Goal: Information Seeking & Learning: Learn about a topic

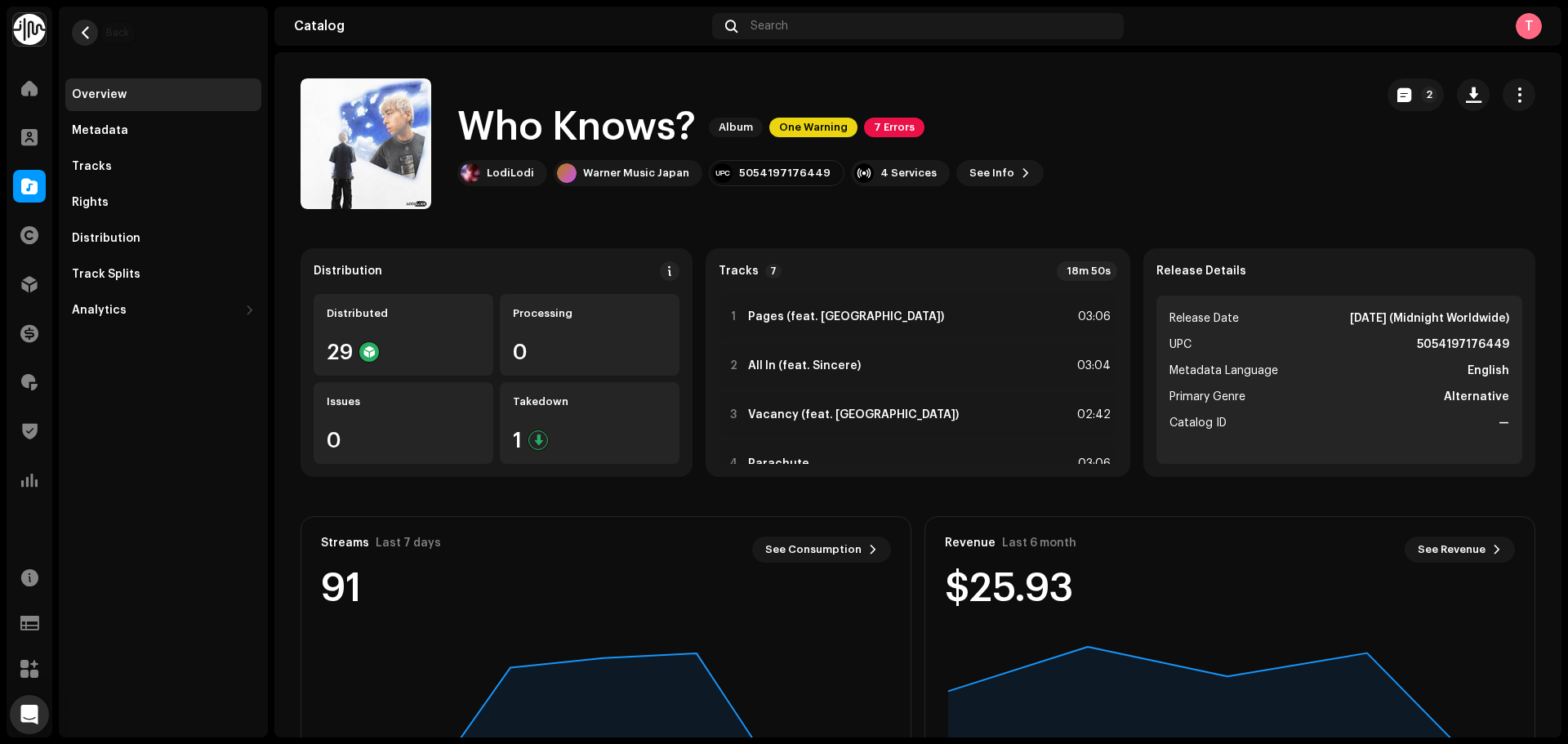
click at [80, 32] on span "button" at bounding box center [86, 32] width 12 height 13
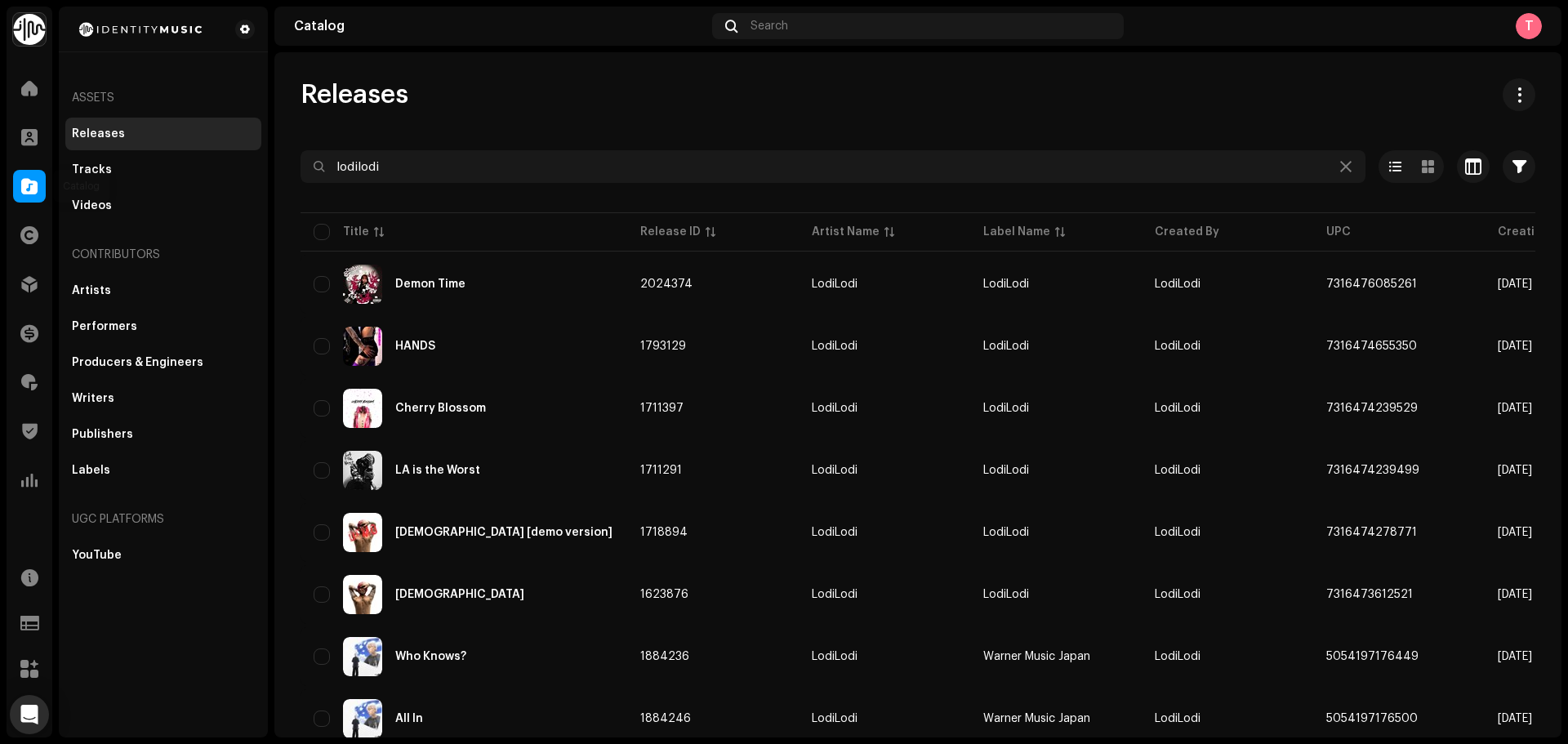
click at [35, 201] on div at bounding box center [29, 186] width 33 height 33
click at [13, 295] on div at bounding box center [29, 285] width 33 height 33
click at [34, 248] on div at bounding box center [29, 235] width 33 height 33
click at [29, 170] on div at bounding box center [29, 186] width 33 height 33
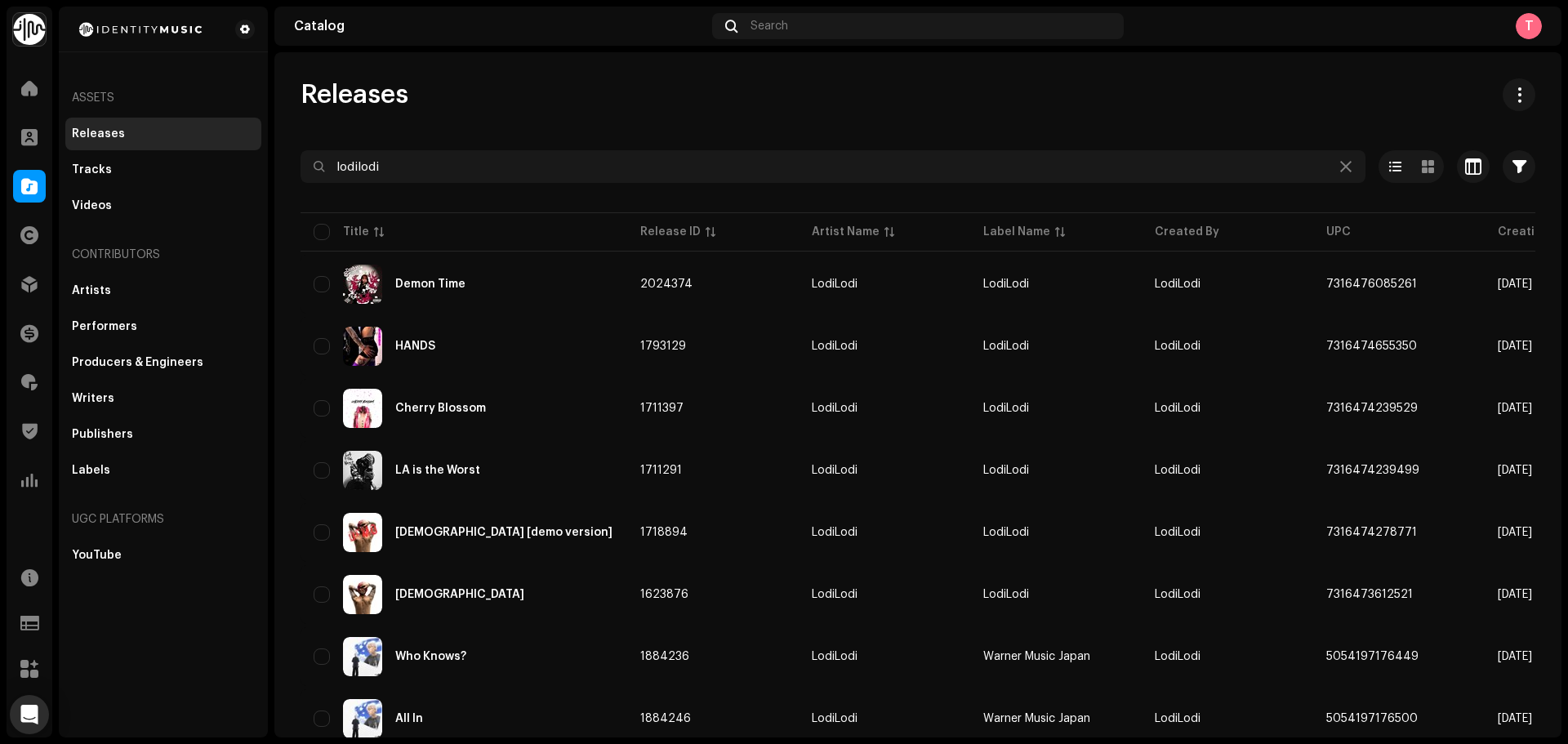
click at [29, 200] on div at bounding box center [29, 186] width 33 height 33
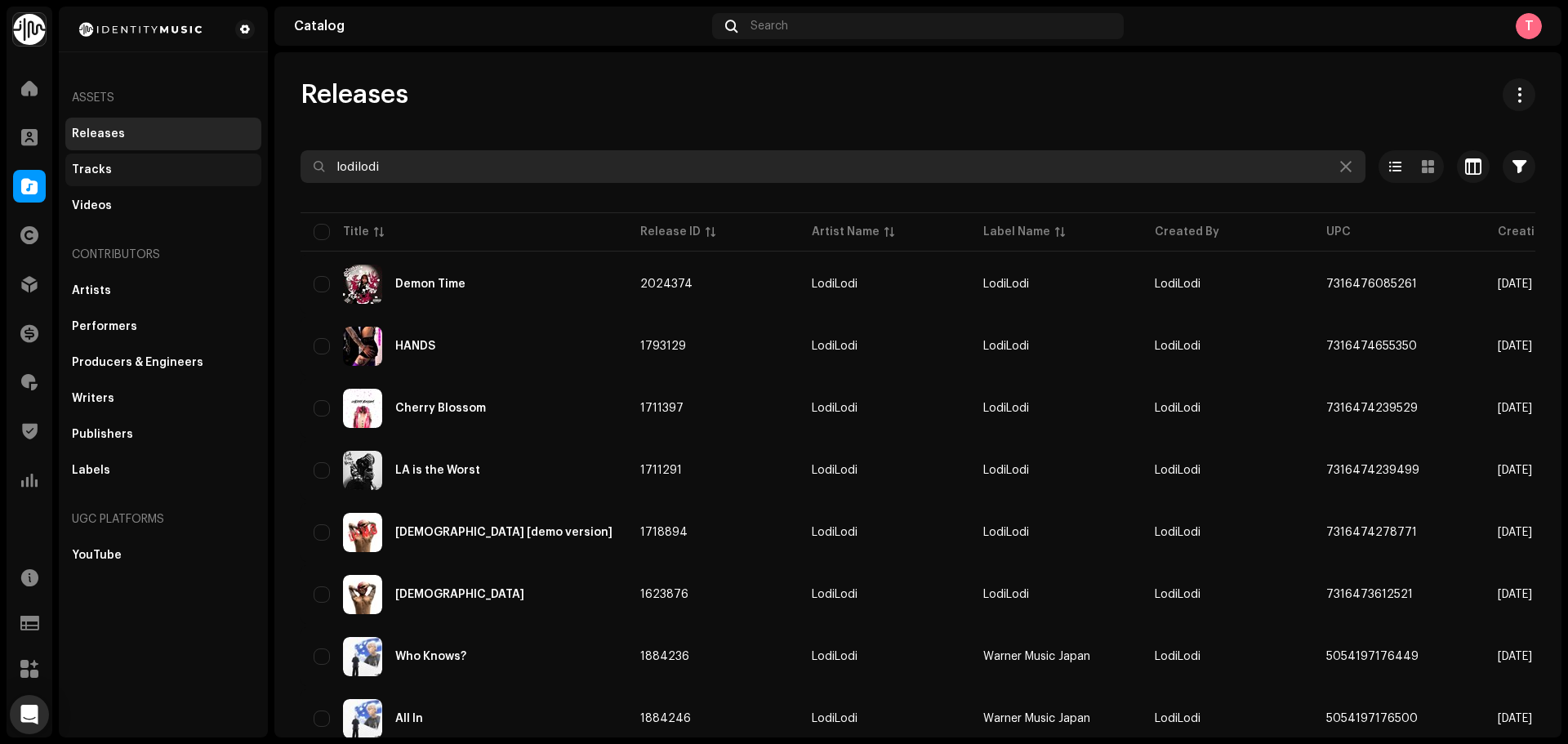
drag, startPoint x: 436, startPoint y: 165, endPoint x: 197, endPoint y: 176, distance: 239.3
click at [216, 173] on div "Identity Music Home Clients Catalog Rights Distribution Finance Royalties Trust…" at bounding box center [784, 372] width 1568 height 744
paste input "752470766244"
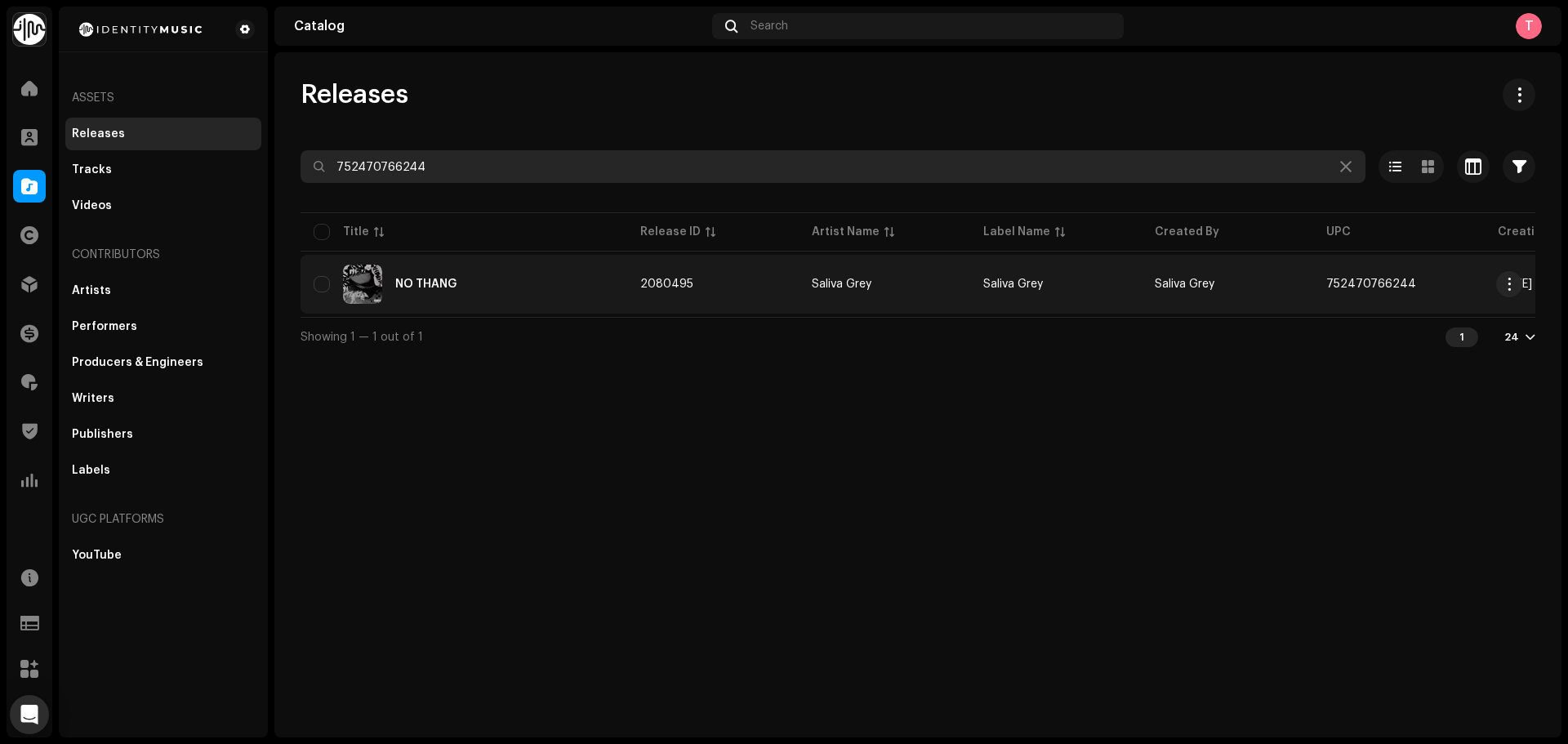
type input "752470766244"
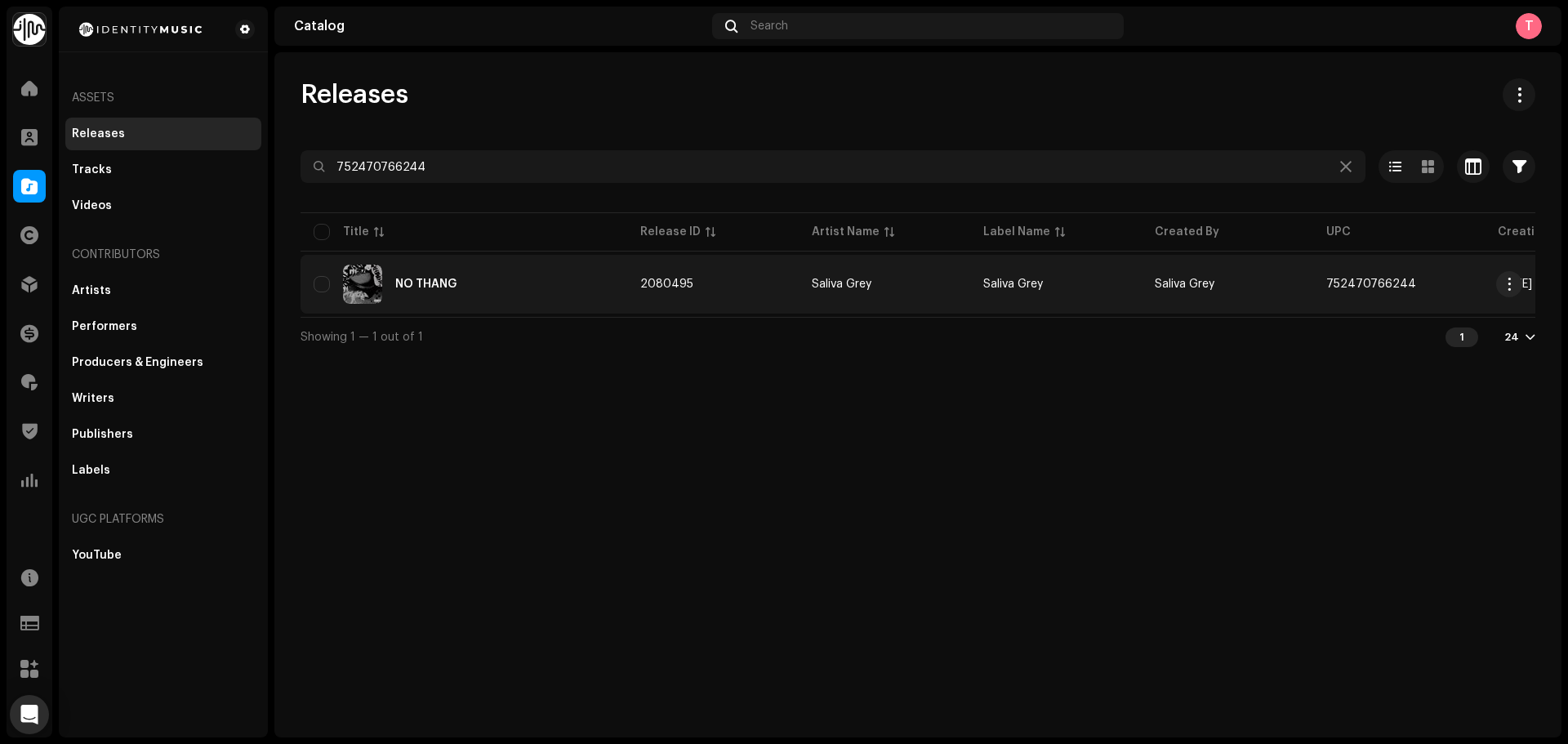
click at [619, 257] on td "NO THANG" at bounding box center [464, 285] width 327 height 59
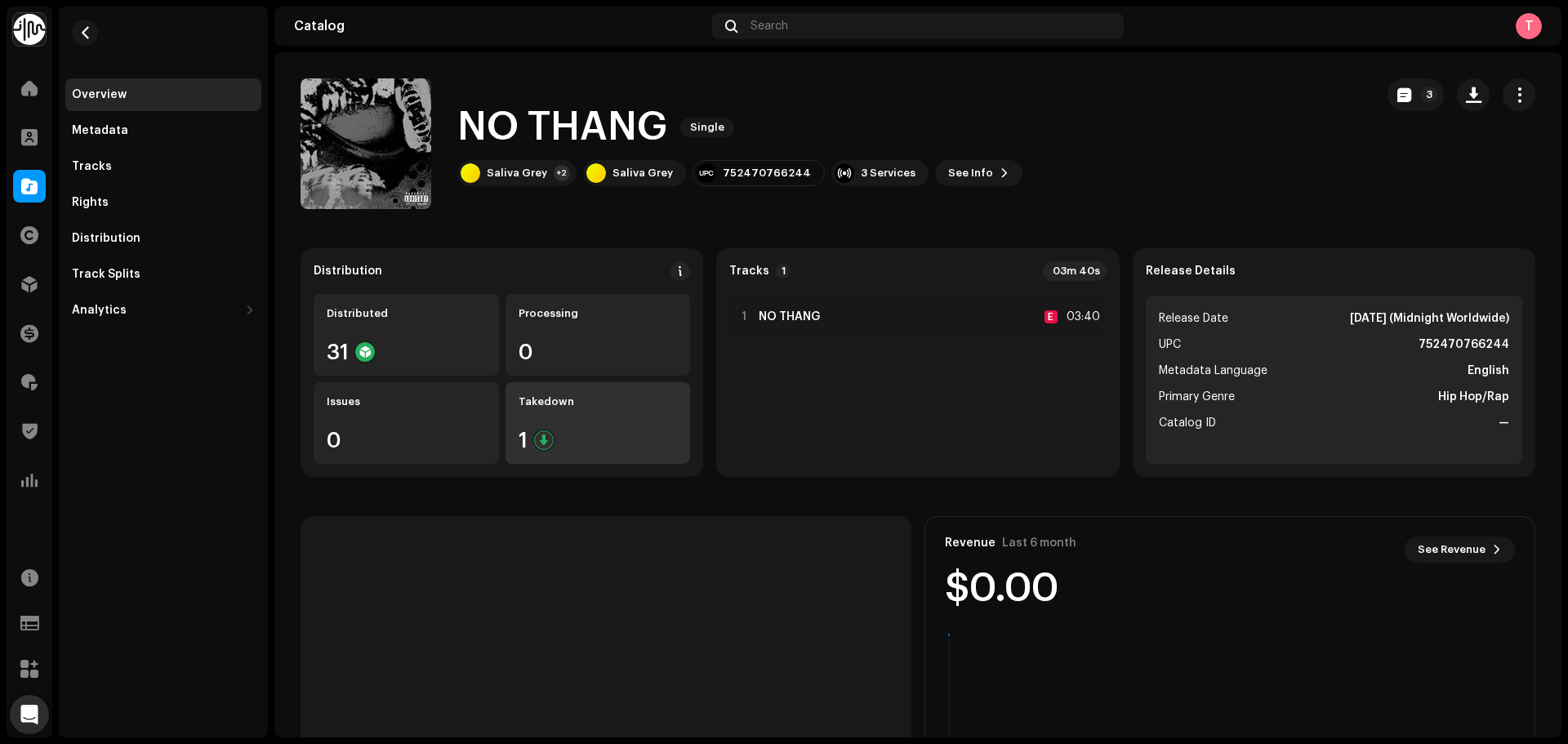
click at [601, 429] on div "Takedown 1" at bounding box center [598, 423] width 185 height 81
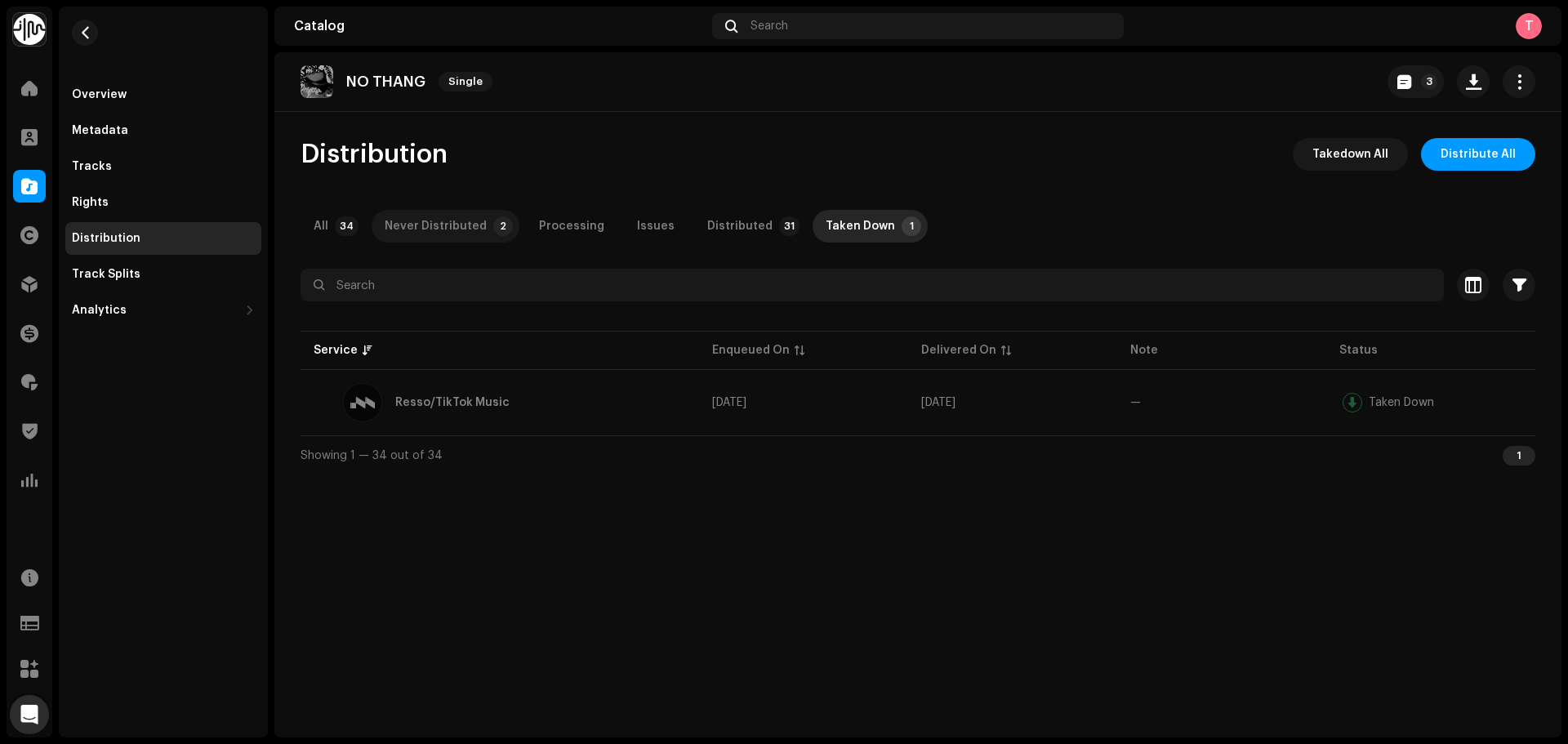
click at [438, 218] on div "Never Distributed" at bounding box center [436, 227] width 102 height 33
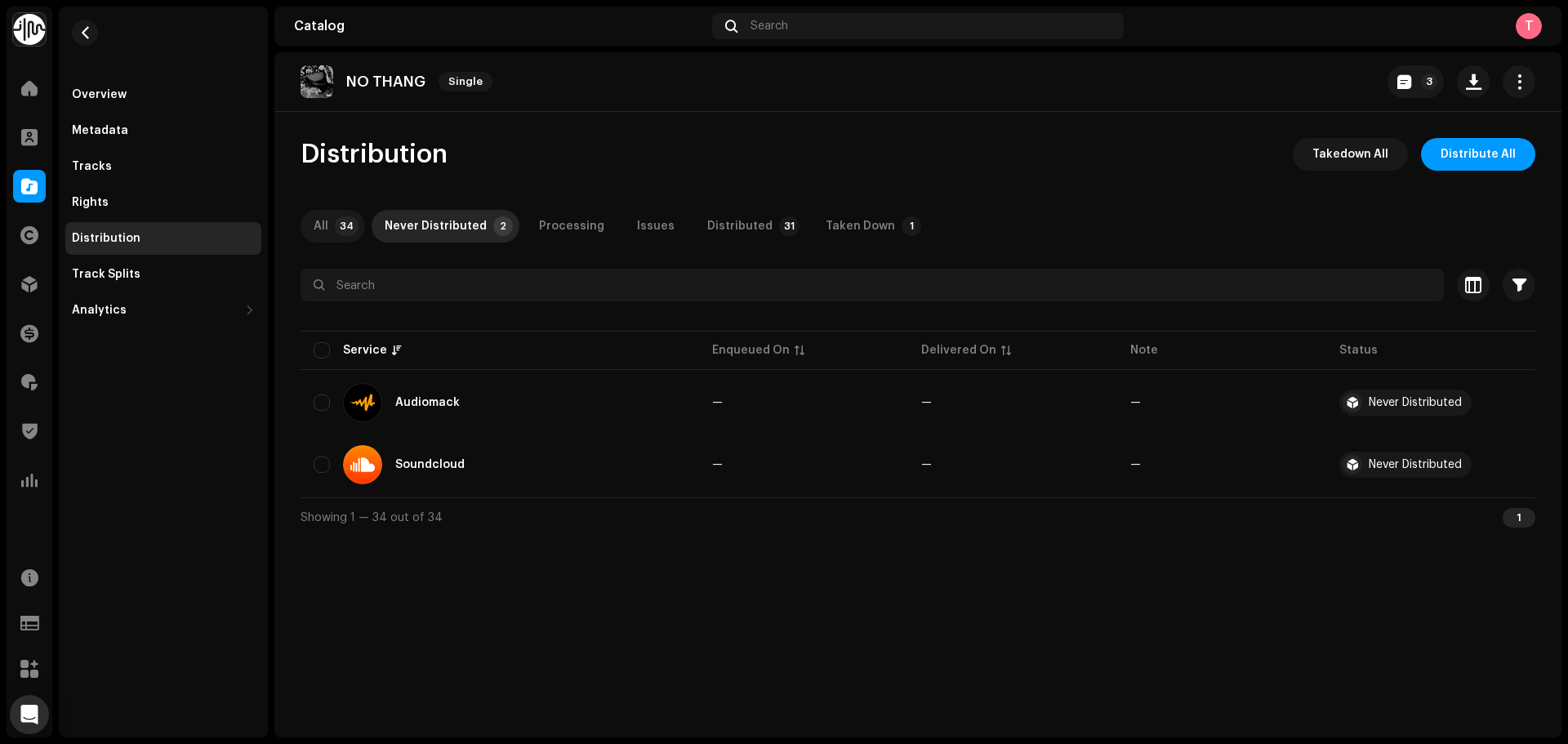
click at [342, 228] on p-badge "34" at bounding box center [346, 226] width 23 height 20
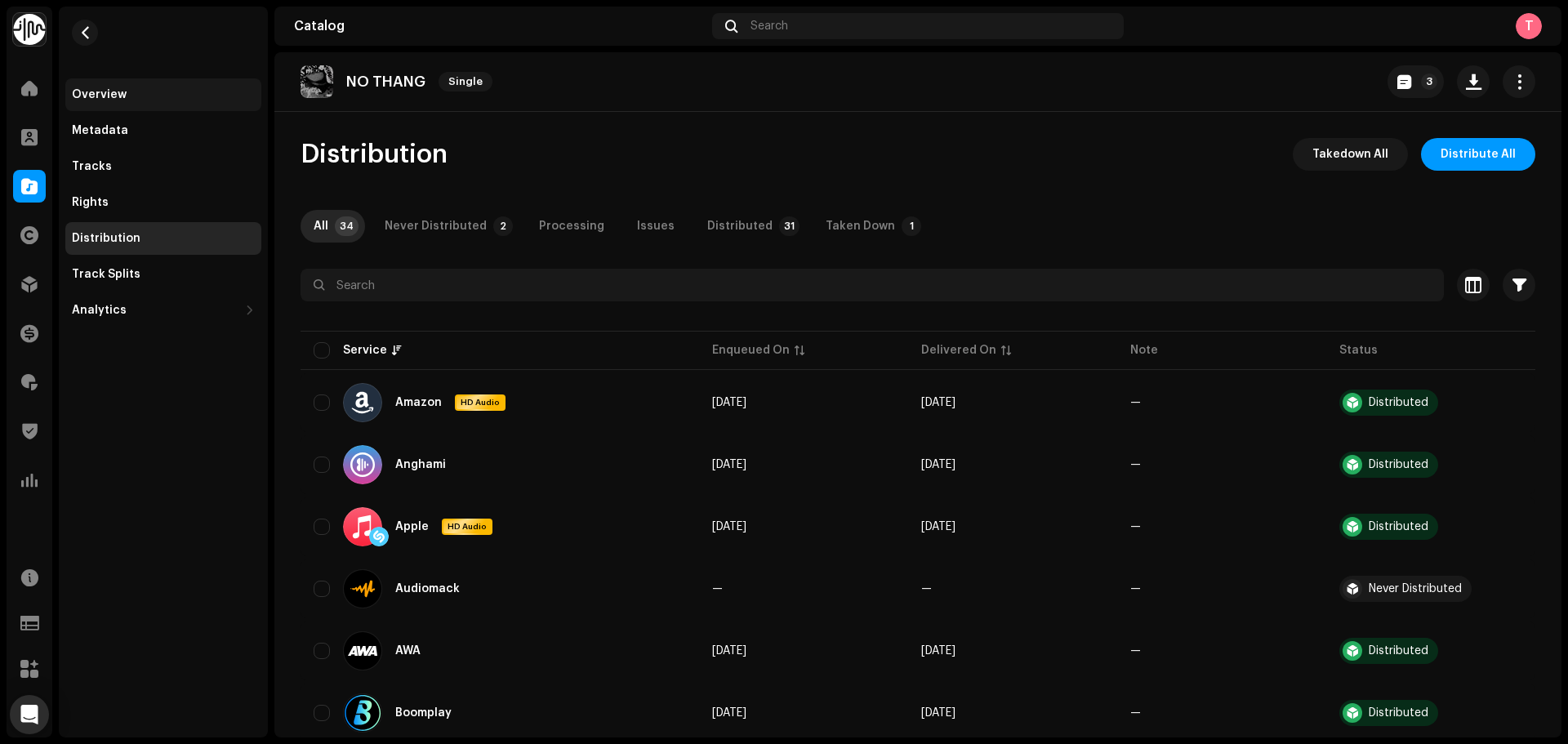
click at [125, 86] on div "Overview" at bounding box center [163, 95] width 196 height 33
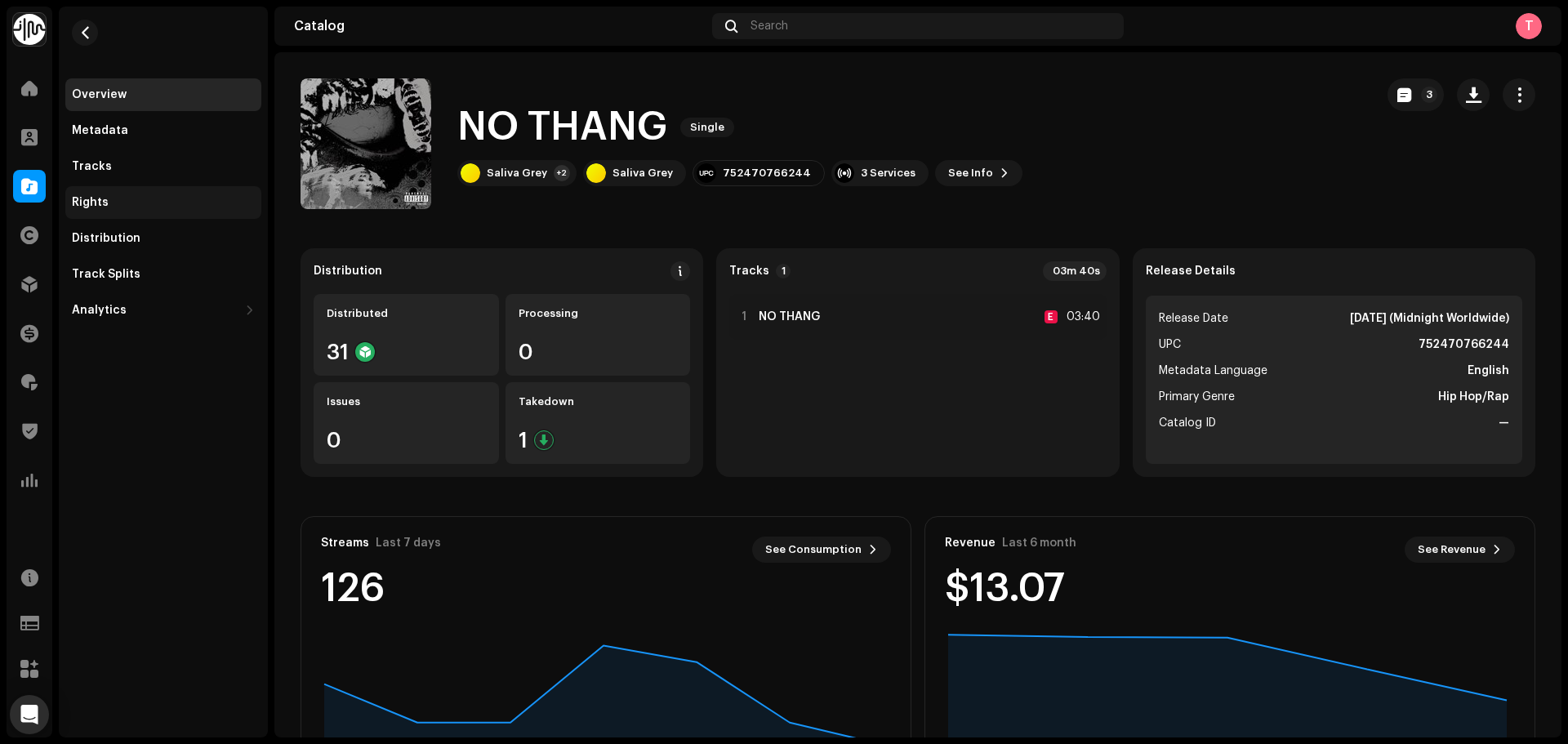
click at [142, 189] on div "Rights" at bounding box center [163, 202] width 196 height 33
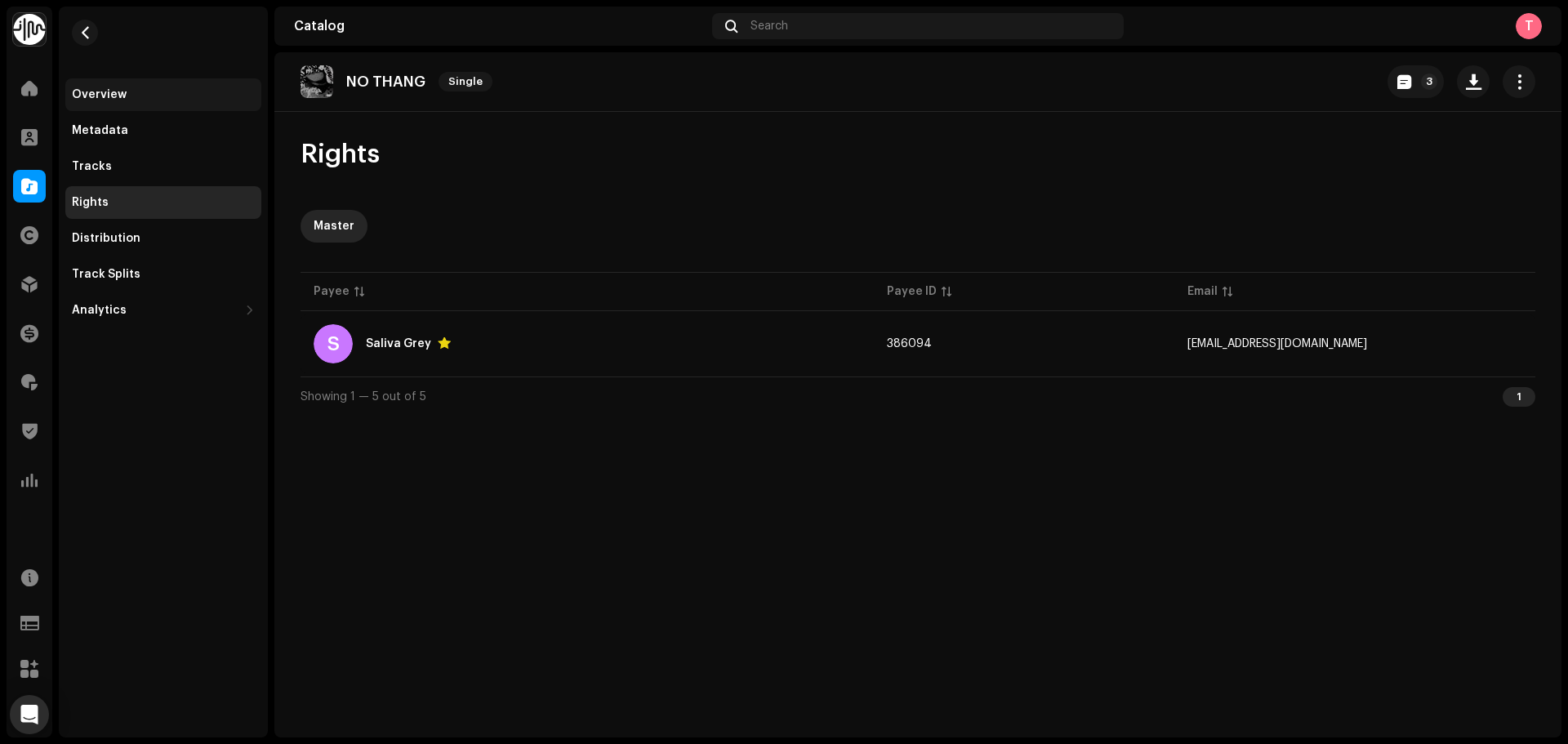
click at [143, 106] on div "Overview" at bounding box center [163, 95] width 196 height 33
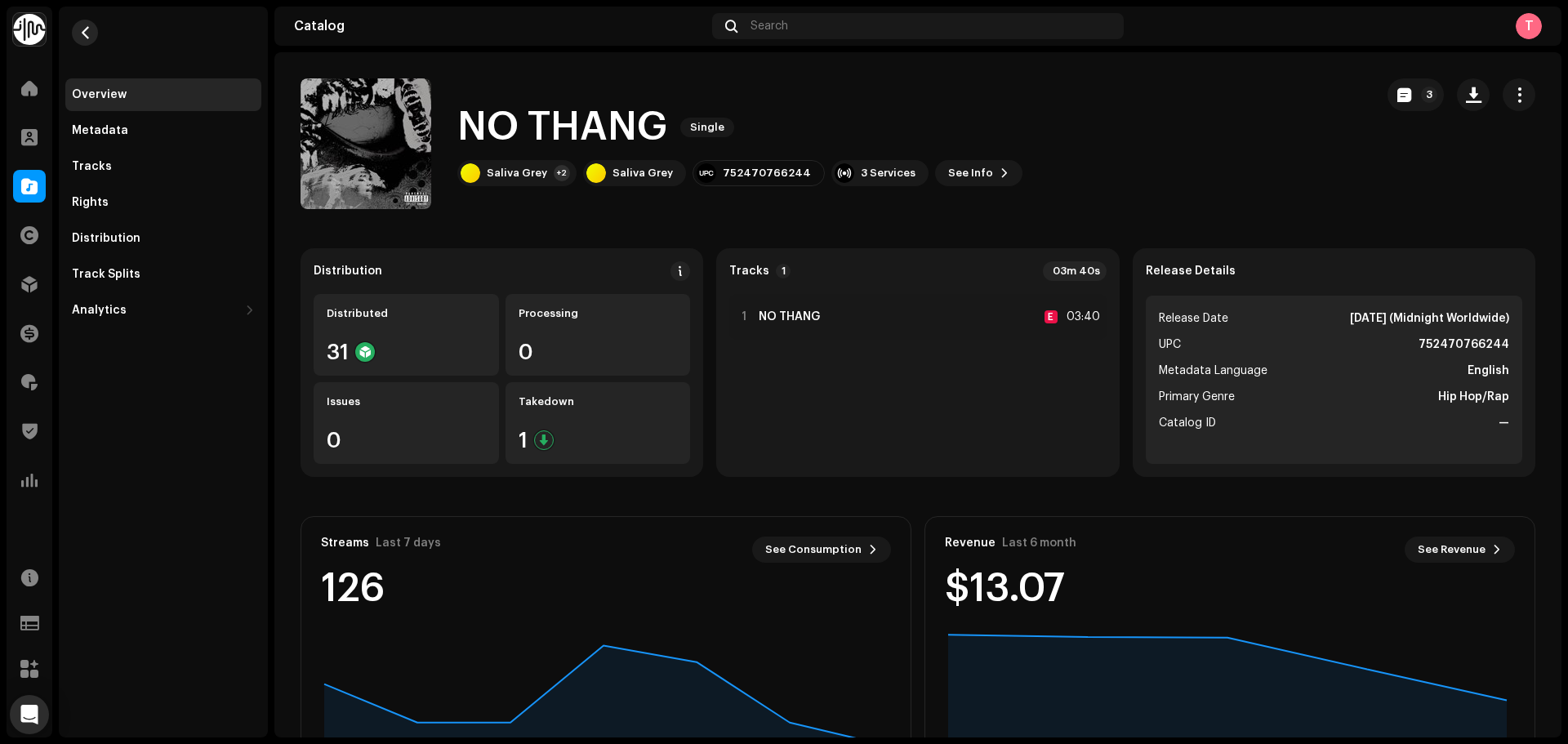
click at [91, 27] on span "button" at bounding box center [86, 32] width 12 height 13
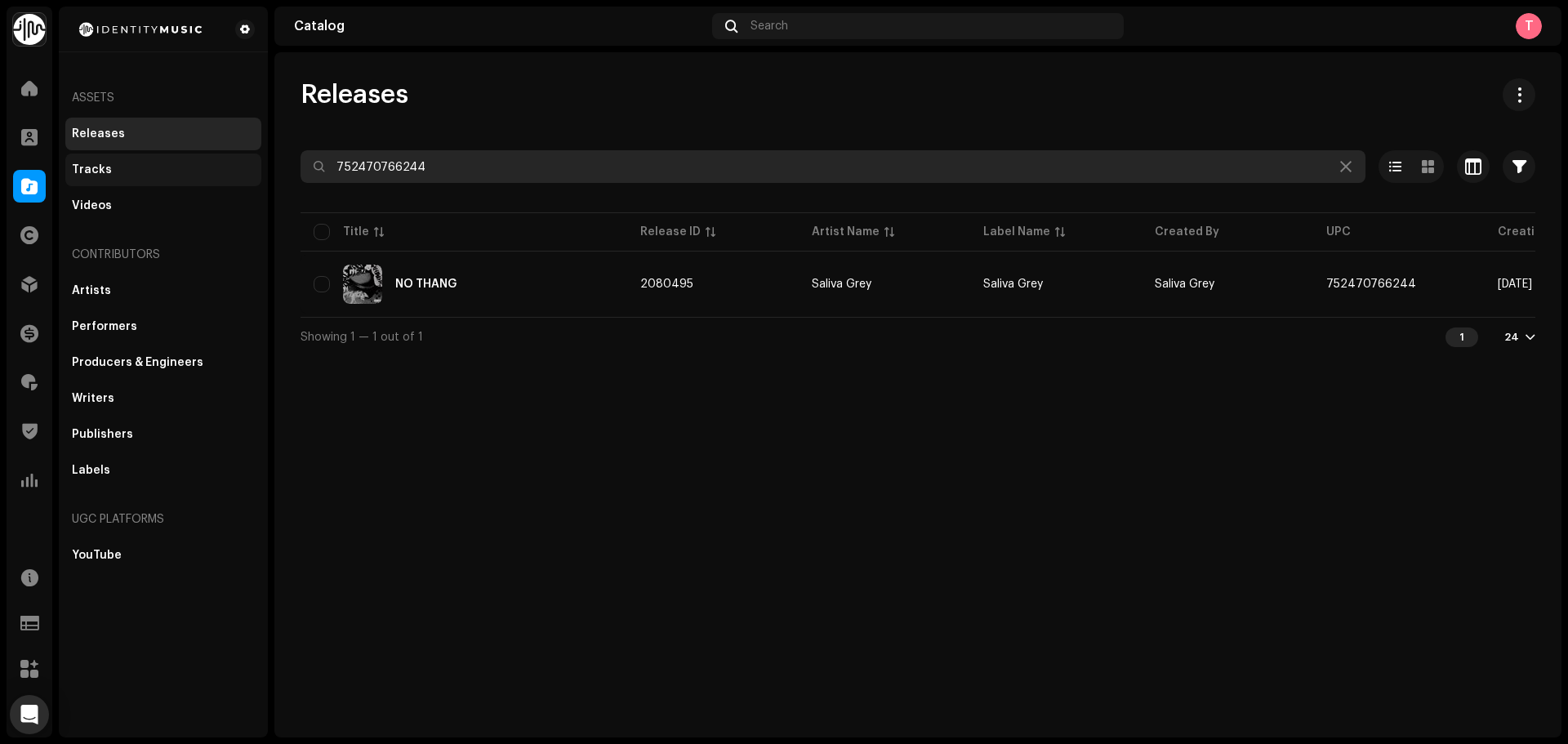
drag, startPoint x: 513, startPoint y: 166, endPoint x: 198, endPoint y: 165, distance: 315.0
click at [206, 164] on div "Identity Music Home Clients Catalog Rights Distribution Finance Royalties Trust…" at bounding box center [784, 372] width 1568 height 744
paste input "316470203579"
type input "7316470203579"
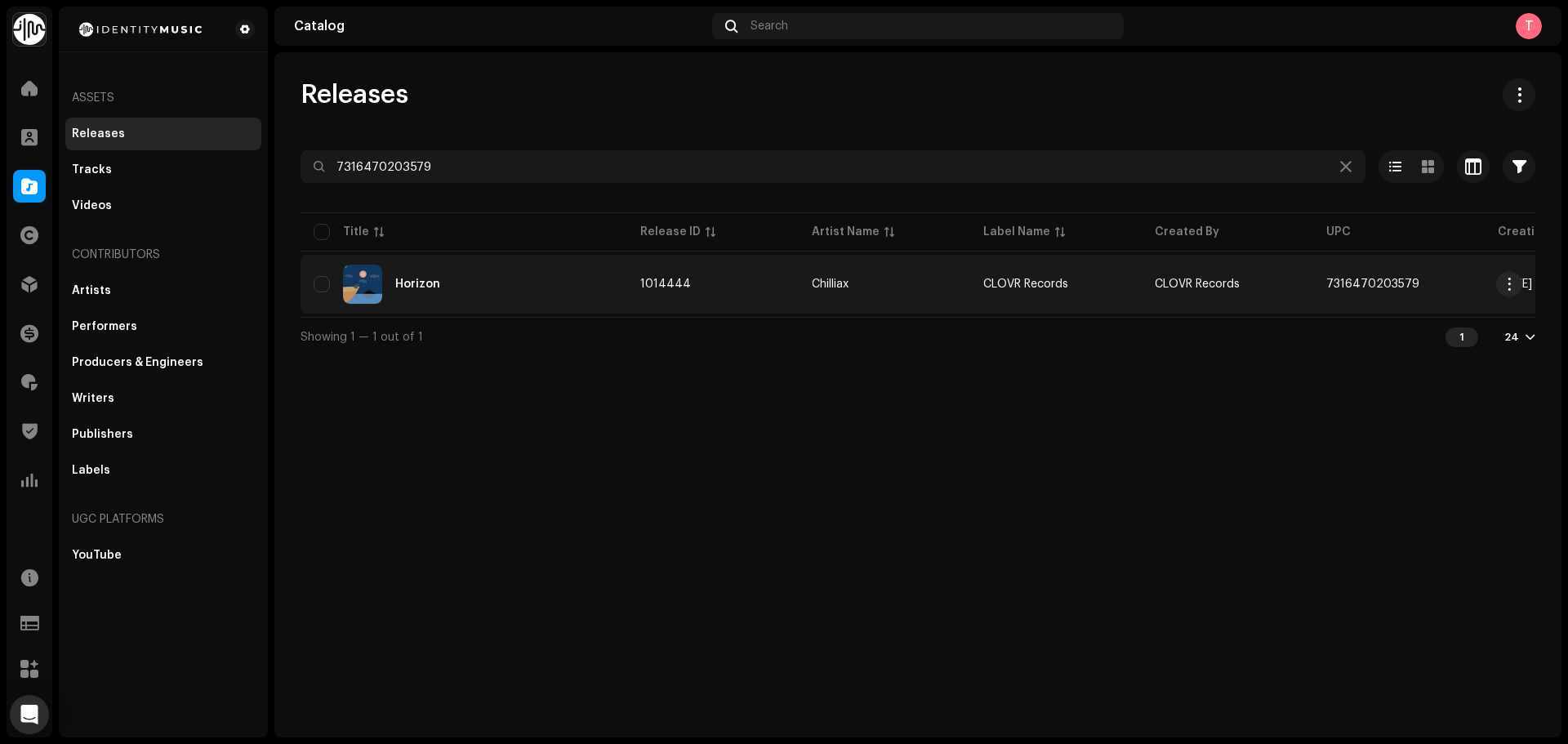
click at [498, 293] on div "Horizon" at bounding box center [464, 284] width 301 height 39
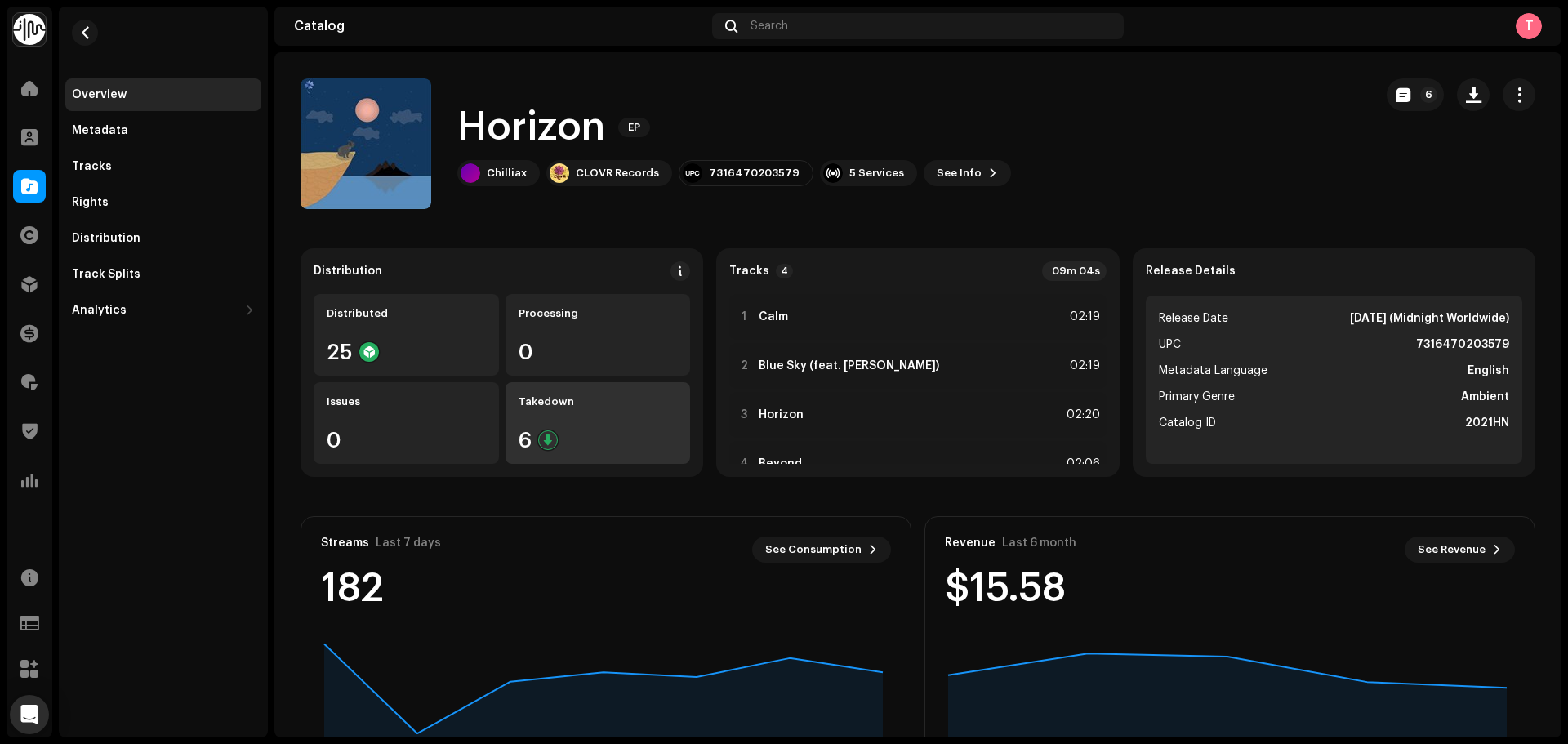
click at [624, 396] on div "Takedown" at bounding box center [598, 401] width 159 height 13
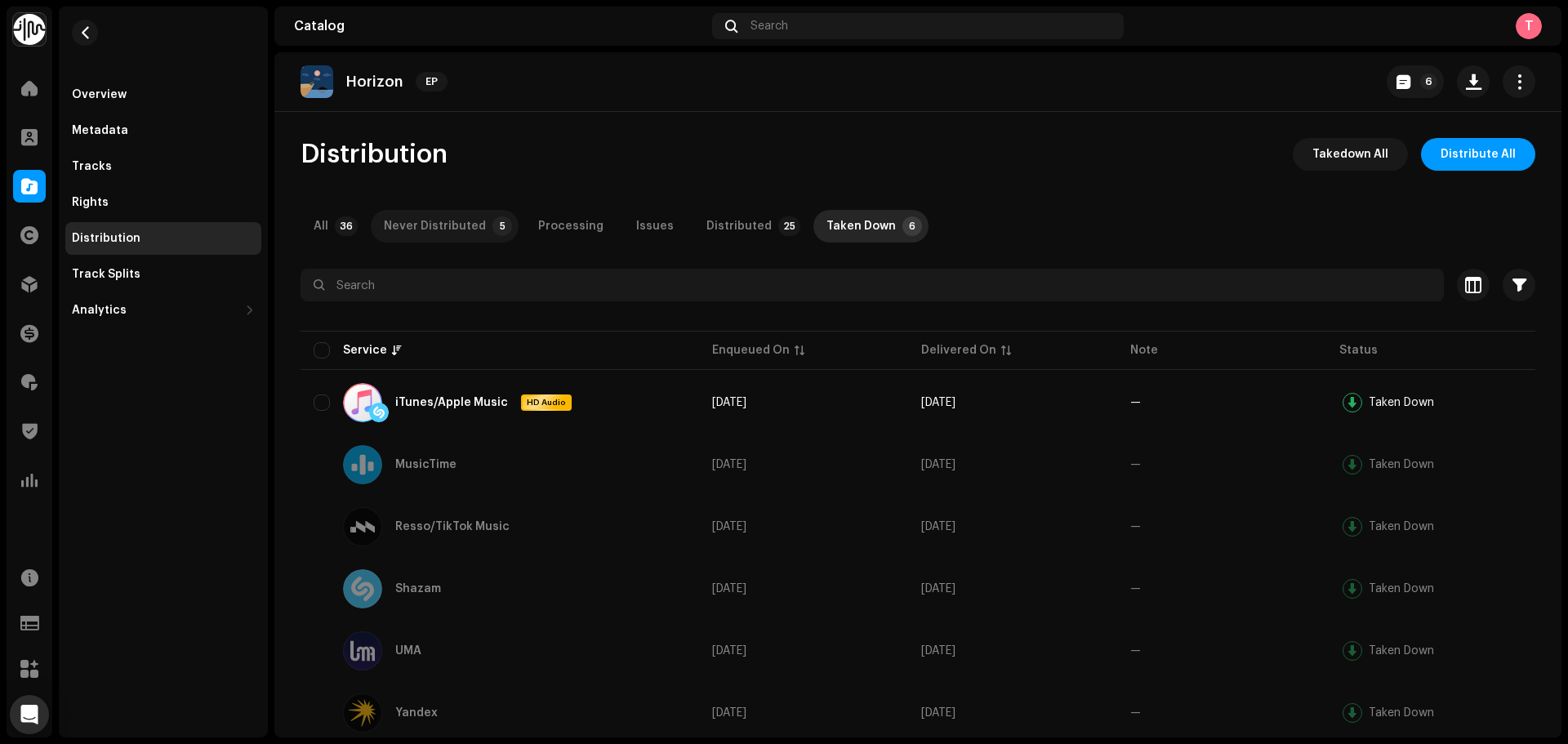
click at [458, 212] on div "Never Distributed" at bounding box center [435, 227] width 102 height 33
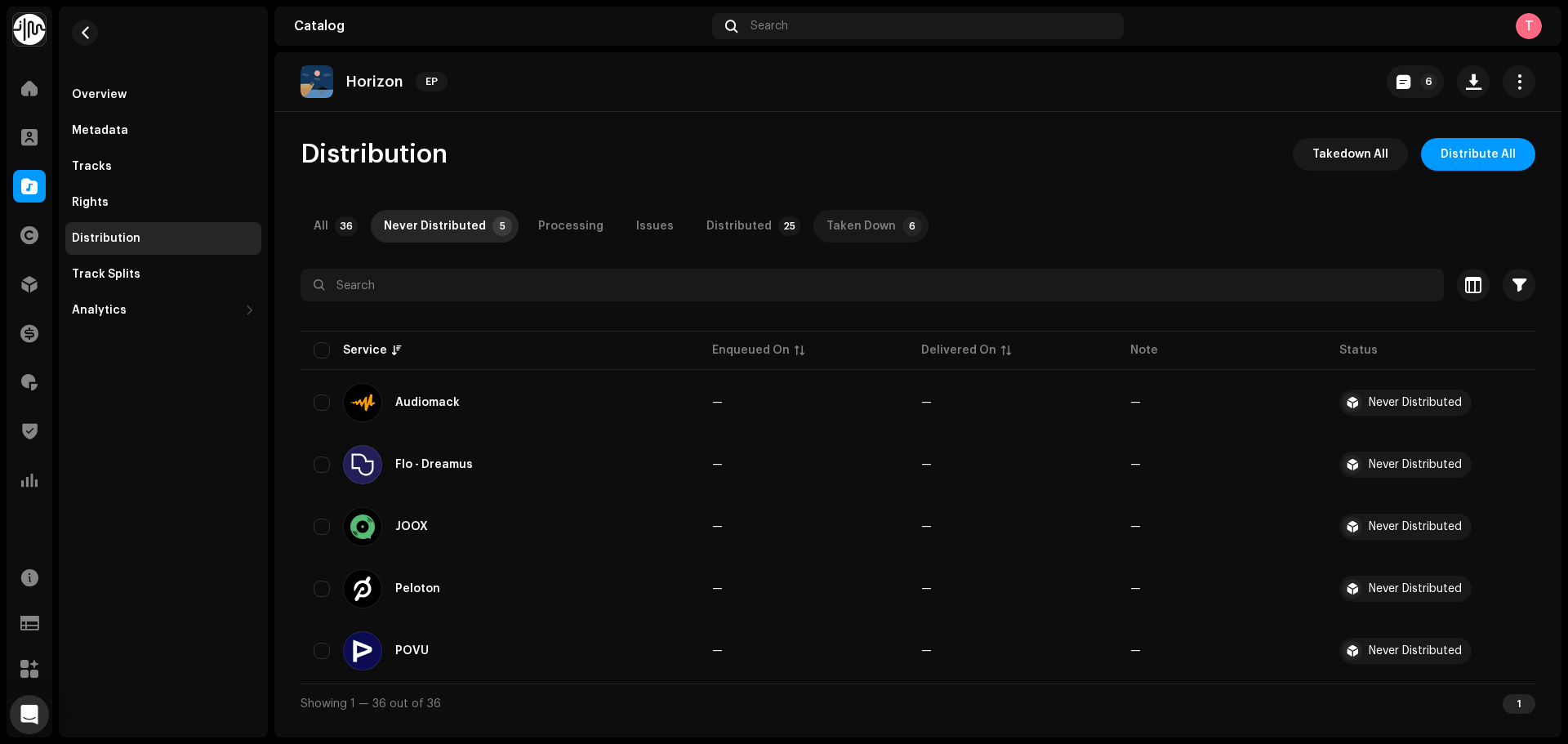
click at [847, 221] on div "Taken Down" at bounding box center [861, 227] width 69 height 33
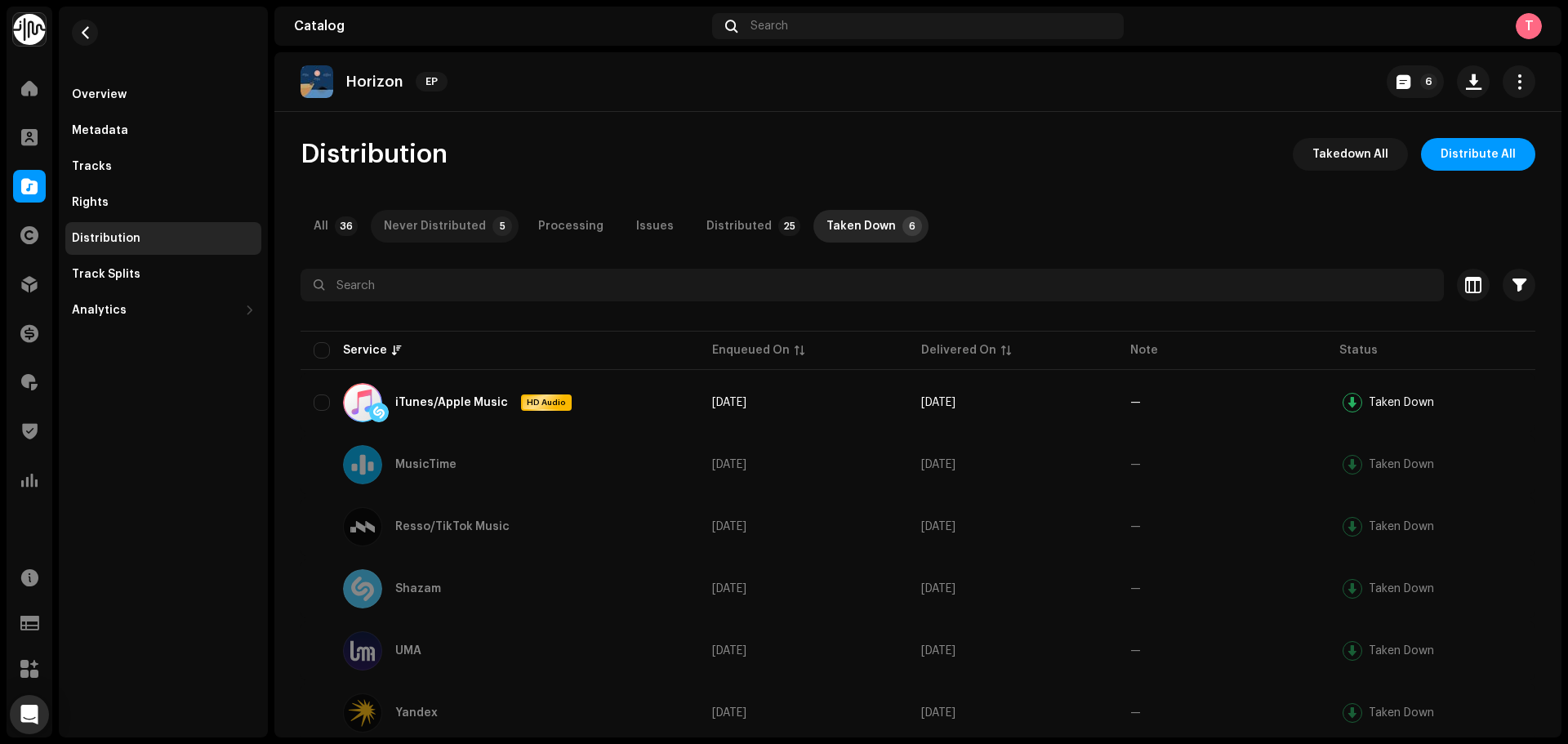
click at [415, 228] on div "Never Distributed" at bounding box center [435, 227] width 102 height 33
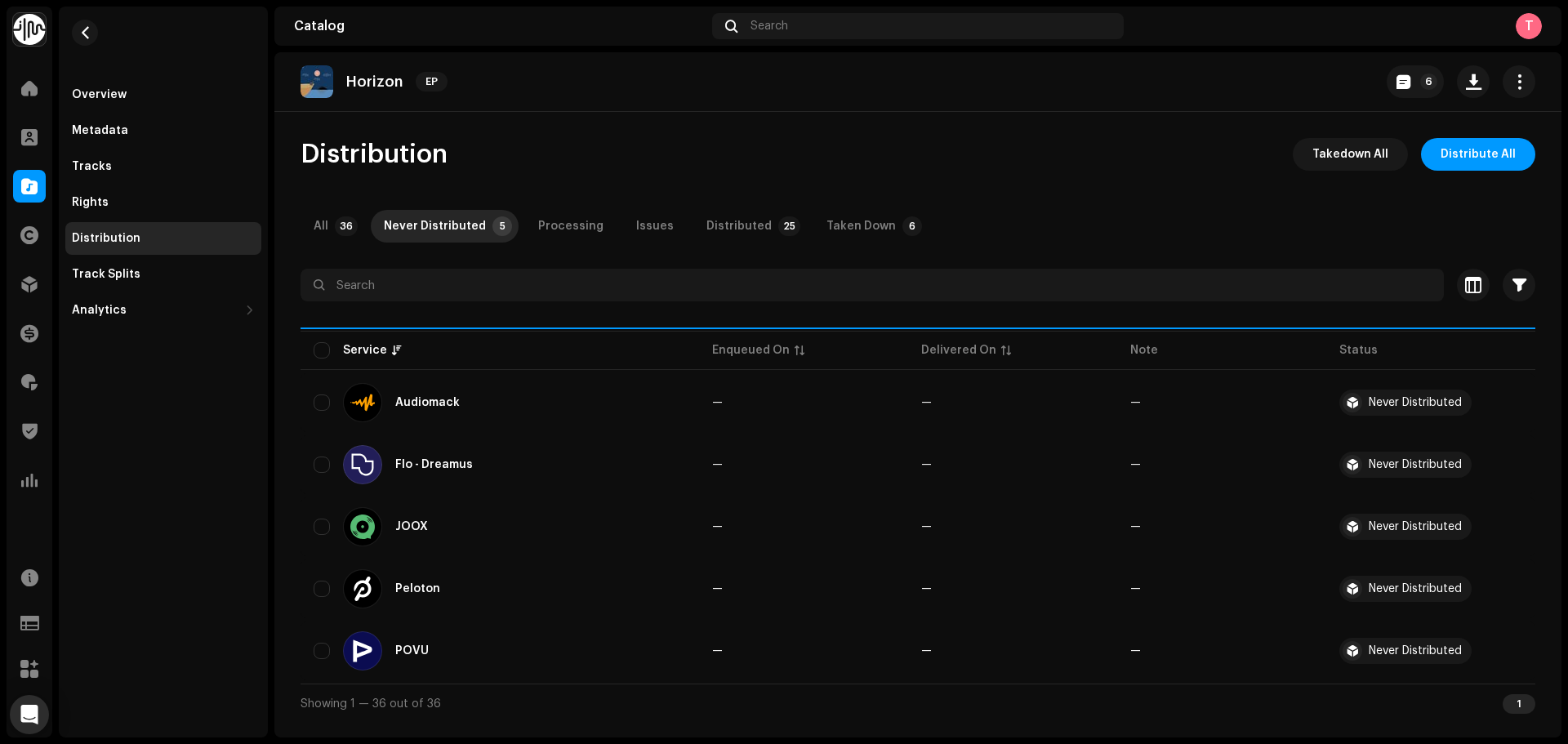
click at [324, 219] on div "All" at bounding box center [321, 227] width 15 height 33
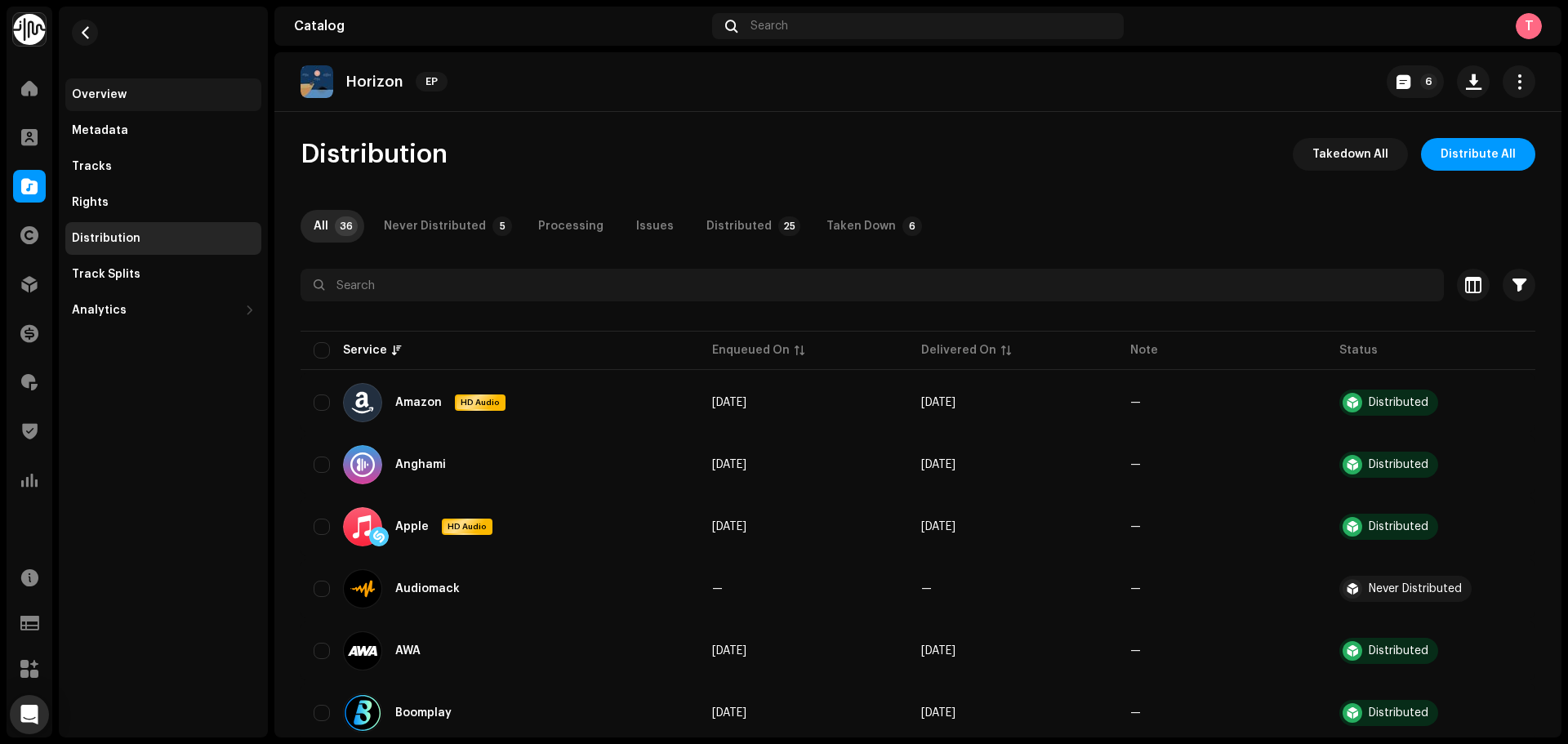
click at [122, 97] on div "Overview" at bounding box center [99, 94] width 54 height 13
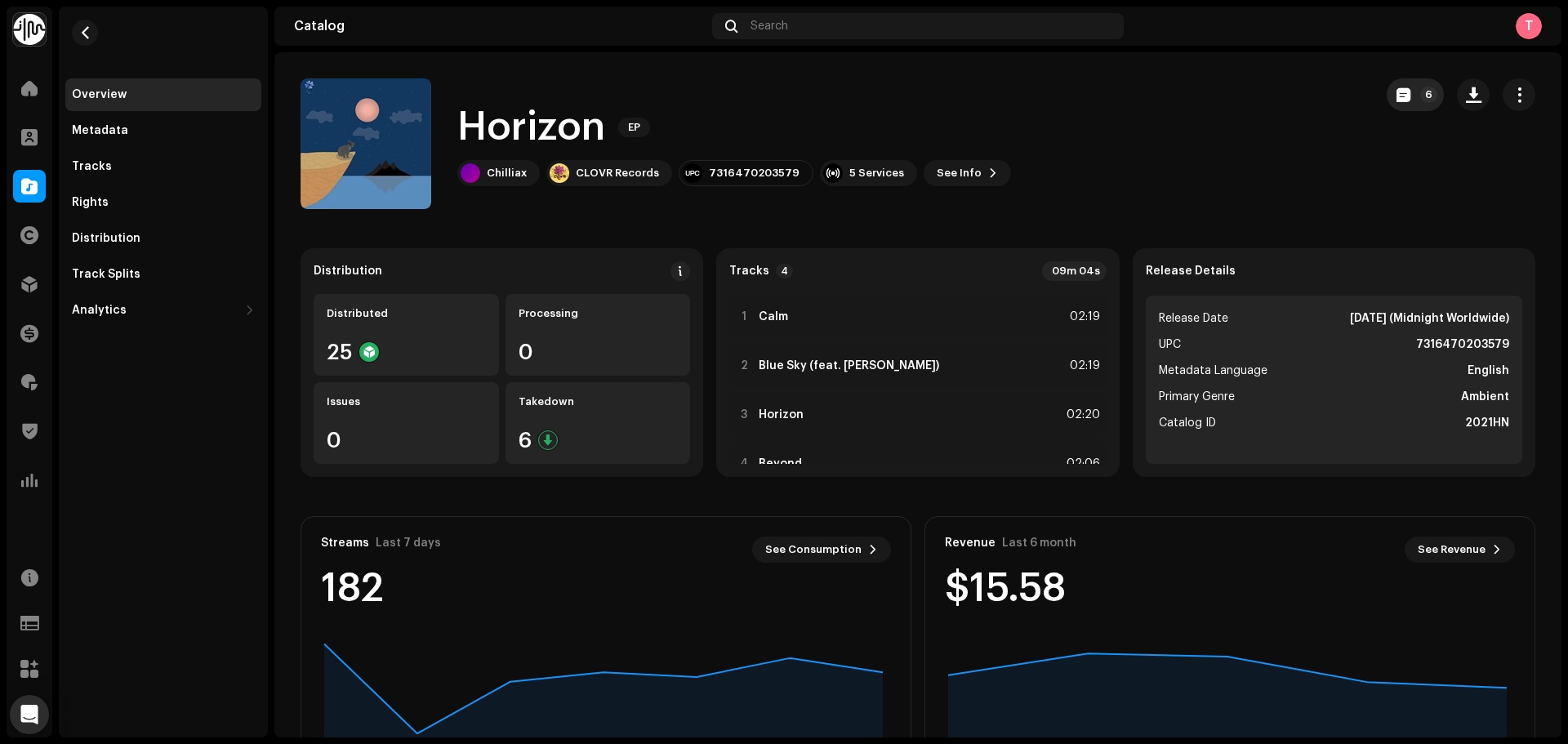
click at [1400, 97] on span "button" at bounding box center [1404, 94] width 14 height 13
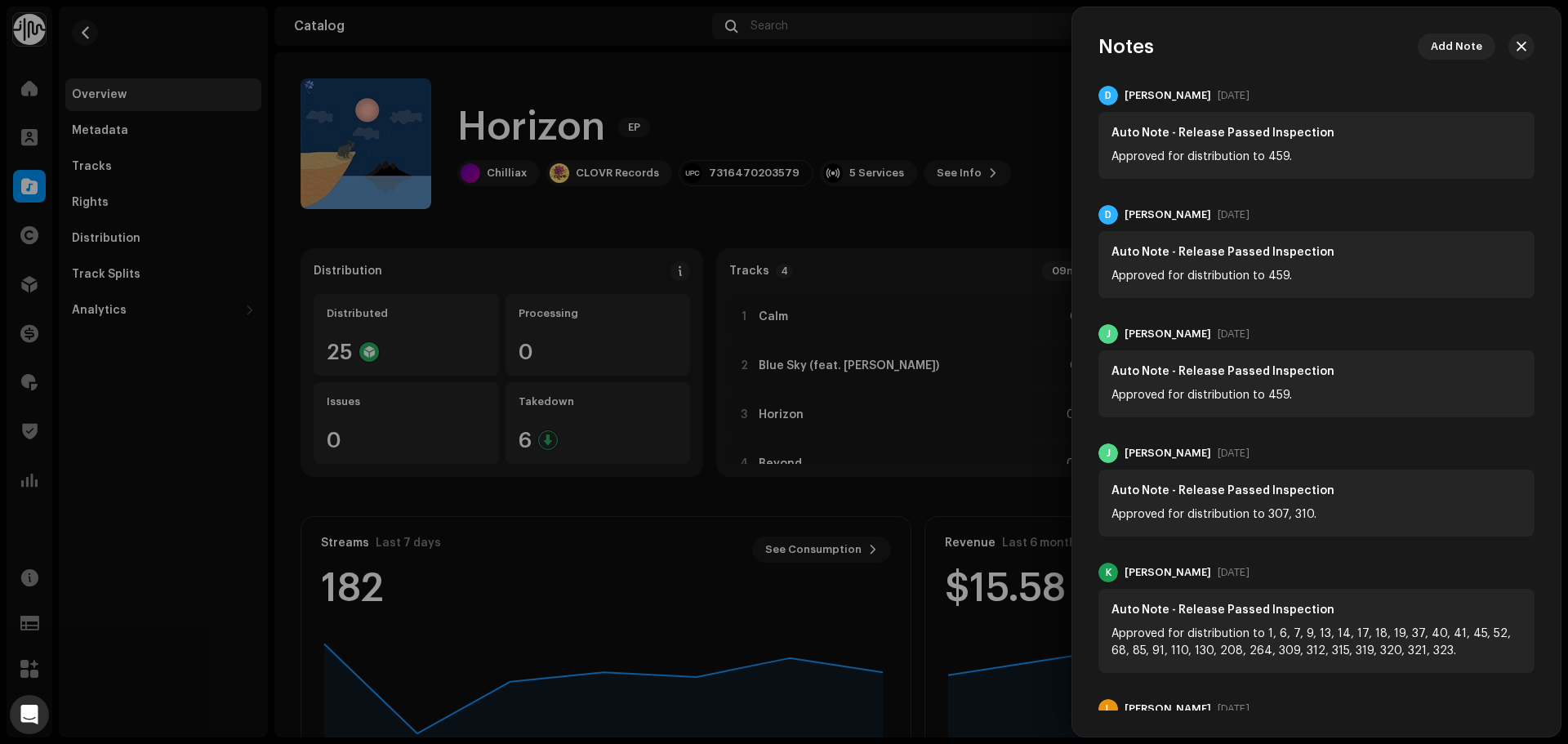
click at [976, 114] on div at bounding box center [784, 372] width 1568 height 744
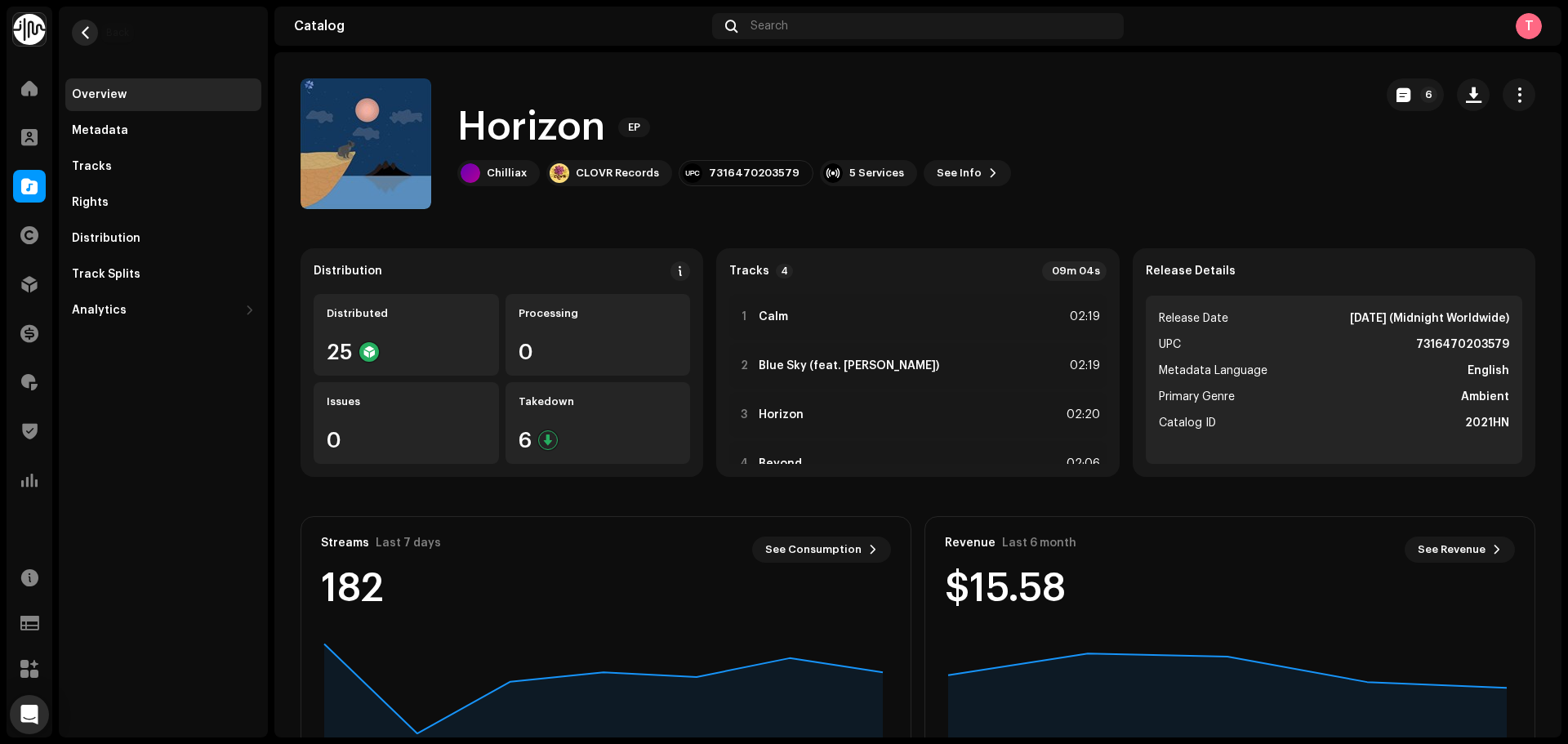
click at [94, 29] on button "button" at bounding box center [85, 33] width 26 height 26
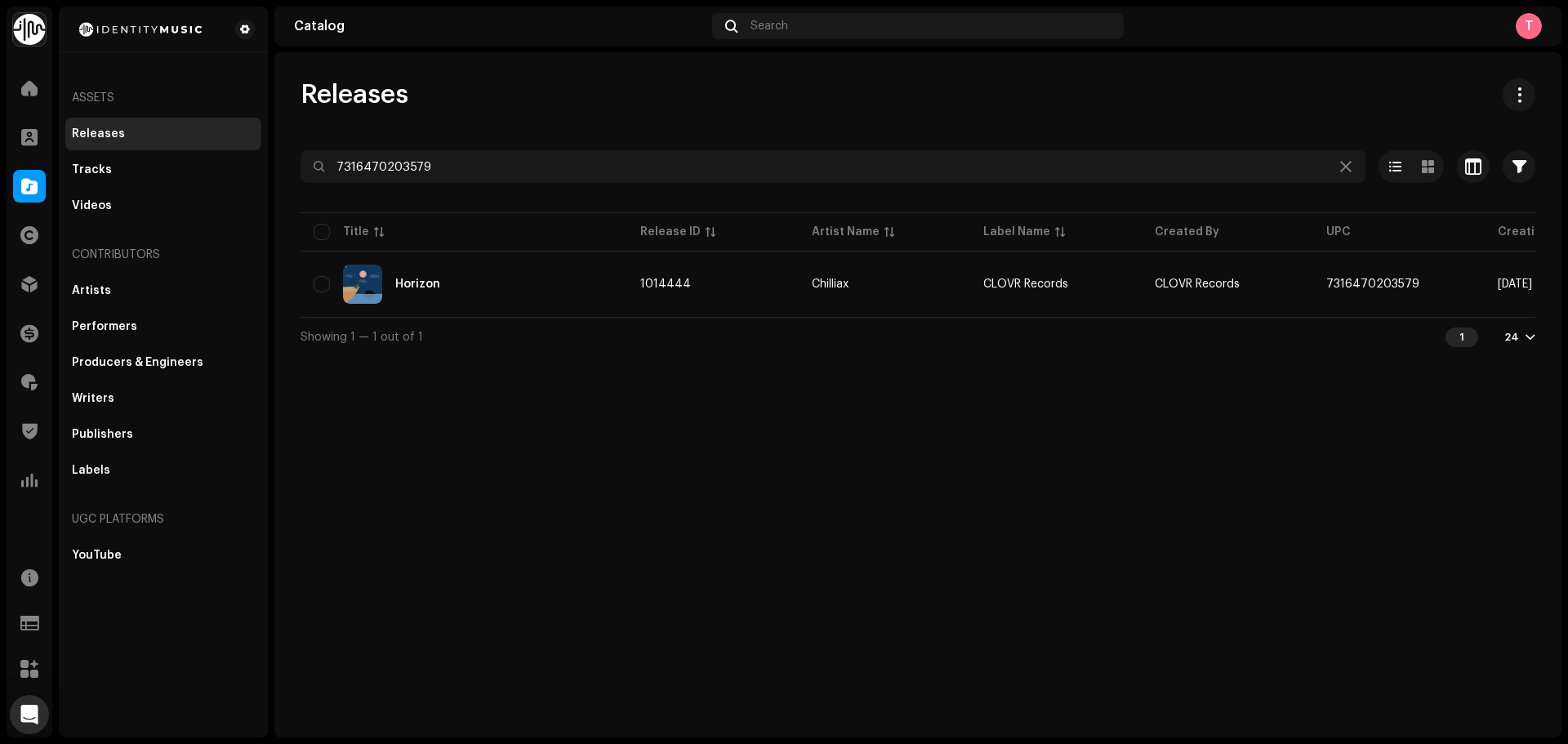
click at [18, 169] on div "Catalog" at bounding box center [29, 186] width 46 height 46
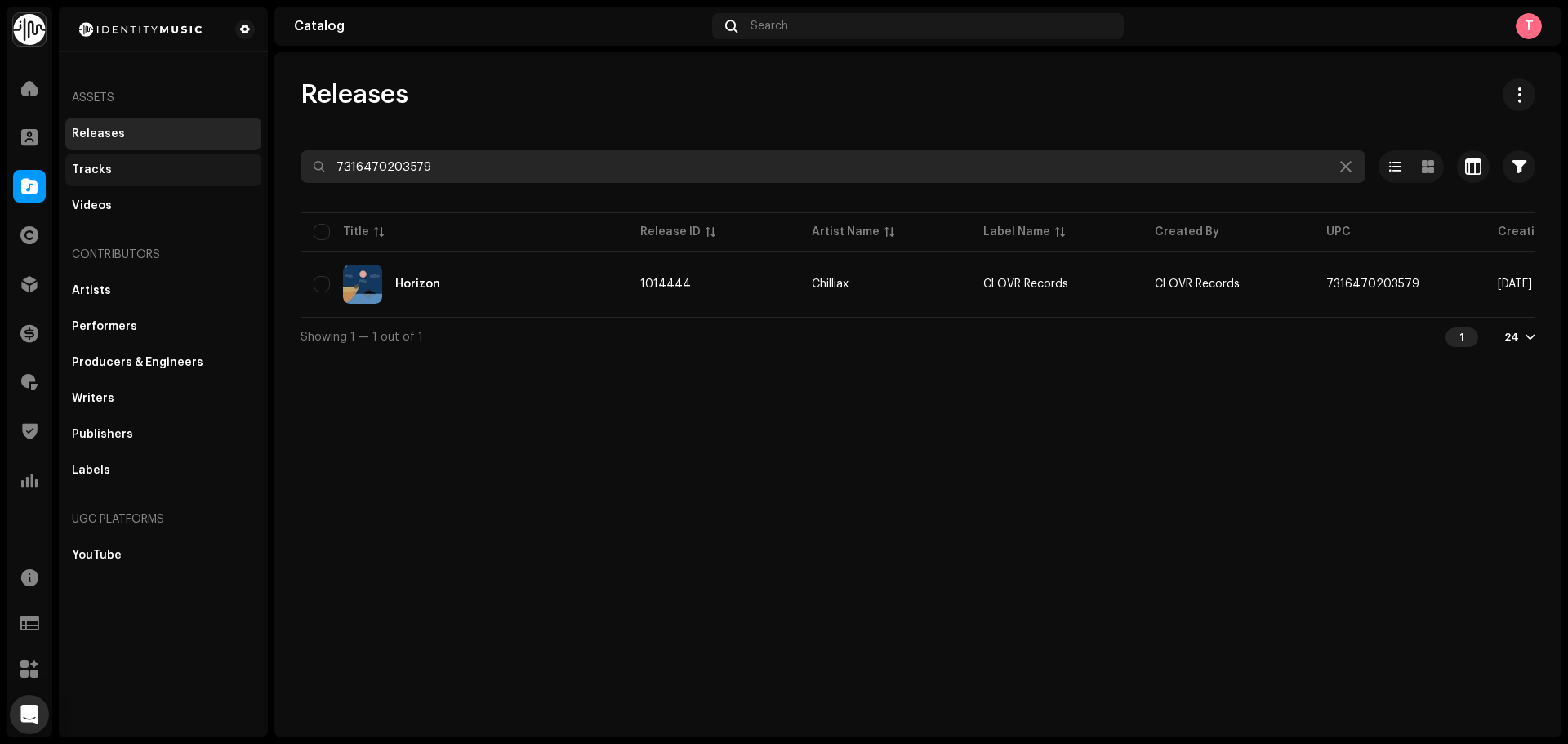
drag, startPoint x: 499, startPoint y: 154, endPoint x: 115, endPoint y: 155, distance: 384.0
click at [117, 155] on div "Identity Music Home Clients Catalog Rights Distribution Finance Royalties Trust…" at bounding box center [784, 372] width 1568 height 744
drag, startPoint x: 512, startPoint y: 168, endPoint x: 109, endPoint y: 176, distance: 403.1
click at [121, 181] on div "Identity Music Home Clients Catalog Rights Distribution Finance Royalties Trust…" at bounding box center [784, 372] width 1568 height 744
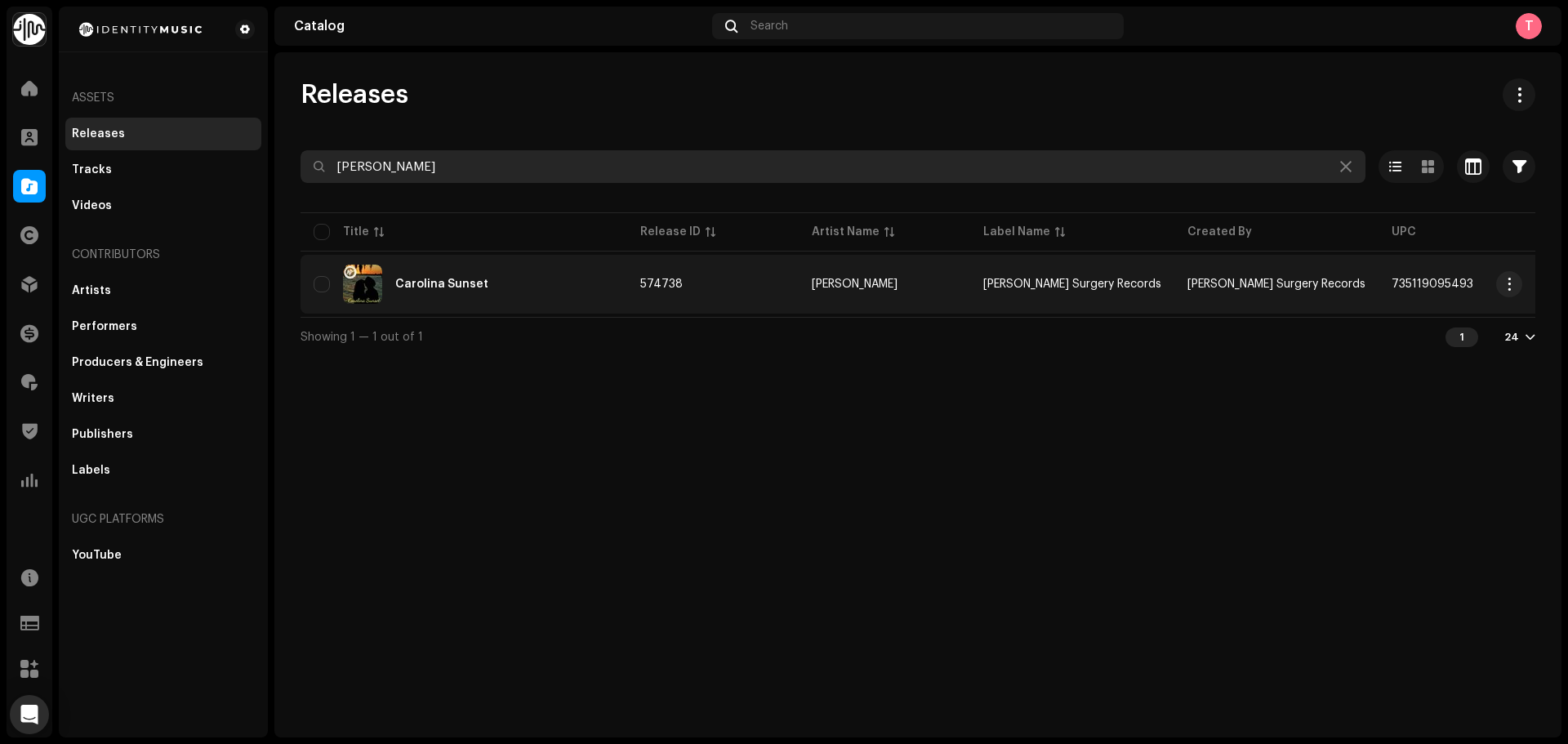
type input "david lee jones"
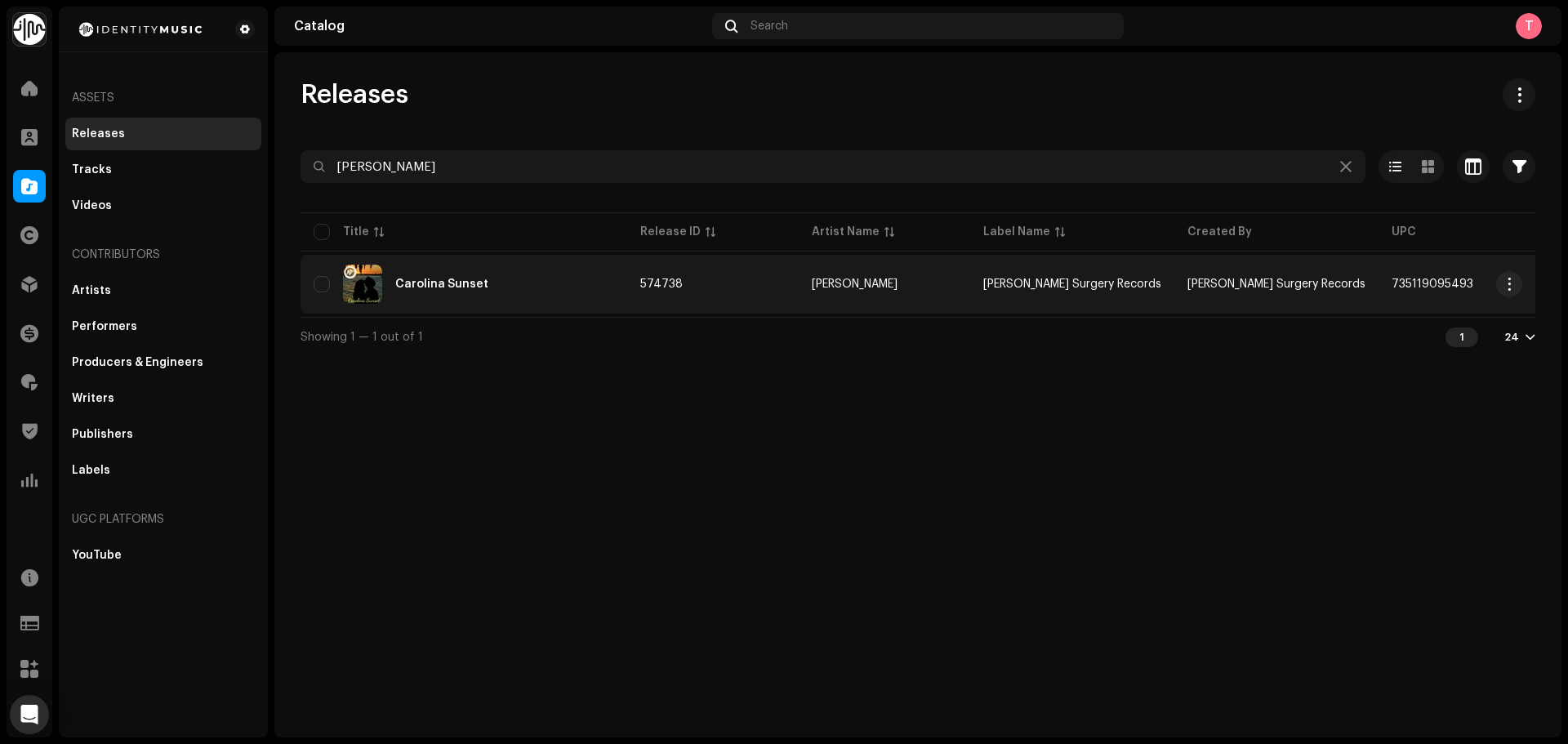
click at [523, 277] on div "Carolina Sunset" at bounding box center [464, 284] width 301 height 39
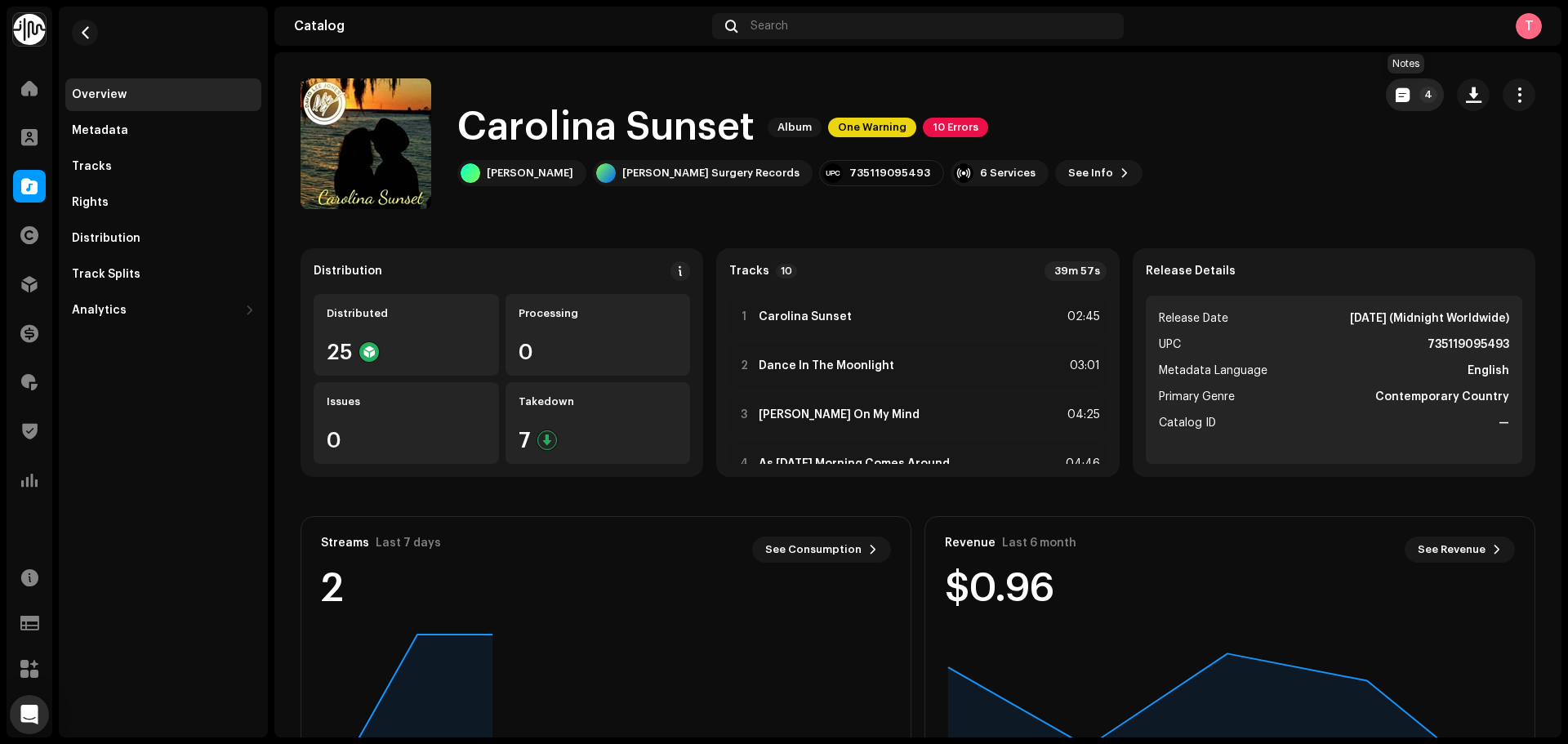
click at [1398, 99] on span "button" at bounding box center [1403, 94] width 14 height 13
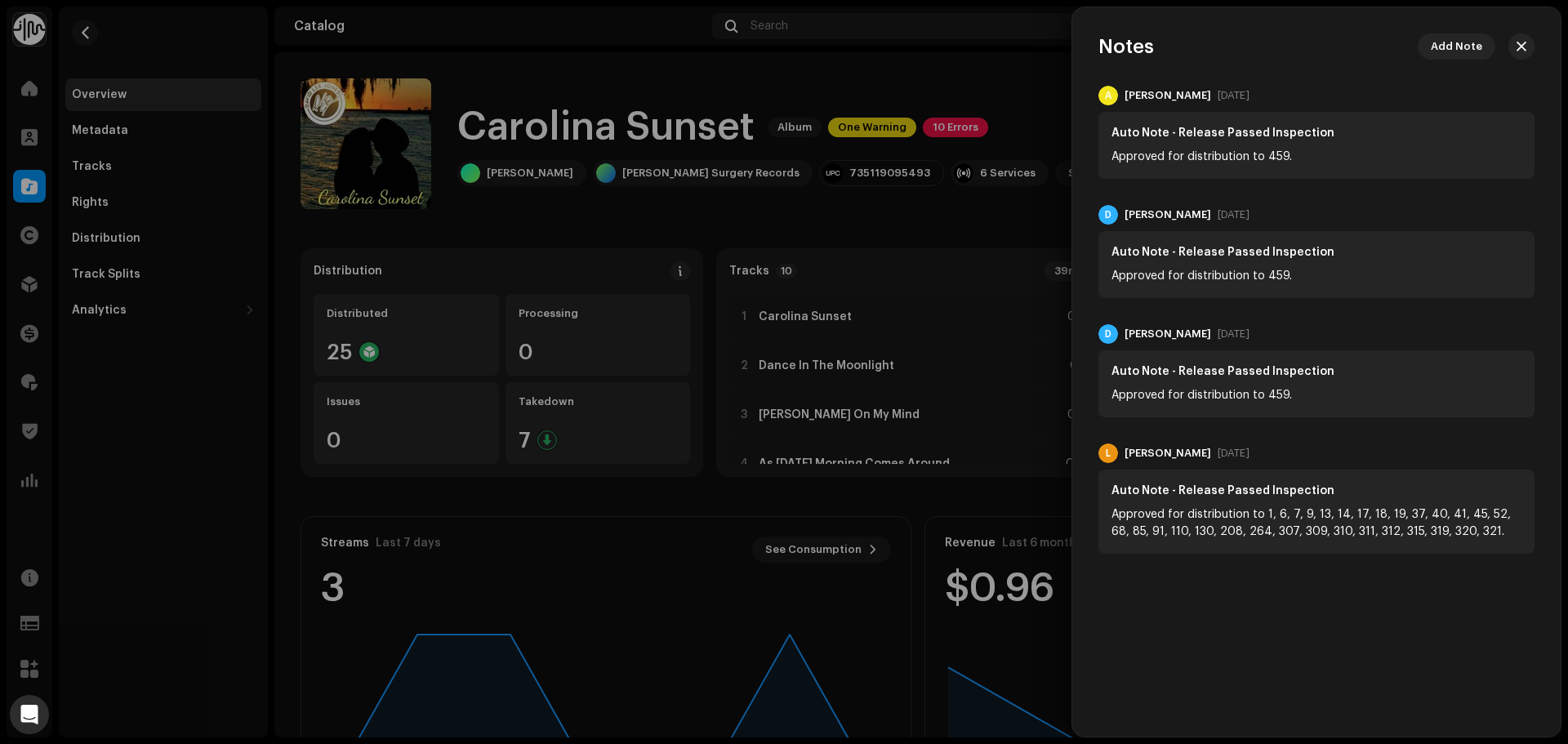
click at [885, 61] on div at bounding box center [784, 372] width 1568 height 744
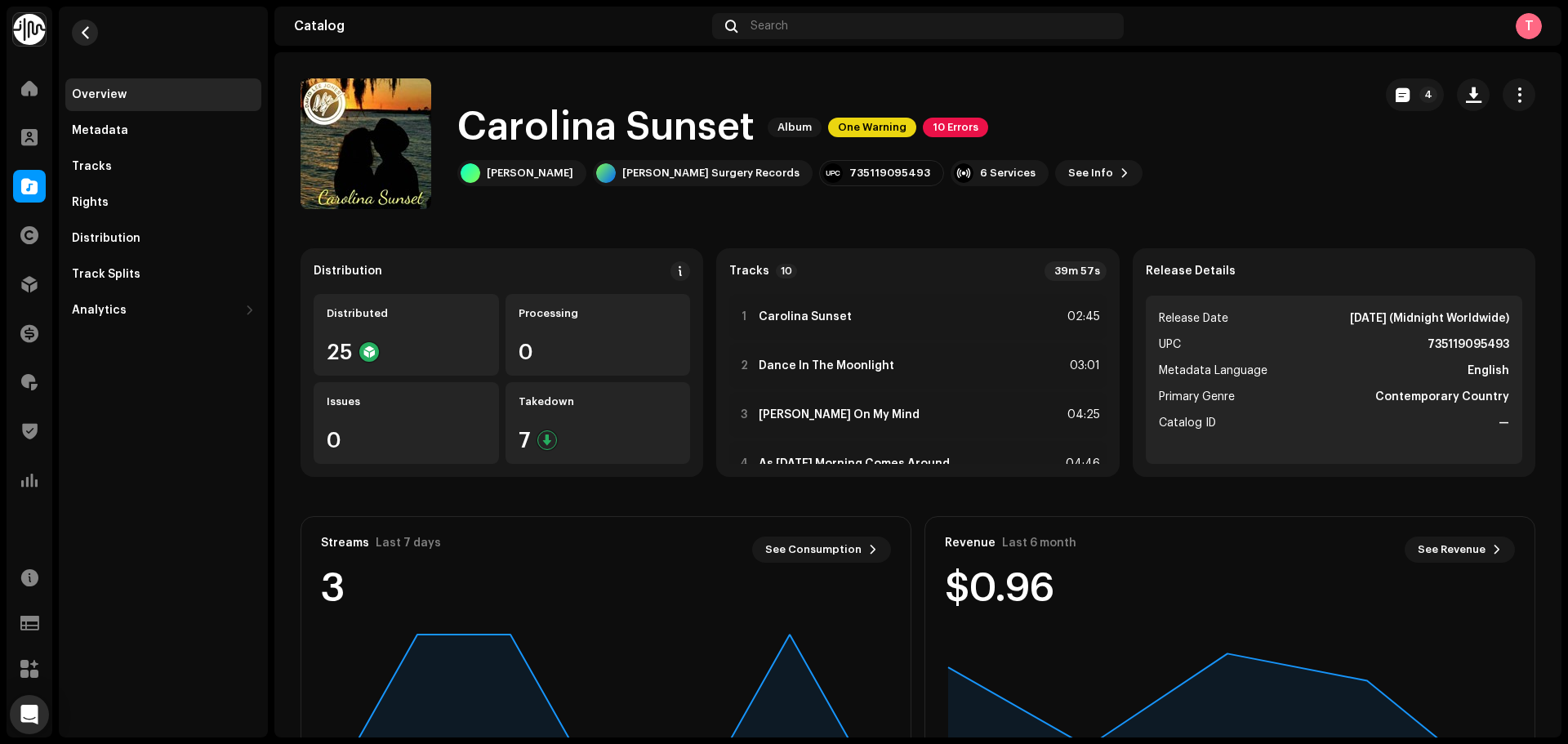
click at [77, 27] on button "button" at bounding box center [85, 33] width 26 height 26
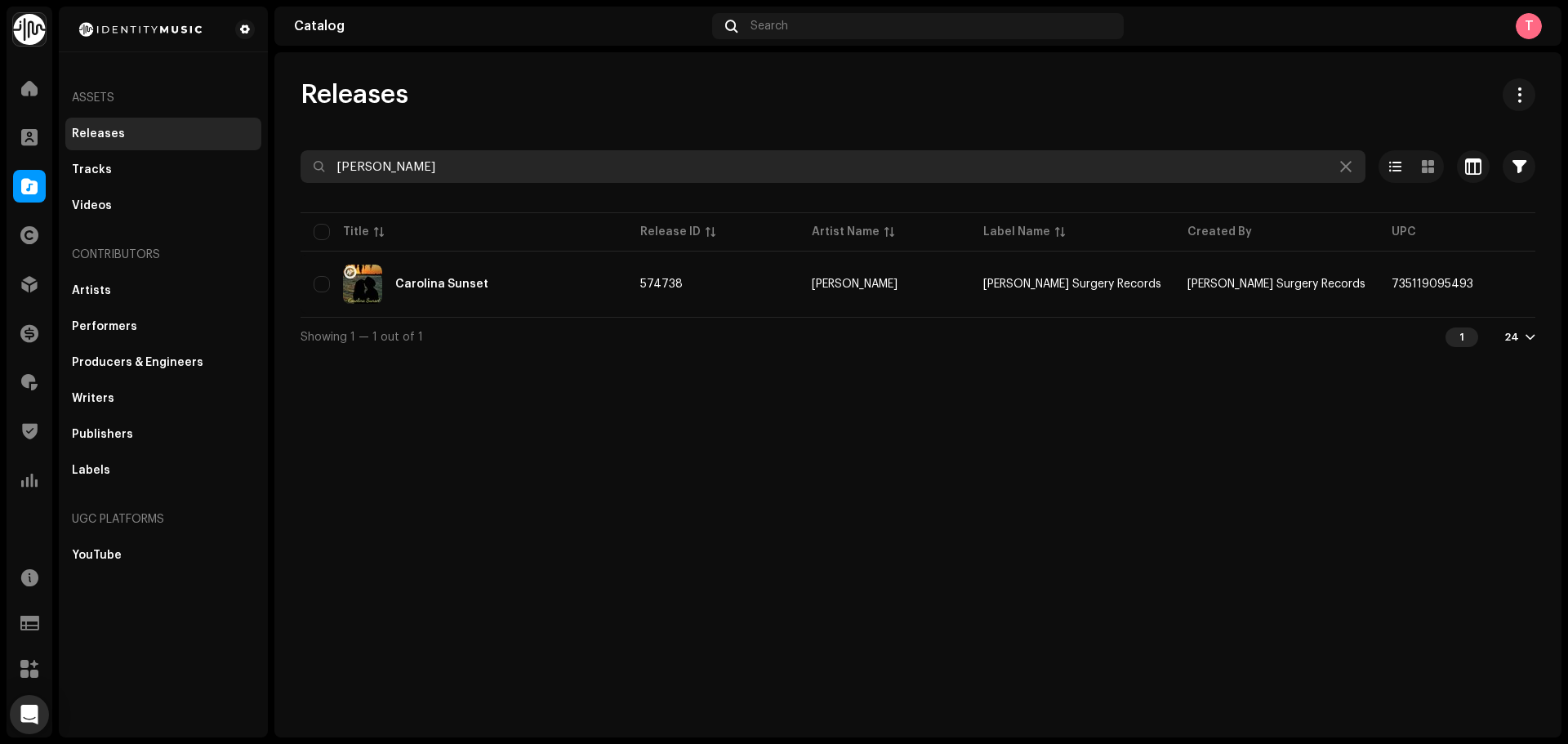
drag, startPoint x: 216, startPoint y: 155, endPoint x: 56, endPoint y: 155, distance: 160.0
click at [56, 155] on div "Identity Music Home Clients Catalog Rights Distribution Finance Royalties Trust…" at bounding box center [784, 372] width 1568 height 744
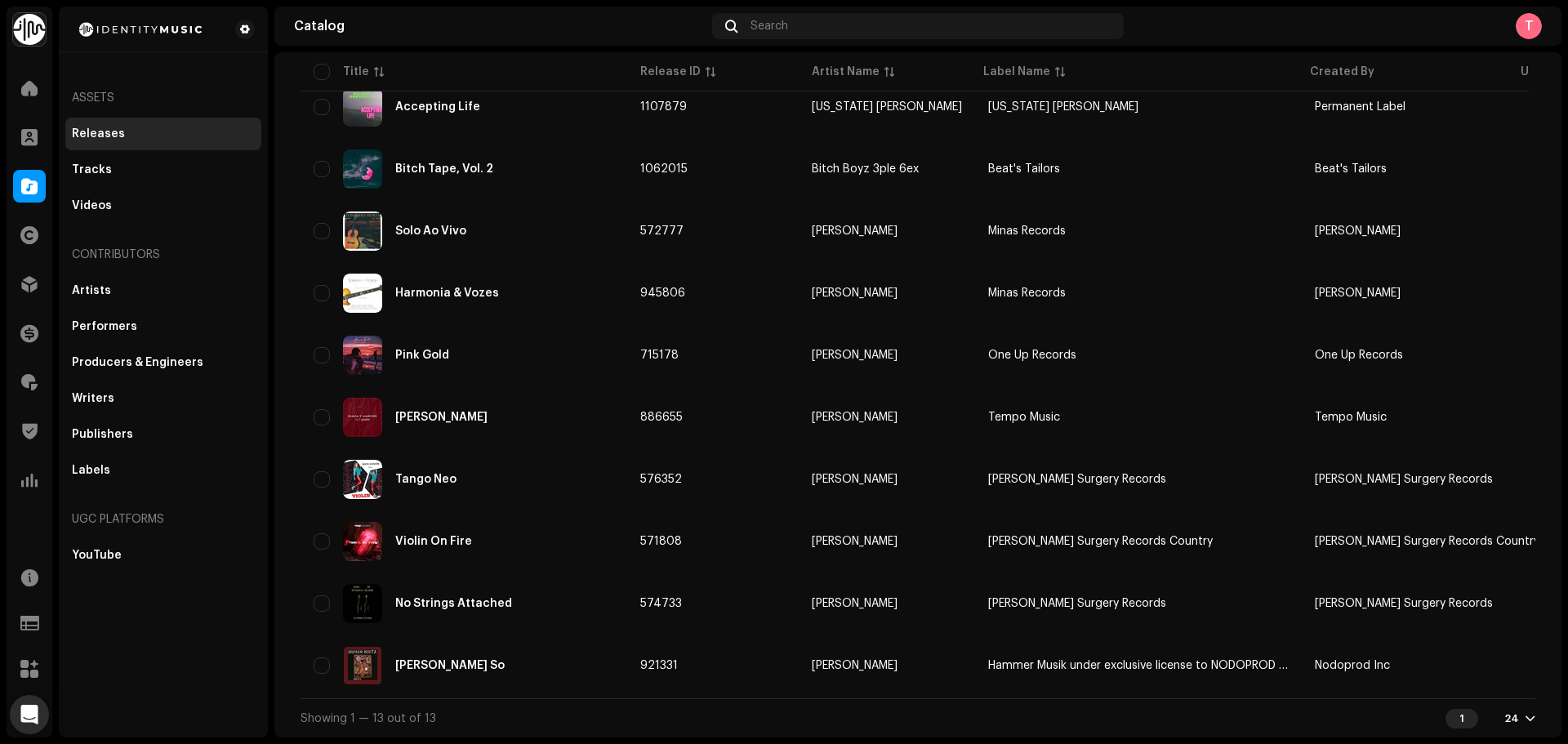
scroll to position [375, 0]
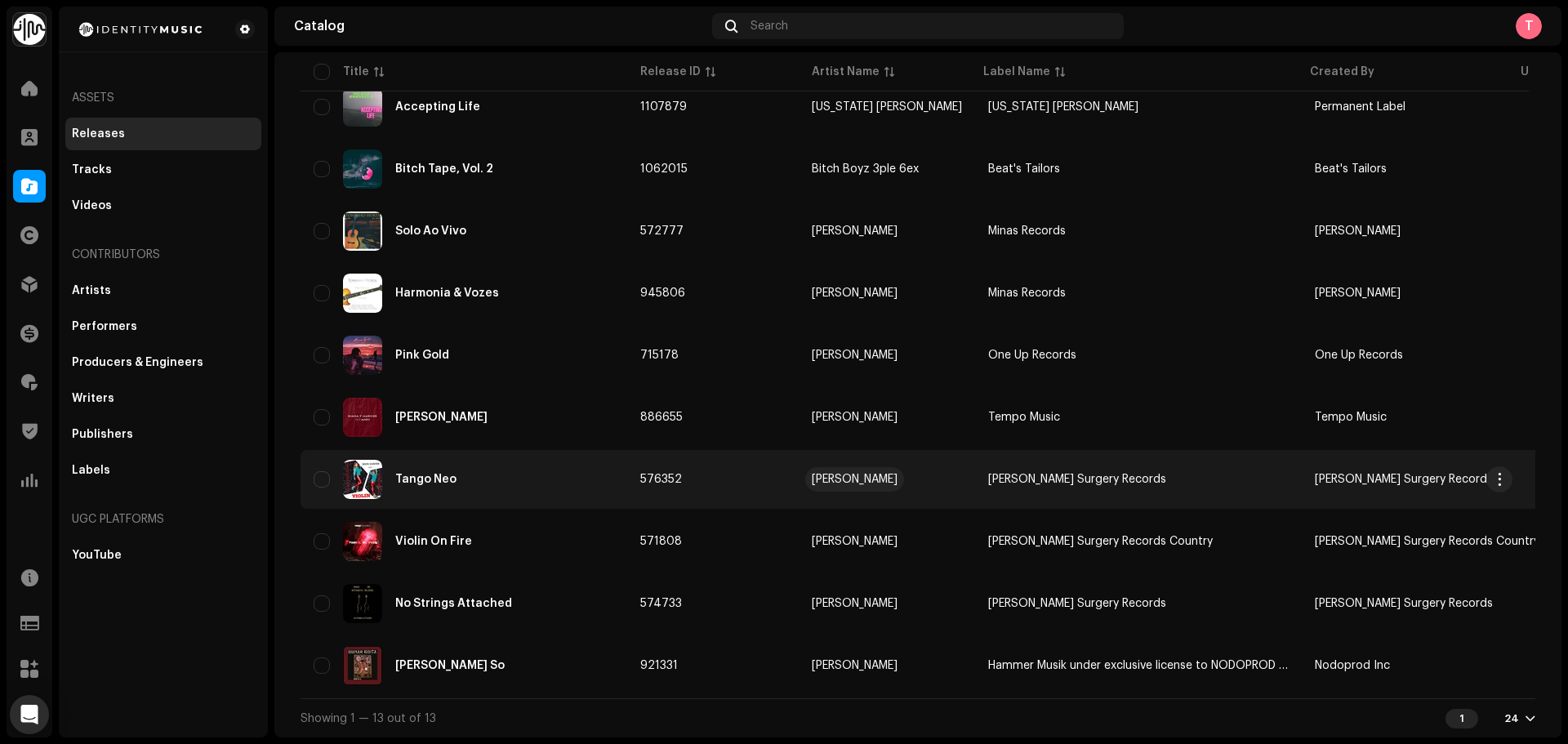
type input "diana"
click at [860, 474] on div "Diana Netcheava" at bounding box center [854, 479] width 86 height 11
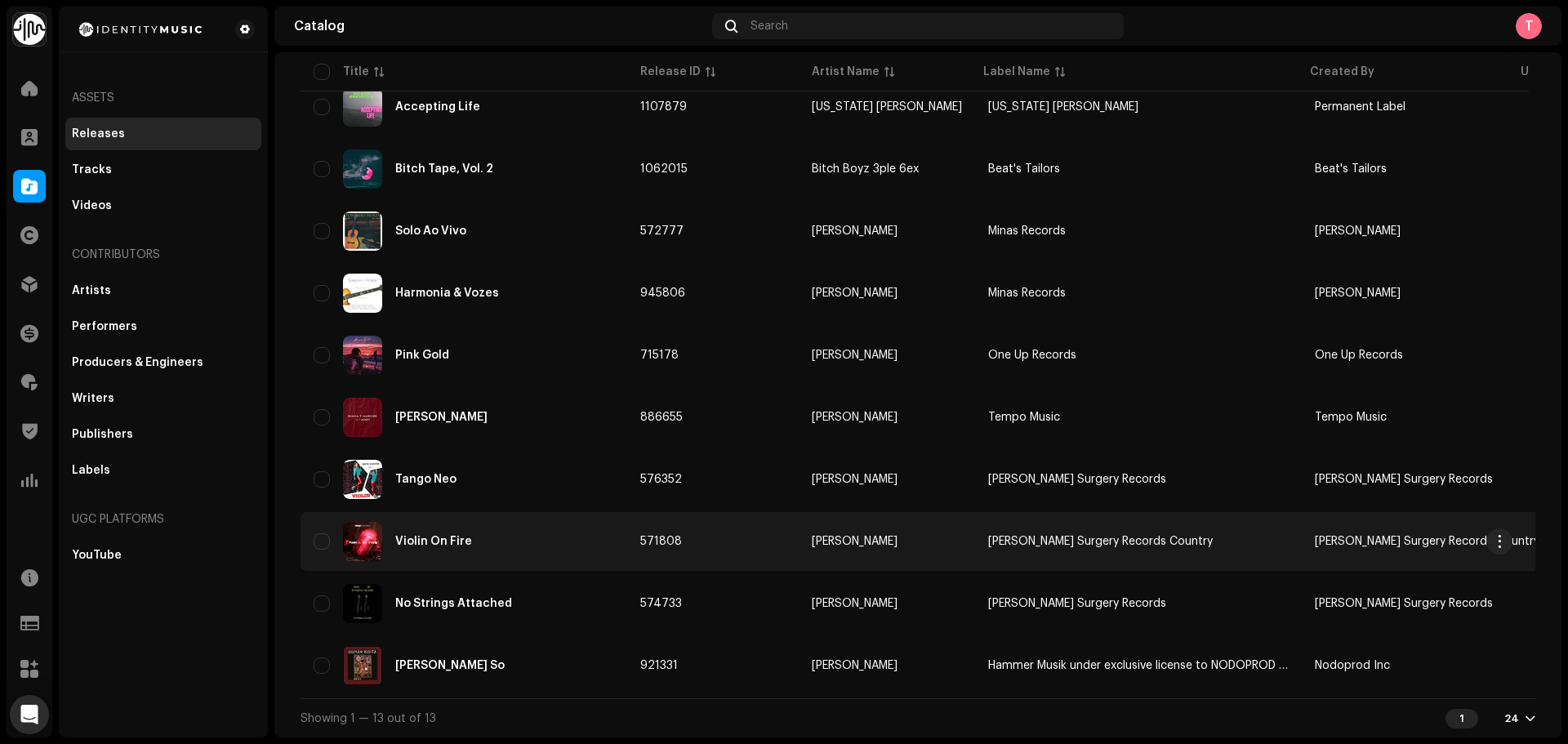
click at [515, 529] on div "Violin On Fire" at bounding box center [464, 541] width 301 height 39
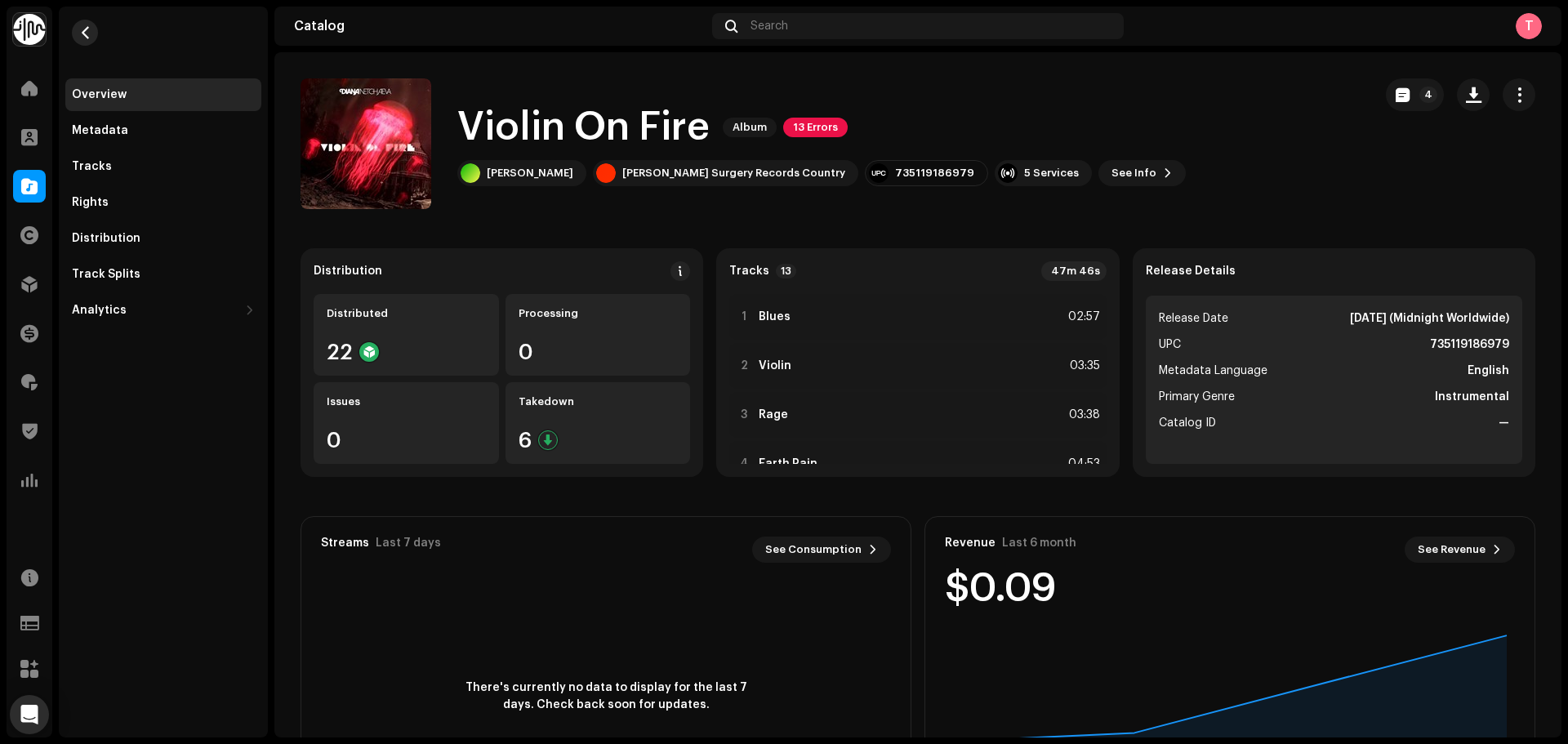
click at [80, 26] on span "button" at bounding box center [86, 32] width 12 height 13
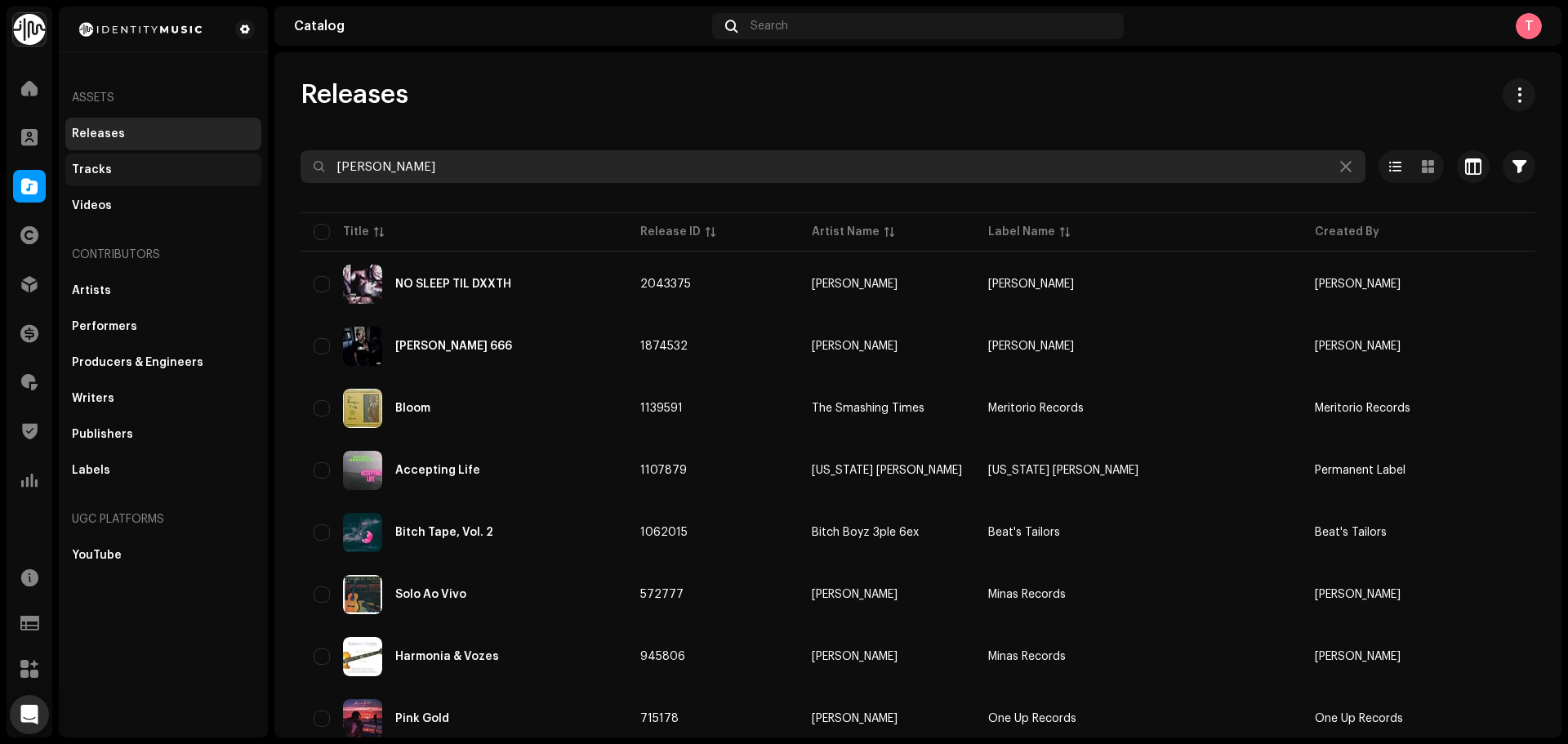
drag, startPoint x: 411, startPoint y: 180, endPoint x: 158, endPoint y: 170, distance: 253.2
click at [158, 170] on div "Identity Music Home Clients Catalog Rights Distribution Finance Royalties Trust…" at bounding box center [784, 372] width 1568 height 744
type input "ryan neville"
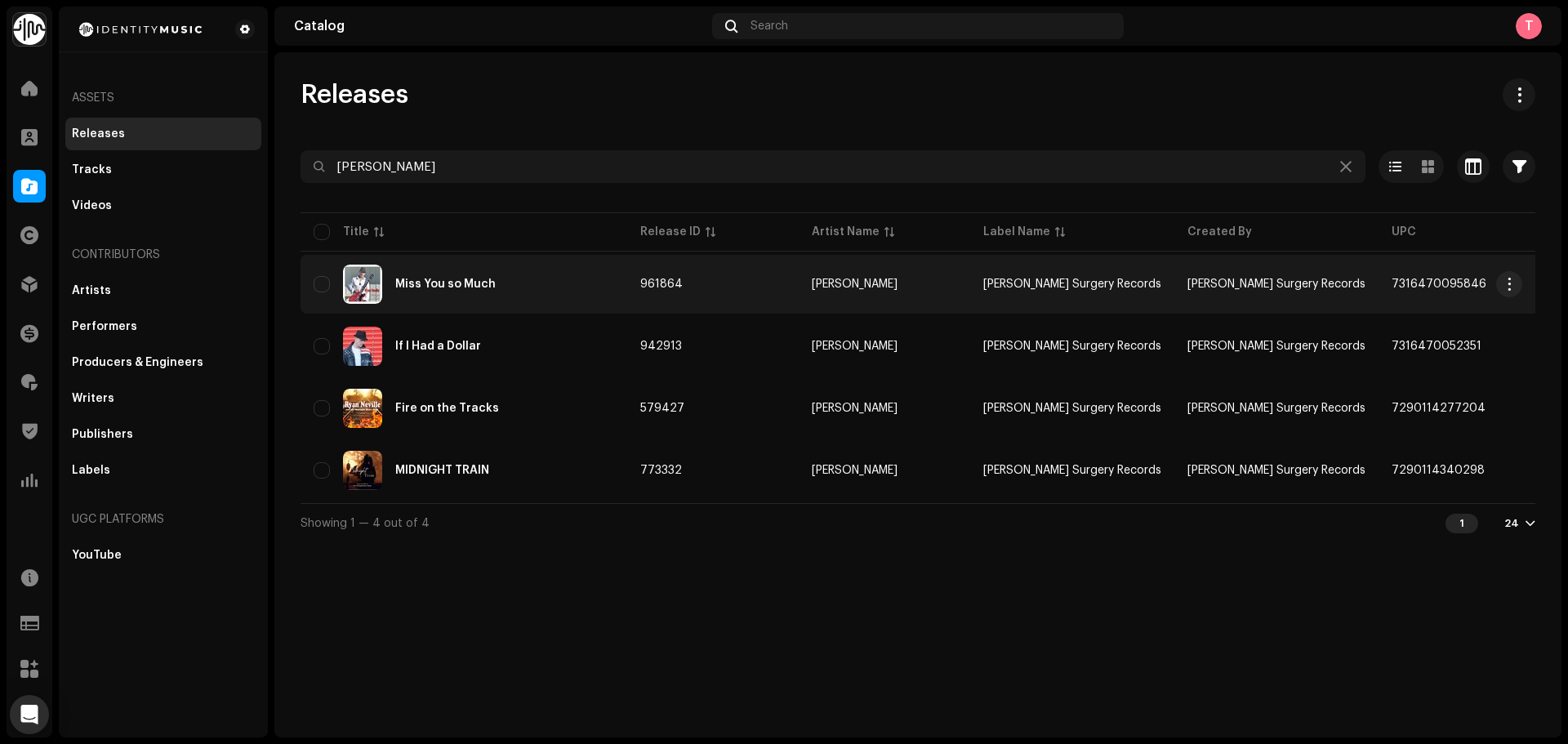
click at [530, 279] on div "Miss You so Much" at bounding box center [464, 284] width 301 height 39
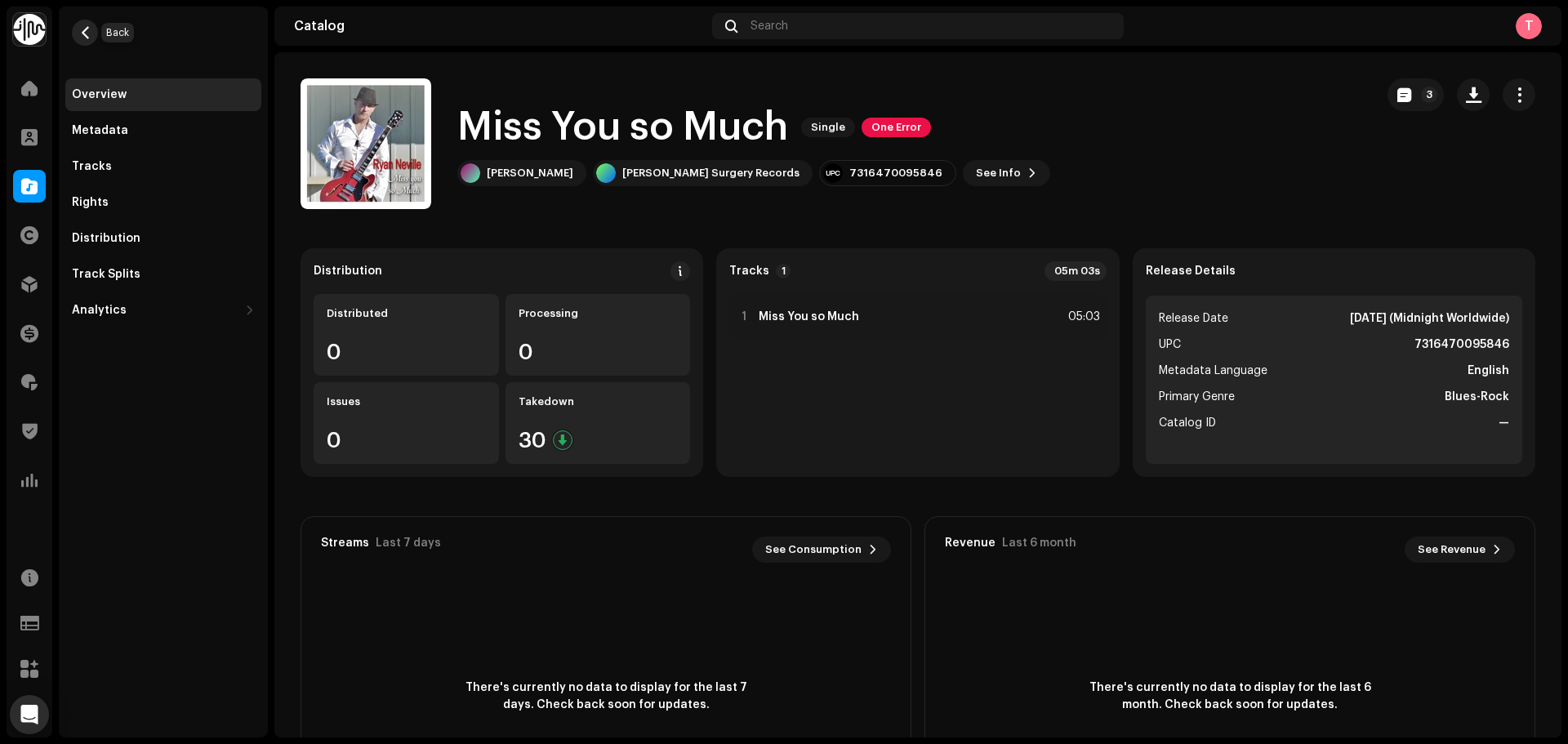
click at [93, 29] on button "button" at bounding box center [85, 33] width 26 height 26
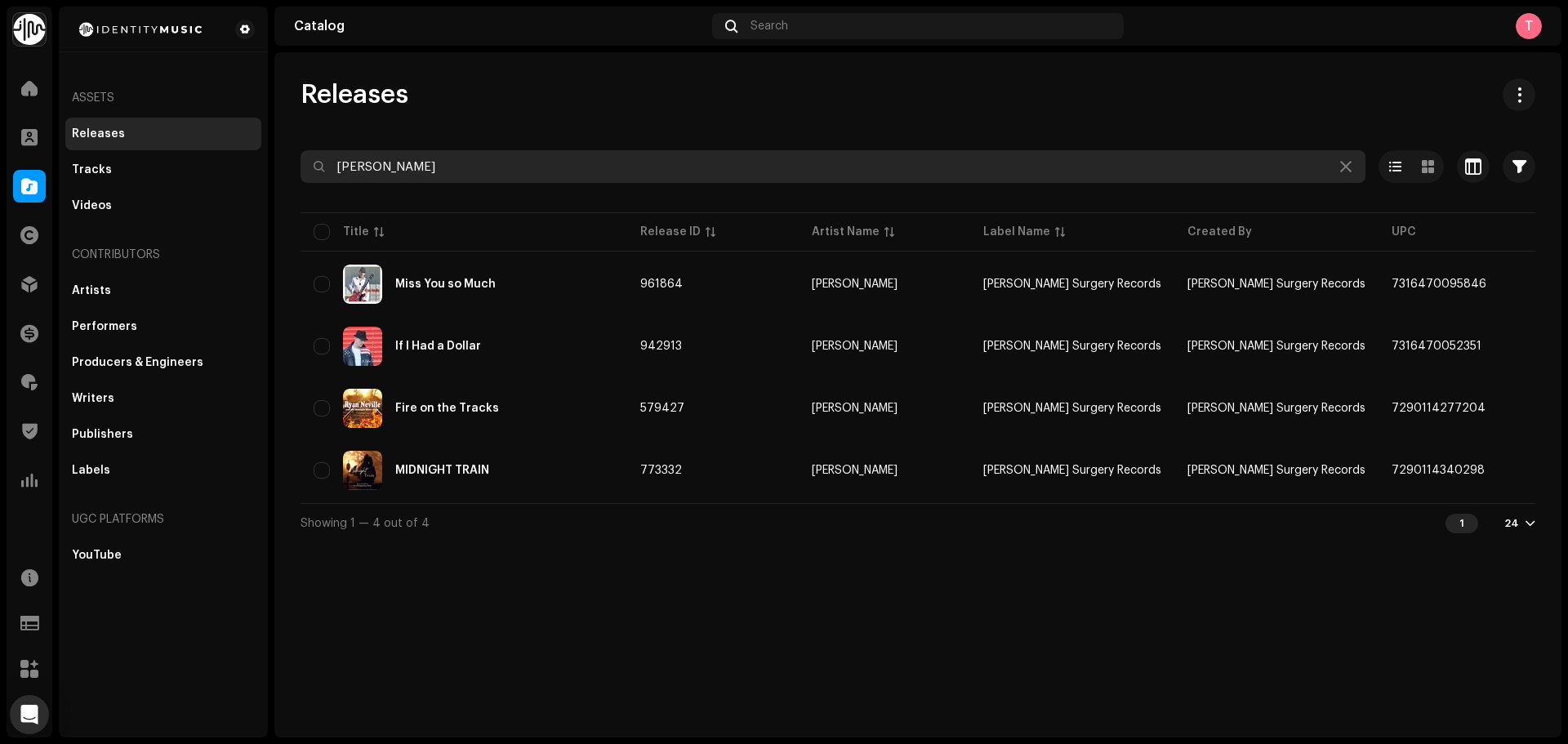
drag, startPoint x: 446, startPoint y: 165, endPoint x: 210, endPoint y: 144, distance: 236.9
click at [227, 154] on div "Identity Music Home Clients Catalog Rights Distribution Finance Royalties Trust…" at bounding box center [784, 372] width 1568 height 744
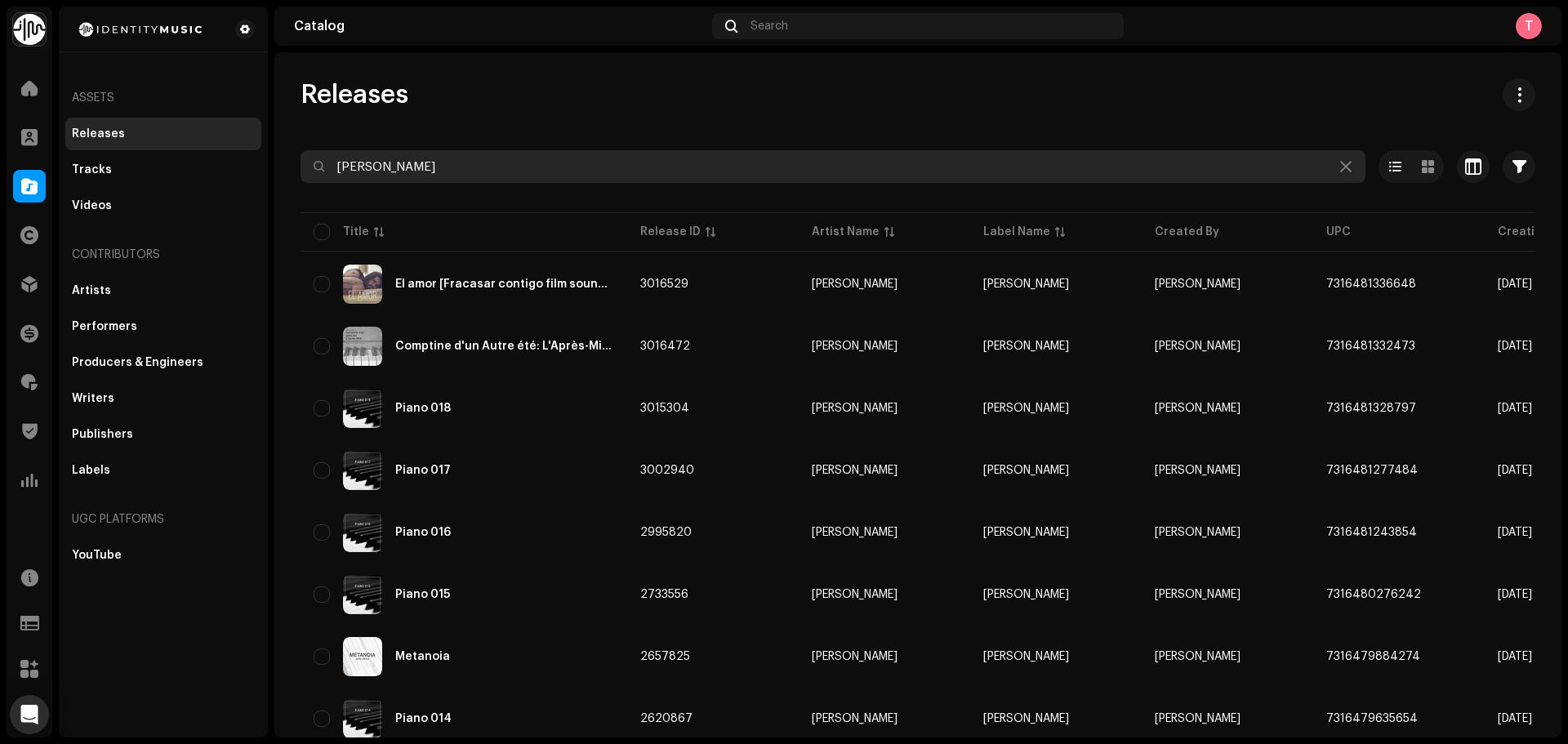
drag, startPoint x: 493, startPoint y: 173, endPoint x: 301, endPoint y: 161, distance: 192.4
click at [301, 162] on input "mario vi" at bounding box center [834, 167] width 1066 height 33
paste input "Viñuela"
drag, startPoint x: 468, startPoint y: 164, endPoint x: 162, endPoint y: 153, distance: 306.2
click at [162, 153] on div "Identity Music Home Clients Catalog Rights Distribution Finance Royalties Trust…" at bounding box center [784, 372] width 1568 height 744
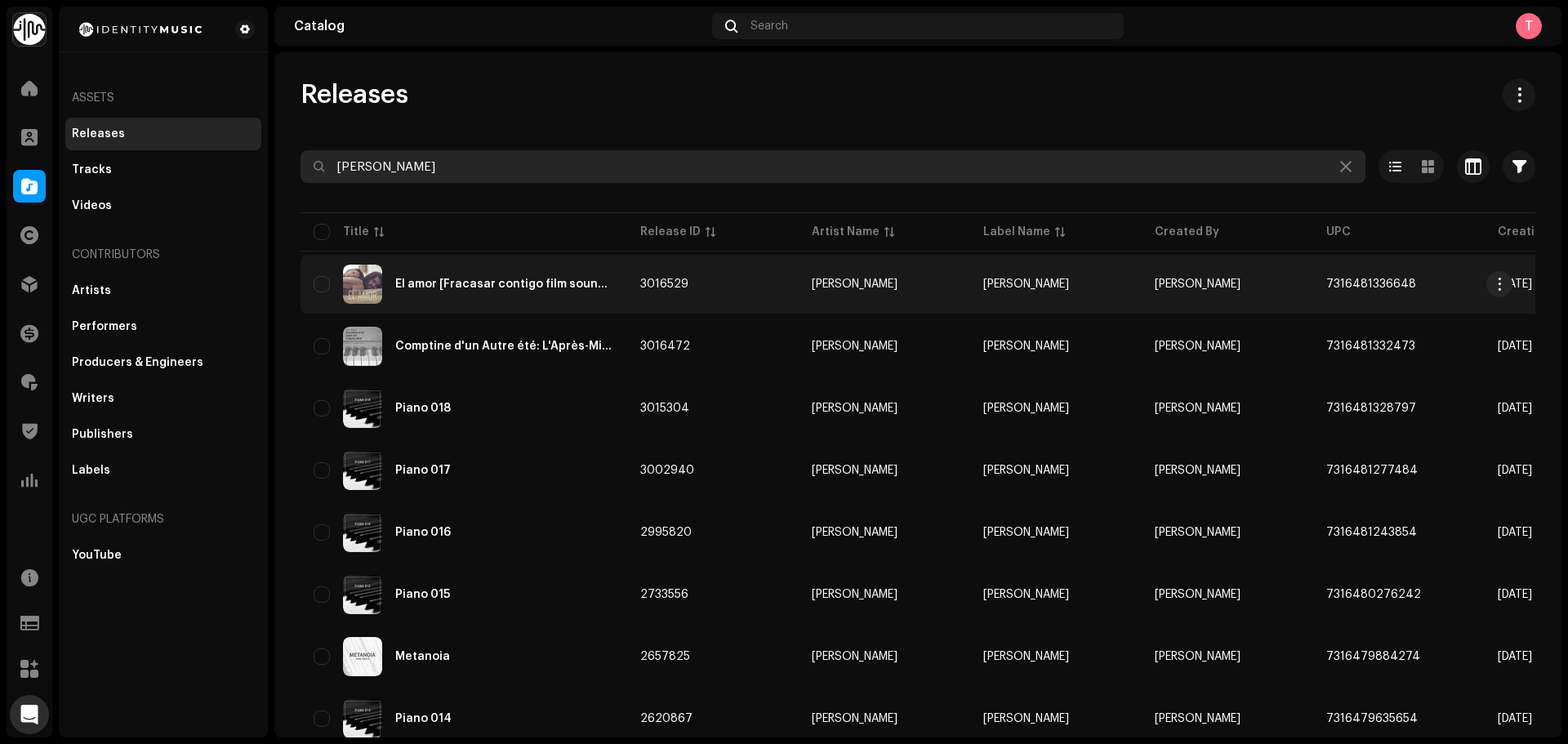
type input "mario Viñuela"
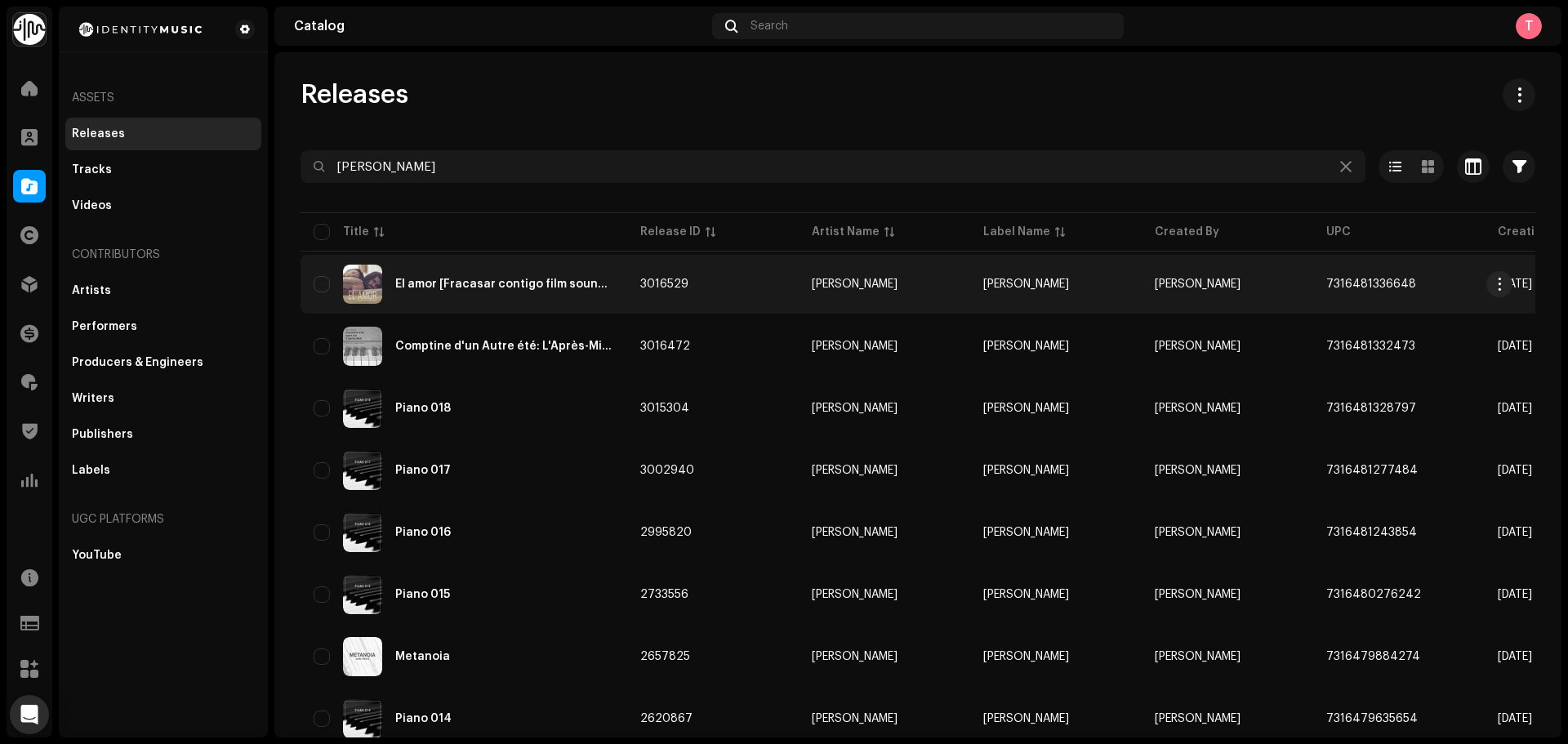
click at [742, 272] on td "3016529" at bounding box center [713, 285] width 171 height 59
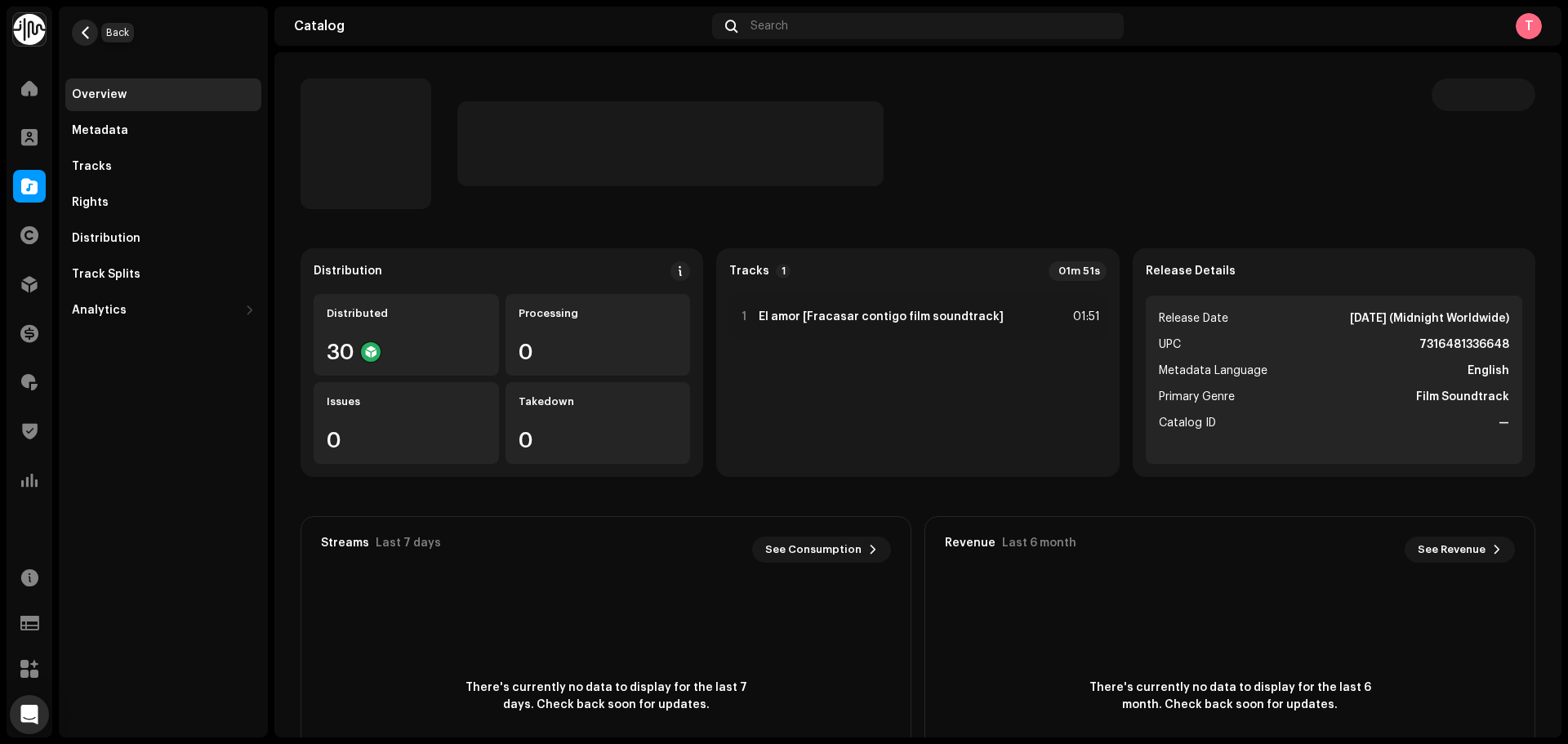
click at [90, 31] on span "button" at bounding box center [86, 32] width 12 height 13
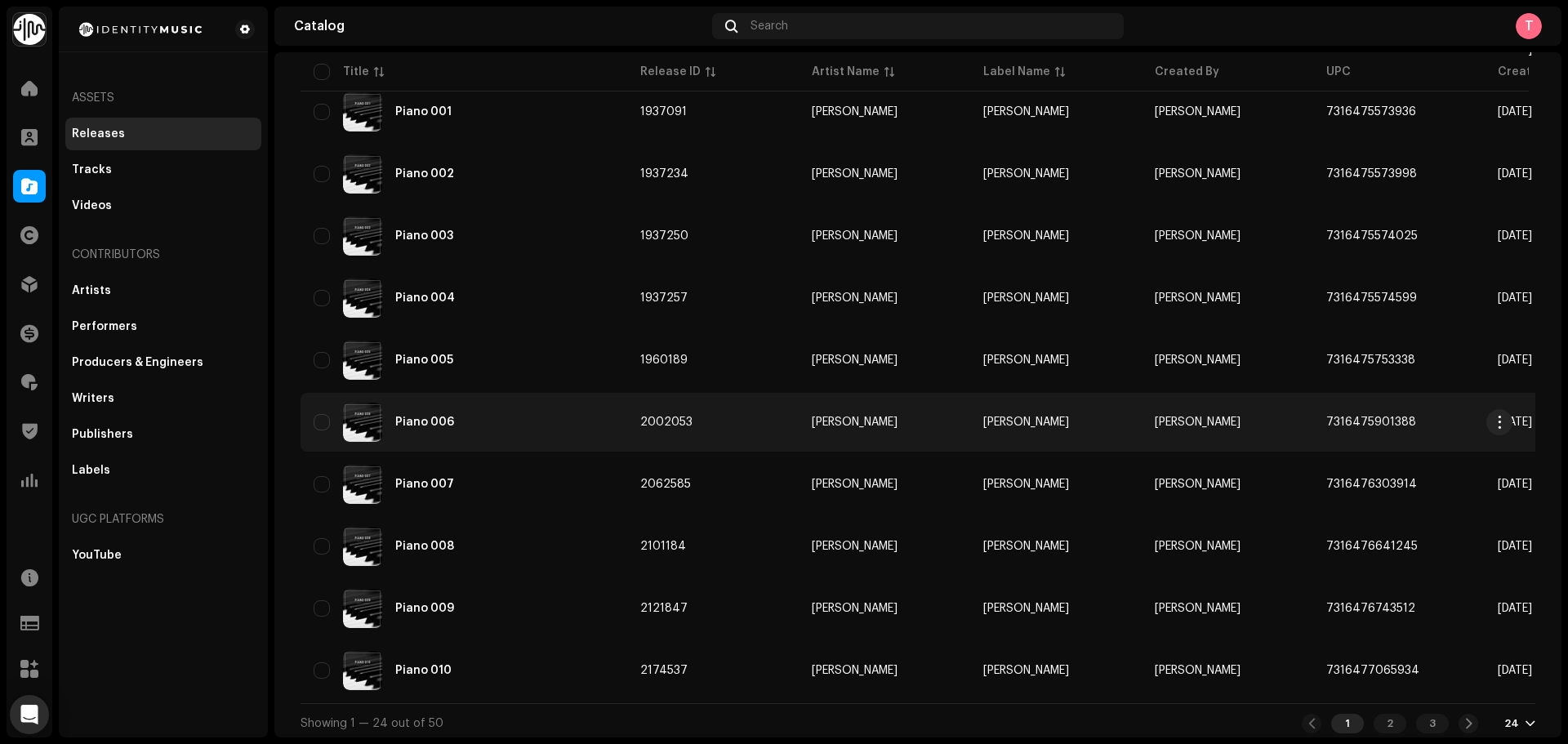
scroll to position [1057, 0]
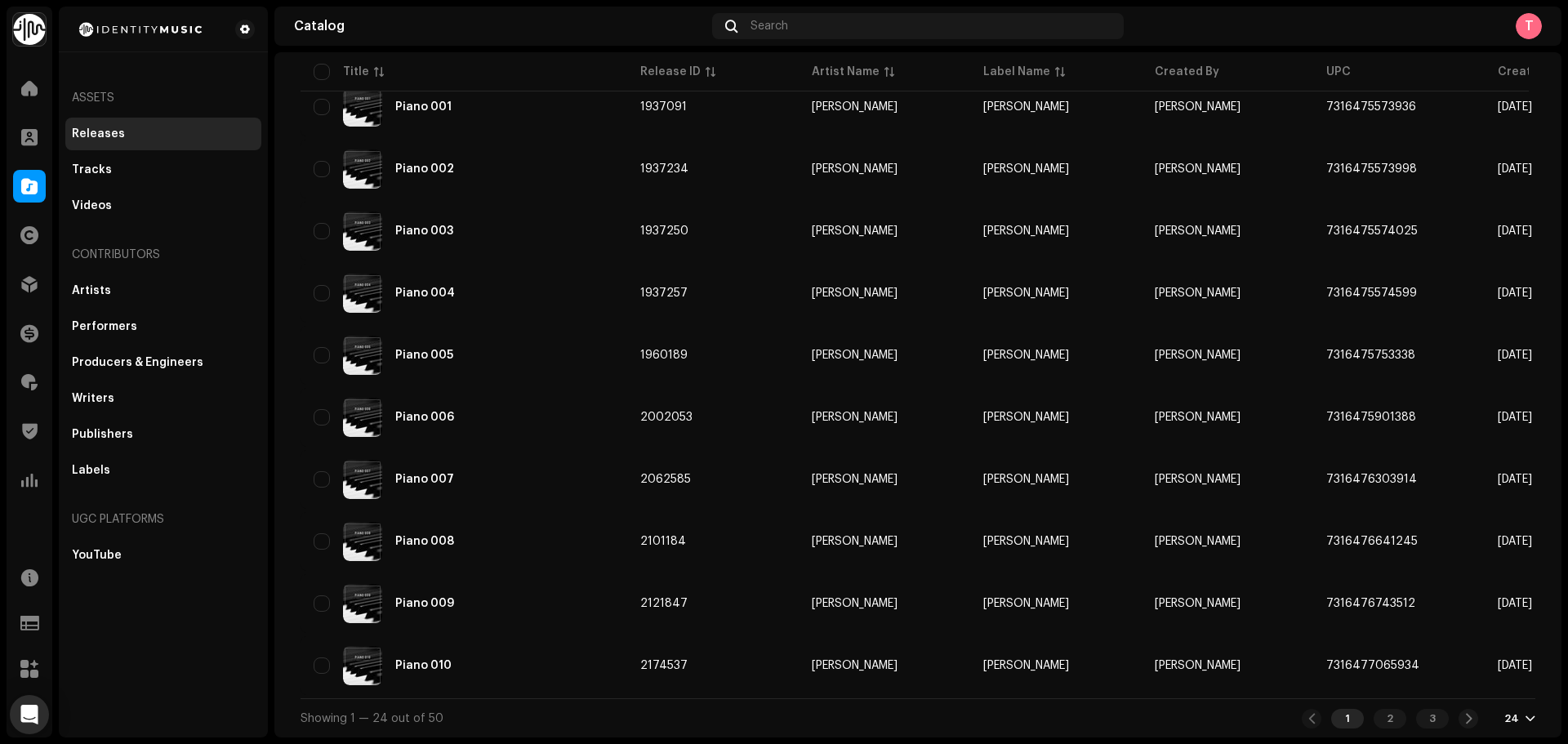
click at [1384, 728] on div "Showing 1 — 24 out of 50 1 2 3 24" at bounding box center [918, 717] width 1235 height 39
click at [1382, 721] on div "2" at bounding box center [1391, 719] width 33 height 20
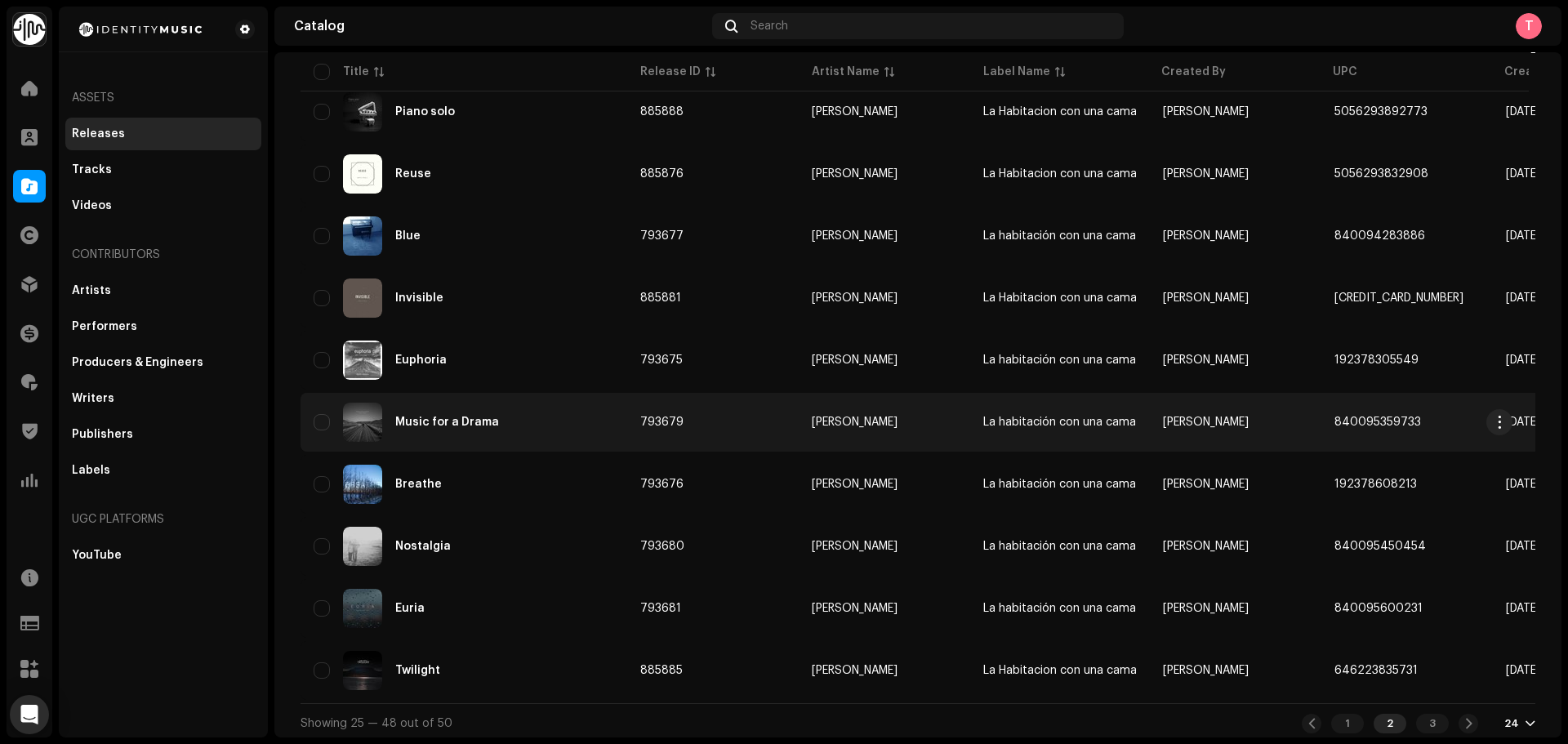
scroll to position [1057, 0]
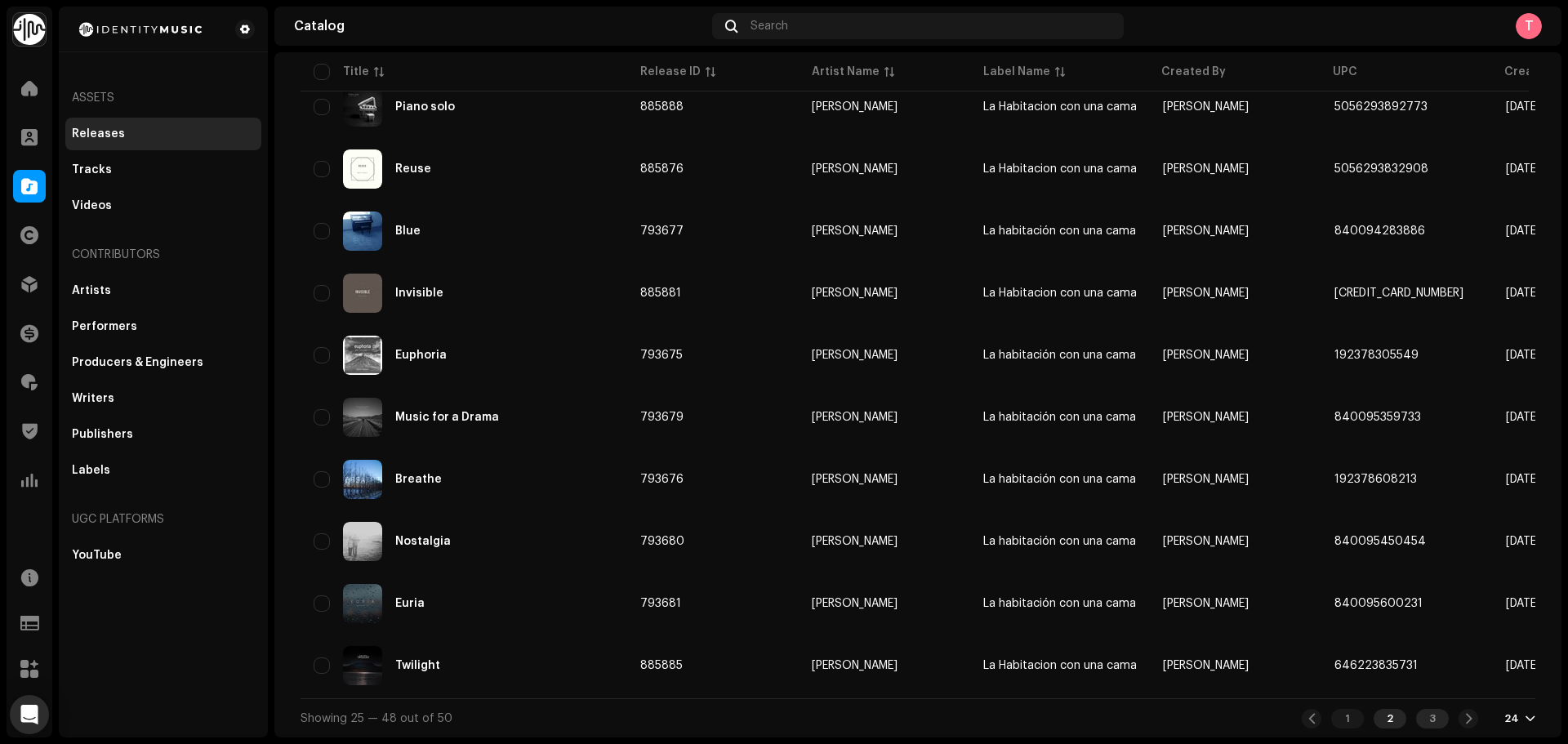
click at [1428, 726] on div "3" at bounding box center [1433, 719] width 33 height 20
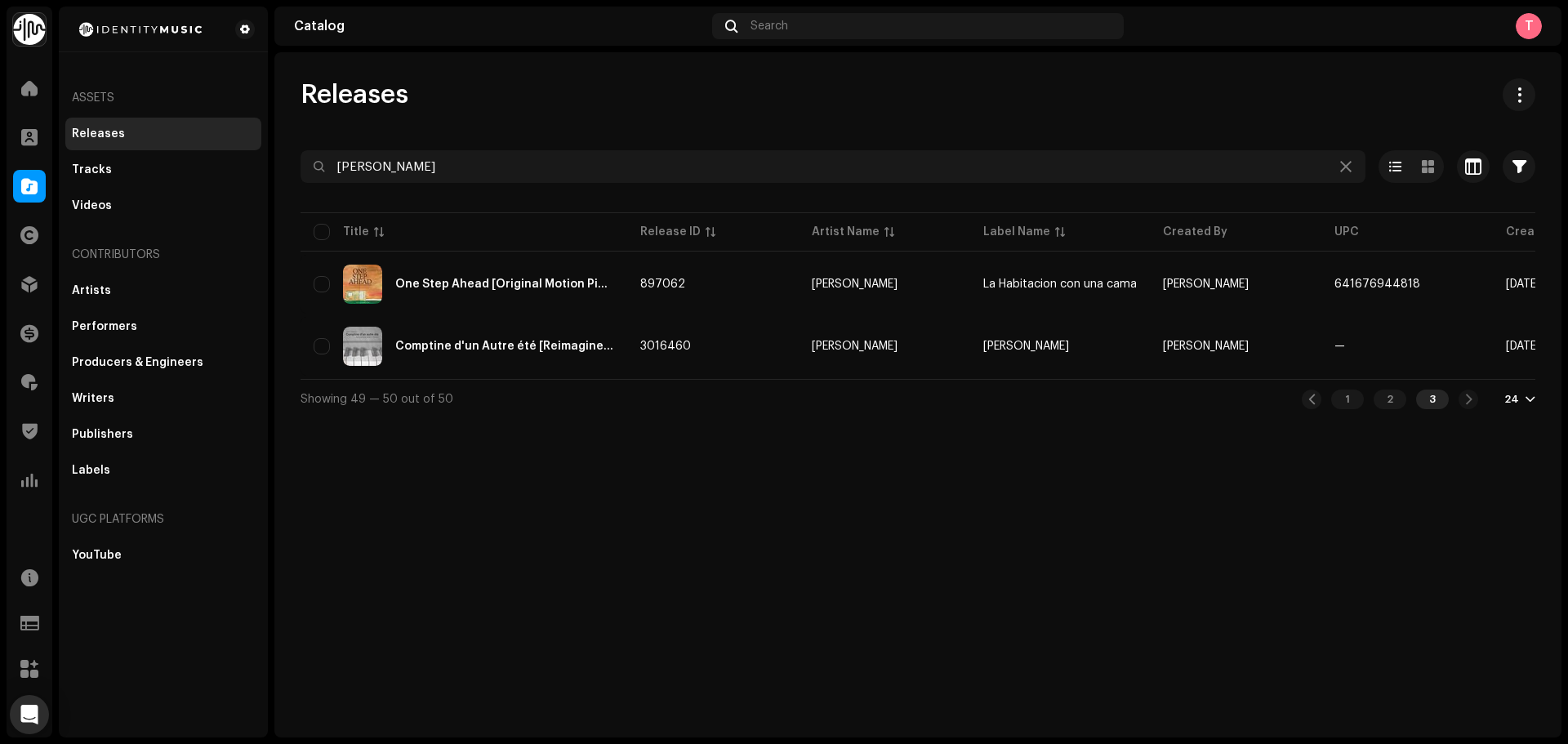
click at [152, 132] on div "Releases" at bounding box center [163, 133] width 183 height 13
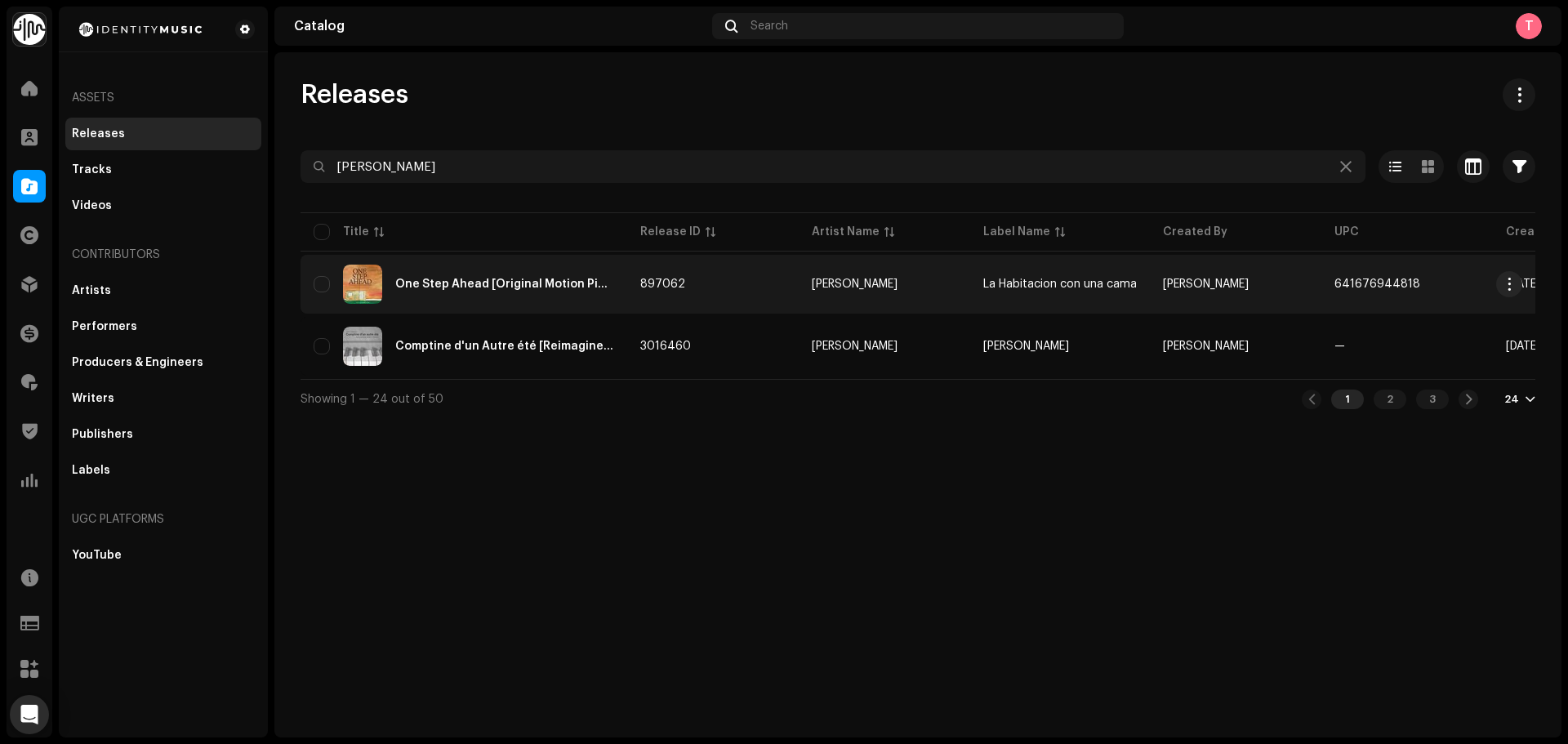
click at [556, 264] on td "One Step Ahead [Original Motion Picture Soundtrack]" at bounding box center [464, 285] width 327 height 59
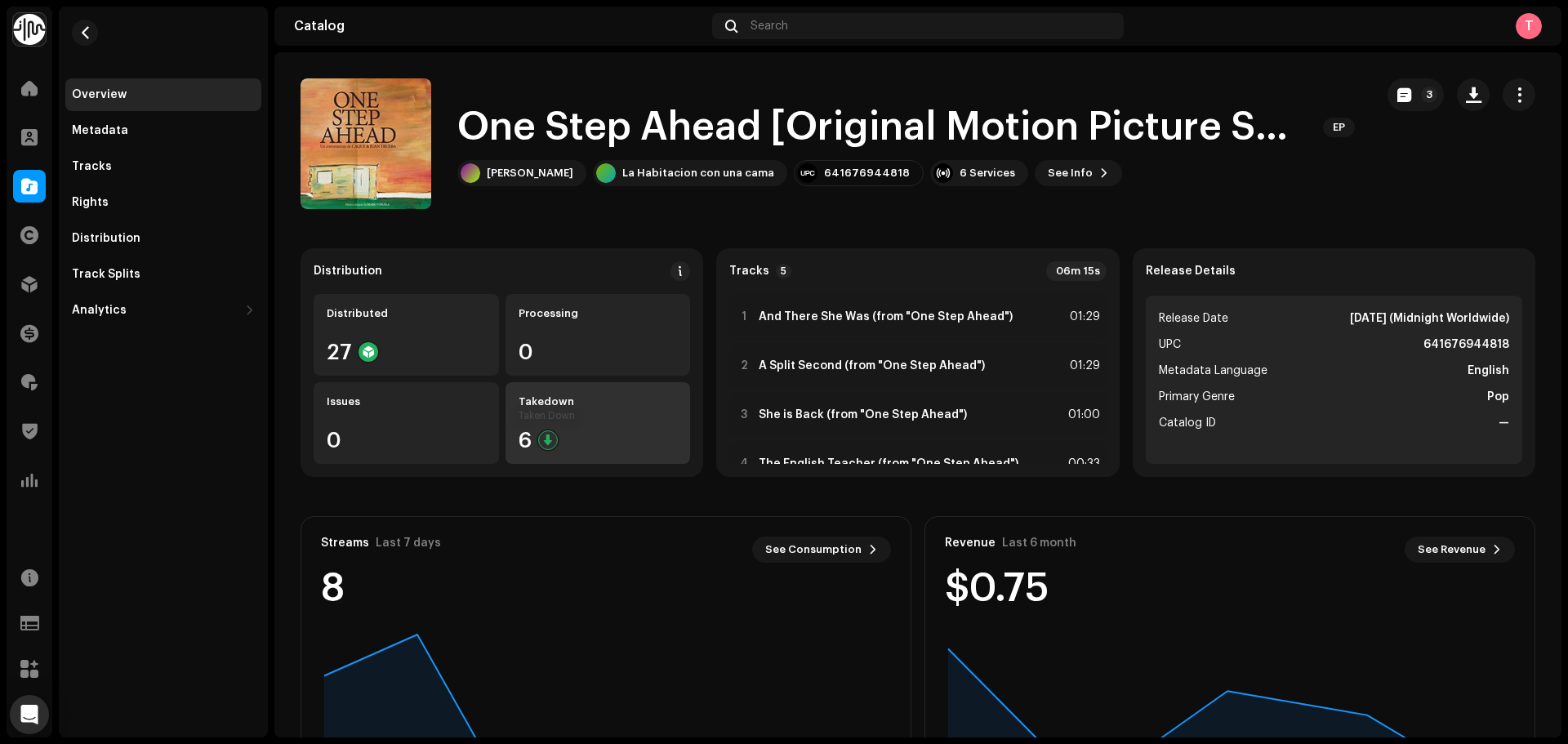
click at [554, 445] on div at bounding box center [547, 440] width 20 height 20
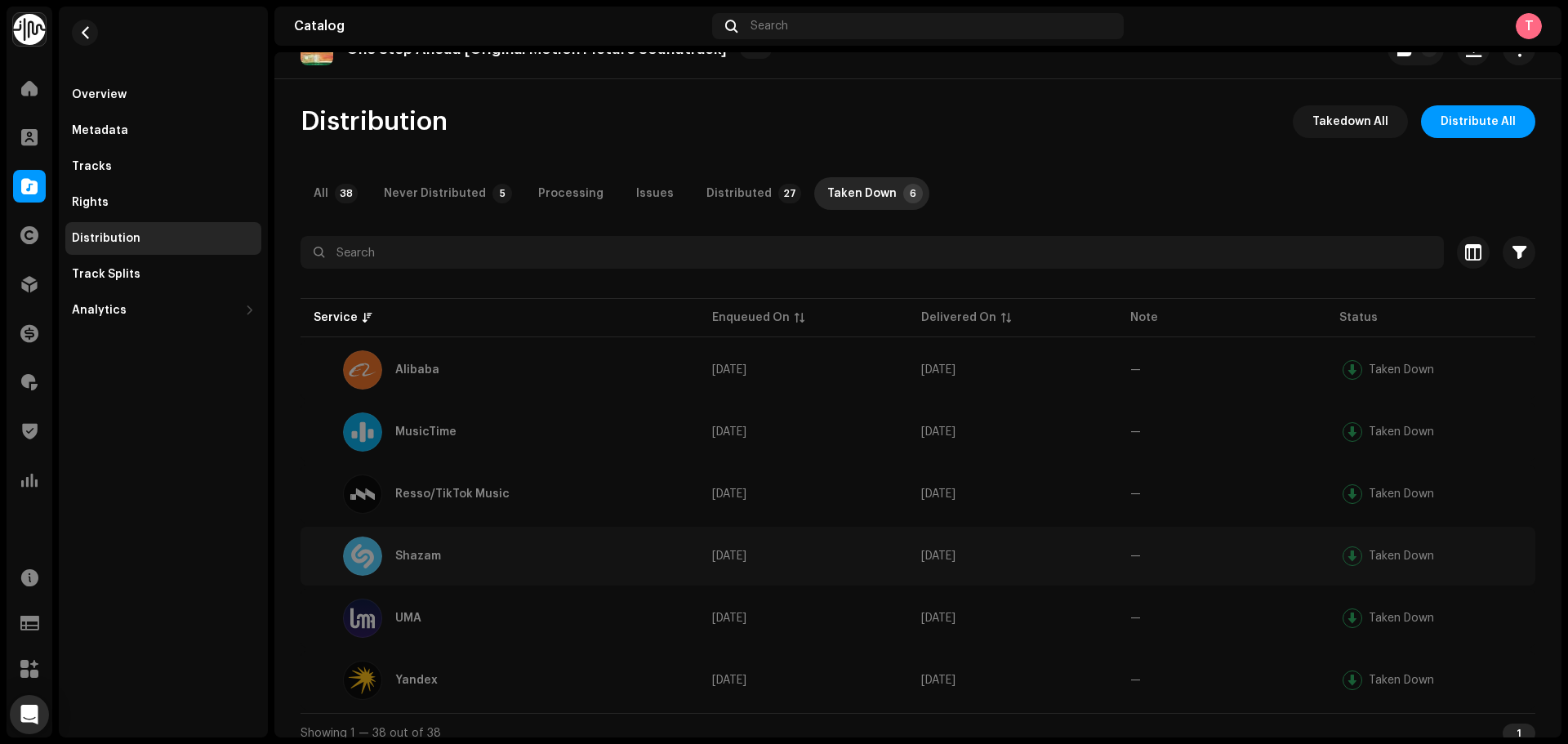
scroll to position [48, 0]
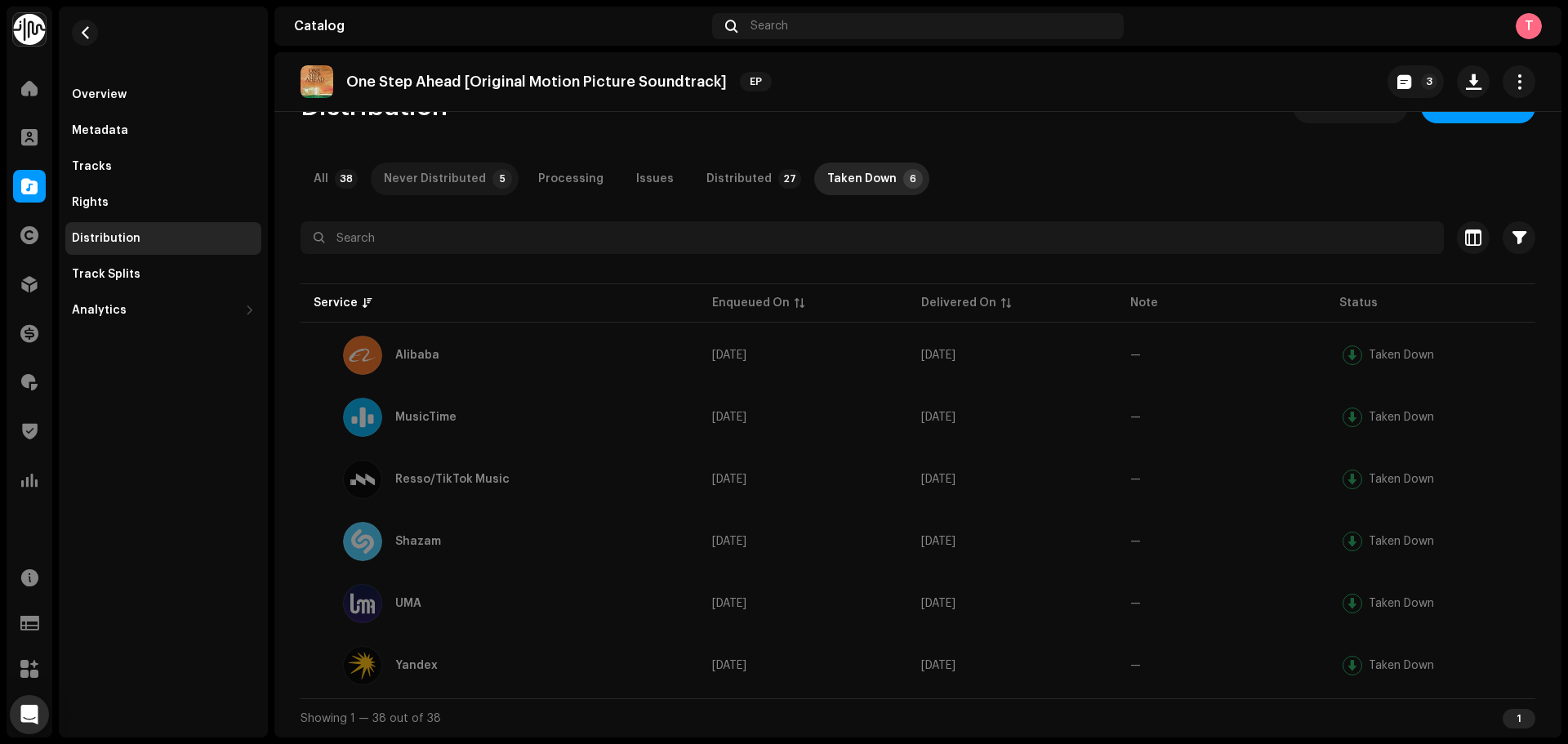
click at [434, 183] on div "Never Distributed" at bounding box center [435, 179] width 102 height 33
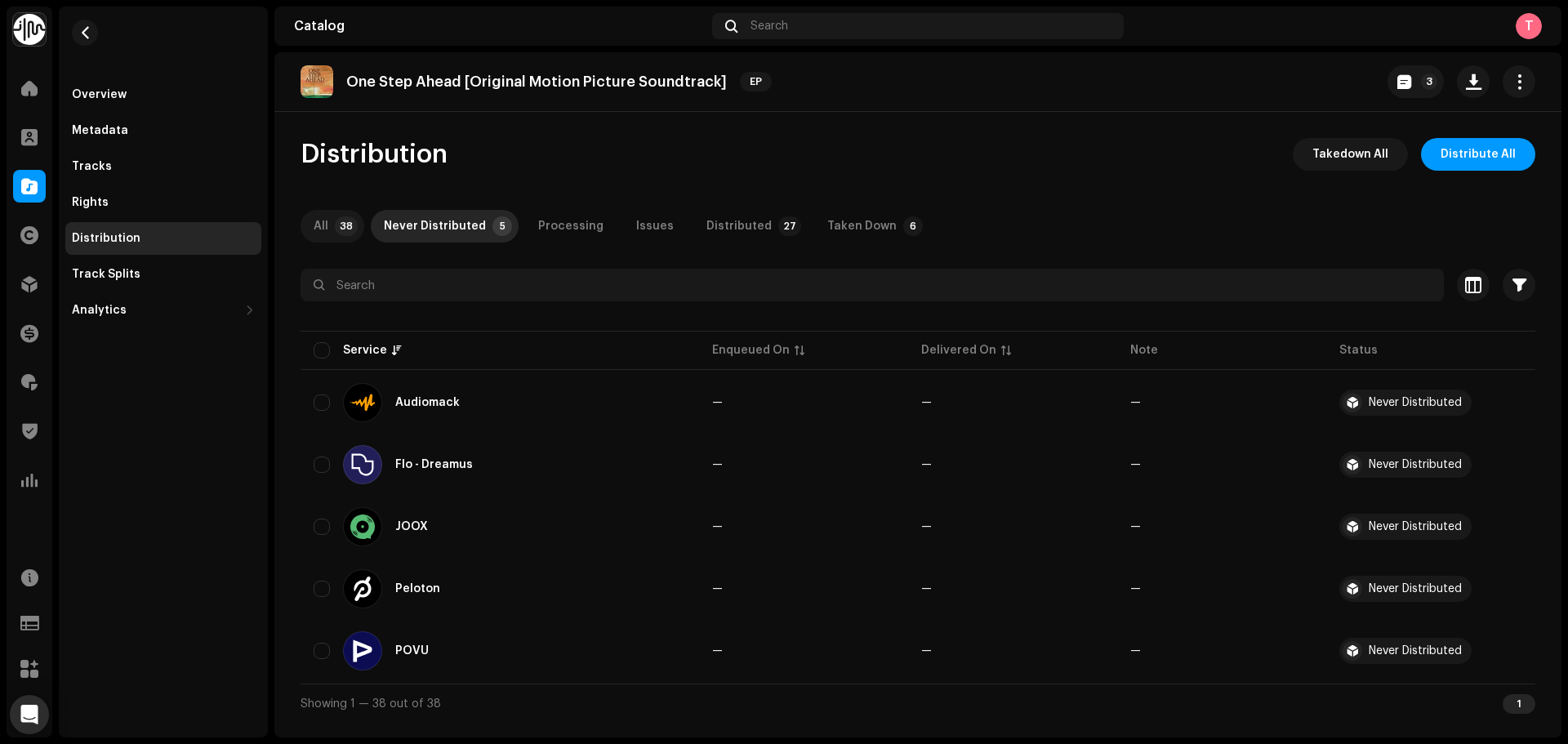
click at [324, 232] on div "All" at bounding box center [321, 227] width 15 height 33
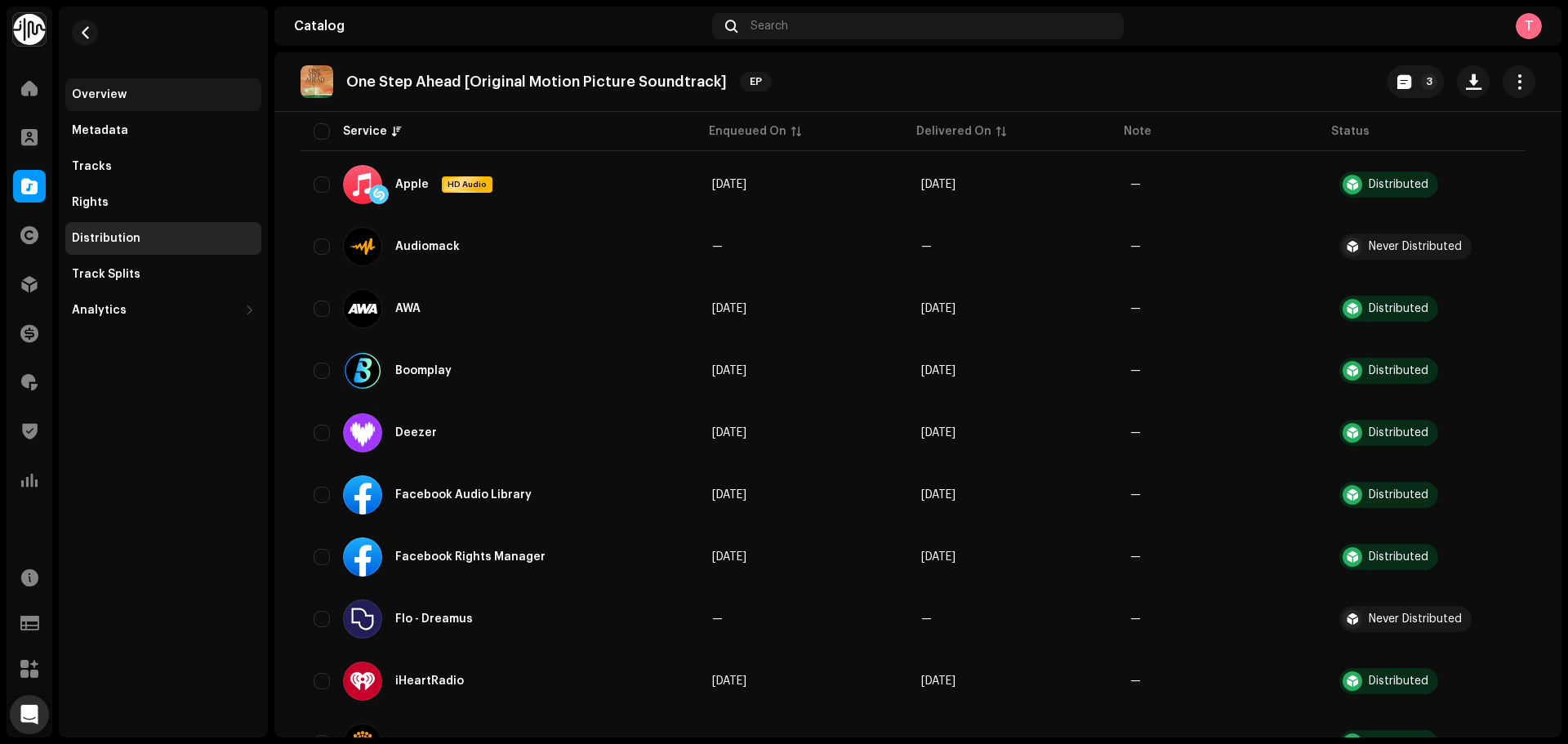
click at [131, 101] on div "Overview" at bounding box center [163, 95] width 196 height 33
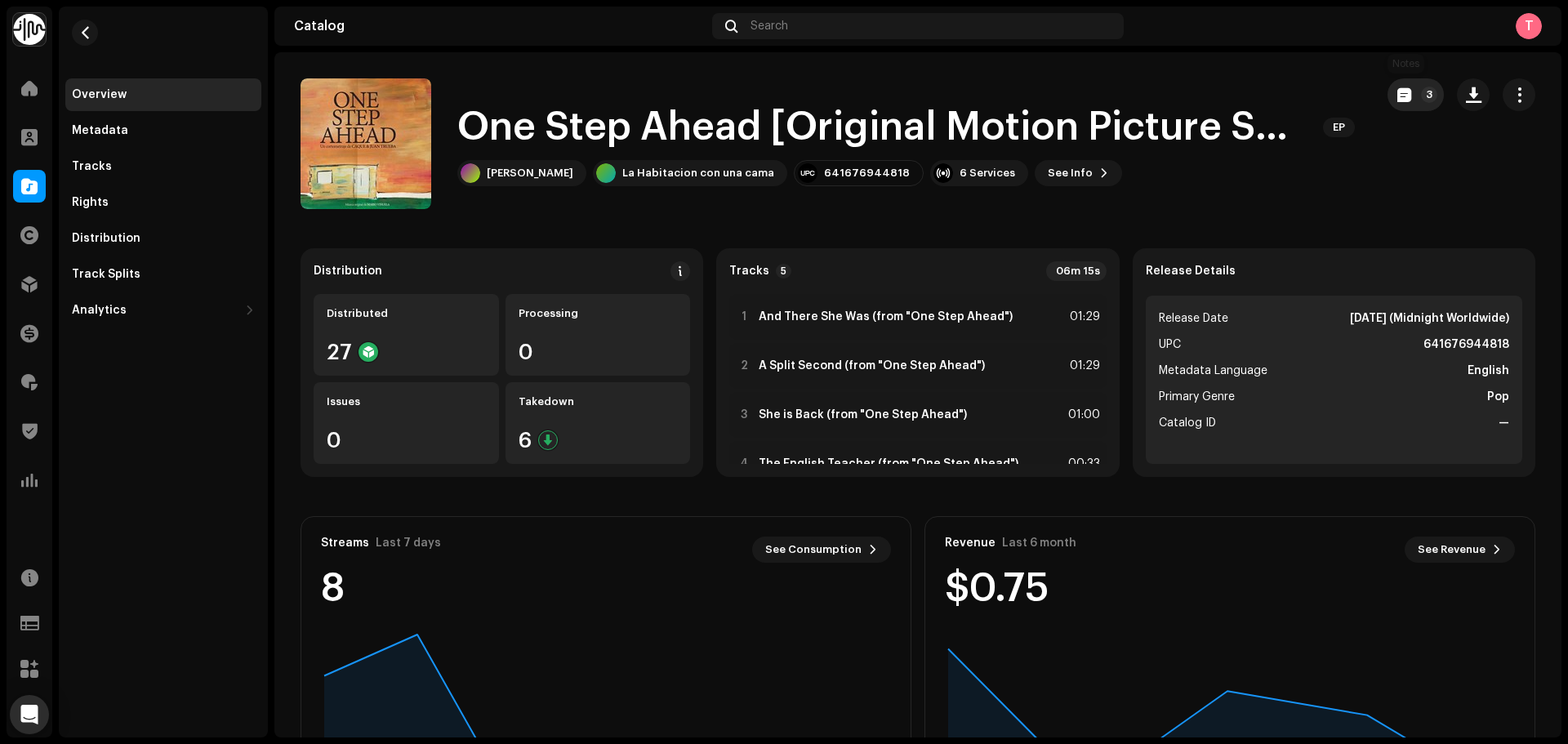
click at [1401, 95] on span "button" at bounding box center [1405, 94] width 14 height 13
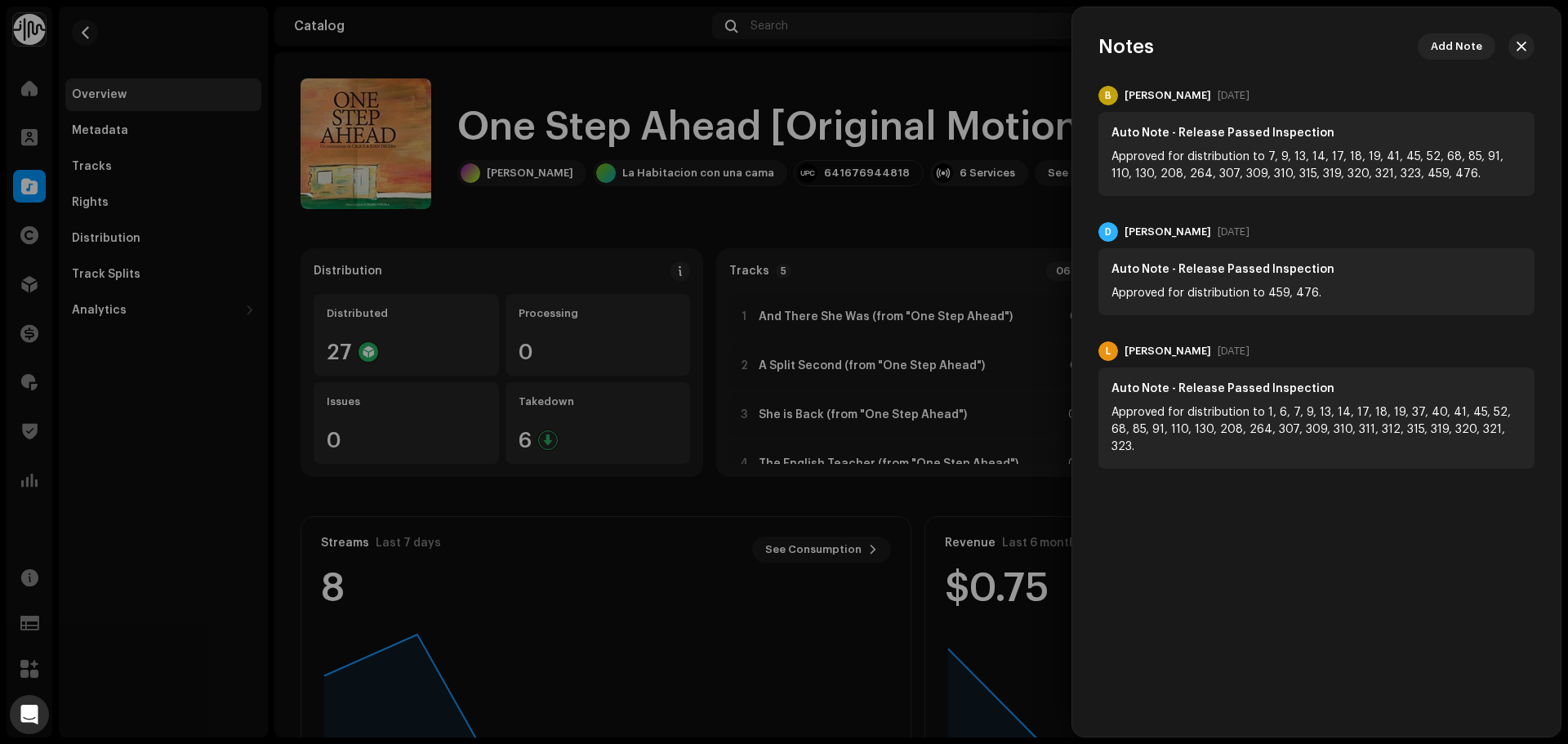
click at [1014, 128] on div at bounding box center [784, 372] width 1568 height 744
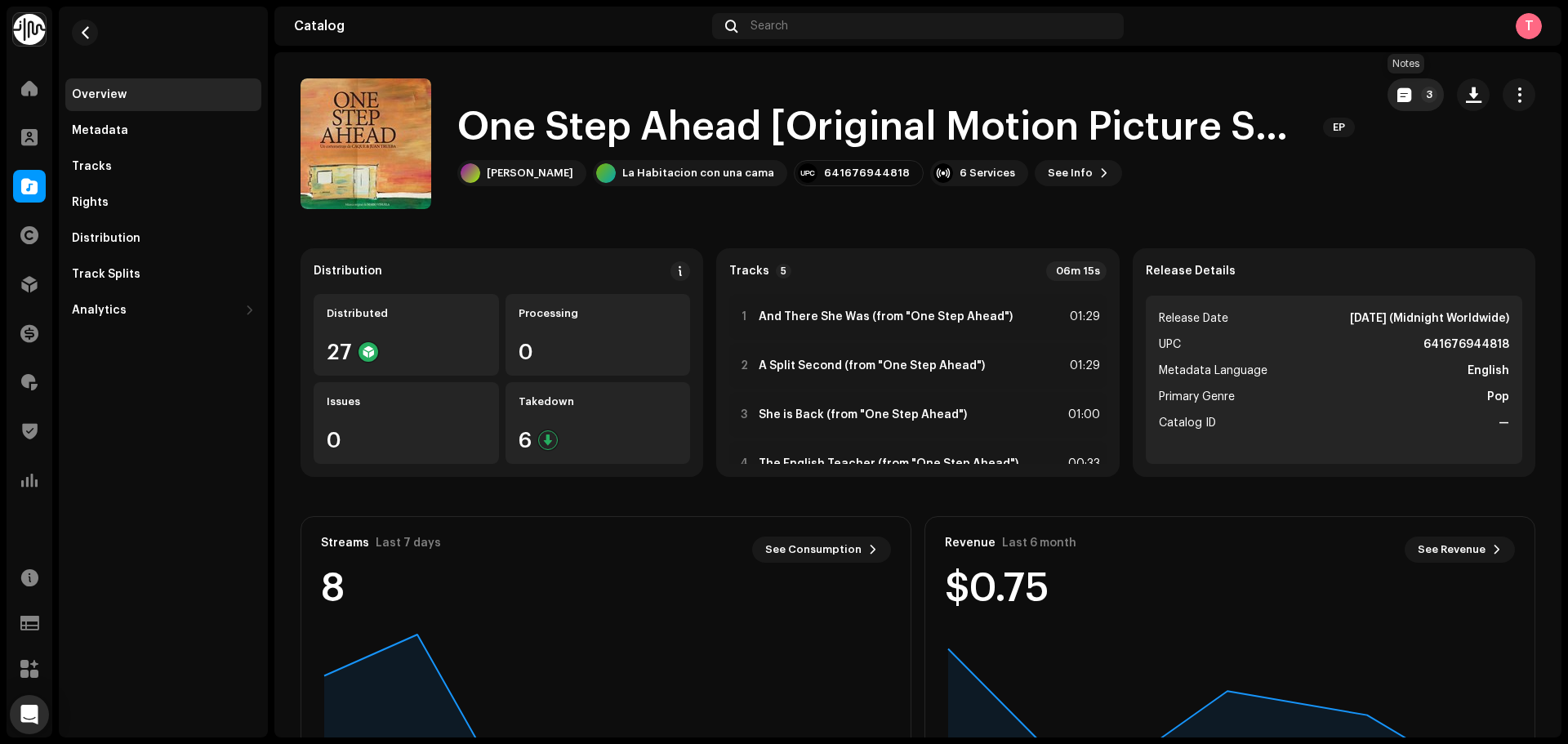
click at [1396, 106] on button "3" at bounding box center [1416, 95] width 56 height 33
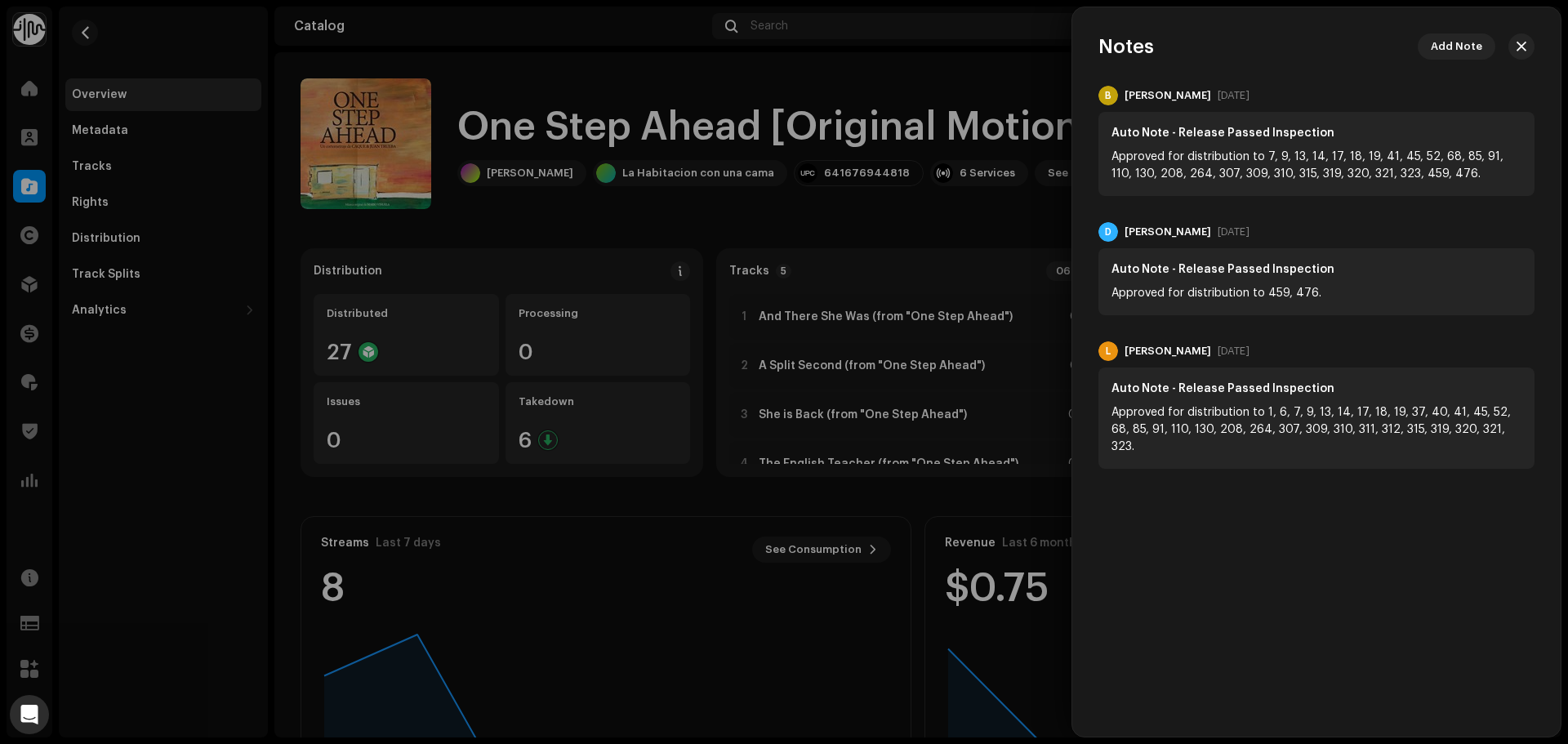
click at [113, 43] on div at bounding box center [784, 372] width 1568 height 744
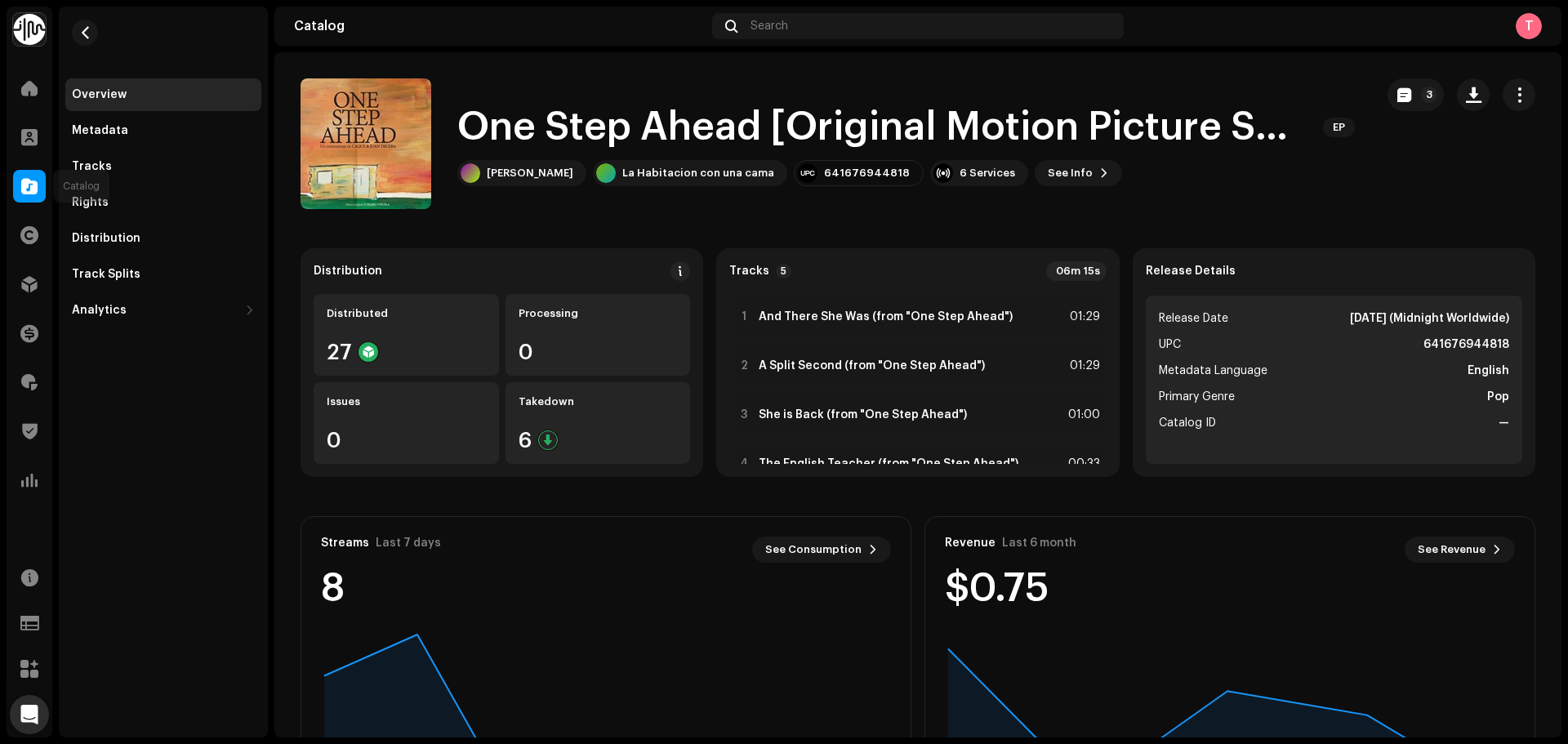
click at [23, 177] on div at bounding box center [29, 186] width 33 height 33
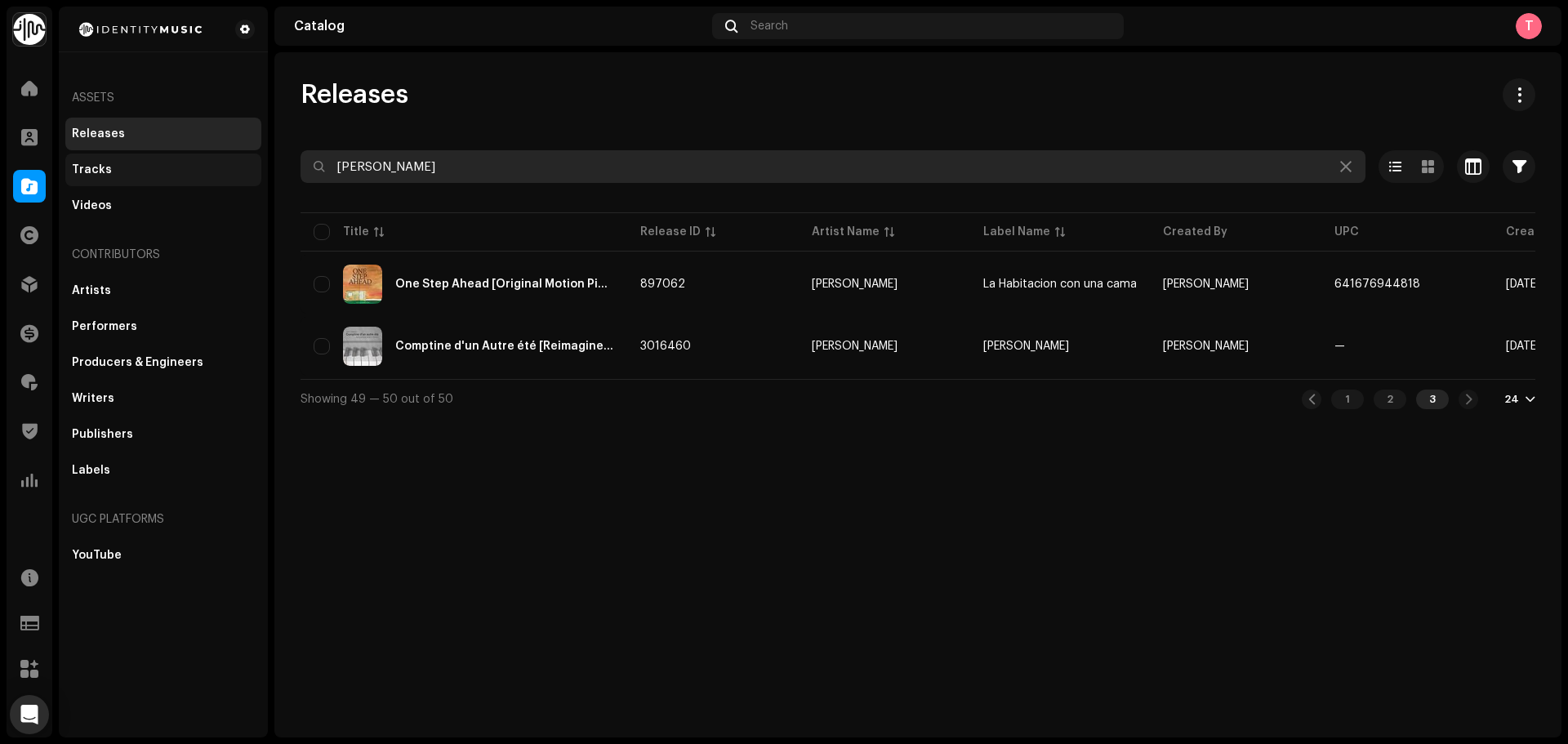
drag, startPoint x: 467, startPoint y: 162, endPoint x: 130, endPoint y: 173, distance: 337.2
click at [131, 174] on div "Identity Music Home Clients Catalog Rights Distribution Finance Royalties Trust…" at bounding box center [784, 372] width 1568 height 744
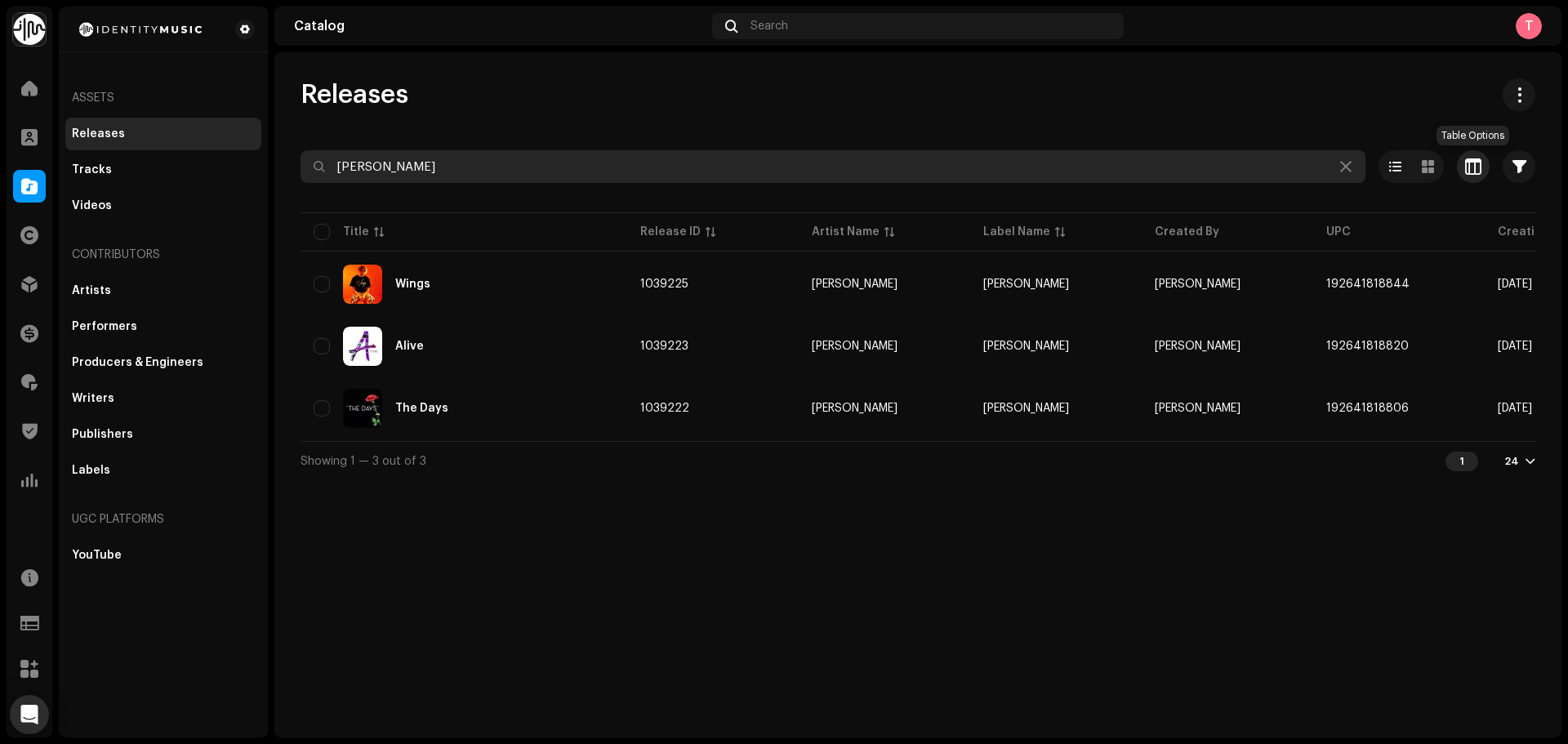
type input "luc rushmere"
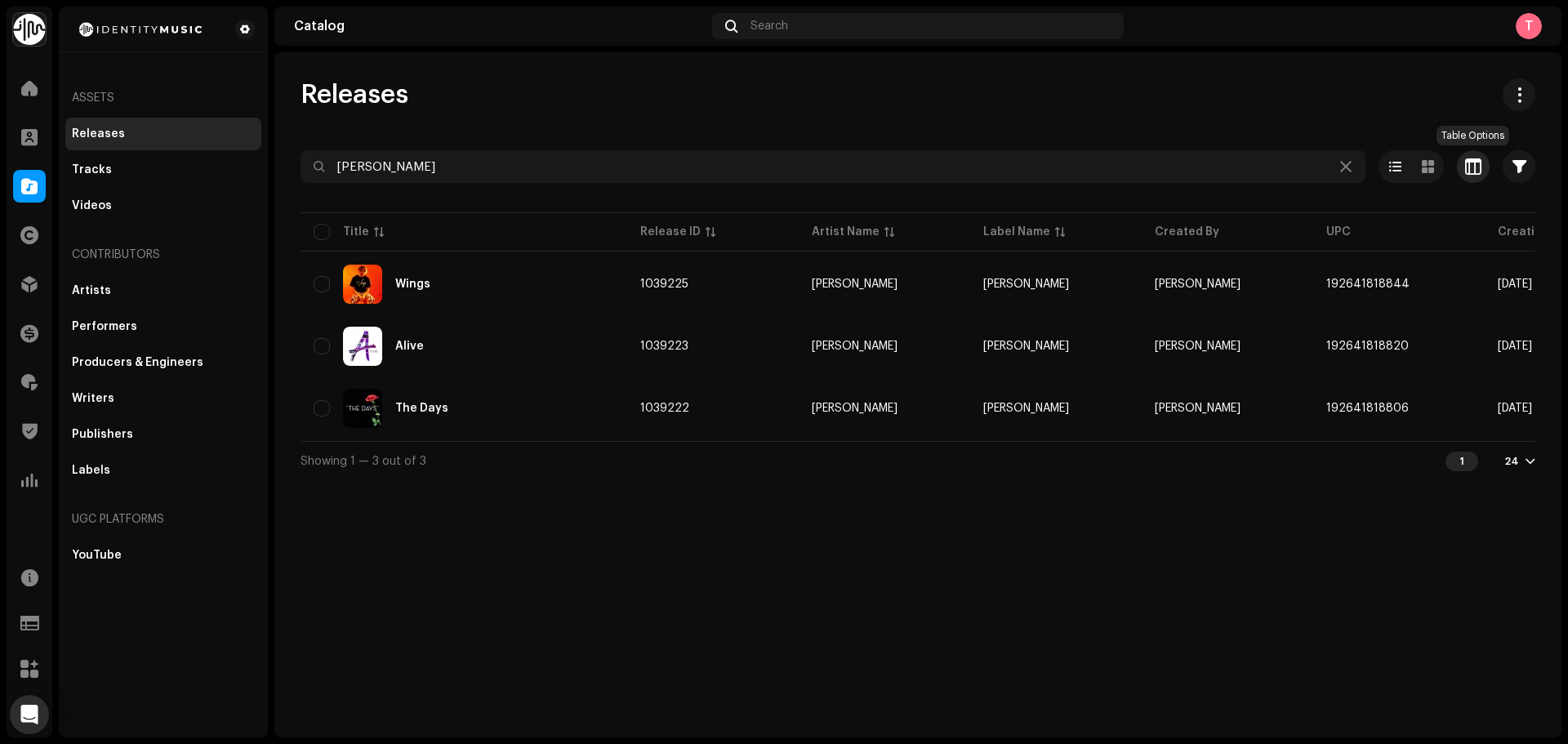
click at [1480, 168] on span "button" at bounding box center [1473, 166] width 16 height 13
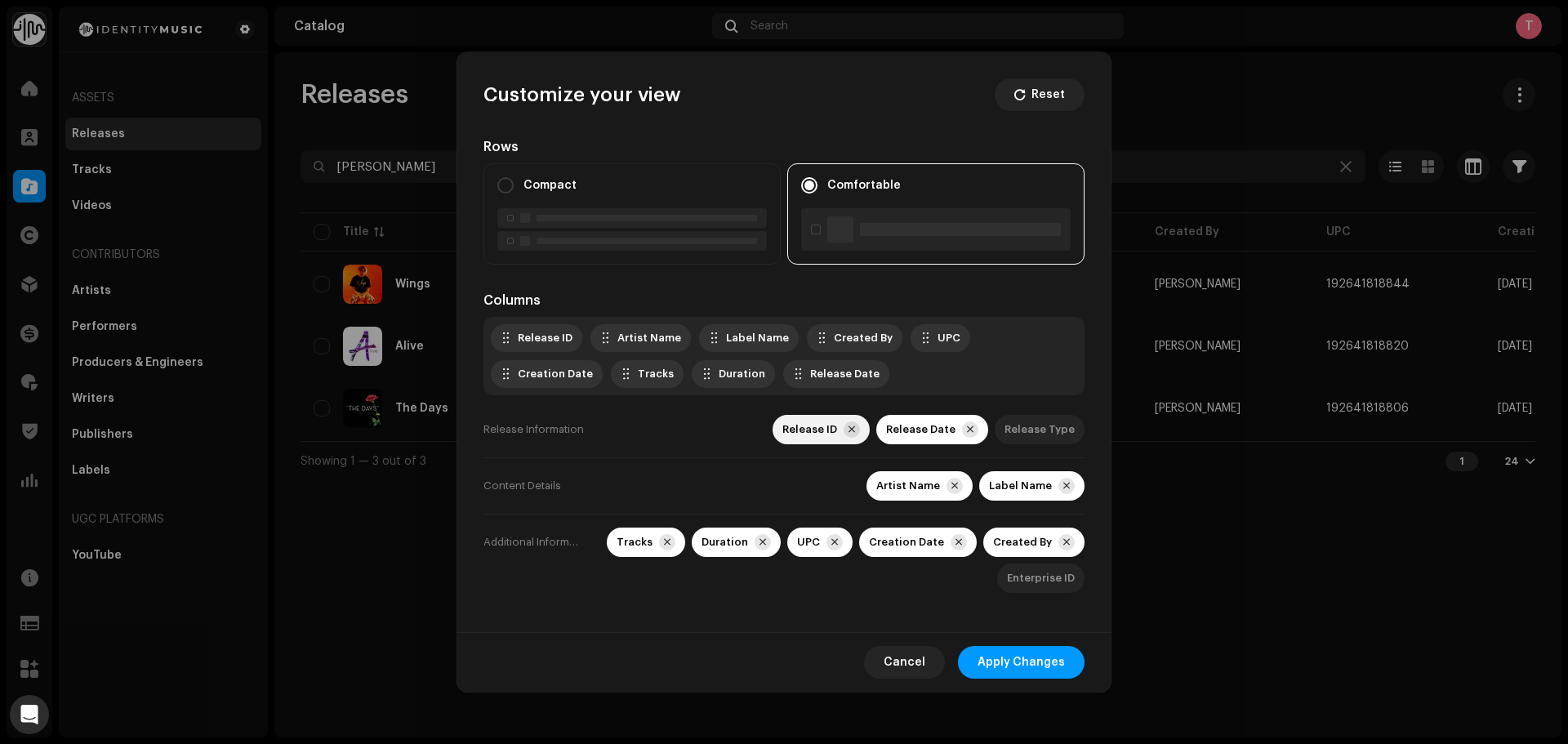
click at [855, 432] on span at bounding box center [852, 429] width 7 height 13
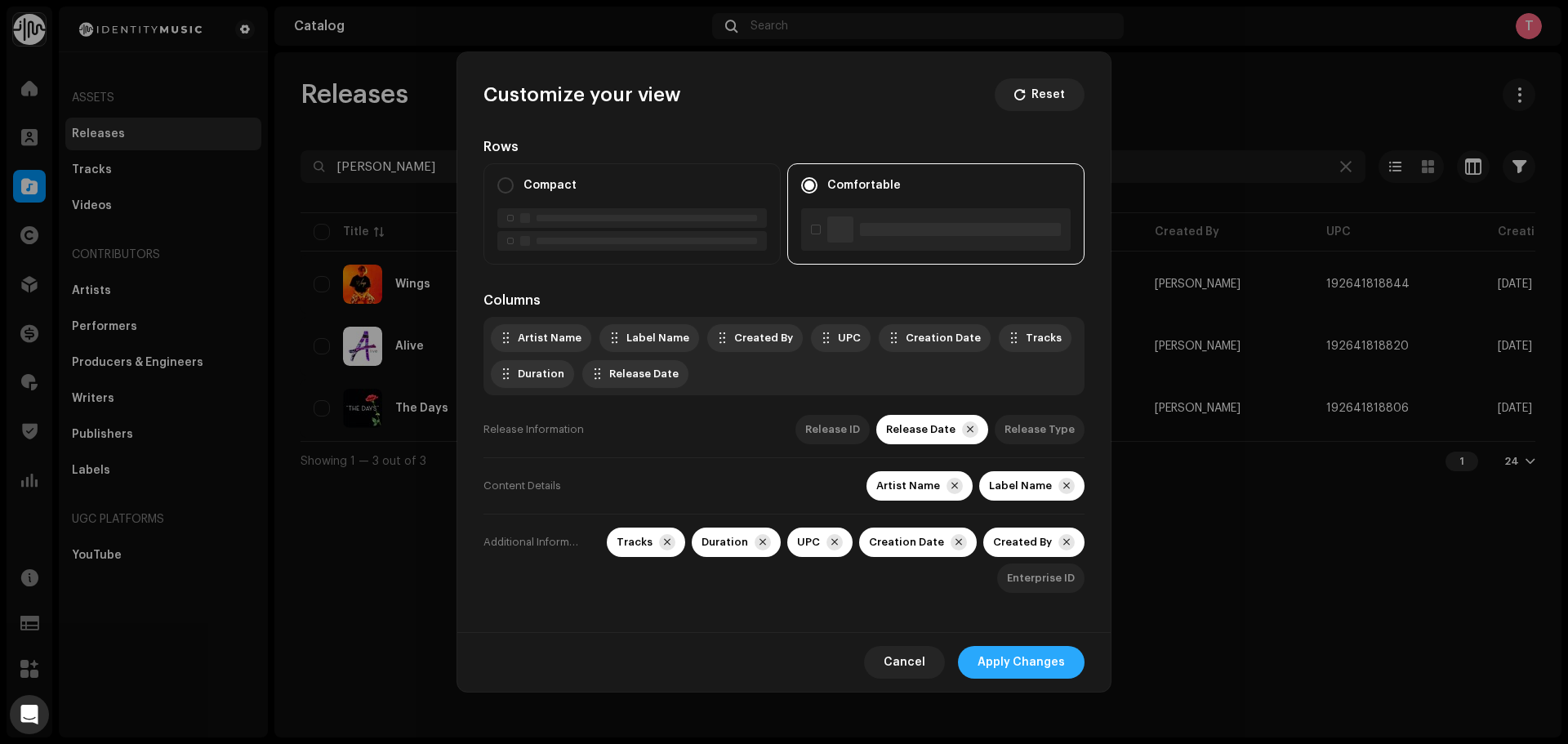
click at [1053, 664] on span "Apply Changes" at bounding box center [1021, 663] width 87 height 33
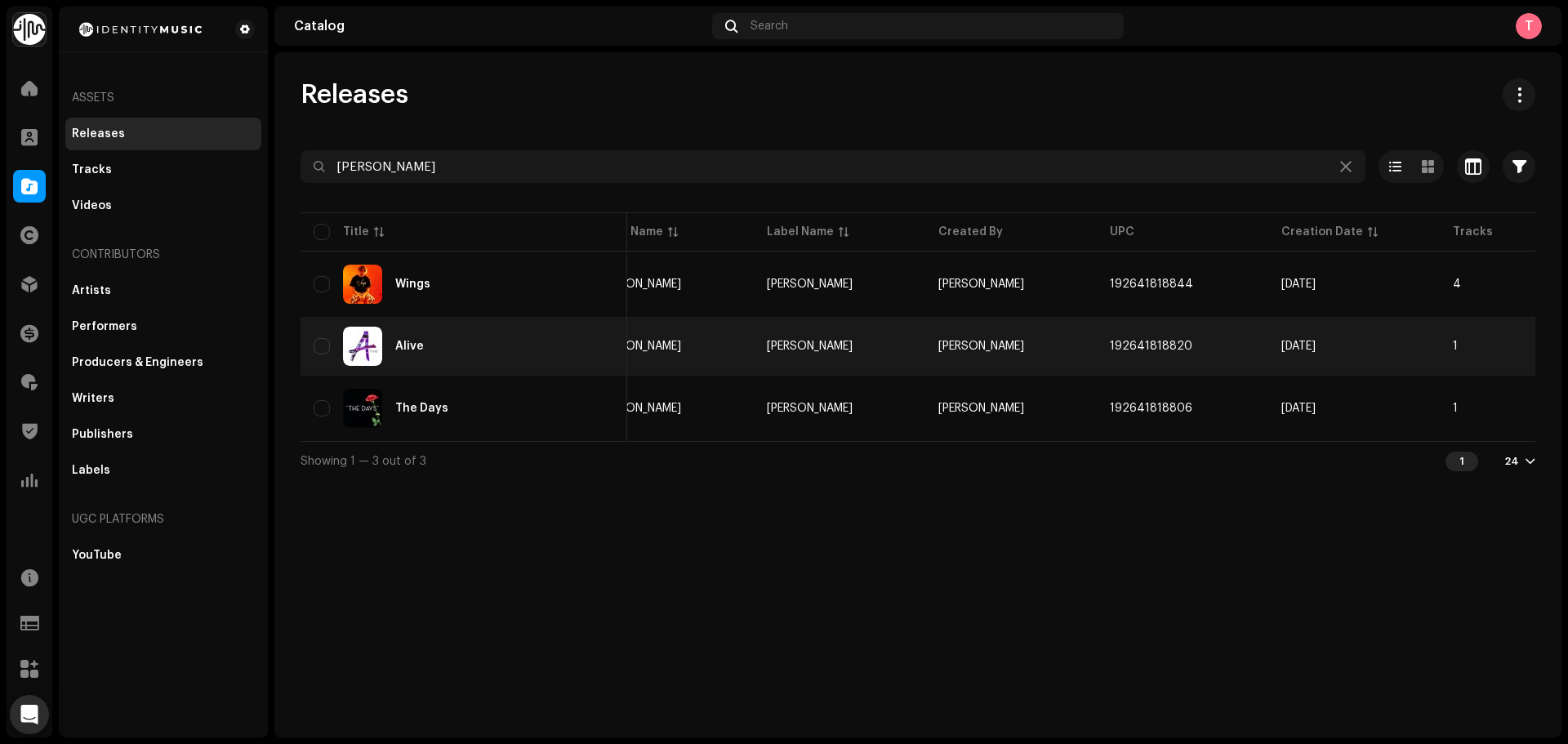
scroll to position [0, 163]
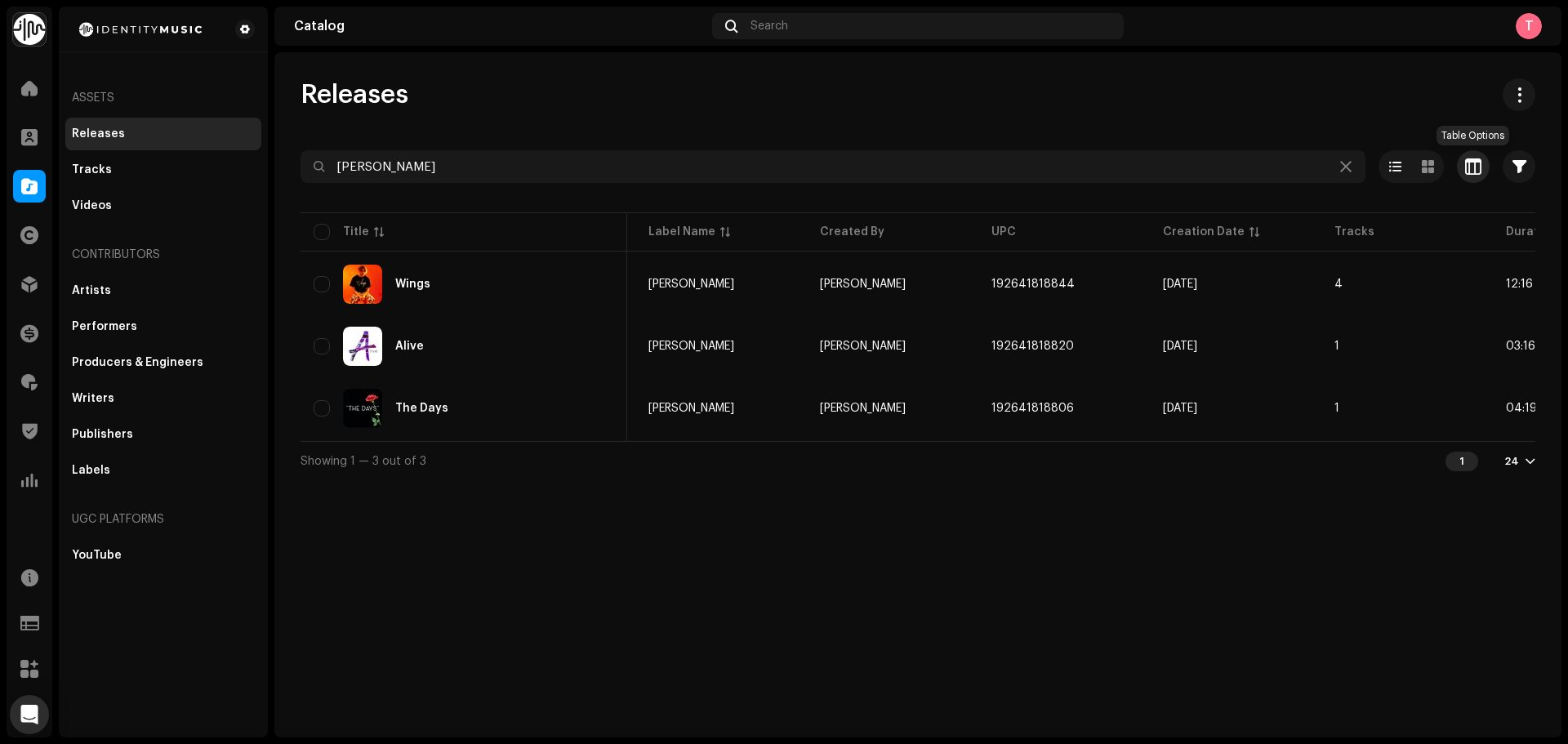
click at [1476, 164] on span "button" at bounding box center [1473, 166] width 16 height 13
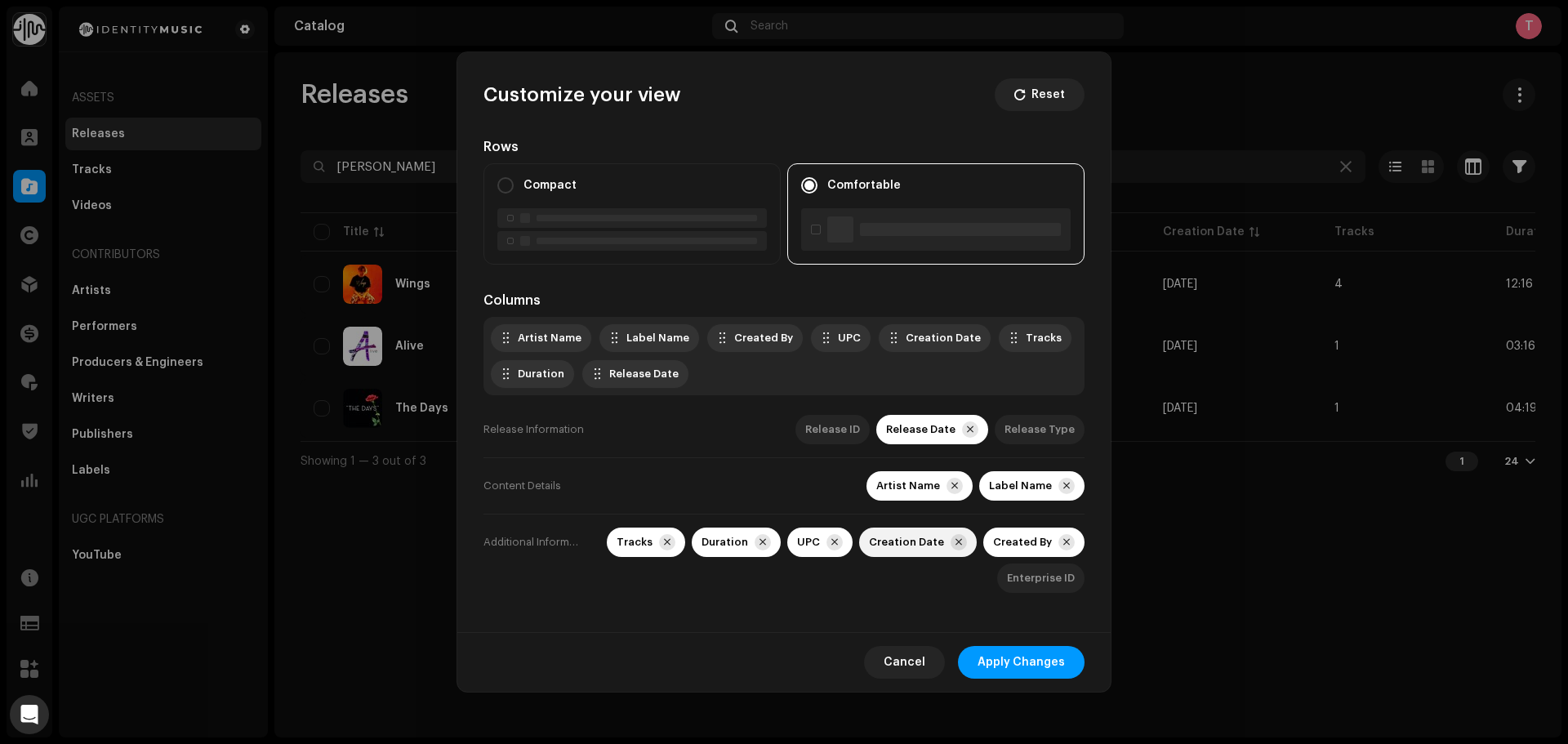
click at [967, 542] on div at bounding box center [958, 542] width 16 height 16
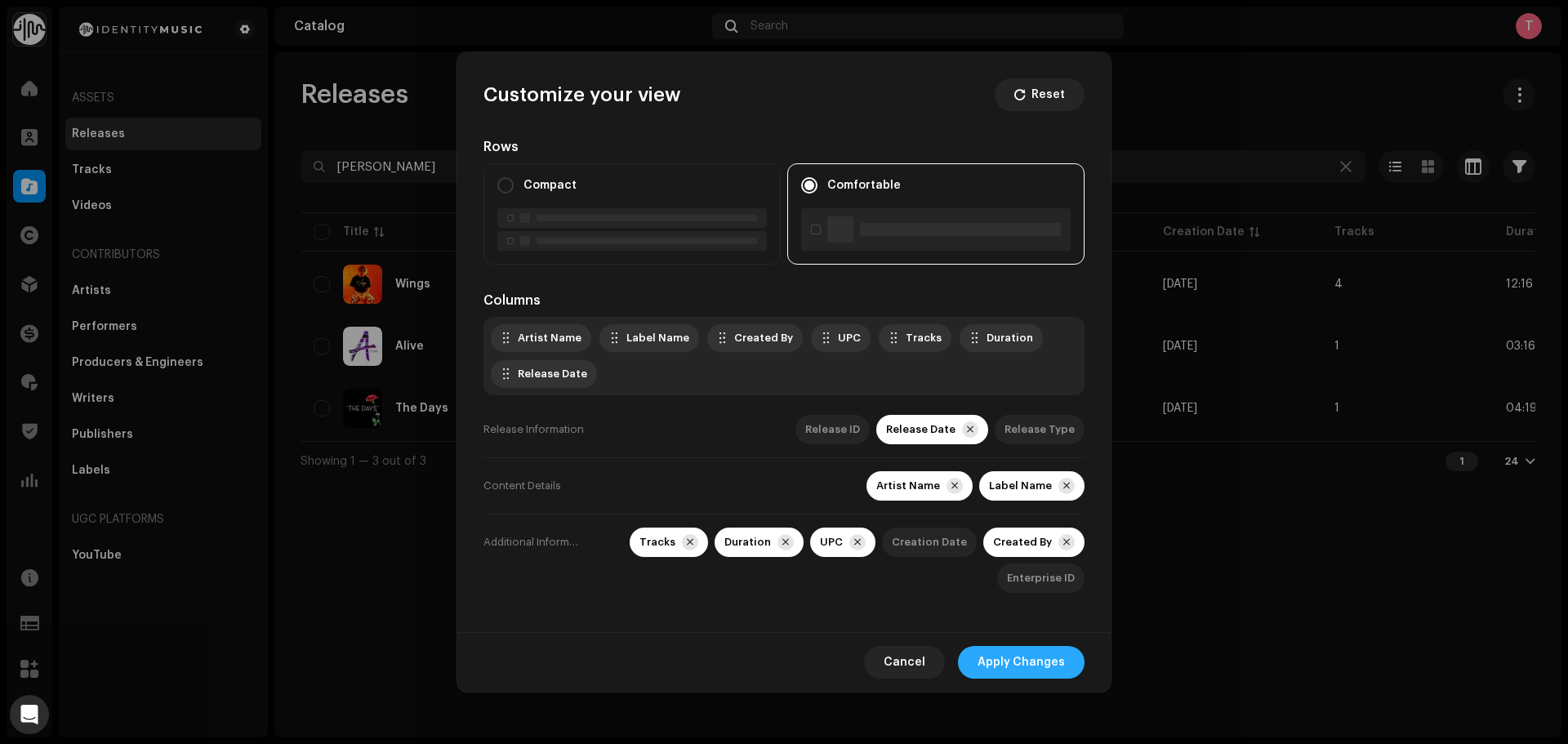
click at [1060, 663] on span "Apply Changes" at bounding box center [1021, 663] width 87 height 33
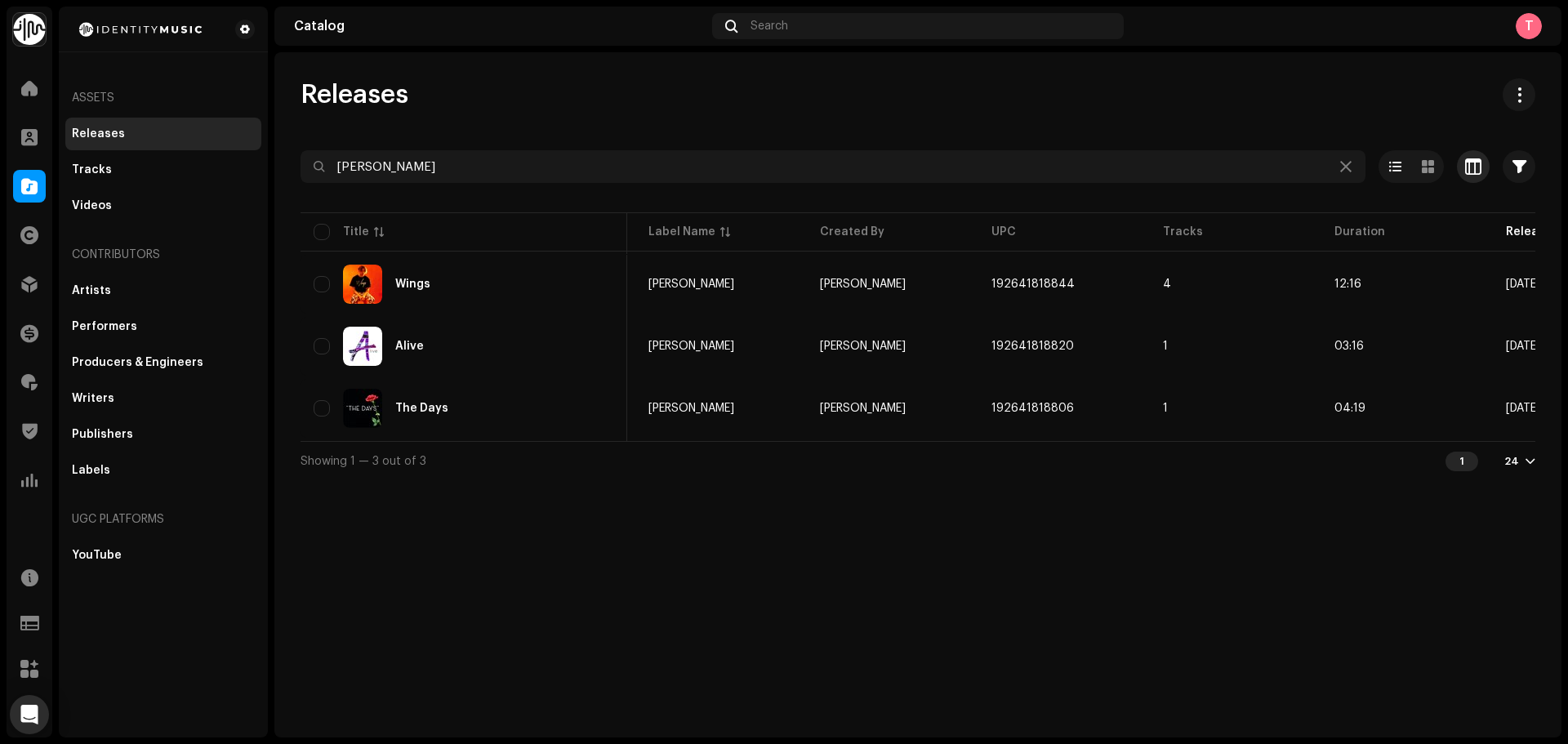
click at [1466, 160] on span "button" at bounding box center [1473, 166] width 16 height 13
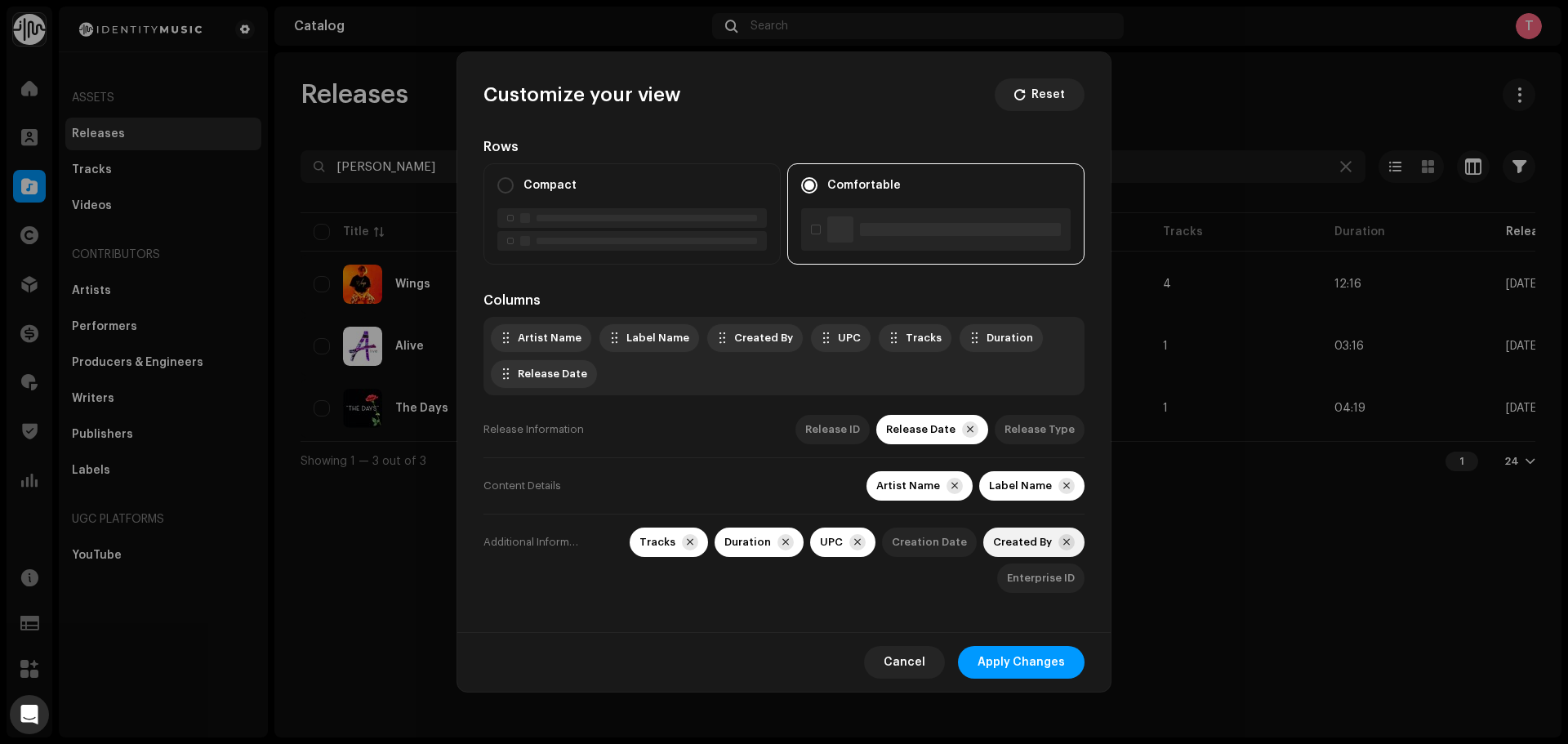
click at [1066, 536] on span at bounding box center [1067, 542] width 7 height 13
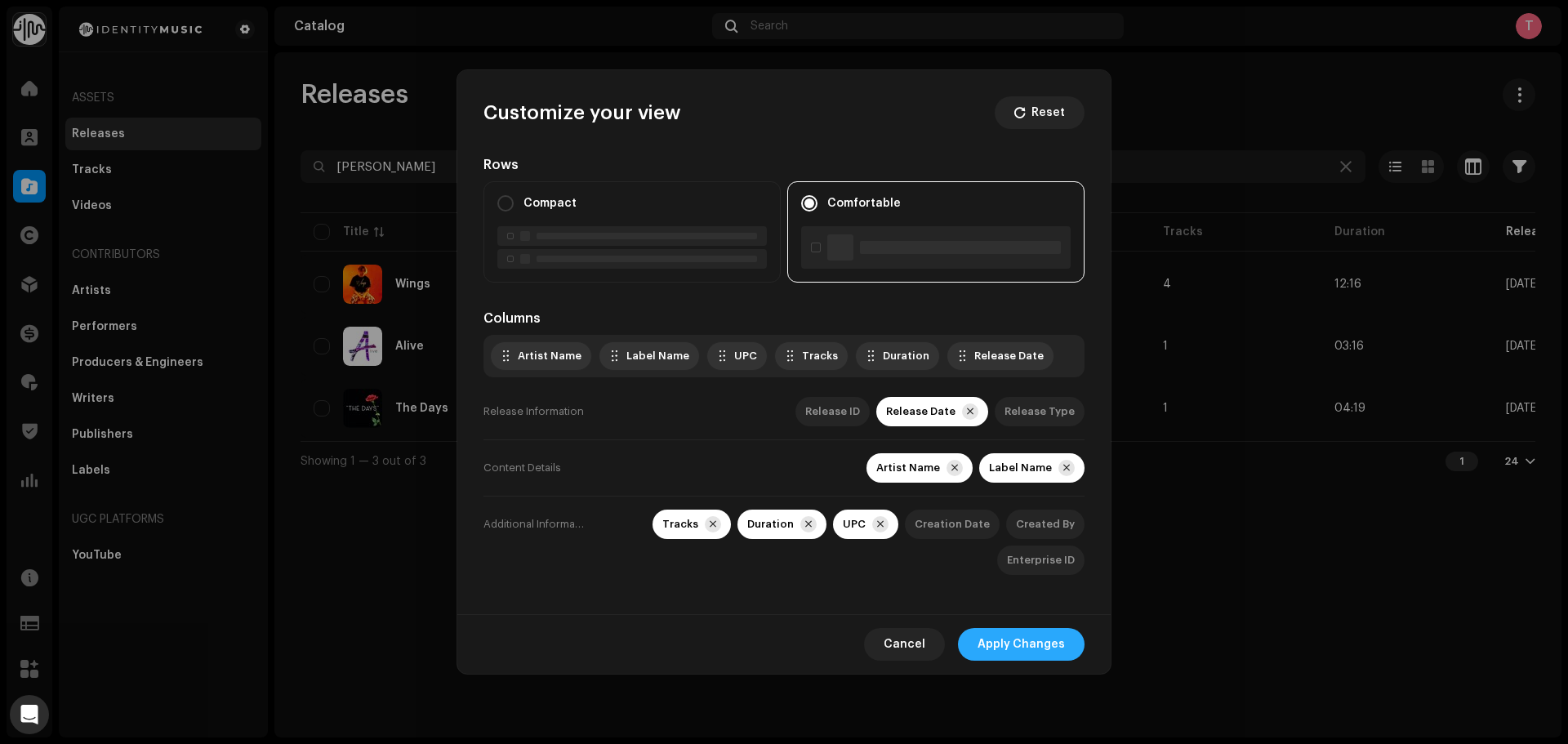
click at [1039, 659] on span "Apply Changes" at bounding box center [1021, 645] width 87 height 33
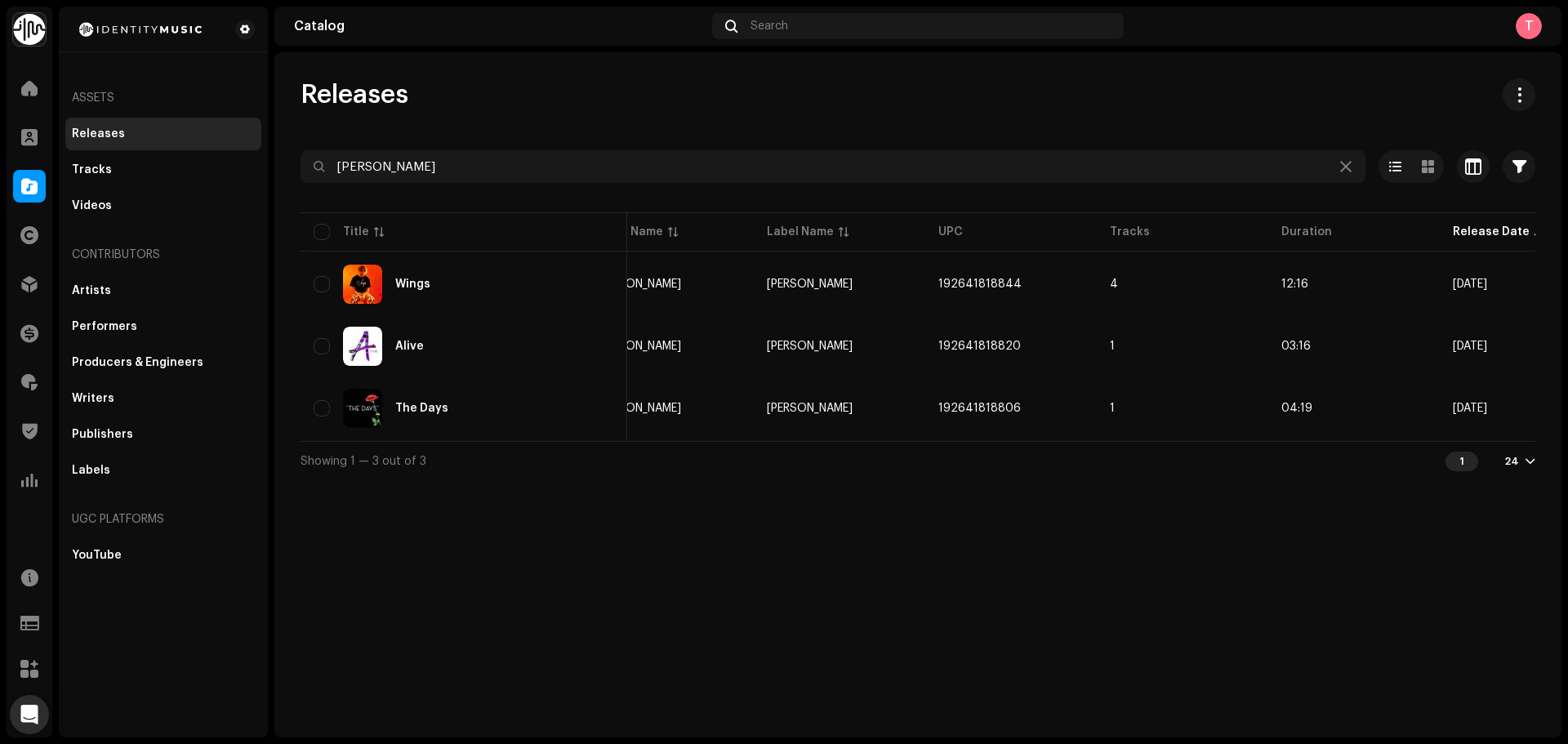
scroll to position [0, 121]
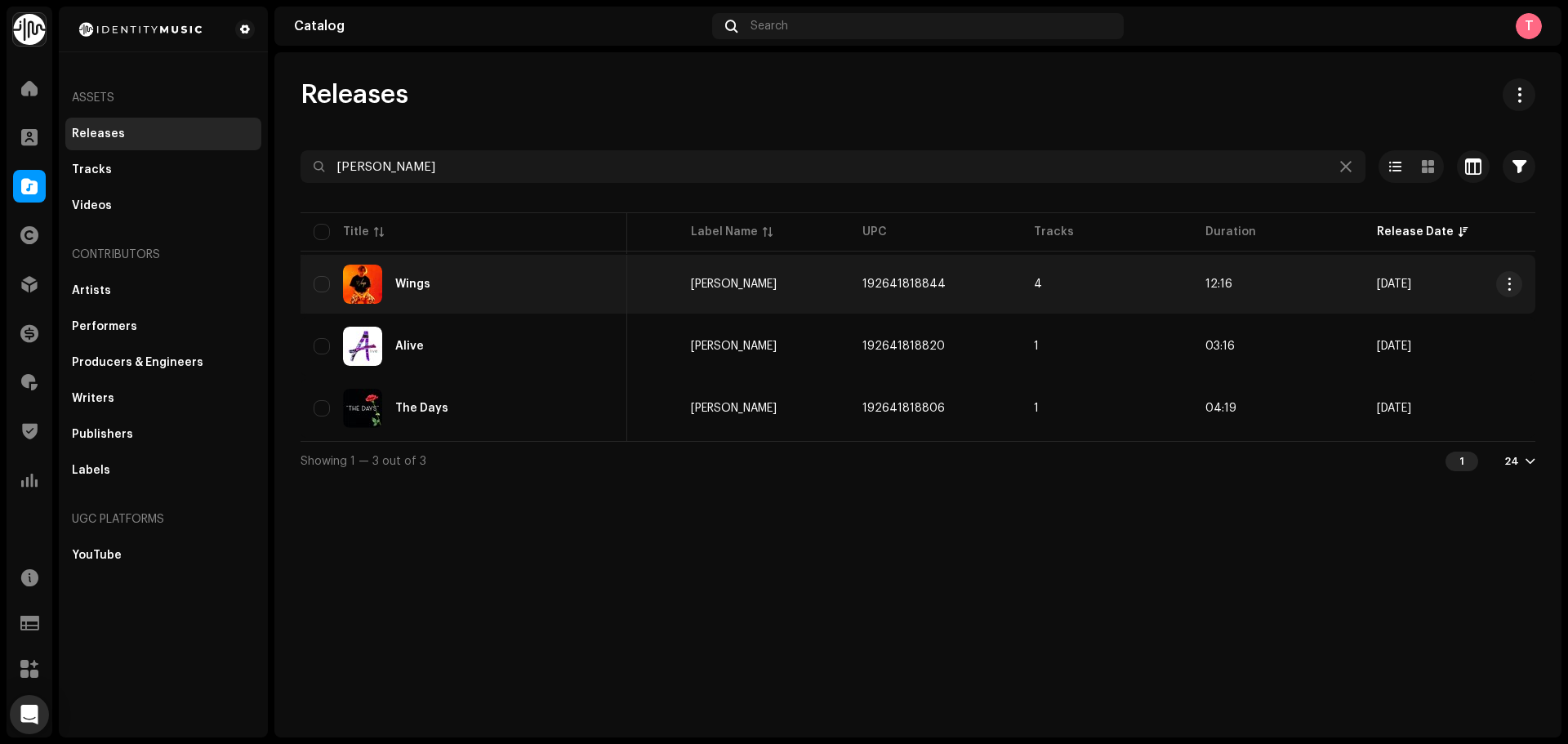
click at [564, 279] on div "Wings" at bounding box center [464, 284] width 301 height 39
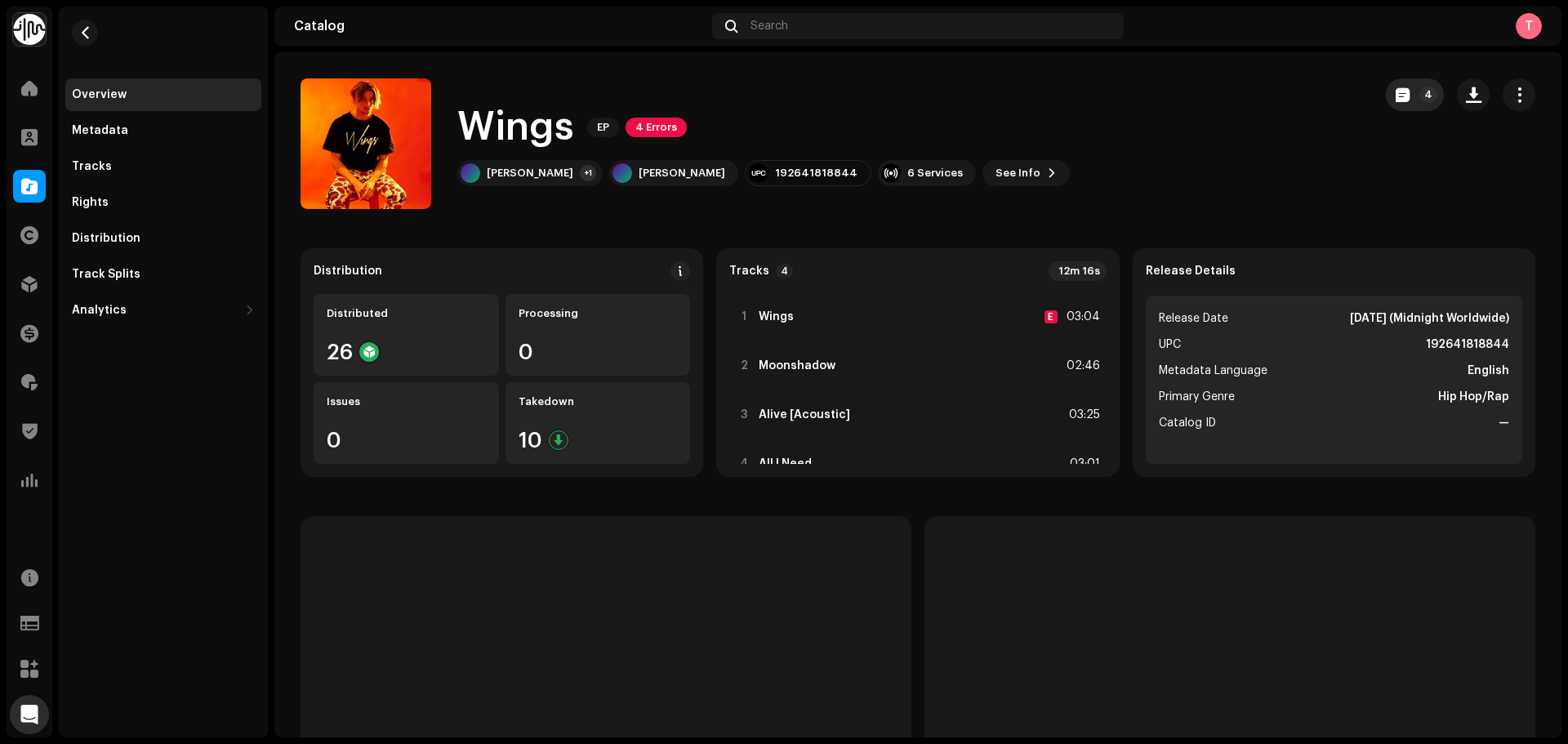
click at [1386, 95] on button "4" at bounding box center [1415, 95] width 58 height 33
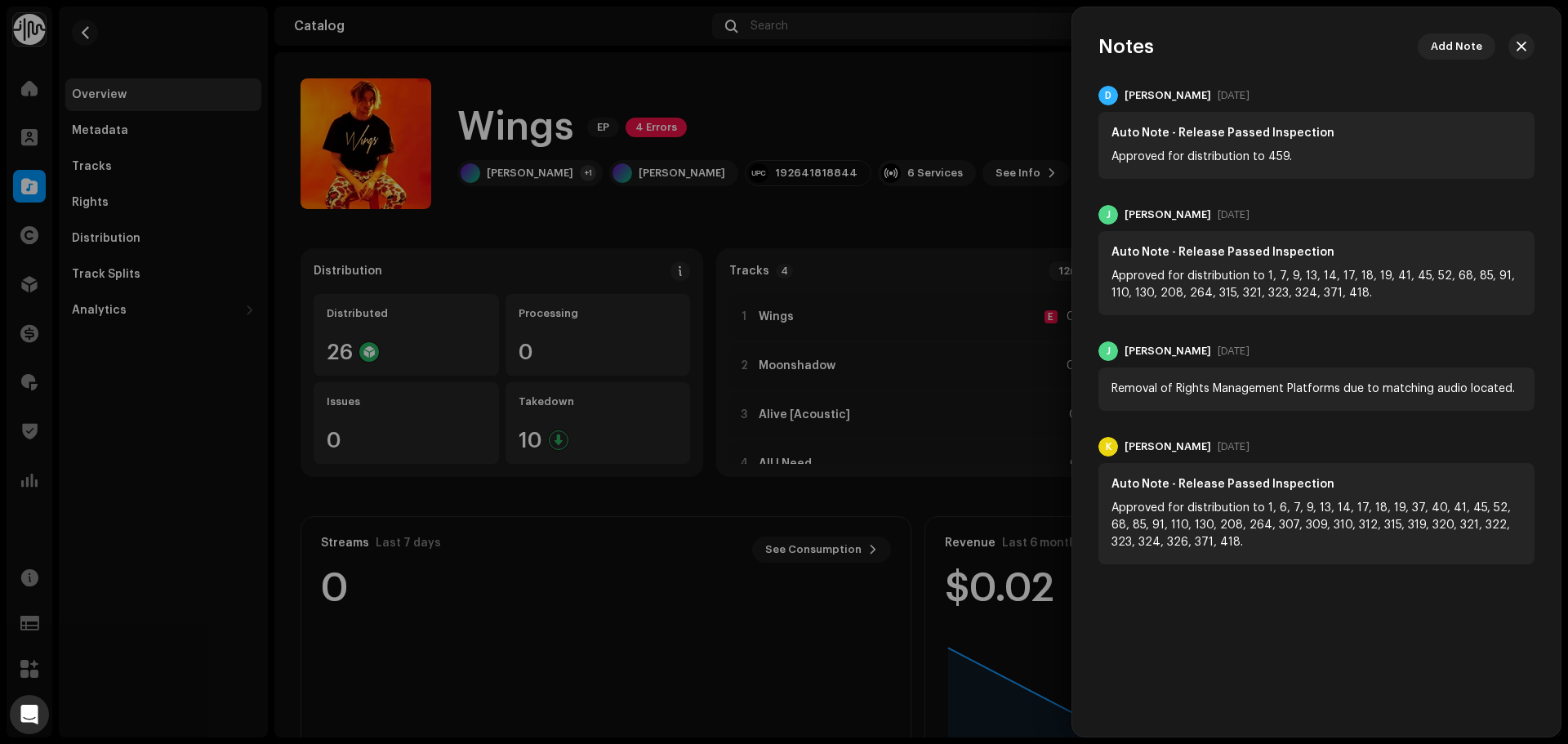
click at [934, 114] on div at bounding box center [784, 372] width 1568 height 744
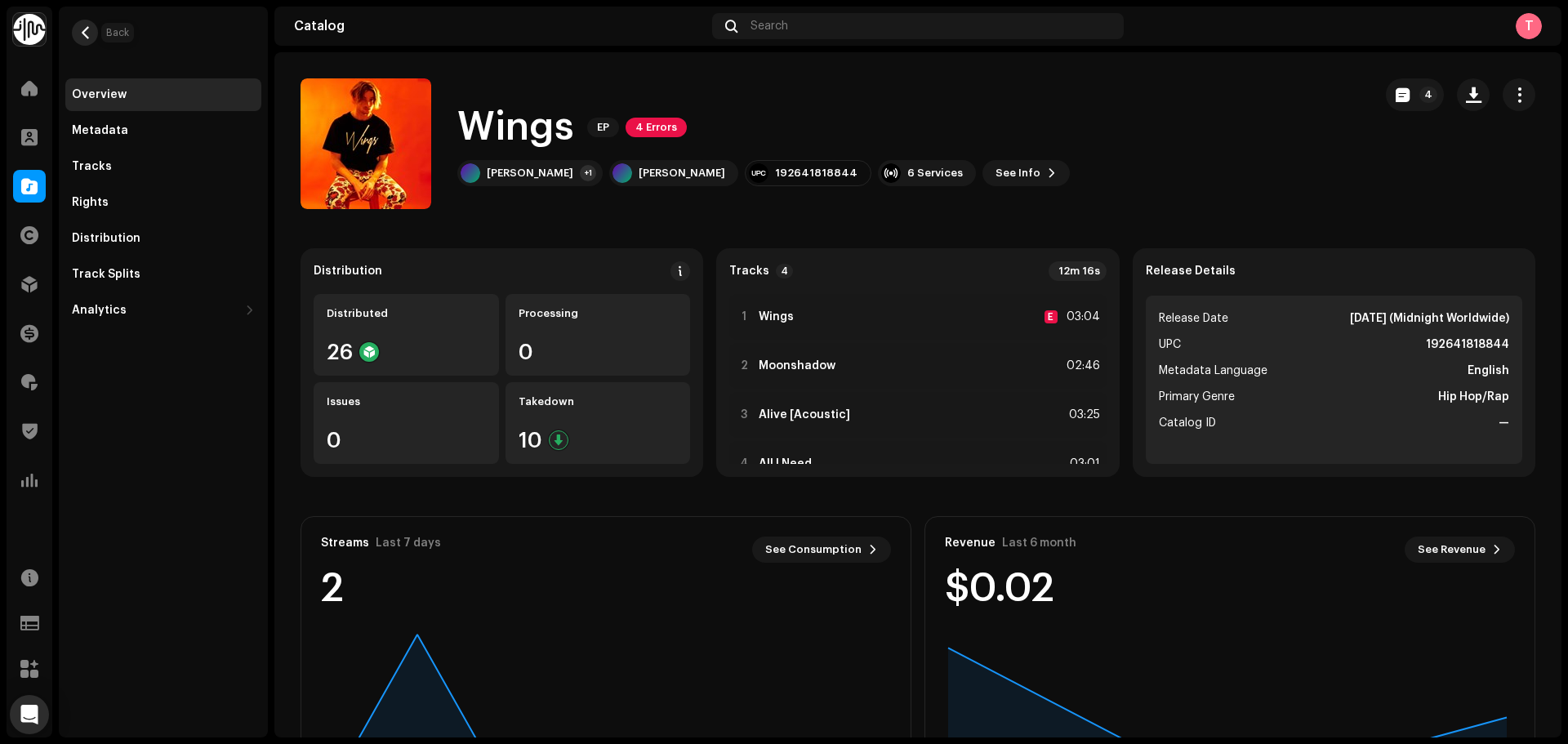
click at [91, 32] on span "button" at bounding box center [86, 32] width 12 height 13
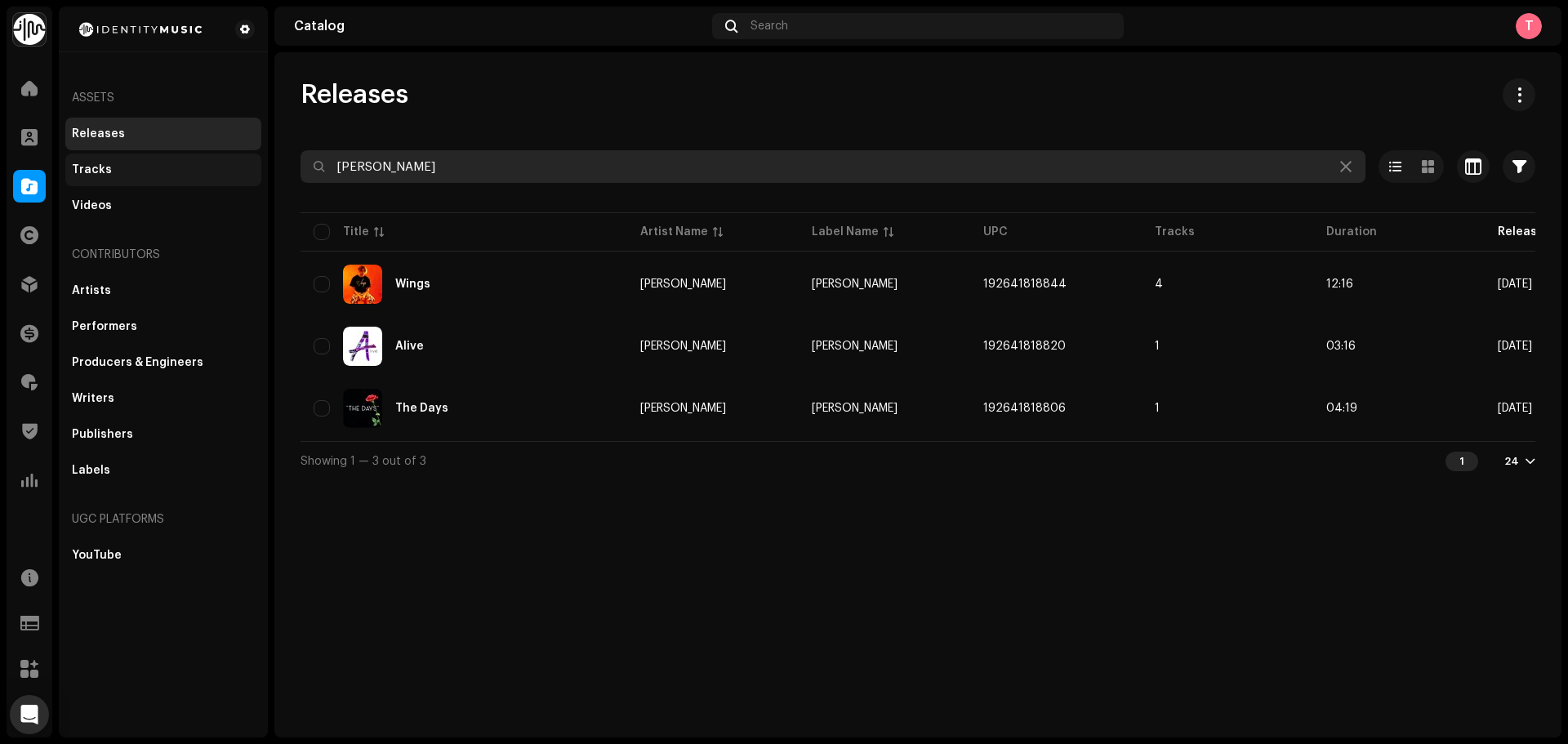
drag, startPoint x: 470, startPoint y: 168, endPoint x: 249, endPoint y: 165, distance: 221.0
click at [251, 165] on div "Identity Music Home Clients Catalog Rights Distribution Finance Royalties Trust…" at bounding box center [784, 372] width 1568 height 744
paste input "195069260257"
type input "195069260257"
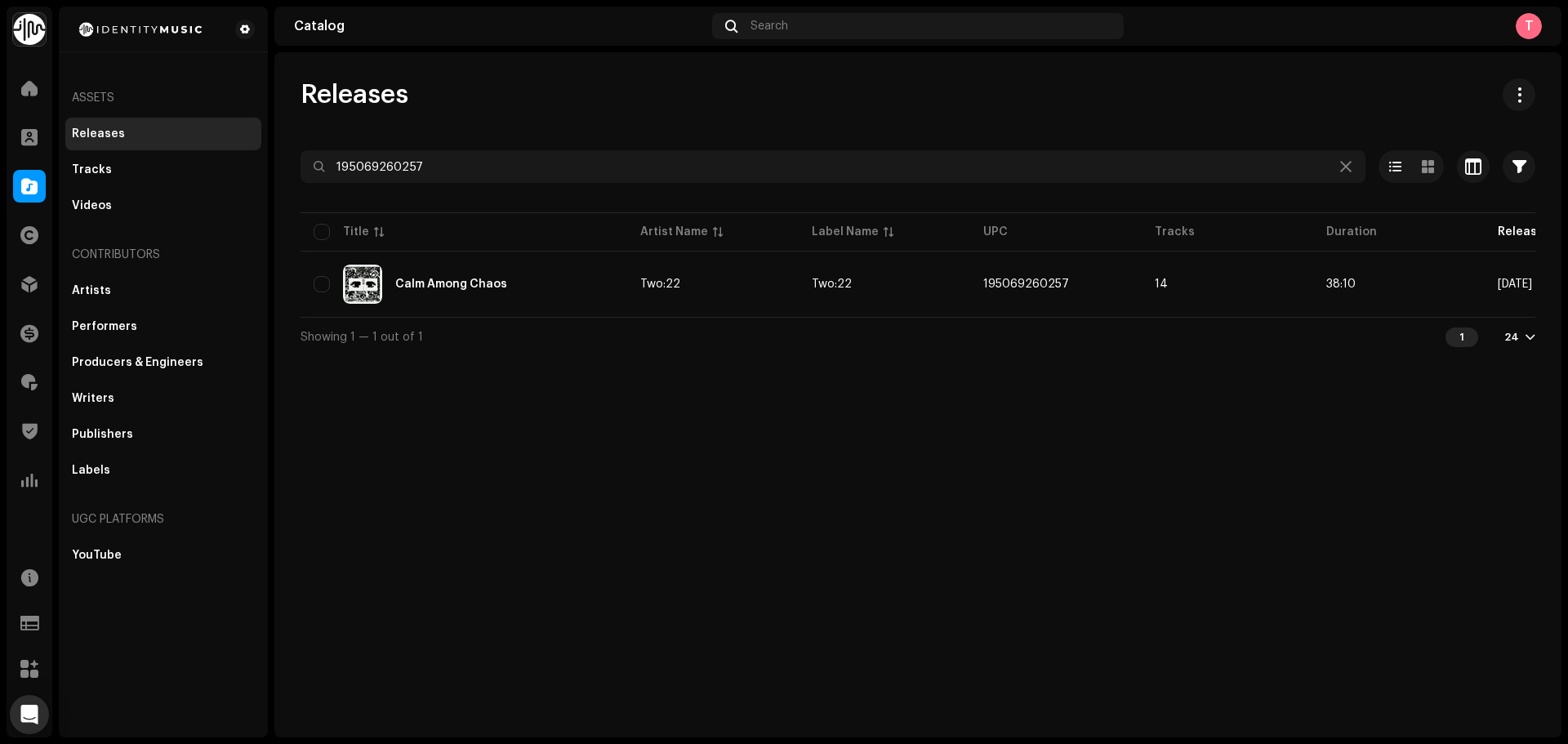
click at [970, 537] on div "Releases 195069260257 Selected 0 Select all 1 Options Filters Distribution stat…" at bounding box center [918, 394] width 1287 height 685
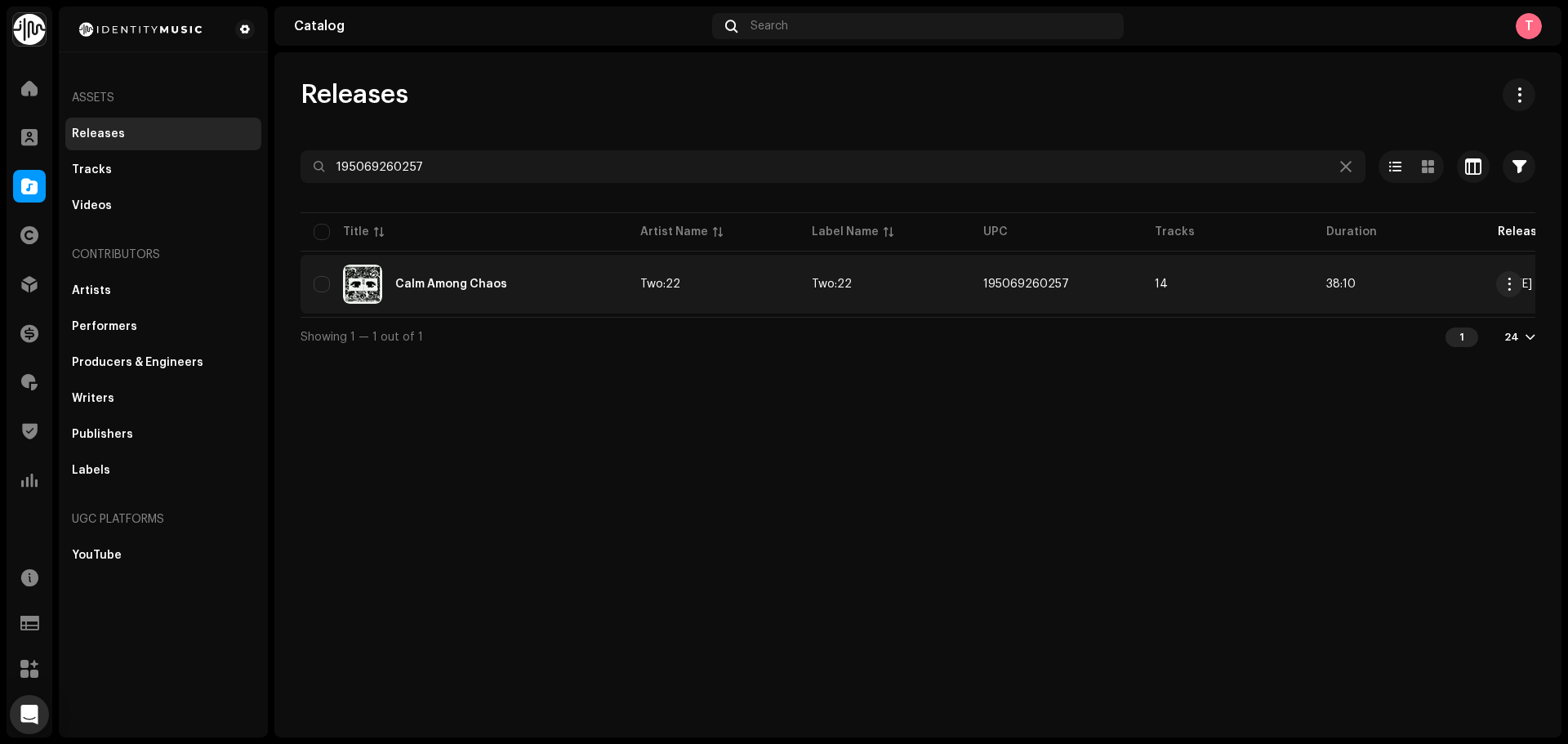
click at [563, 284] on div "Calm Among Chaos" at bounding box center [464, 284] width 301 height 39
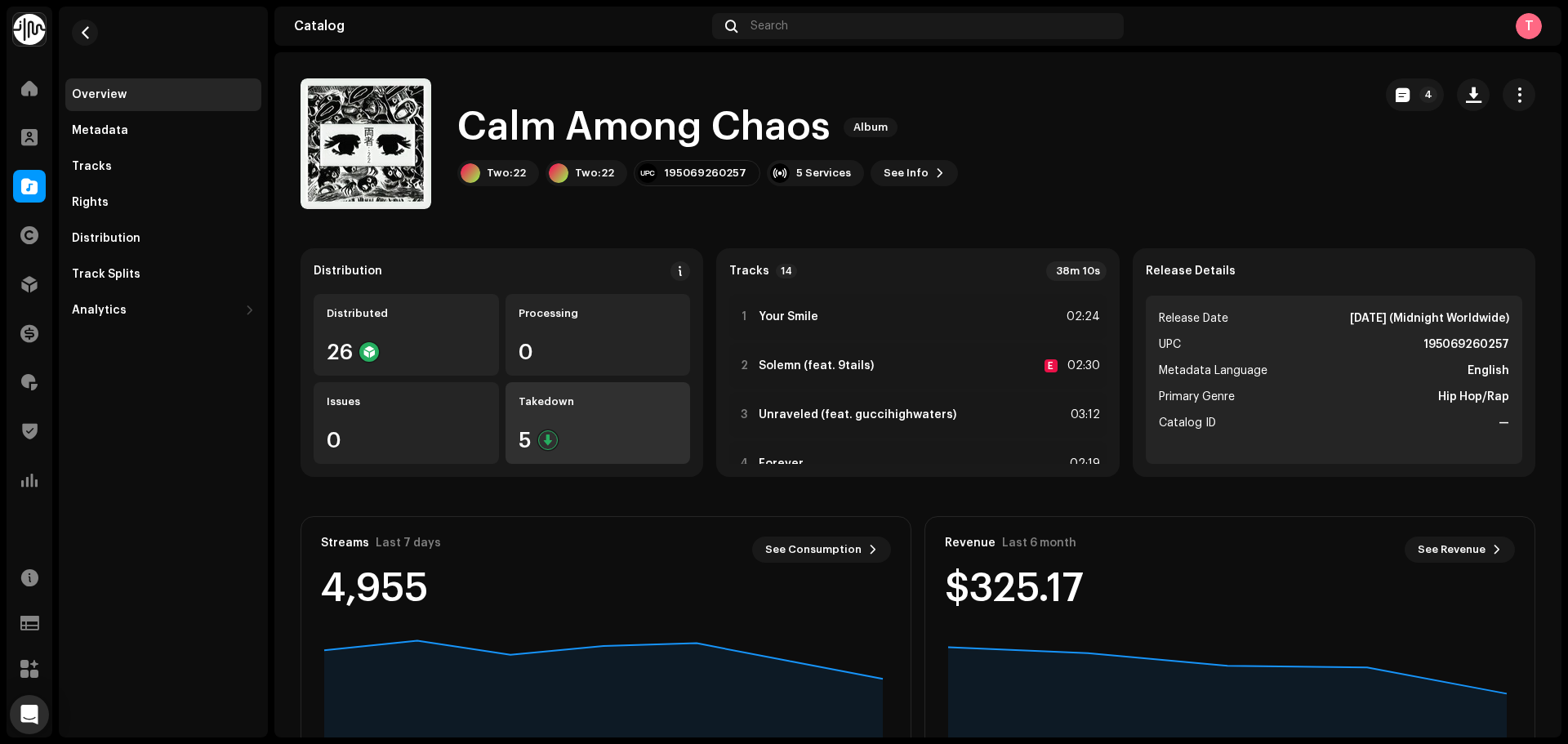
click at [567, 409] on div "Takedown 5" at bounding box center [598, 423] width 185 height 81
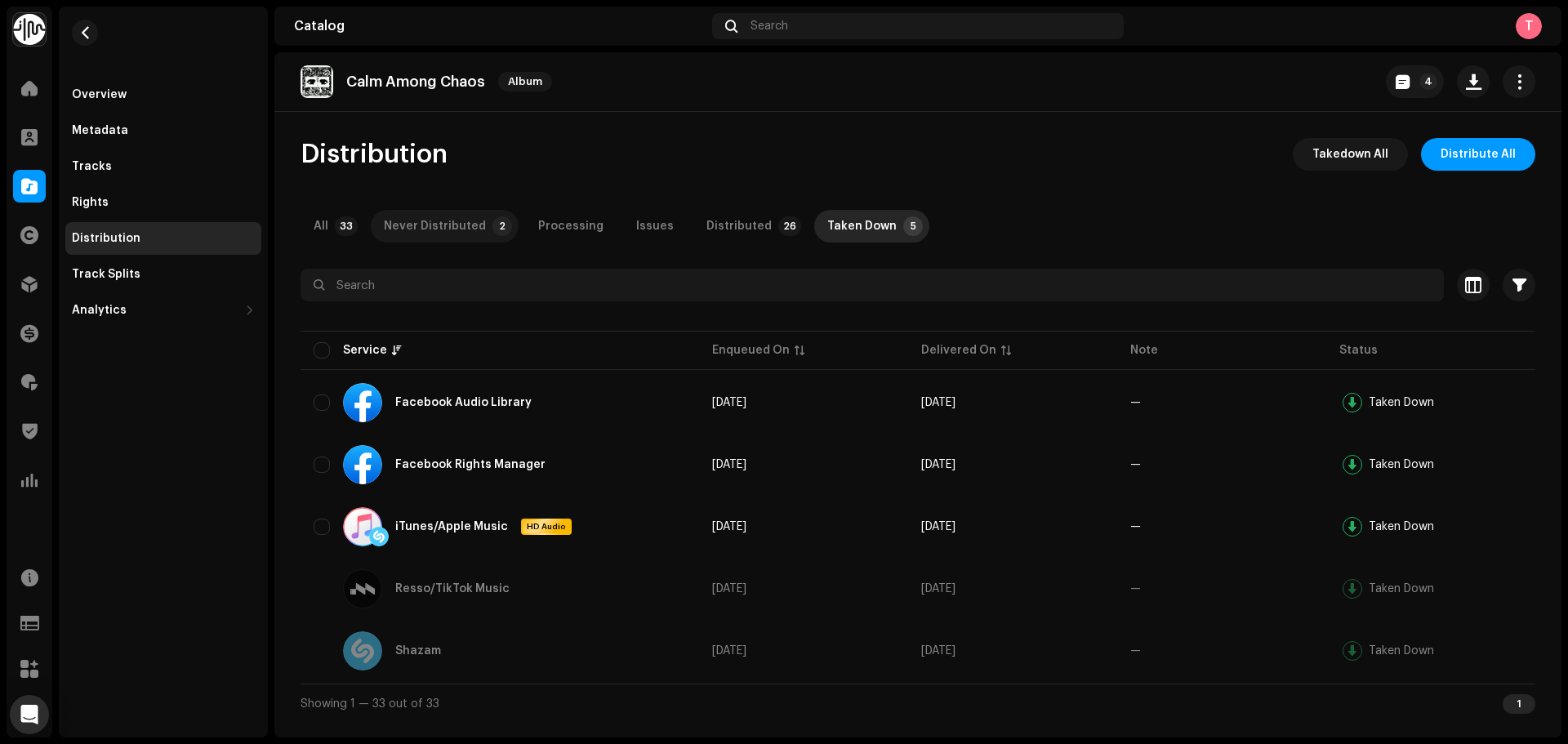
click at [446, 223] on div "Never Distributed" at bounding box center [435, 227] width 102 height 33
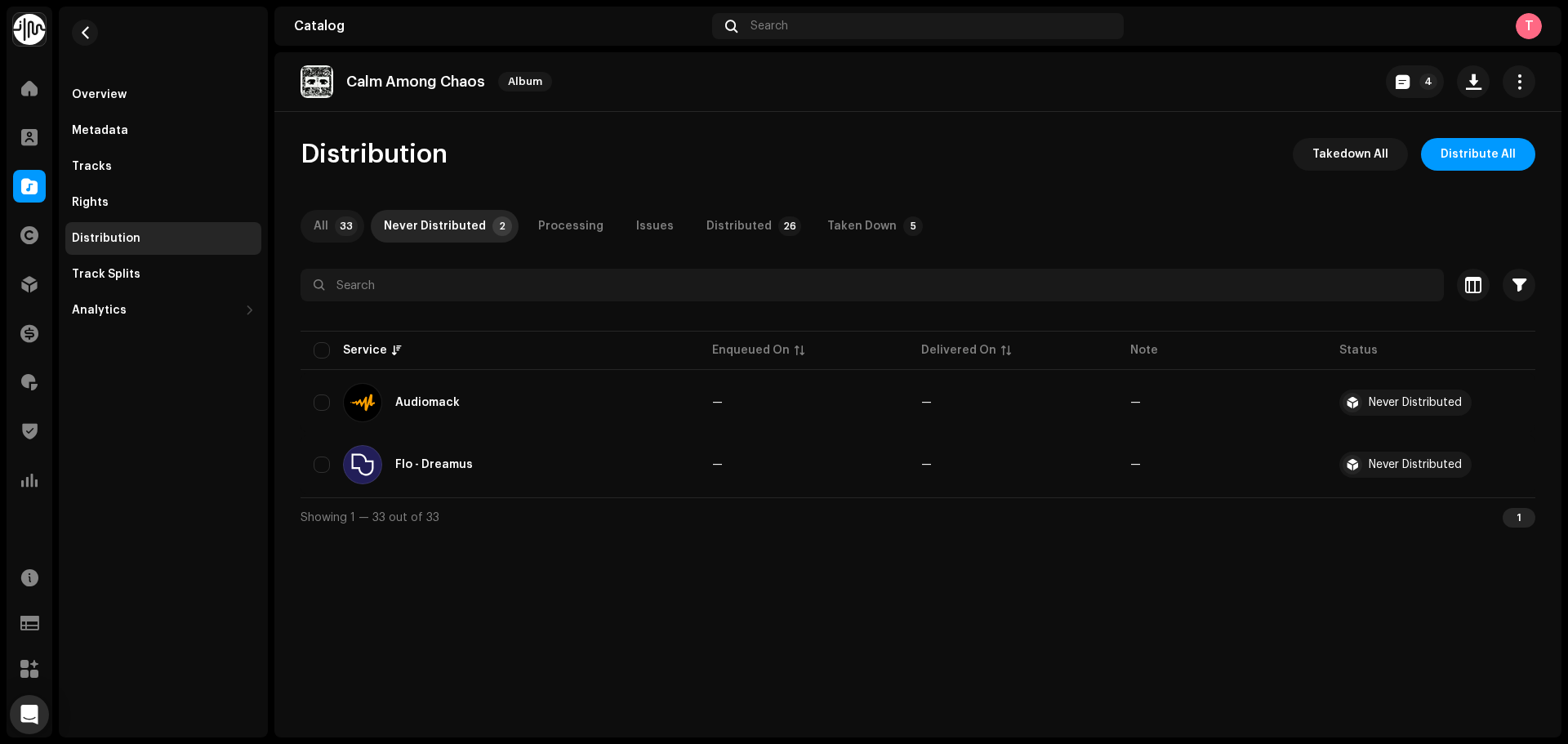
click at [331, 228] on p-tab "All 33" at bounding box center [333, 227] width 64 height 33
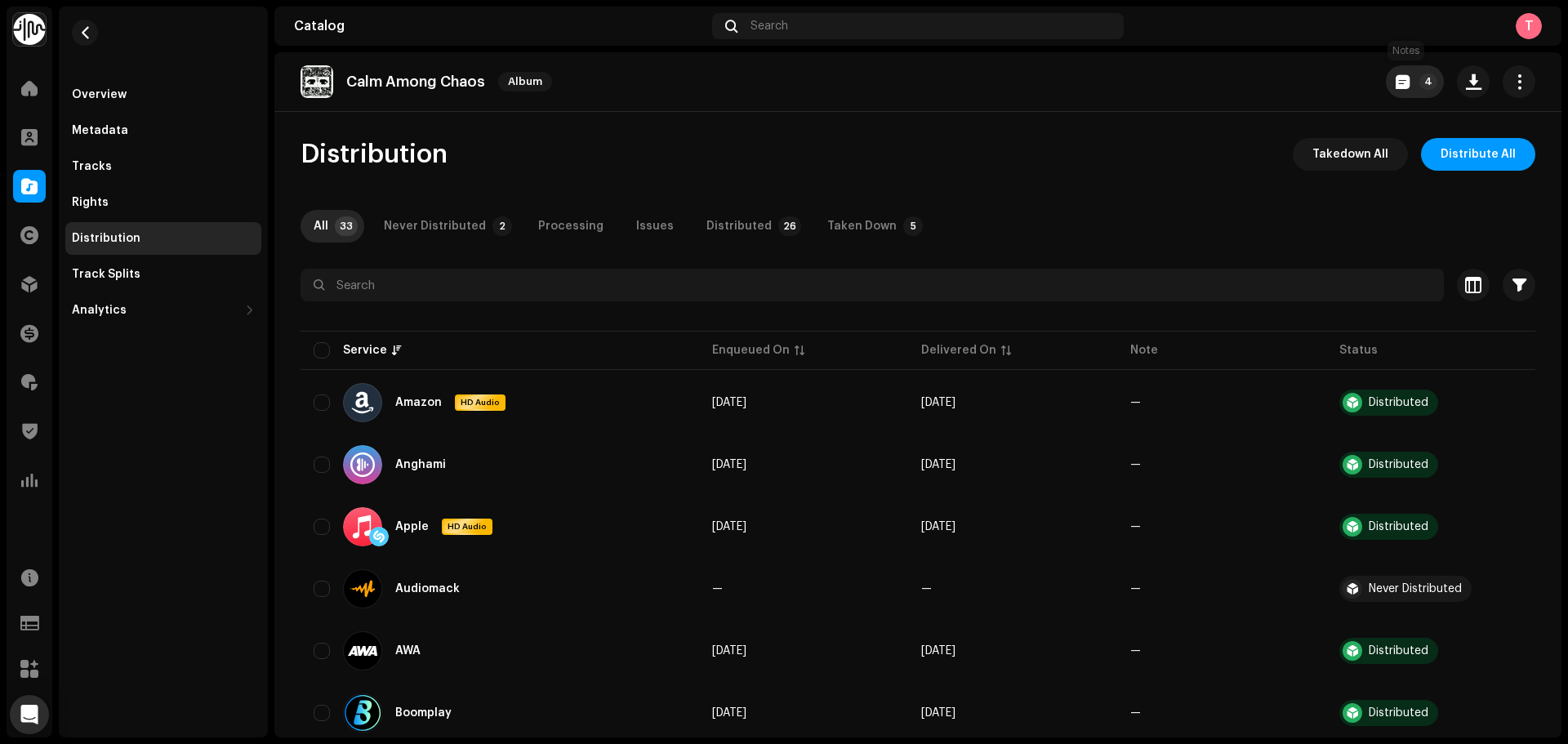
click at [1399, 87] on span "button" at bounding box center [1403, 81] width 14 height 13
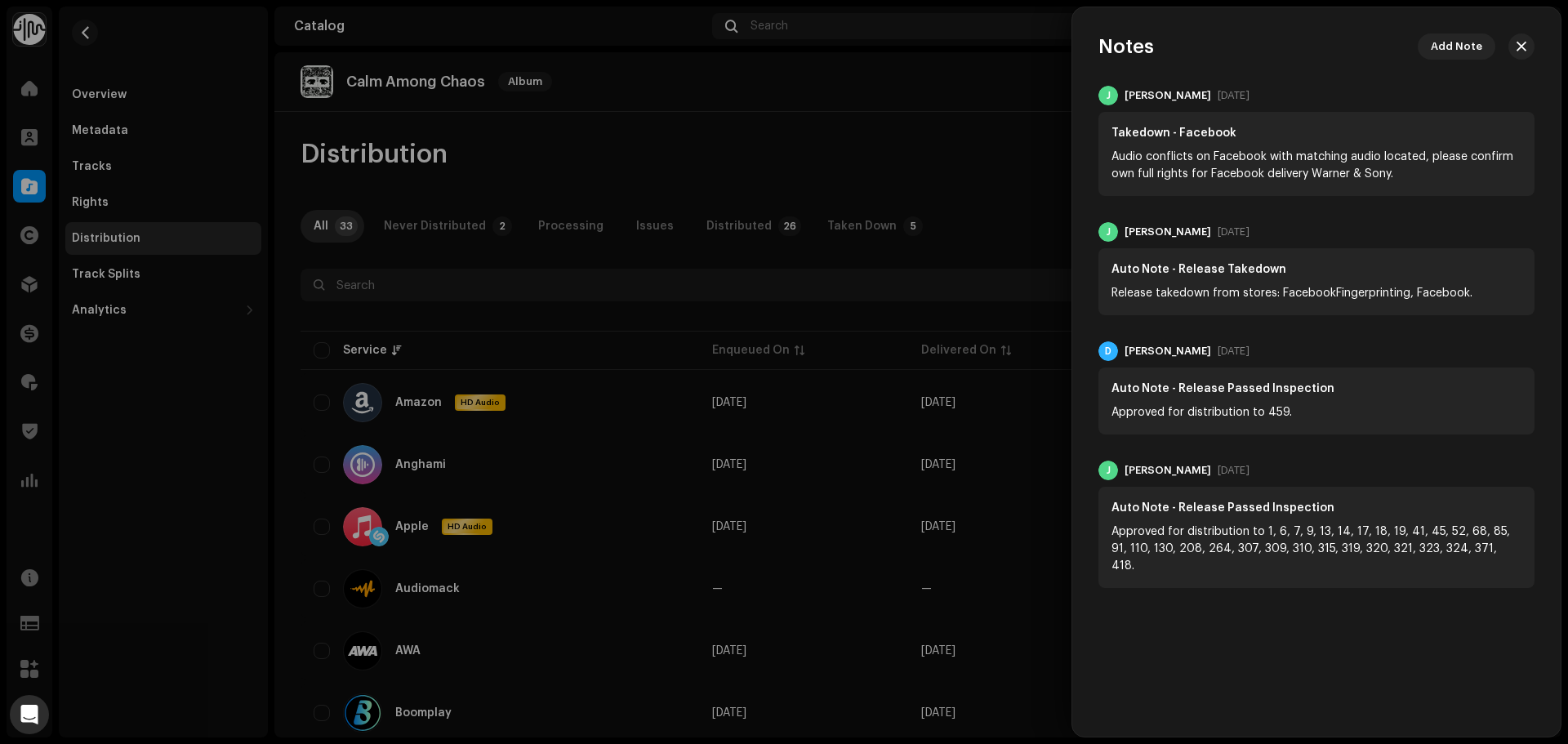
click at [968, 130] on div at bounding box center [784, 372] width 1568 height 744
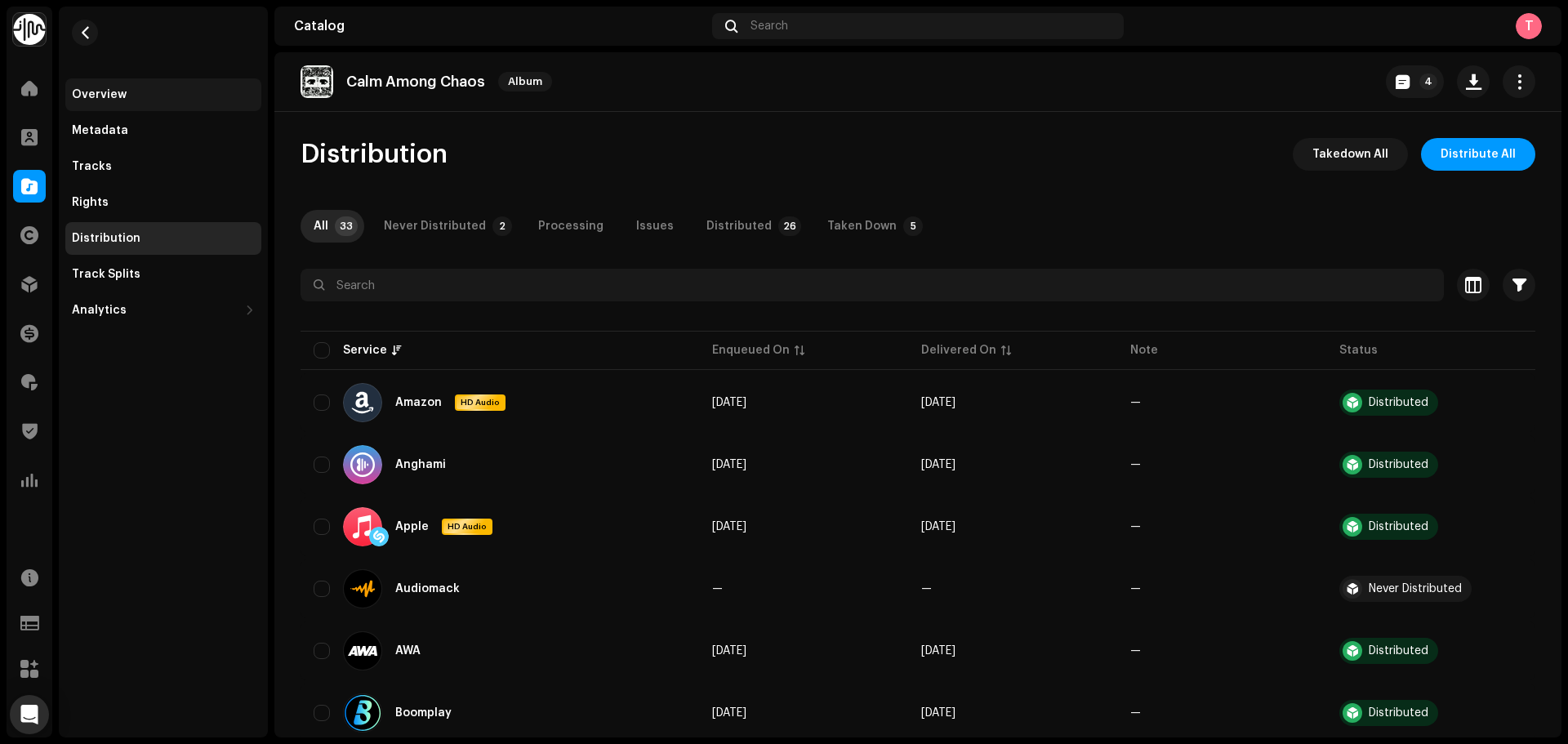
click at [133, 94] on div "Overview" at bounding box center [163, 94] width 183 height 13
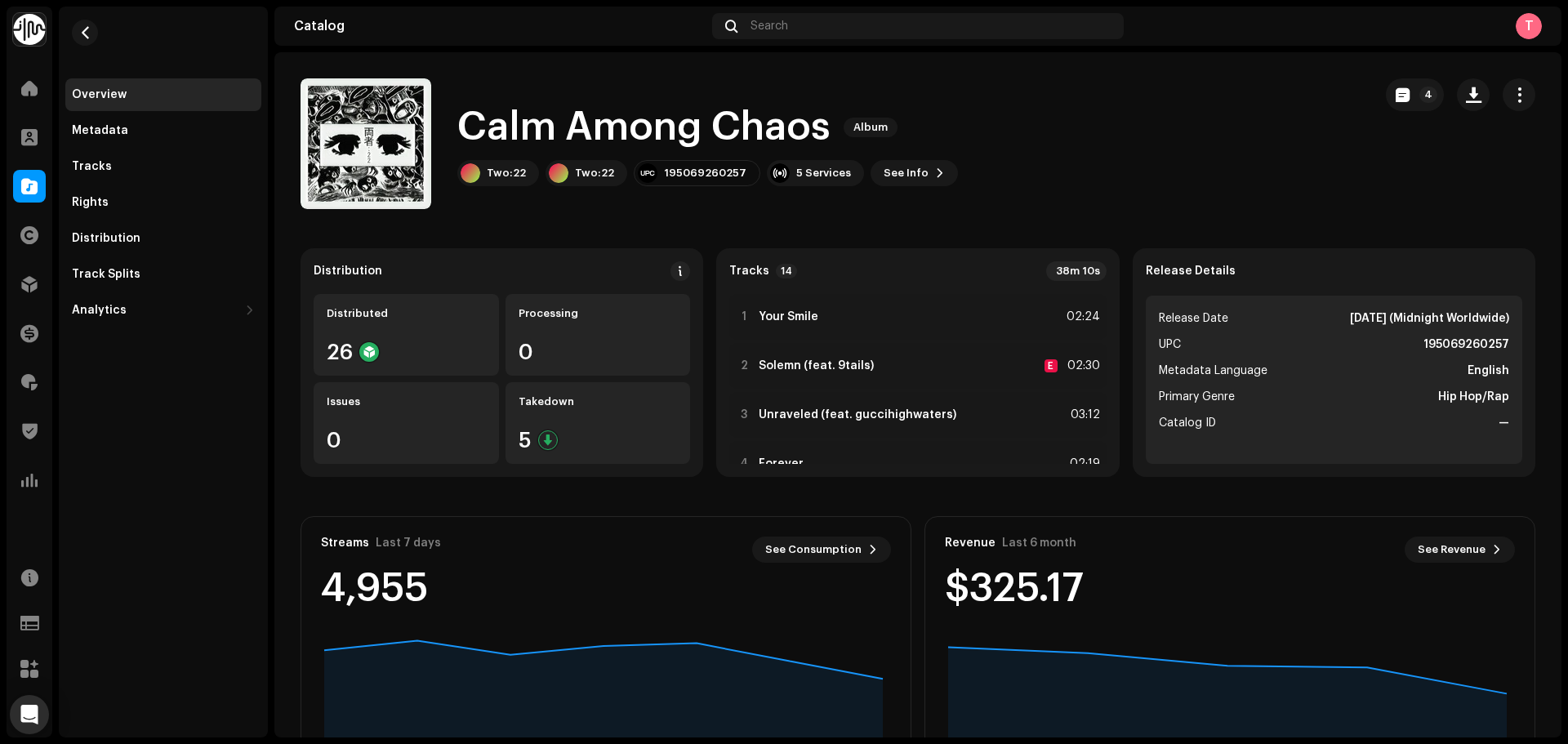
click at [103, 38] on re-m-nav-back at bounding box center [85, 42] width 39 height 72
click at [93, 36] on button "button" at bounding box center [85, 33] width 26 height 26
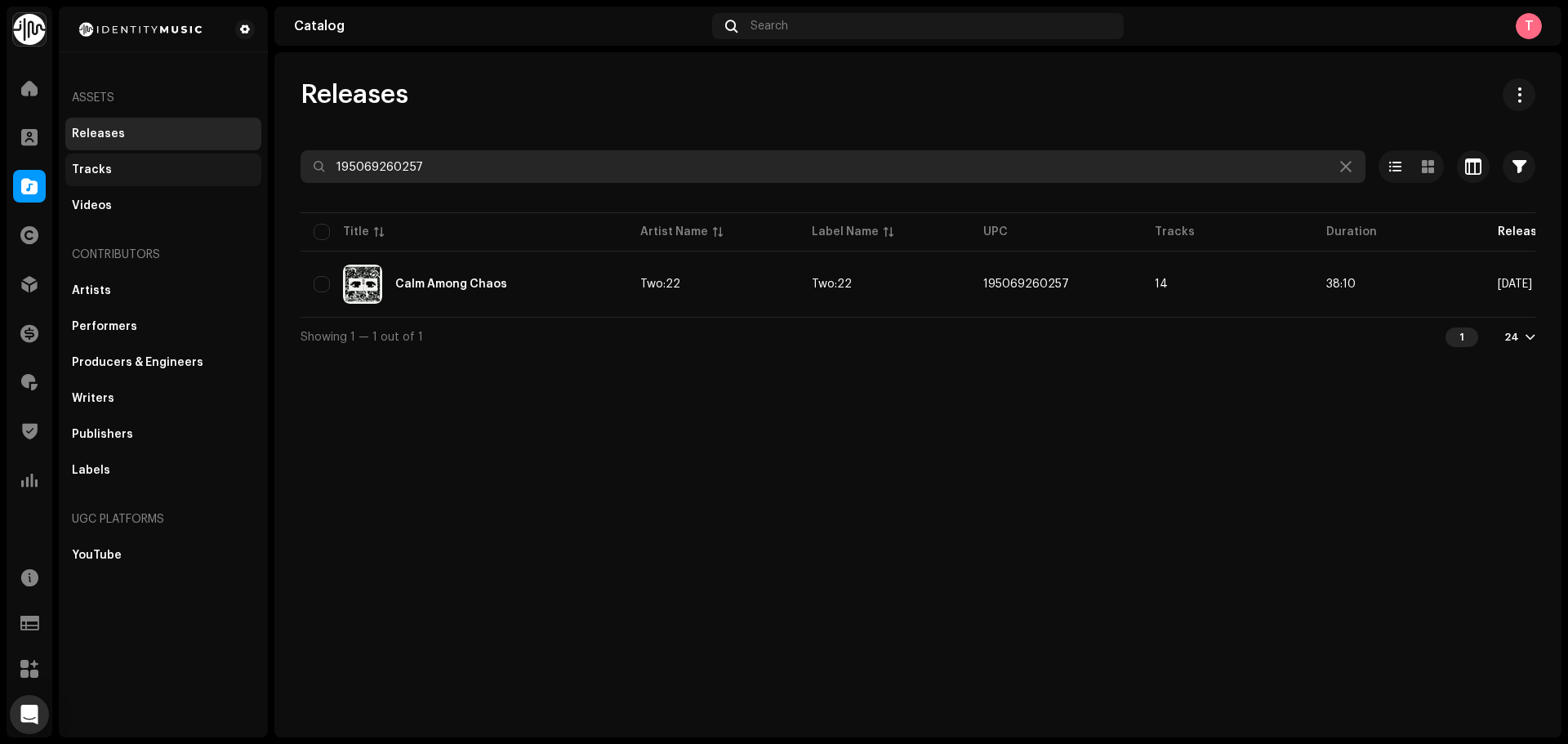
drag, startPoint x: 461, startPoint y: 170, endPoint x: 223, endPoint y: 175, distance: 238.1
click at [224, 175] on div "Identity Music Home Clients Catalog Rights Distribution Finance Royalties Trust…" at bounding box center [784, 372] width 1568 height 744
paste input "641676944818"
drag, startPoint x: 593, startPoint y: 176, endPoint x: 230, endPoint y: 167, distance: 363.1
click at [230, 167] on div "Identity Music Home Clients Catalog Rights Distribution Finance Royalties Trust…" at bounding box center [784, 372] width 1568 height 744
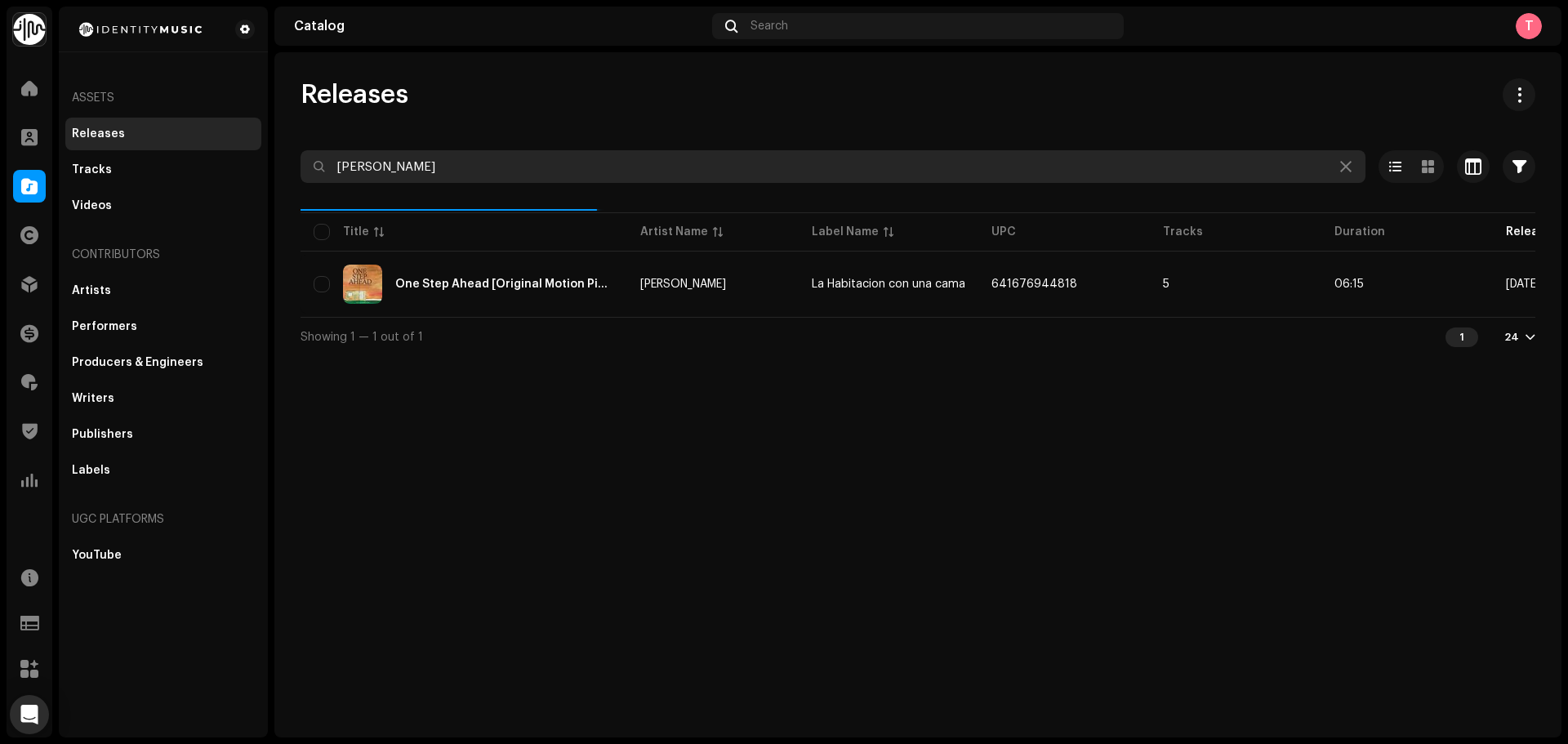
type input "[PERSON_NAME]"
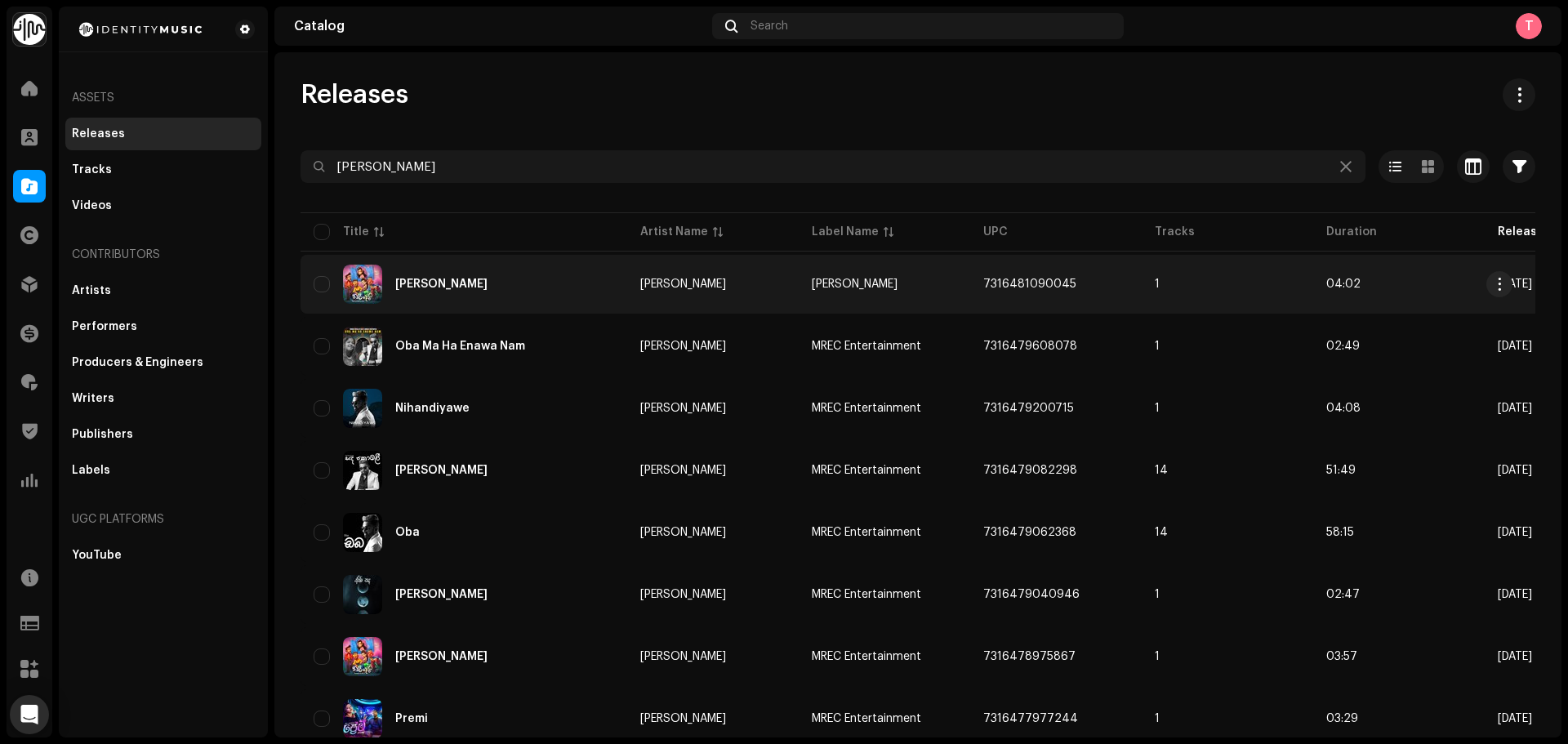
click at [700, 303] on td "[PERSON_NAME]" at bounding box center [713, 285] width 171 height 59
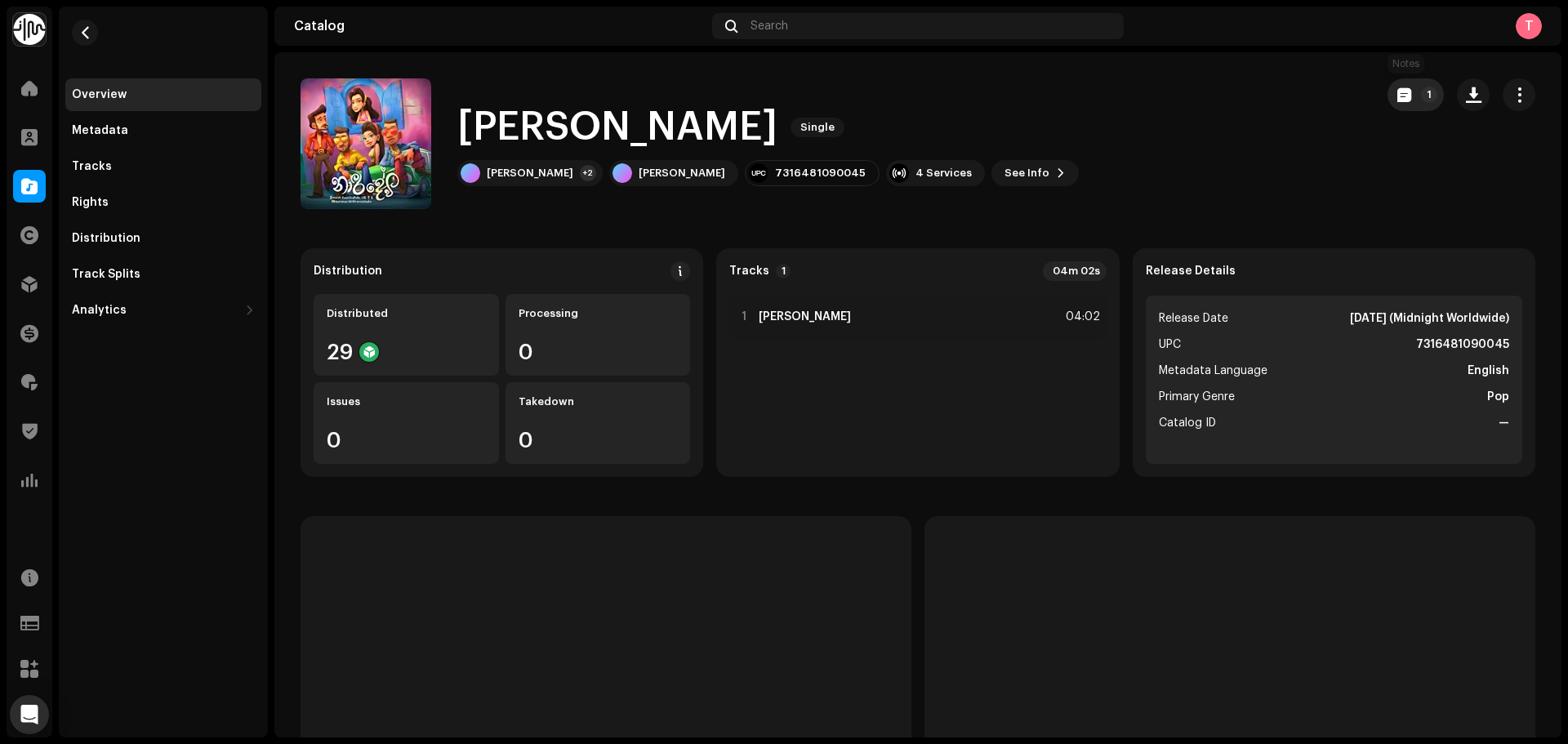
click at [1398, 98] on span "button" at bounding box center [1405, 94] width 14 height 13
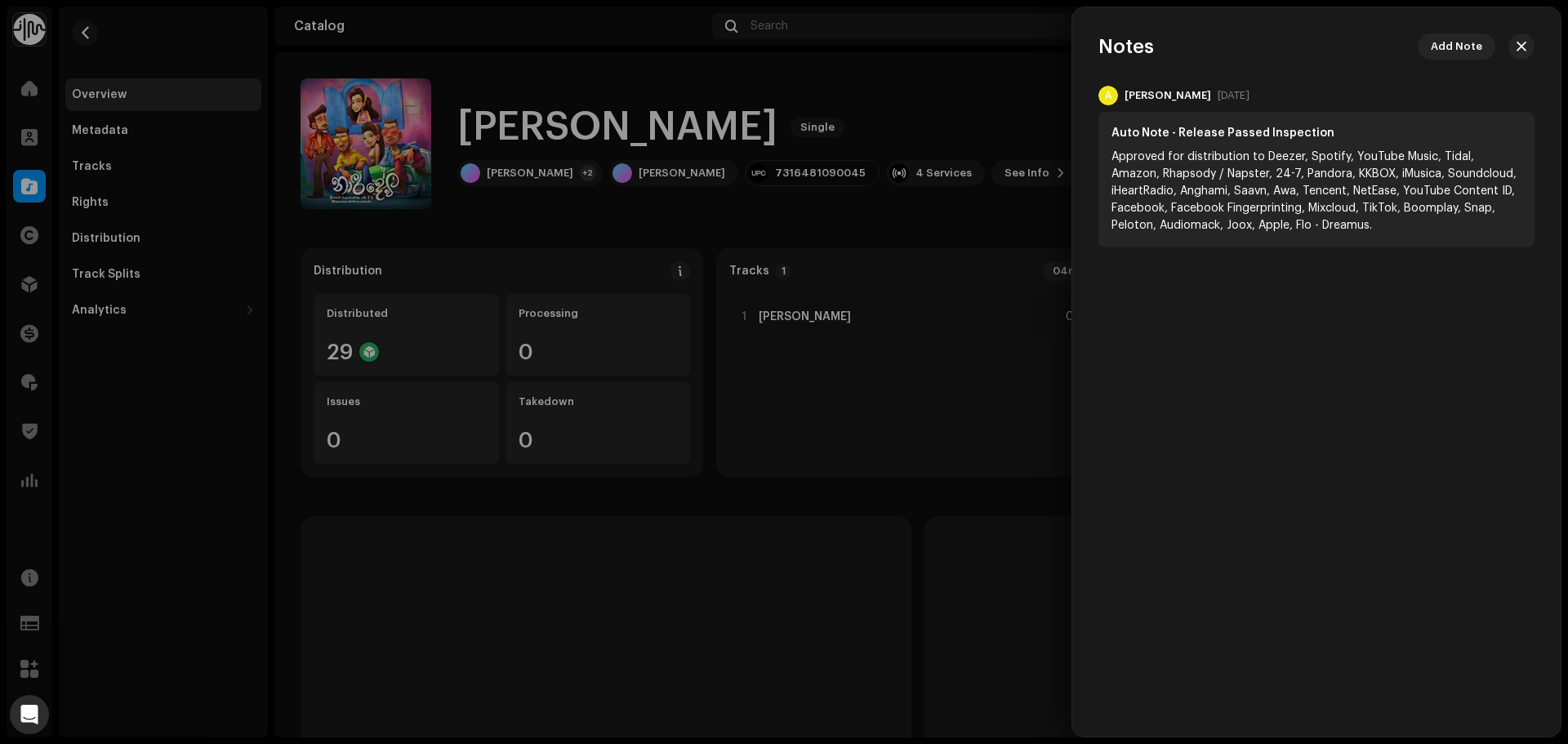
click at [801, 128] on div at bounding box center [784, 372] width 1568 height 744
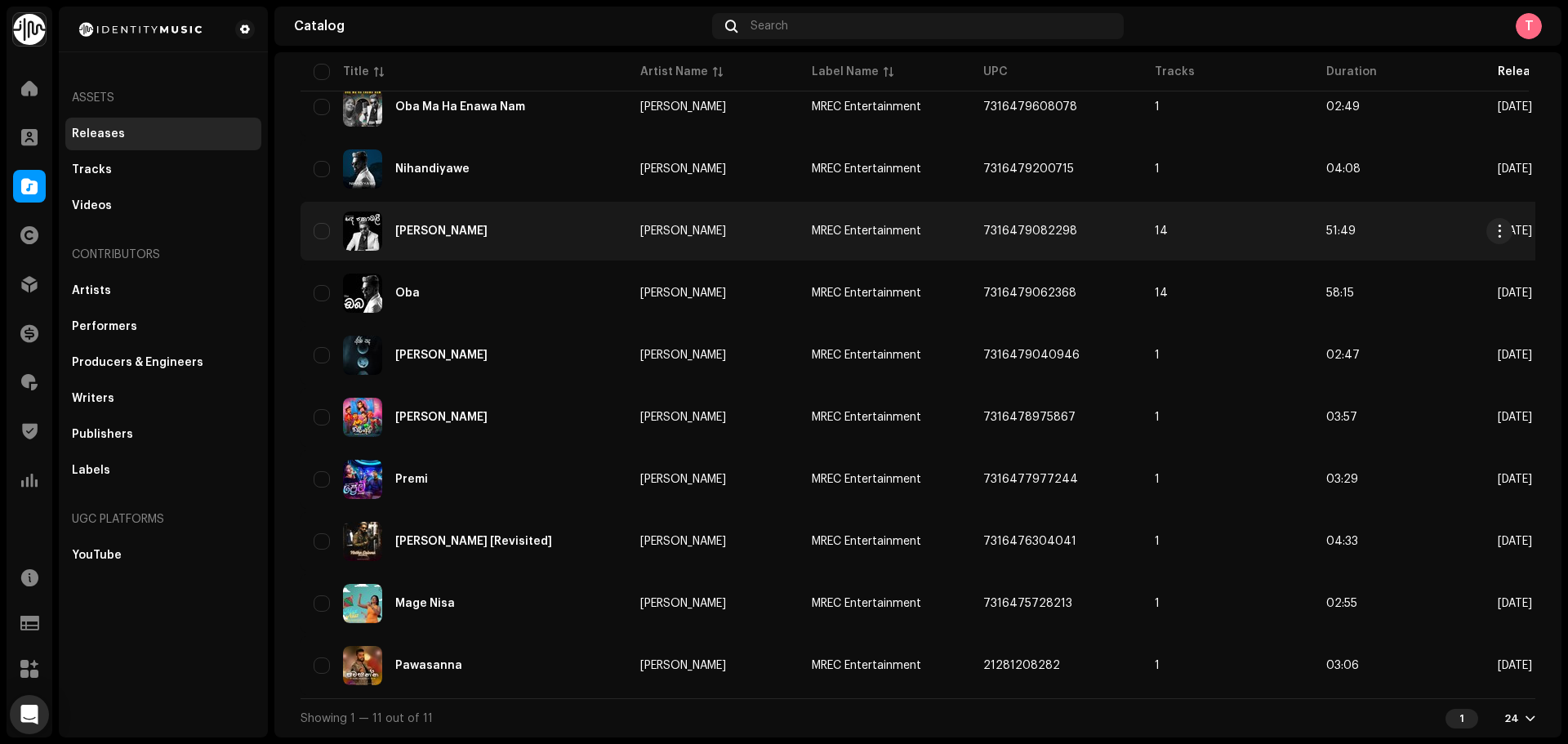
scroll to position [250, 0]
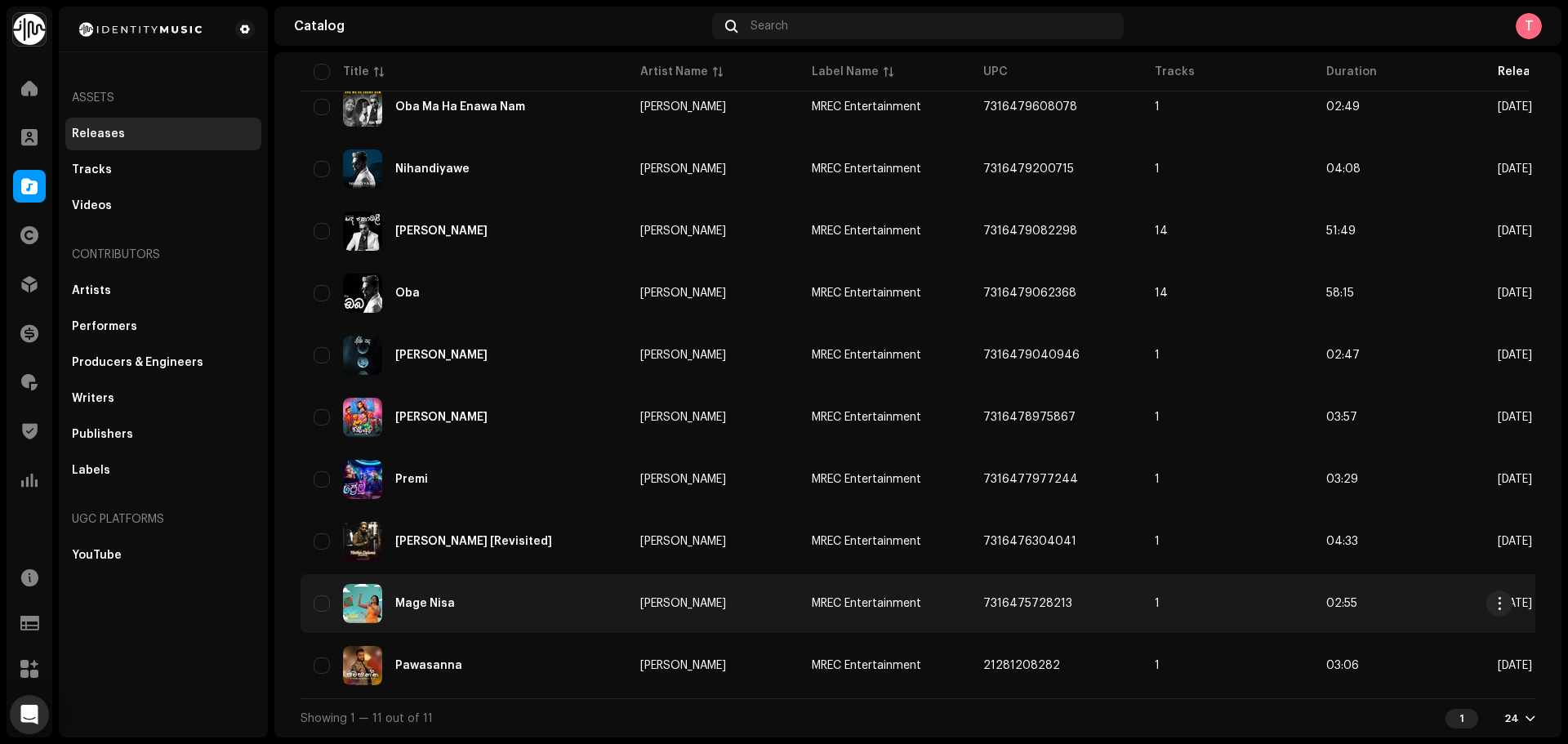
click at [540, 584] on div "Mage Nisa" at bounding box center [464, 603] width 301 height 39
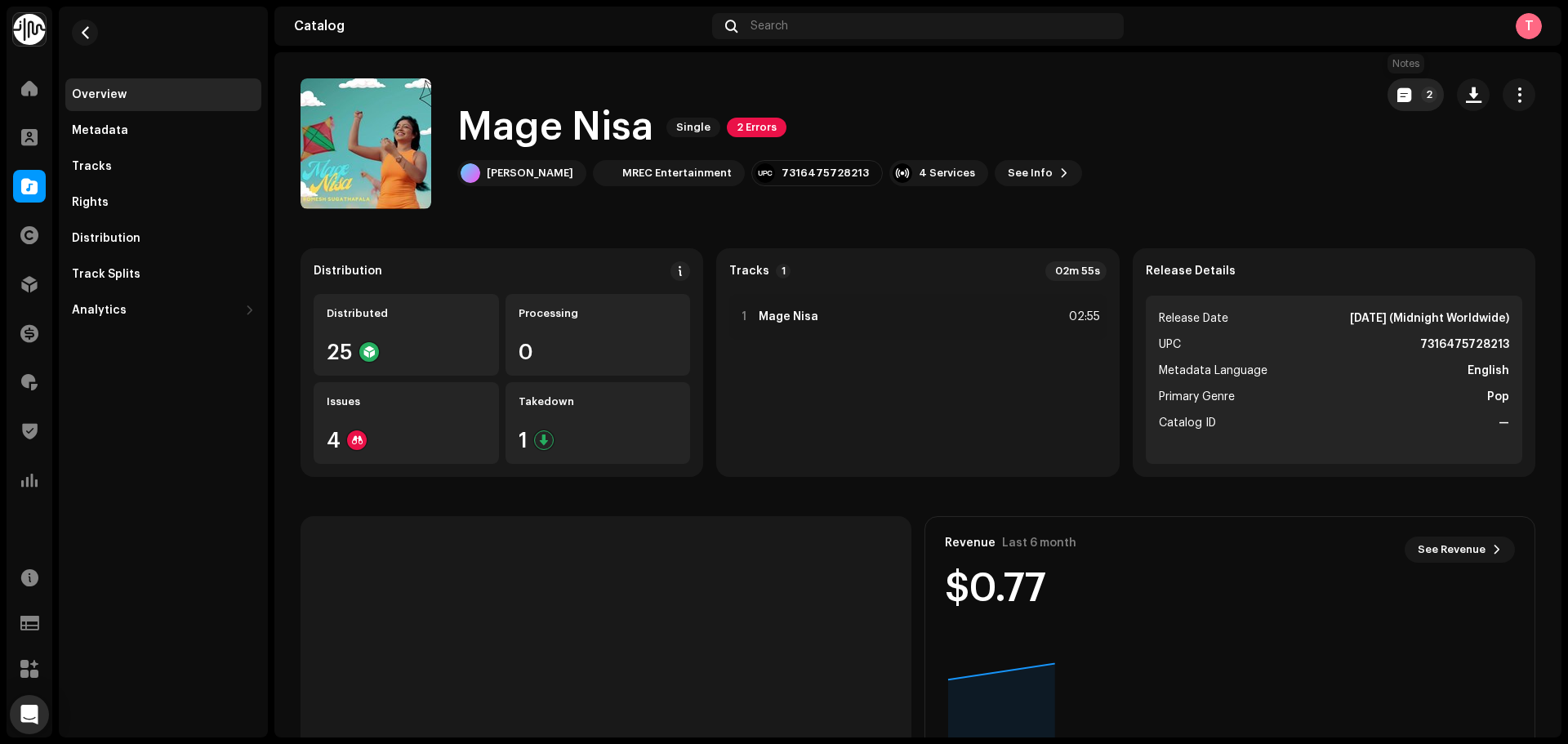
click at [1388, 107] on button "2" at bounding box center [1416, 95] width 56 height 33
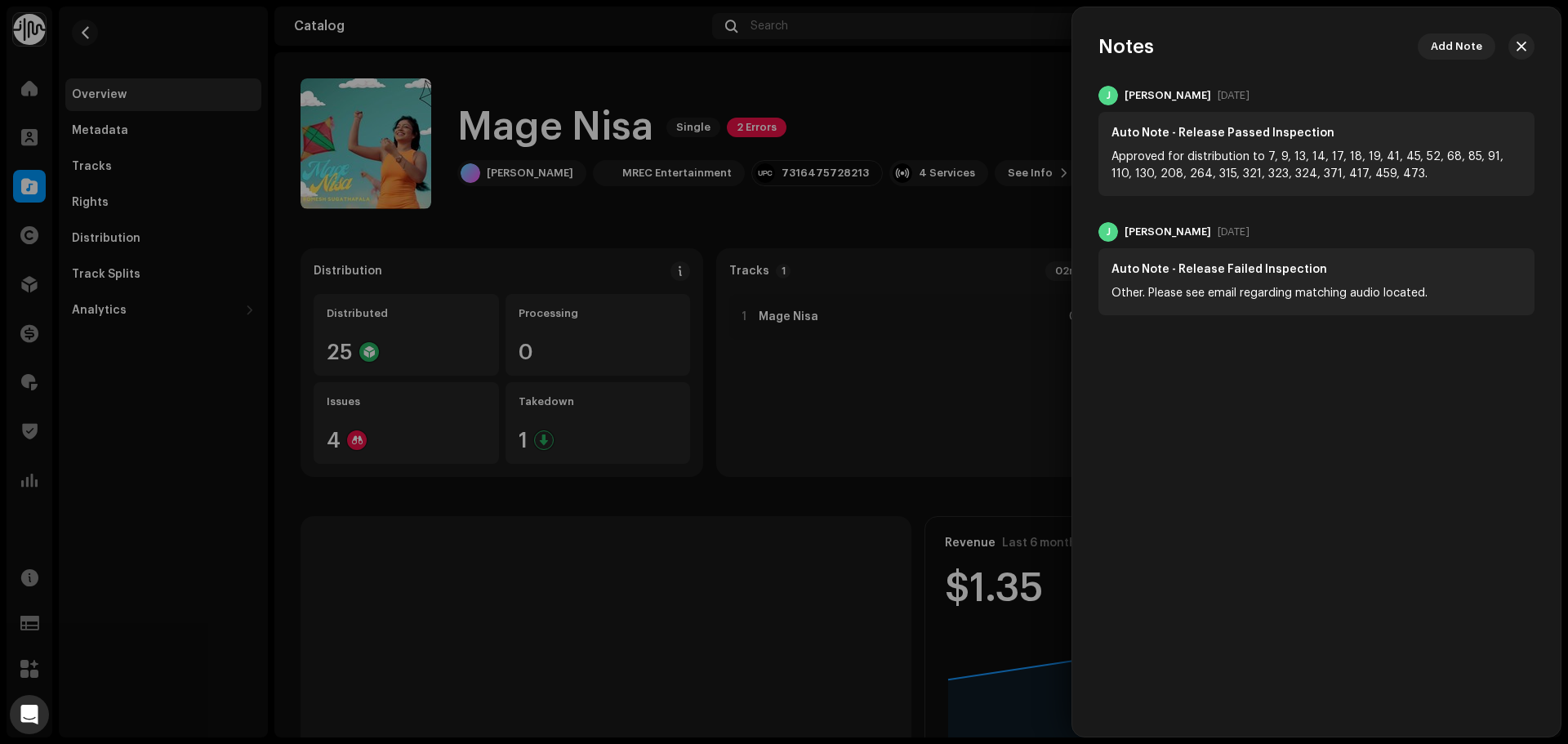
click at [391, 112] on div at bounding box center [784, 372] width 1568 height 744
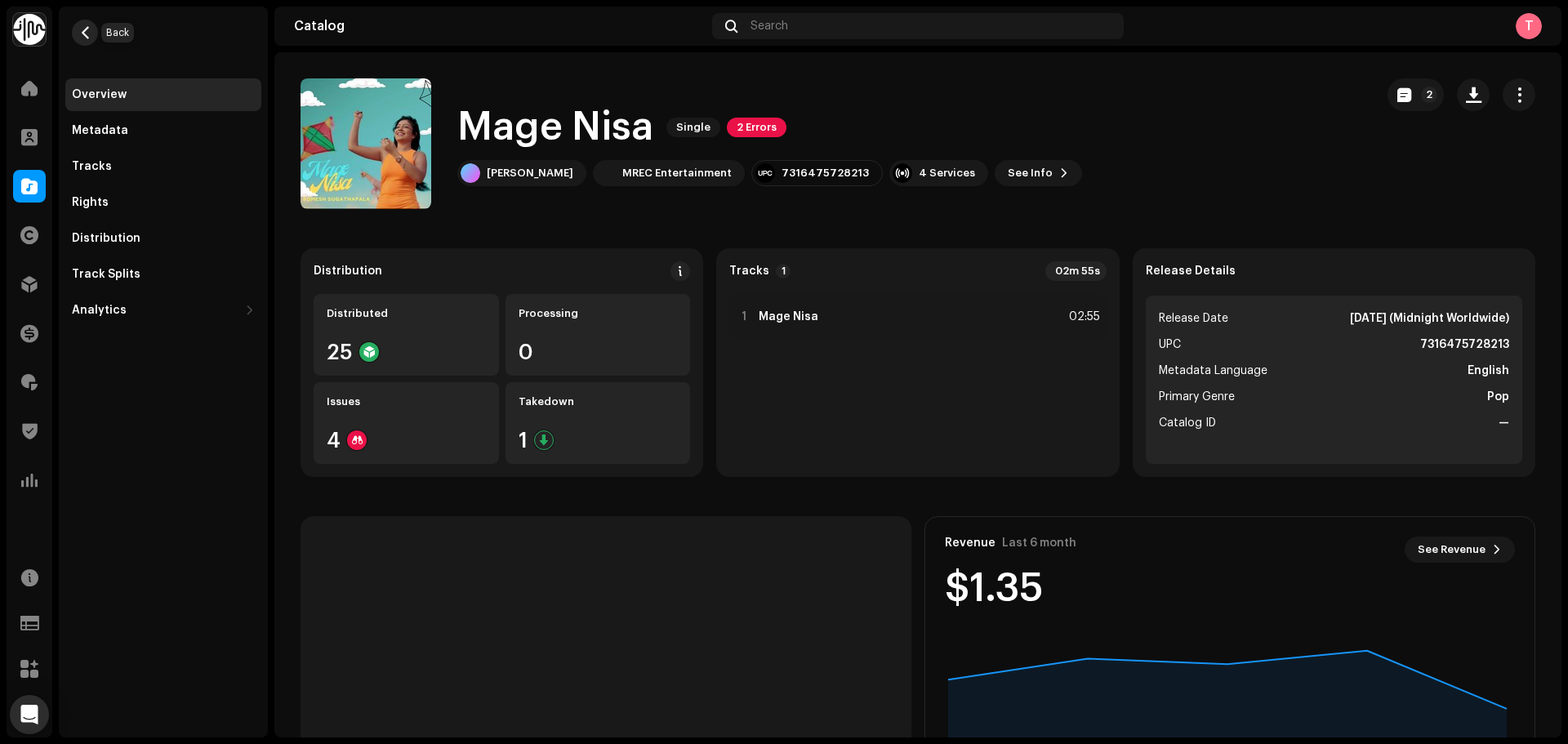
click at [85, 36] on span "button" at bounding box center [86, 32] width 12 height 13
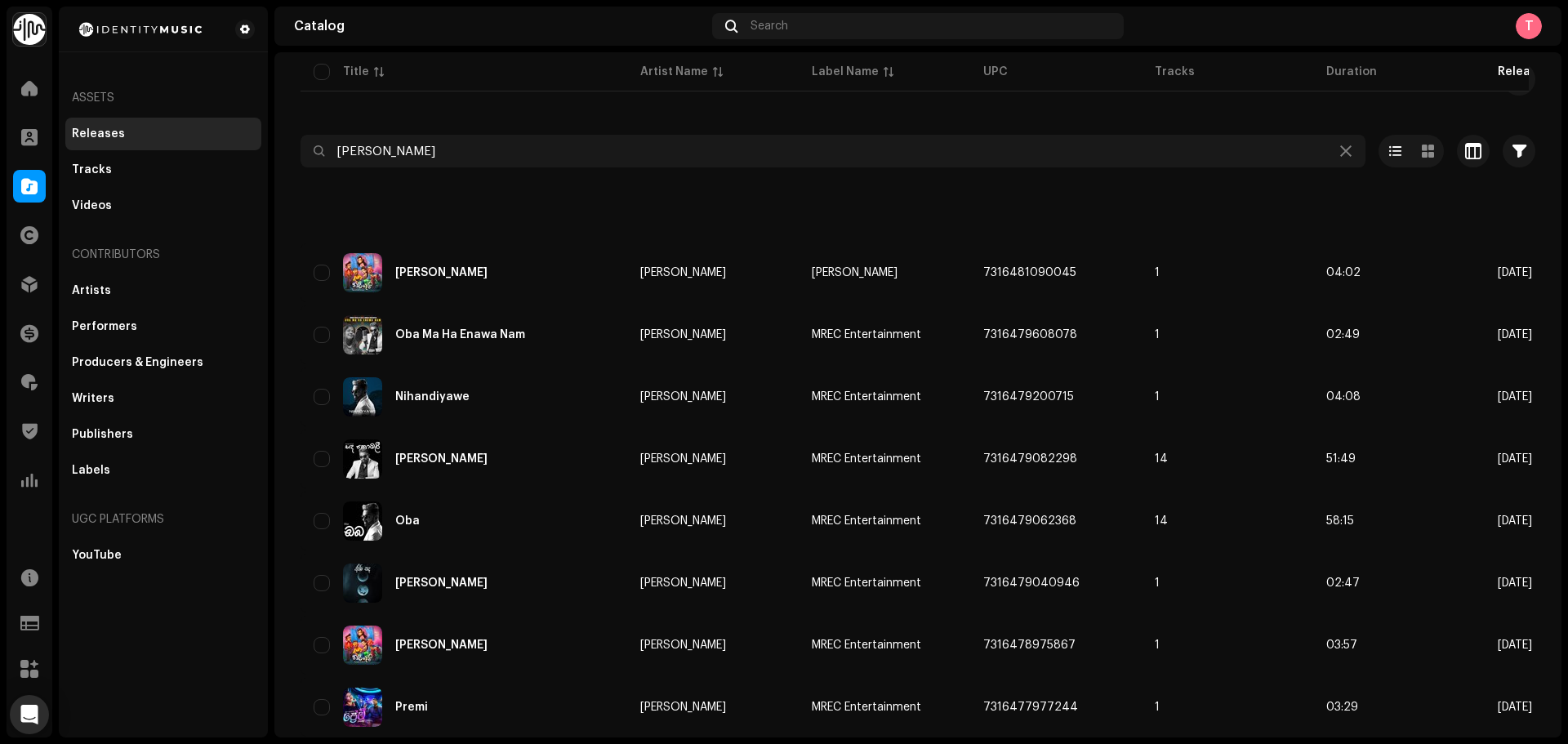
scroll to position [5, 0]
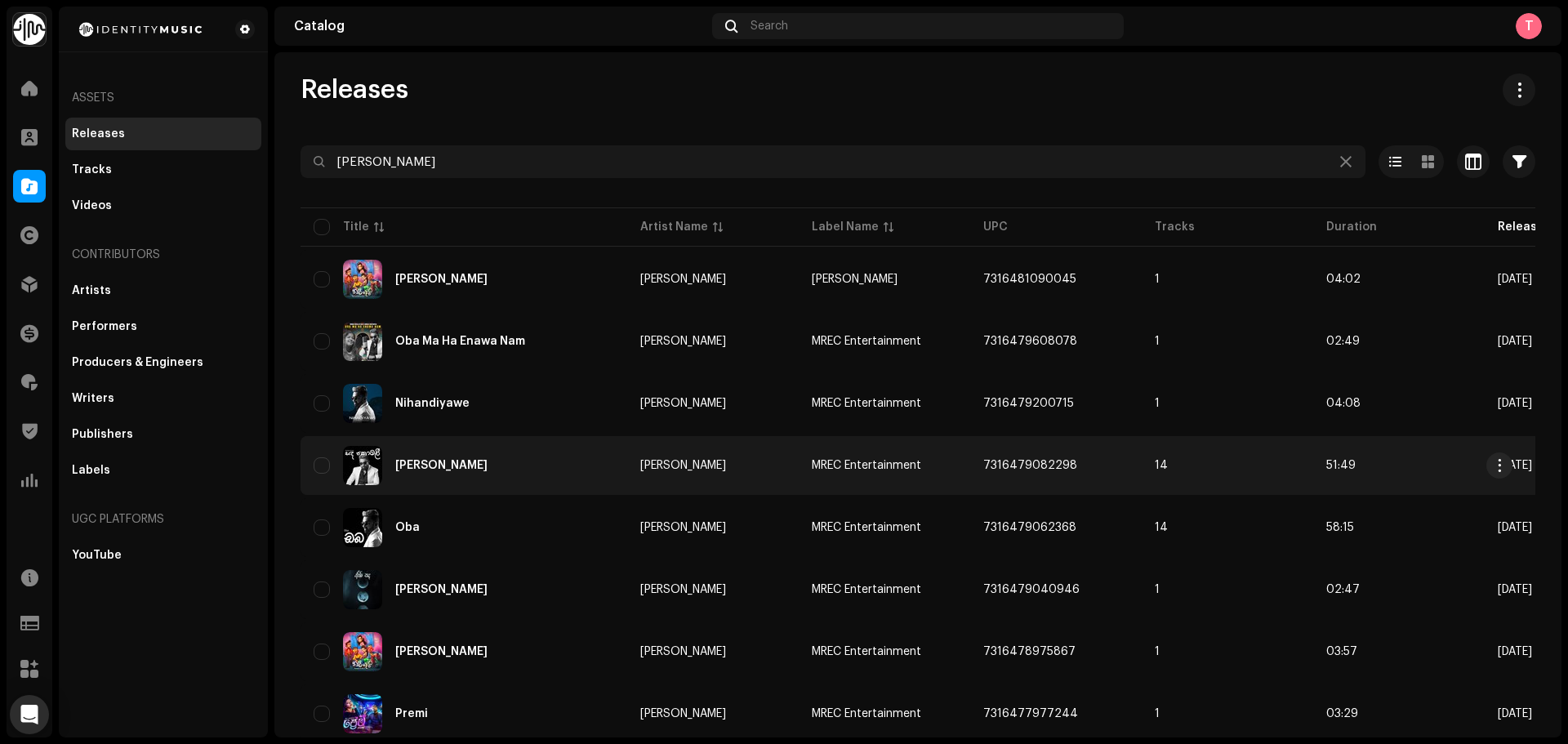
click at [574, 457] on div "[PERSON_NAME]" at bounding box center [464, 465] width 301 height 39
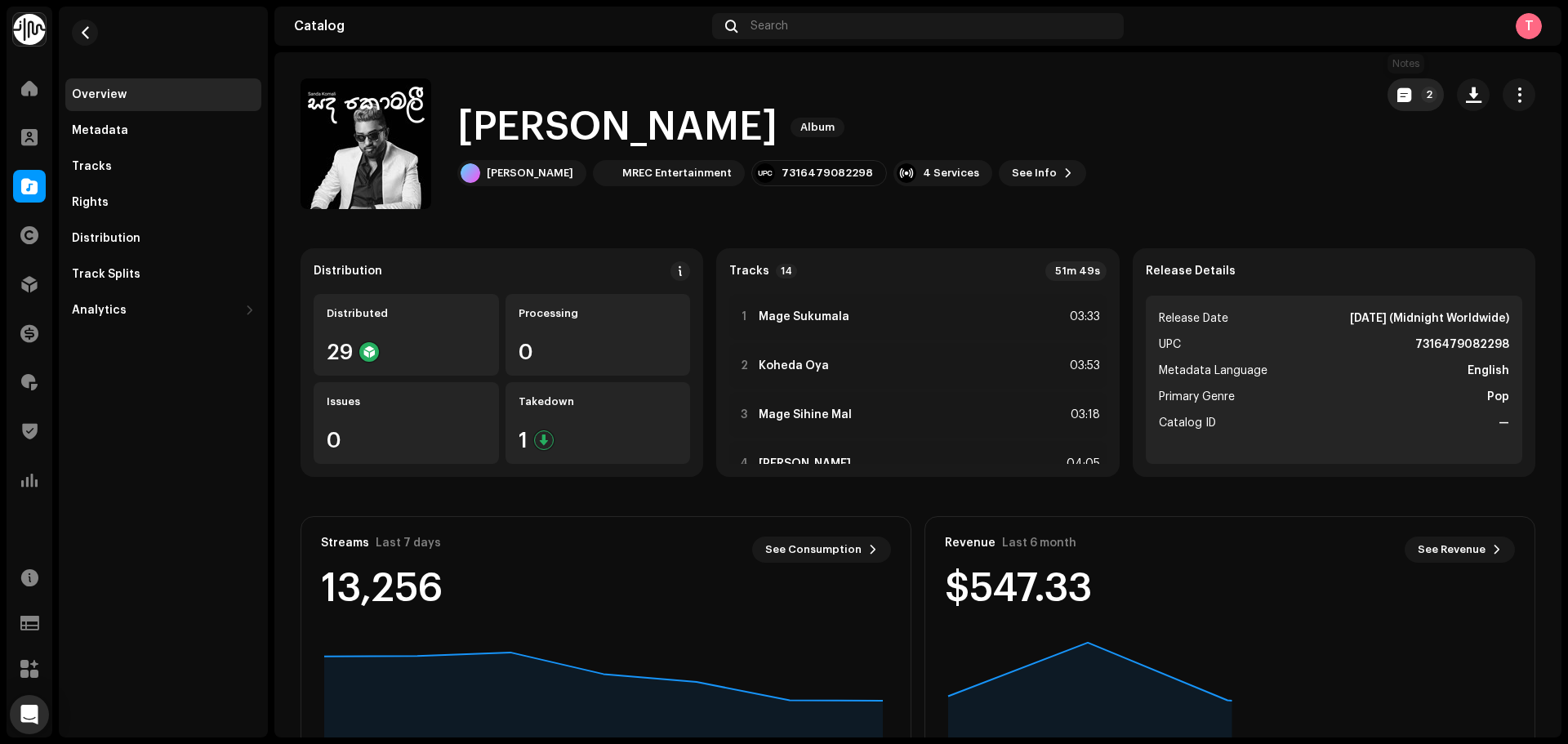
click at [1390, 83] on button "2" at bounding box center [1416, 95] width 56 height 33
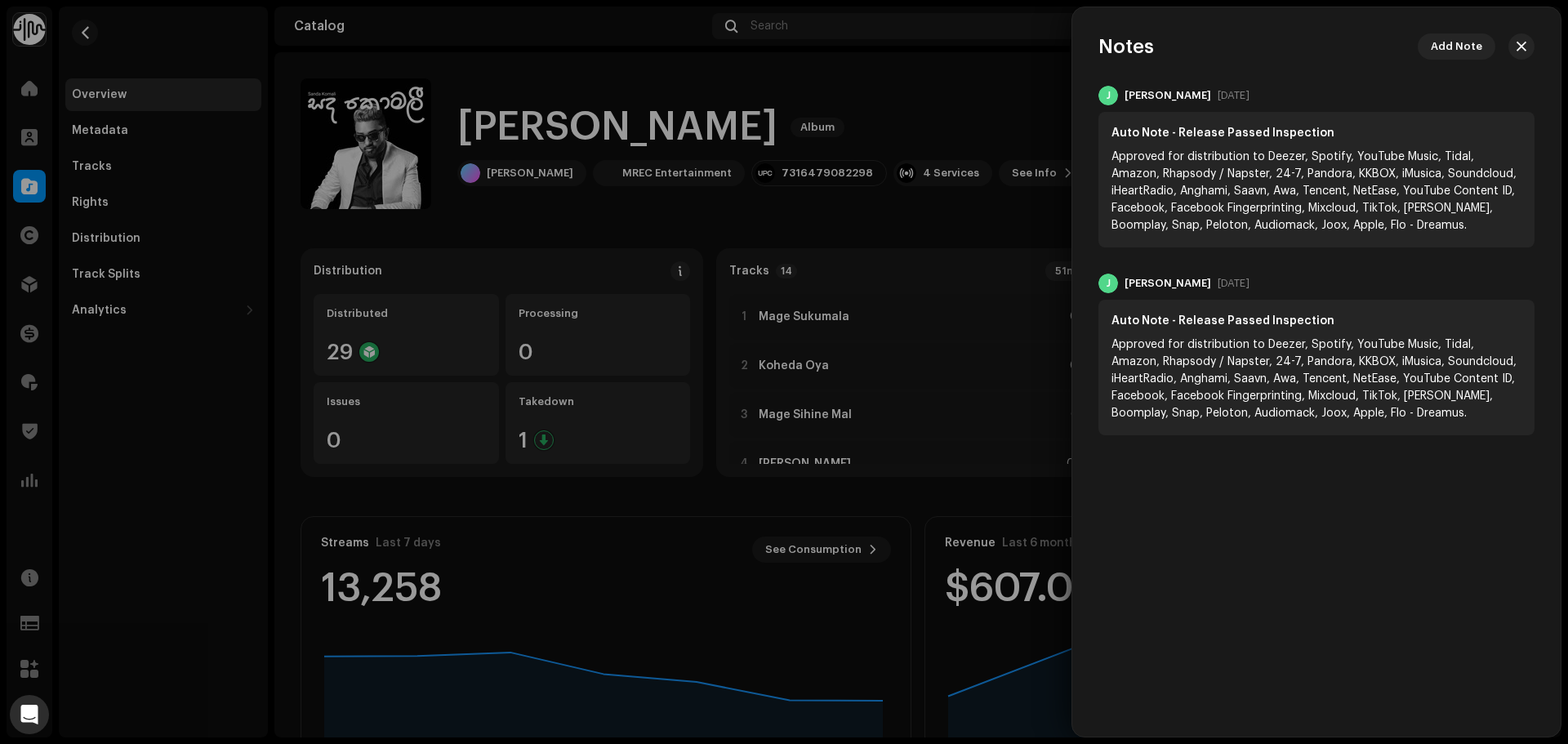
click at [1006, 76] on div at bounding box center [784, 372] width 1568 height 744
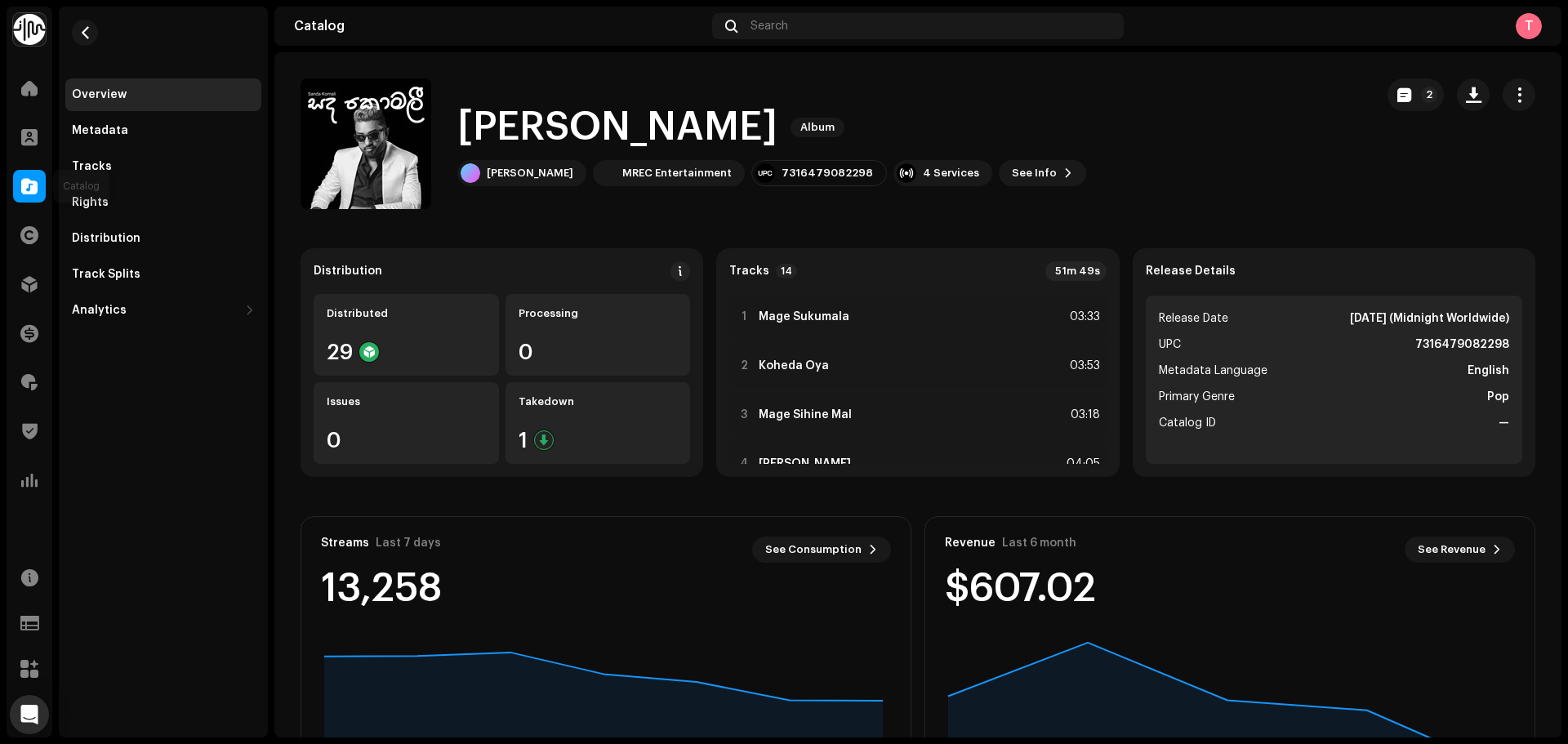
click at [27, 174] on div at bounding box center [29, 186] width 33 height 33
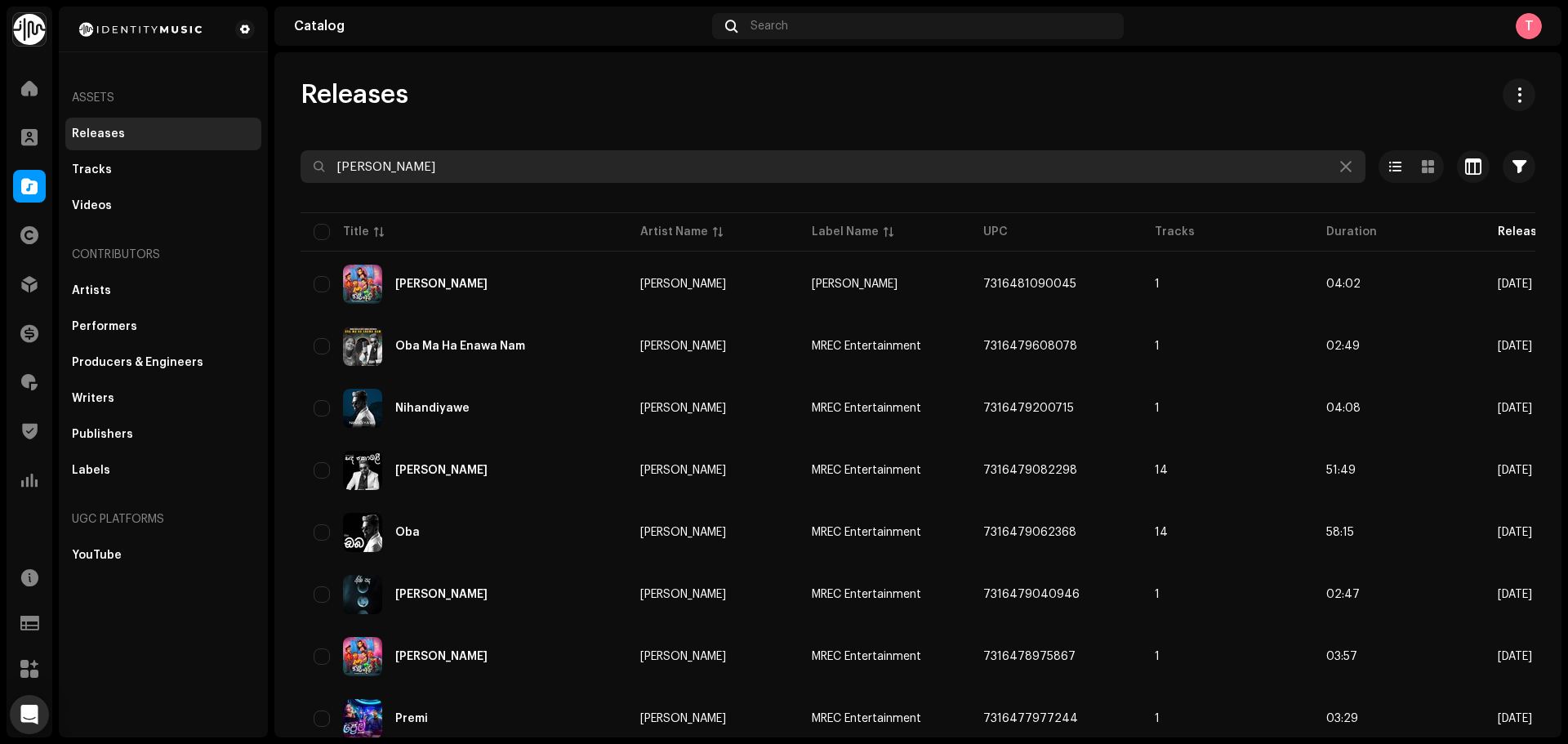
drag, startPoint x: 540, startPoint y: 170, endPoint x: 265, endPoint y: 175, distance: 275.0
click at [265, 175] on div "Identity Music Home Clients Catalog Rights Distribution Finance Royalties Trust…" at bounding box center [784, 372] width 1568 height 744
type input "the piratones"
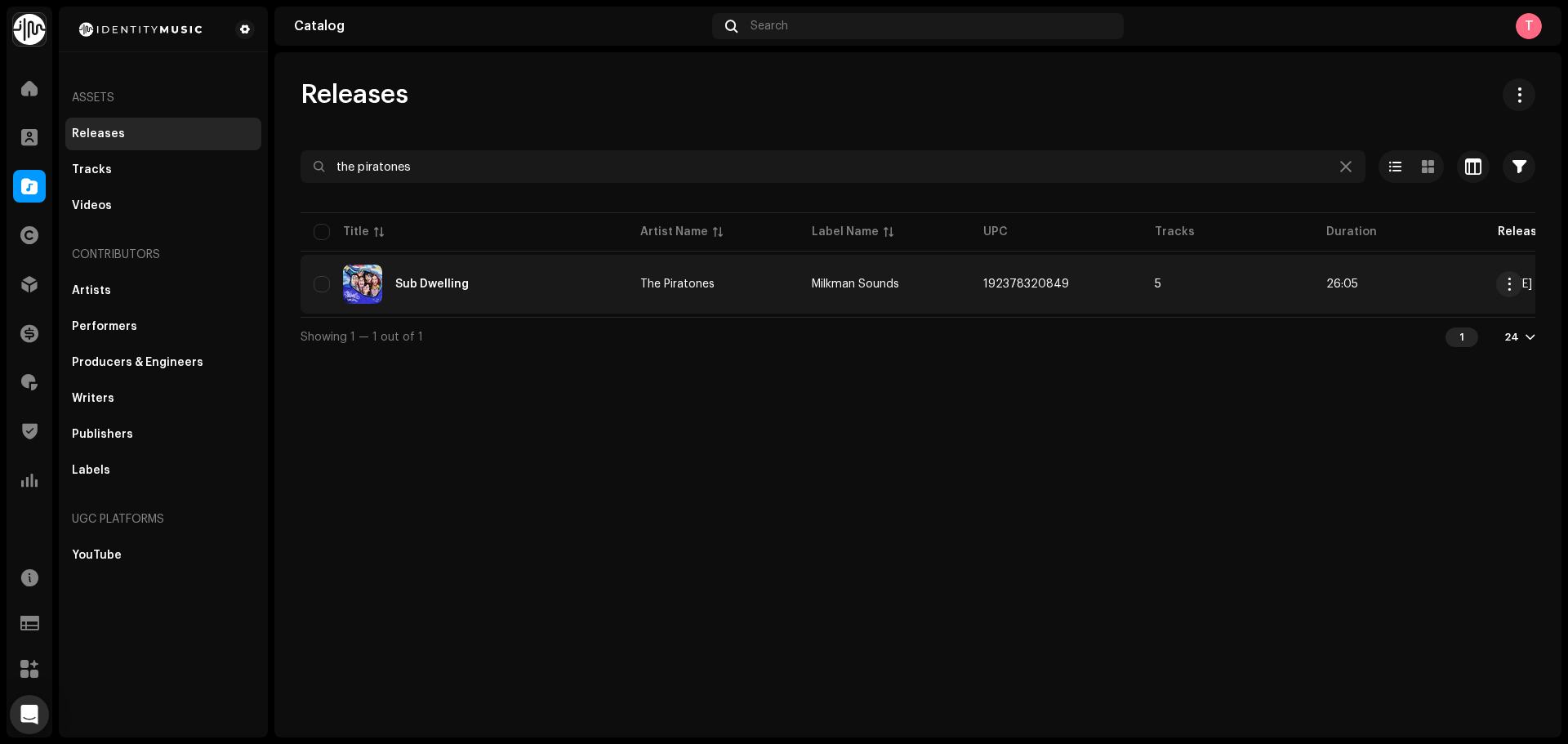
click at [548, 267] on div "Sub Dwelling" at bounding box center [464, 284] width 301 height 39
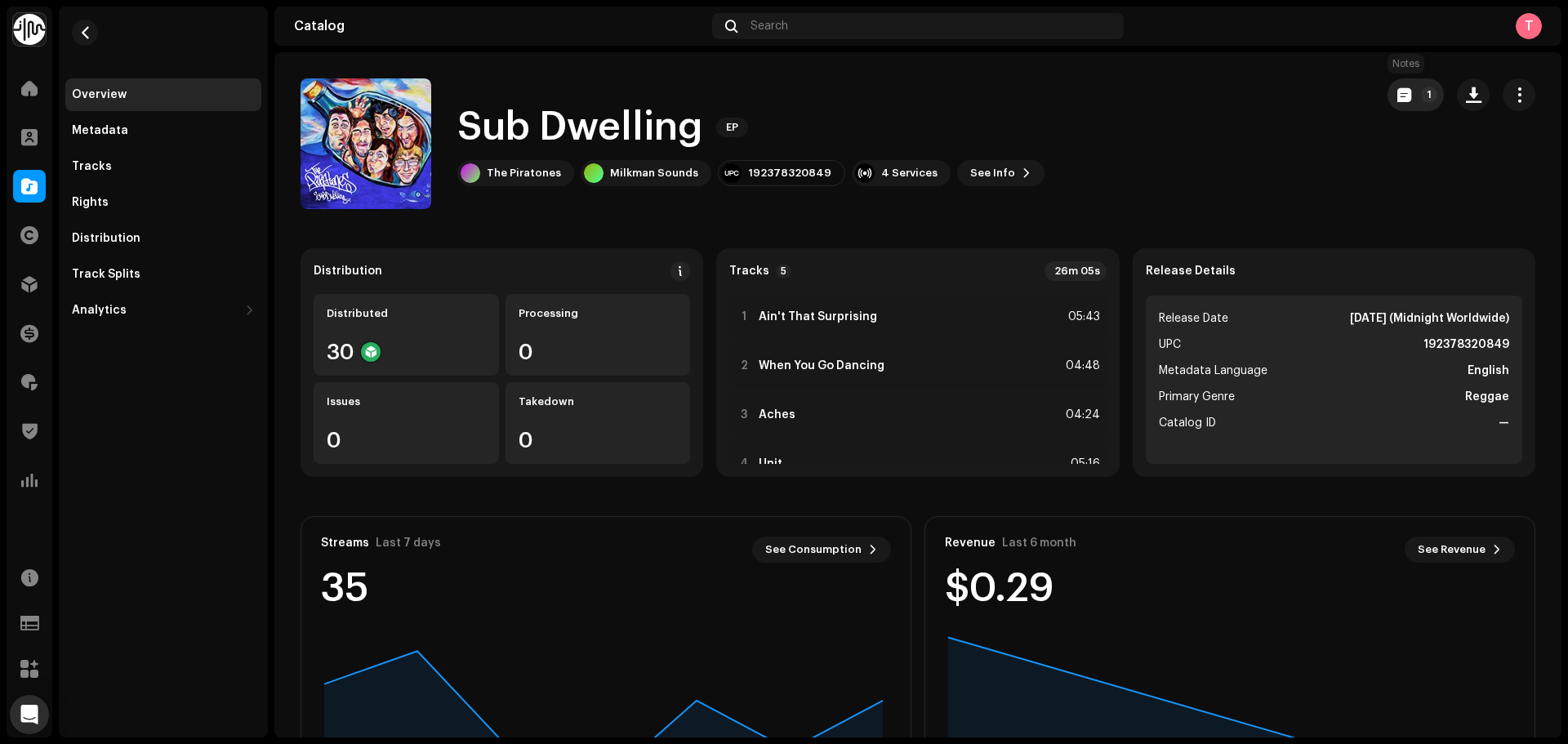
click at [1421, 99] on p-badge "1" at bounding box center [1429, 94] width 16 height 16
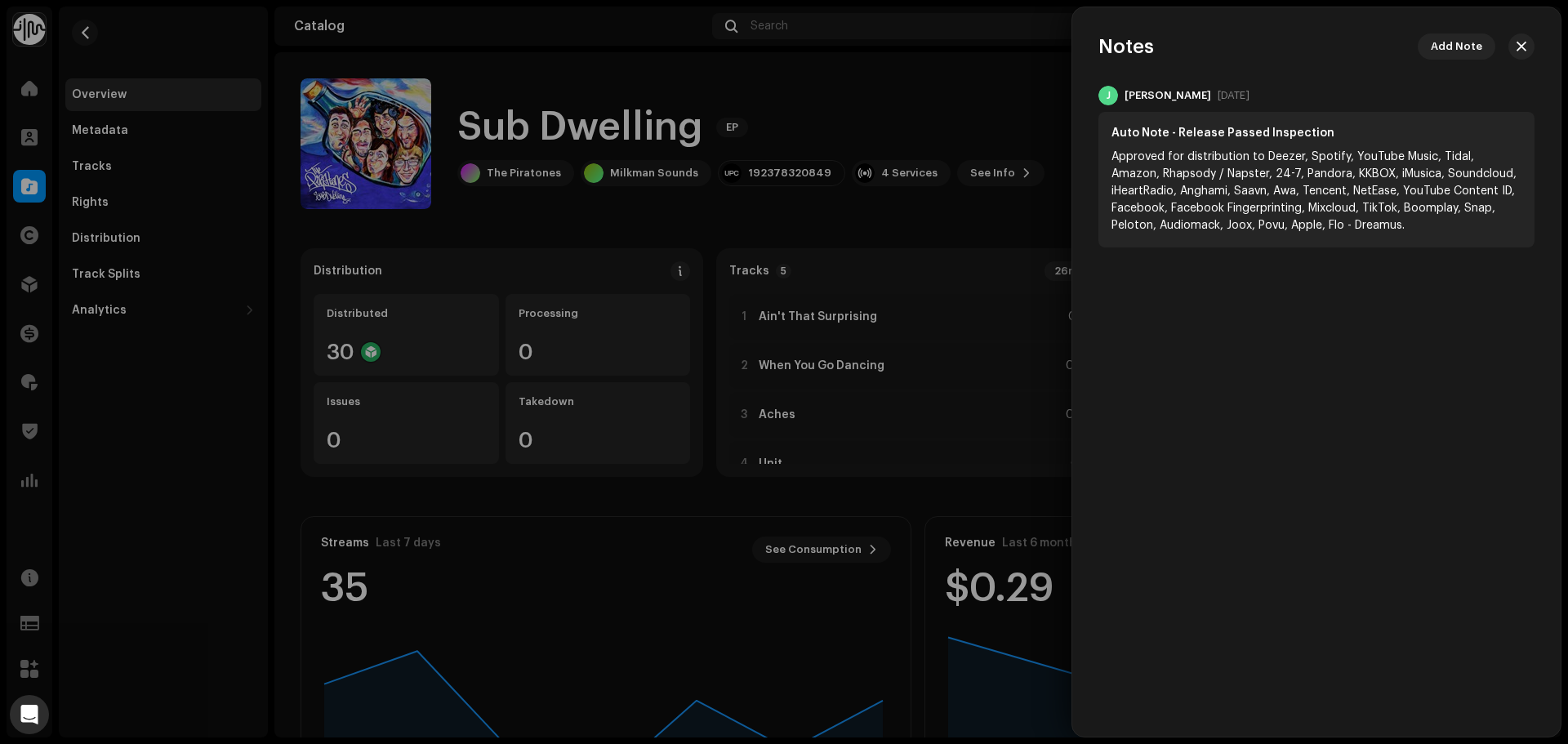
click at [919, 98] on div at bounding box center [784, 372] width 1568 height 744
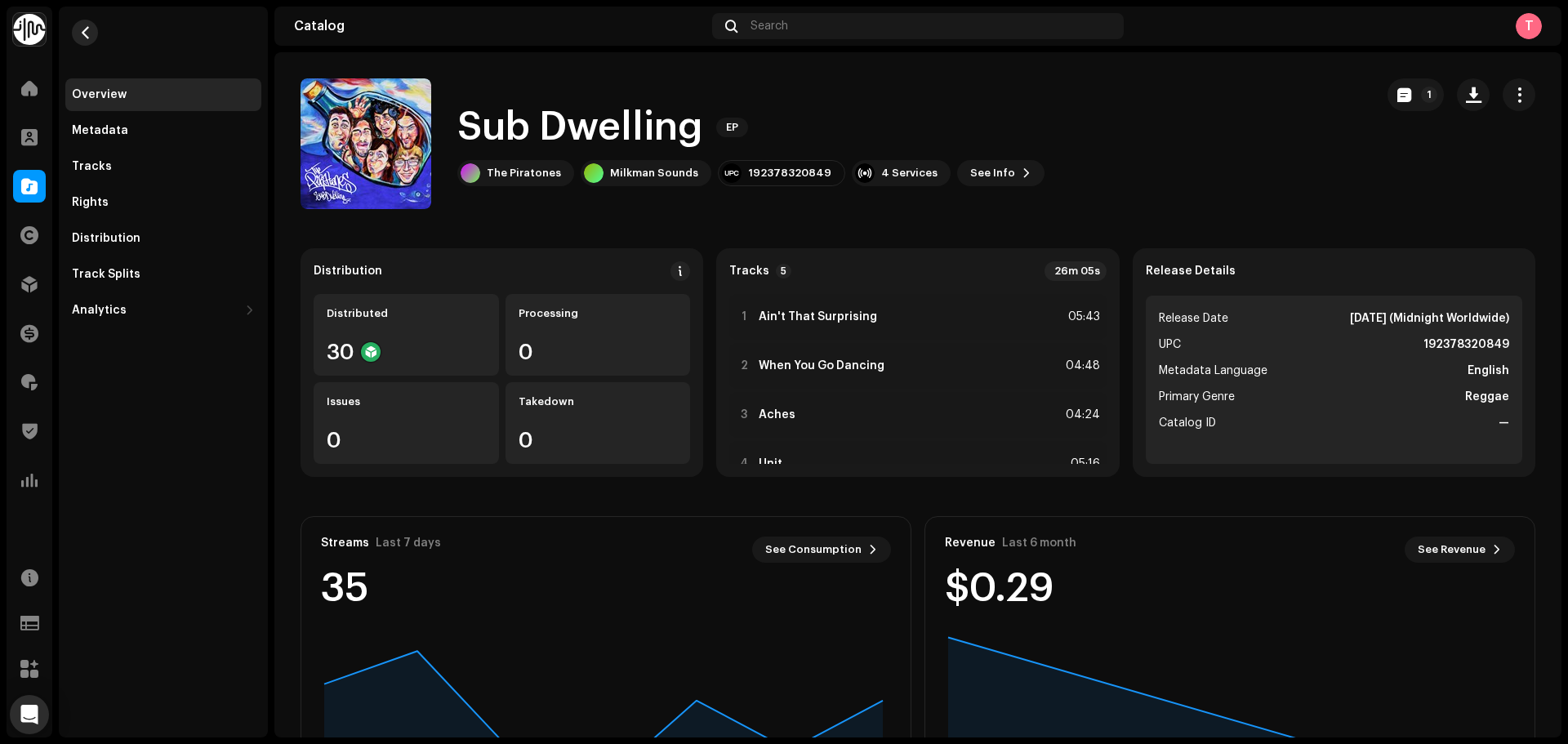
click at [80, 35] on span "button" at bounding box center [86, 32] width 12 height 13
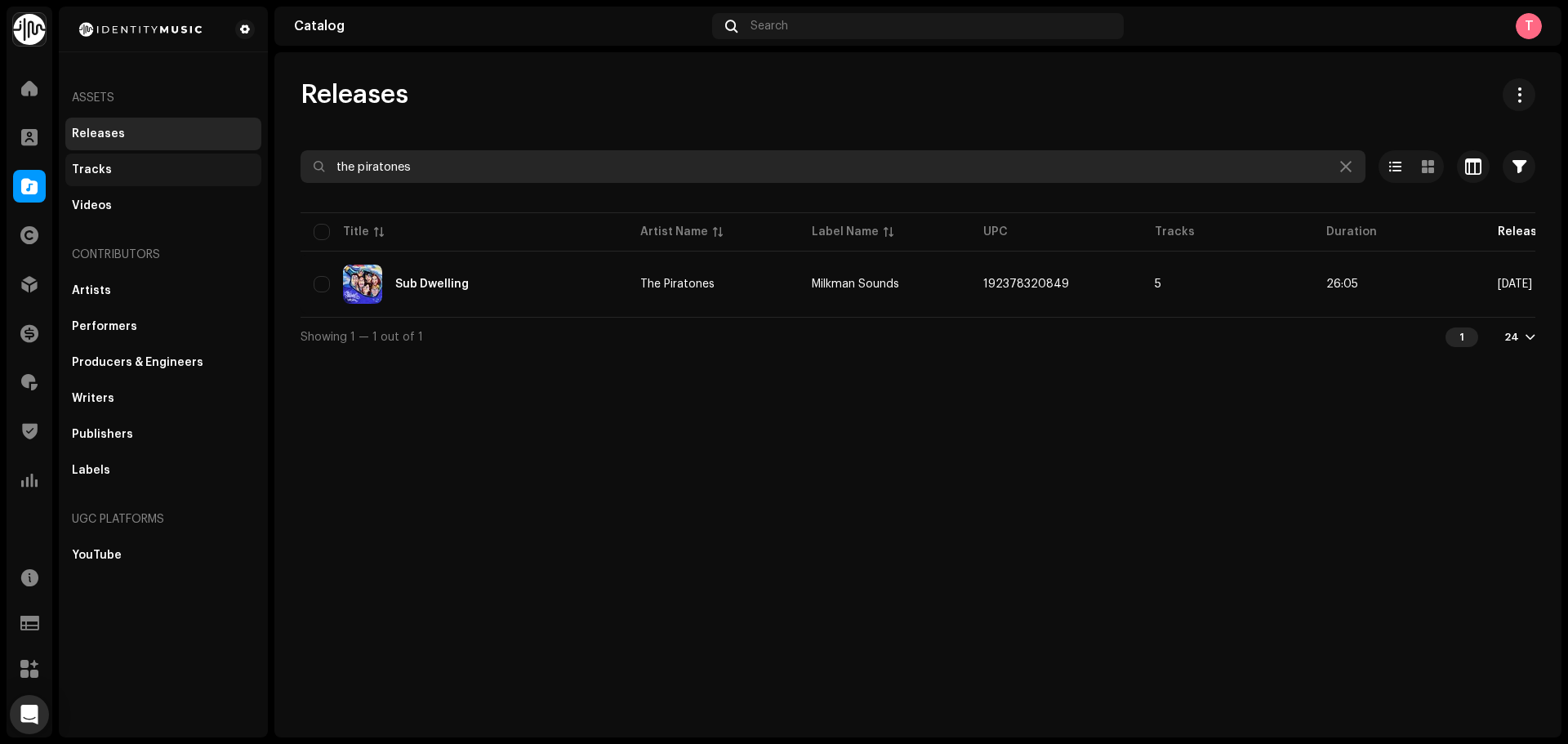
drag, startPoint x: 423, startPoint y: 166, endPoint x: 183, endPoint y: 154, distance: 240.3
click at [183, 154] on div "Identity Music Home Clients Catalog Rights Distribution Finance Royalties Trust…" at bounding box center [784, 372] width 1568 height 744
paste input "197342808859"
type input "197342808859"
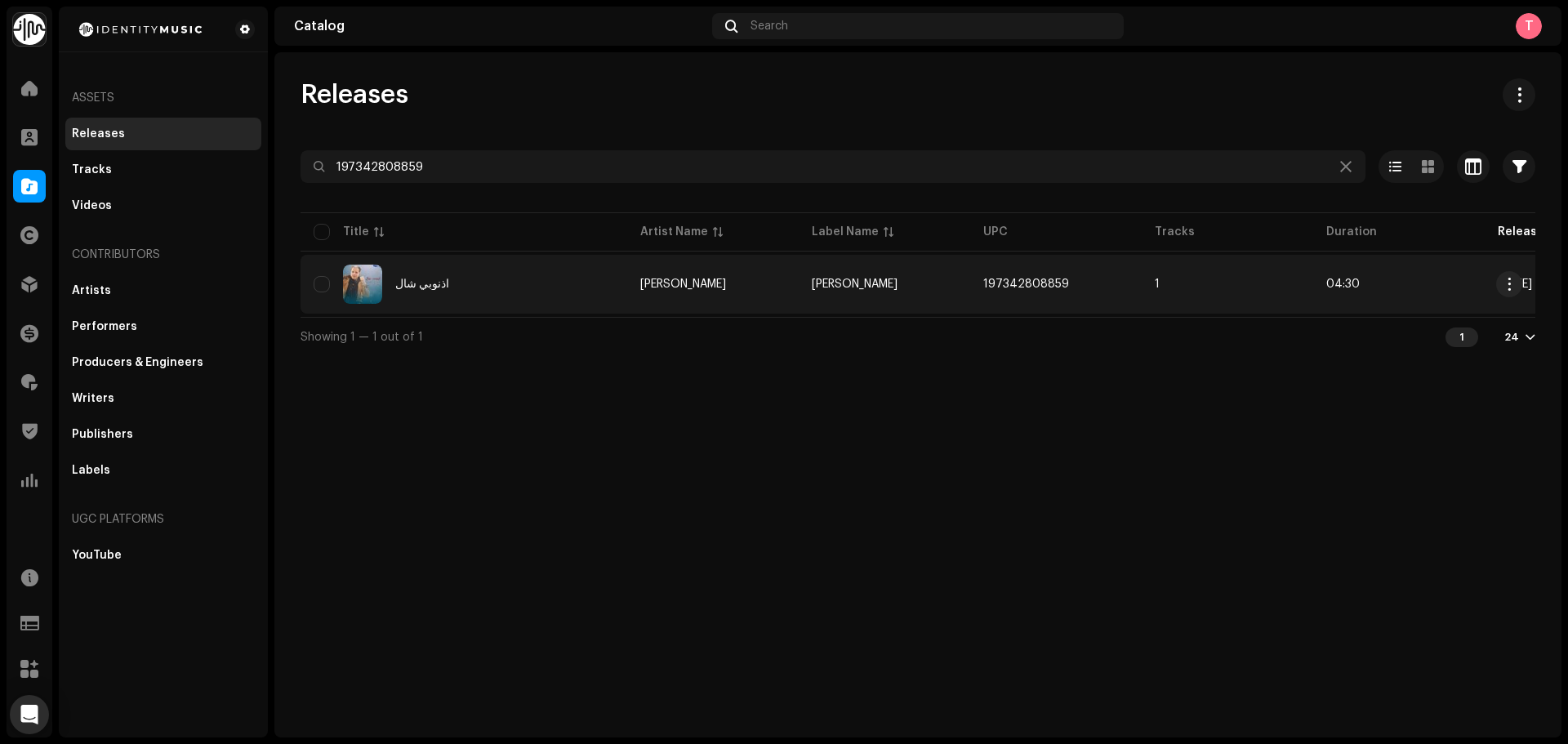
click at [485, 272] on div "اذنوبي شال" at bounding box center [464, 284] width 301 height 39
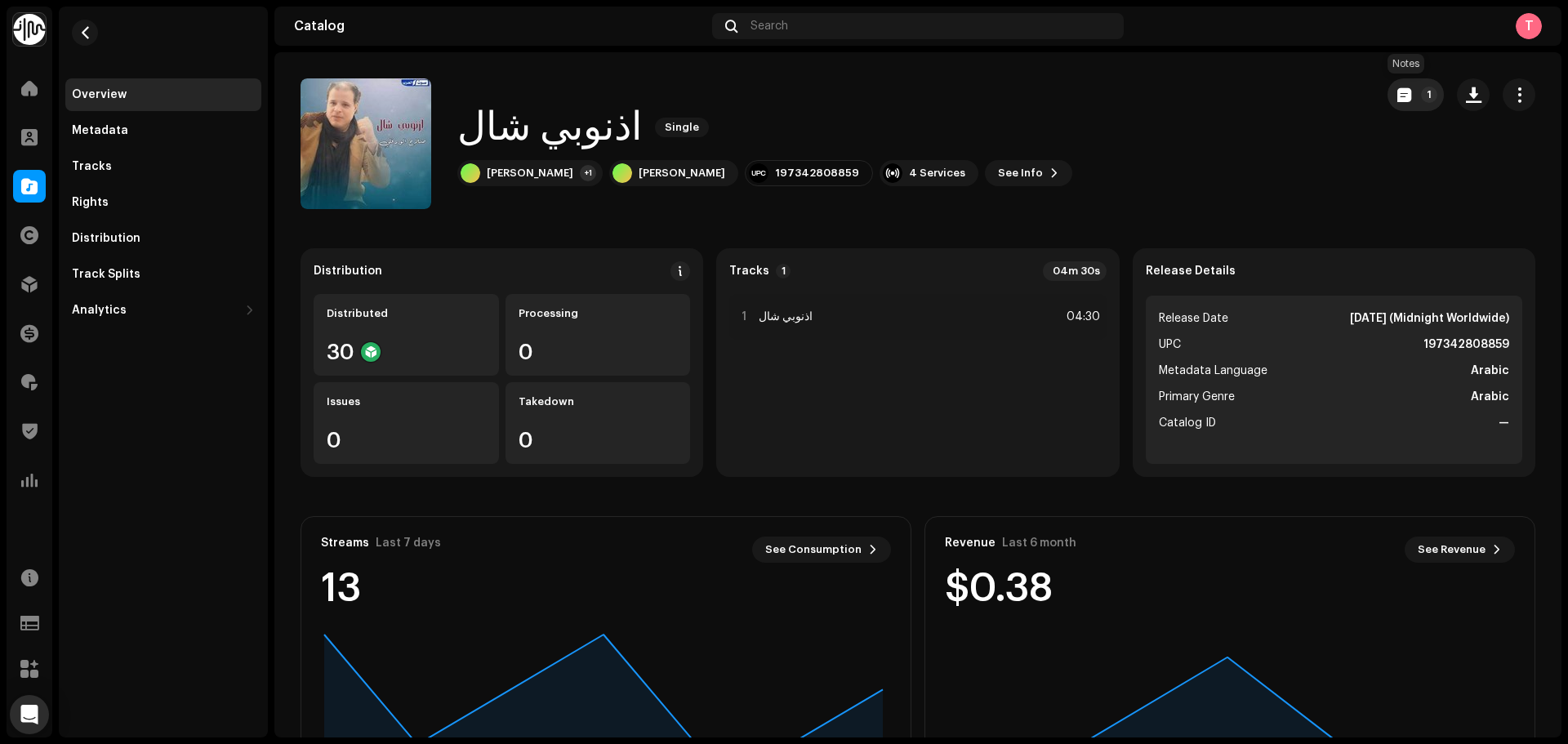
click at [1398, 99] on span "button" at bounding box center [1405, 94] width 14 height 13
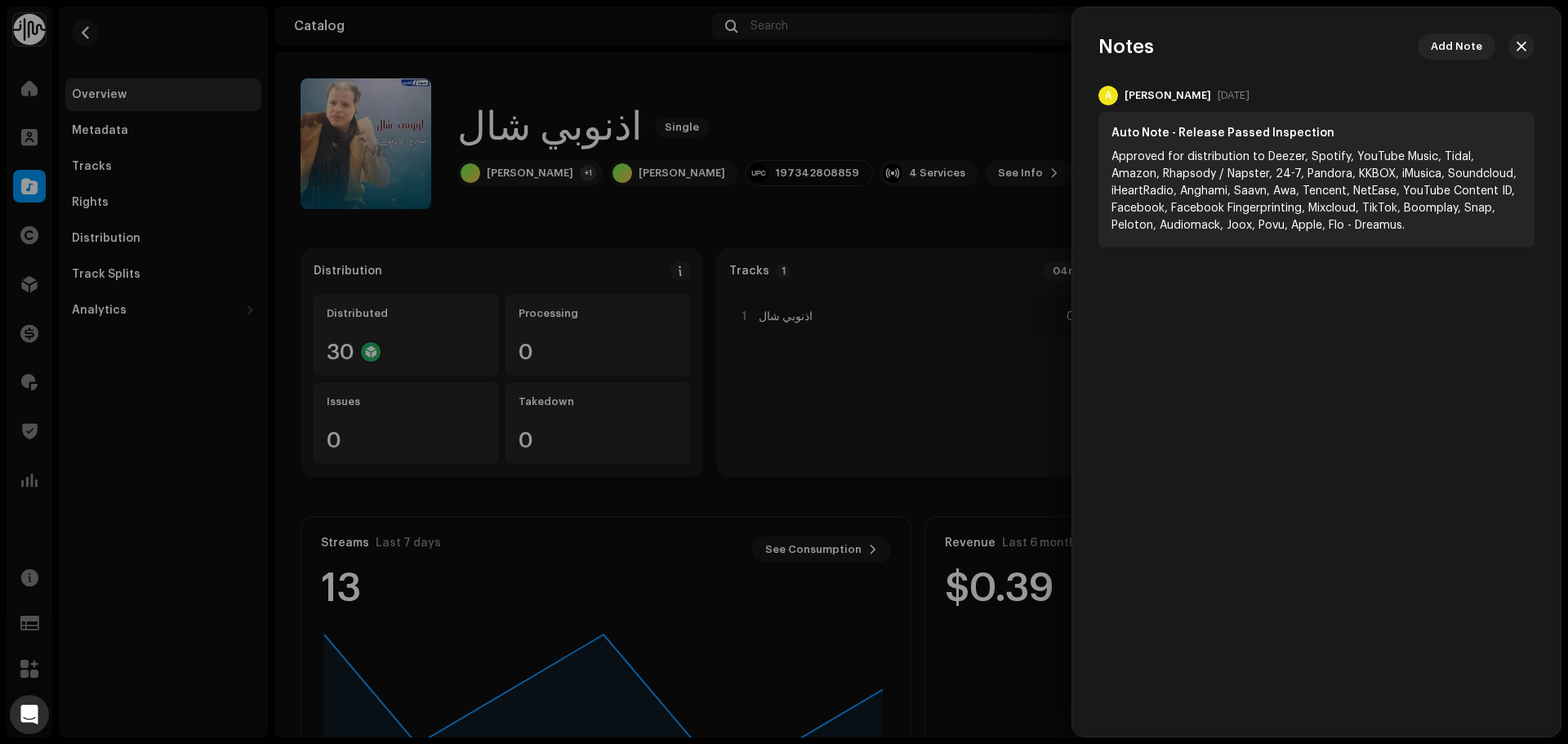
click at [993, 102] on div at bounding box center [784, 372] width 1568 height 744
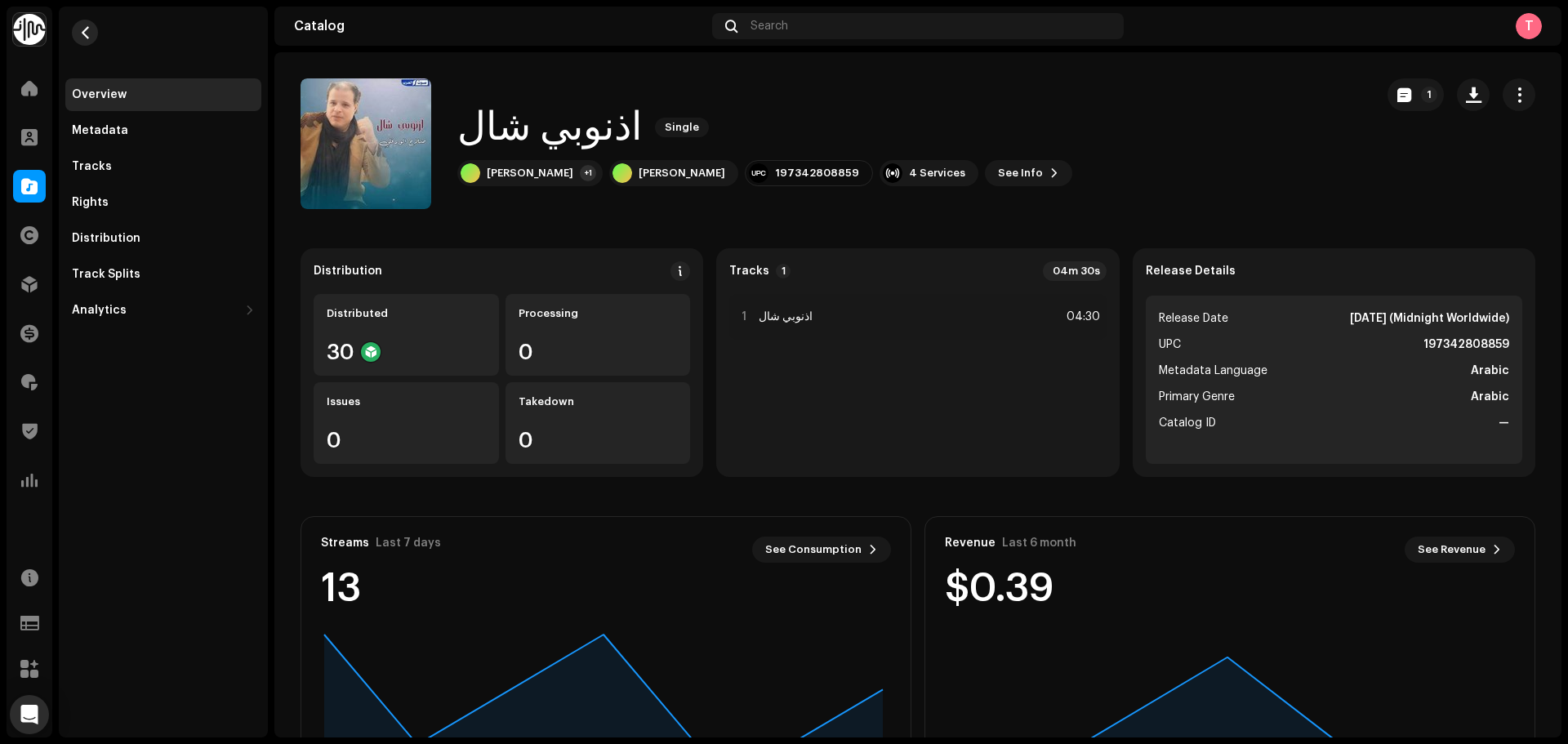
click at [92, 35] on button "button" at bounding box center [85, 33] width 26 height 26
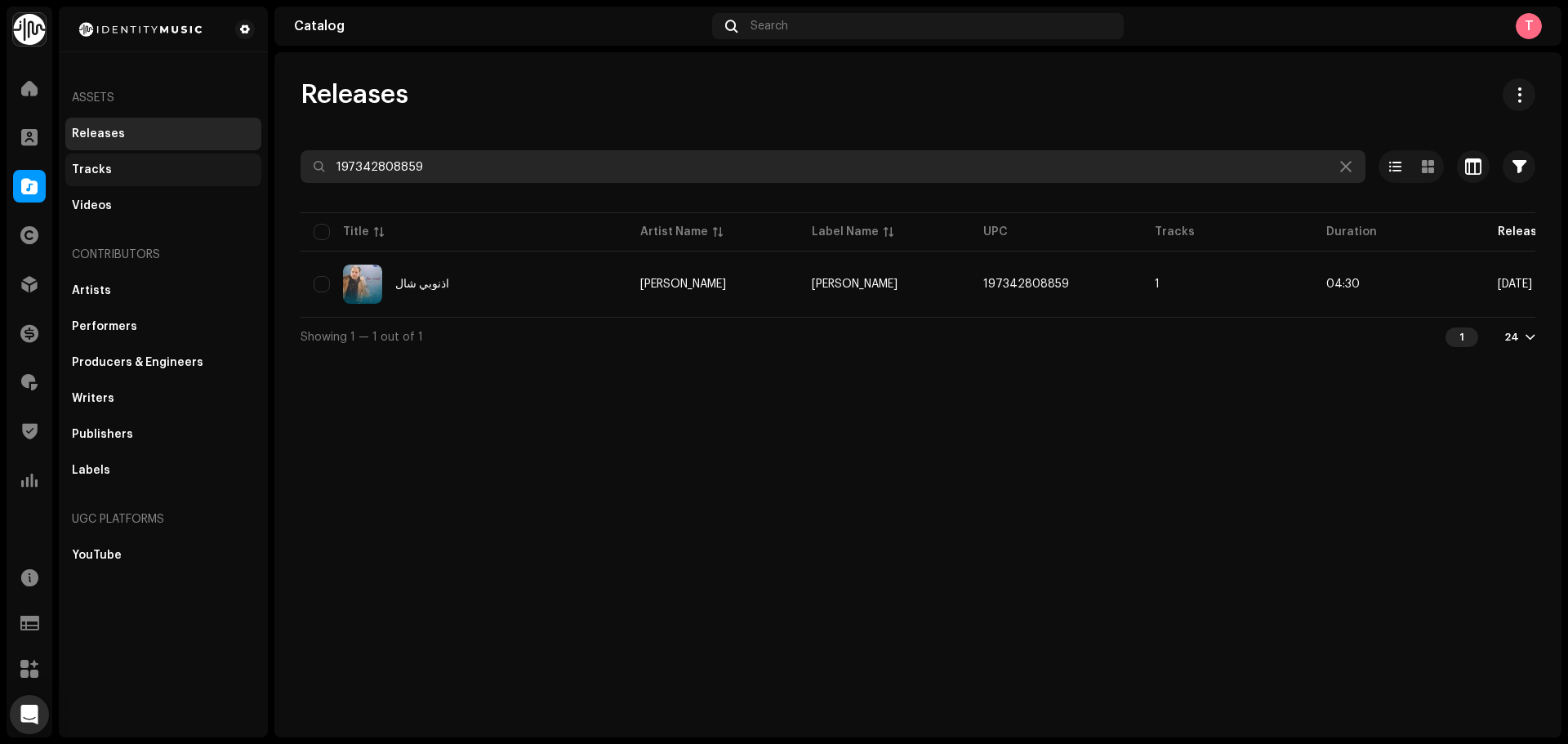
drag, startPoint x: 524, startPoint y: 161, endPoint x: 177, endPoint y: 167, distance: 347.1
click at [196, 167] on div "Identity Music Home Clients Catalog Rights Distribution Finance Royalties Trust…" at bounding box center [784, 372] width 1568 height 744
paste input "7316470754996"
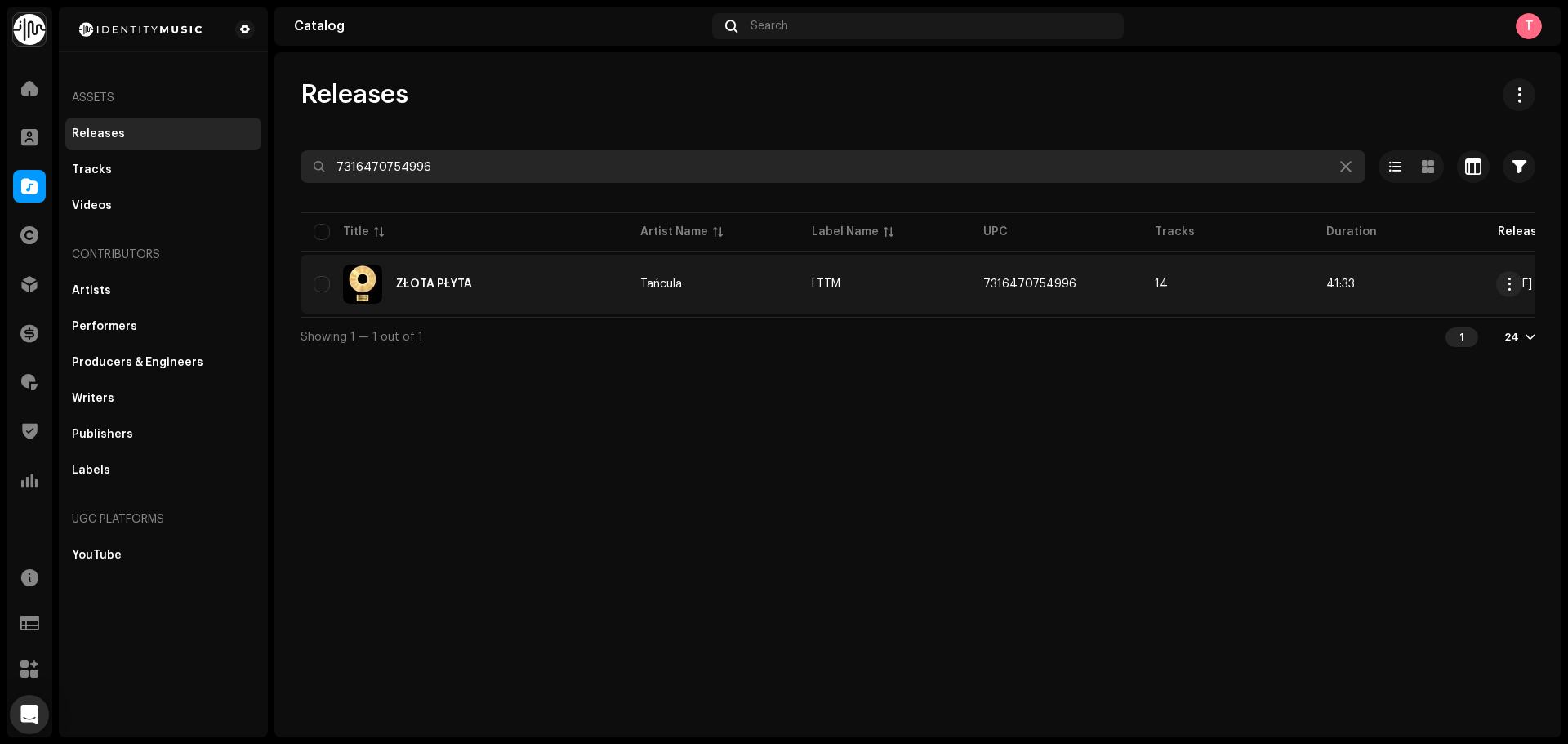
type input "7316470754996"
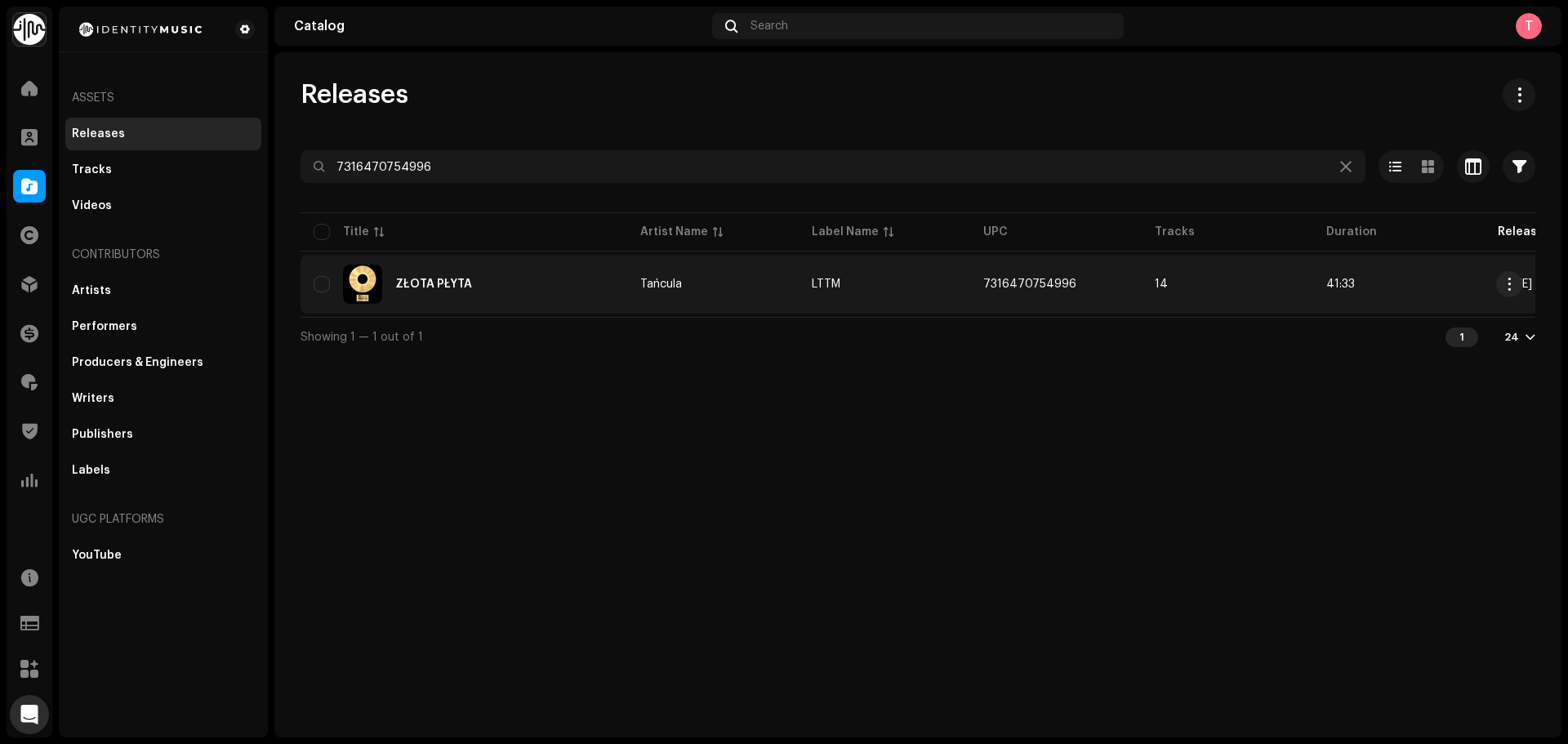
click at [486, 261] on td "ZŁOTA PŁYTA" at bounding box center [464, 285] width 327 height 59
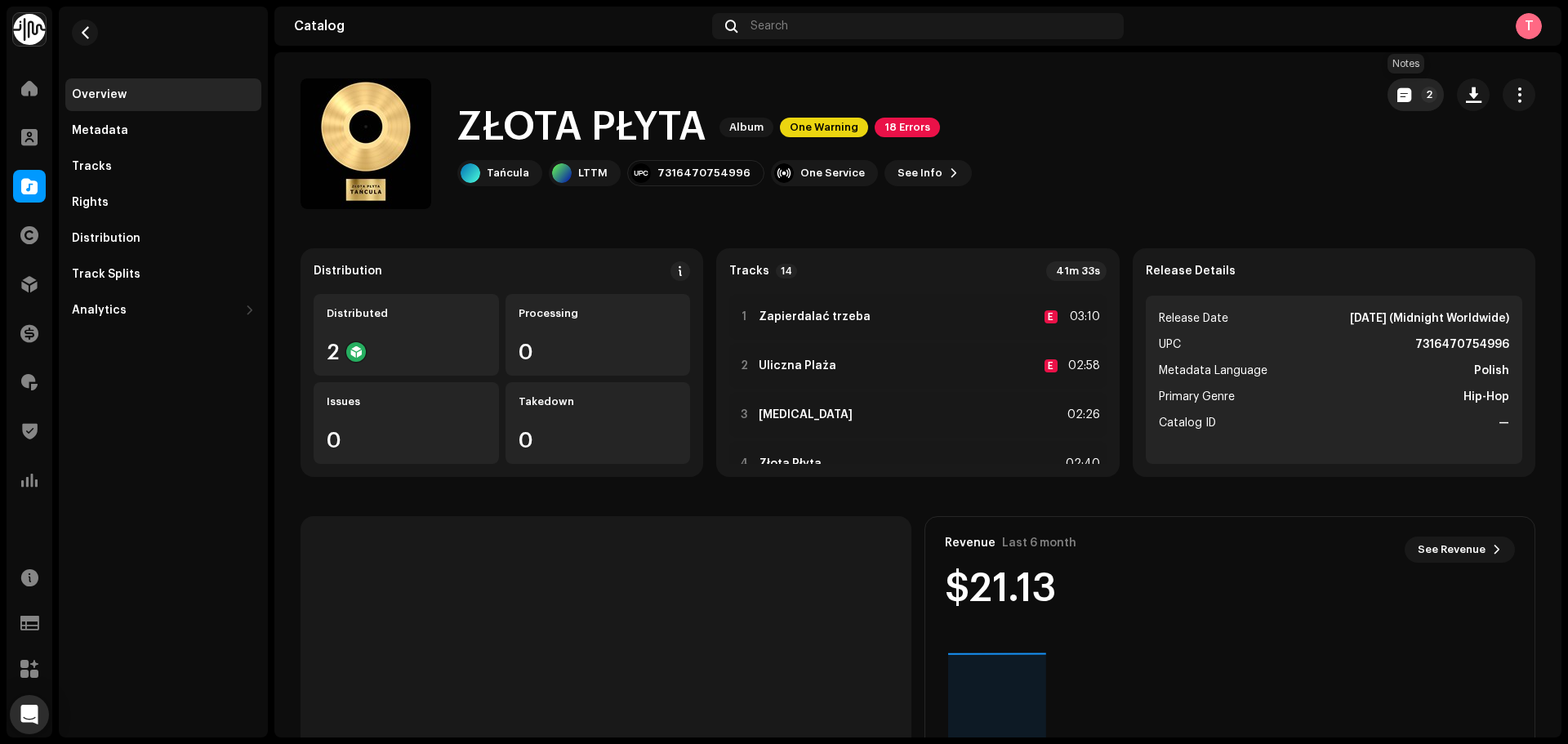
click at [1405, 88] on button "2" at bounding box center [1416, 95] width 56 height 33
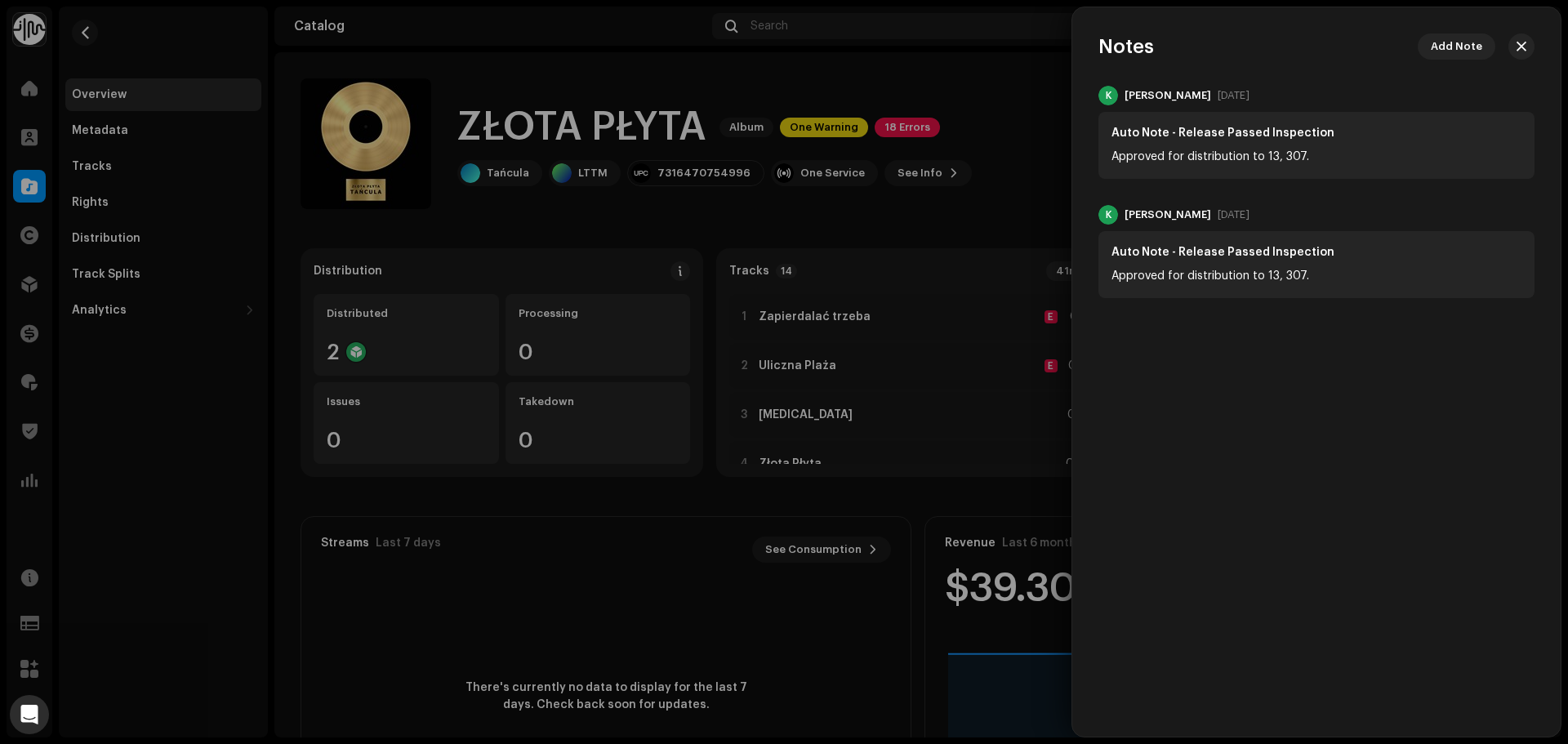
click at [1019, 167] on div at bounding box center [784, 372] width 1568 height 744
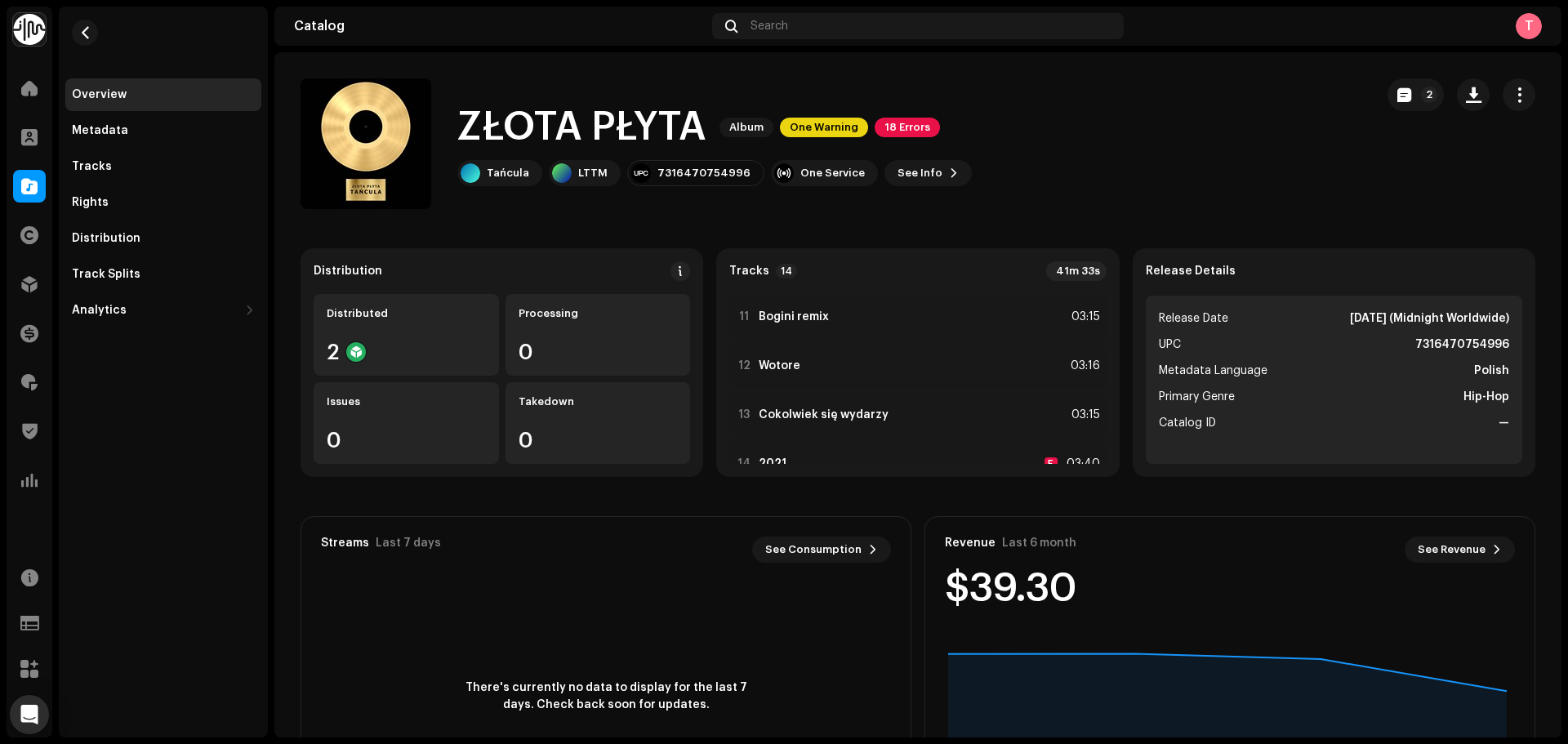
scroll to position [526, 0]
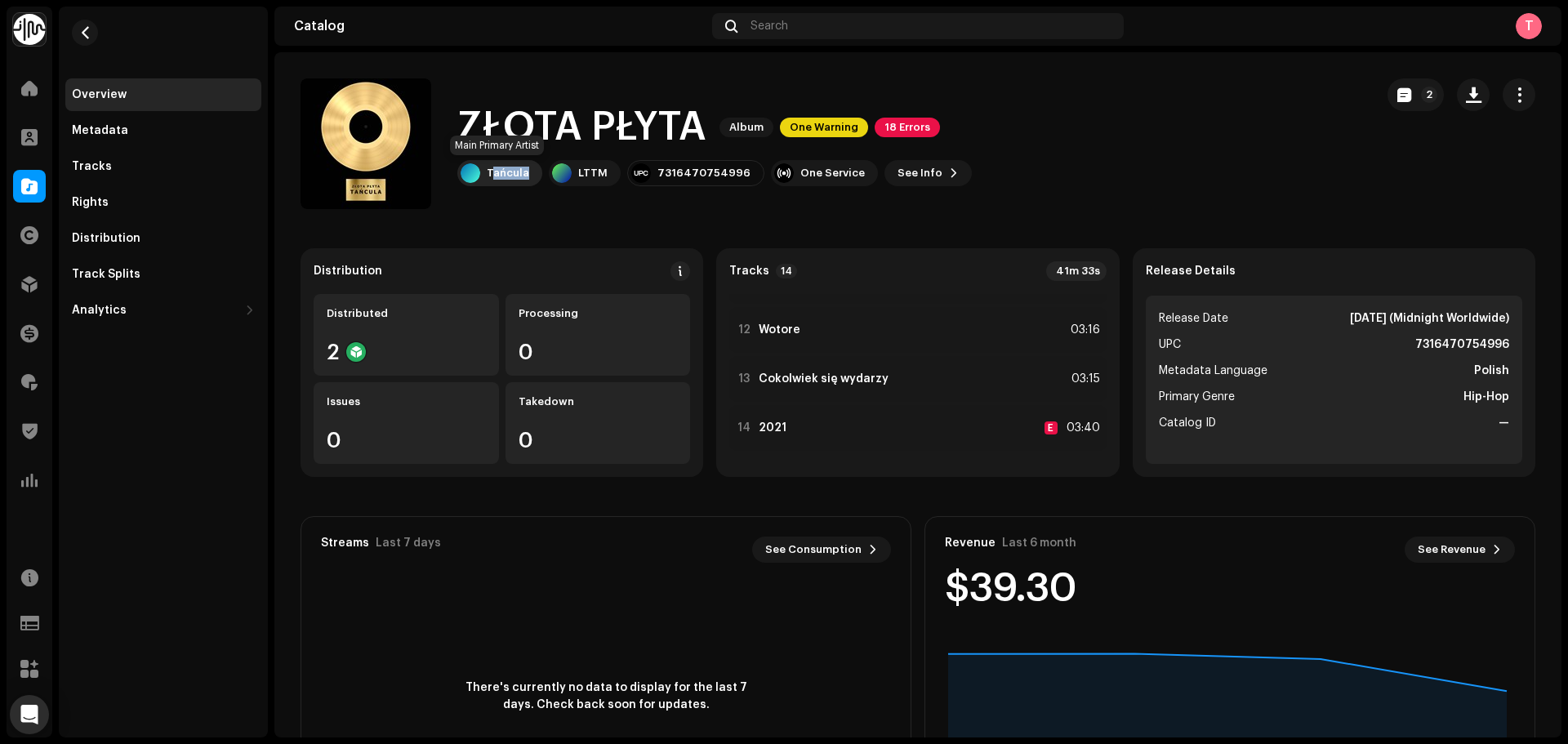
drag, startPoint x: 490, startPoint y: 170, endPoint x: 534, endPoint y: 174, distance: 44.2
click at [534, 174] on div "Tańcula" at bounding box center [500, 173] width 85 height 26
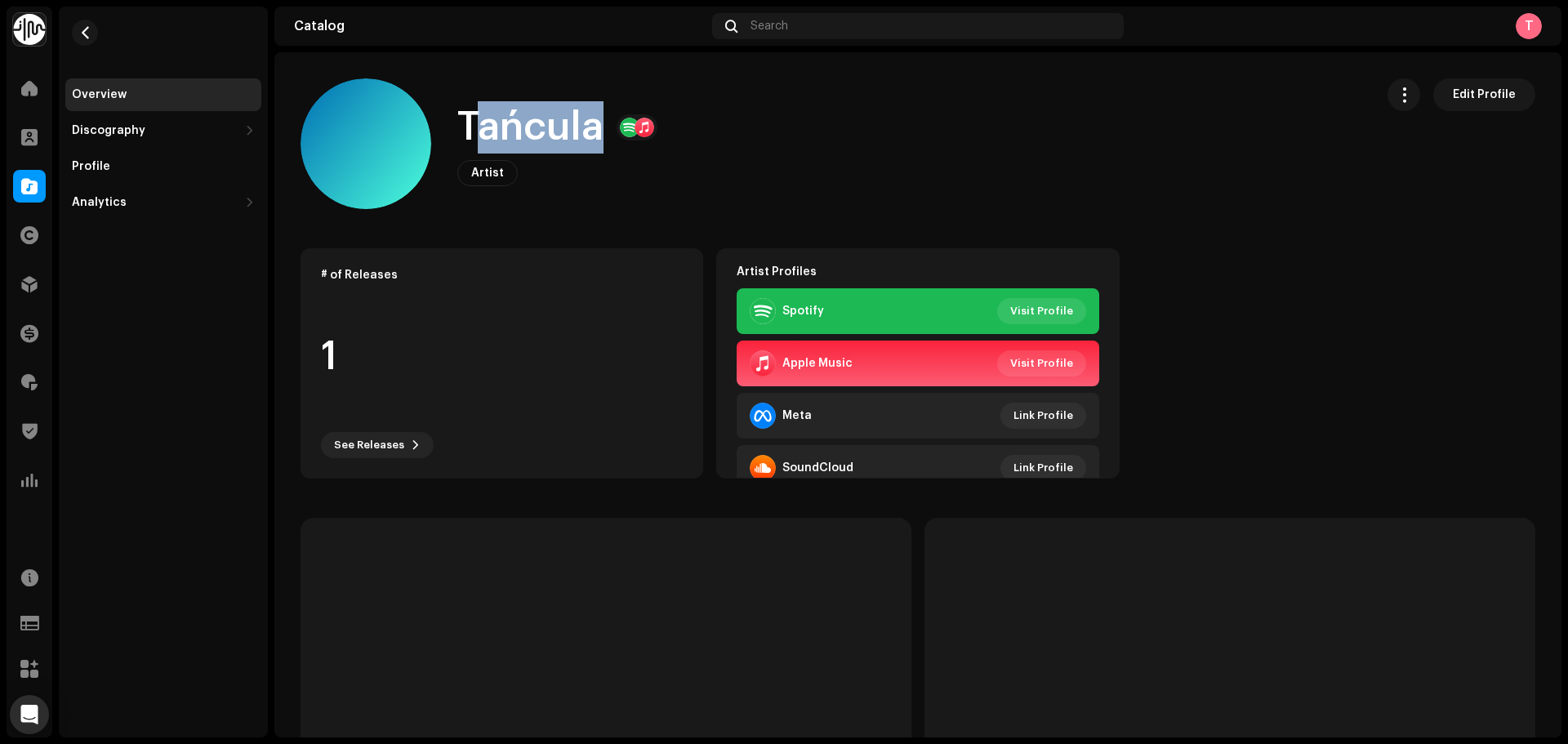
copy h1 "ańcula"
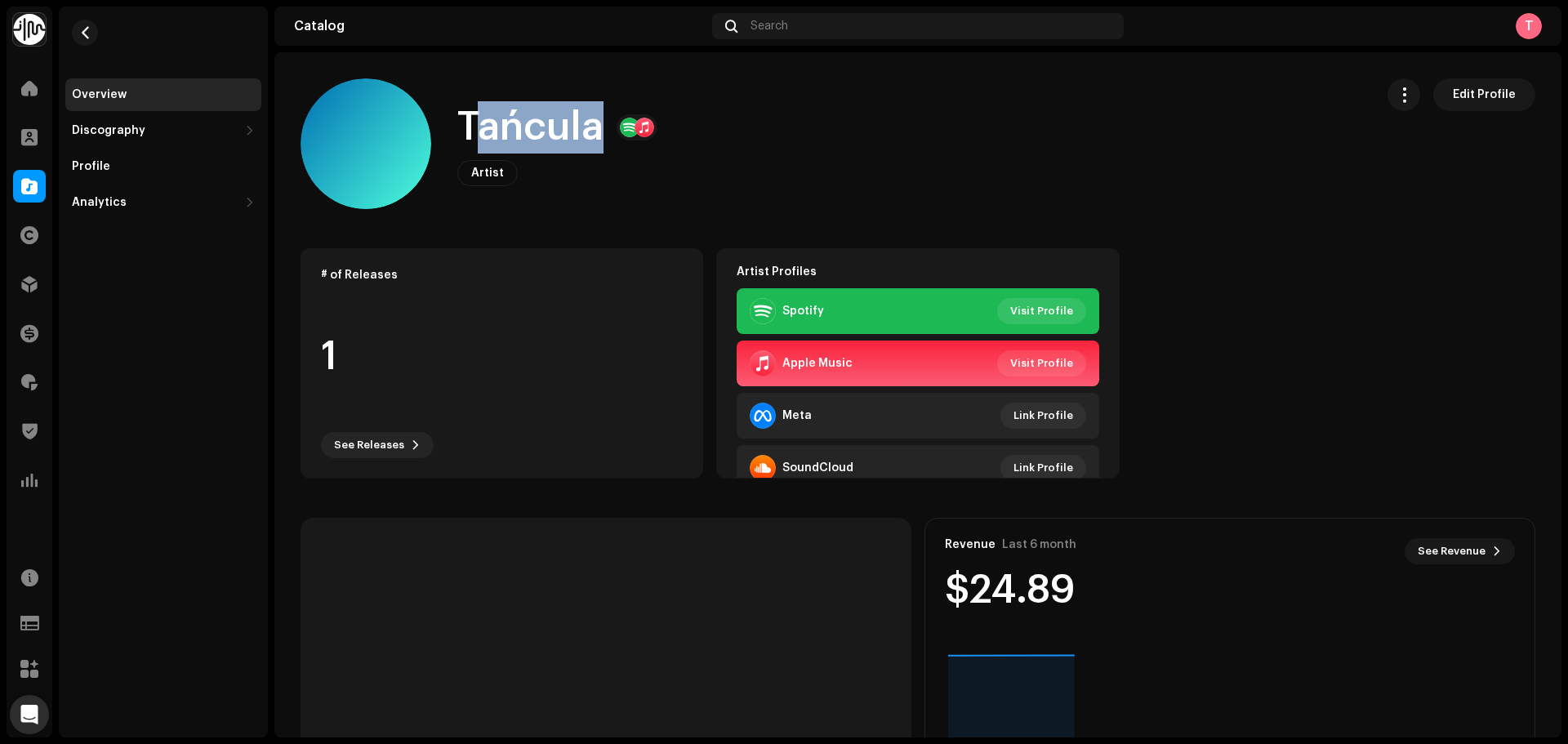
drag, startPoint x: 468, startPoint y: 134, endPoint x: 598, endPoint y: 136, distance: 130.0
click at [598, 136] on h1 "Tańcula" at bounding box center [530, 127] width 146 height 52
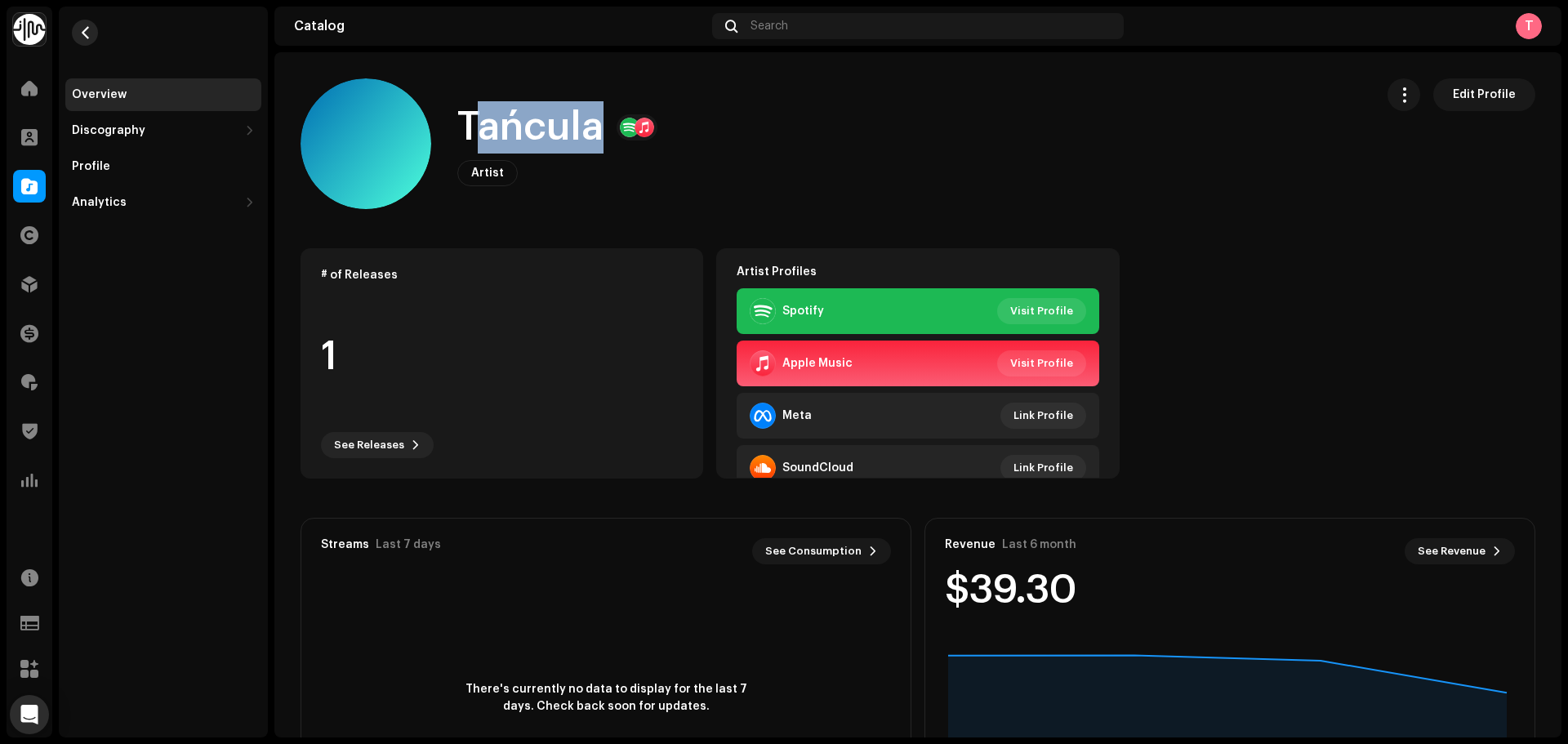
click at [90, 33] on span "button" at bounding box center [86, 32] width 12 height 13
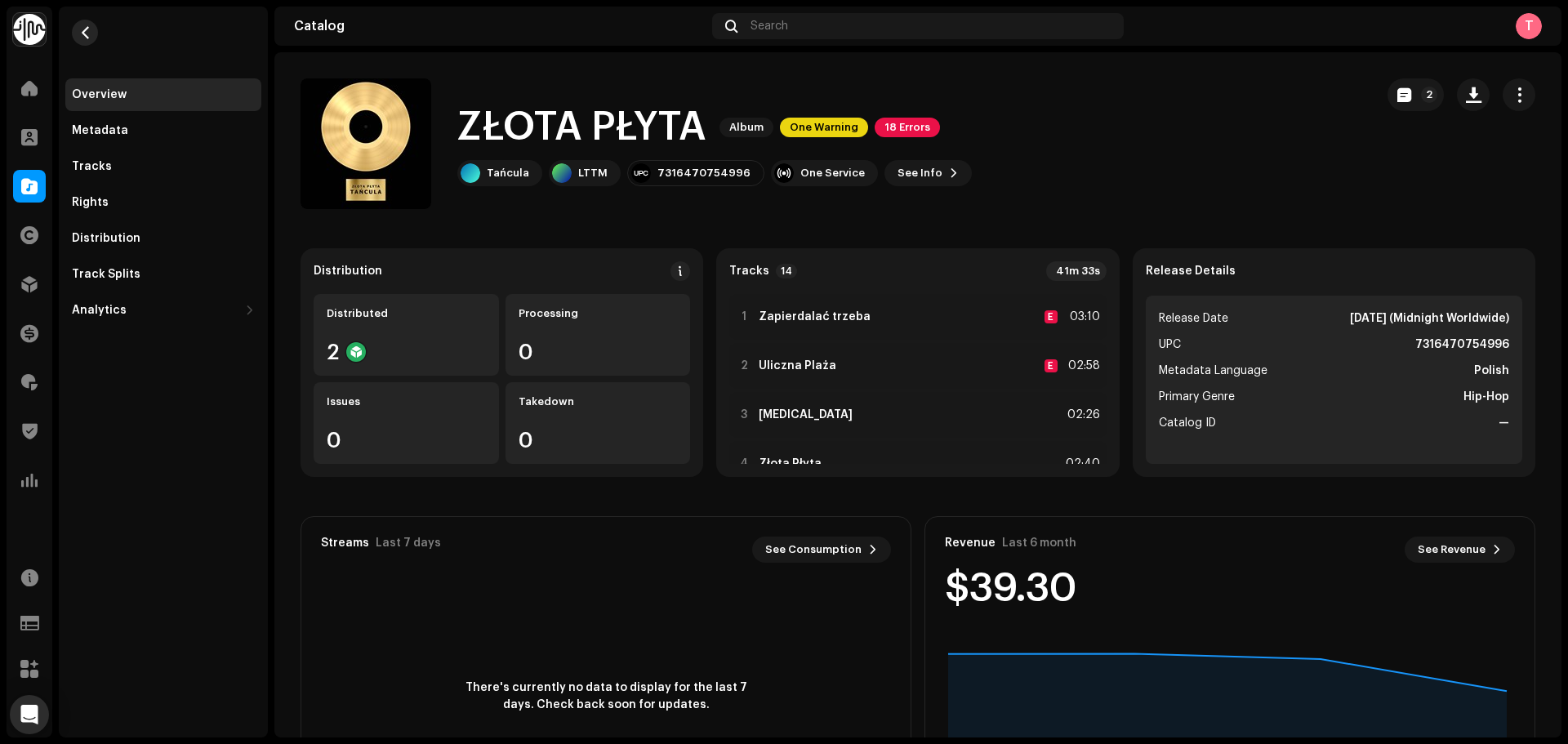
click at [80, 28] on span "button" at bounding box center [86, 32] width 12 height 13
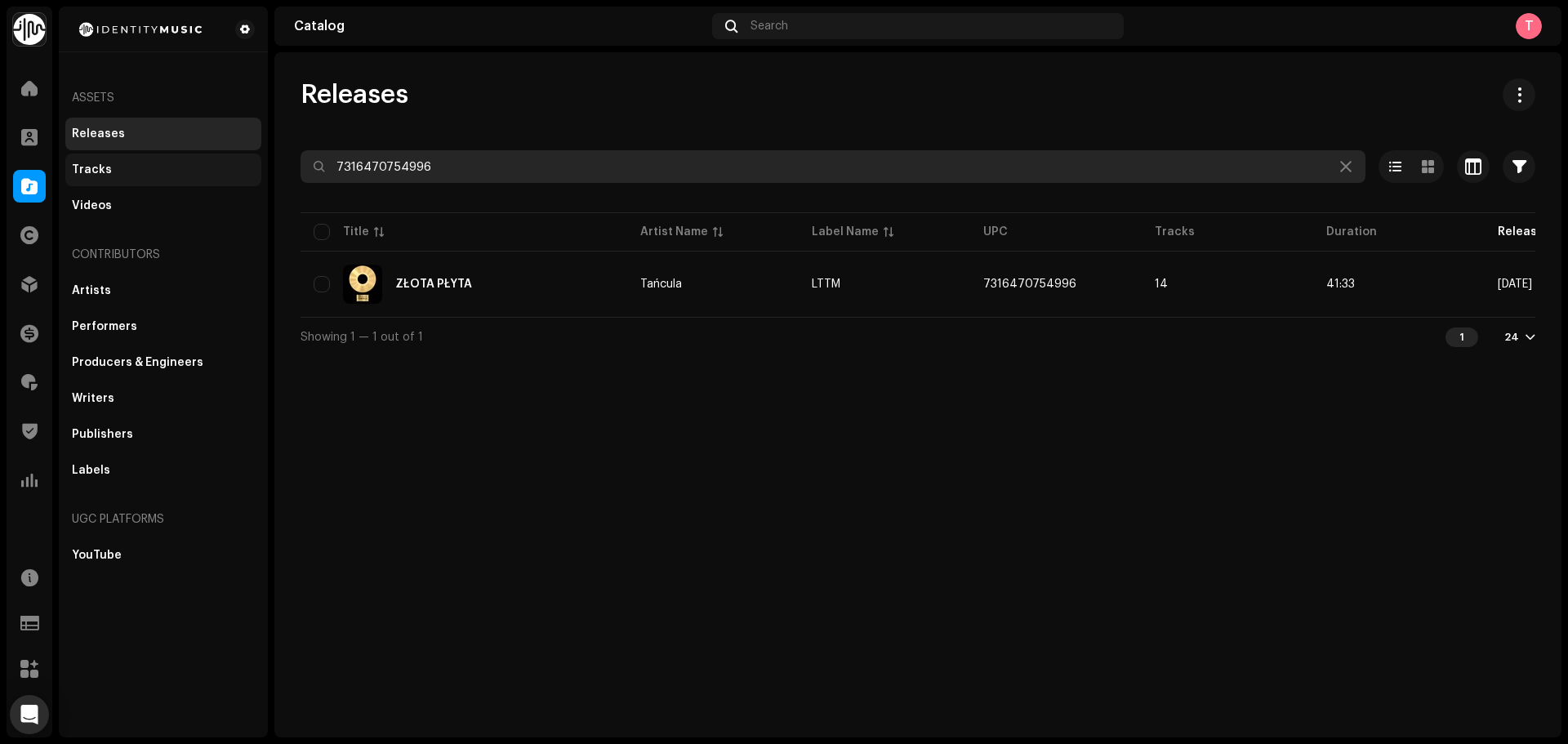
drag, startPoint x: 483, startPoint y: 170, endPoint x: 130, endPoint y: 176, distance: 353.1
click at [130, 176] on div "Identity Music Home Clients Catalog Rights Distribution Finance Royalties Trust…" at bounding box center [784, 372] width 1568 height 744
paste input "[CREDIT_CARD_NUMBER]"
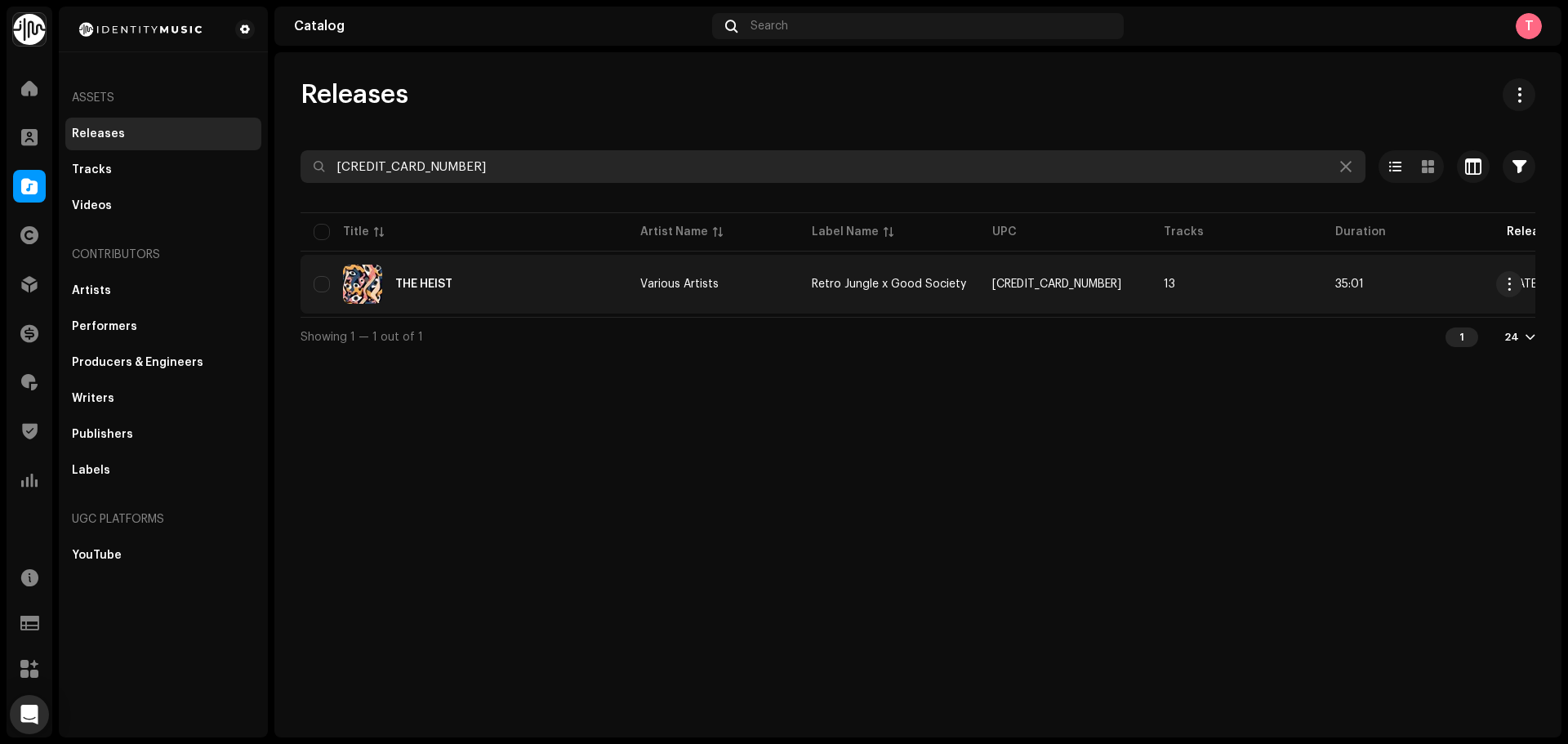
type input "[CREDIT_CARD_NUMBER]"
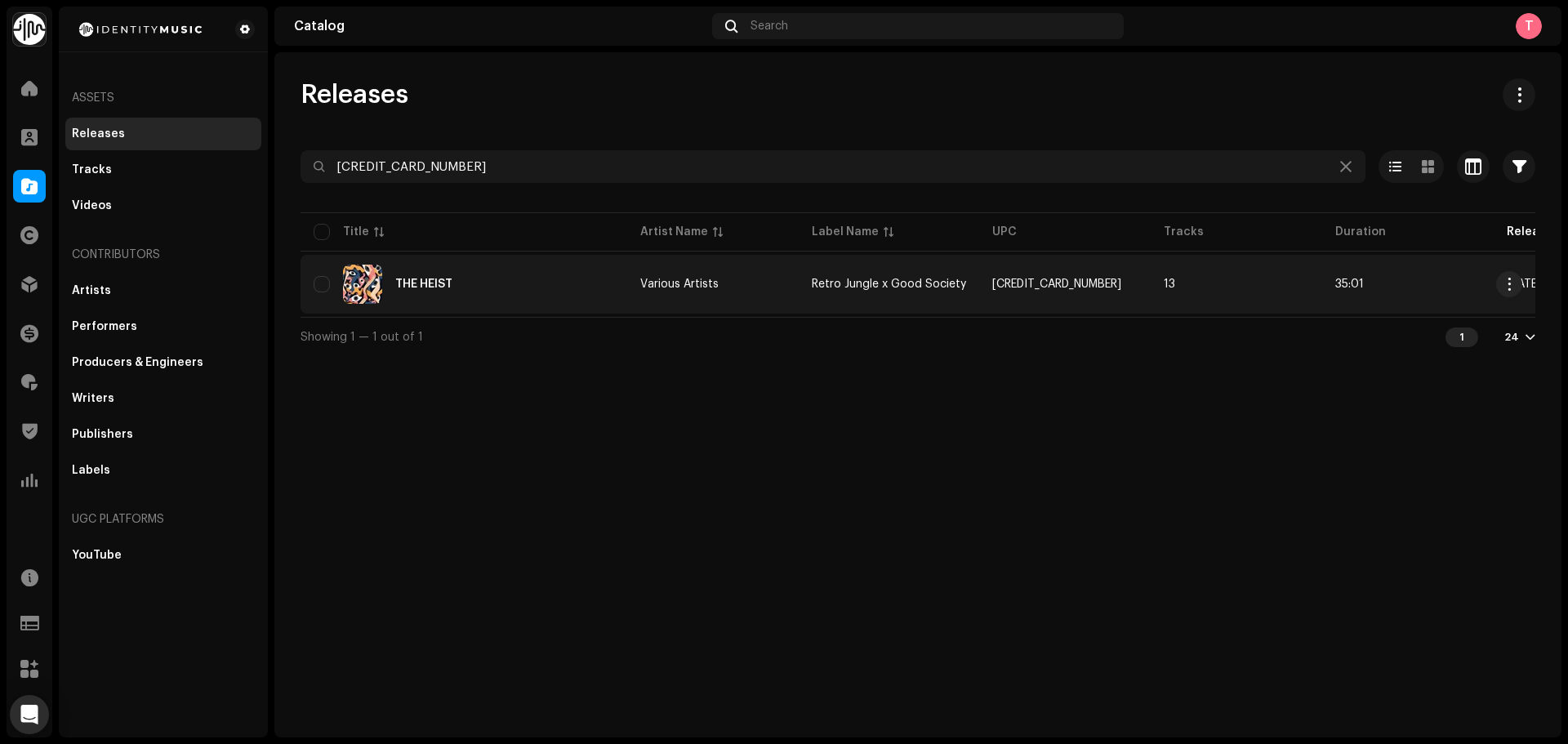
click at [524, 275] on div "THE HEIST" at bounding box center [464, 284] width 301 height 39
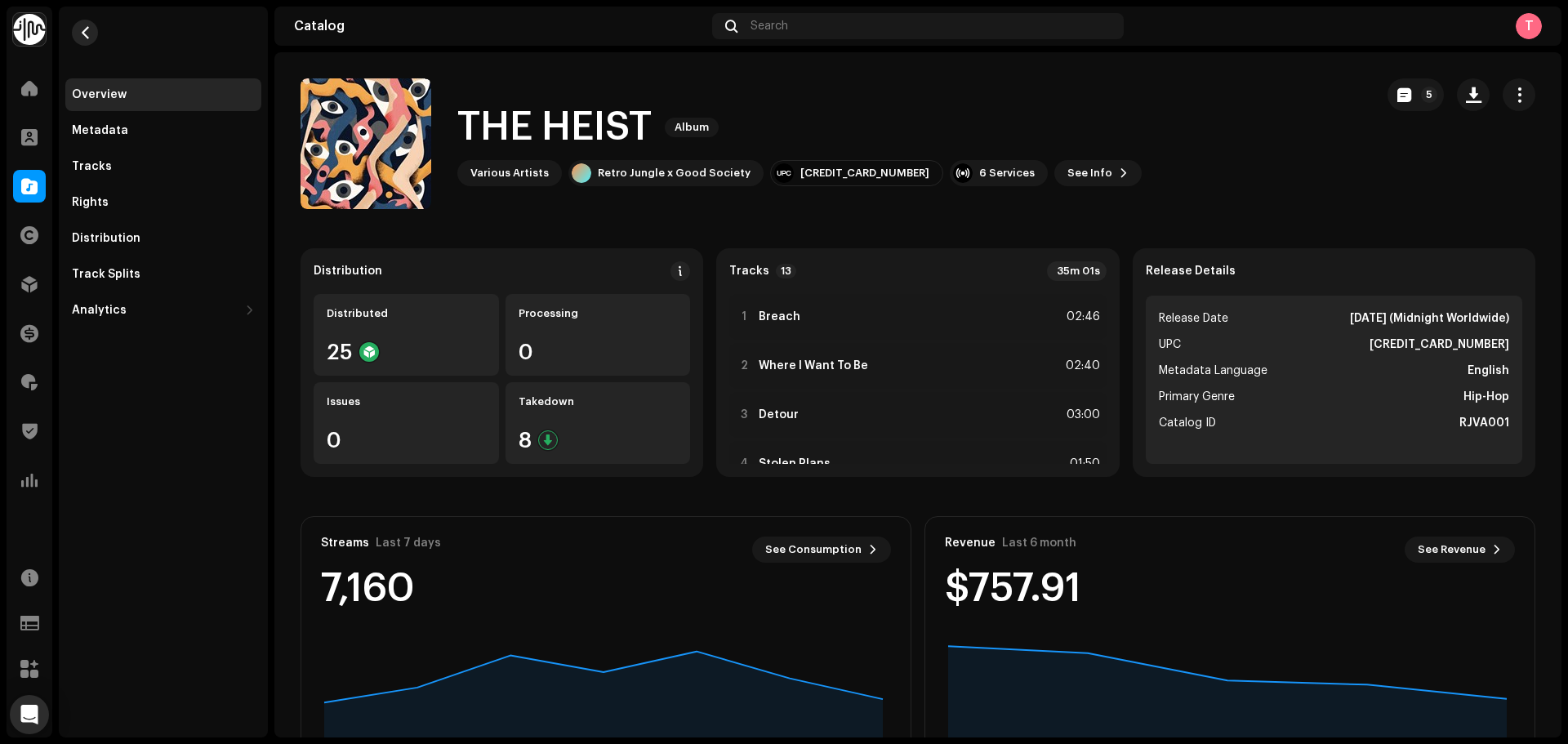
click at [85, 30] on button "button" at bounding box center [85, 33] width 26 height 26
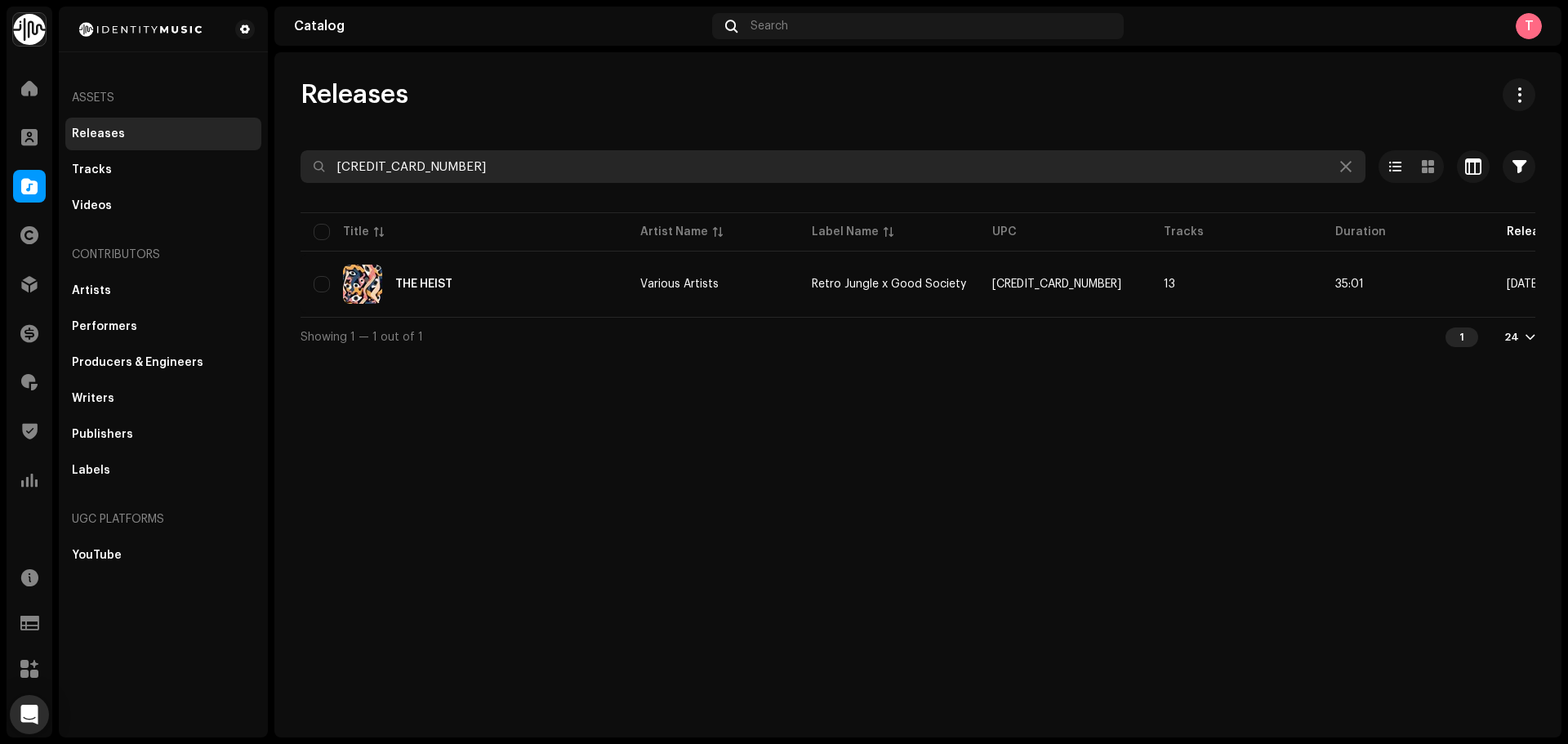
drag, startPoint x: 529, startPoint y: 157, endPoint x: 266, endPoint y: 149, distance: 263.1
click at [266, 149] on div "Identity Music Home Clients Catalog Rights Distribution Finance Royalties Trust…" at bounding box center [784, 372] width 1568 height 744
paste input "196778474386"
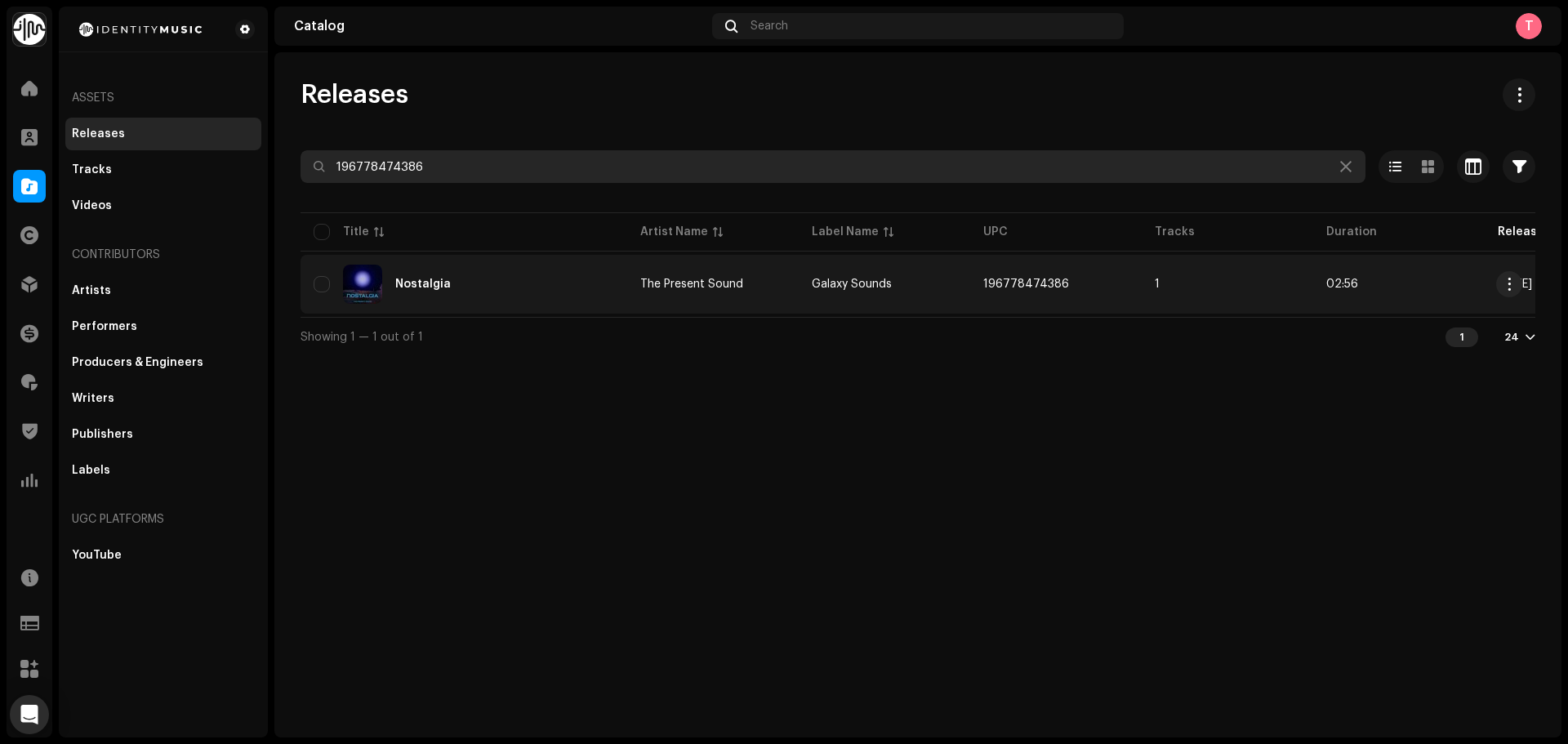
type input "196778474386"
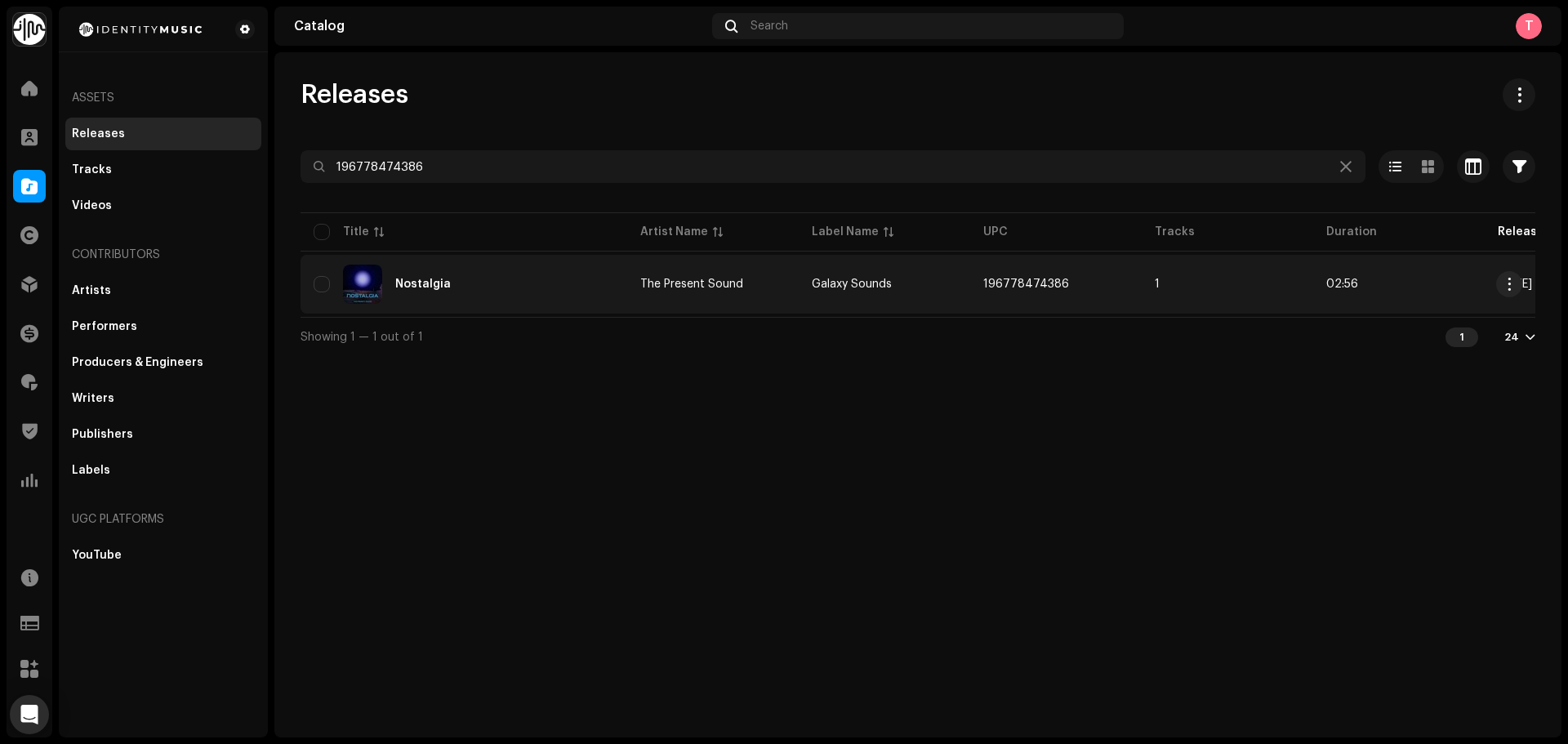
click at [485, 278] on div "Nostalgia" at bounding box center [464, 284] width 301 height 39
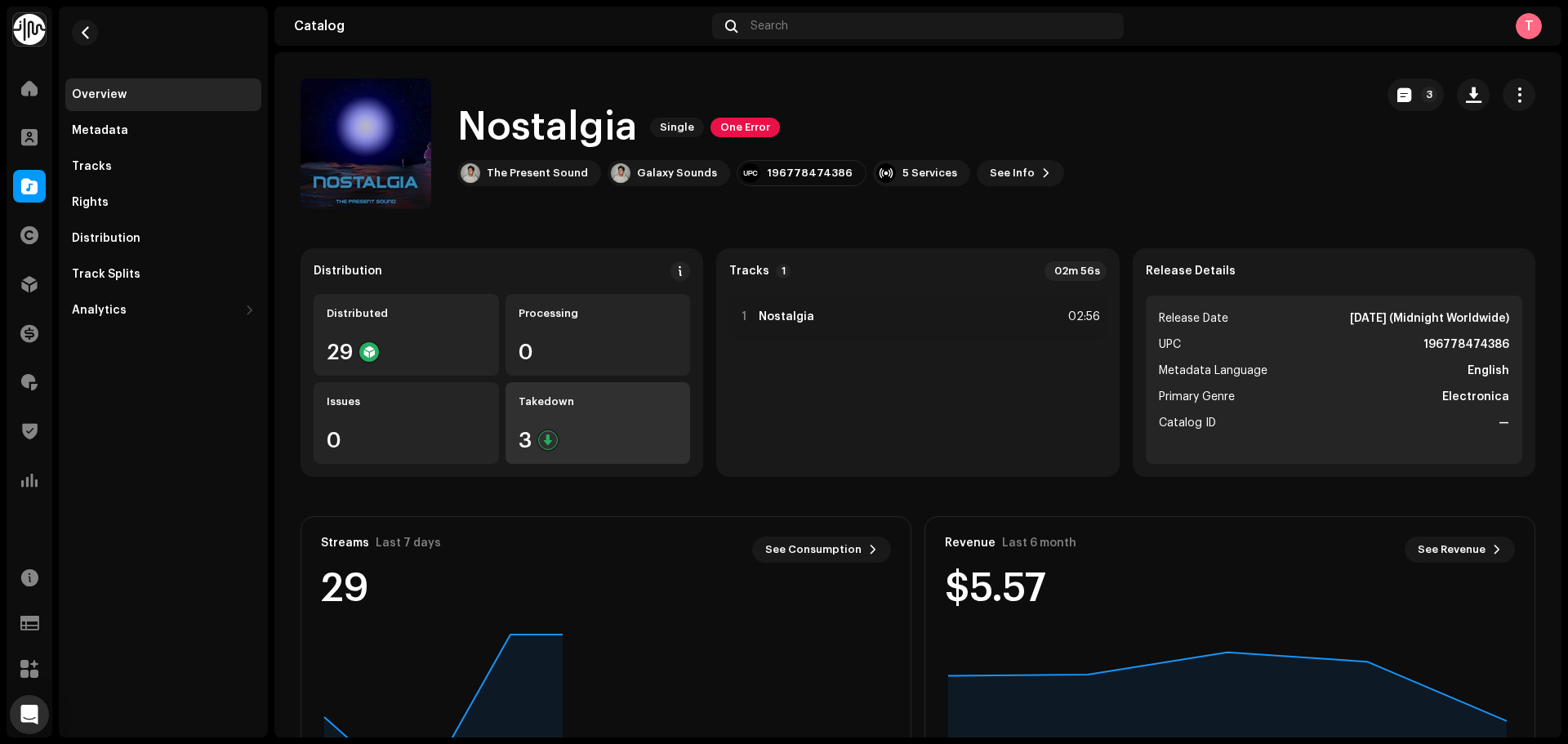
click at [587, 393] on div "Takedown 3" at bounding box center [598, 423] width 185 height 81
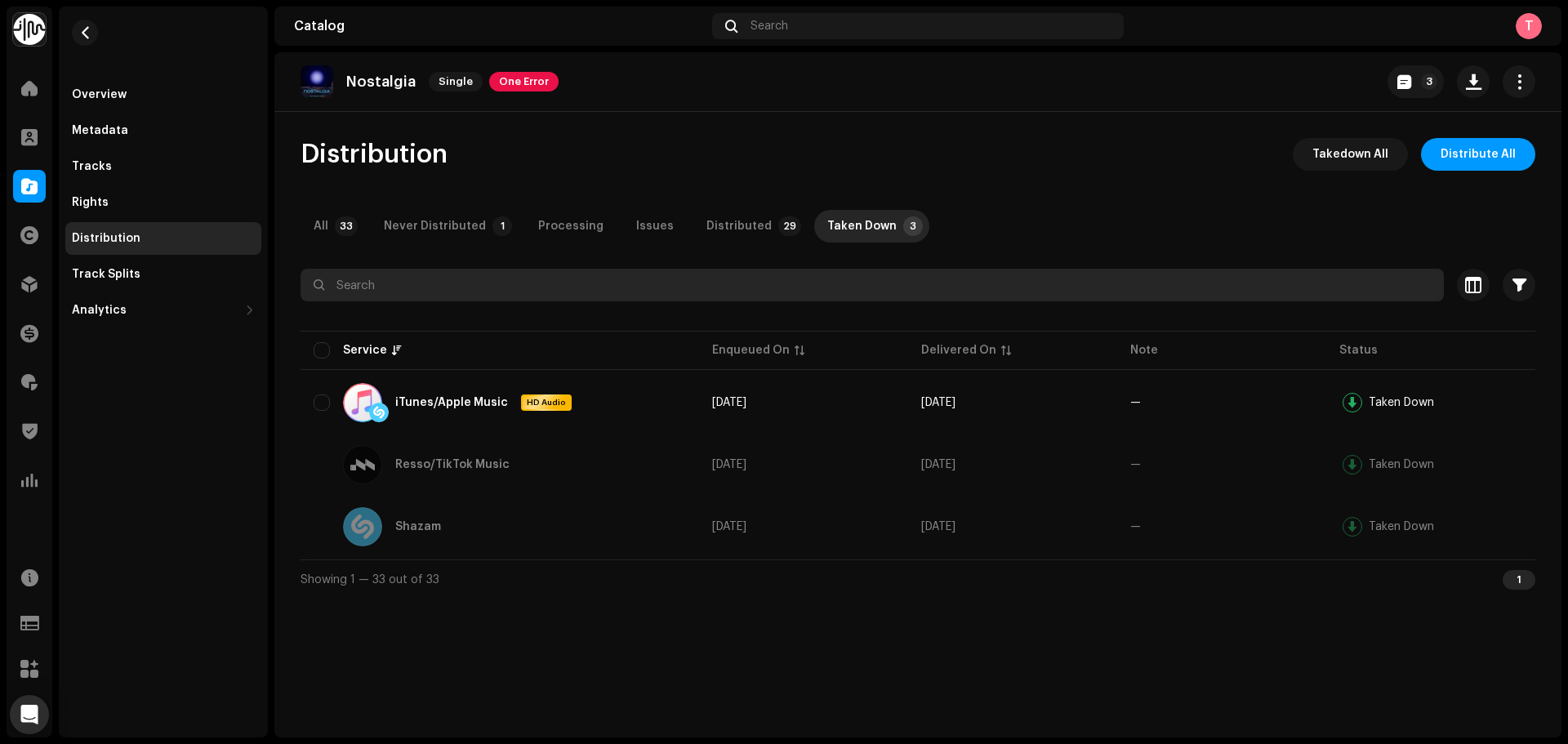
click at [492, 273] on input "text" at bounding box center [873, 285] width 1143 height 33
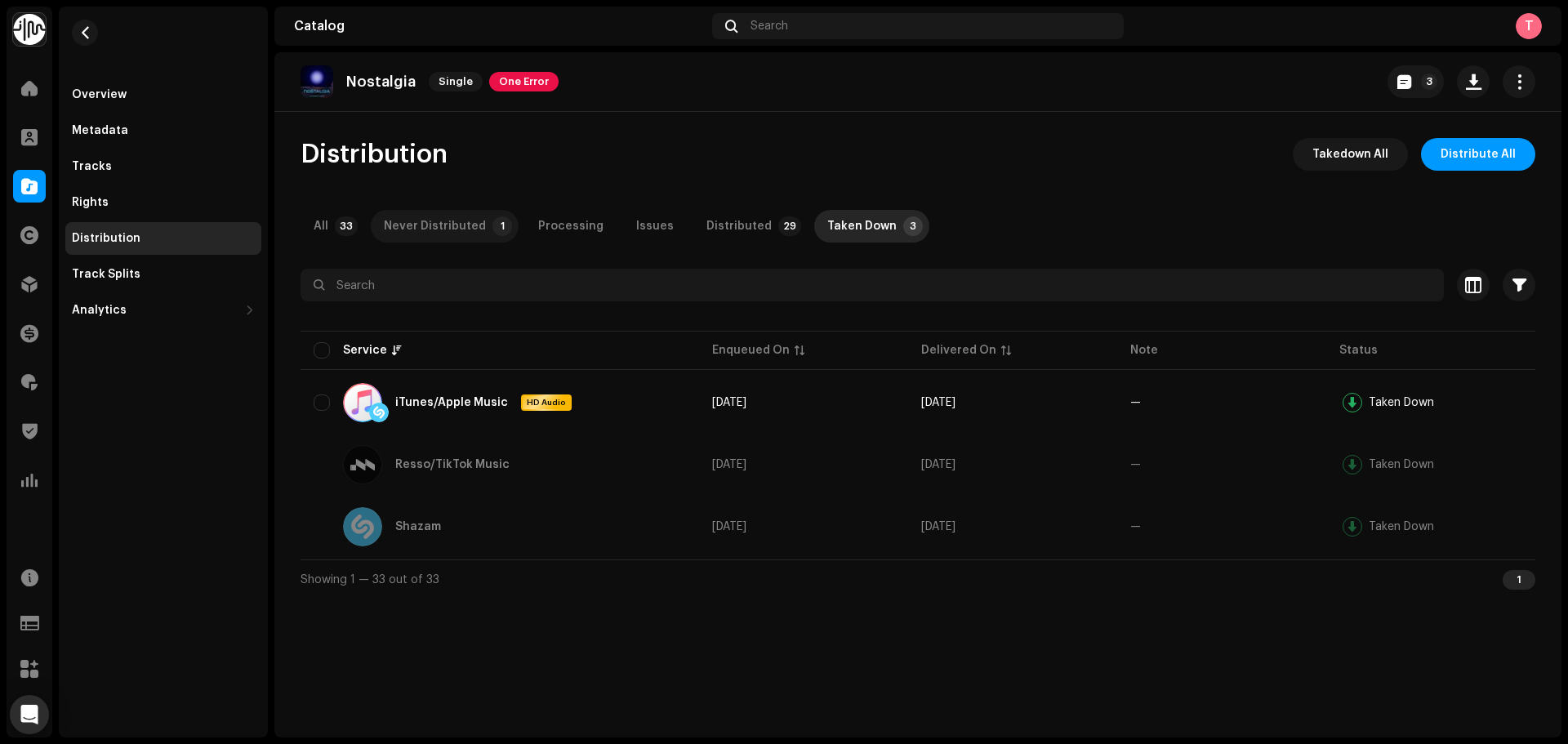
click at [451, 226] on div "Never Distributed" at bounding box center [435, 227] width 102 height 33
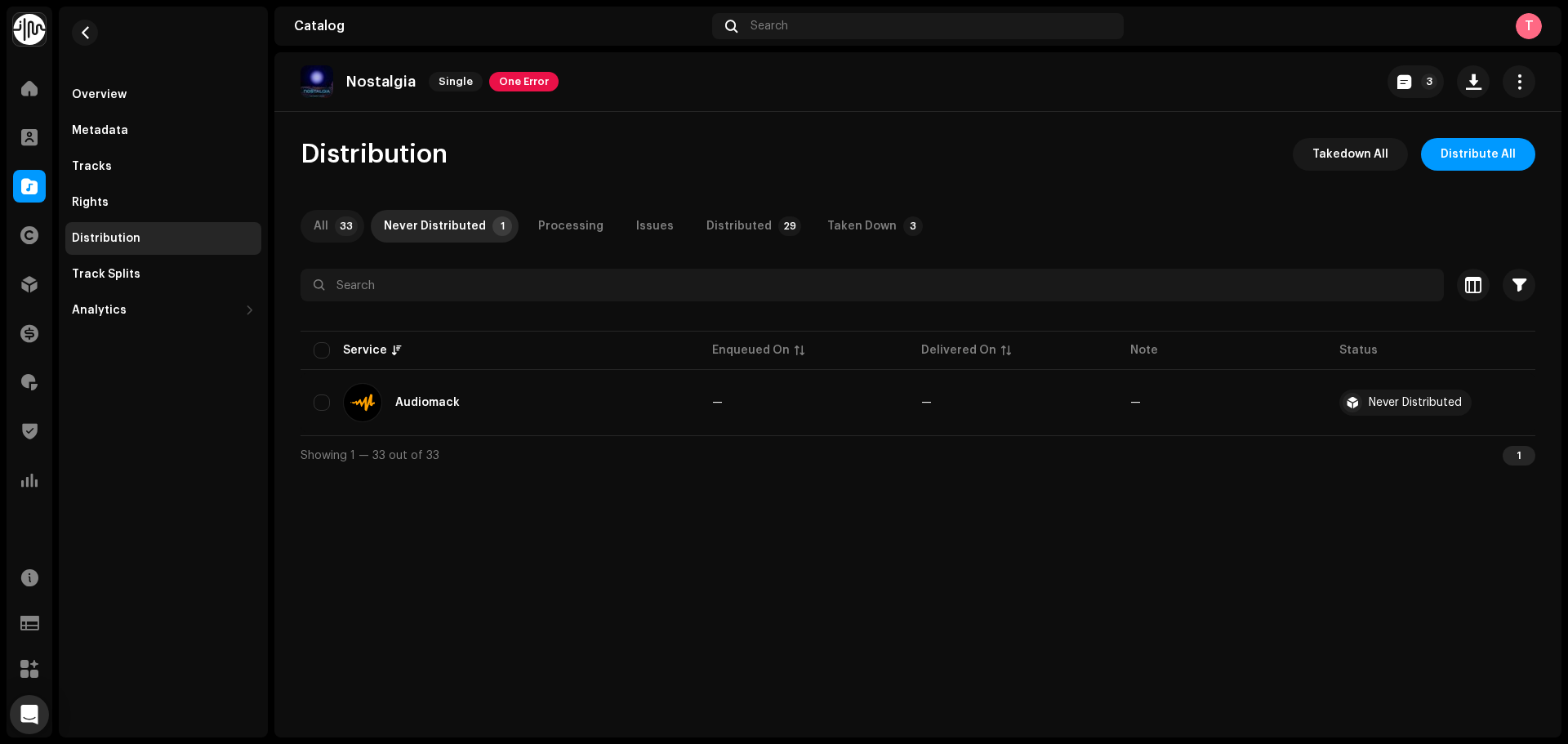
click at [330, 238] on p-tab "All 33" at bounding box center [333, 227] width 64 height 33
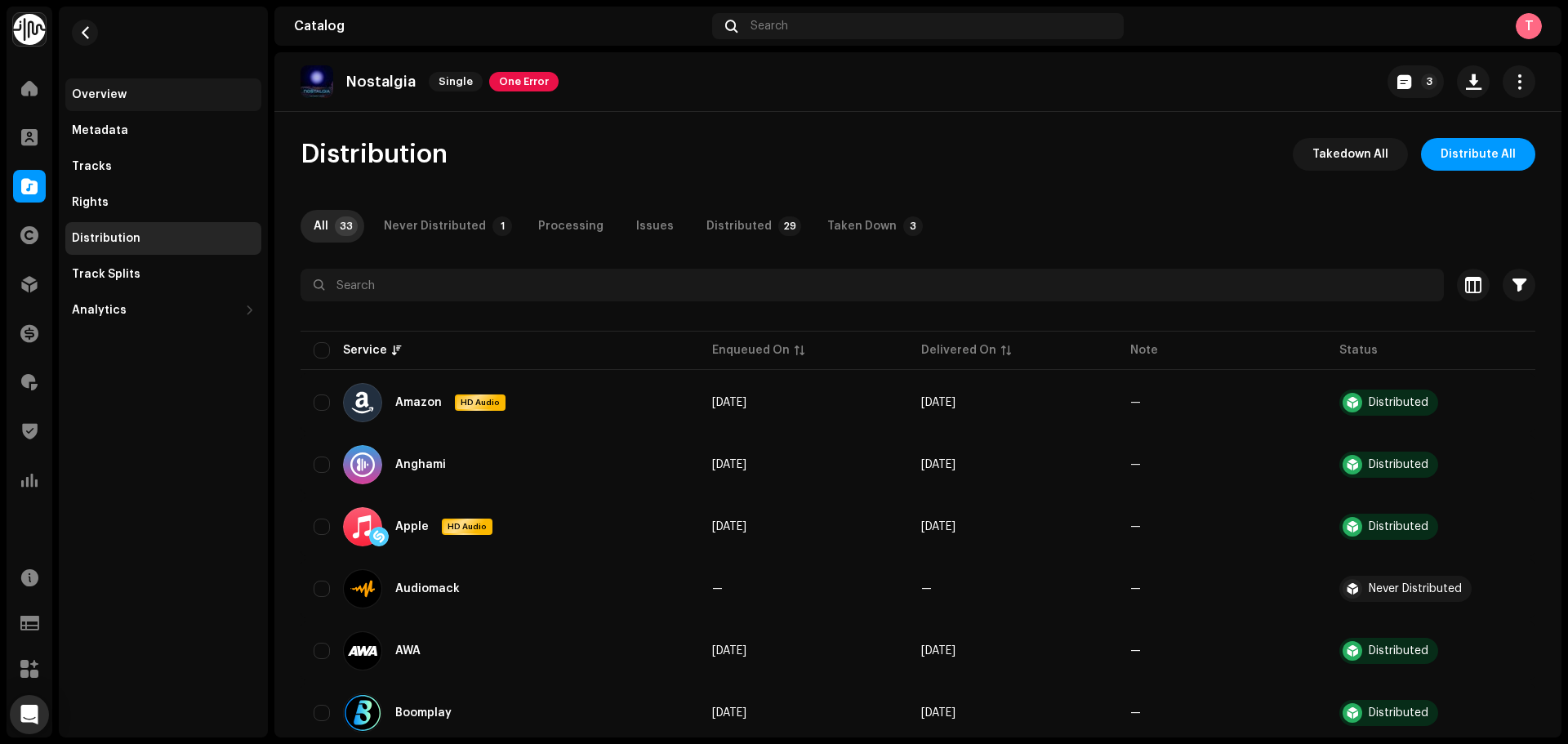
click at [146, 93] on div "Overview" at bounding box center [163, 94] width 183 height 13
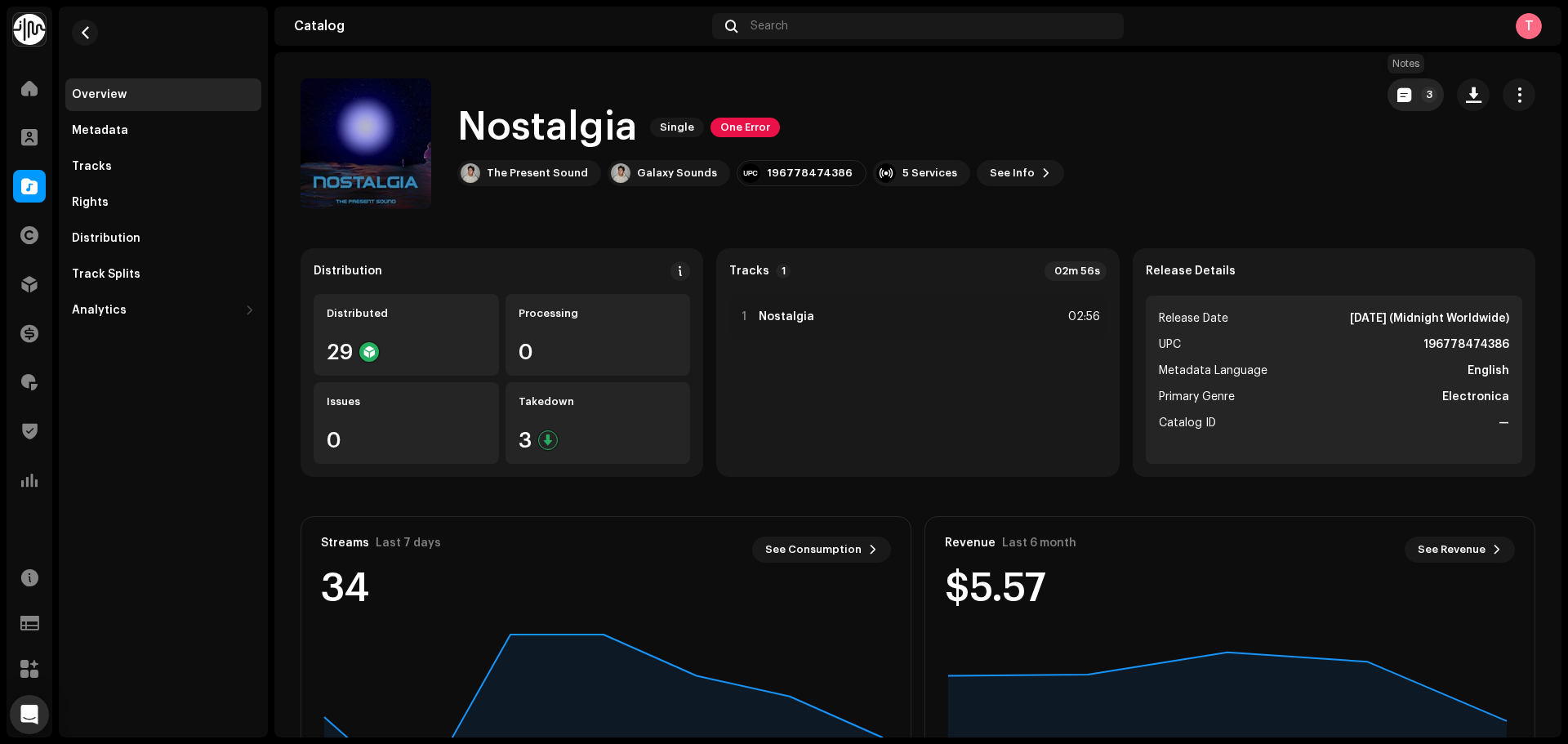
click at [1411, 97] on button "3" at bounding box center [1416, 95] width 56 height 33
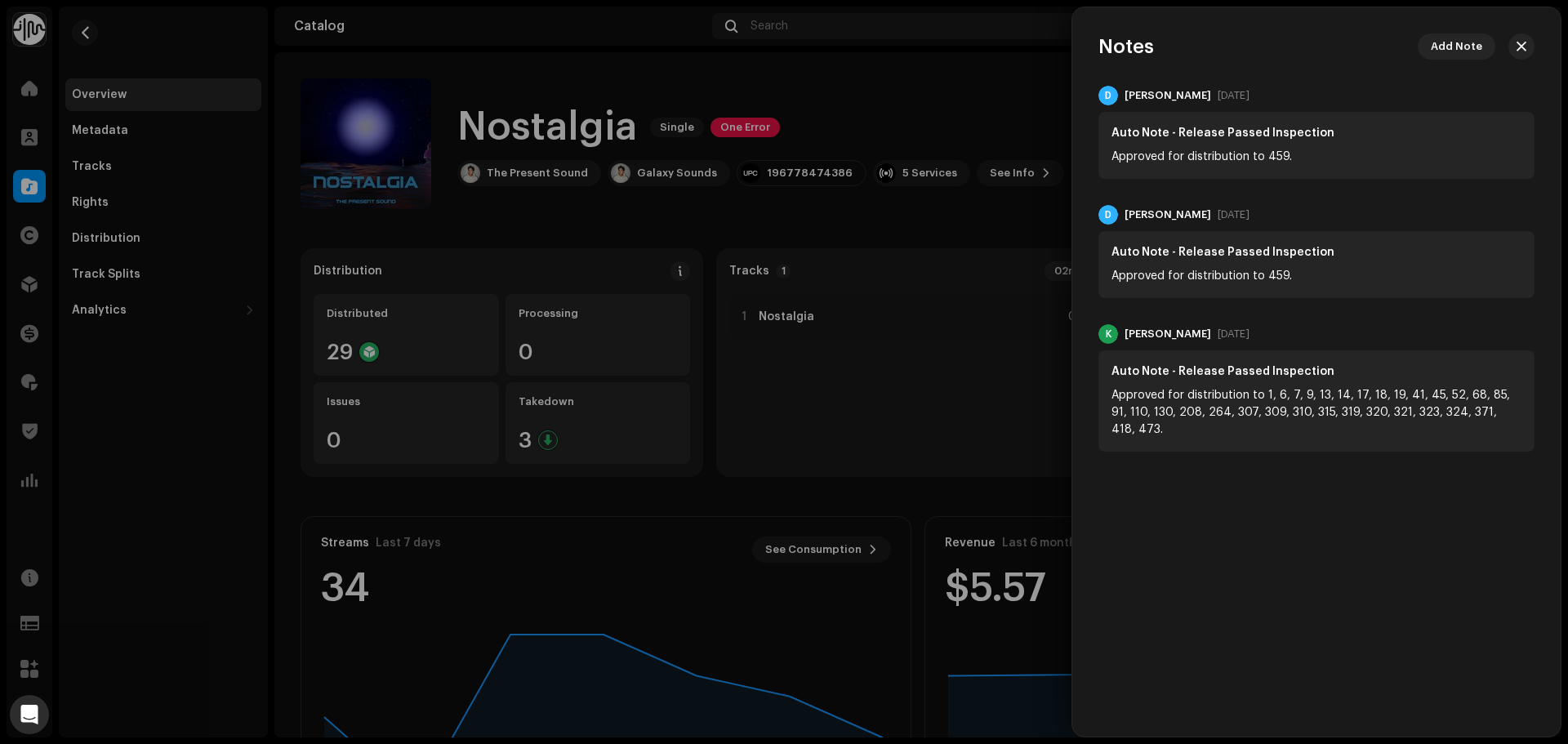
click at [956, 84] on div at bounding box center [784, 372] width 1568 height 744
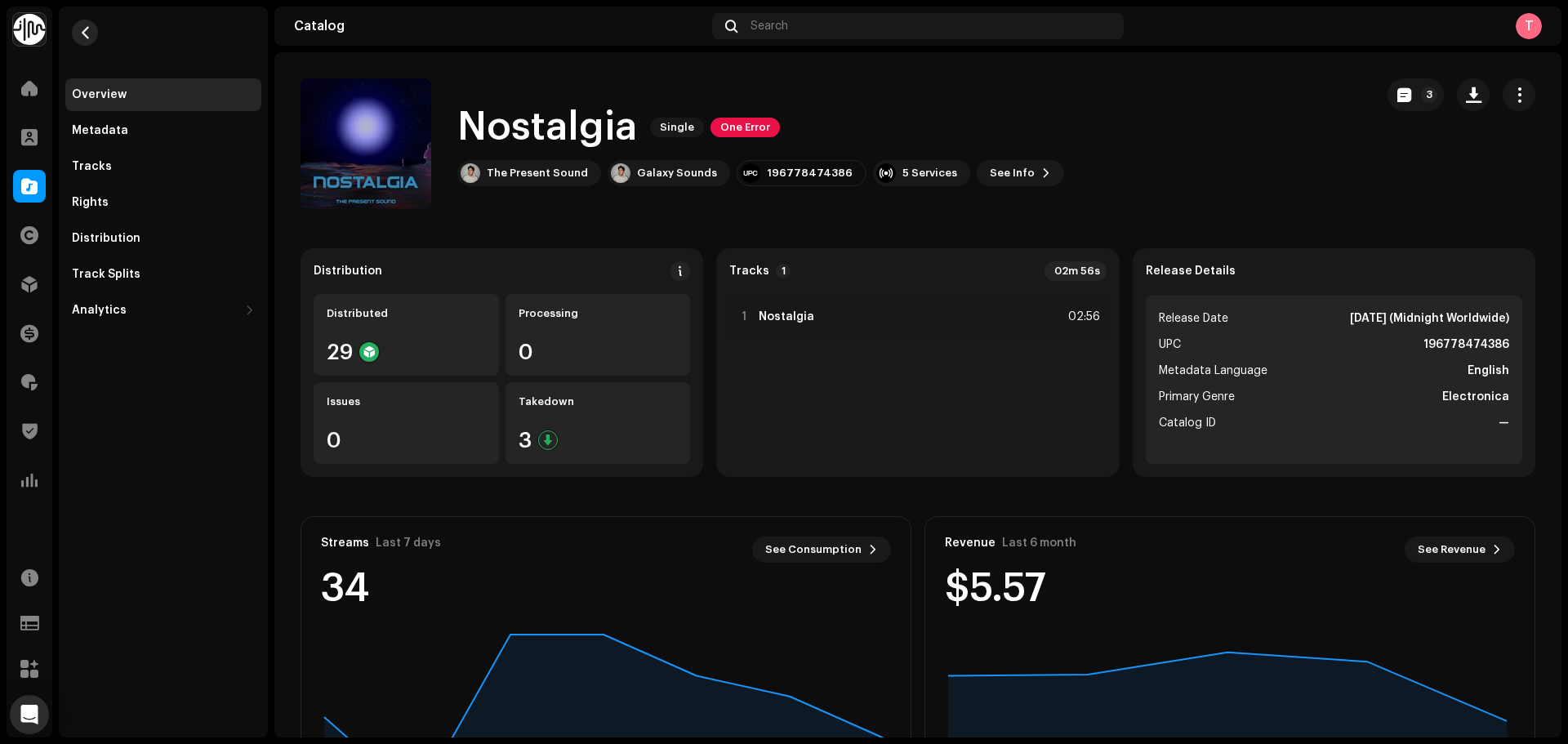
click at [86, 34] on span "button" at bounding box center [86, 32] width 12 height 13
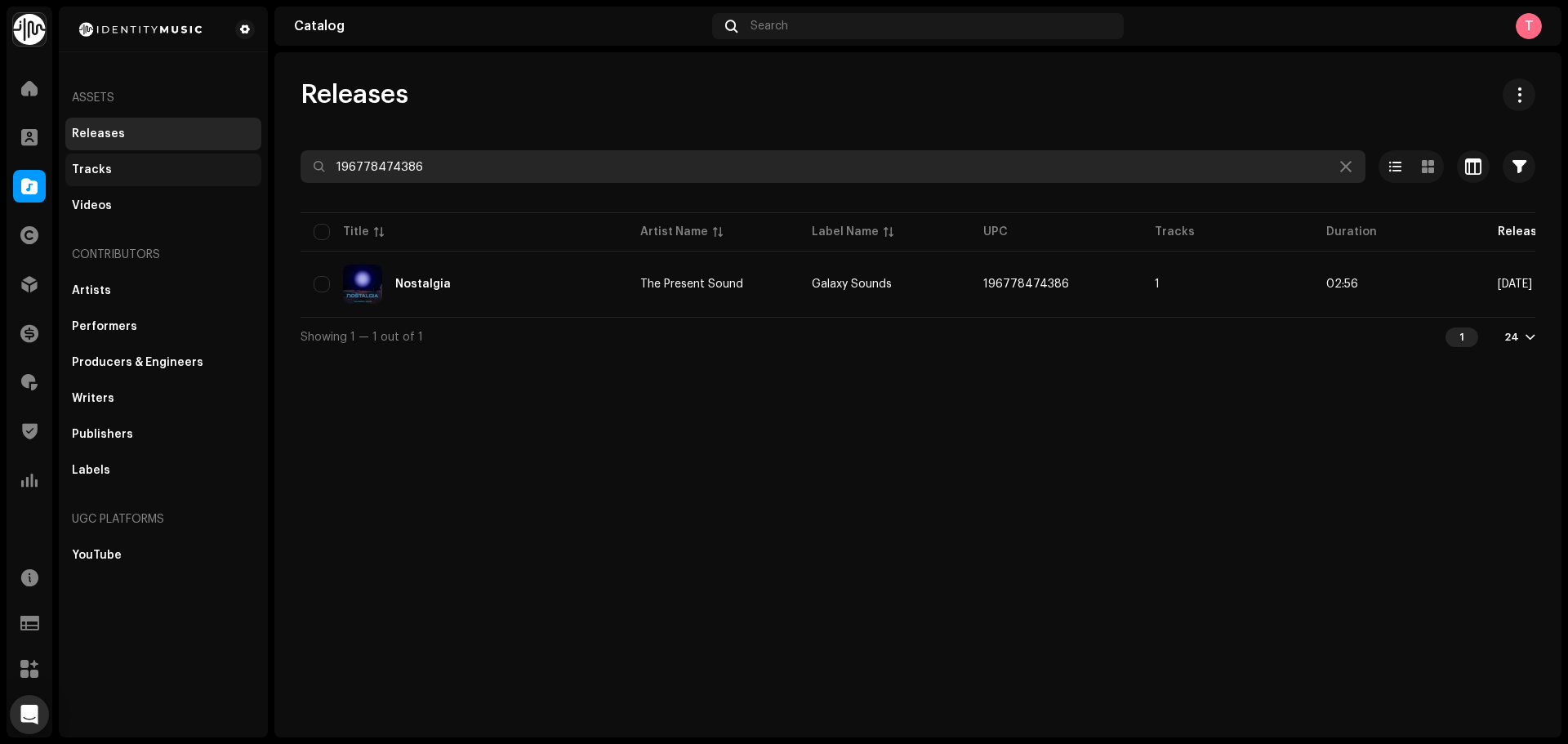
drag, startPoint x: 470, startPoint y: 156, endPoint x: 240, endPoint y: 159, distance: 230.0
click at [248, 159] on div "Identity Music Home Clients Catalog Rights Distribution Finance Royalties Trust…" at bounding box center [784, 372] width 1568 height 744
paste input "7316470198264"
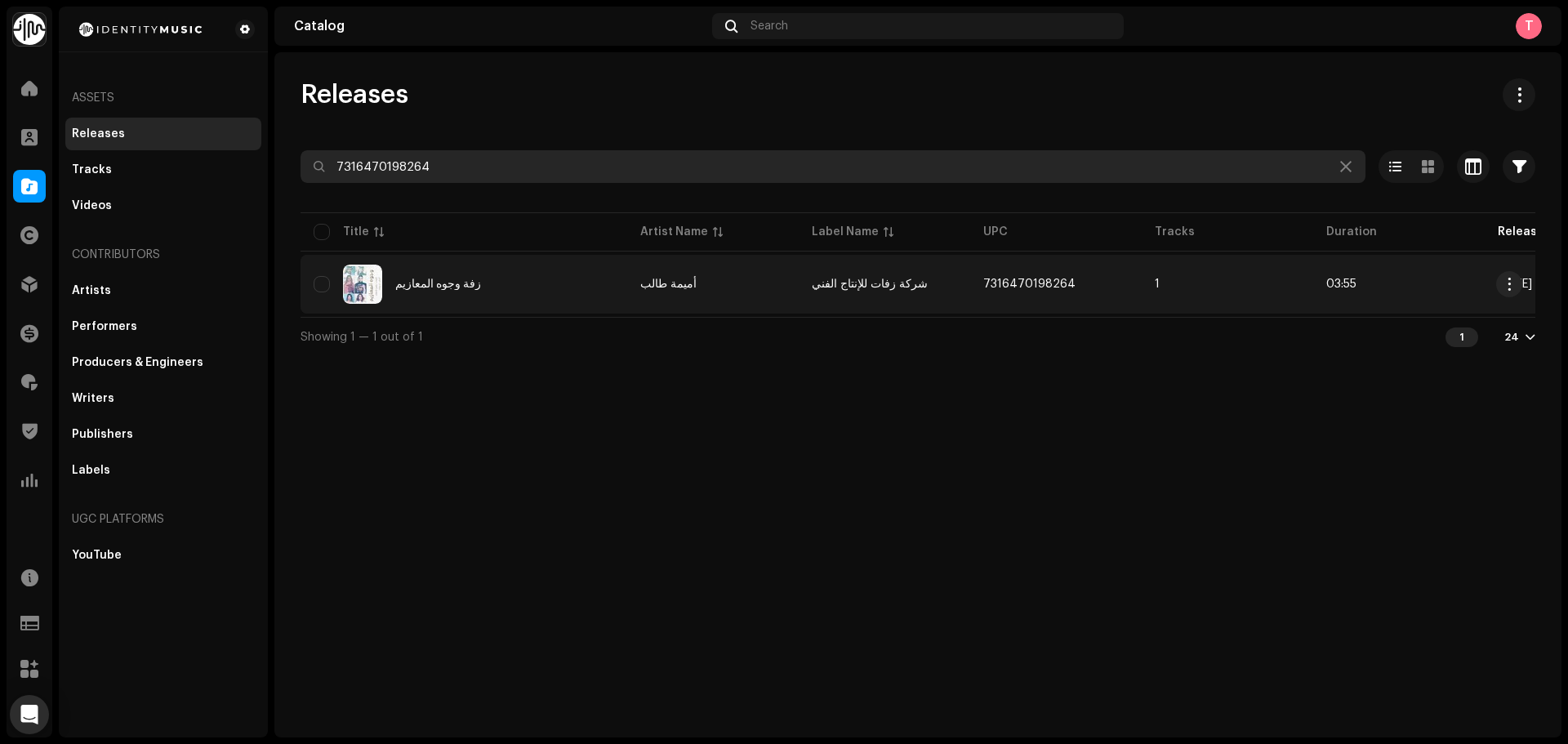
type input "7316470198264"
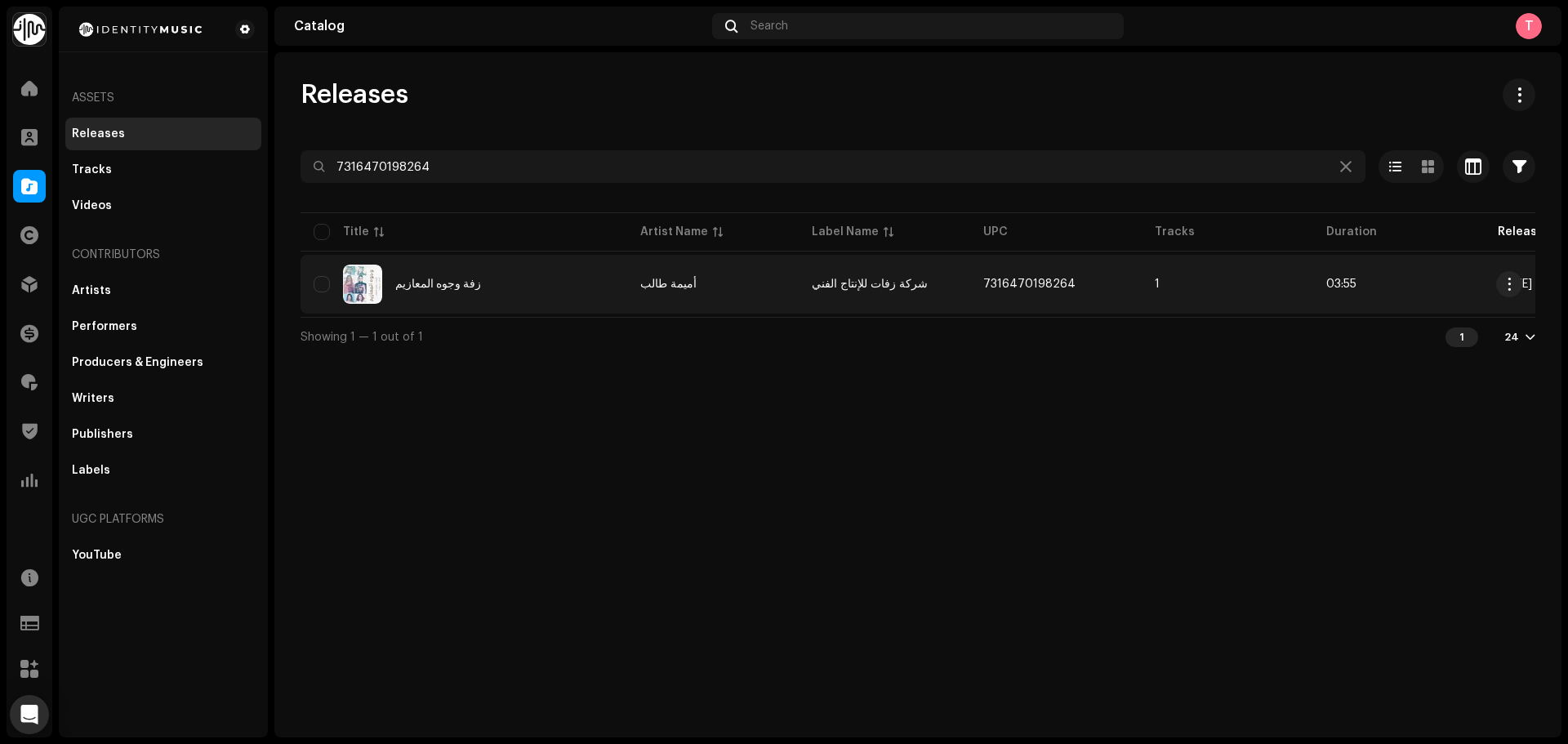
click at [472, 263] on td "زفة وجوه المعازيم" at bounding box center [464, 285] width 327 height 59
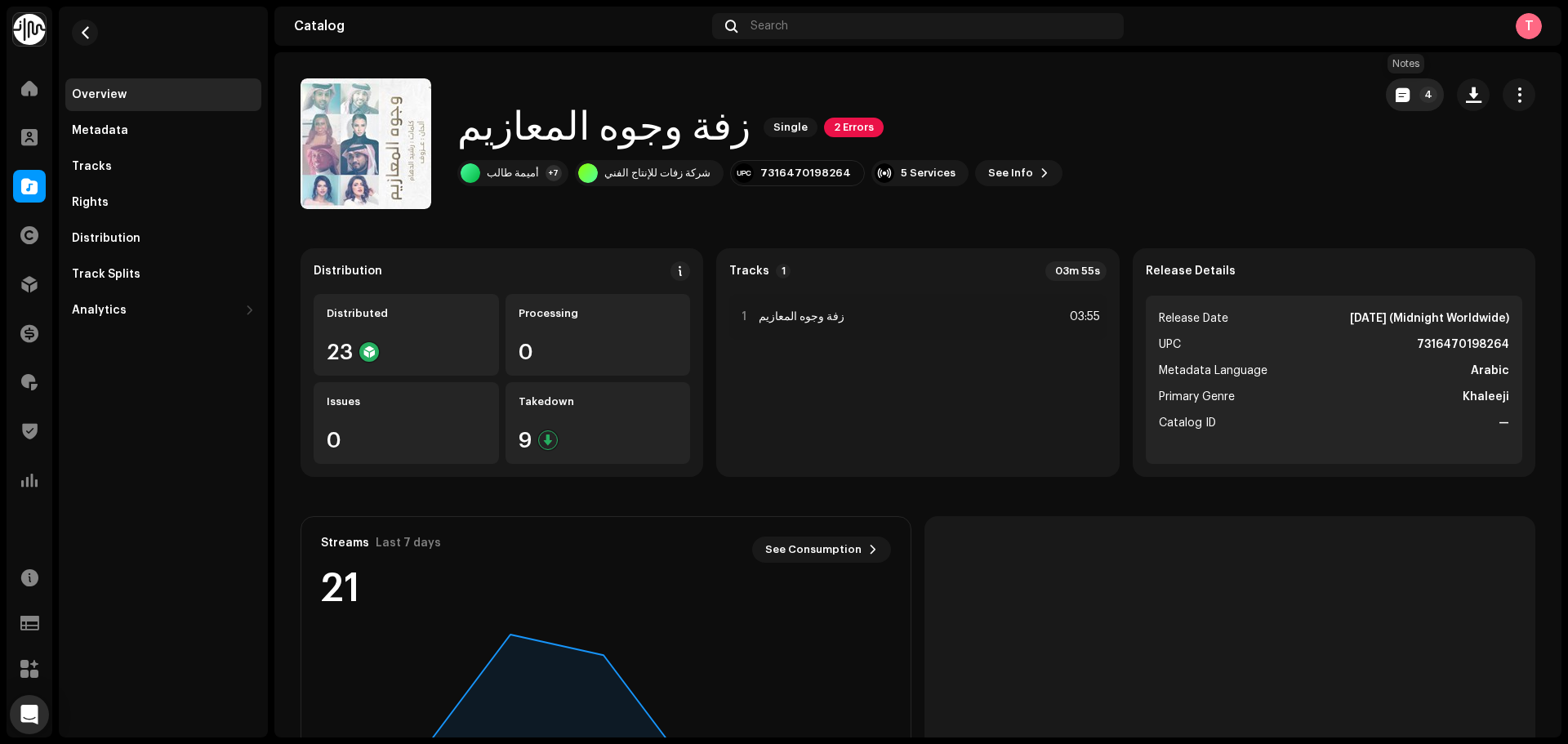
click at [1389, 84] on button "4" at bounding box center [1415, 95] width 58 height 33
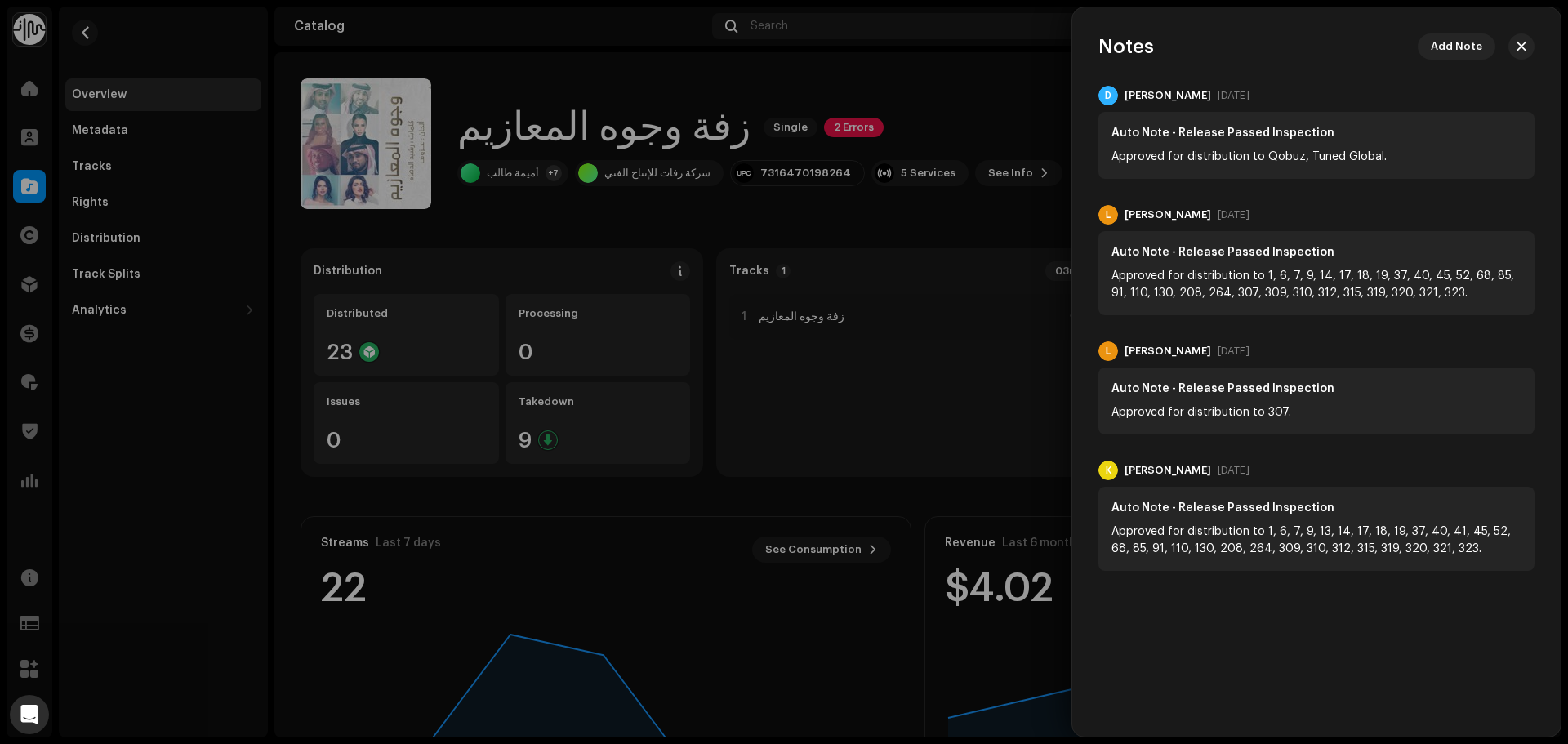
click at [1012, 80] on div at bounding box center [784, 372] width 1568 height 744
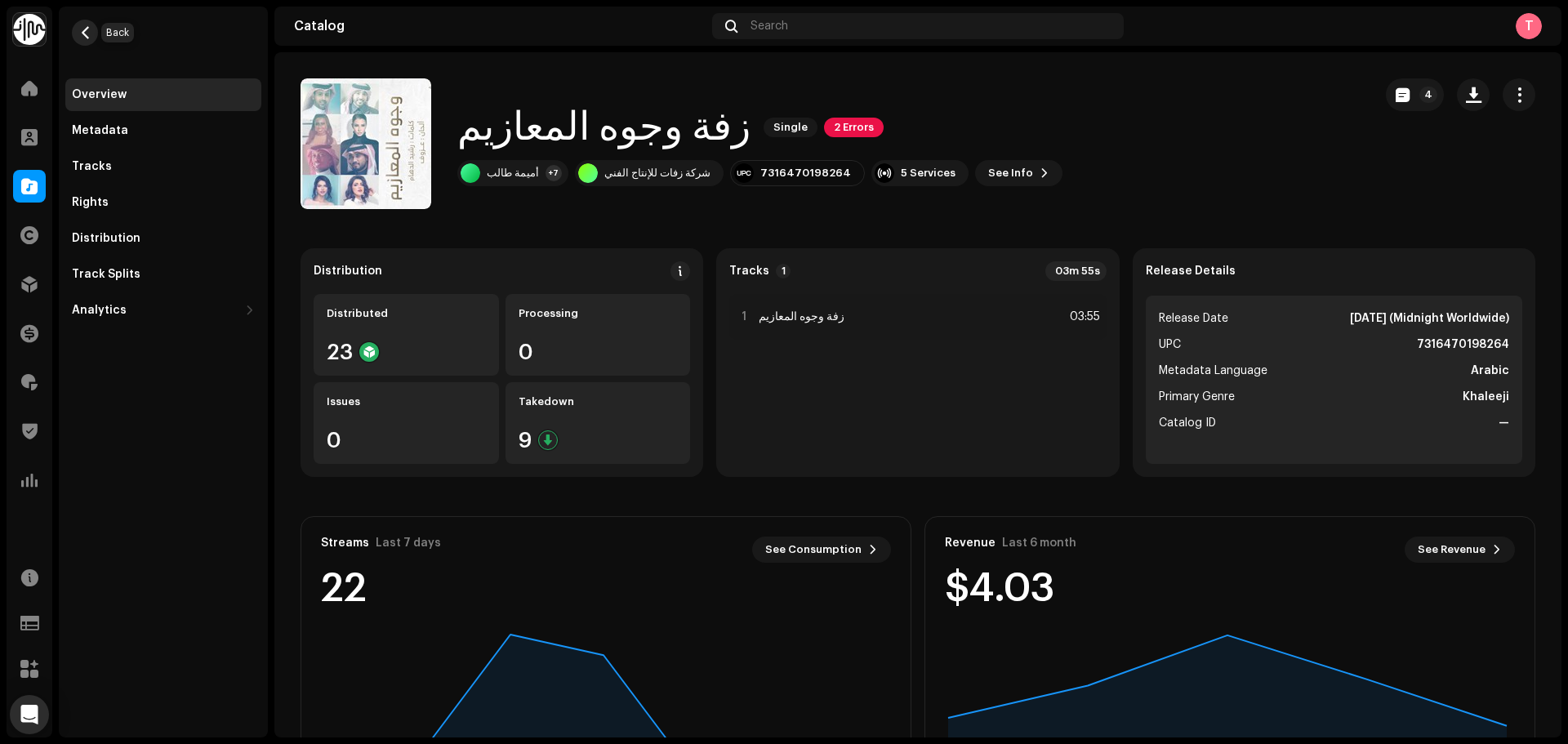
click at [95, 35] on button "button" at bounding box center [85, 33] width 26 height 26
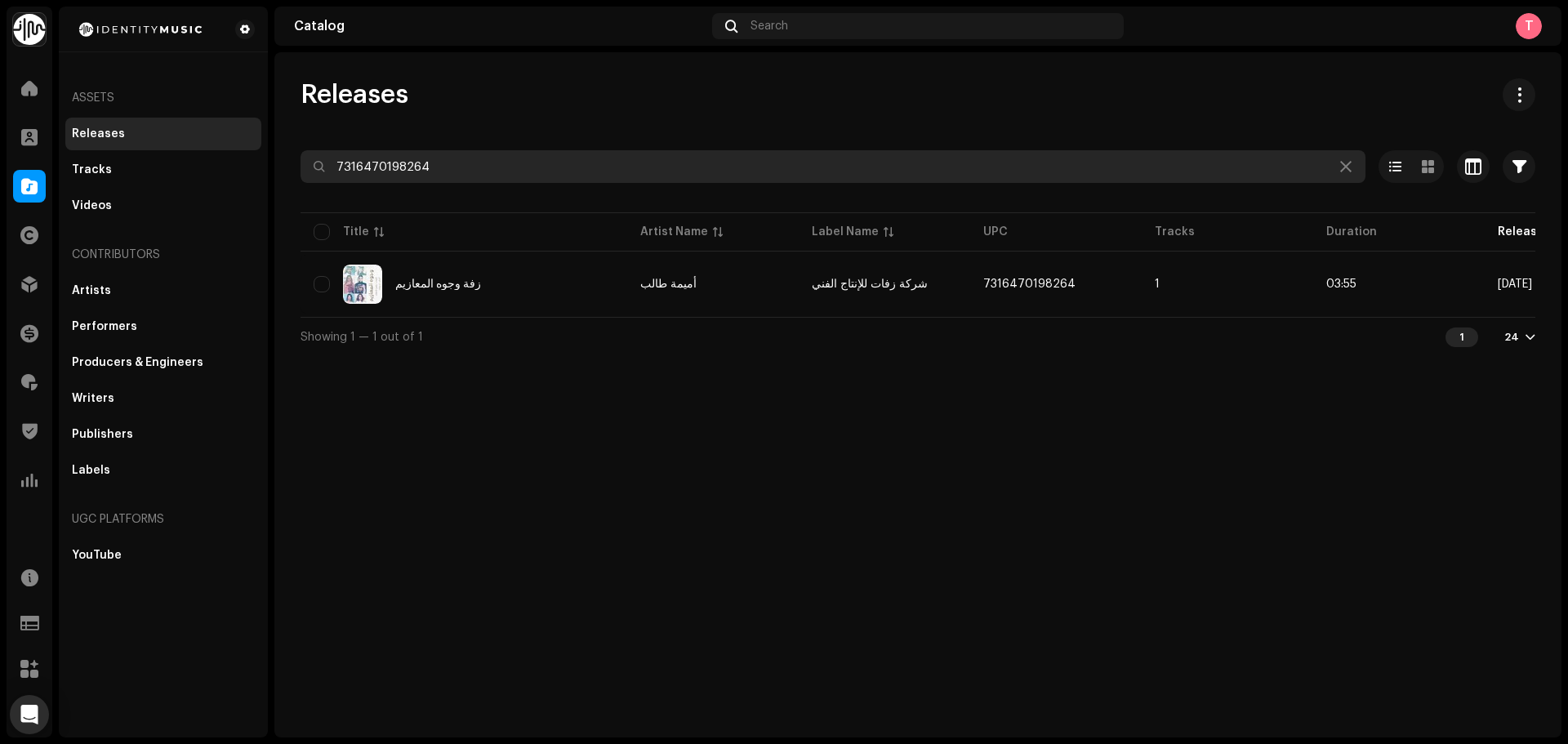
drag, startPoint x: 467, startPoint y: 170, endPoint x: 273, endPoint y: 158, distance: 194.4
click at [273, 158] on div "Identity Music Home Clients Catalog Rights Distribution Finance Royalties Trust…" at bounding box center [784, 372] width 1568 height 744
paste input "5214006"
type input "7316475214006"
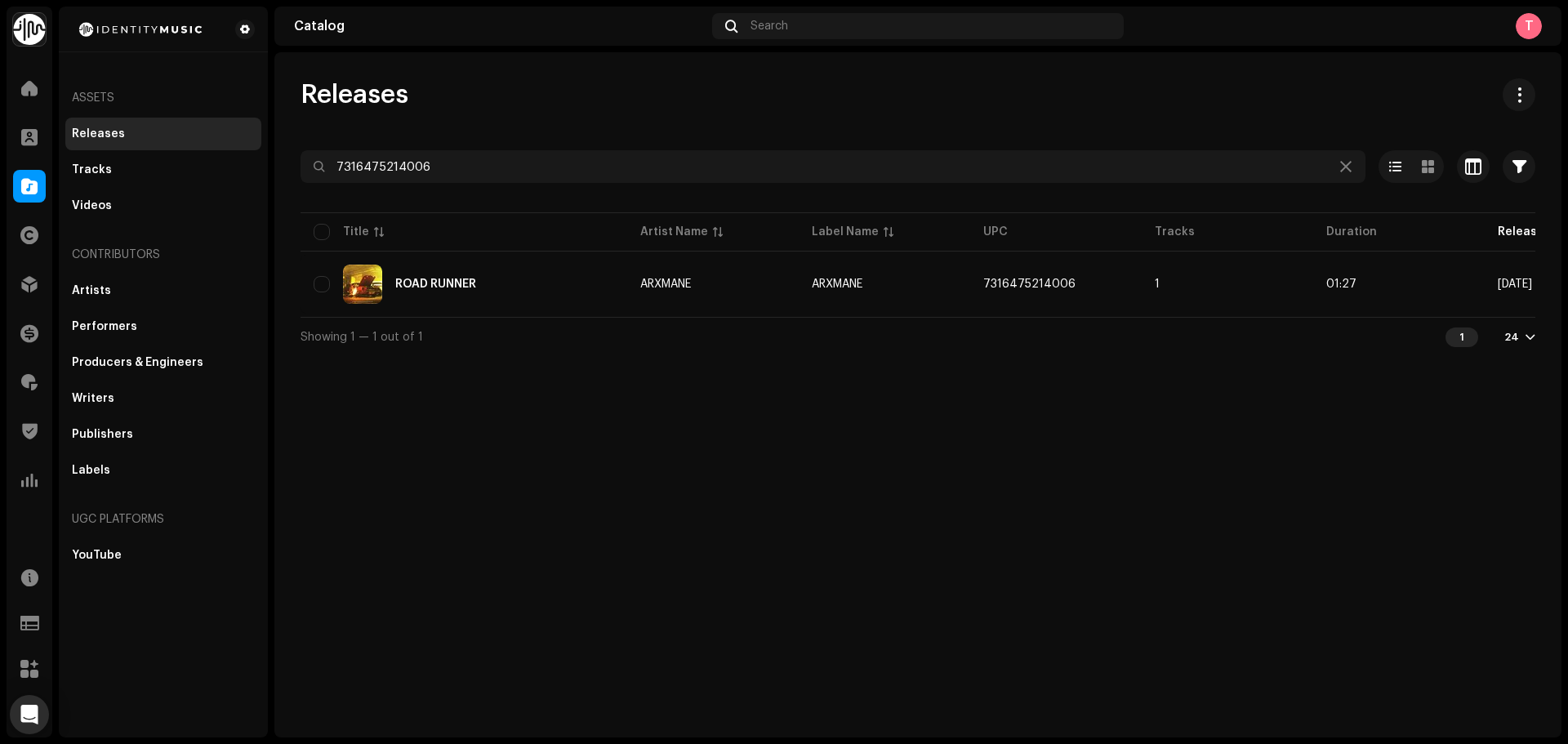
click at [931, 495] on div "Releases 7316475214006 Selected 0 Select all 1 Options Filters Distribution sta…" at bounding box center [918, 394] width 1287 height 685
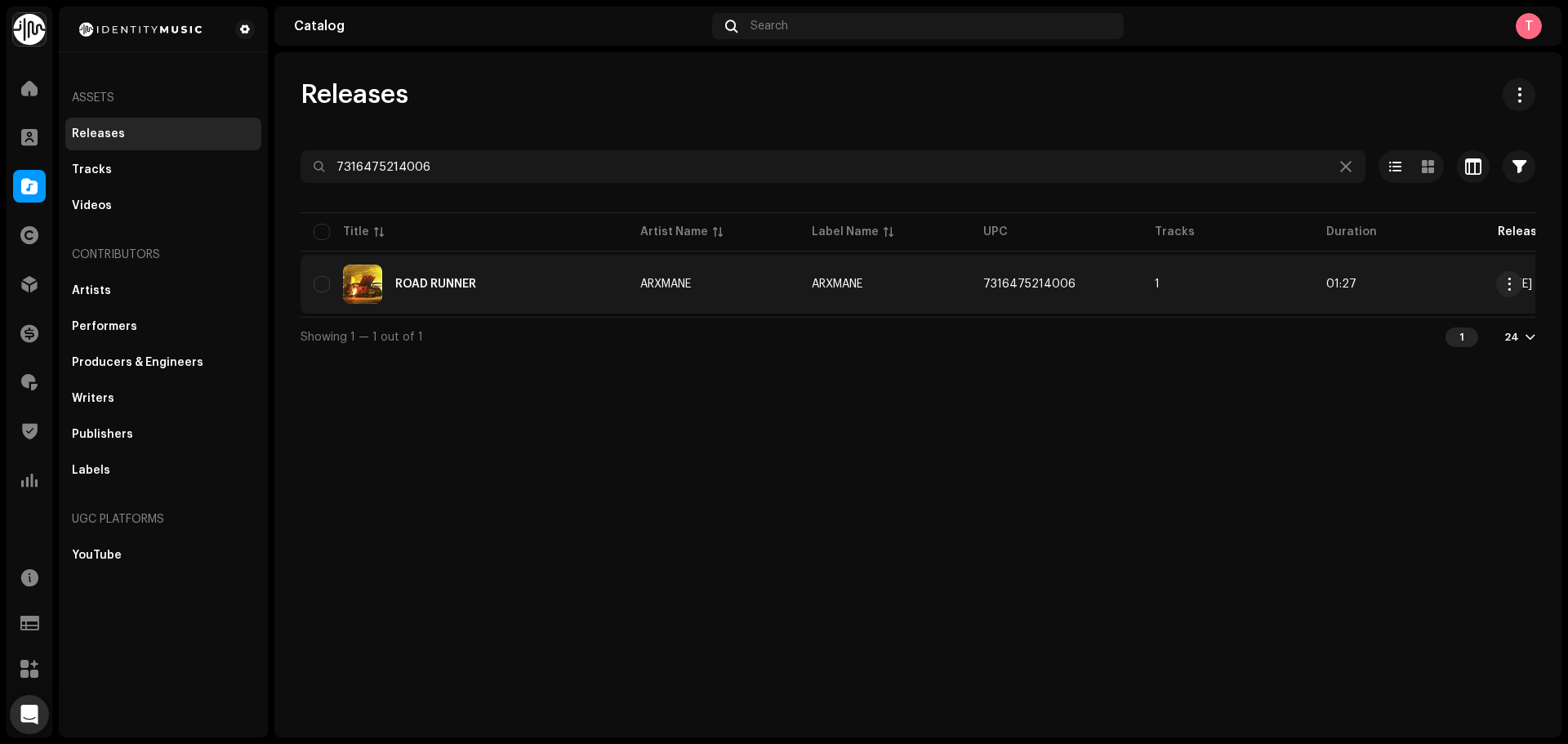
click at [472, 278] on div "ROAD RUNNER" at bounding box center [464, 284] width 301 height 39
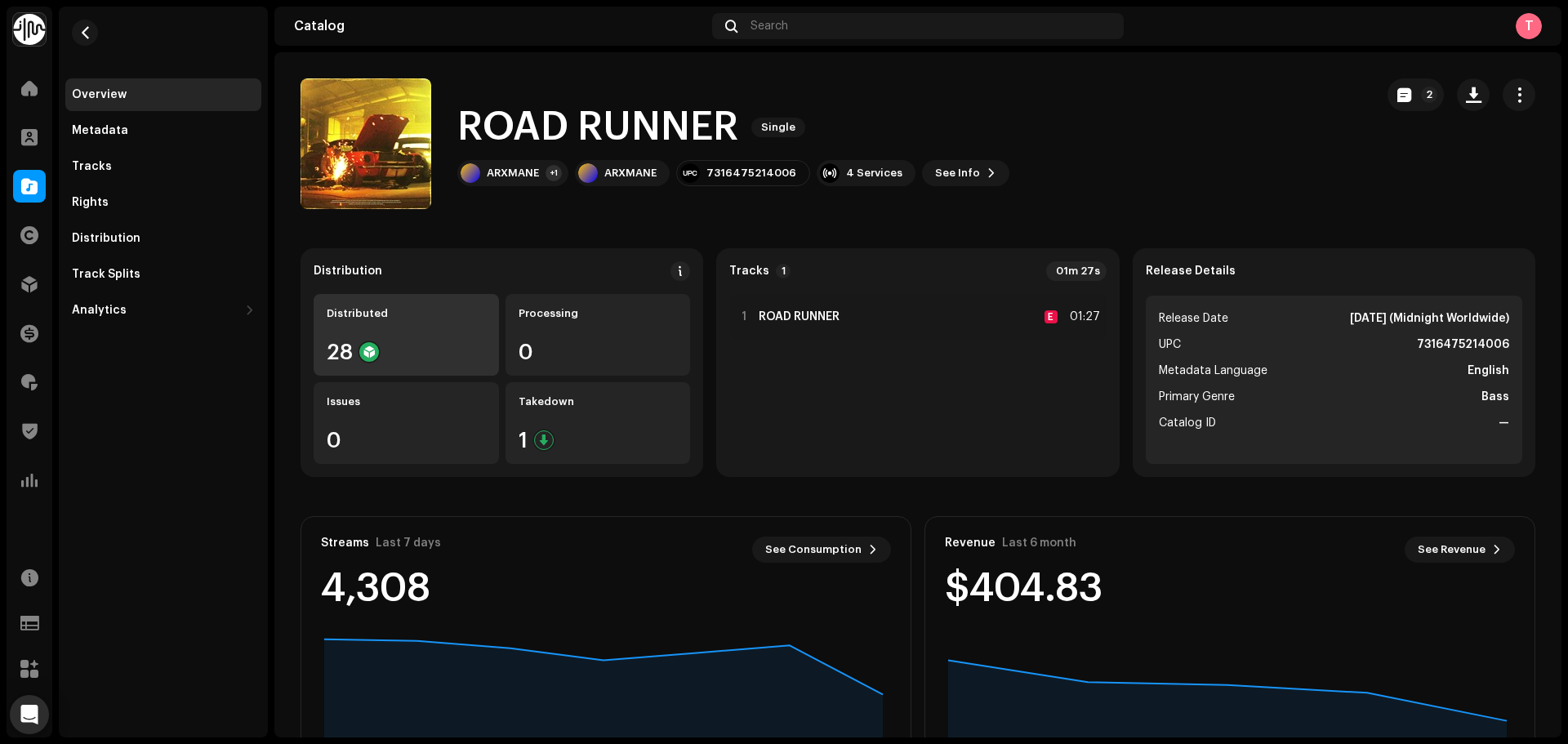
click at [448, 345] on div "28" at bounding box center [406, 352] width 159 height 22
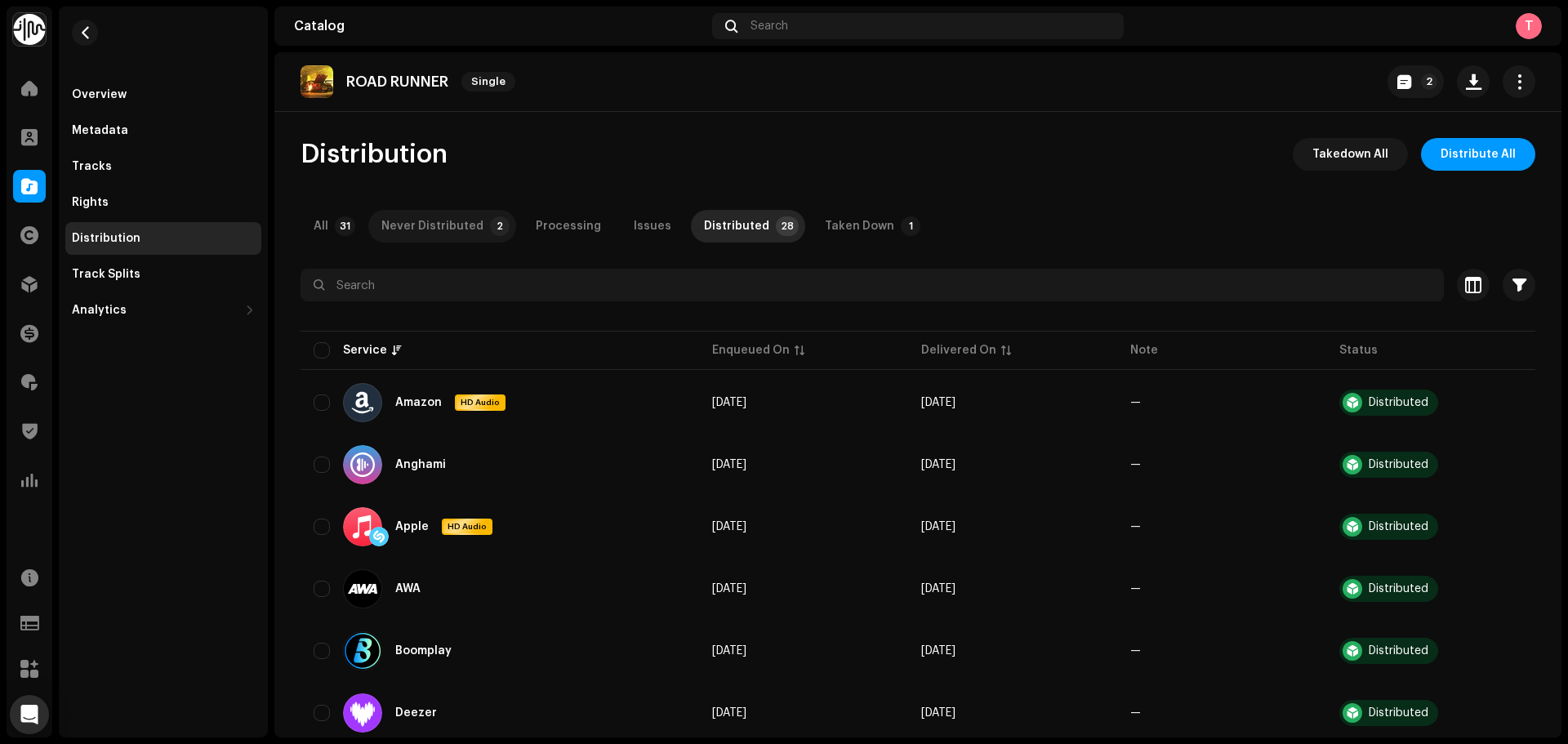
click at [464, 233] on div "Never Distributed" at bounding box center [432, 227] width 102 height 33
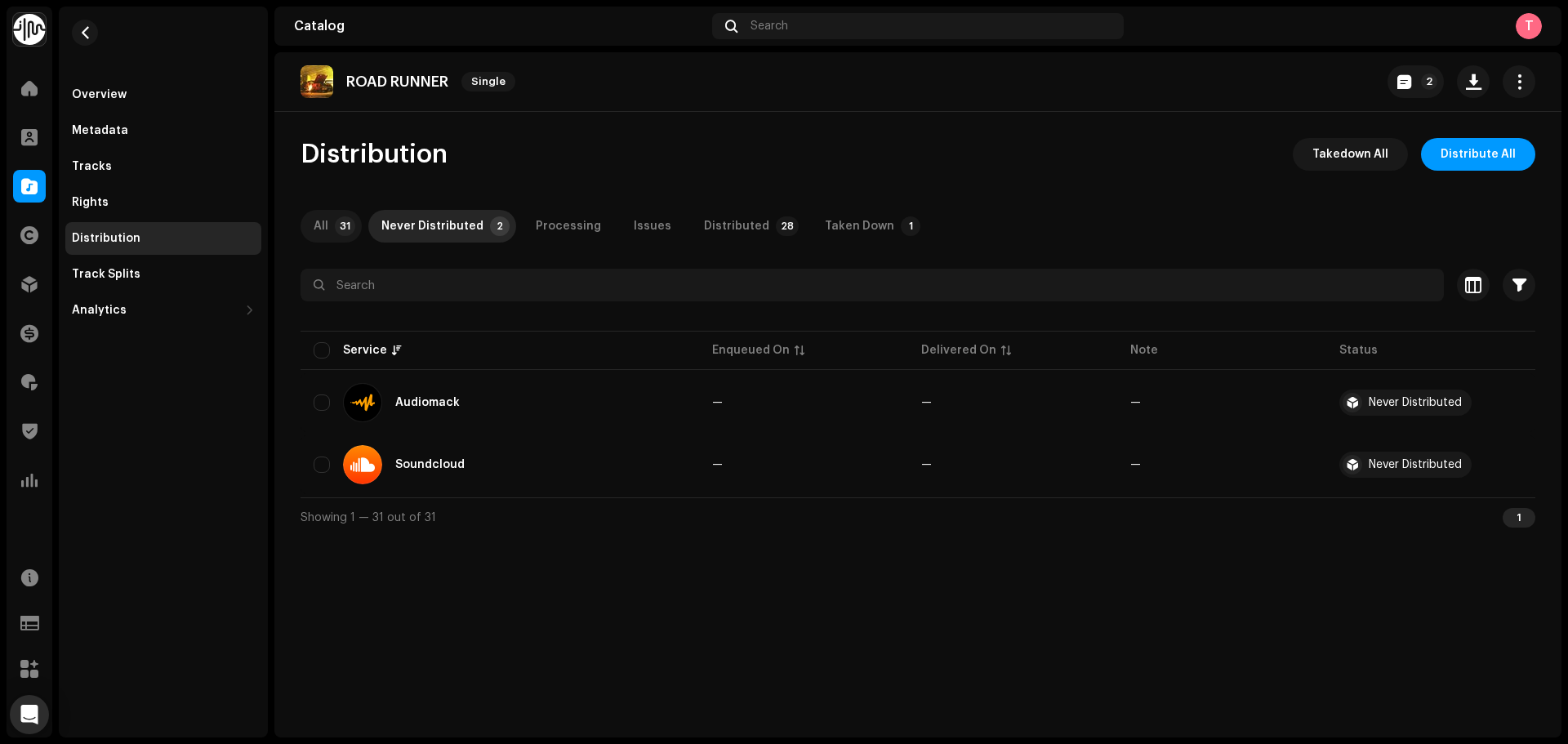
click at [330, 228] on p-tab "All 31" at bounding box center [331, 227] width 61 height 33
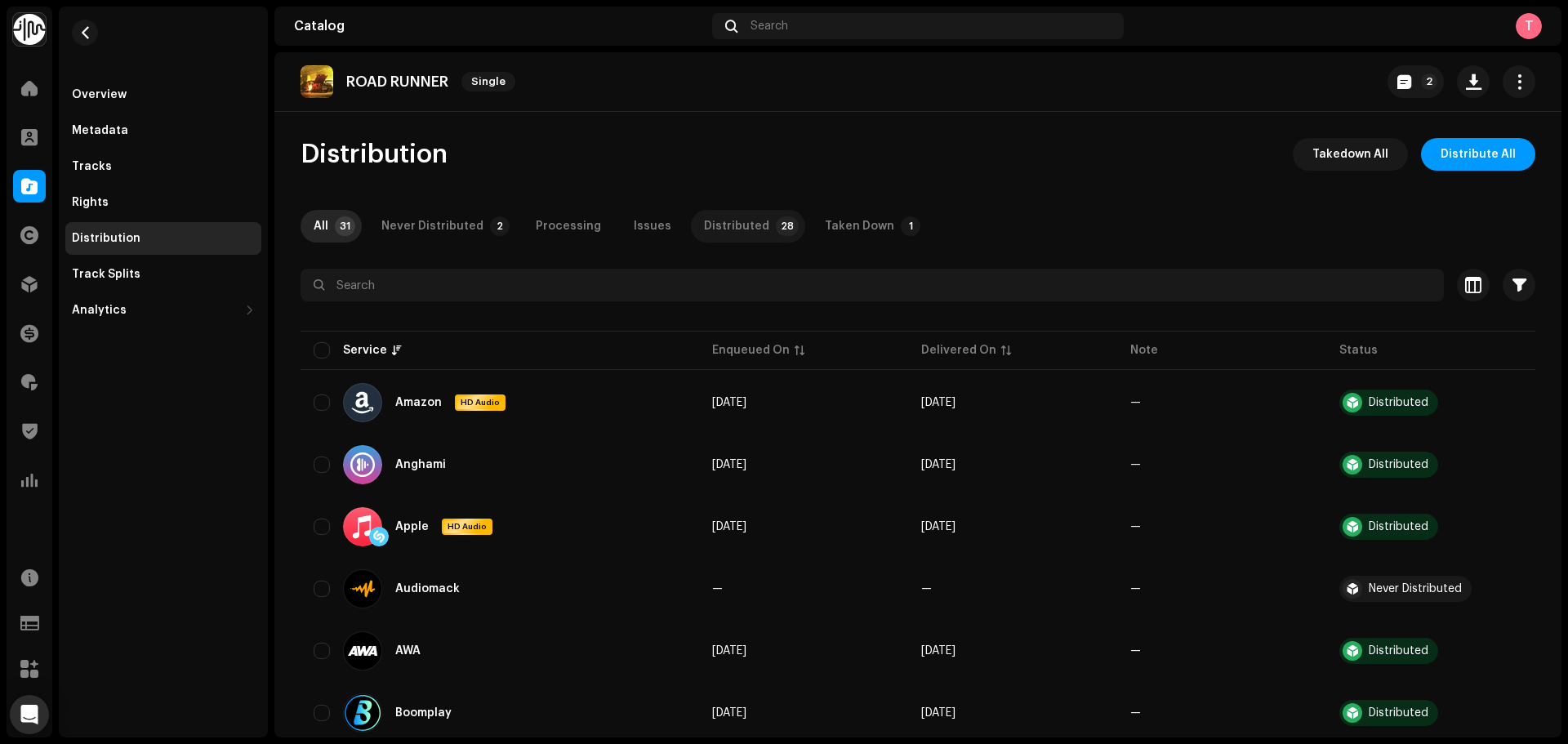
click at [732, 229] on div "Distributed" at bounding box center [737, 227] width 66 height 33
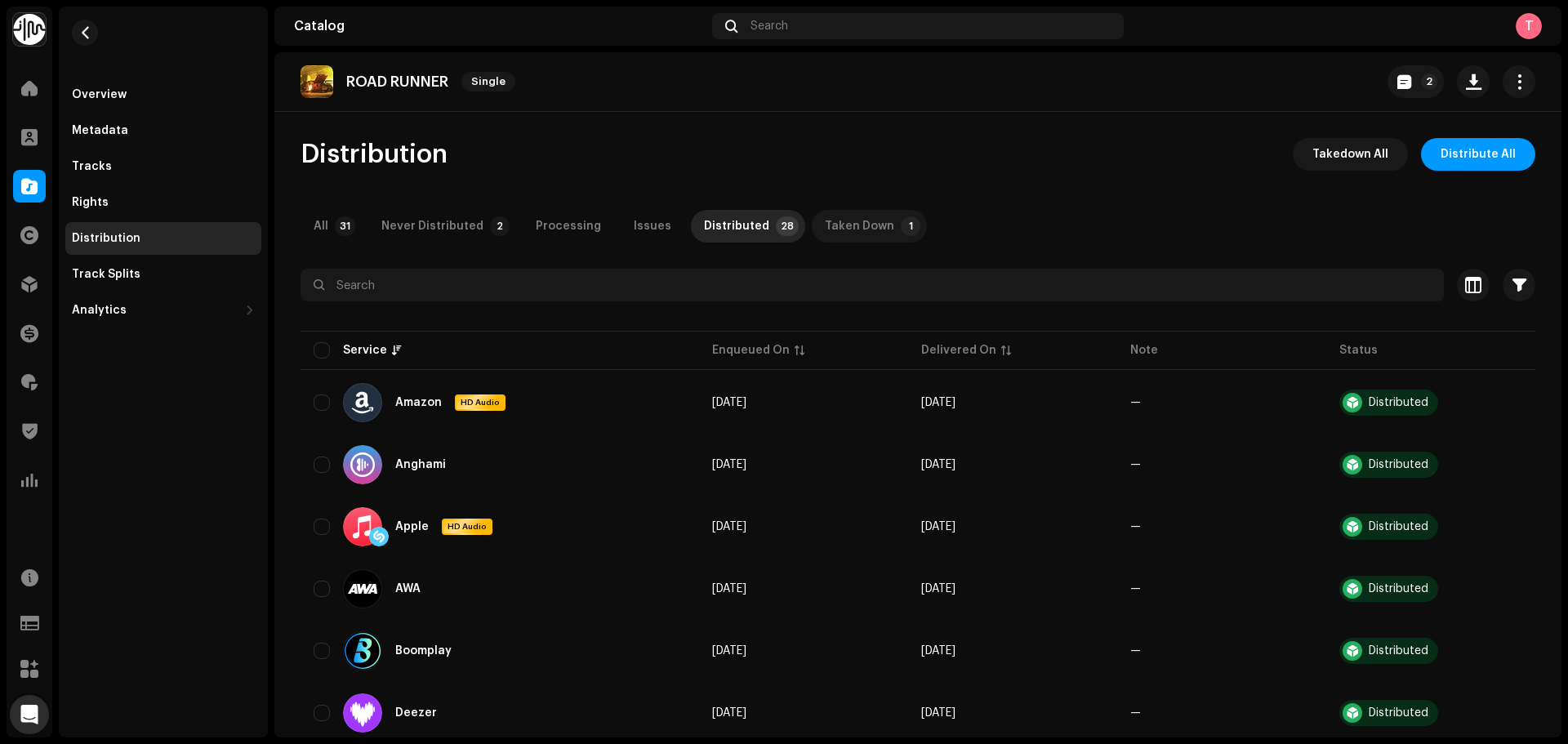
click at [854, 222] on div "Taken Down" at bounding box center [860, 227] width 69 height 33
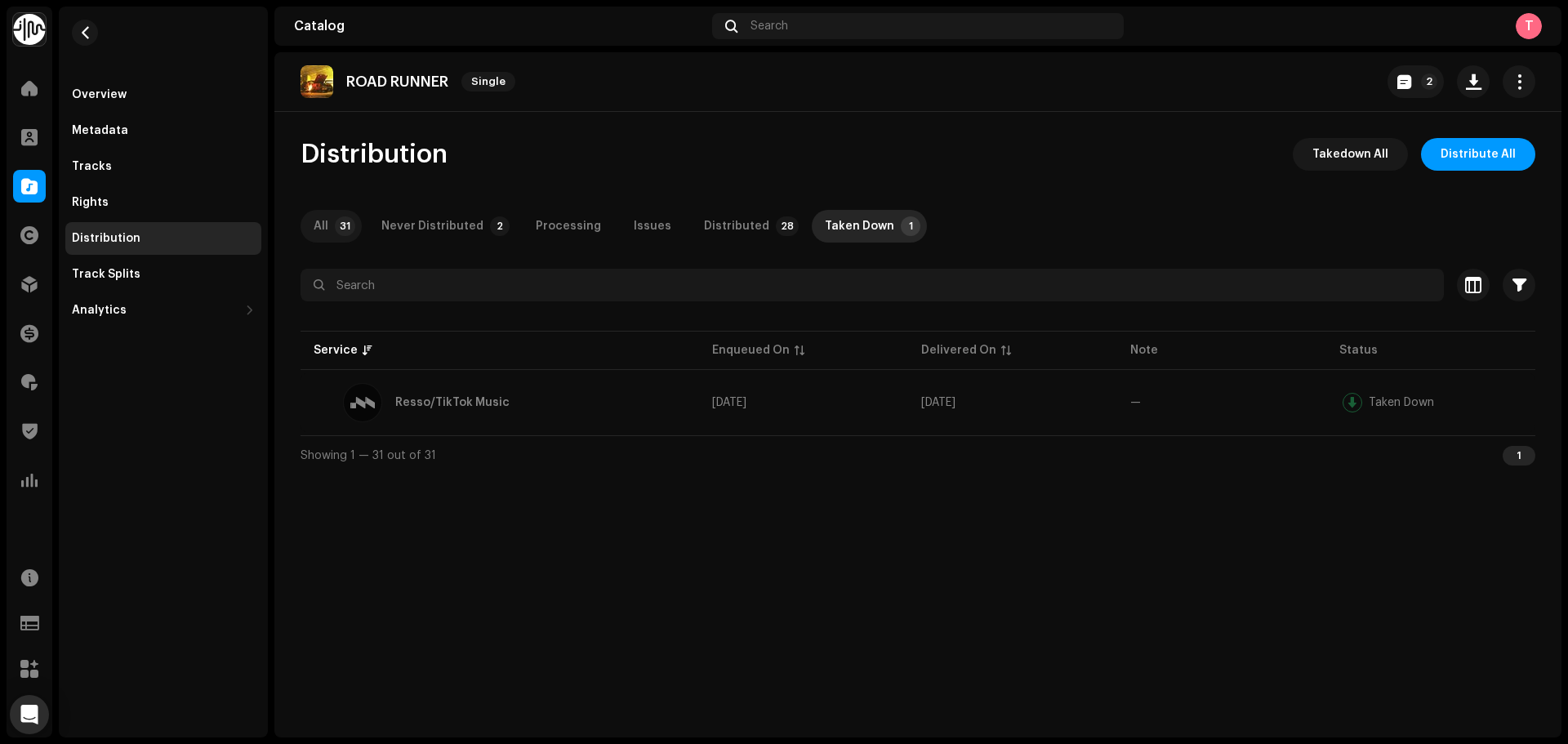
click at [336, 227] on p-badge "31" at bounding box center [345, 226] width 21 height 20
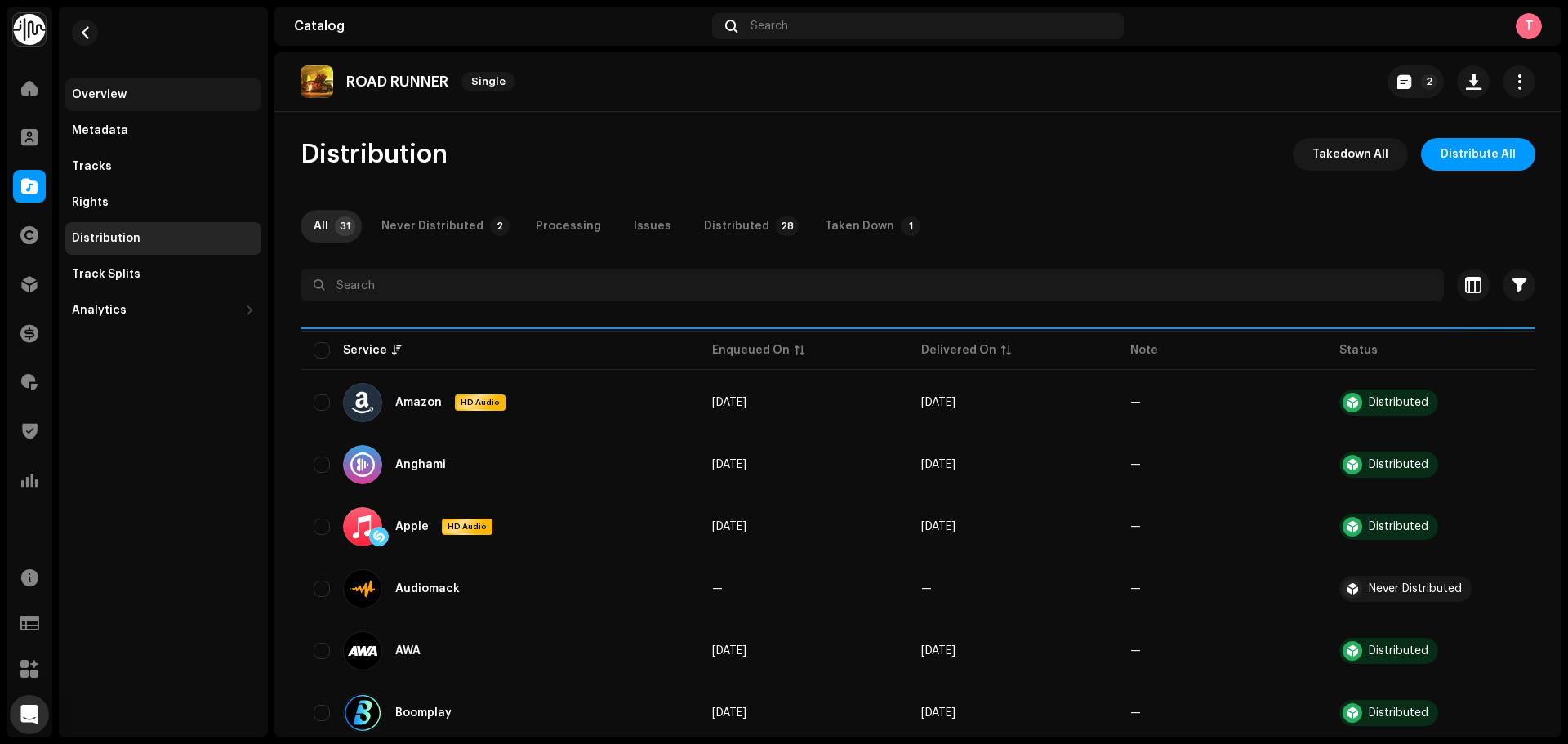
click at [172, 99] on div "Overview" at bounding box center [163, 94] width 183 height 13
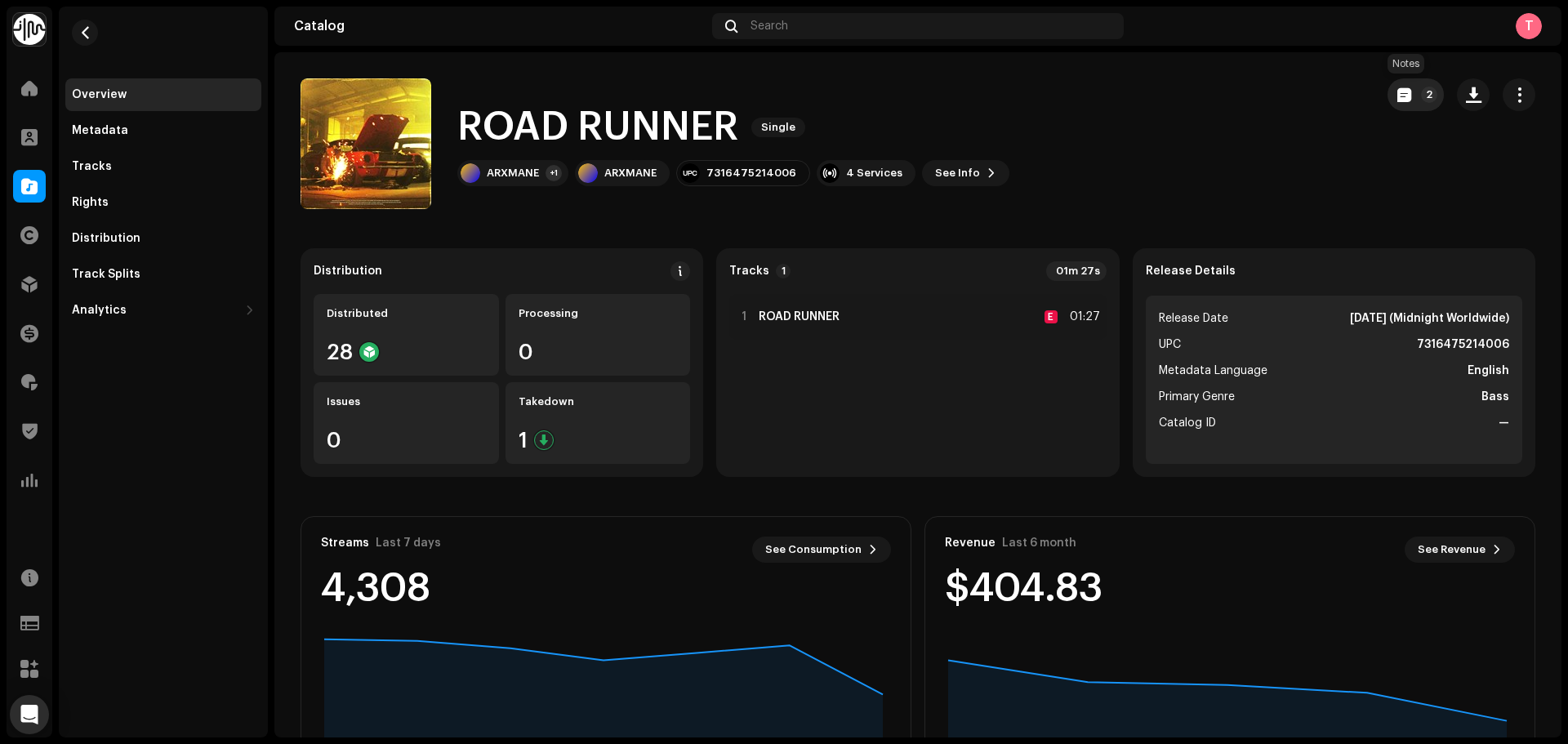
click at [1421, 97] on p-badge "2" at bounding box center [1429, 94] width 16 height 16
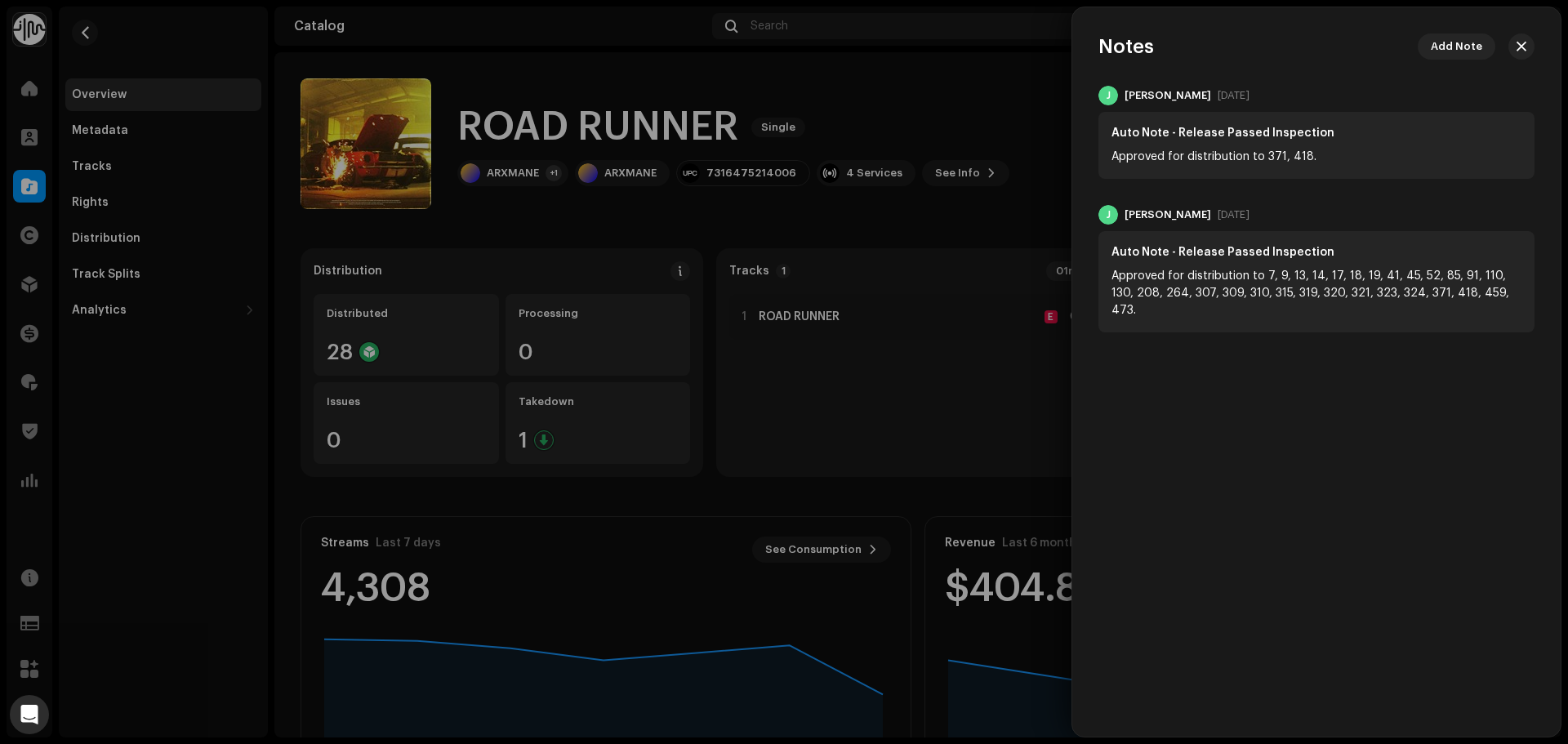
click at [1021, 102] on div at bounding box center [784, 372] width 1568 height 744
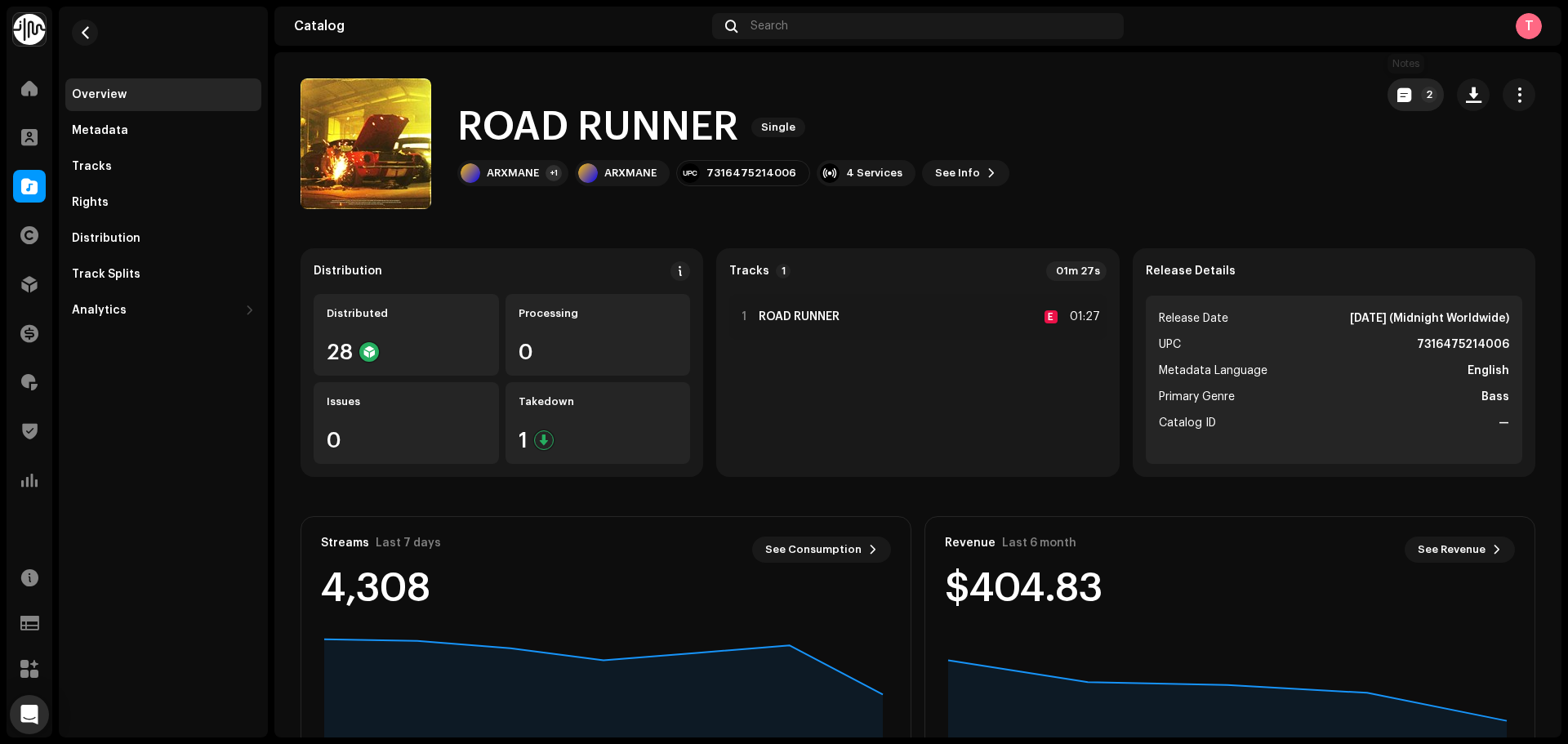
click at [1398, 94] on span "button" at bounding box center [1405, 94] width 14 height 13
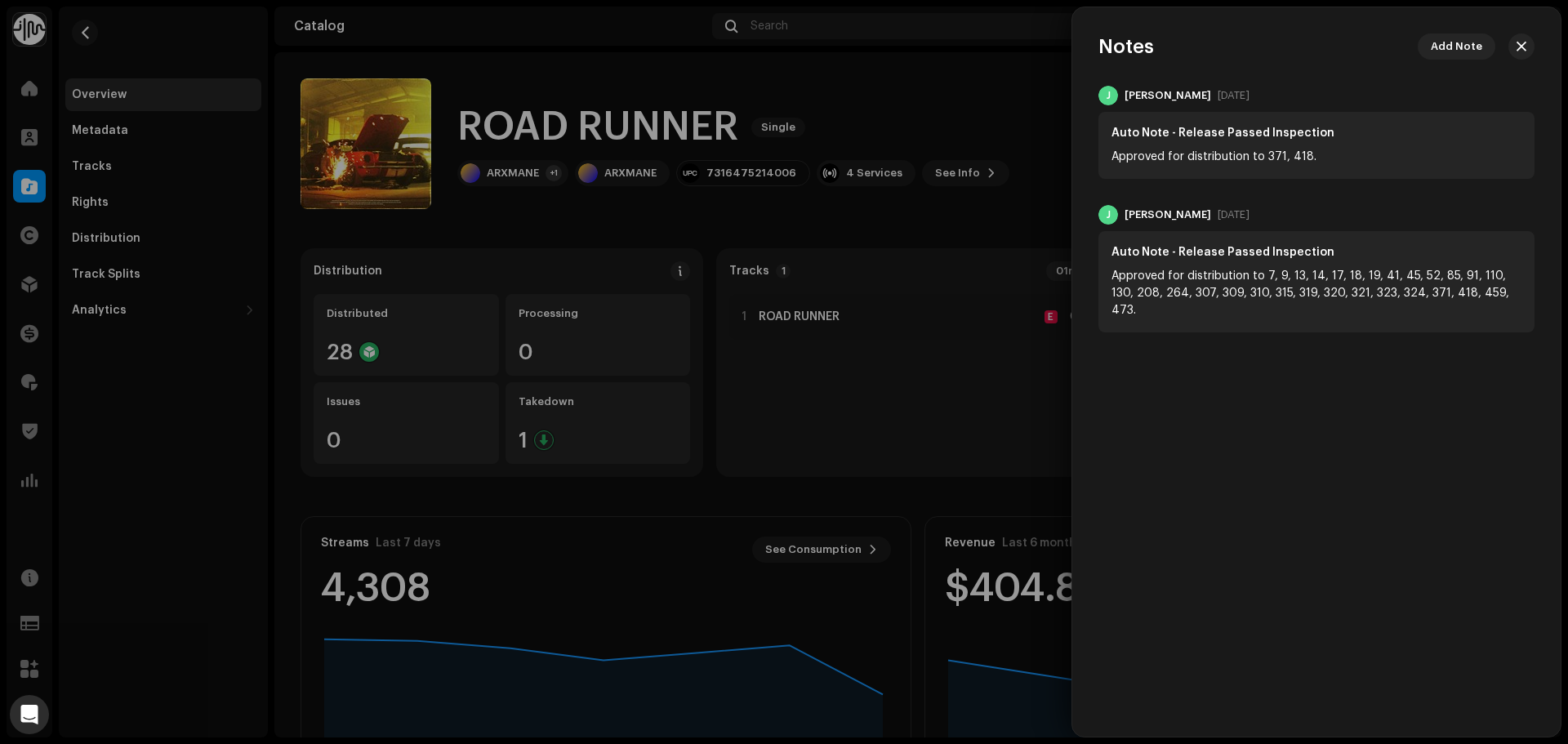
click at [948, 104] on div at bounding box center [784, 372] width 1568 height 744
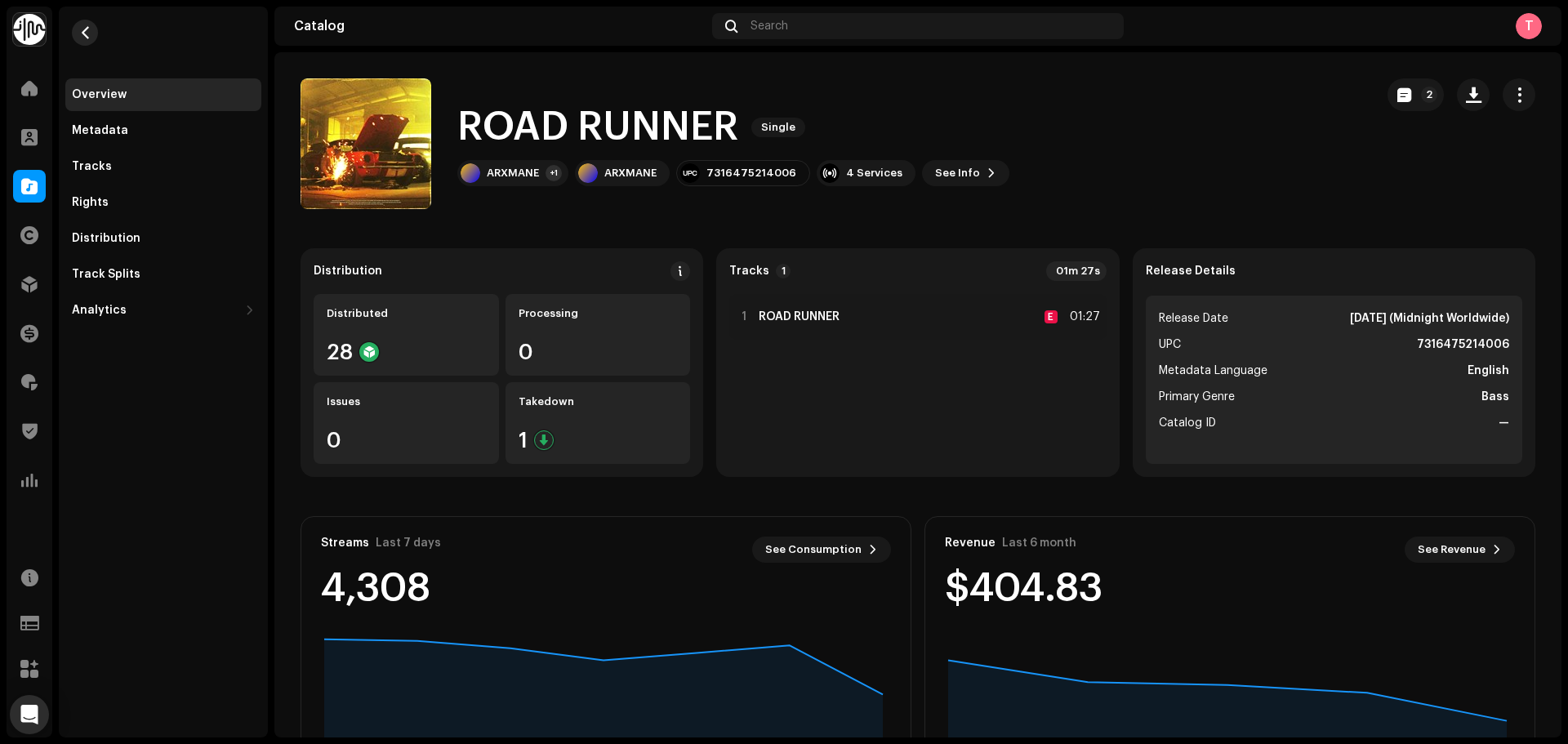
click at [95, 36] on button "button" at bounding box center [85, 33] width 26 height 26
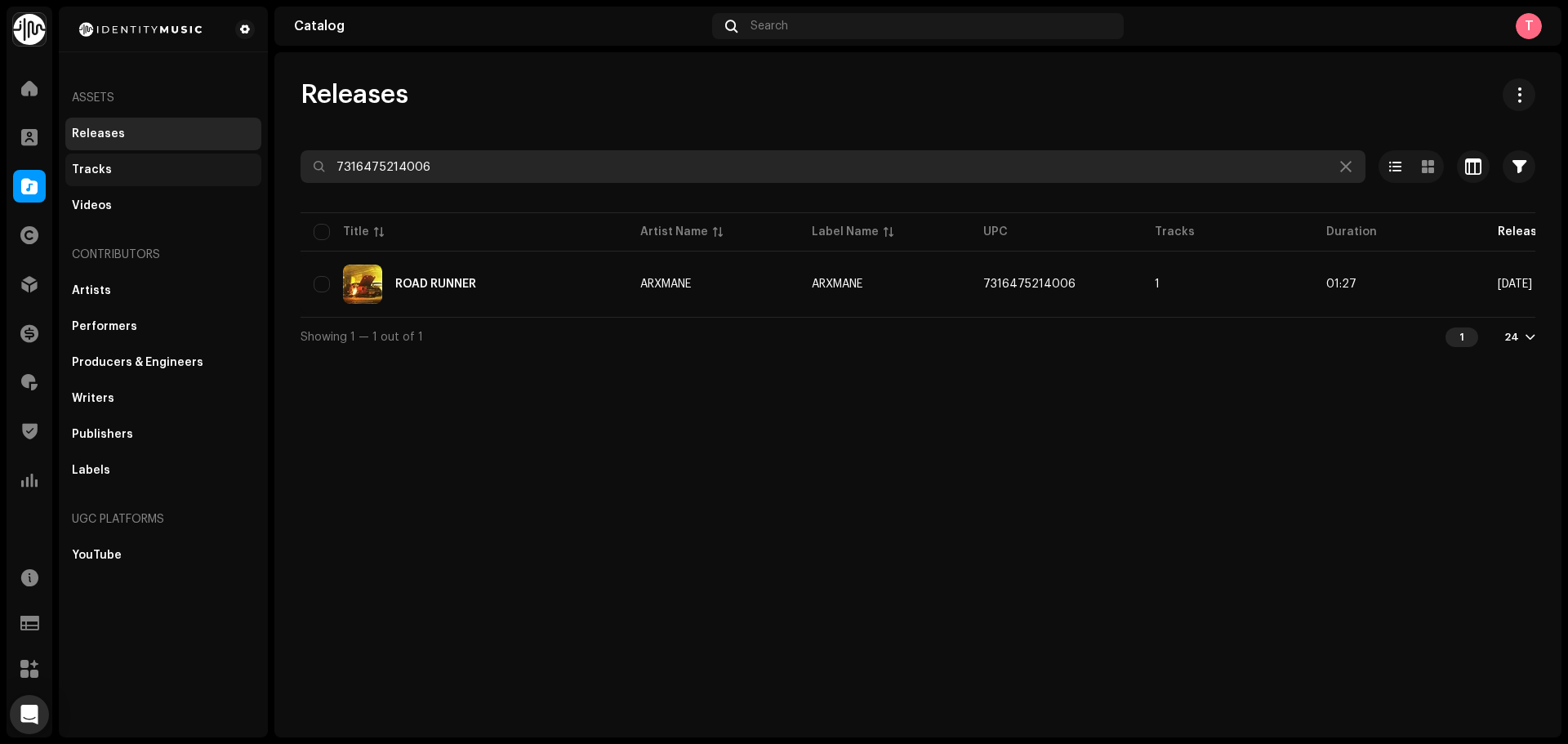
drag, startPoint x: 452, startPoint y: 174, endPoint x: 243, endPoint y: 160, distance: 209.5
click at [244, 160] on div "Identity Music Home Clients Catalog Rights Distribution Finance Royalties Trust…" at bounding box center [784, 372] width 1568 height 744
paste input "840095984393"
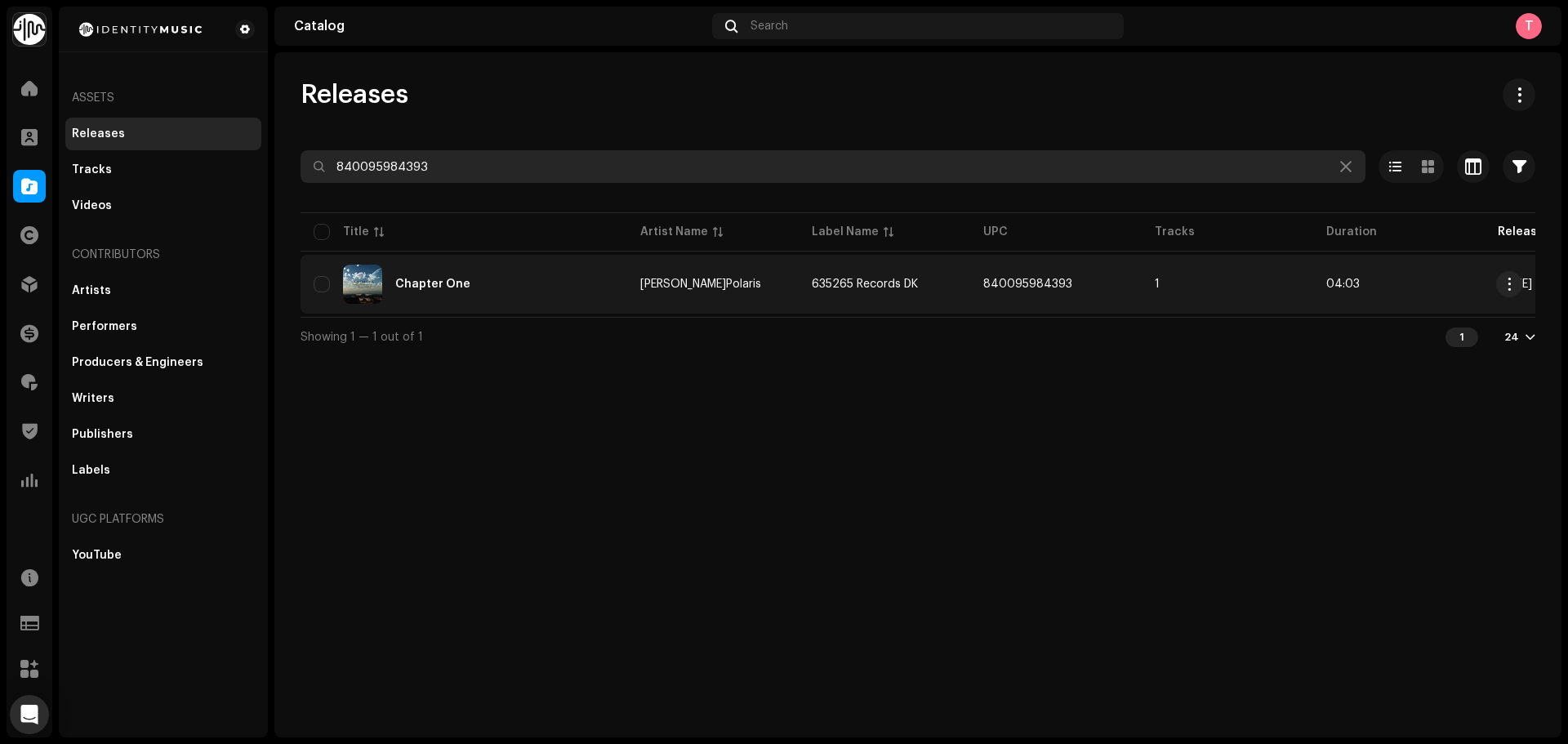
type input "840095984393"
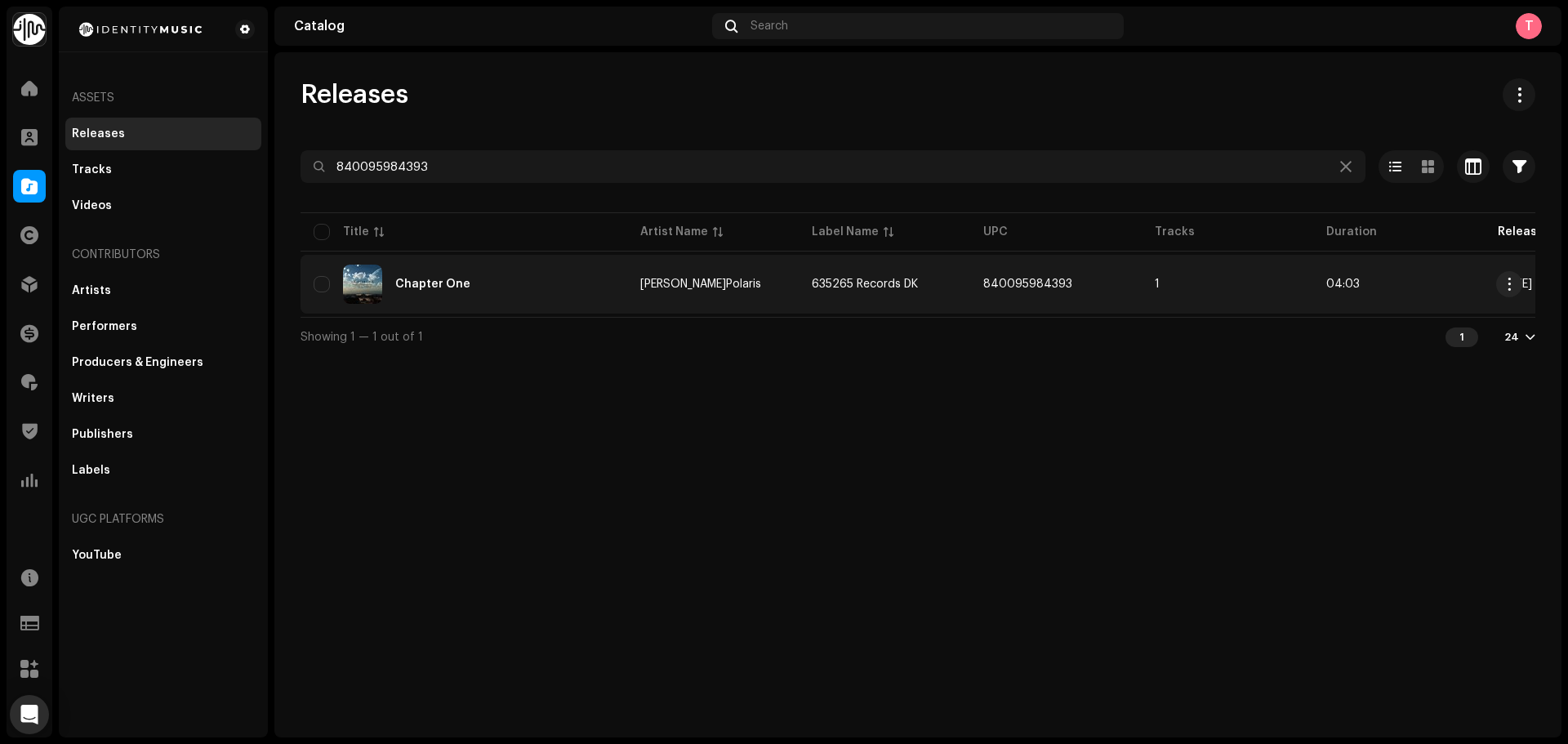
click at [494, 306] on td "Chapter One" at bounding box center [464, 285] width 327 height 59
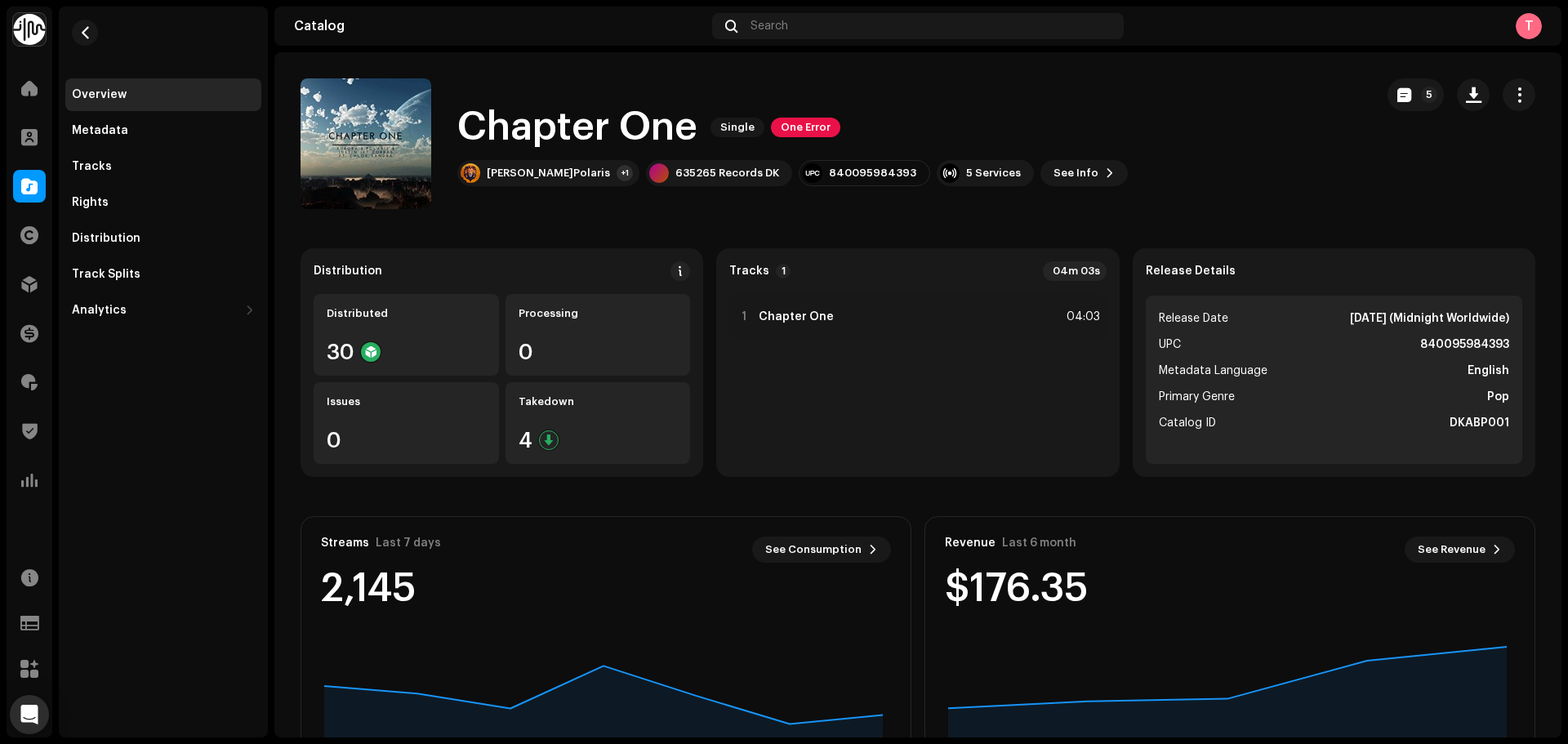
click at [530, 380] on div "Distributed 30 Processing 0 Issues 0 Takedown 4" at bounding box center [502, 379] width 376 height 170
click at [576, 428] on div "Takedown 4" at bounding box center [598, 423] width 185 height 81
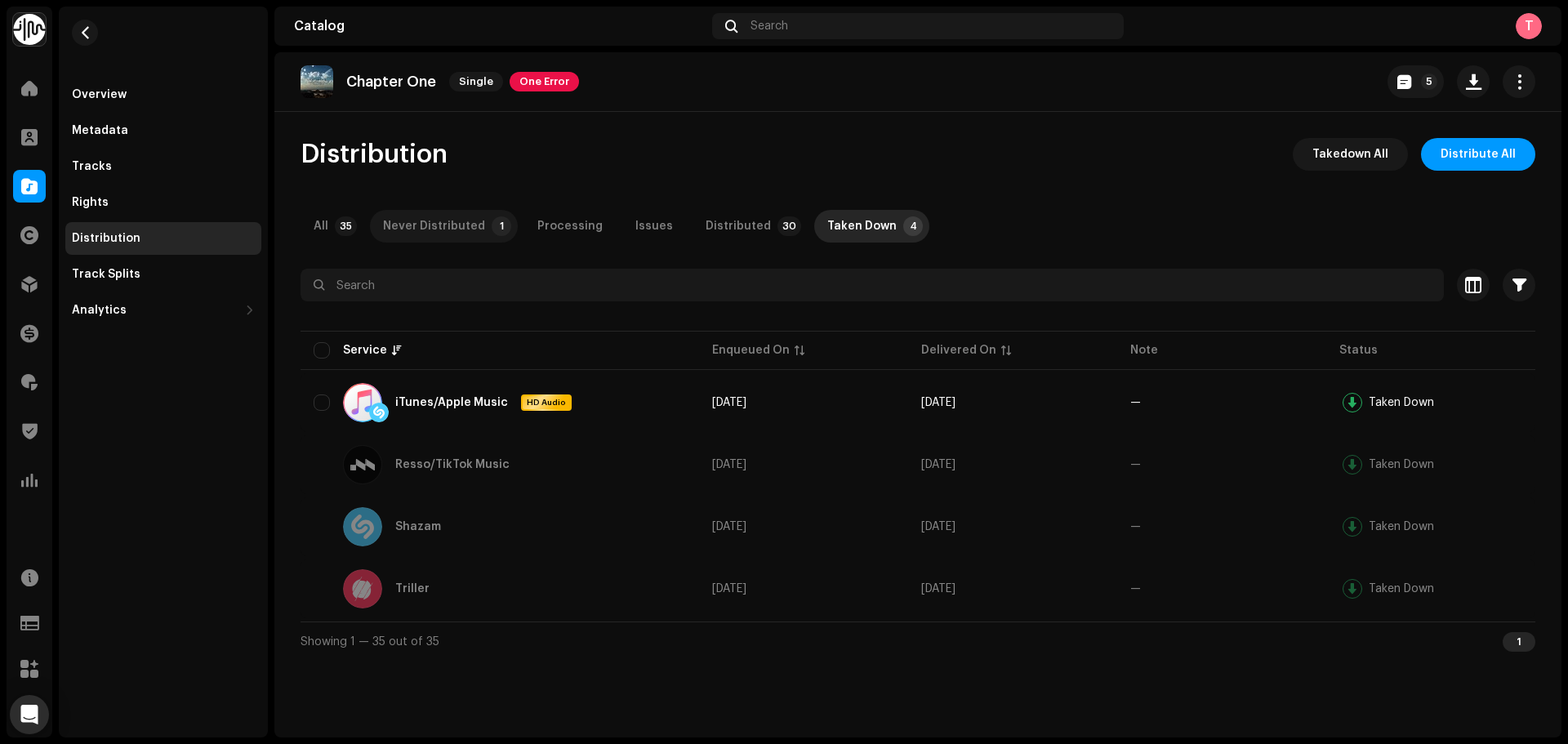
click at [473, 222] on div "Never Distributed" at bounding box center [434, 227] width 102 height 33
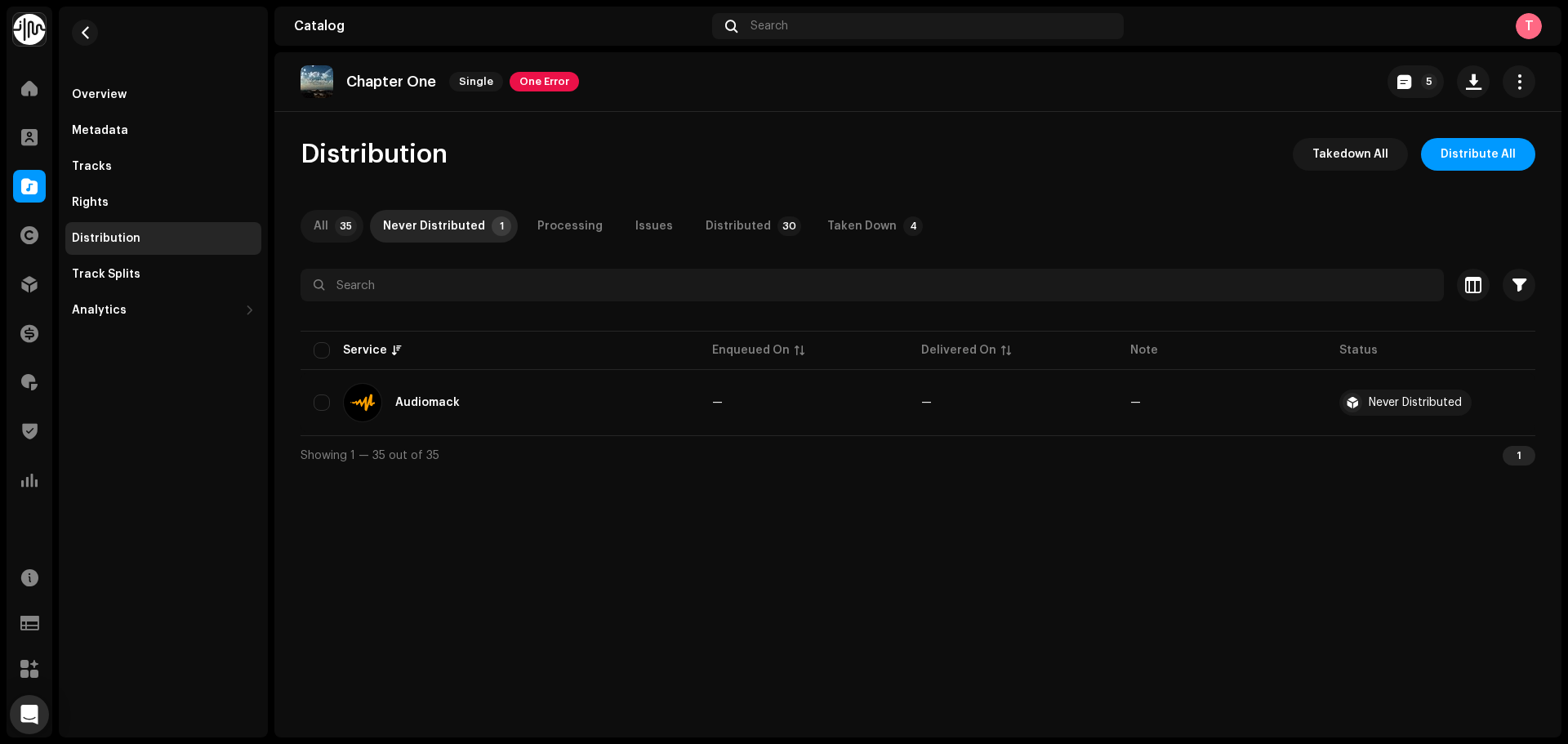
click at [360, 224] on p-tab "All 35" at bounding box center [332, 227] width 63 height 33
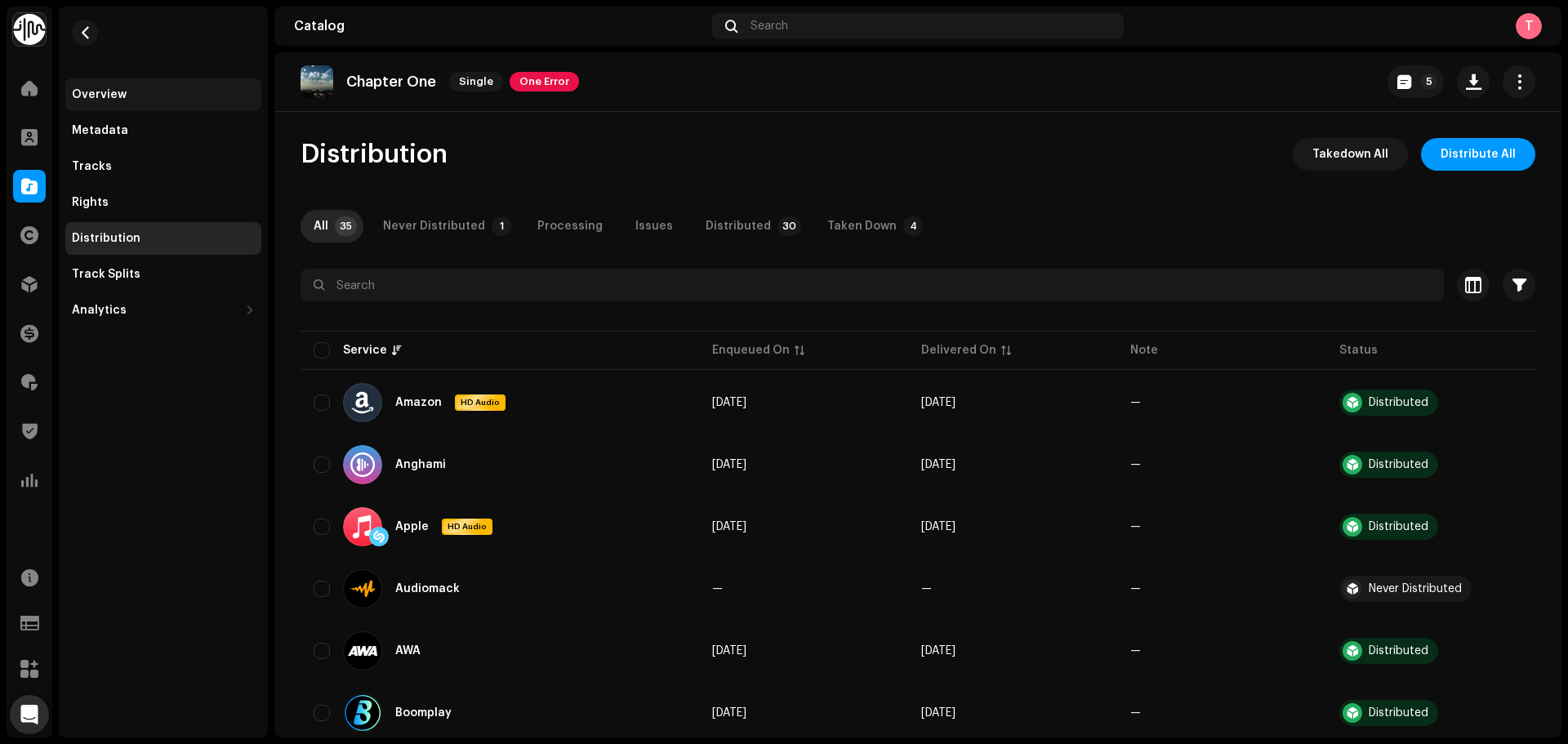
click at [113, 93] on div "Overview" at bounding box center [99, 94] width 54 height 13
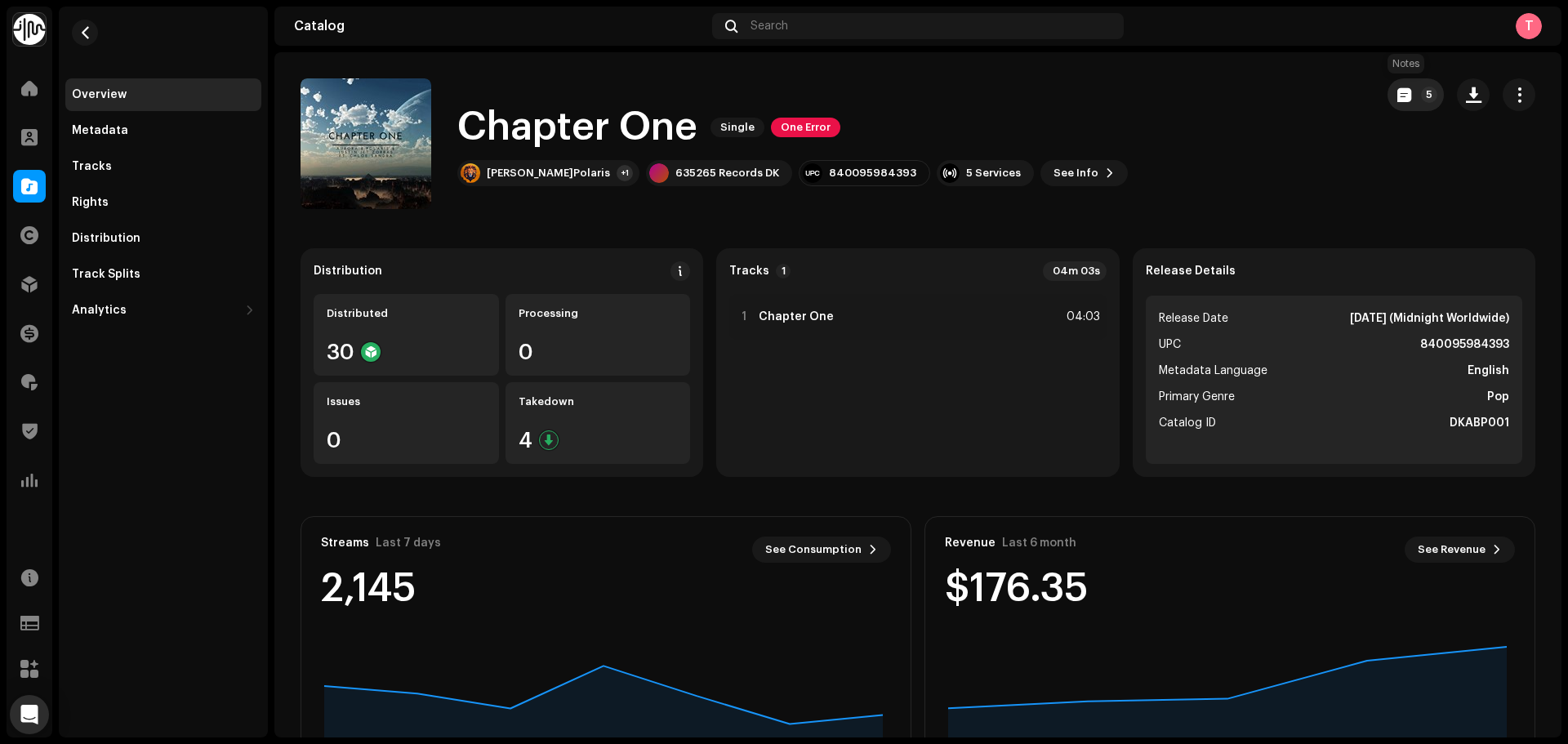
click at [1398, 98] on span "button" at bounding box center [1405, 94] width 14 height 13
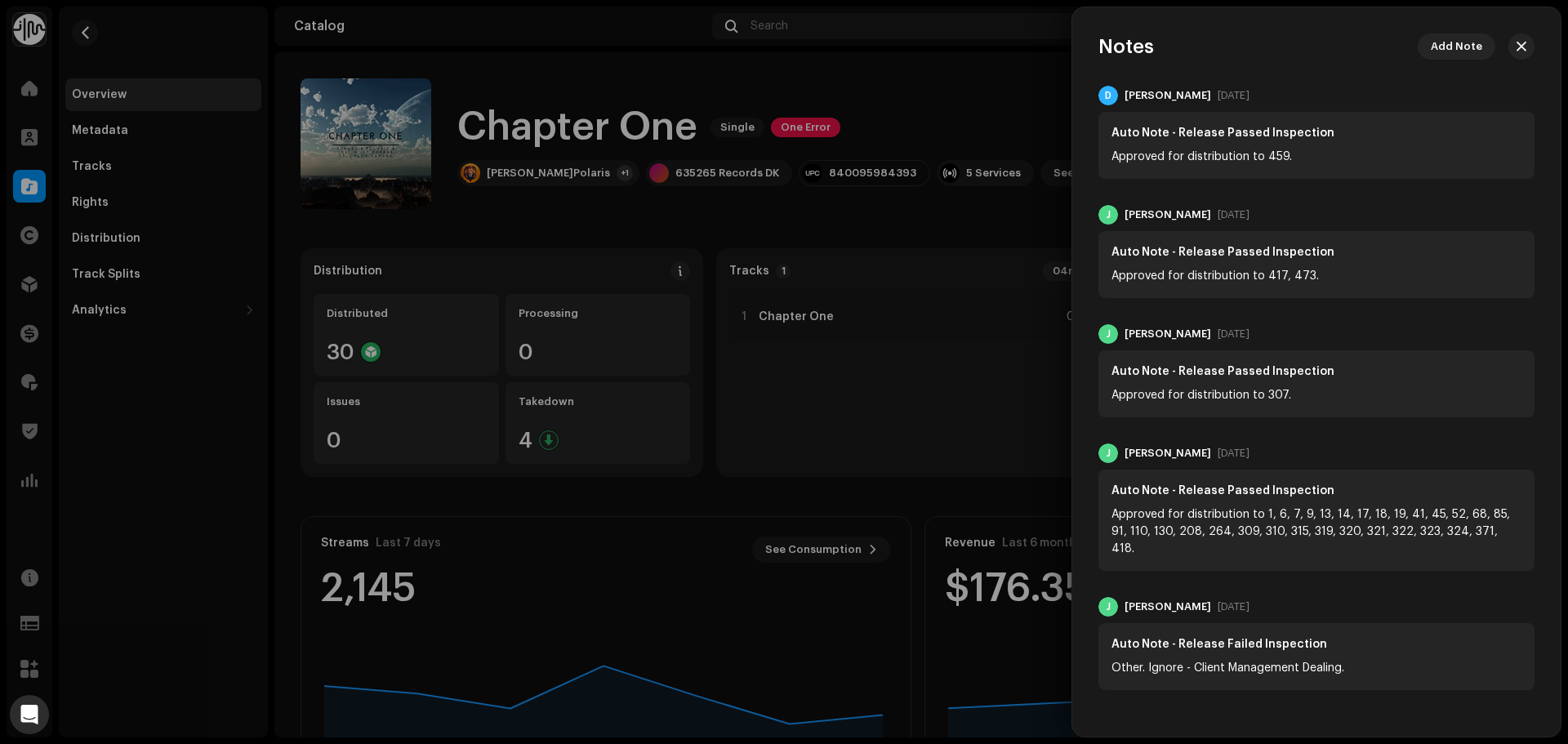
click at [970, 86] on div at bounding box center [784, 372] width 1568 height 744
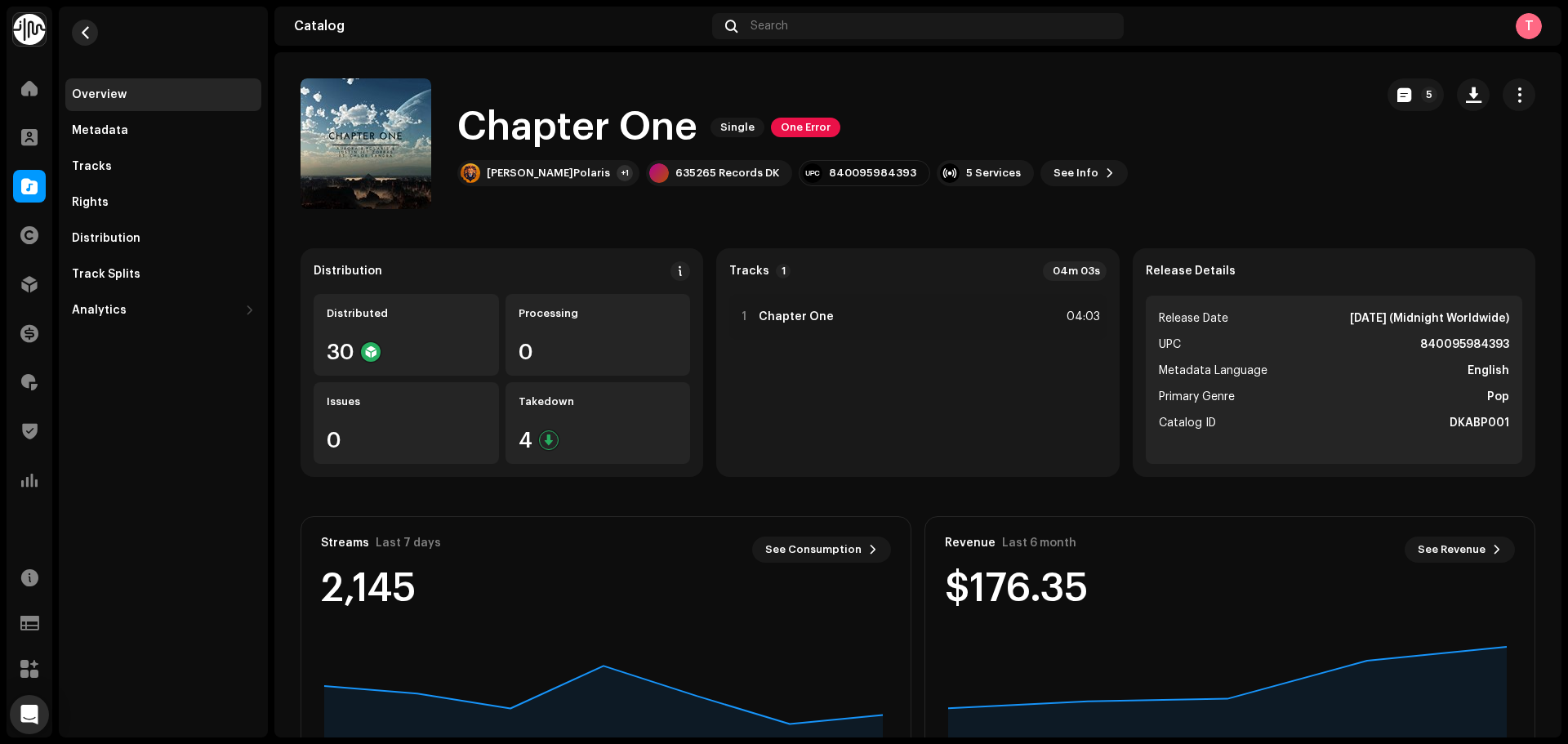
click at [92, 36] on button "button" at bounding box center [85, 33] width 26 height 26
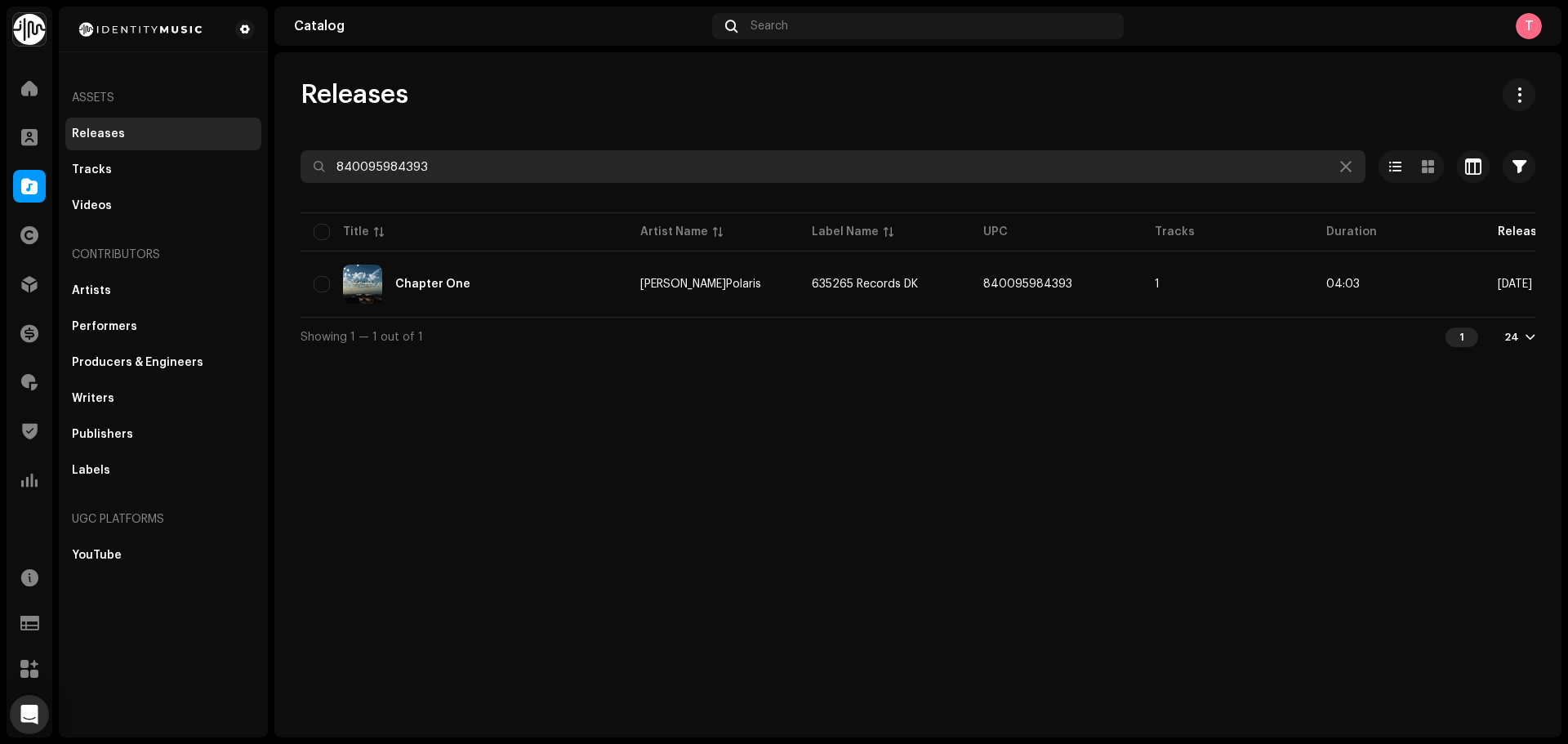
drag, startPoint x: 470, startPoint y: 160, endPoint x: 93, endPoint y: 137, distance: 377.7
click at [94, 138] on div "Identity Music Home Clients Catalog Rights Distribution Finance Royalties Trust…" at bounding box center [784, 372] width 1568 height 744
type input "[PERSON_NAME]"
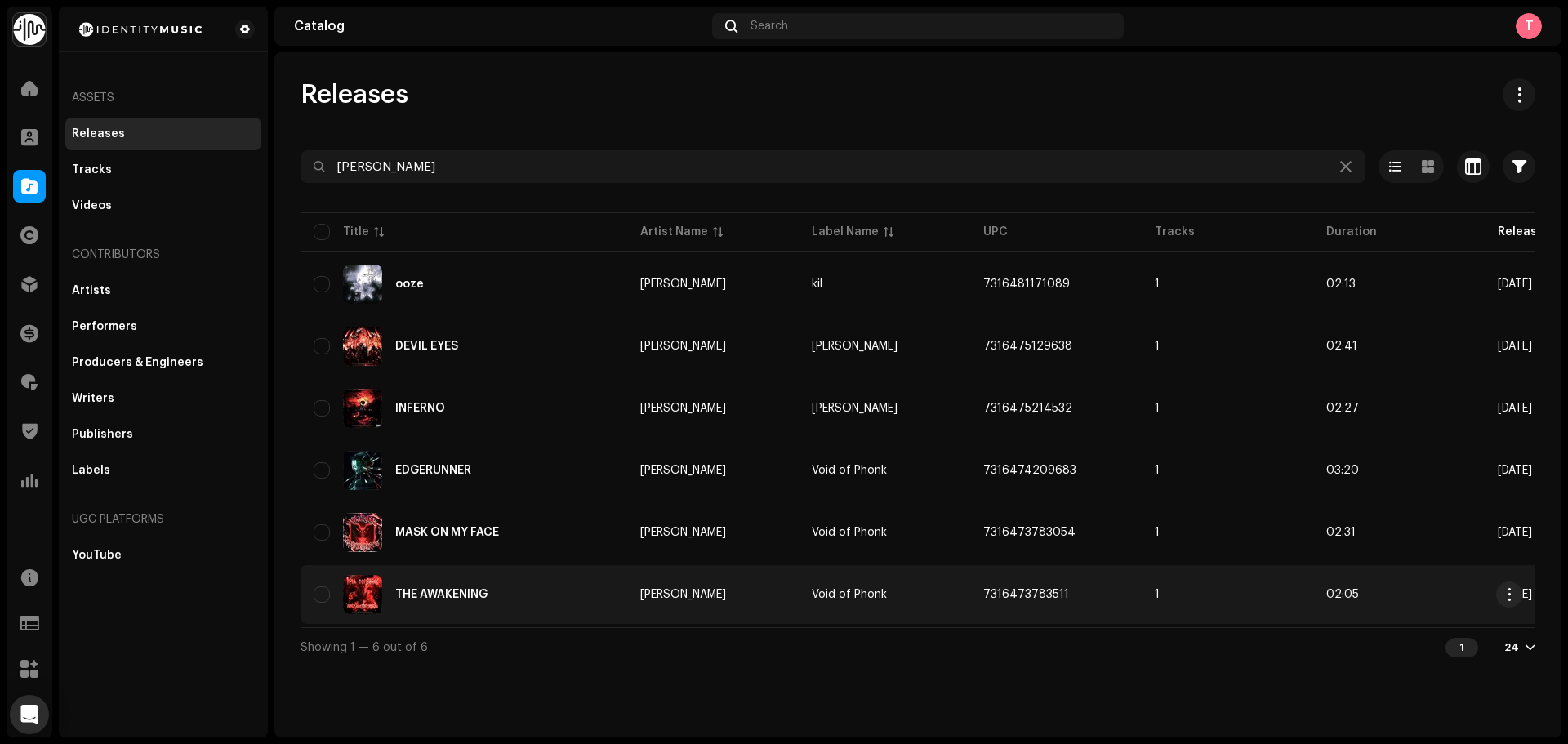
click at [468, 599] on div "THE AWAKENING" at bounding box center [441, 594] width 93 height 11
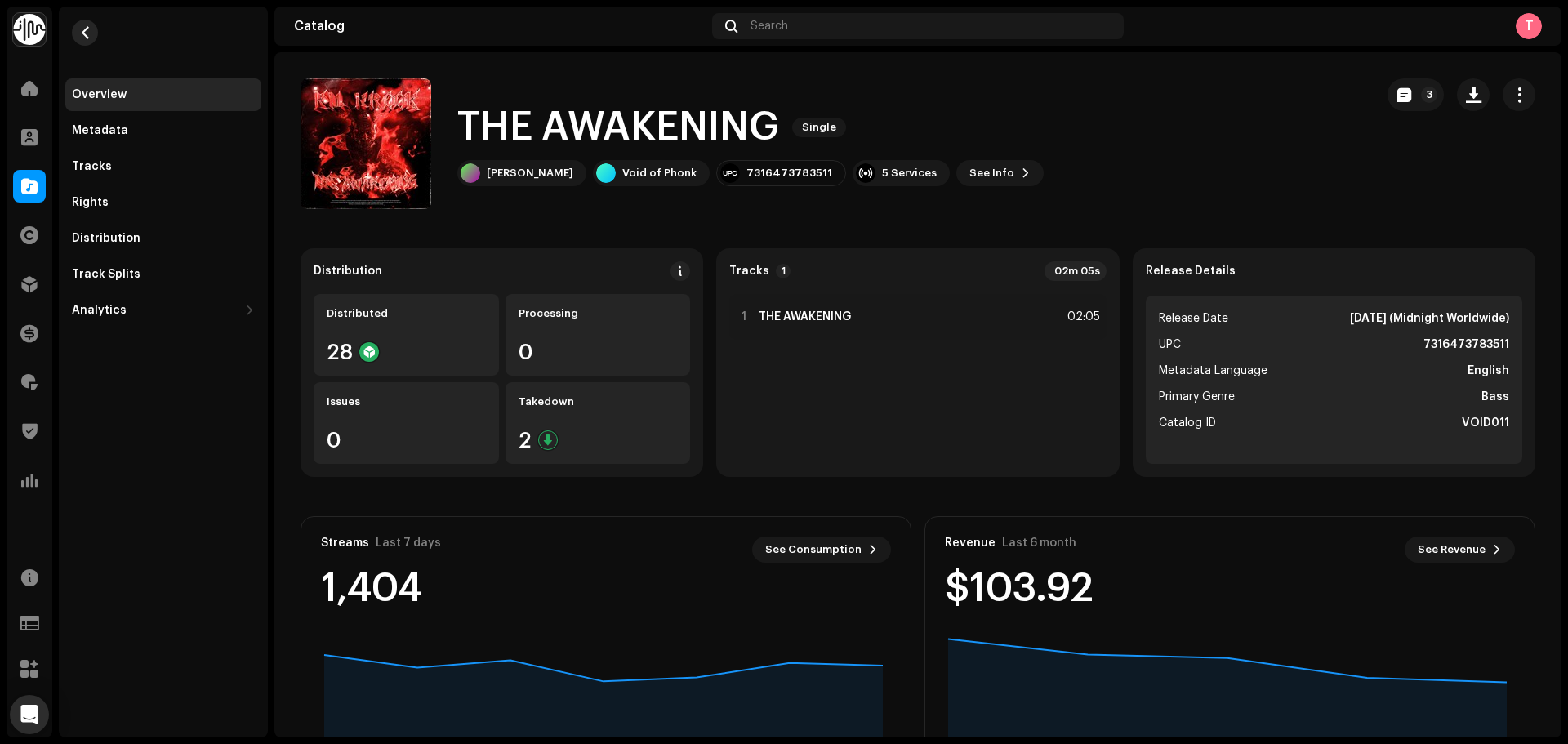
click at [87, 27] on span "button" at bounding box center [86, 32] width 12 height 13
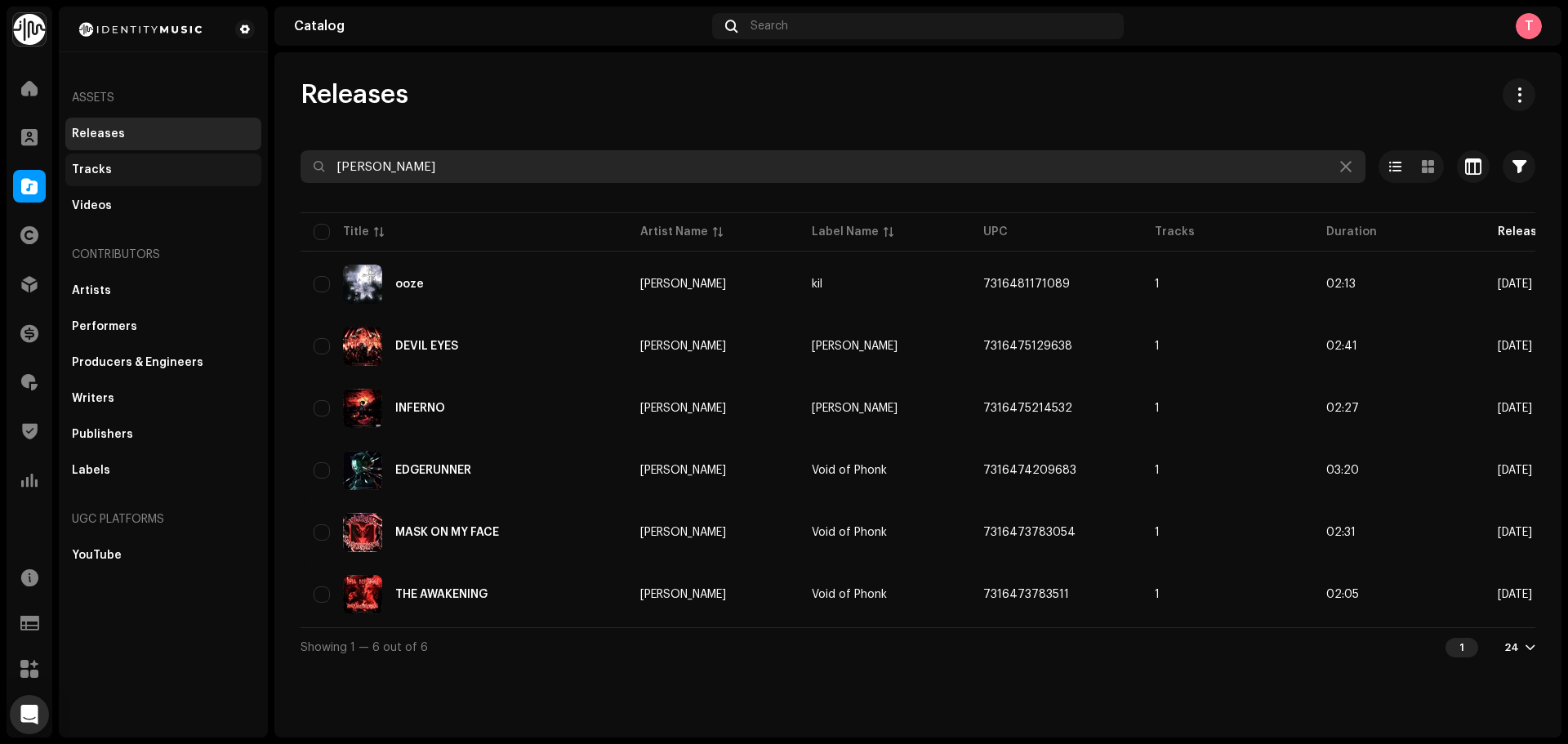
drag, startPoint x: 411, startPoint y: 161, endPoint x: 164, endPoint y: 159, distance: 247.0
click at [166, 159] on div "Identity Music Home Clients Catalog Rights Distribution Finance Royalties Trust…" at bounding box center [784, 372] width 1568 height 744
paste input "859783237925"
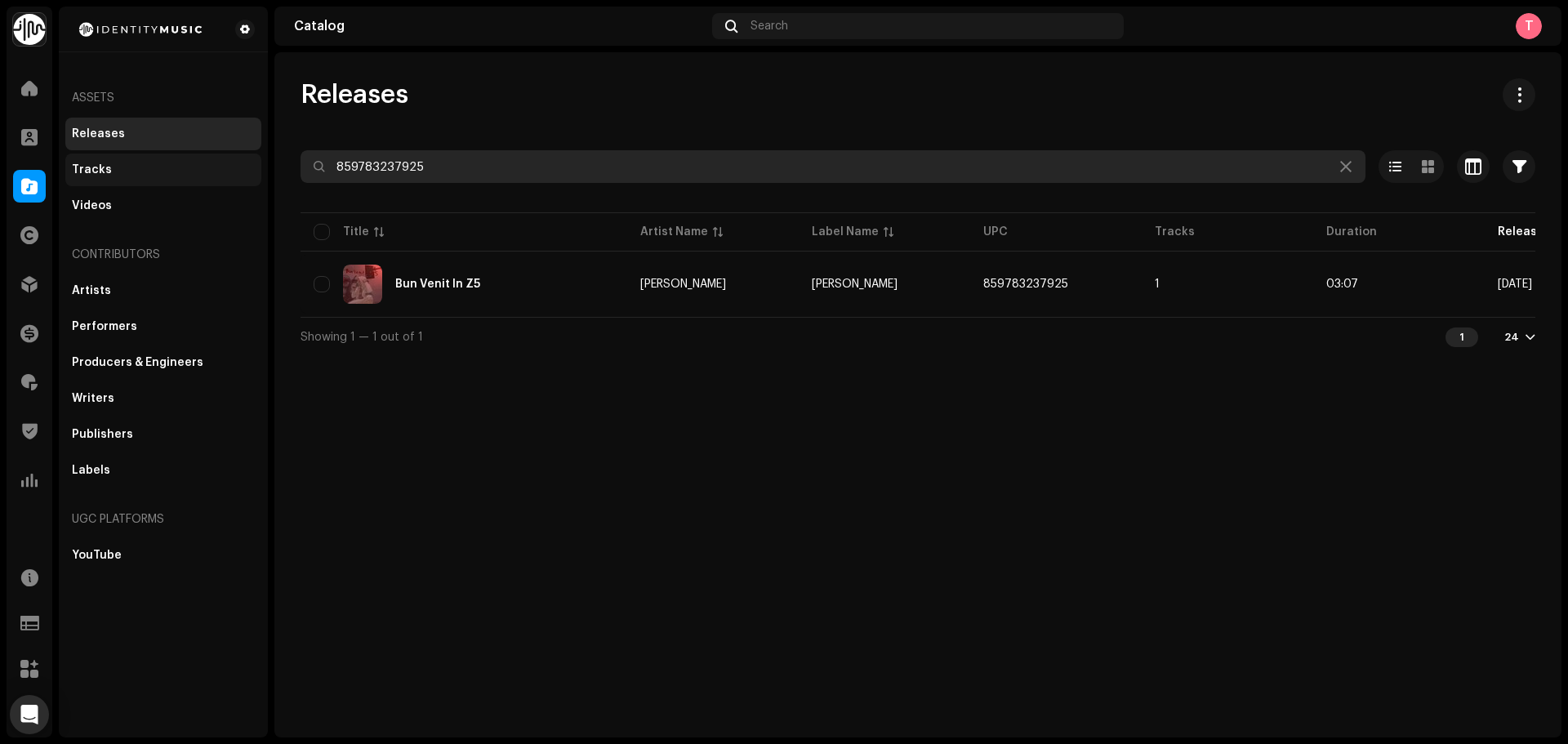
drag, startPoint x: 496, startPoint y: 162, endPoint x: 149, endPoint y: 166, distance: 347.0
click at [150, 166] on div "Identity Music Home Clients Catalog Rights Distribution Finance Royalties Trust…" at bounding box center [784, 372] width 1568 height 744
paste input "193339506104"
type input "193339506104"
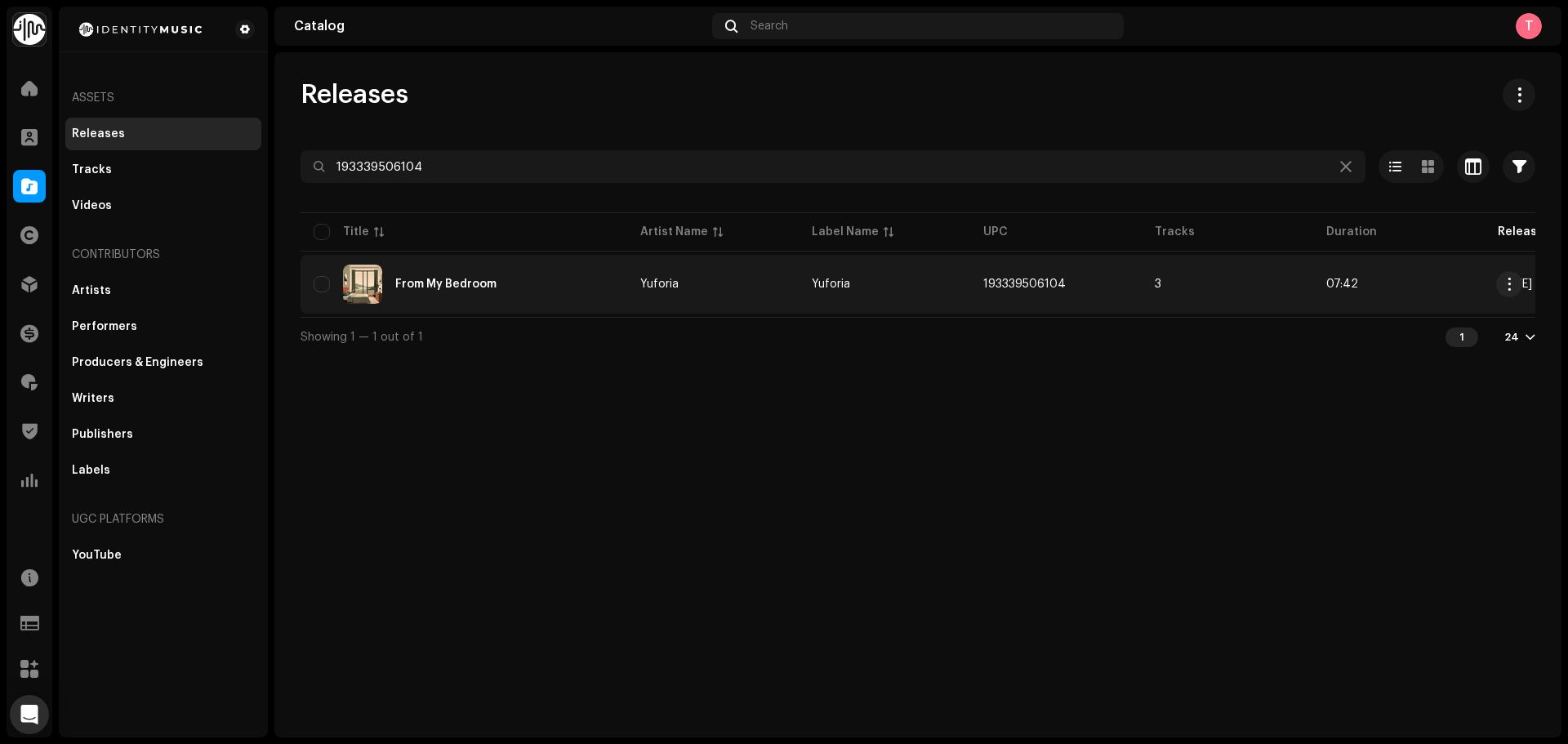
click at [551, 284] on div "From My Bedroom" at bounding box center [464, 284] width 301 height 39
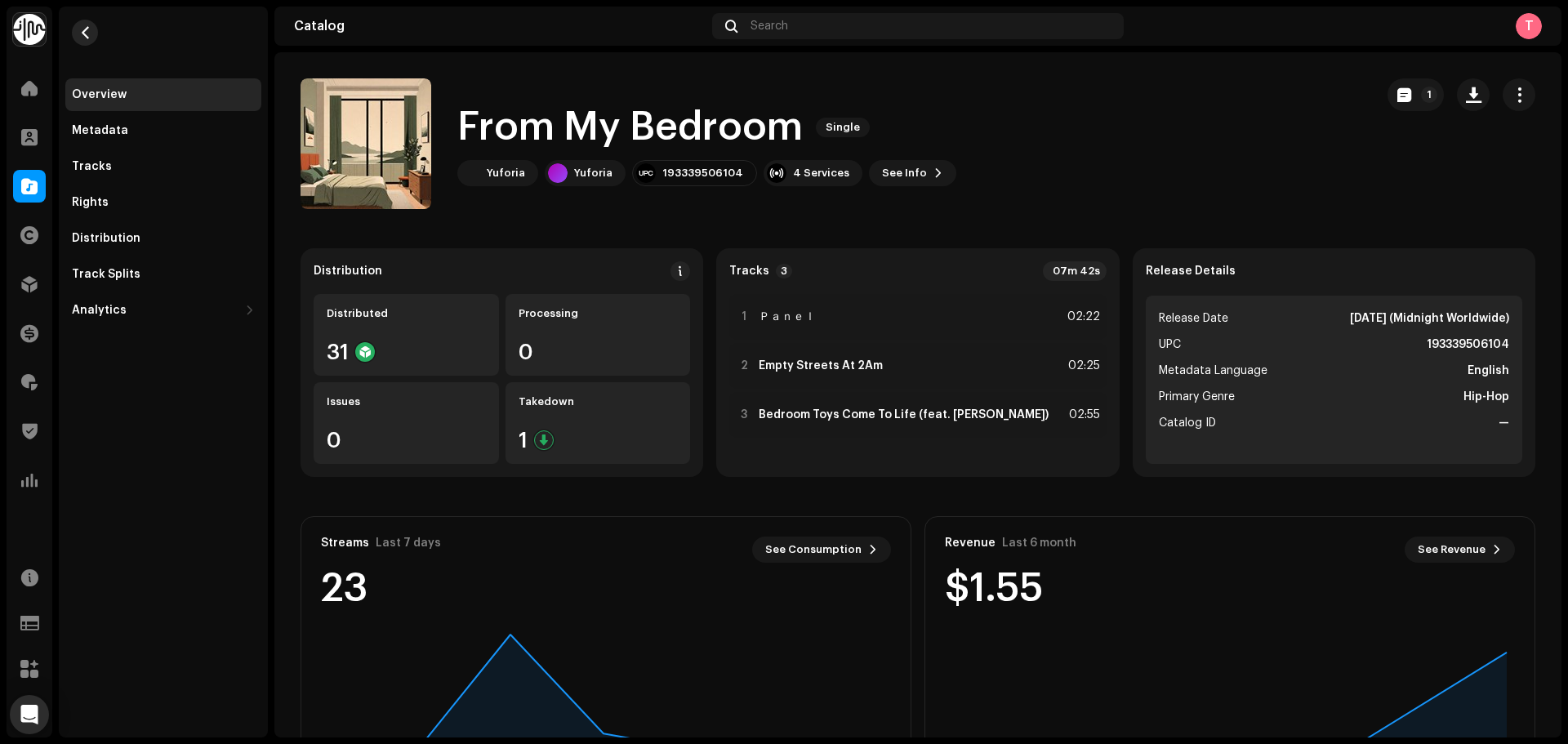
click at [89, 28] on span "button" at bounding box center [86, 32] width 12 height 13
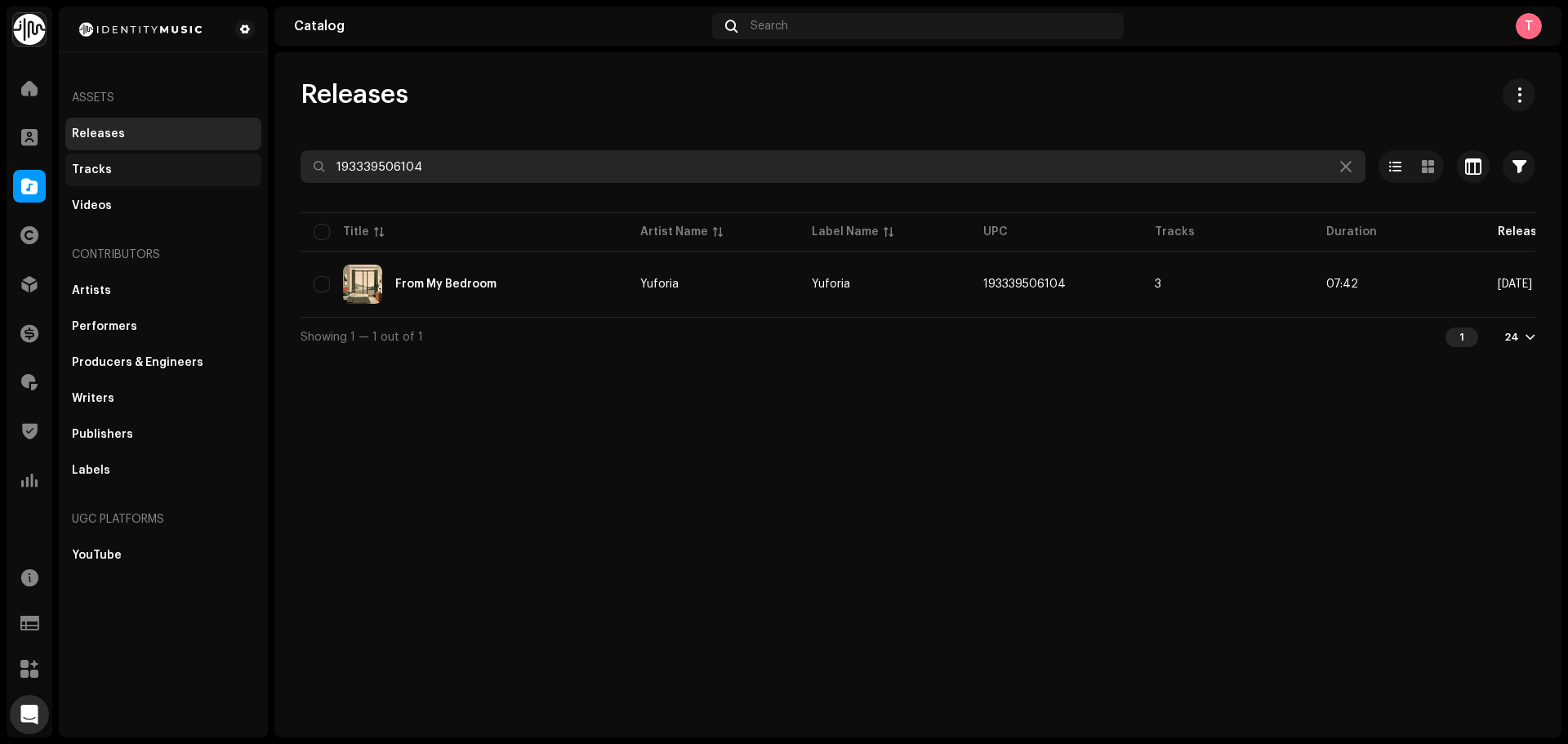
drag, startPoint x: 476, startPoint y: 169, endPoint x: 242, endPoint y: 159, distance: 234.2
click at [246, 159] on div "Identity Music Home Clients Catalog Rights Distribution Finance Royalties Trust…" at bounding box center [784, 372] width 1568 height 744
paste input "7316471373516"
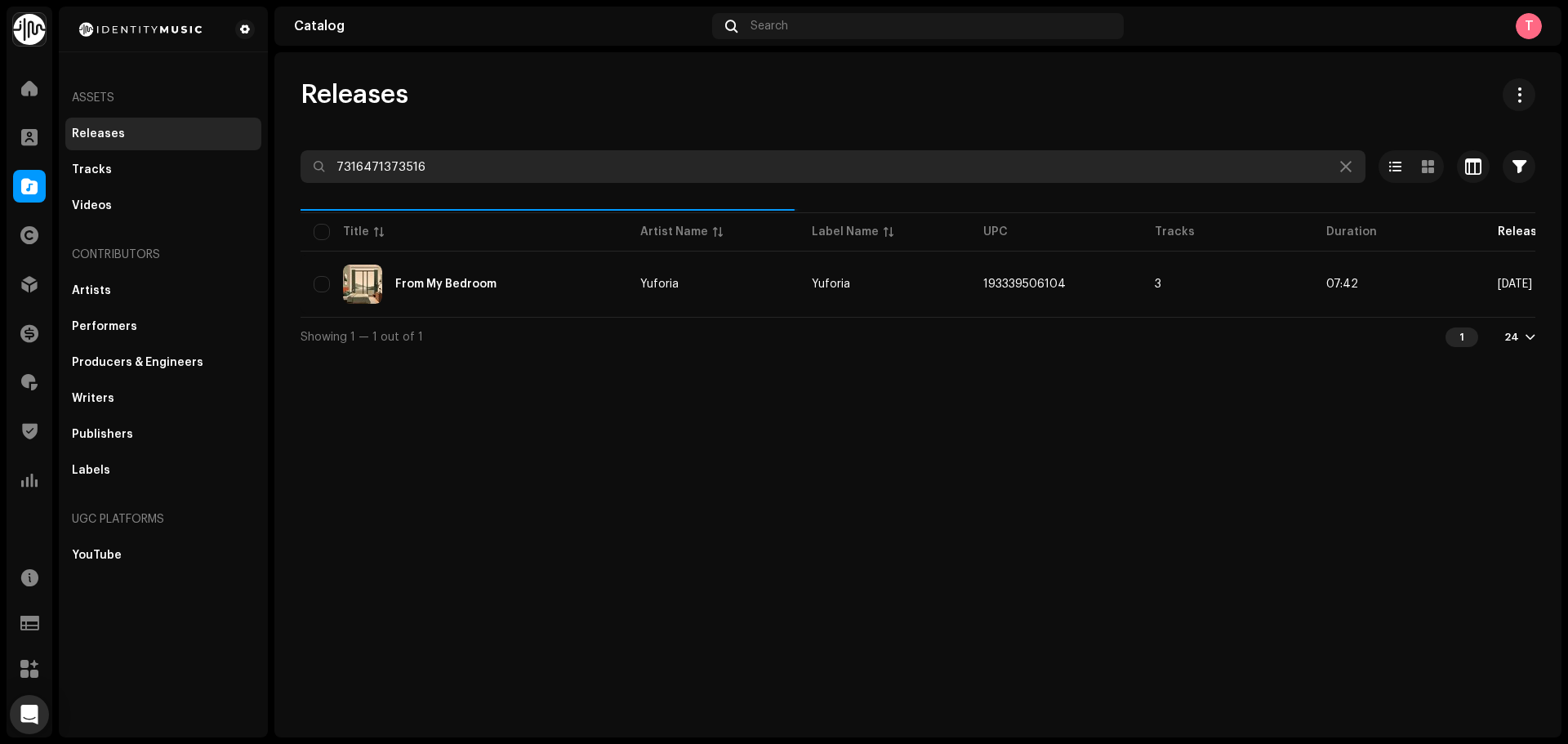
type input "7316471373516"
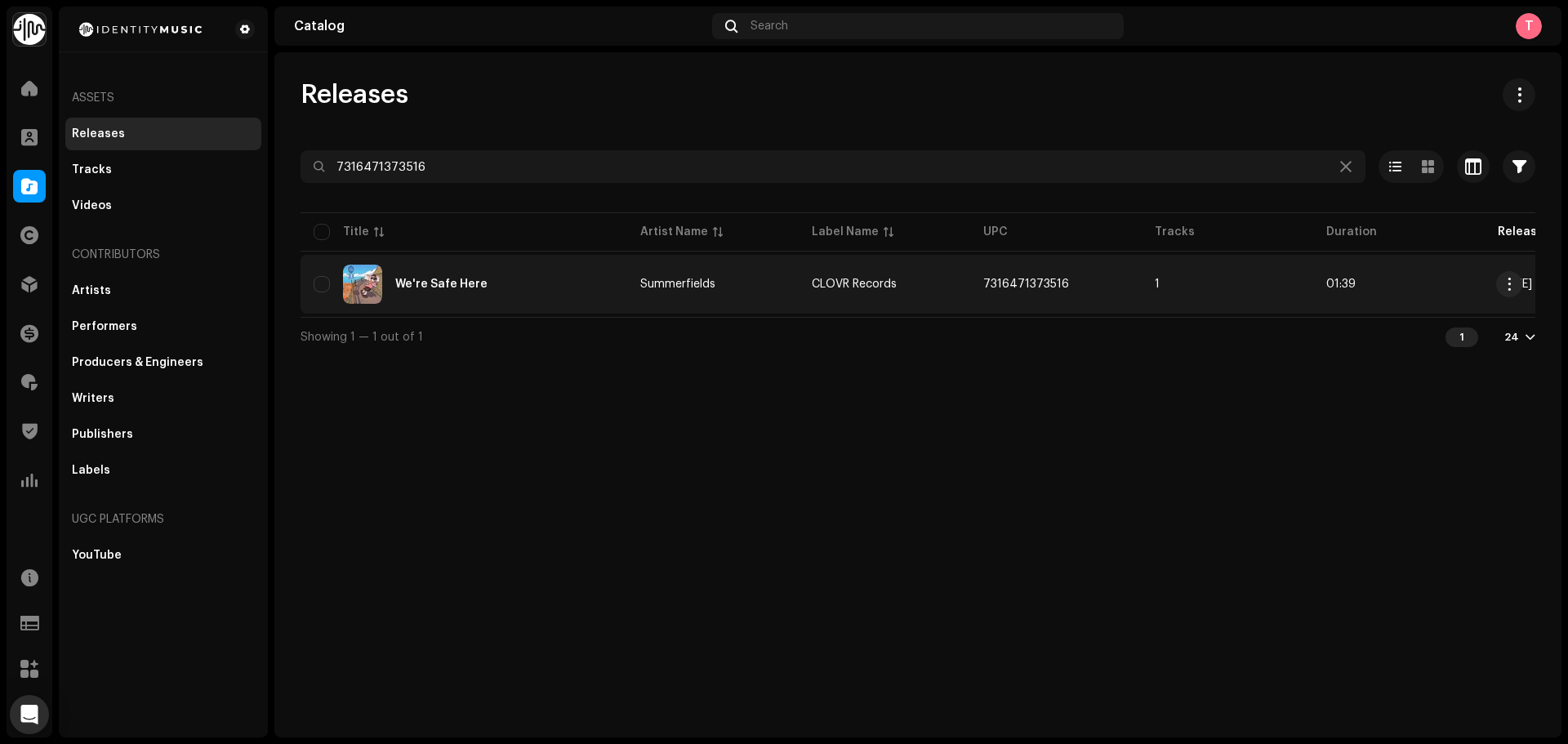
click at [552, 281] on div "We're Safe Here" at bounding box center [464, 284] width 301 height 39
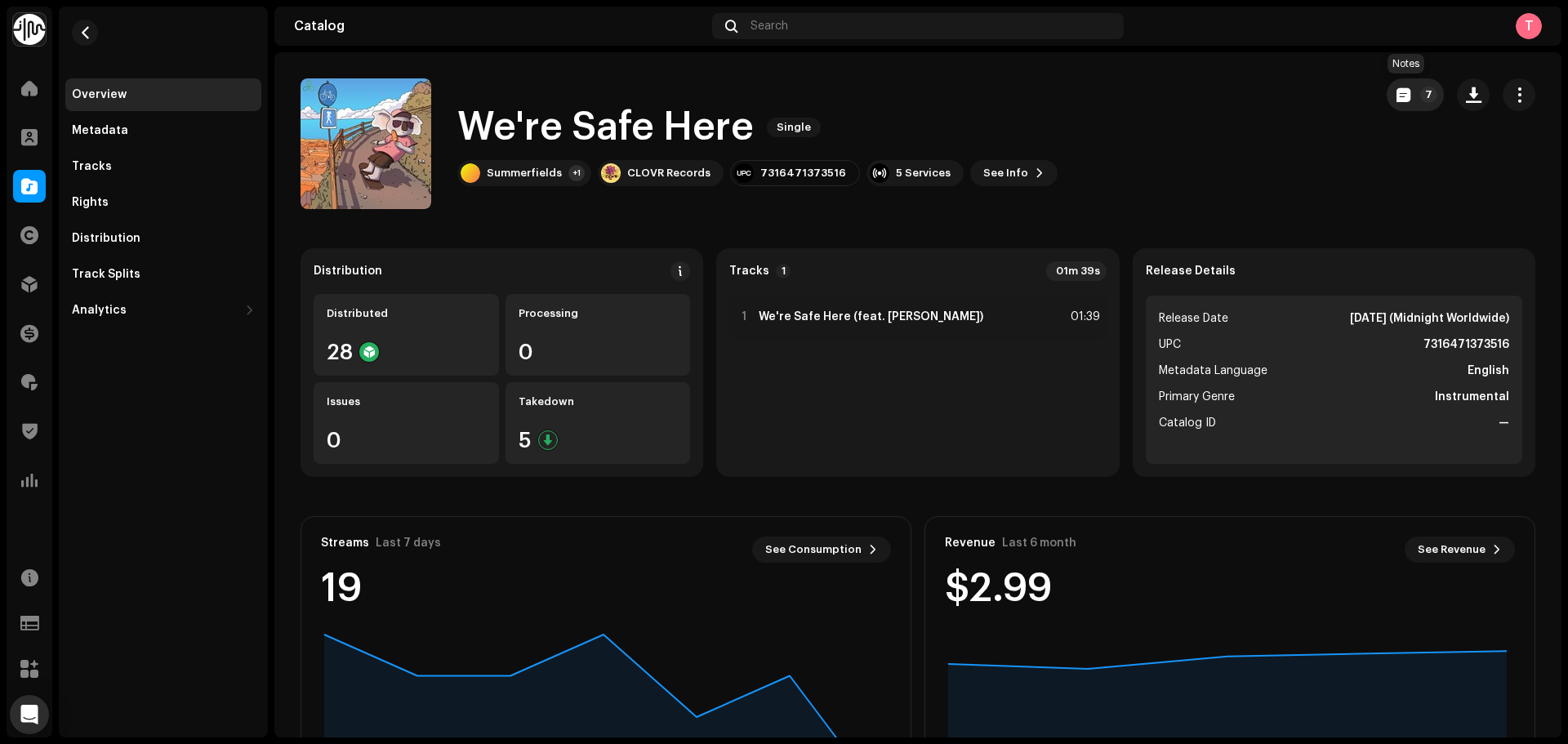
click at [1397, 91] on span "button" at bounding box center [1404, 94] width 14 height 13
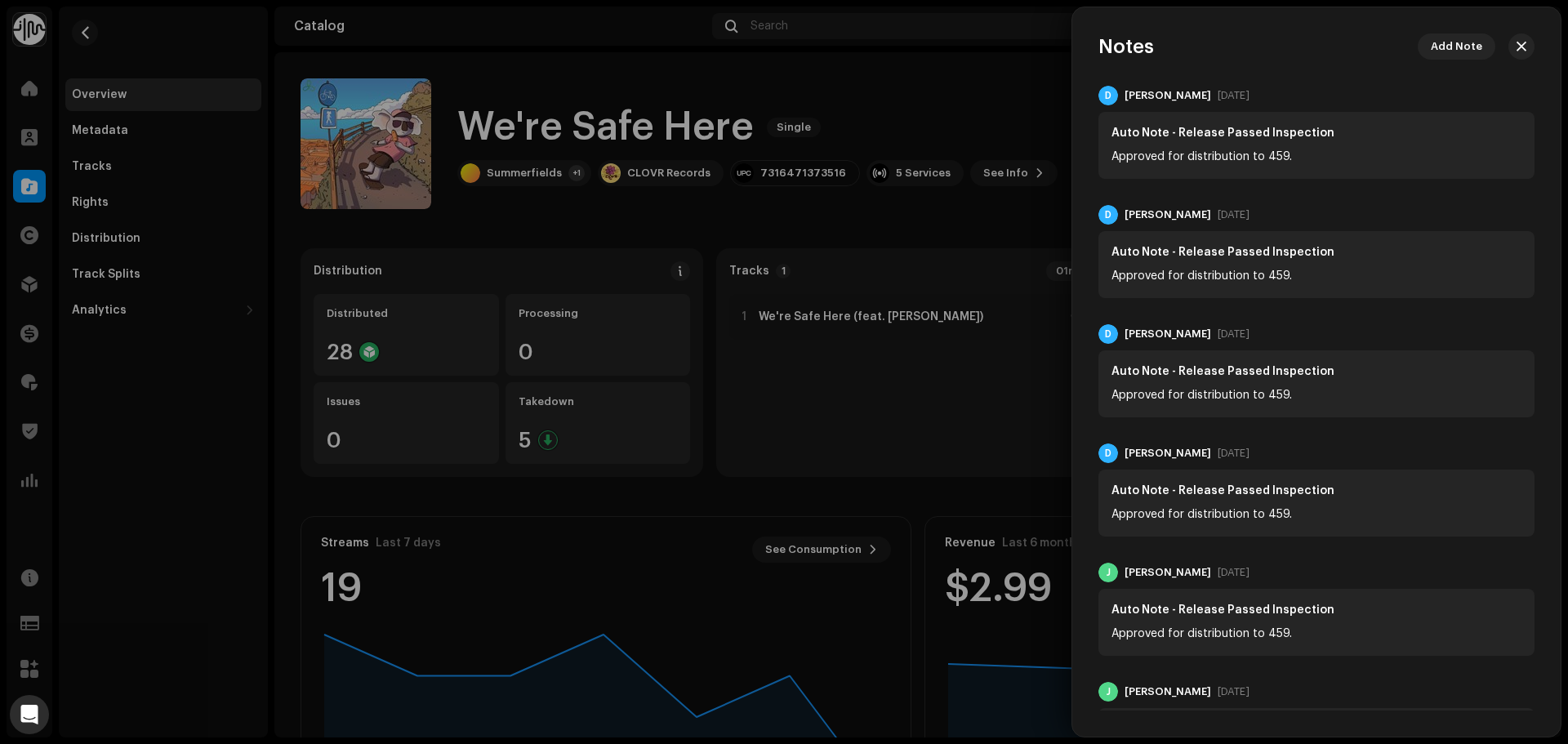
click at [1014, 68] on div at bounding box center [784, 372] width 1568 height 744
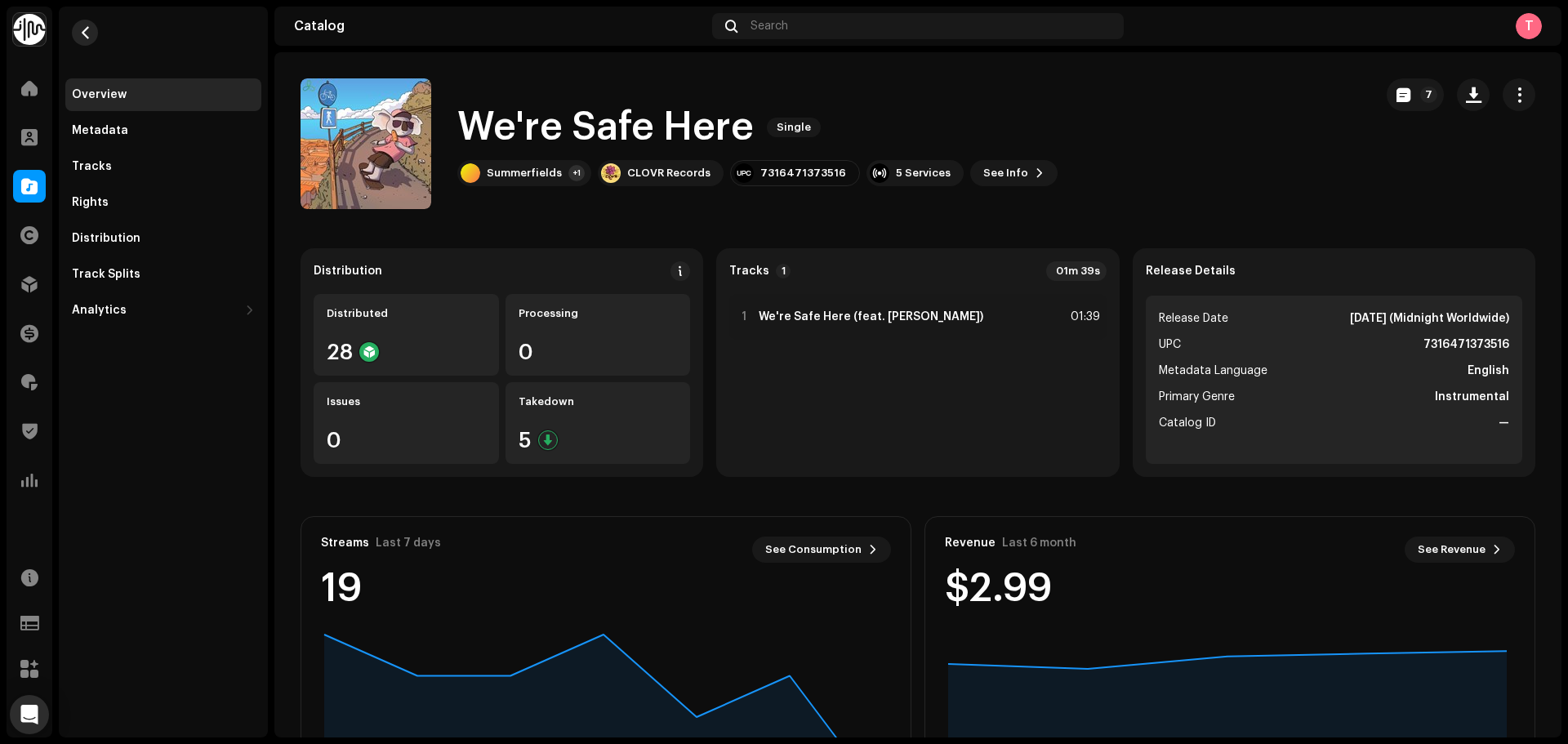
click at [90, 33] on span "button" at bounding box center [86, 32] width 12 height 13
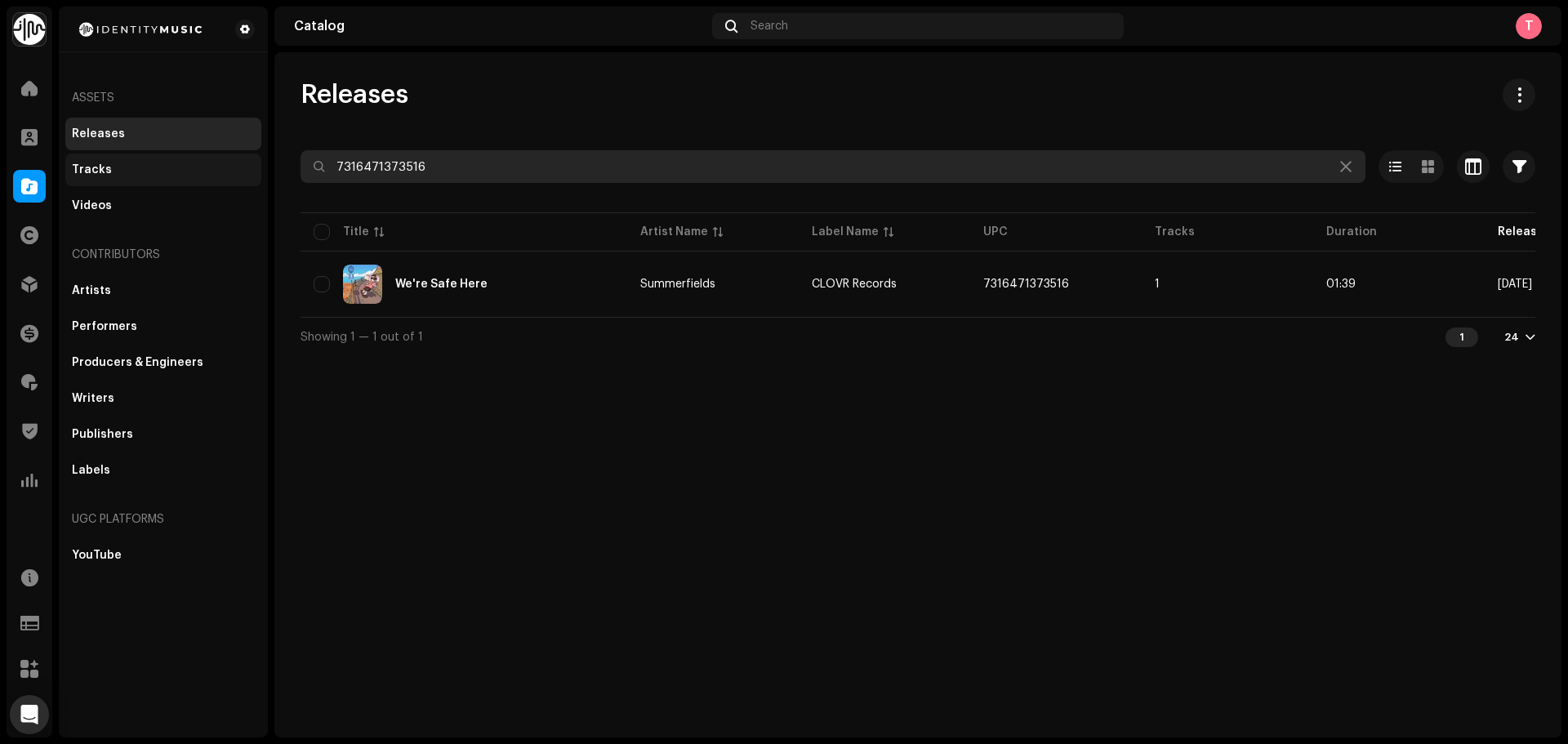
drag, startPoint x: 490, startPoint y: 167, endPoint x: 122, endPoint y: 157, distance: 368.1
click at [122, 157] on div "Identity Music Home Clients Catalog Rights Distribution Finance Royalties Trust…" at bounding box center [784, 372] width 1568 height 744
paste input "2489445"
type input "7316472489445"
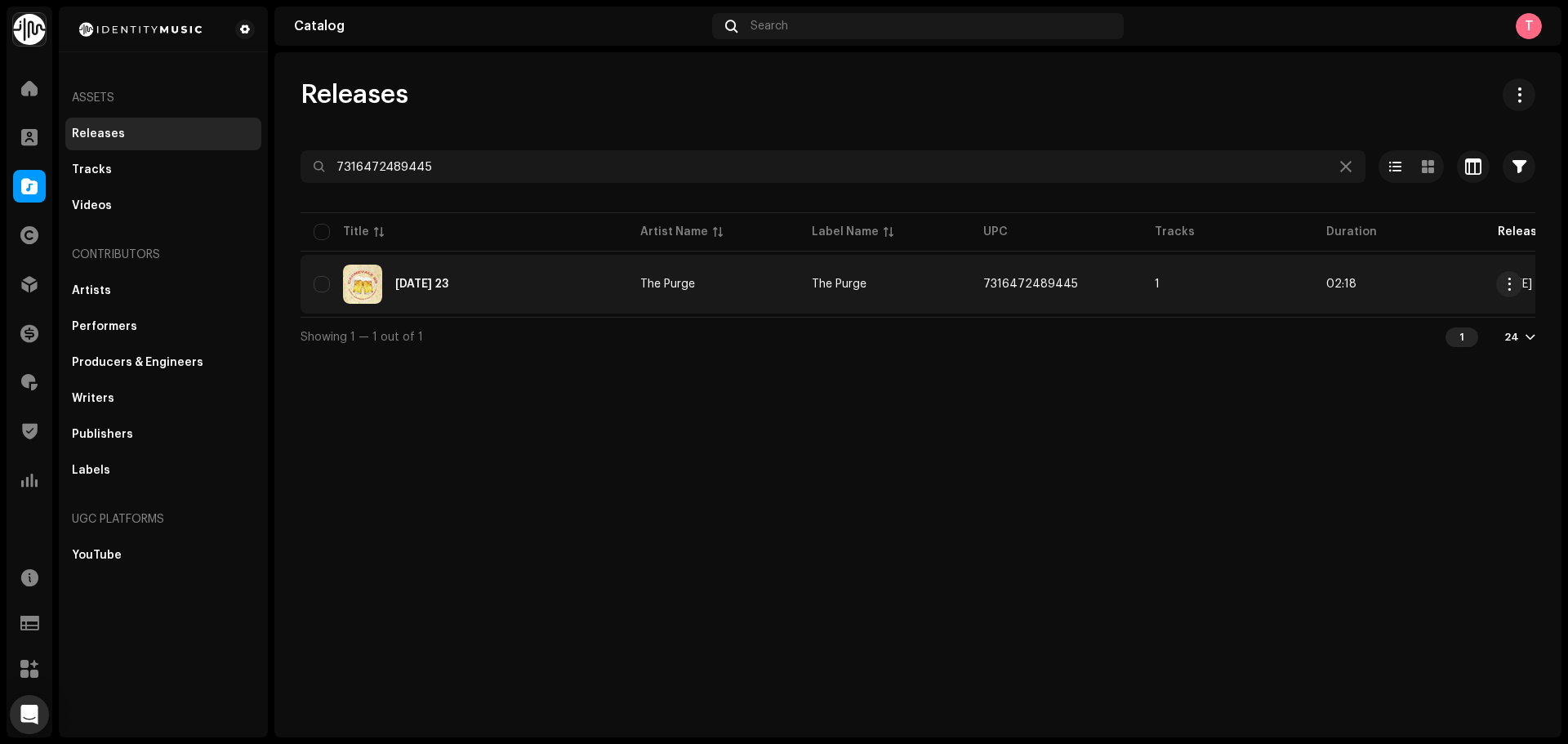
click at [473, 267] on div "[DATE] 23" at bounding box center [464, 284] width 301 height 39
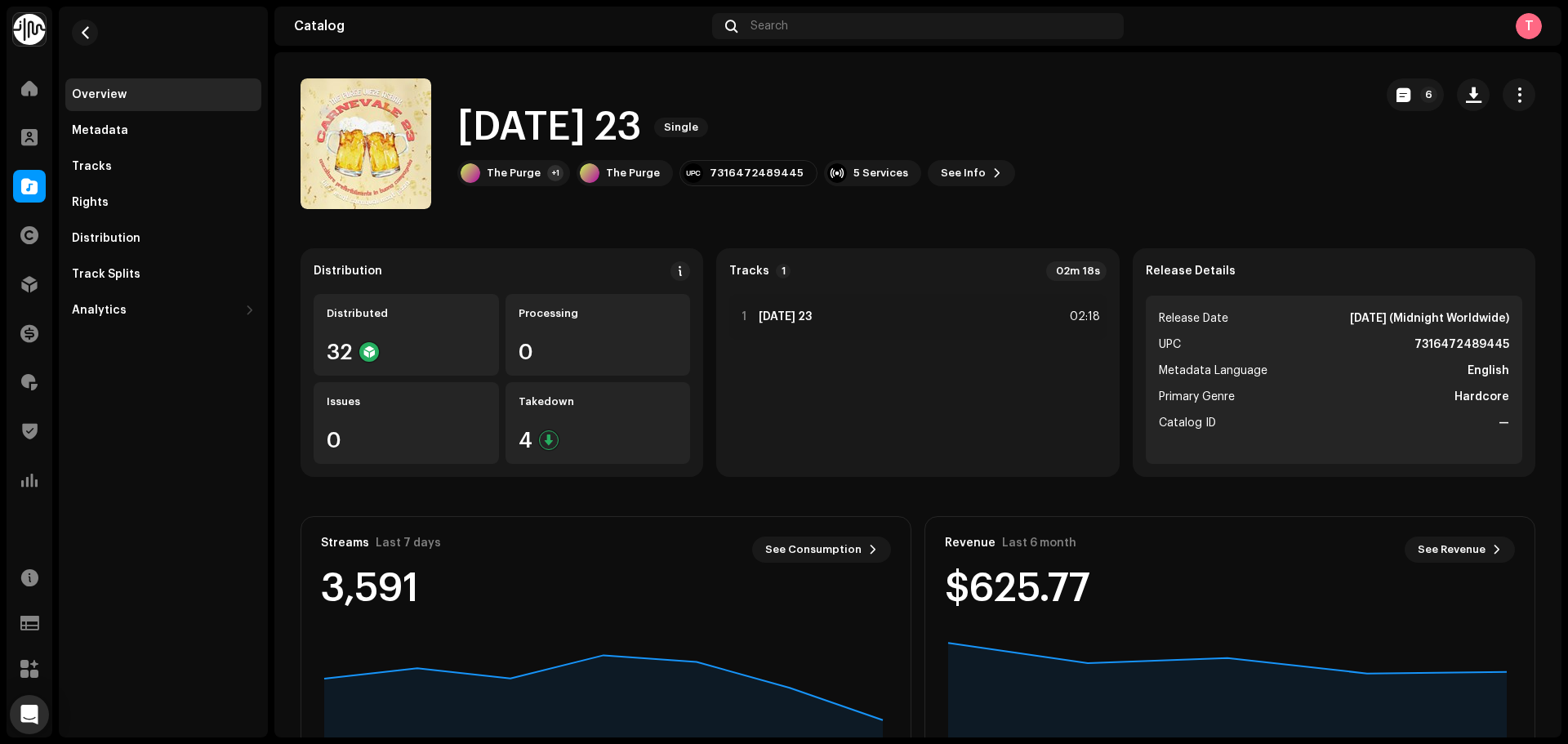
click at [70, 33] on re-m-nav-back at bounding box center [85, 42] width 39 height 72
click at [86, 37] on span "button" at bounding box center [86, 32] width 12 height 13
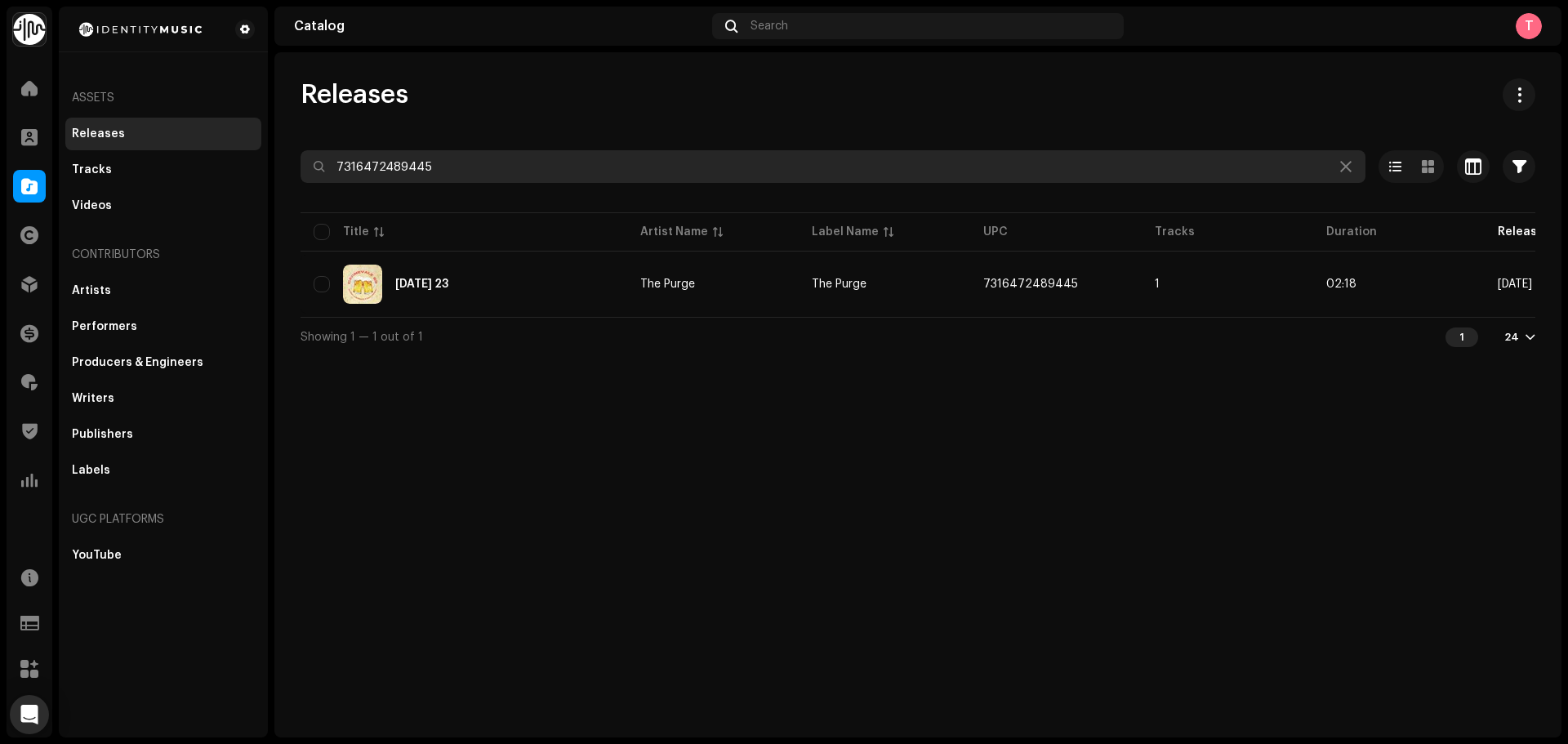
drag, startPoint x: 422, startPoint y: 144, endPoint x: 168, endPoint y: 138, distance: 254.1
click at [198, 140] on div "Identity Music Home Clients Catalog Rights Distribution Finance Royalties Trust…" at bounding box center [784, 372] width 1568 height 744
paste input "3551431"
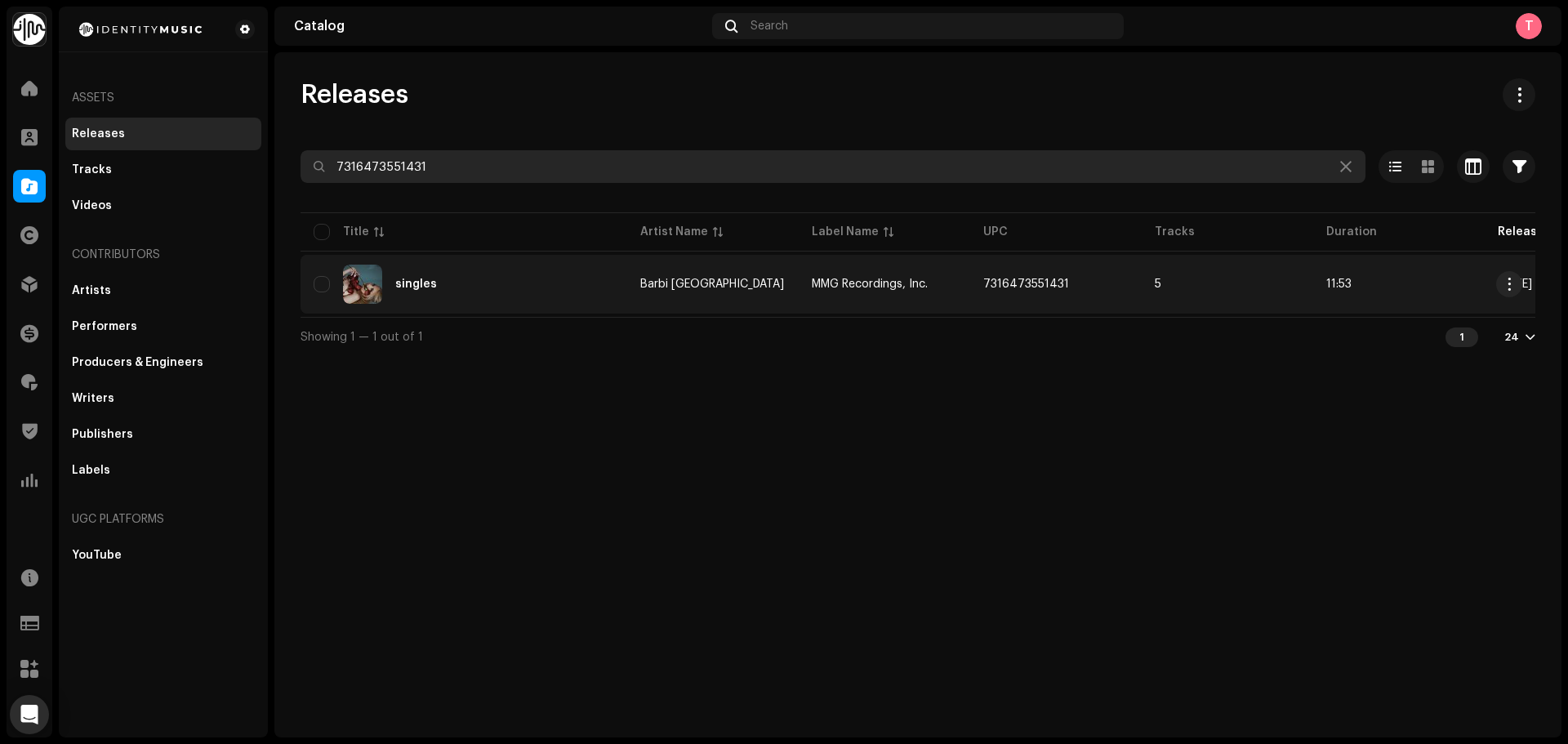
type input "7316473551431"
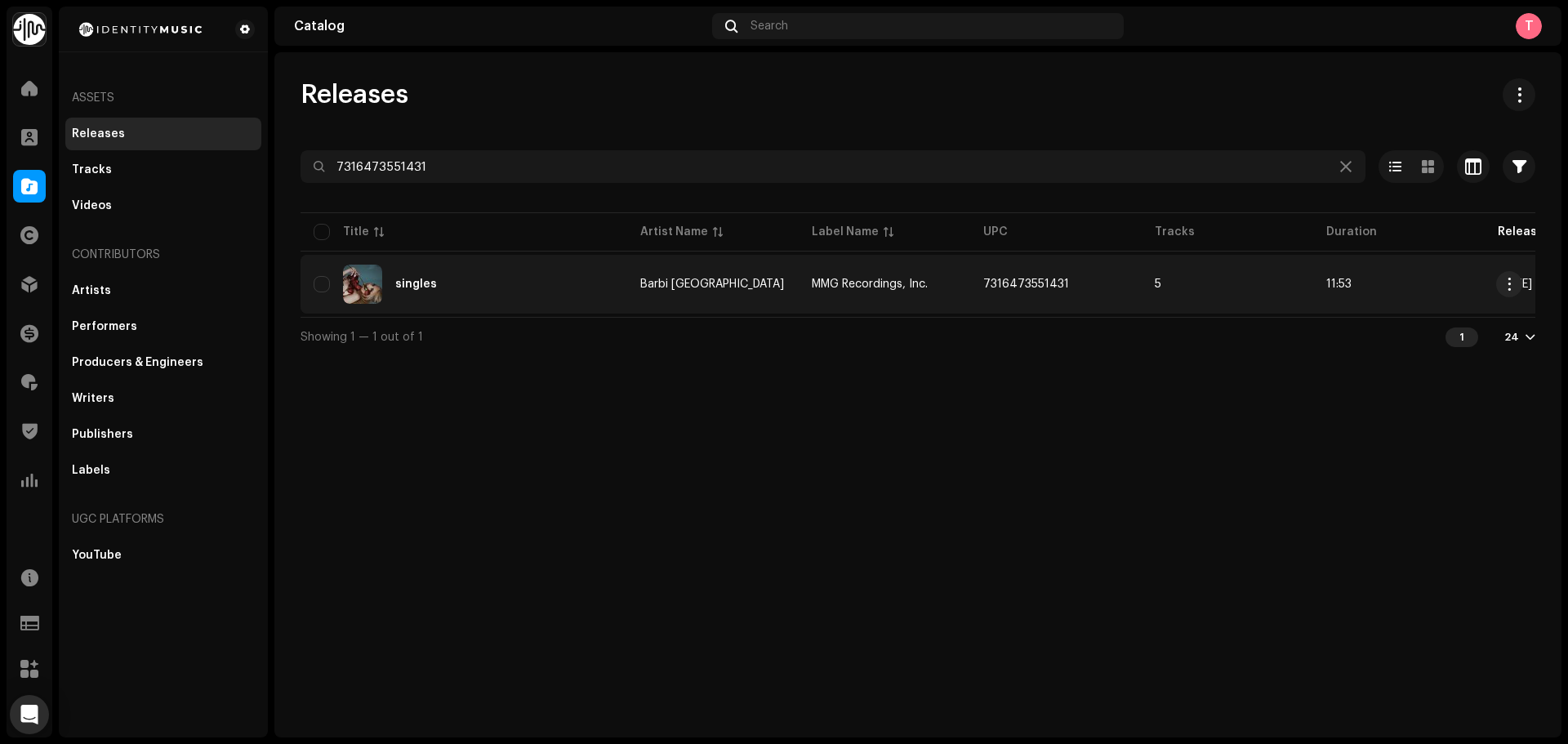
click at [558, 285] on div "singles" at bounding box center [464, 284] width 301 height 39
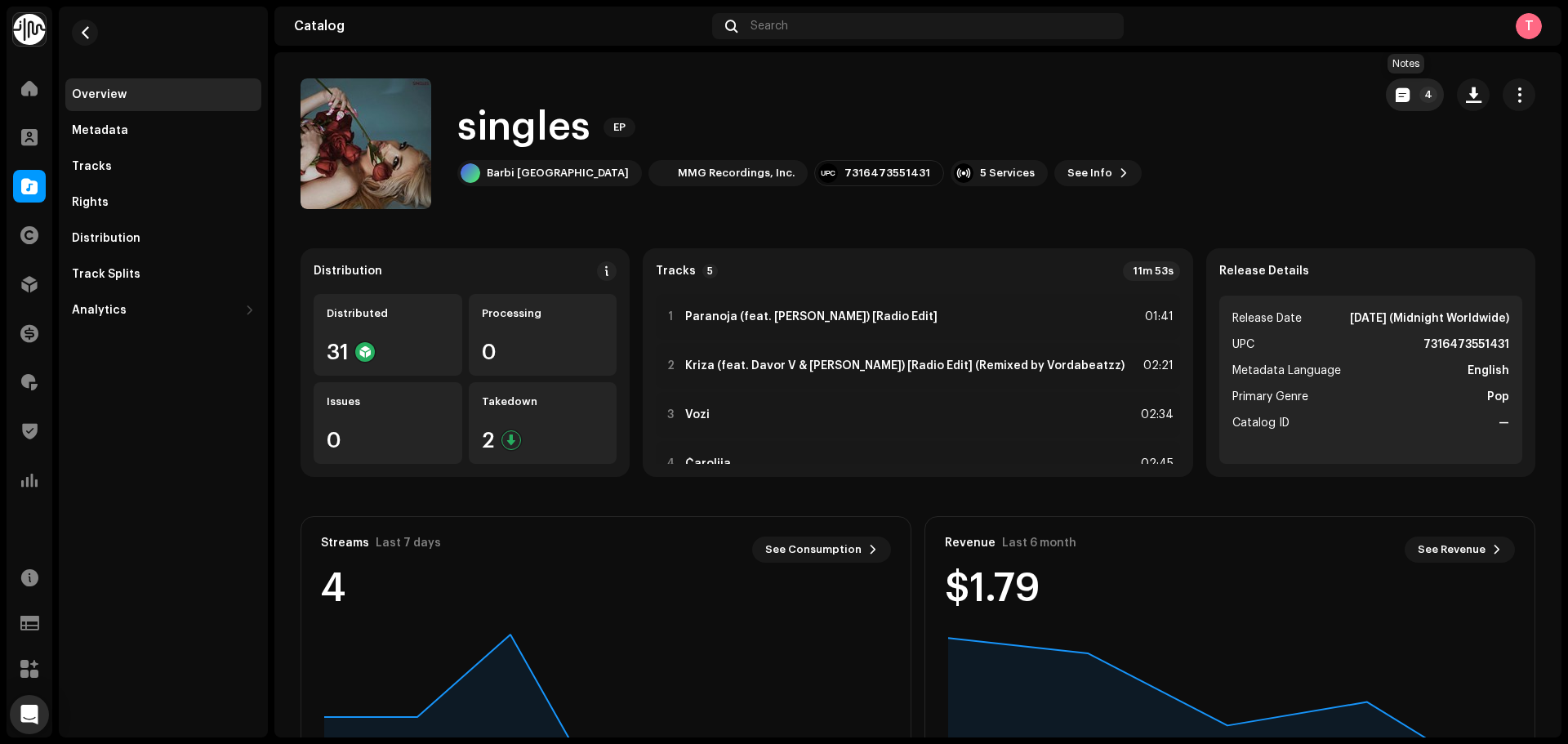
click at [1401, 98] on span "button" at bounding box center [1403, 94] width 14 height 13
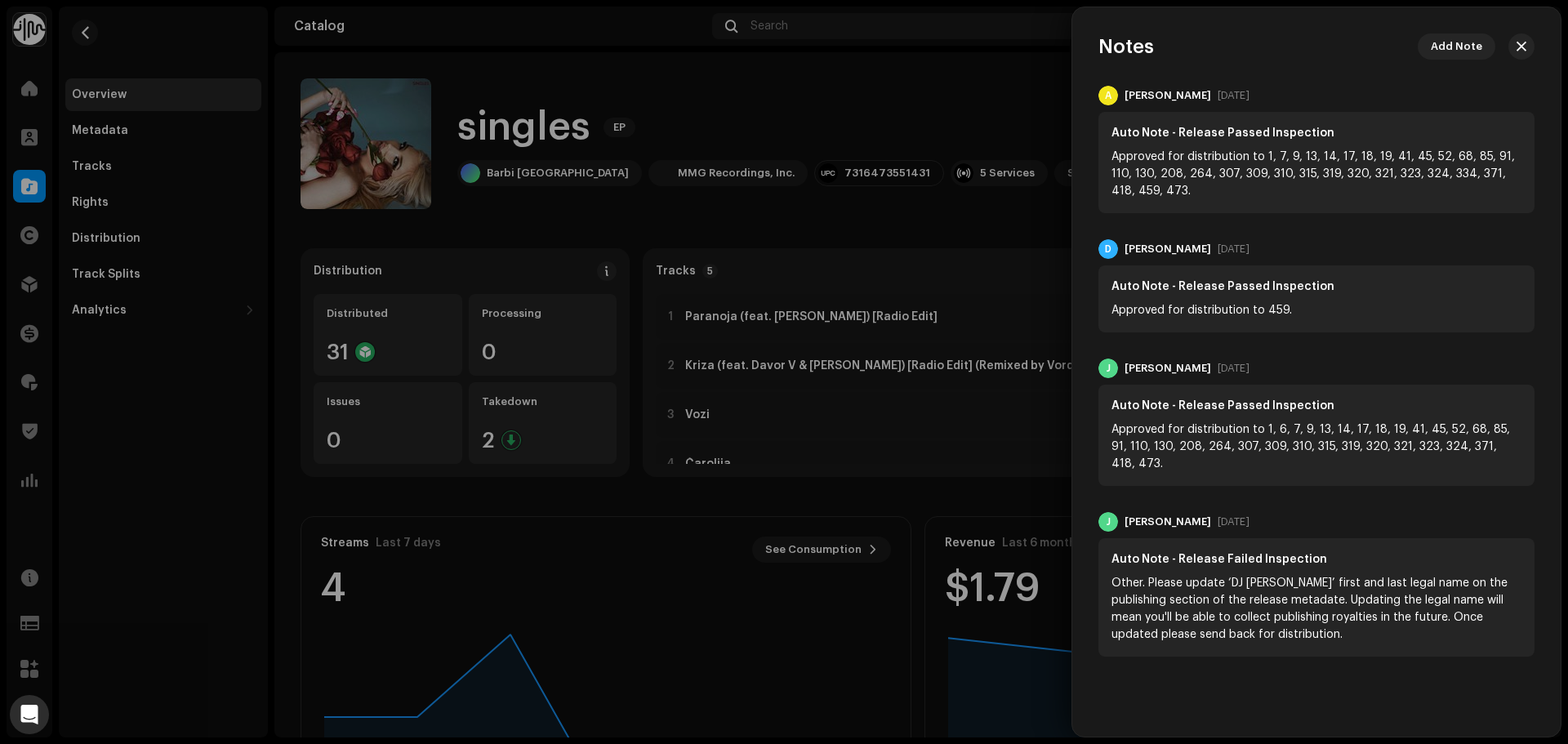
click at [976, 89] on div at bounding box center [784, 372] width 1568 height 744
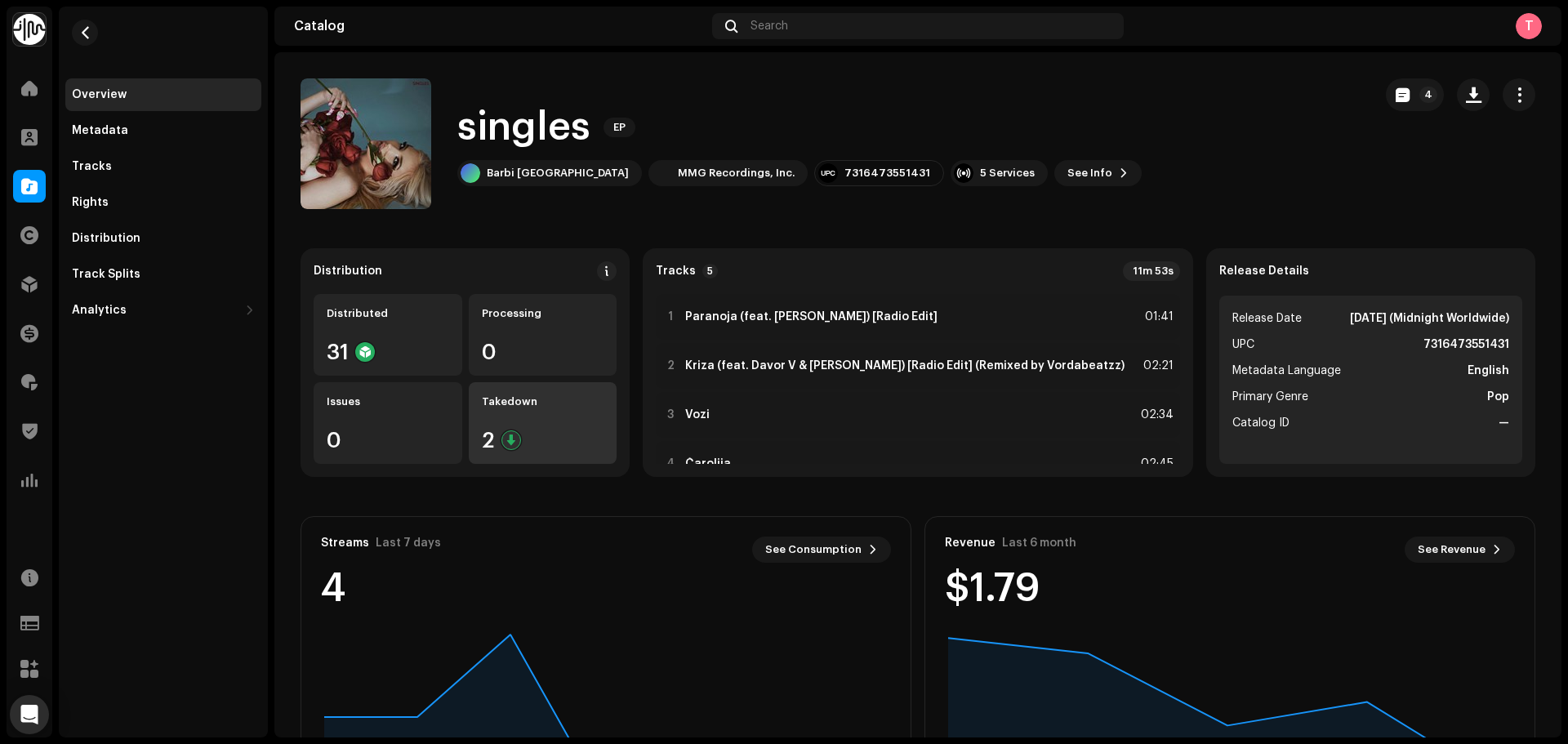
click at [543, 400] on div "Takedown" at bounding box center [543, 401] width 123 height 13
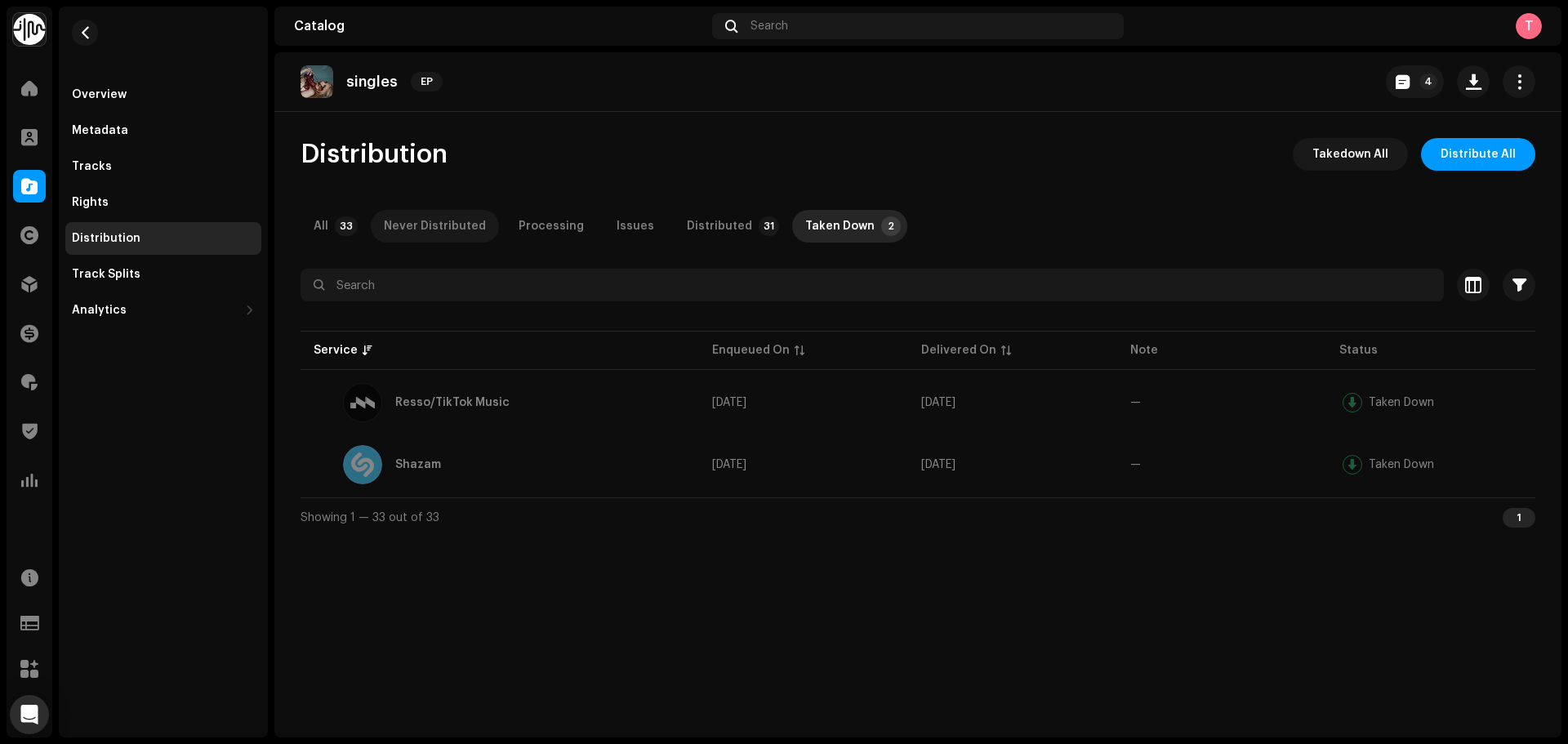
click at [434, 230] on div "Never Distributed" at bounding box center [435, 227] width 102 height 33
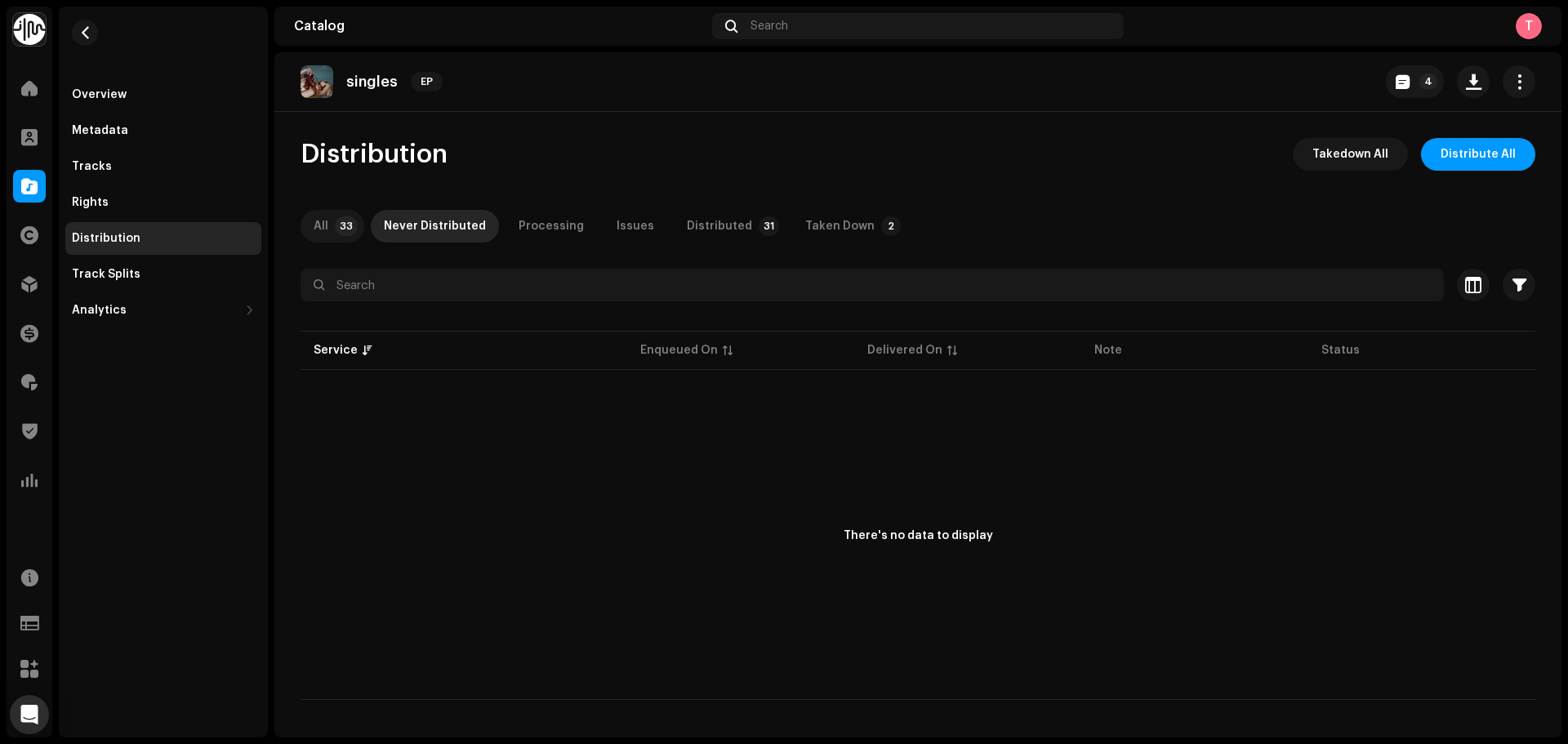
click at [331, 214] on p-tab "All 33" at bounding box center [333, 227] width 64 height 33
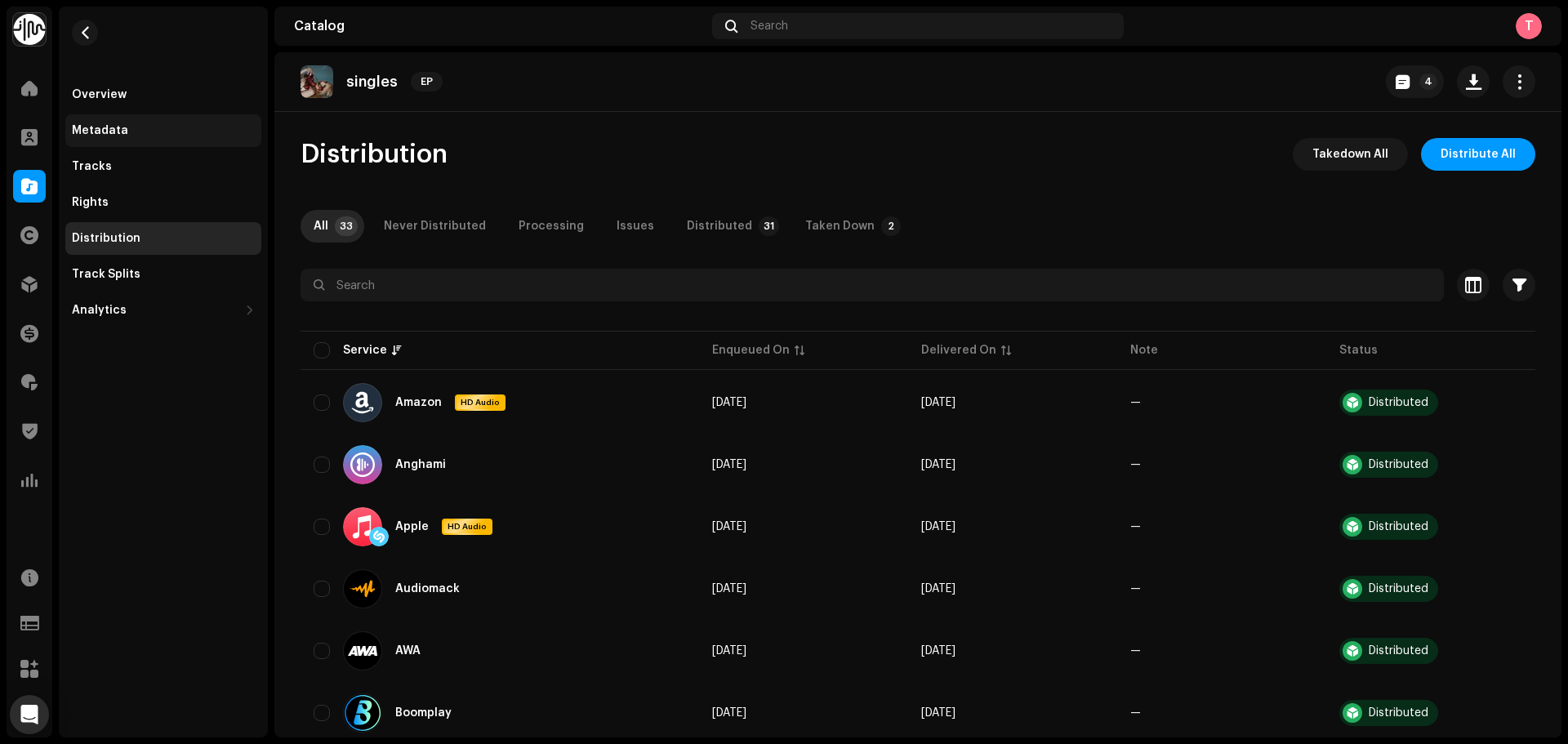
click at [152, 131] on div "Metadata" at bounding box center [163, 131] width 183 height 13
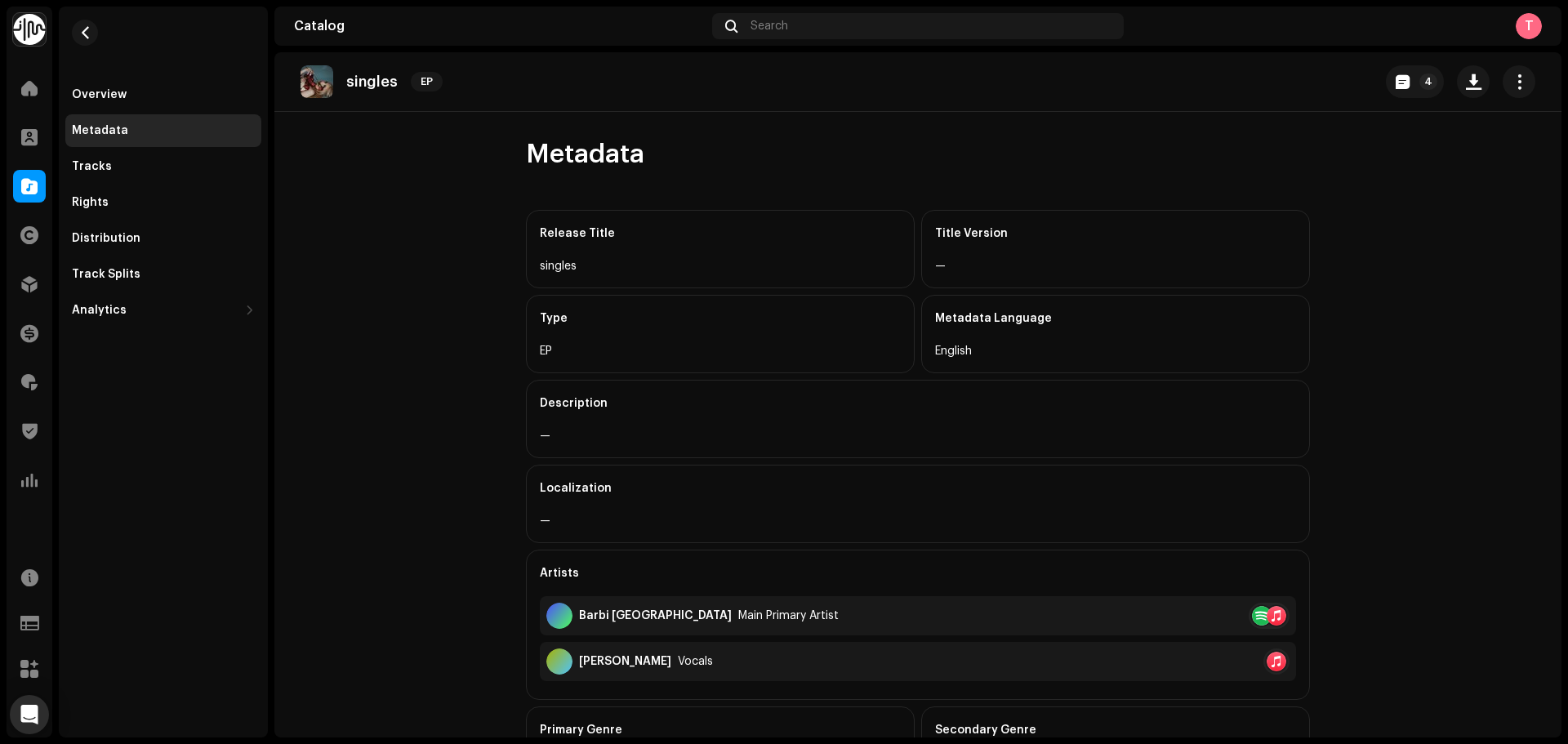
click at [30, 169] on div "Catalog" at bounding box center [29, 186] width 46 height 46
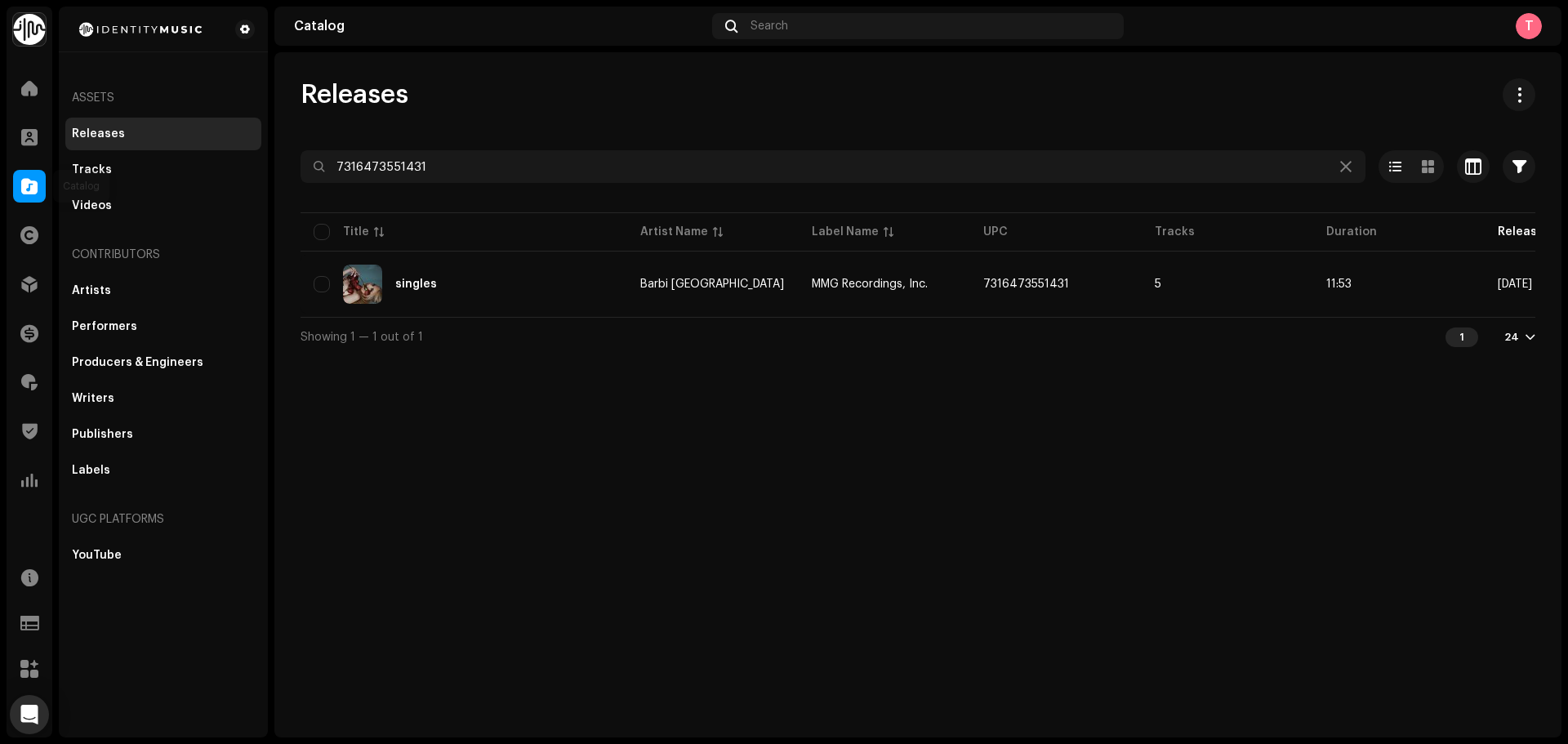
click at [30, 176] on div at bounding box center [29, 186] width 33 height 33
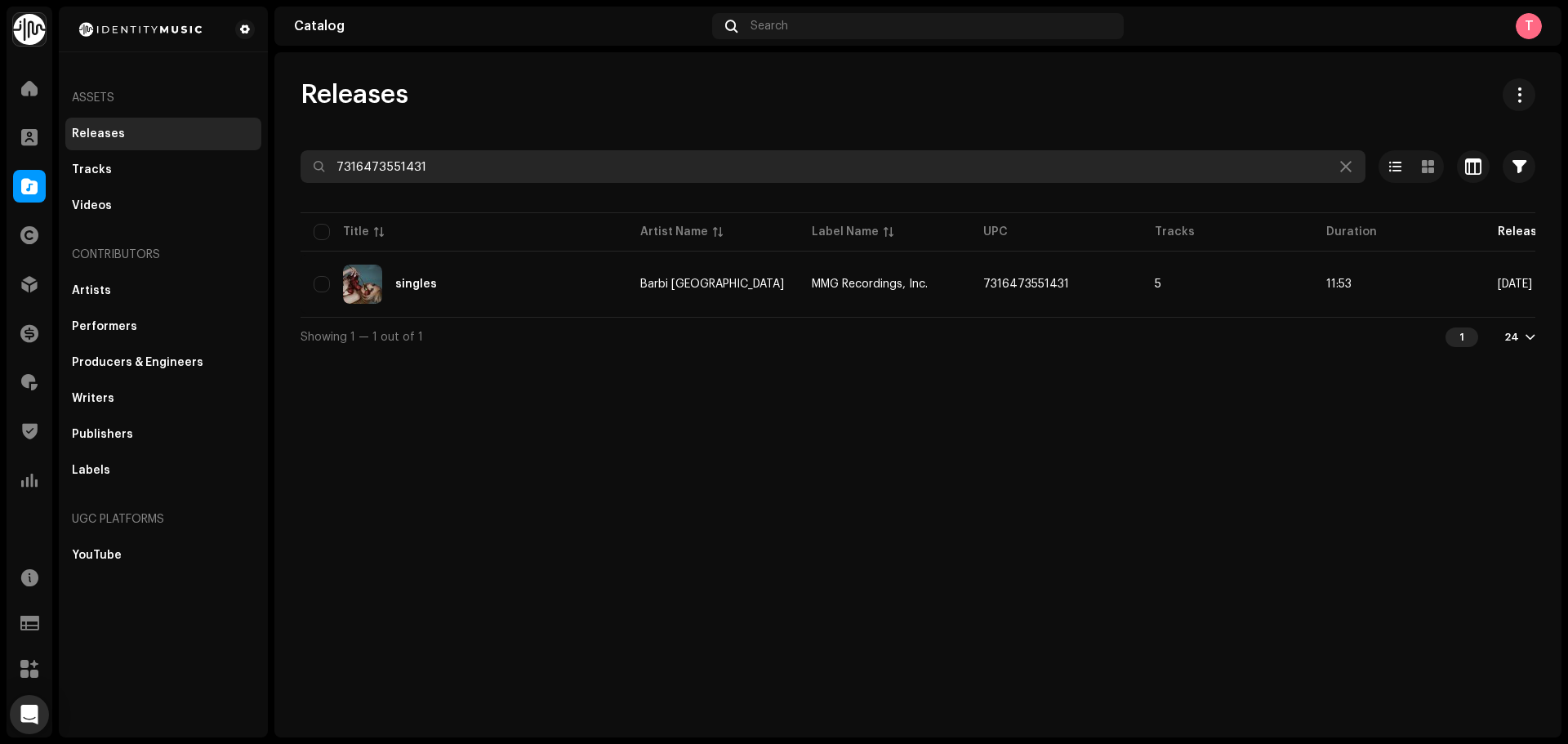
drag, startPoint x: 520, startPoint y: 153, endPoint x: 284, endPoint y: 157, distance: 236.0
click at [315, 157] on input "7316473551431" at bounding box center [834, 167] width 1066 height 33
paste input "4062994554835"
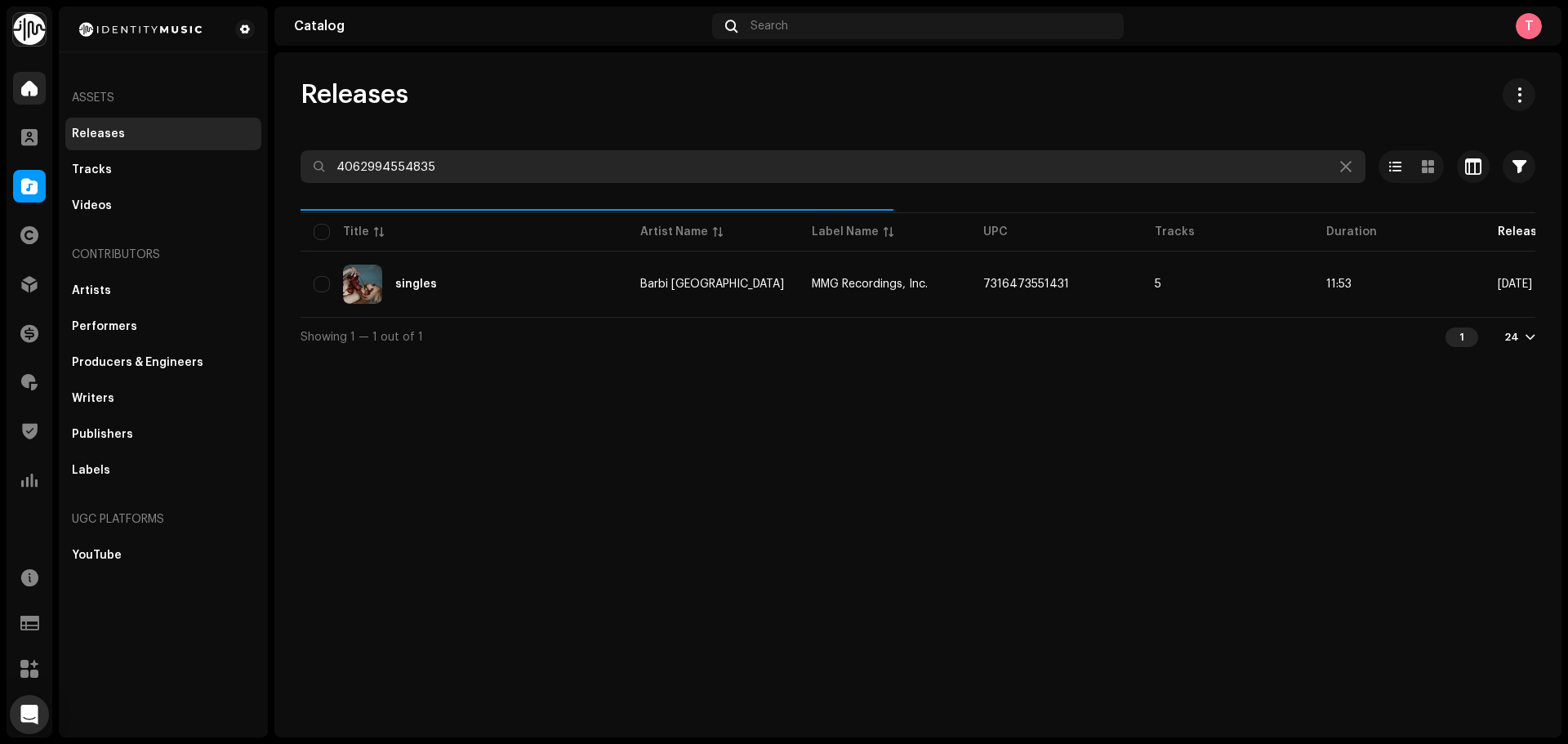
type input "4062994554835"
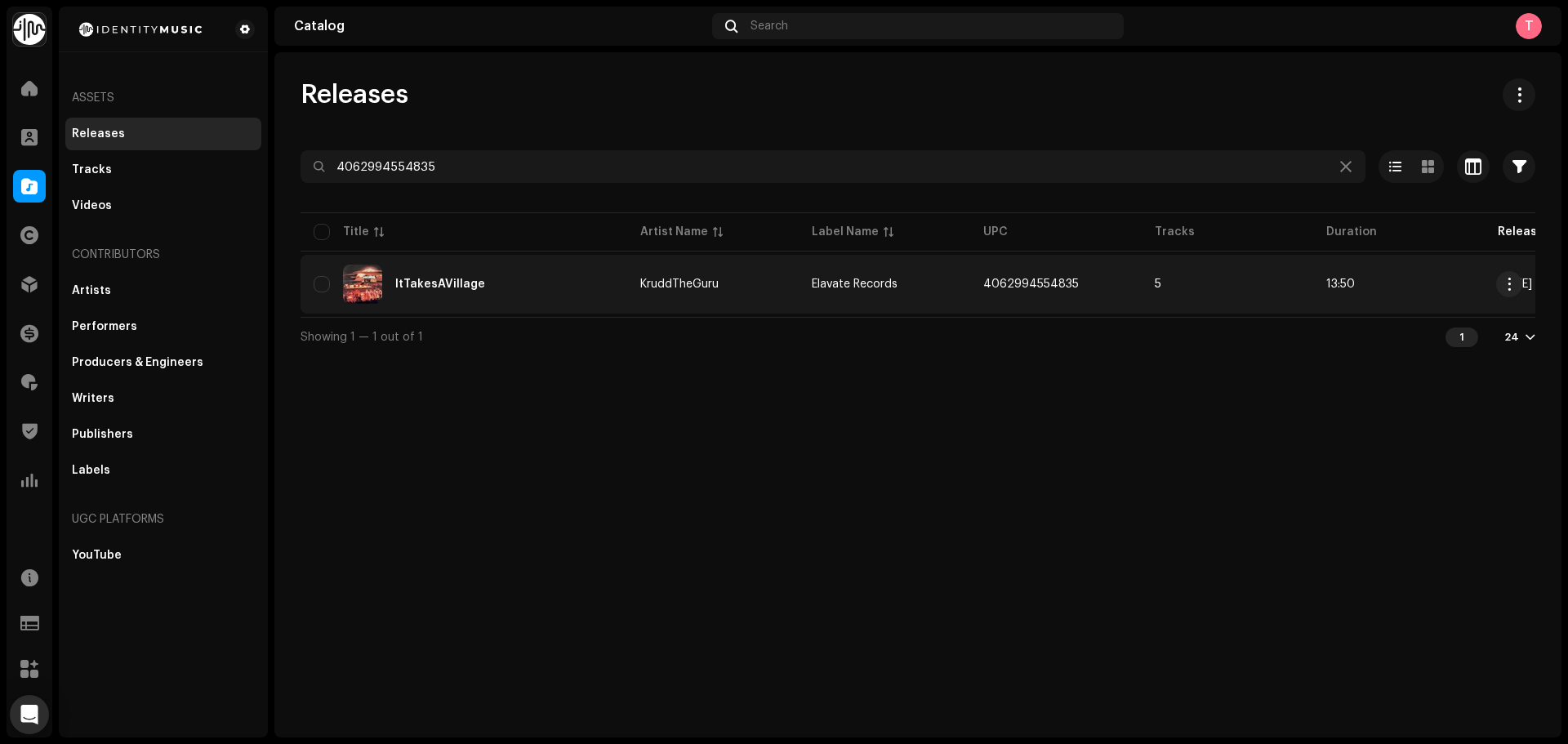
click at [452, 297] on div "ItTakesAVillage" at bounding box center [464, 284] width 301 height 39
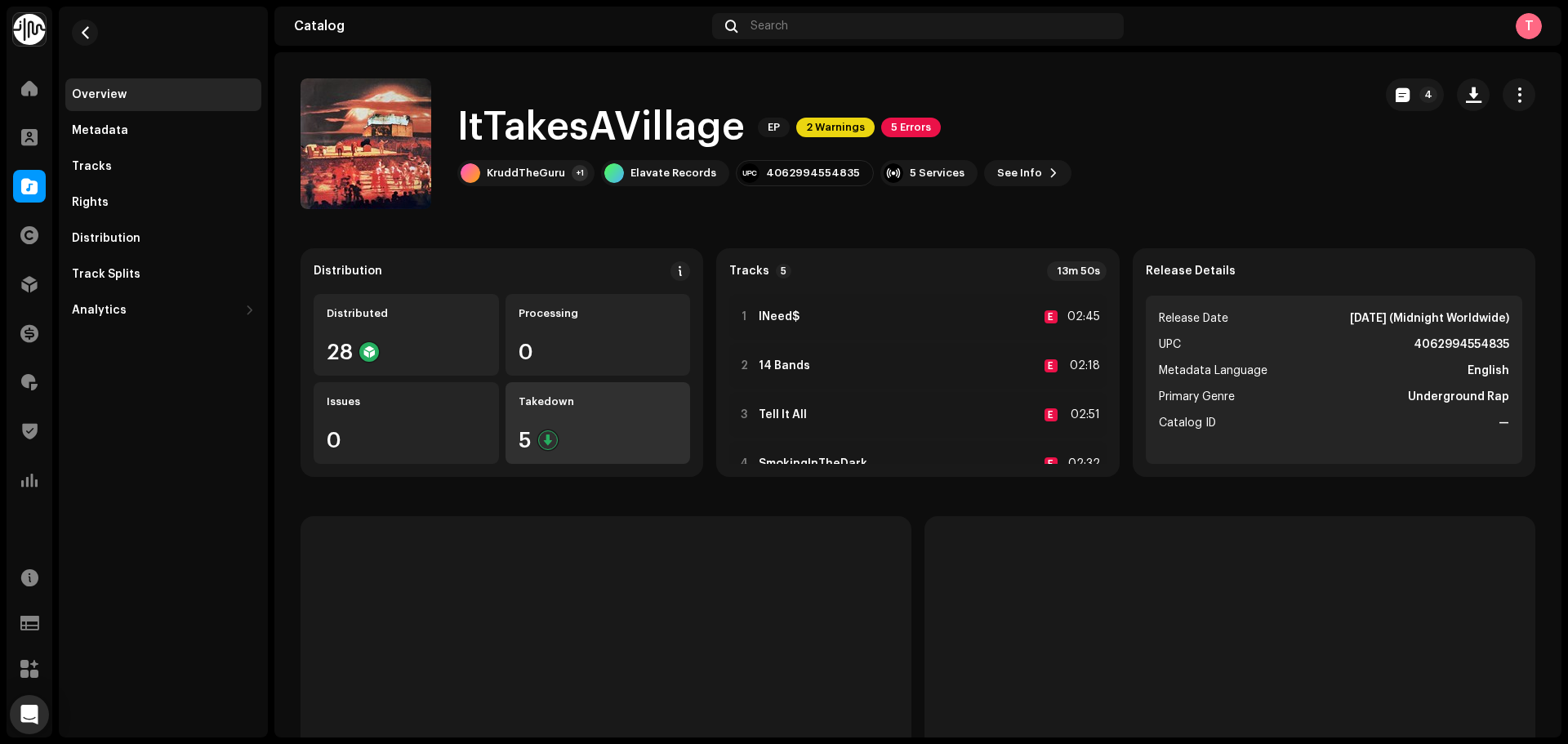
click at [556, 423] on div "Takedown 5" at bounding box center [598, 423] width 185 height 81
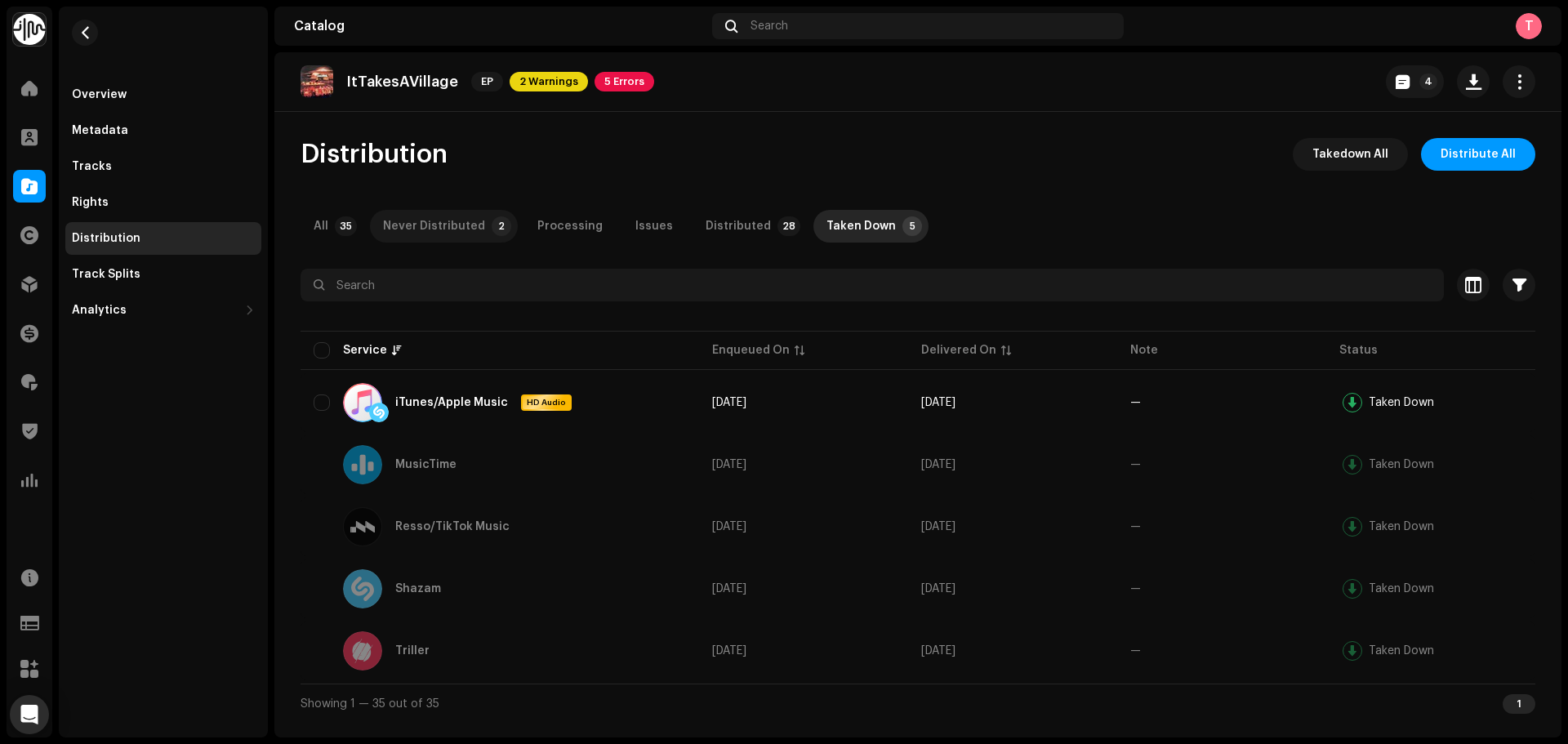
click at [450, 223] on div "Never Distributed" at bounding box center [434, 227] width 102 height 33
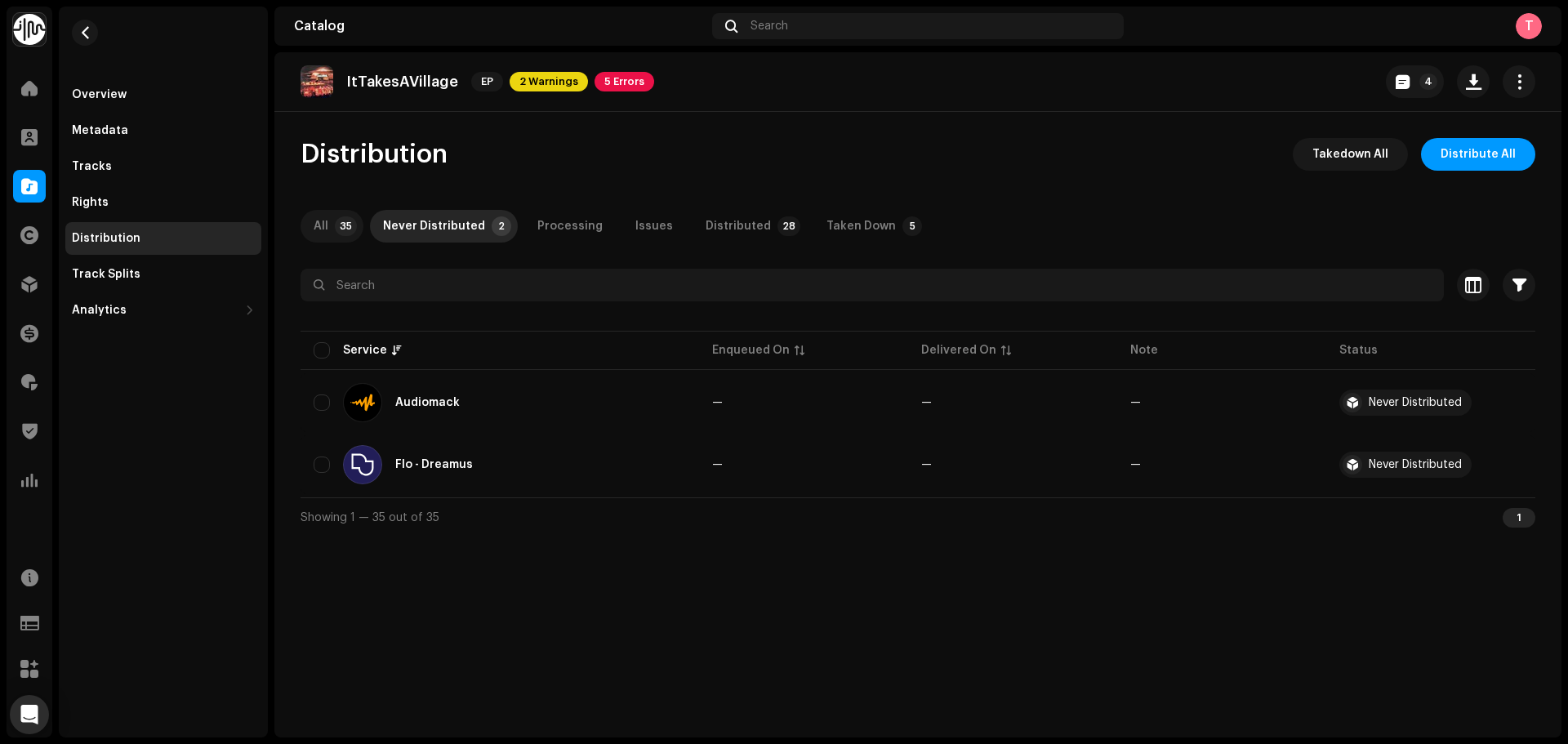
click at [351, 221] on p-badge "35" at bounding box center [345, 226] width 22 height 20
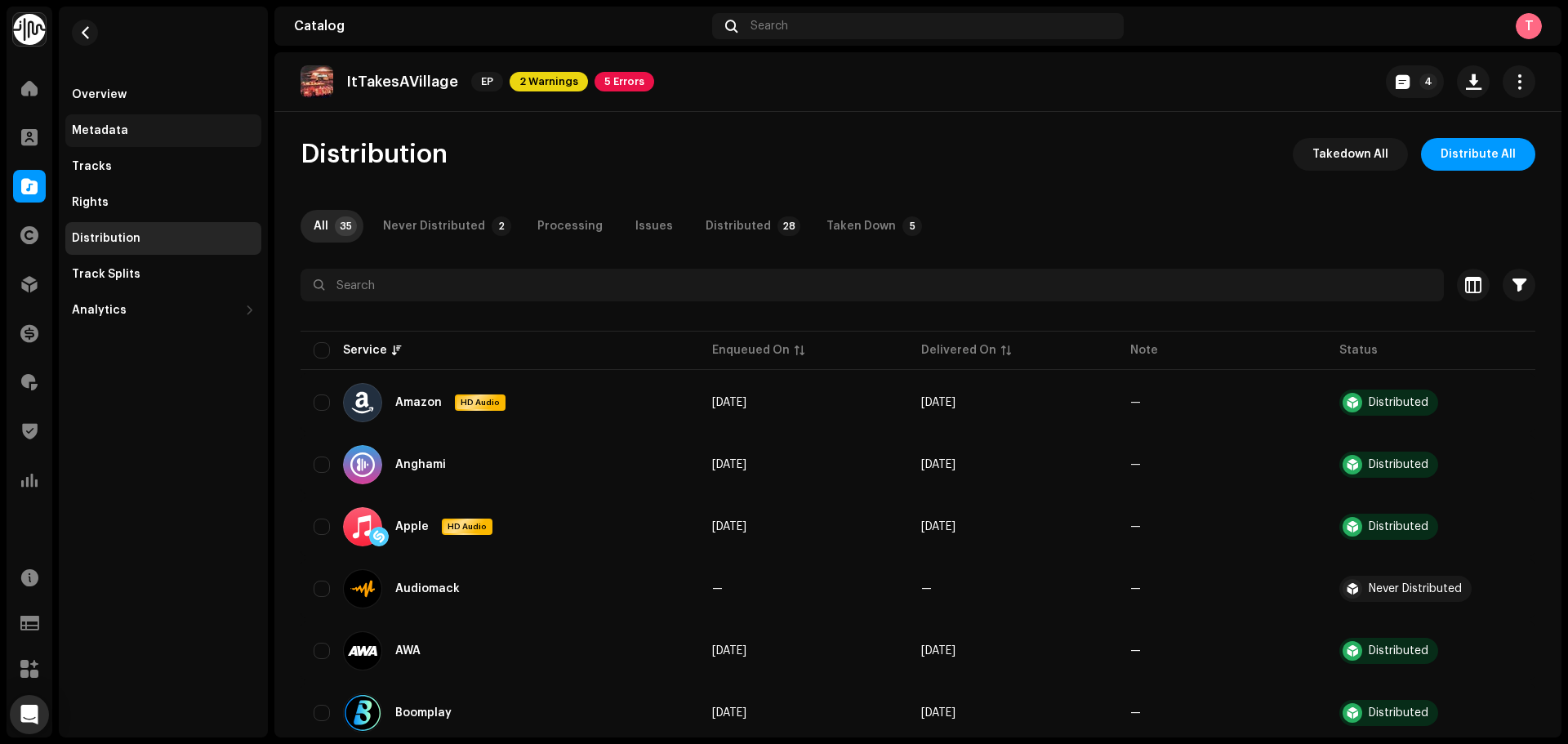
click at [124, 119] on div "Metadata" at bounding box center [163, 131] width 196 height 33
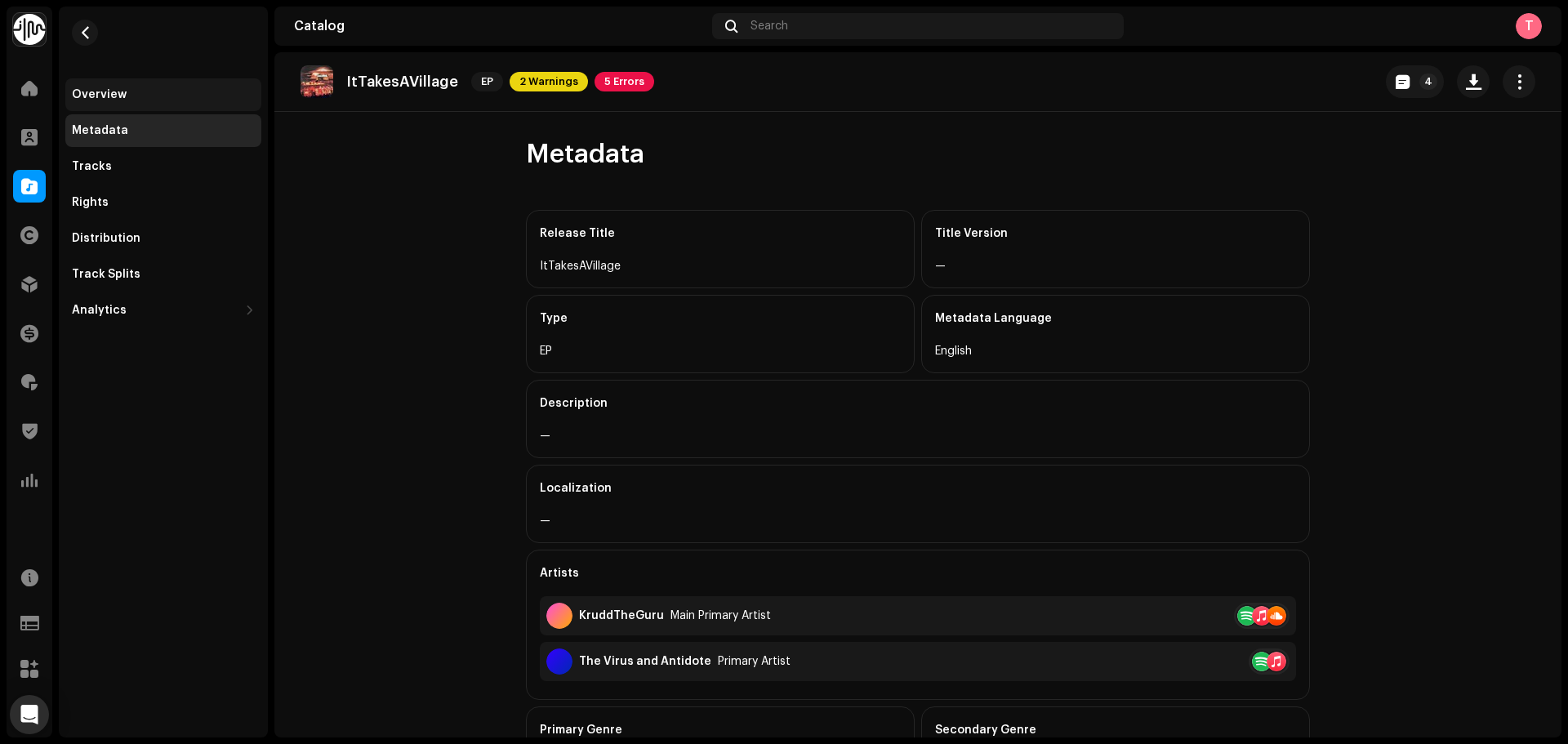
click at [112, 94] on div "Overview" at bounding box center [99, 94] width 54 height 13
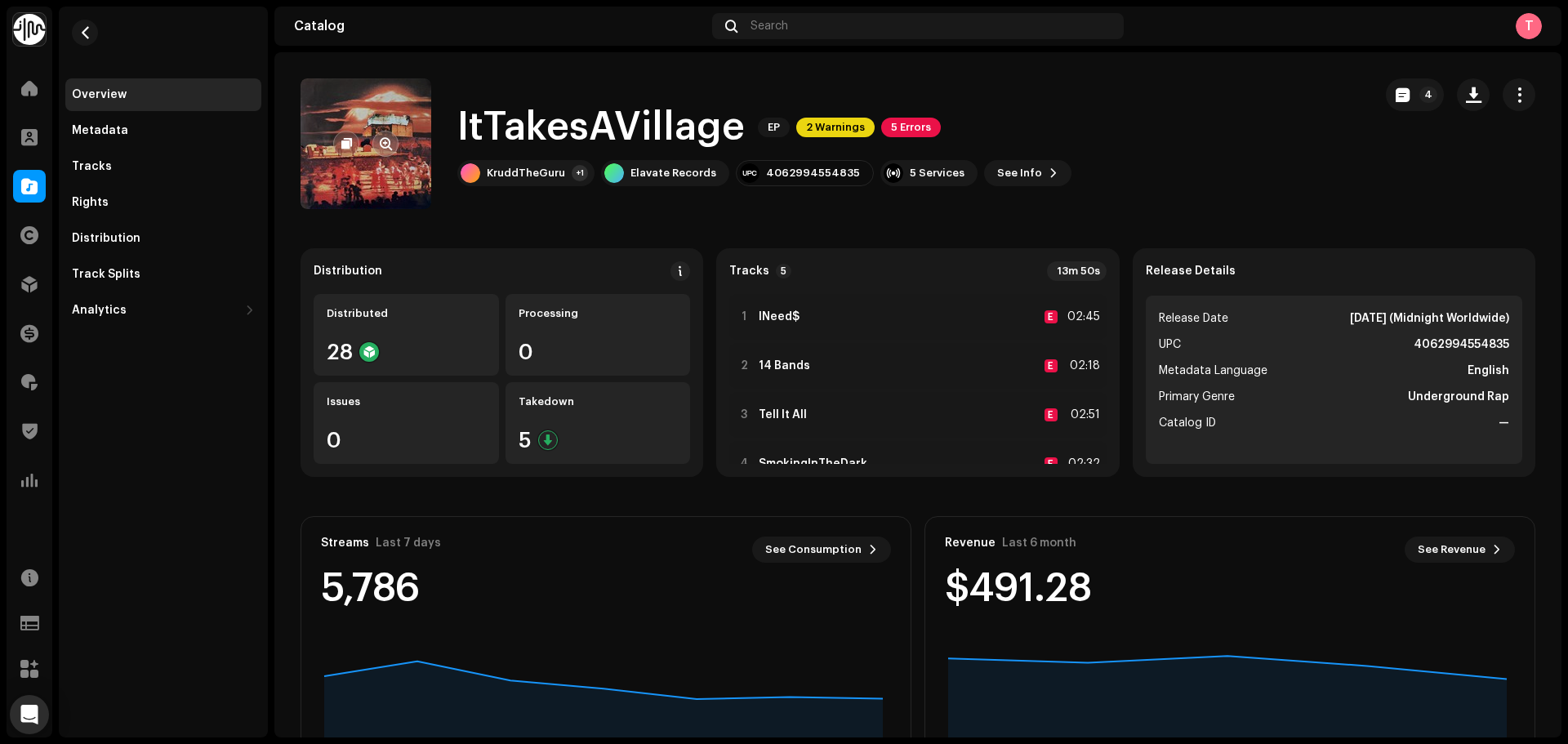
click at [382, 144] on span "button" at bounding box center [386, 144] width 12 height 13
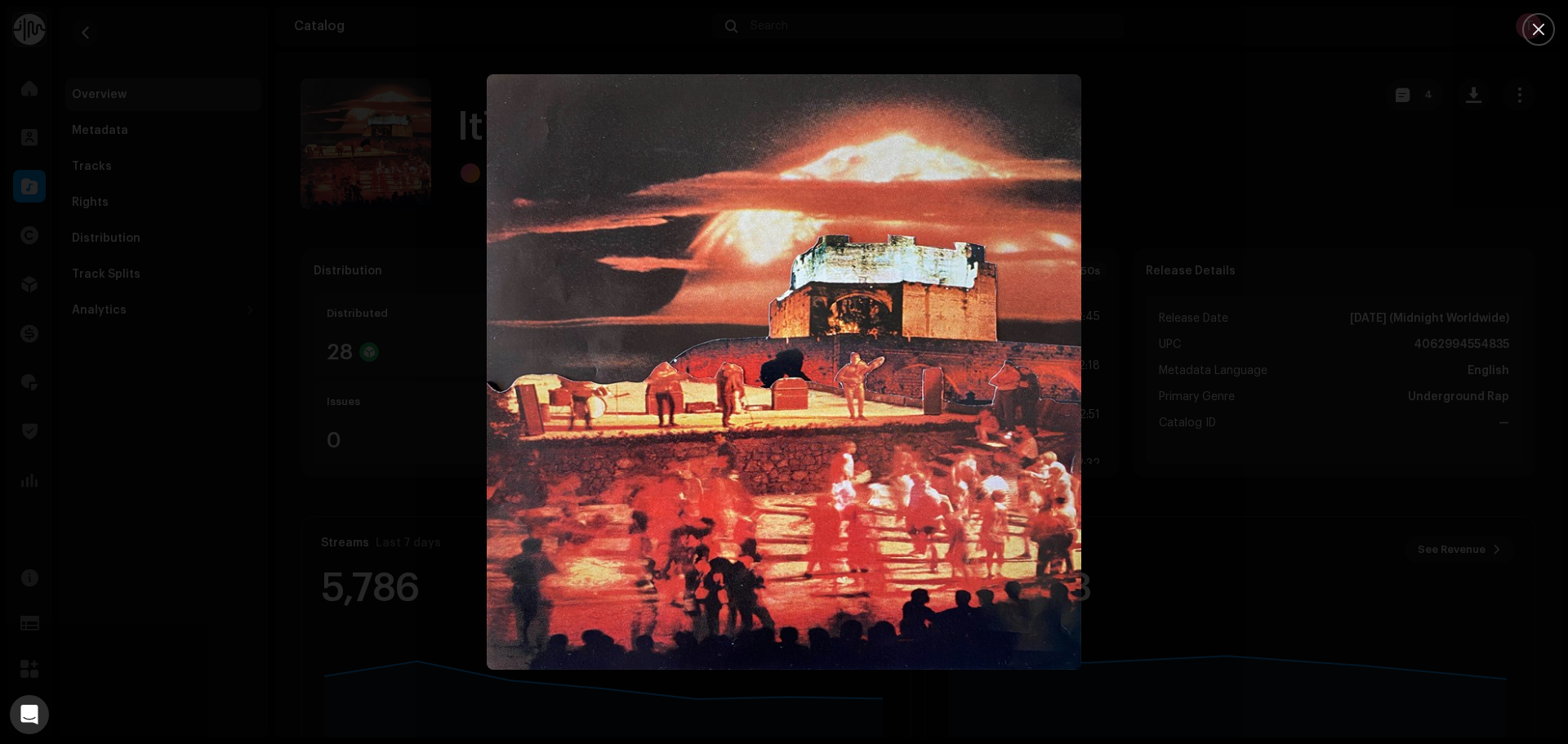
click at [286, 290] on div at bounding box center [784, 372] width 1568 height 744
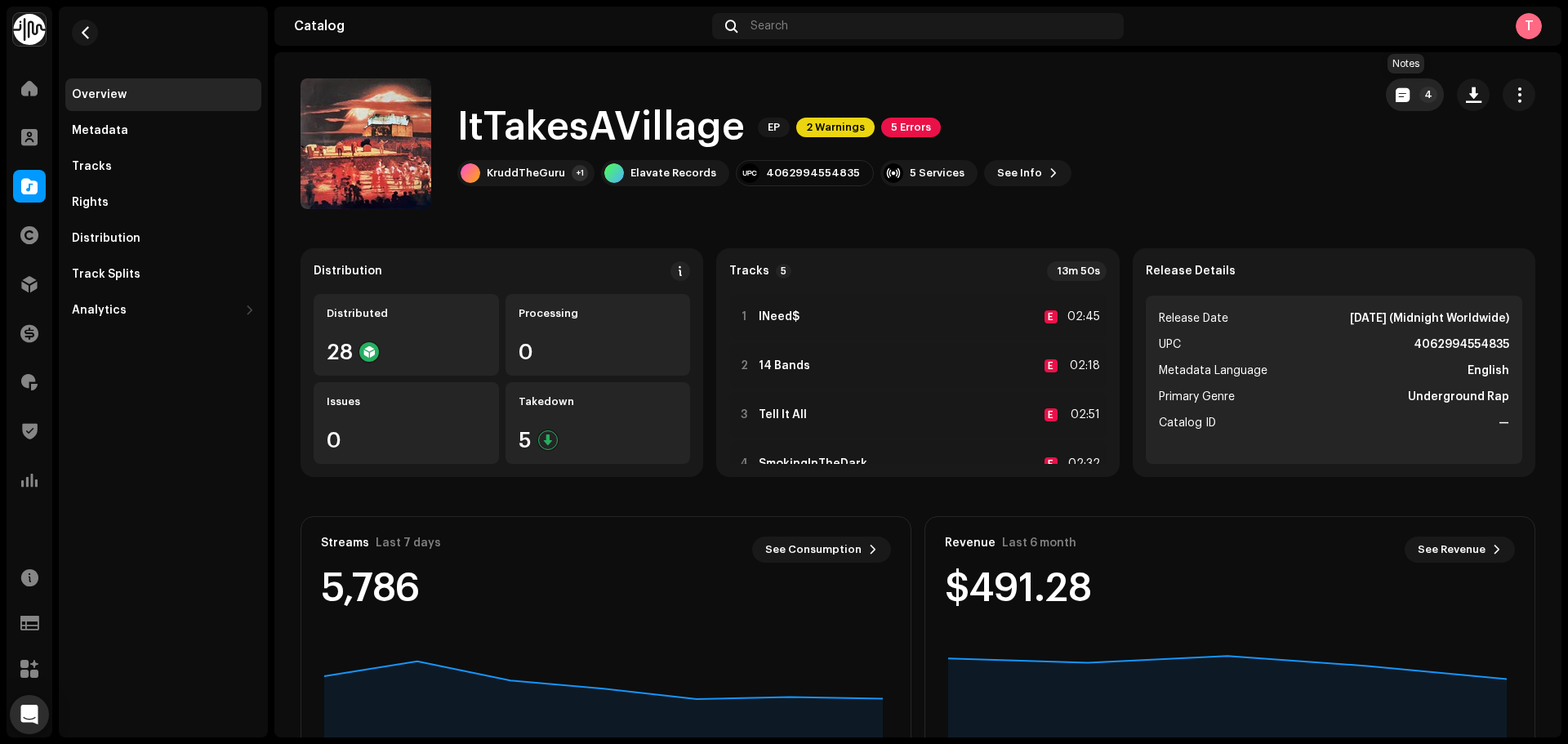
click at [1409, 88] on button "4" at bounding box center [1415, 95] width 58 height 33
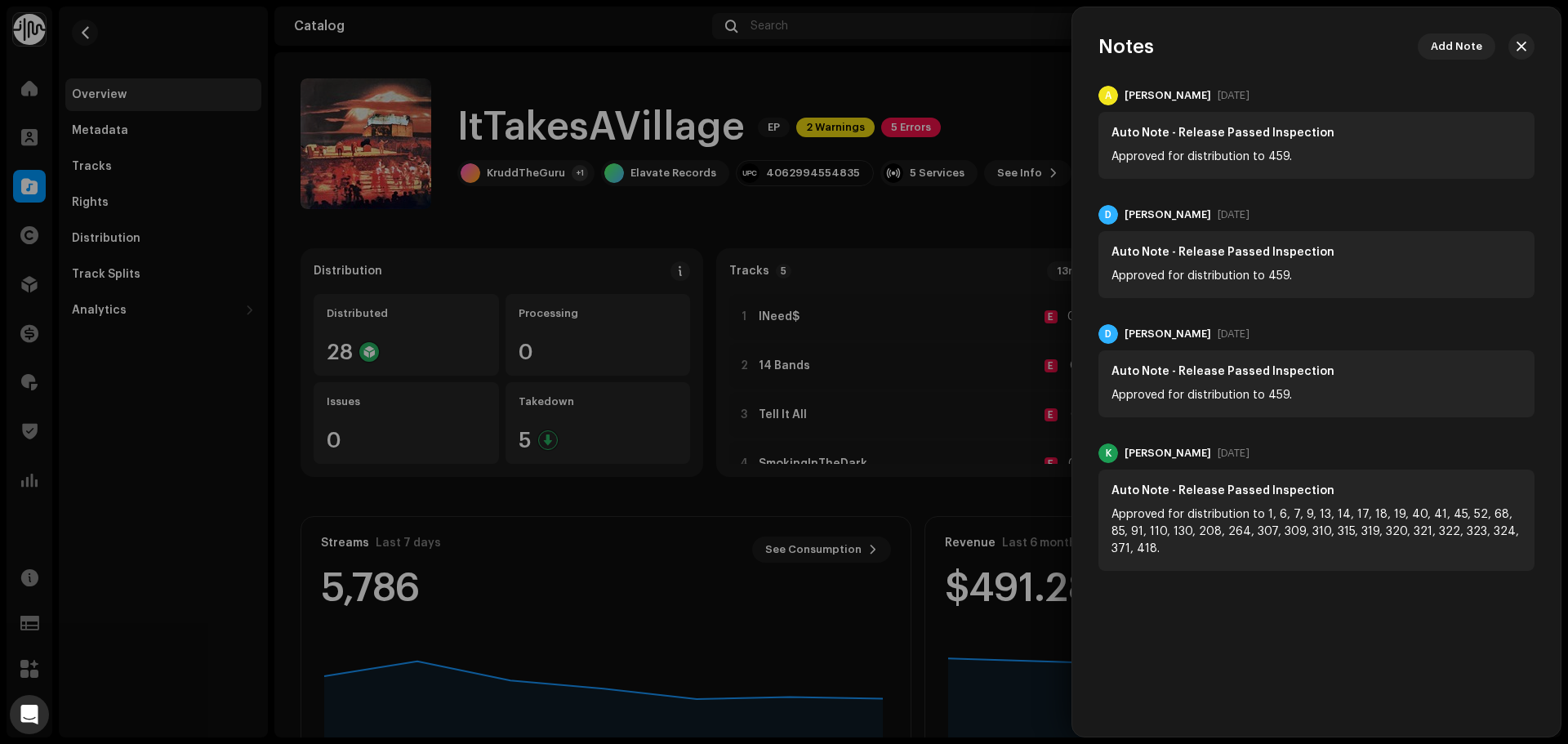
click at [1018, 69] on div at bounding box center [784, 372] width 1568 height 744
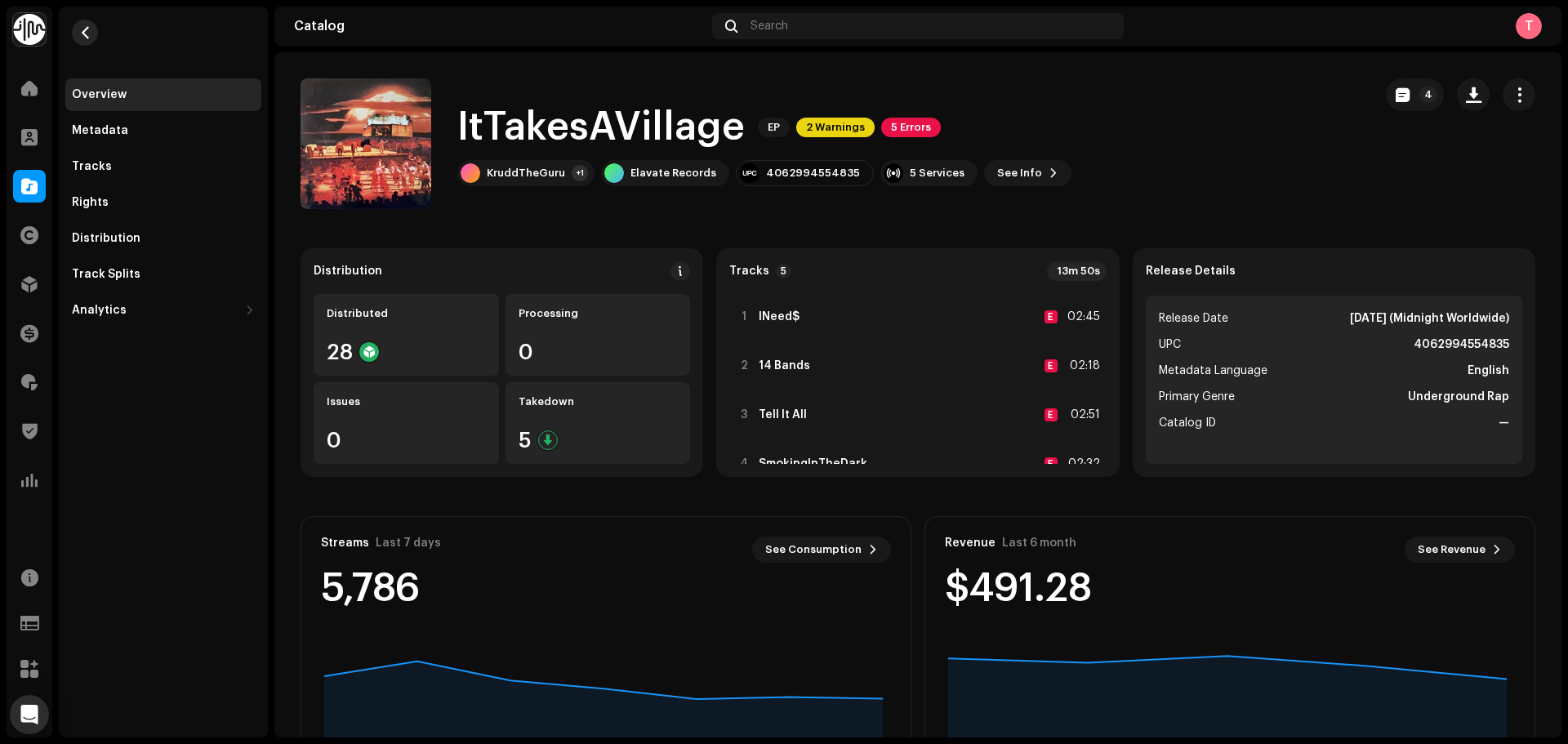
click at [84, 31] on span "button" at bounding box center [86, 32] width 12 height 13
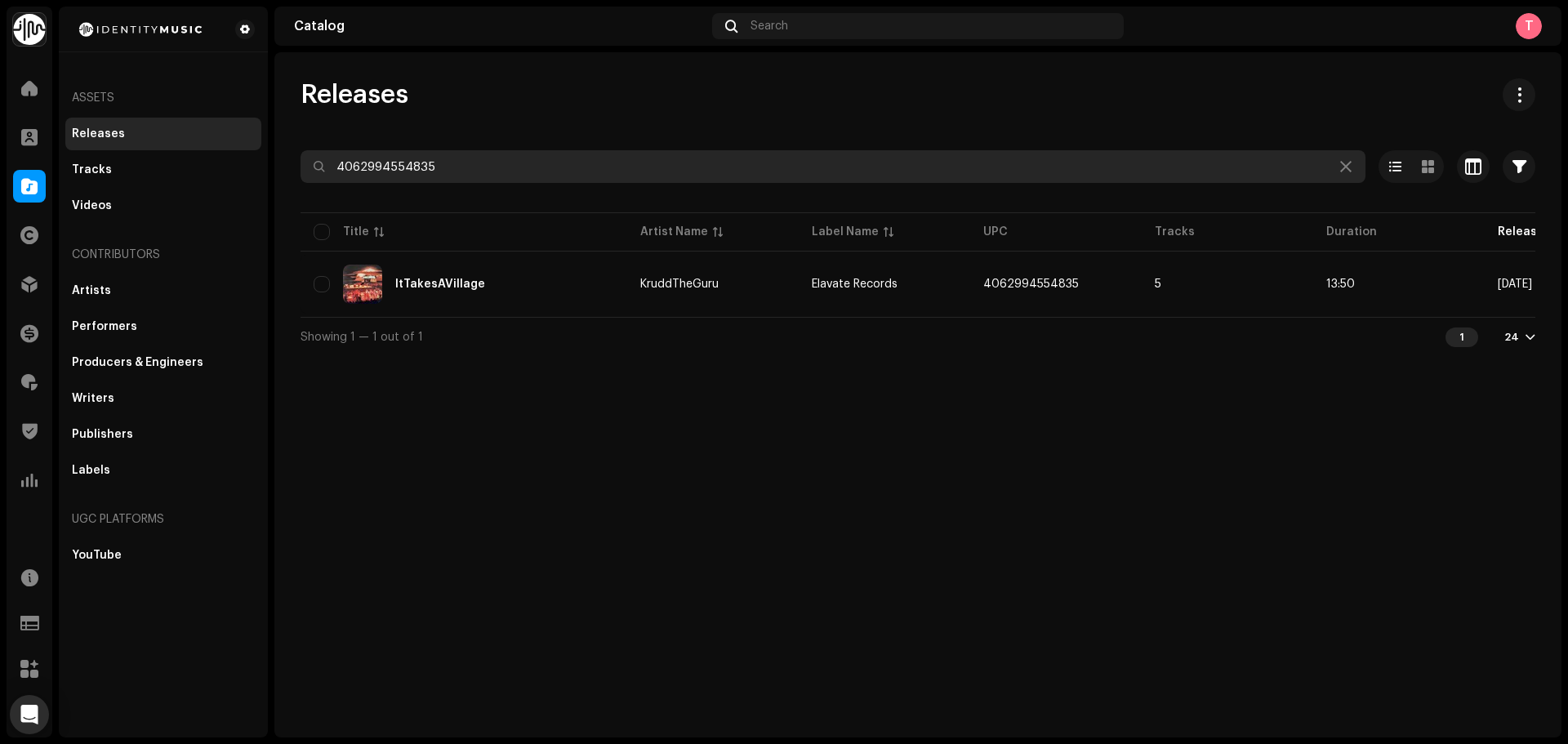
drag, startPoint x: 515, startPoint y: 170, endPoint x: 264, endPoint y: 143, distance: 252.4
click at [273, 143] on div "Identity Music Home Clients Catalog Rights Distribution Finance Royalties Trust…" at bounding box center [784, 372] width 1568 height 744
paste input "7316476155094"
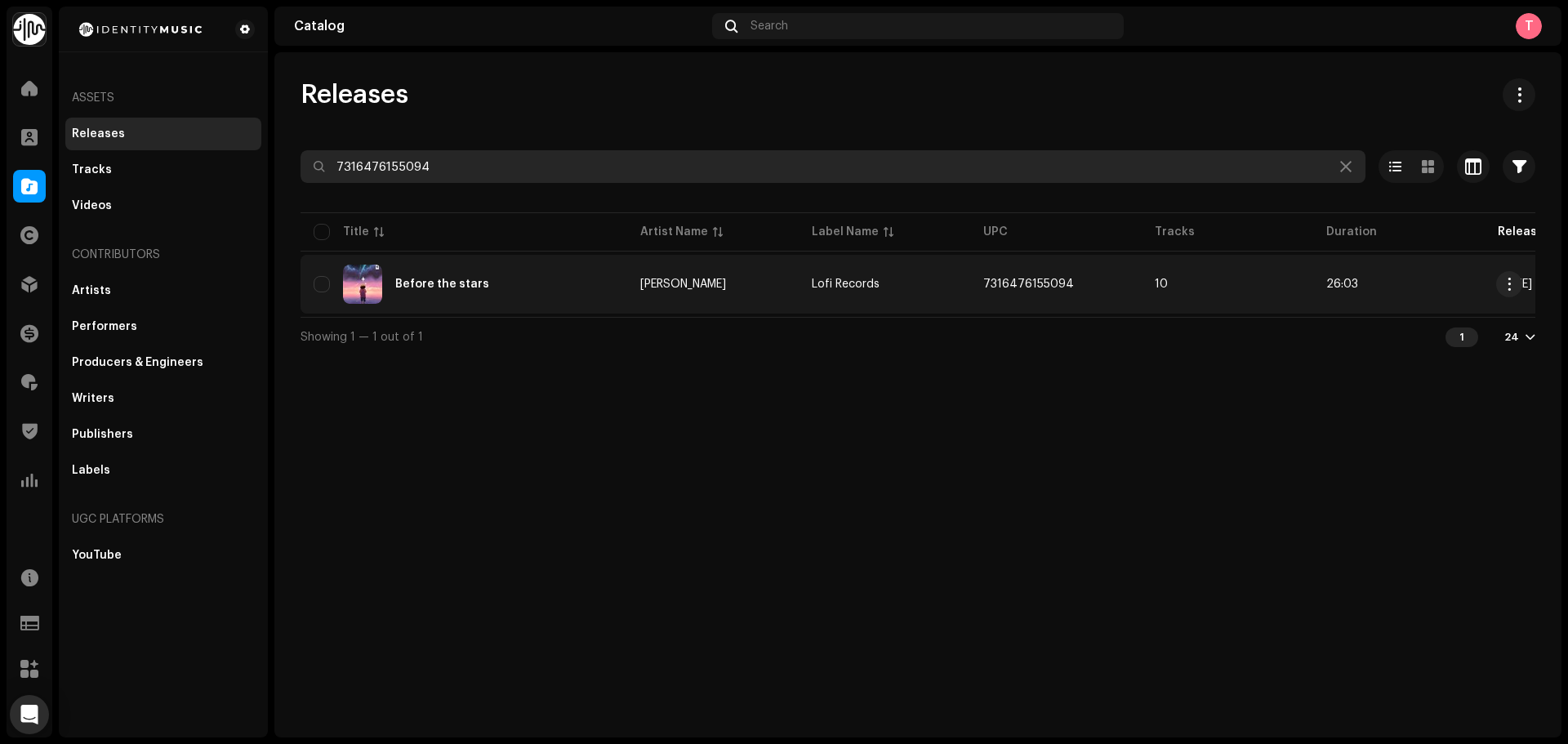
type input "7316476155094"
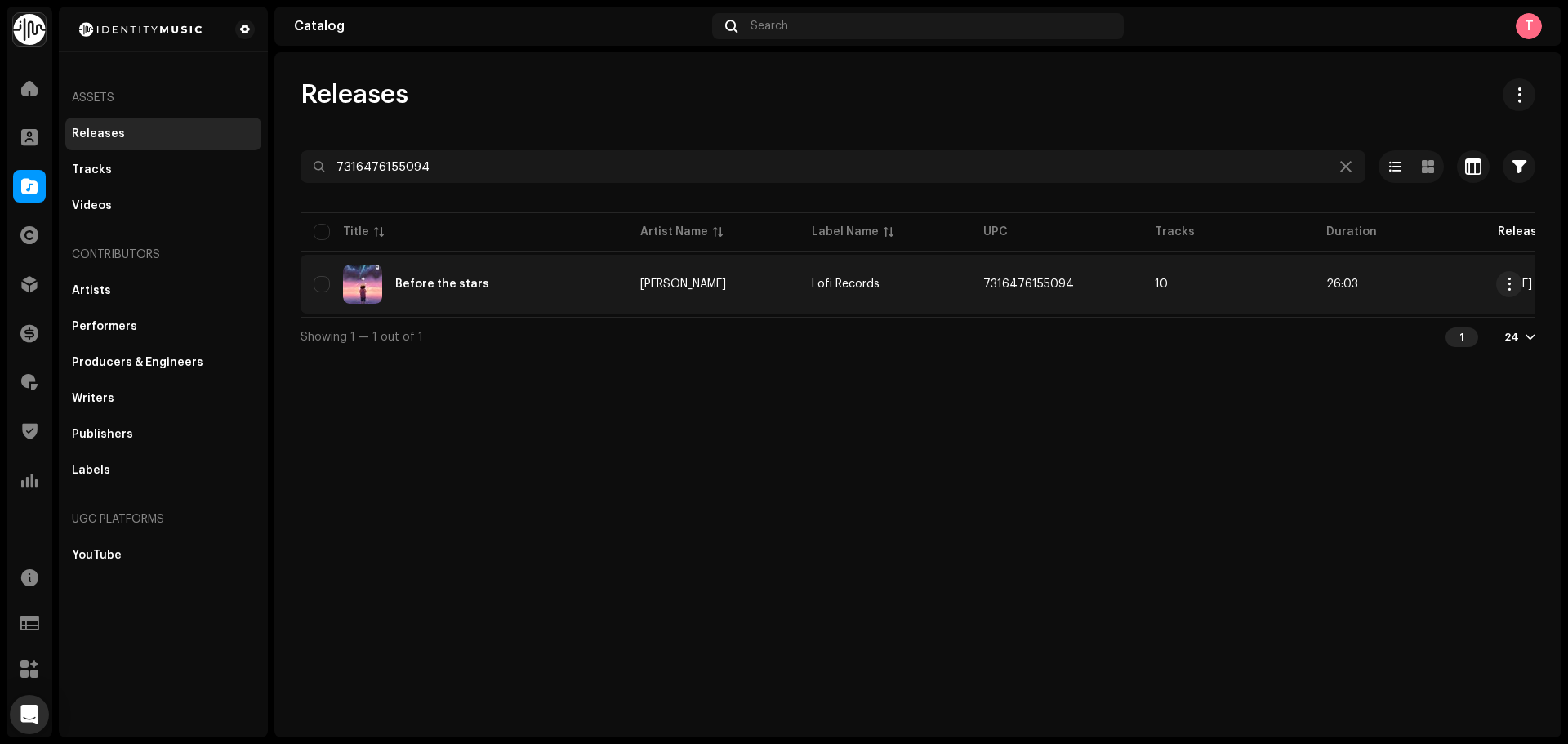
click at [629, 257] on td "Gerardo Millán" at bounding box center [713, 285] width 171 height 59
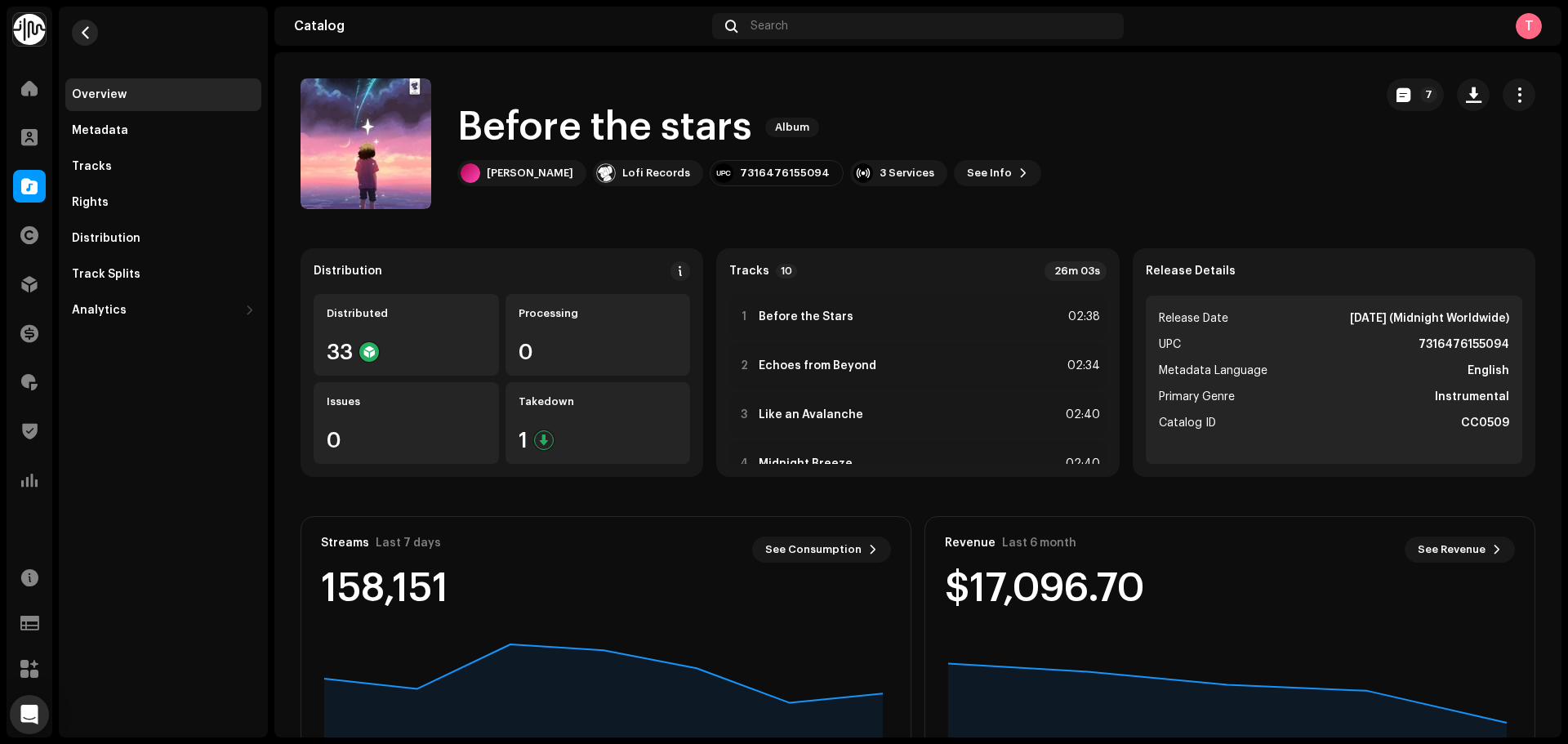
click at [90, 36] on span "button" at bounding box center [86, 32] width 12 height 13
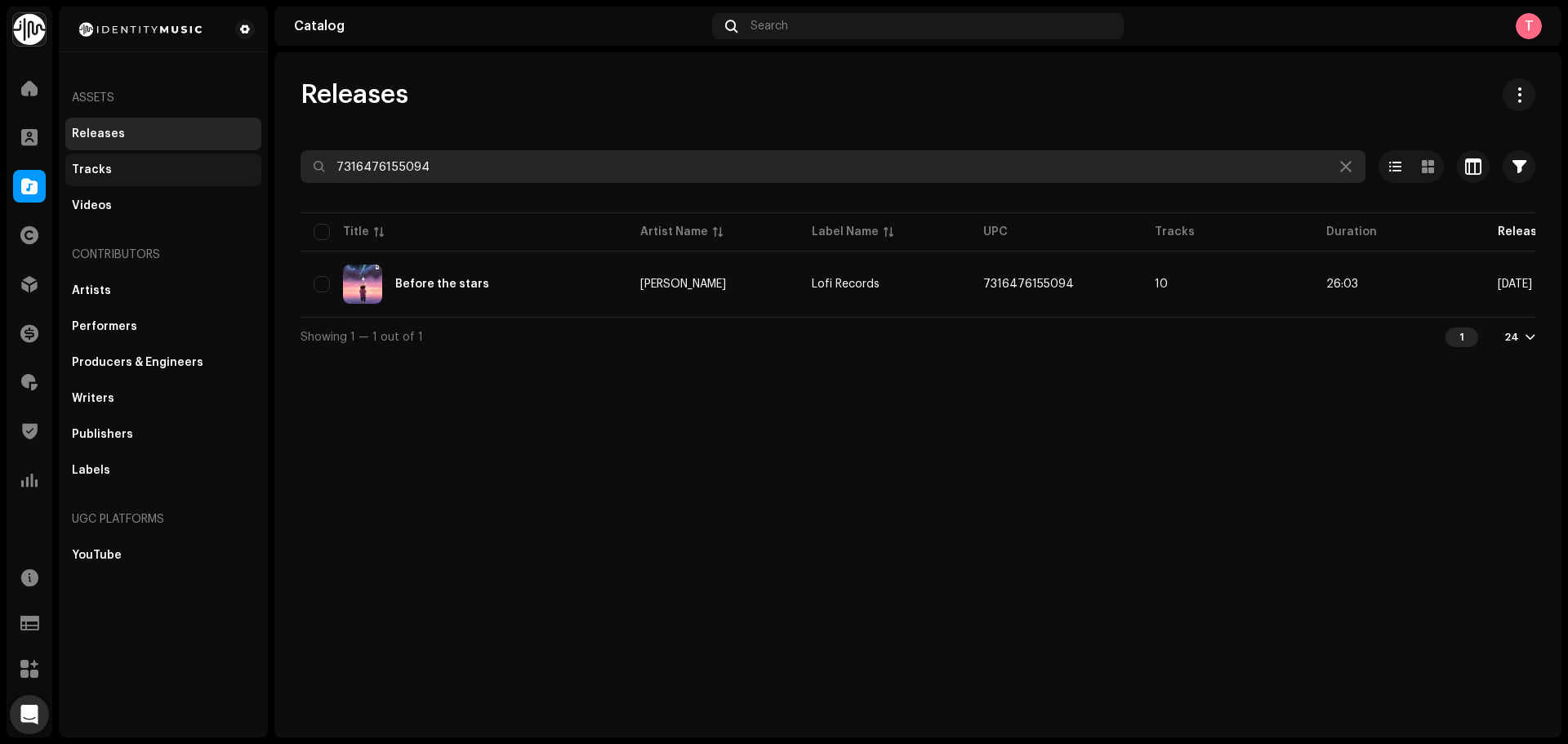
drag, startPoint x: 490, startPoint y: 167, endPoint x: 175, endPoint y: 160, distance: 315.1
click at [177, 160] on div "Identity Music Home Clients Catalog Rights Distribution Finance Royalties Trust…" at bounding box center [784, 372] width 1568 height 744
paste input "3616550719612"
type input "3616550719612"
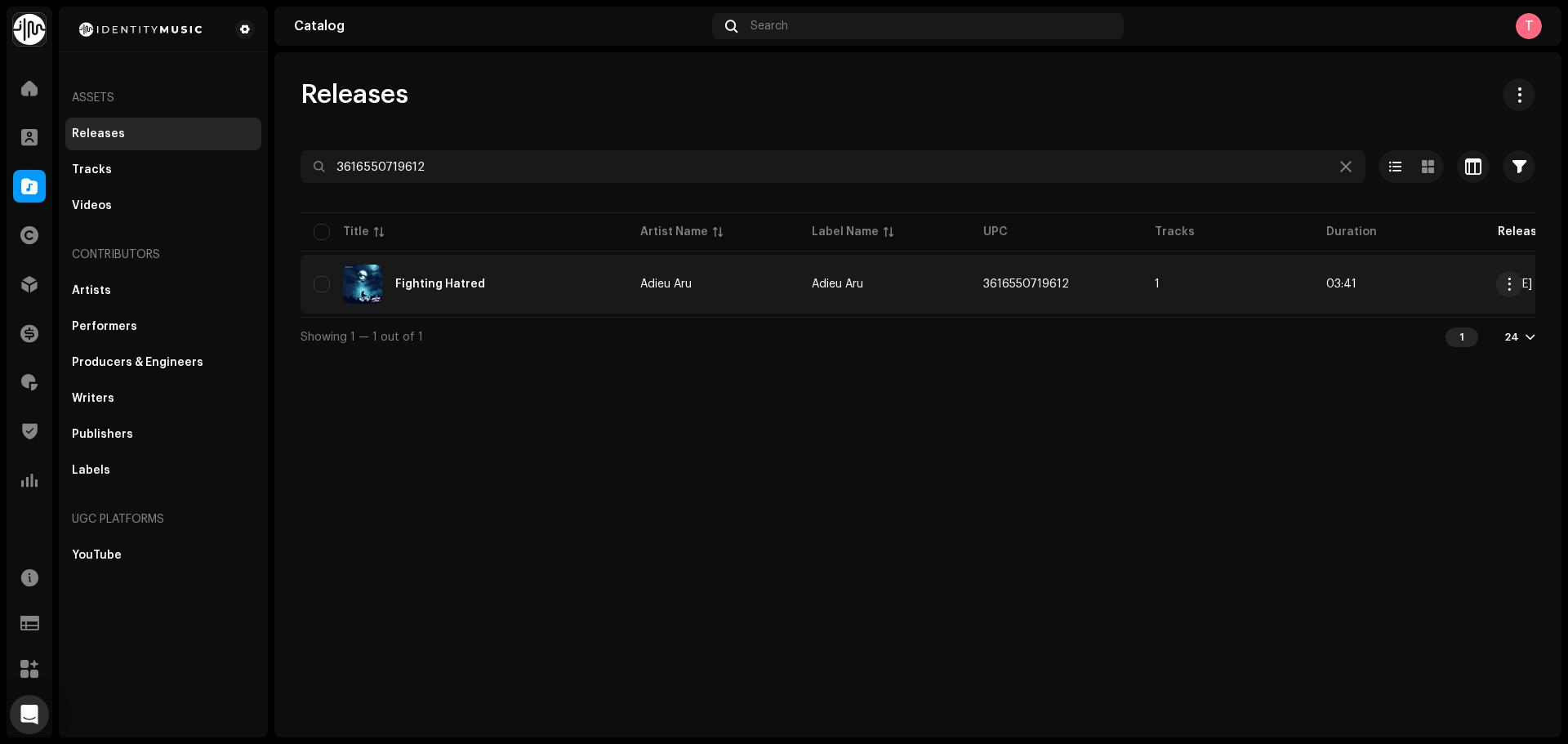
click at [632, 275] on td "Adieu Aru" at bounding box center [713, 285] width 171 height 59
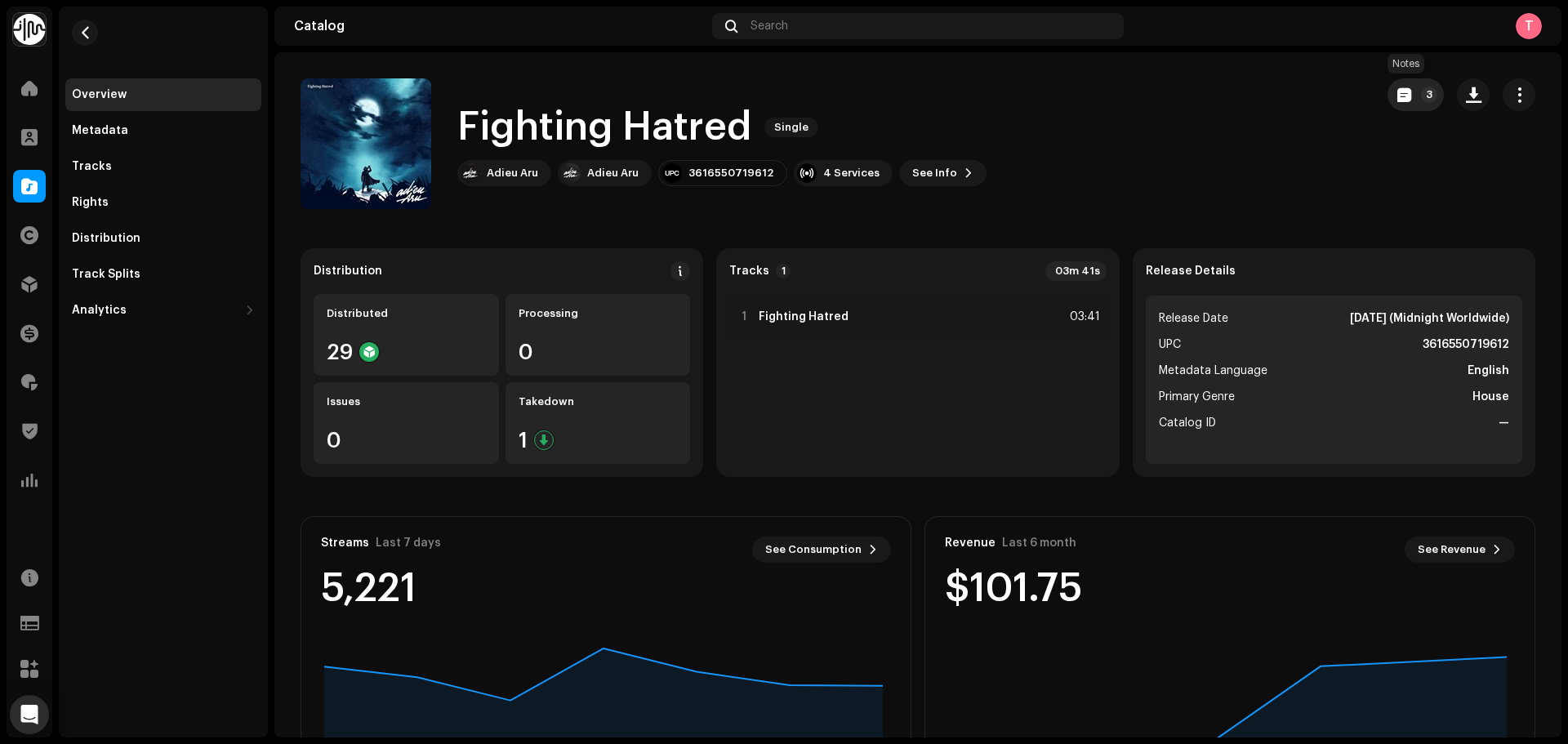
click at [1398, 94] on span "button" at bounding box center [1405, 94] width 14 height 13
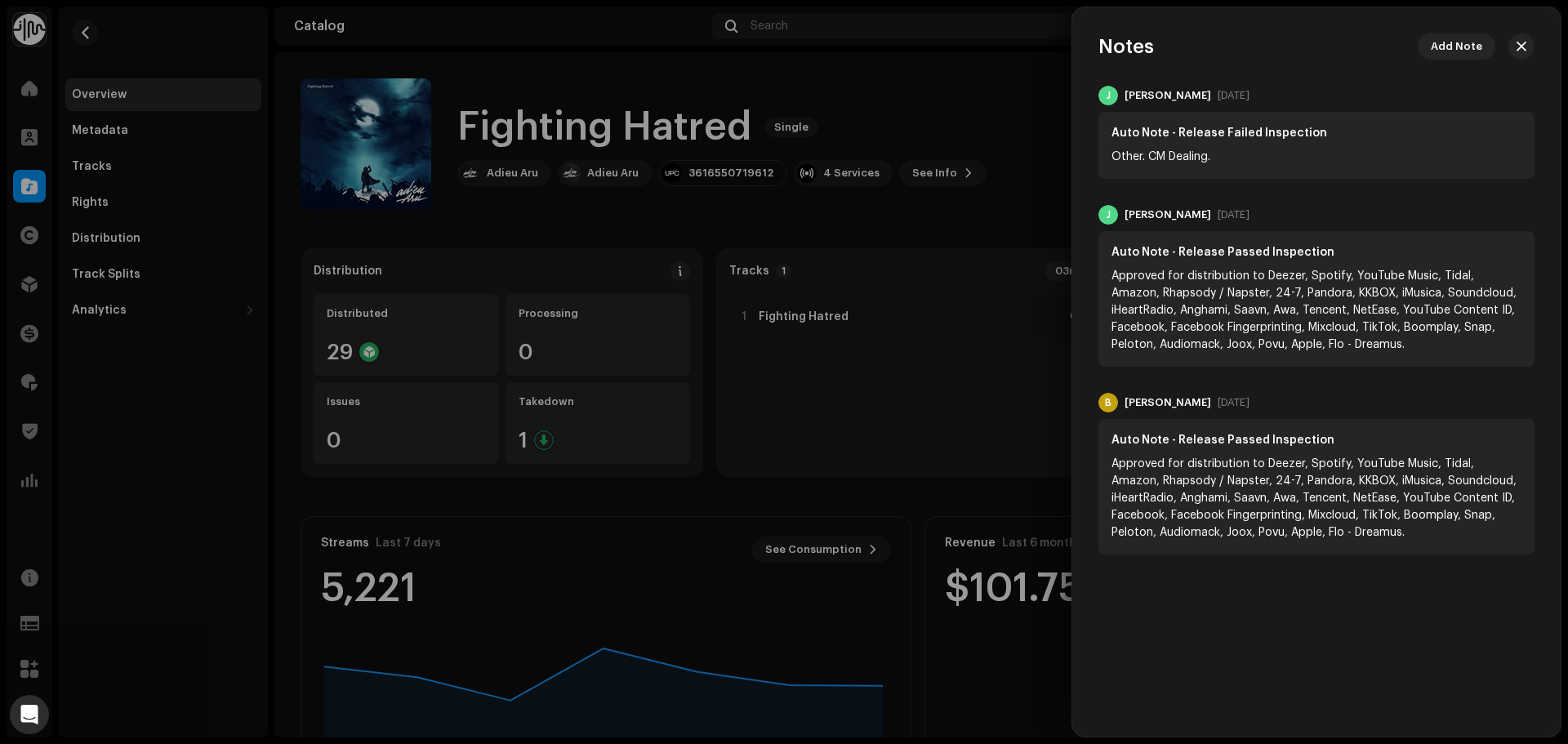
click at [1004, 98] on div at bounding box center [784, 372] width 1568 height 744
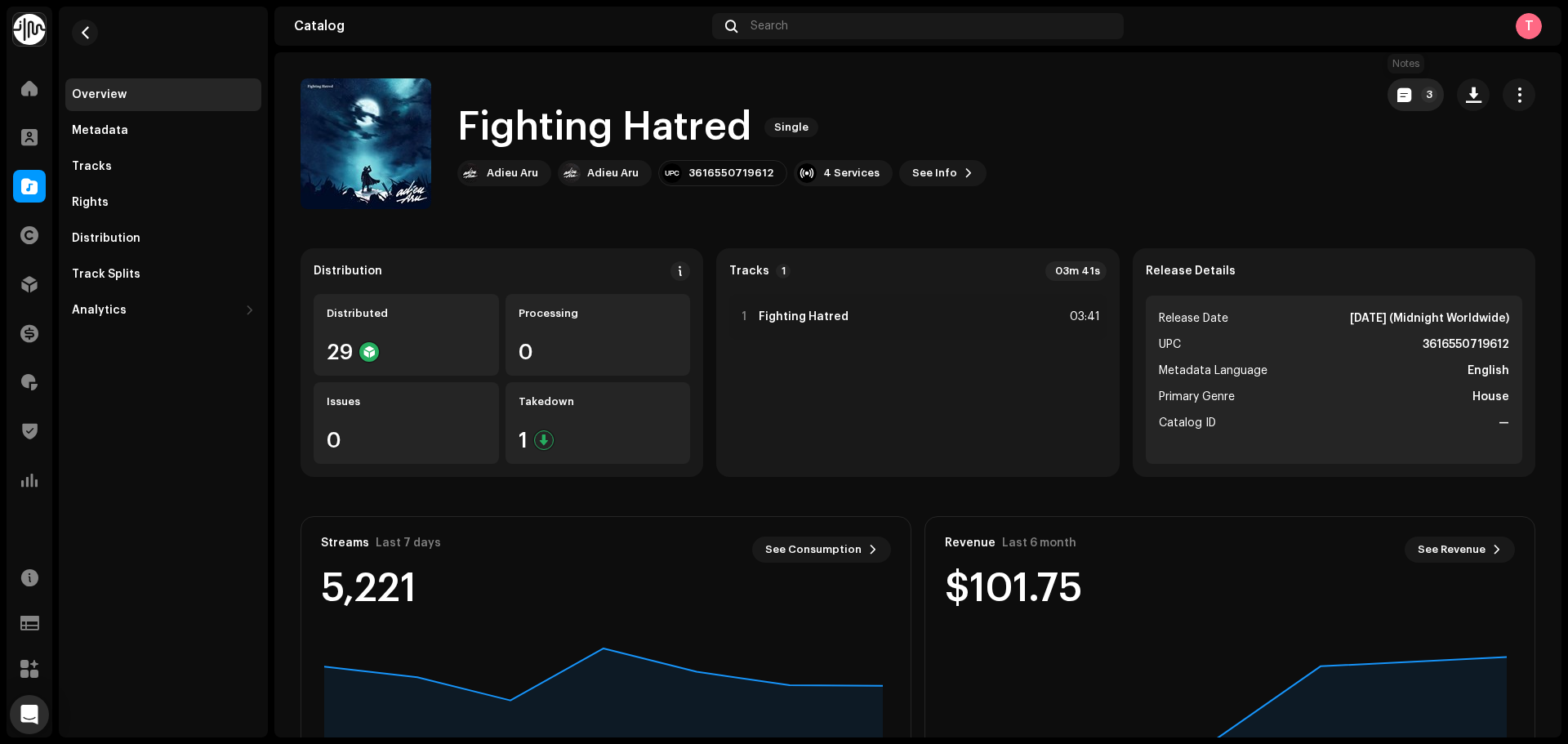
click at [1398, 99] on span "button" at bounding box center [1405, 94] width 14 height 13
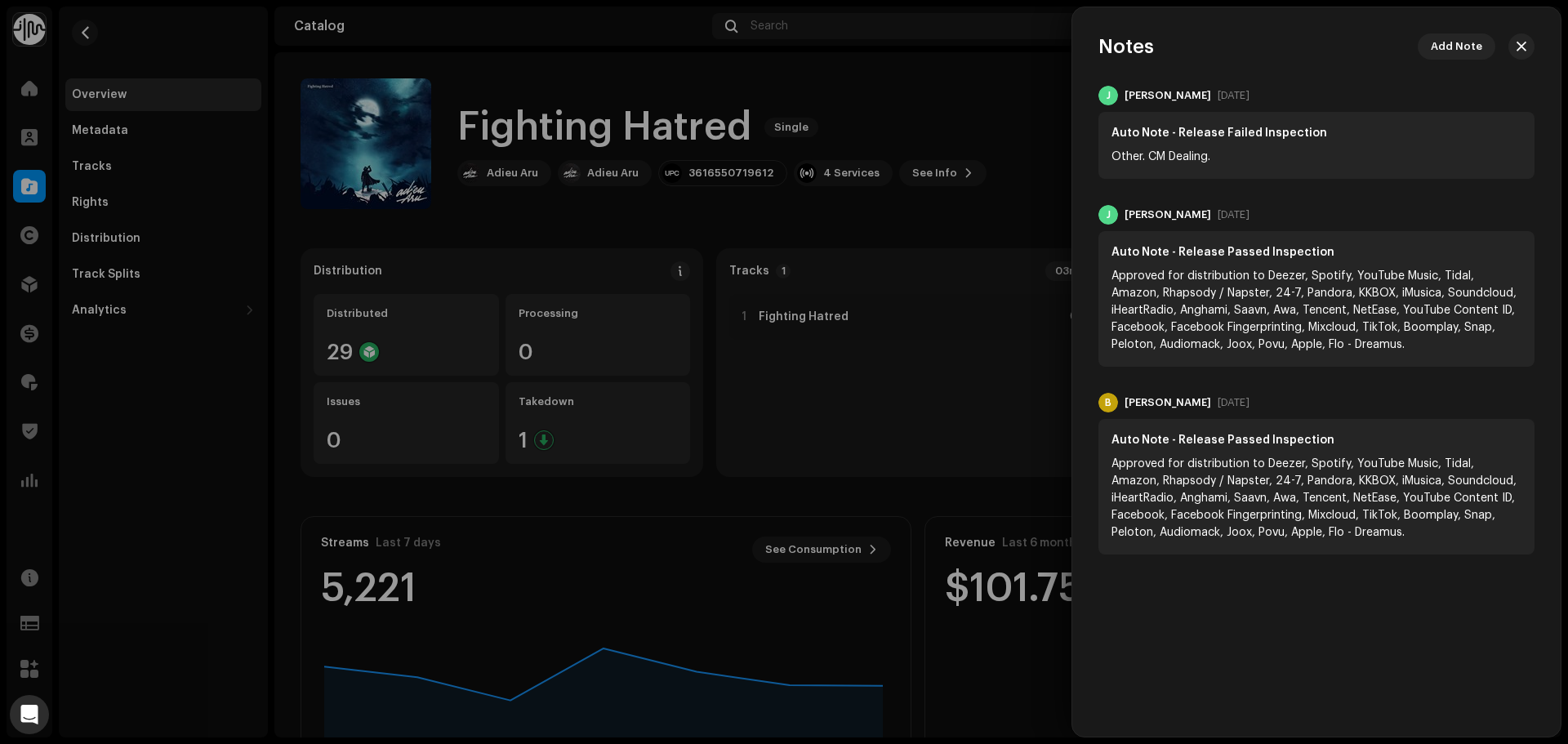
click at [982, 84] on div at bounding box center [784, 372] width 1568 height 744
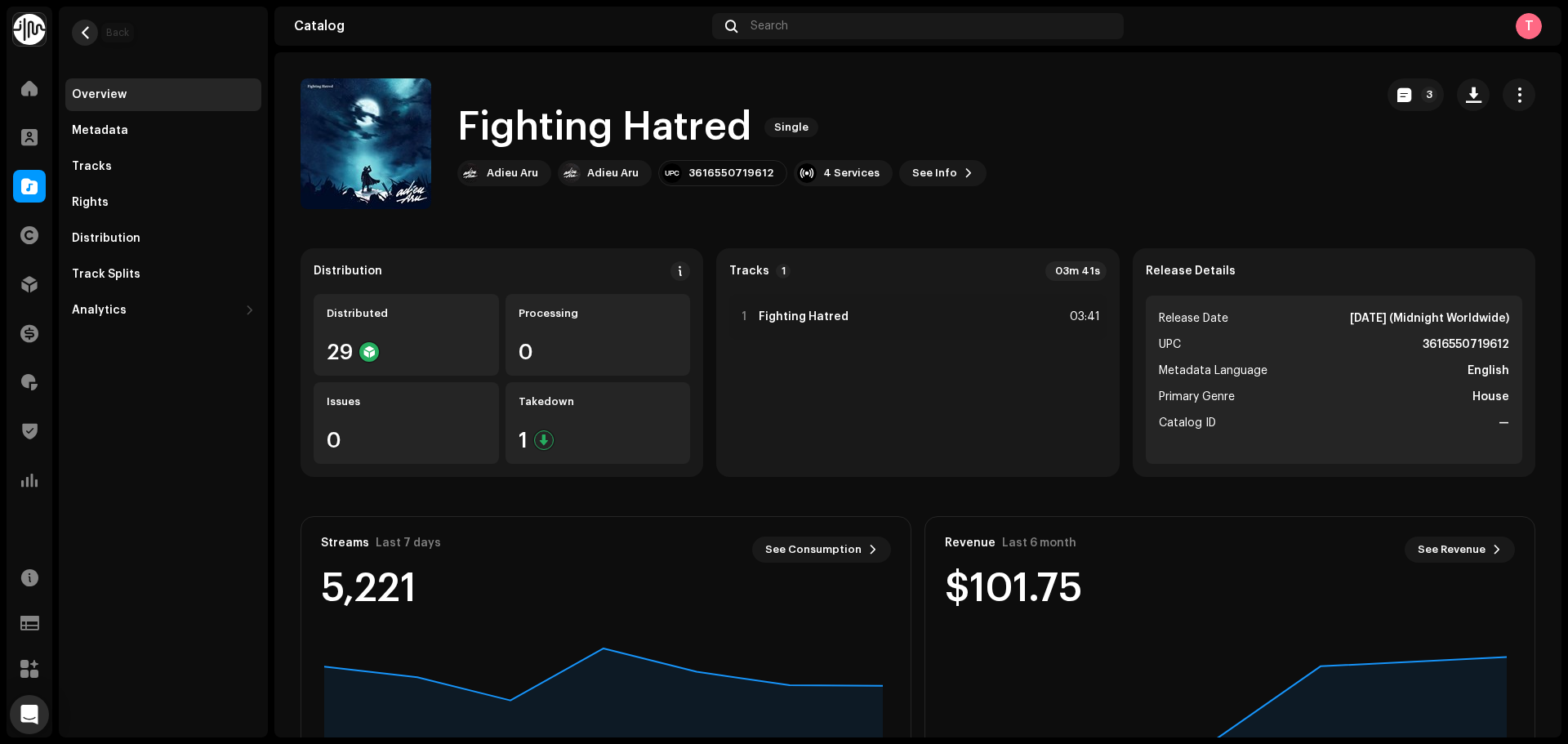
click at [95, 33] on button "button" at bounding box center [85, 33] width 26 height 26
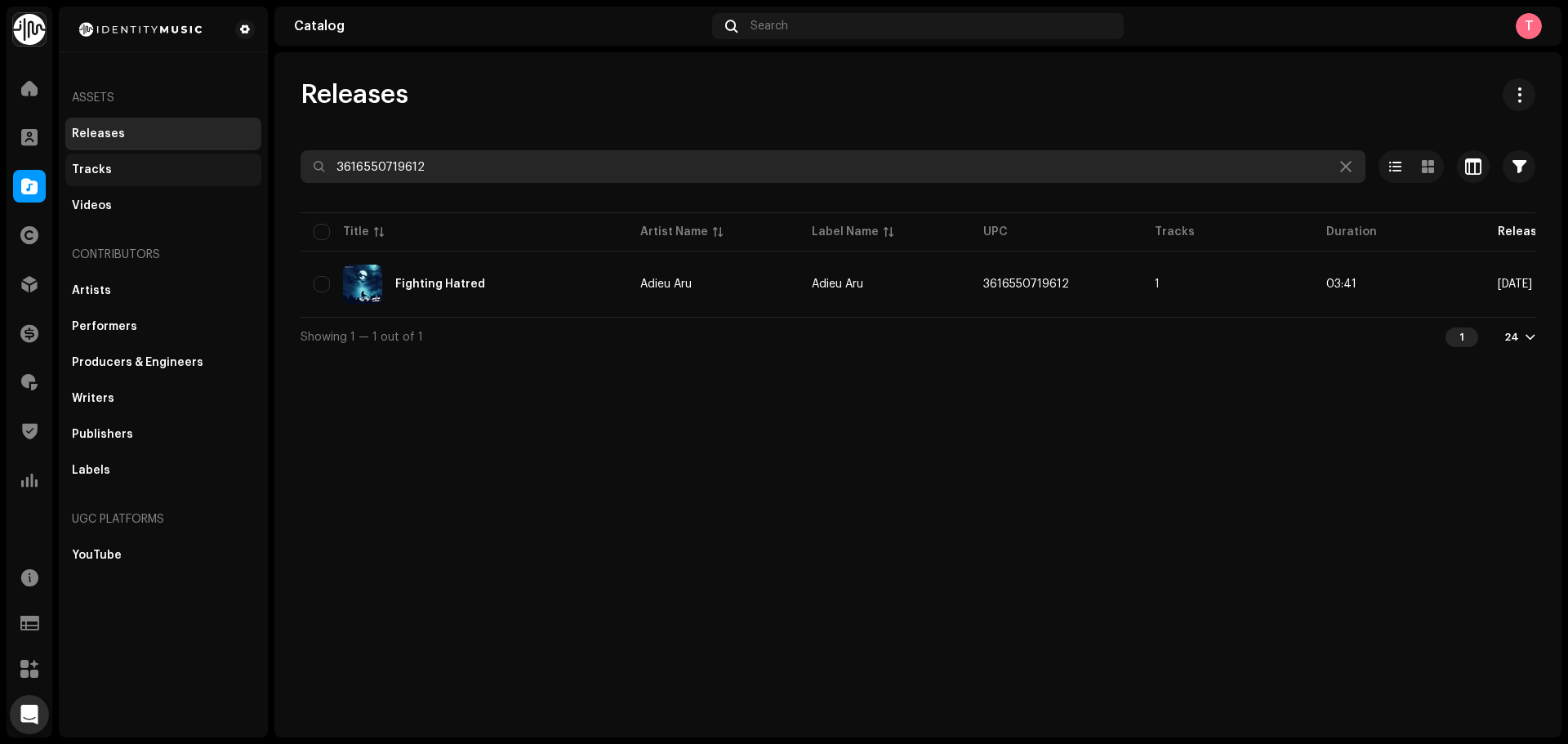
drag, startPoint x: 476, startPoint y: 168, endPoint x: 103, endPoint y: 164, distance: 373.0
click at [103, 164] on div "Identity Music Home Clients Catalog Rights Distribution Finance Royalties Trust…" at bounding box center [784, 372] width 1568 height 744
paste input "505799835636"
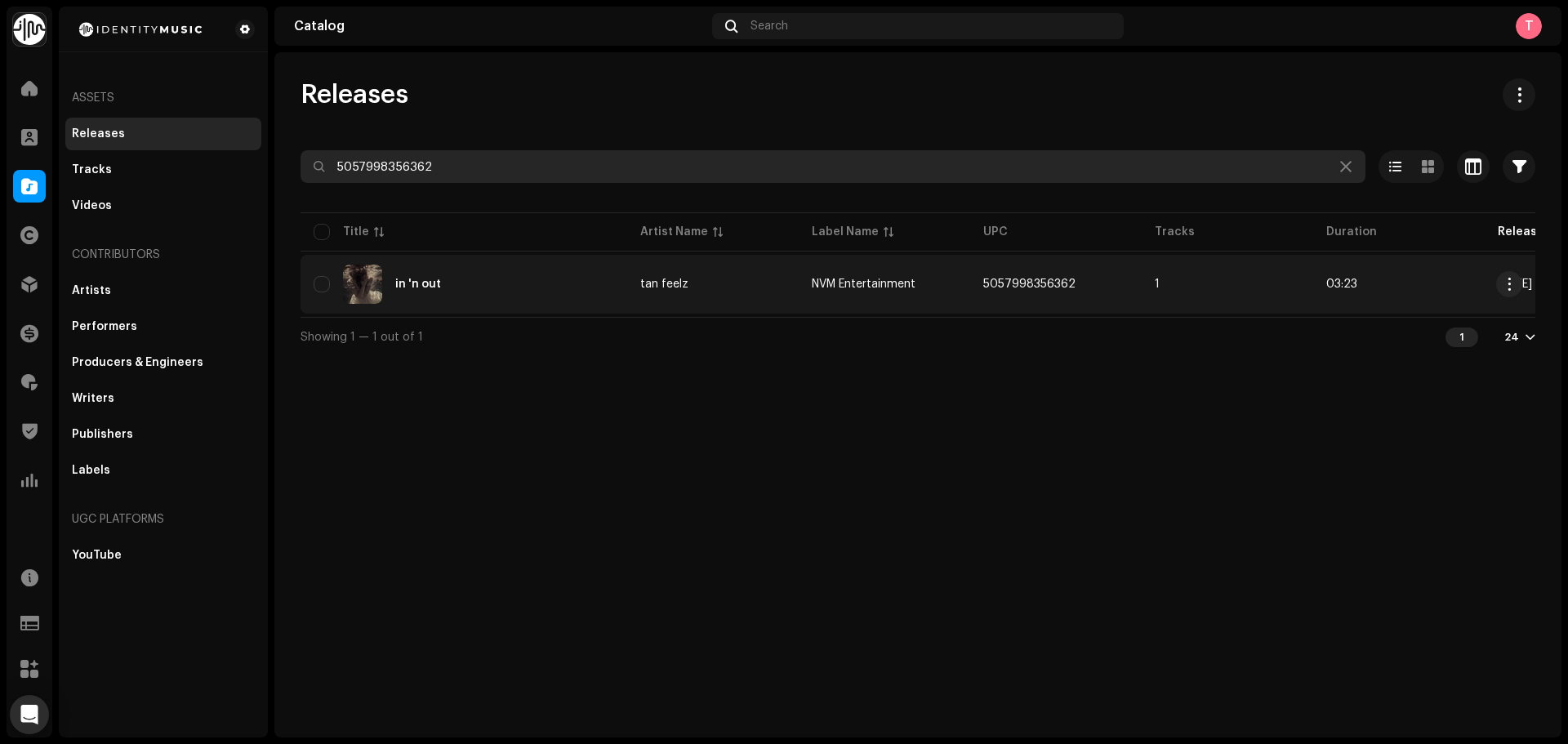
type input "5057998356362"
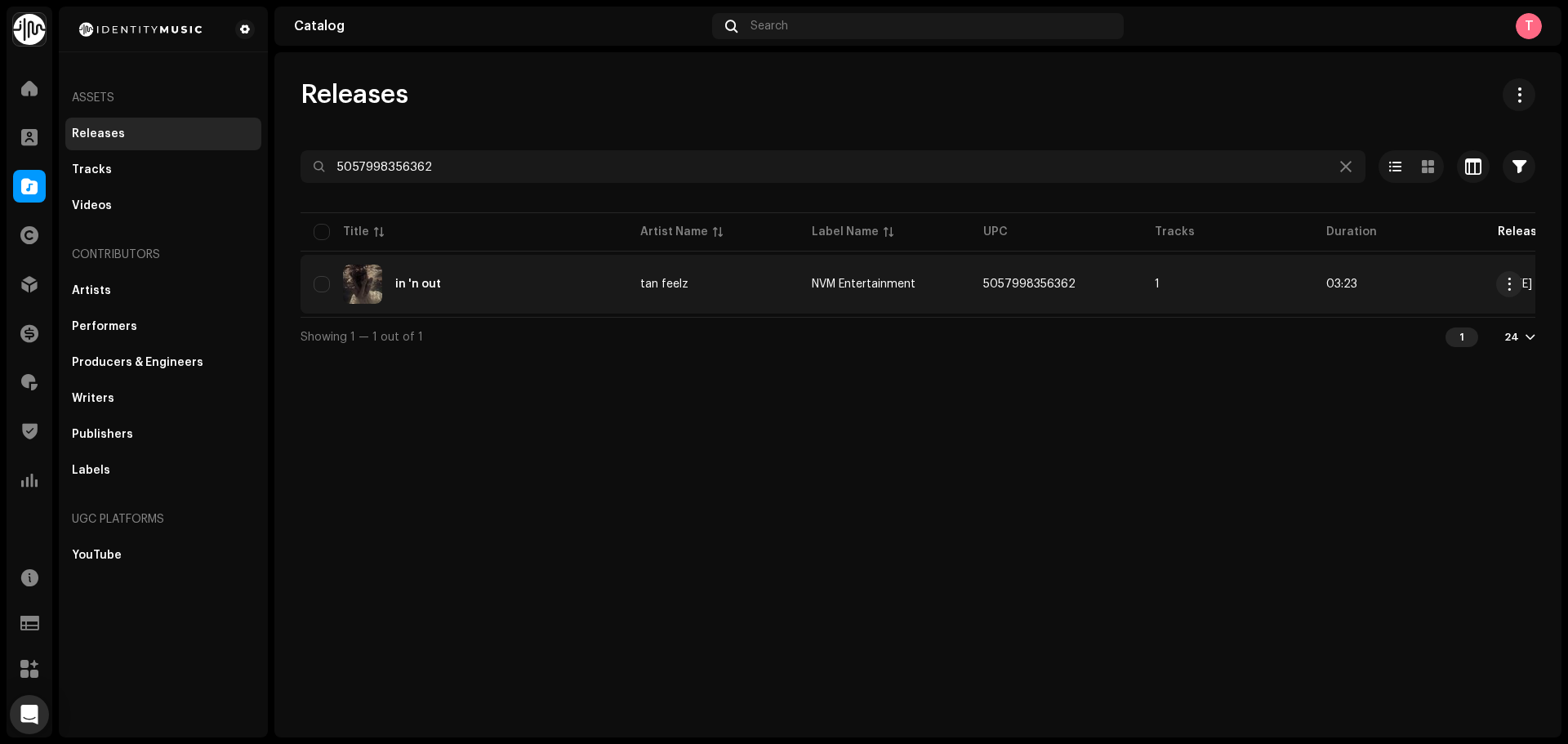
click at [506, 261] on td "in 'n out" at bounding box center [464, 285] width 327 height 59
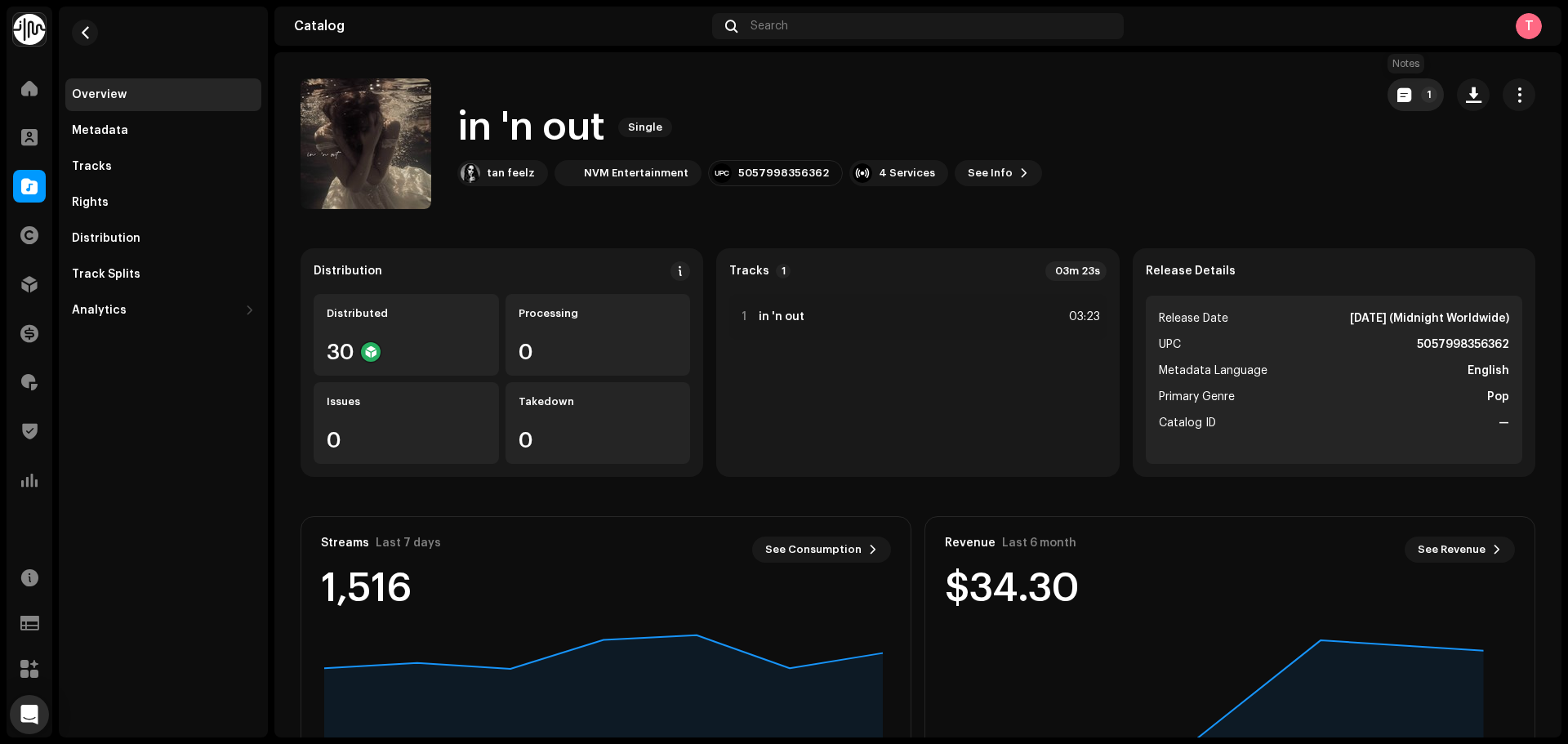
click at [1398, 99] on span "button" at bounding box center [1405, 94] width 14 height 13
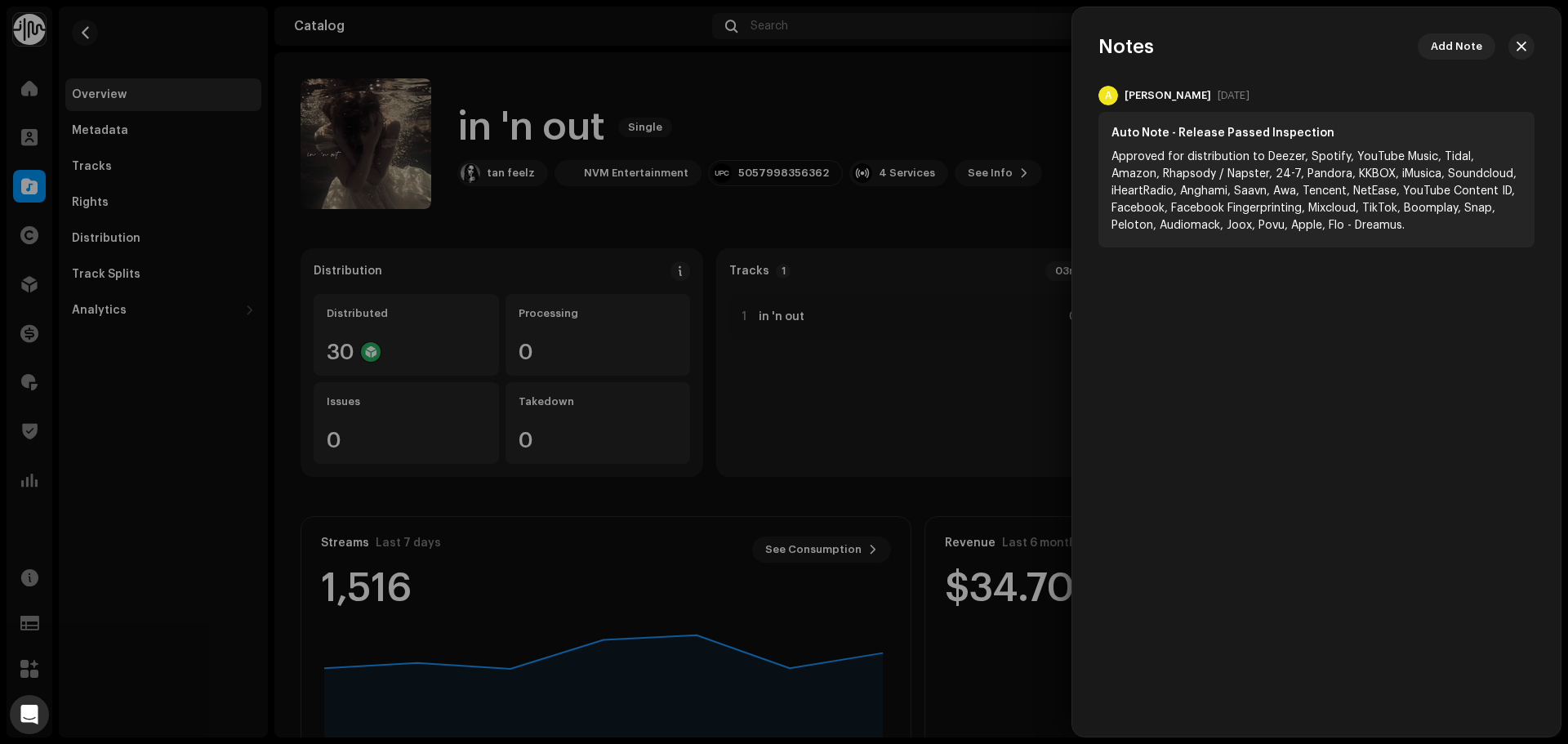
click at [923, 96] on div at bounding box center [784, 372] width 1568 height 744
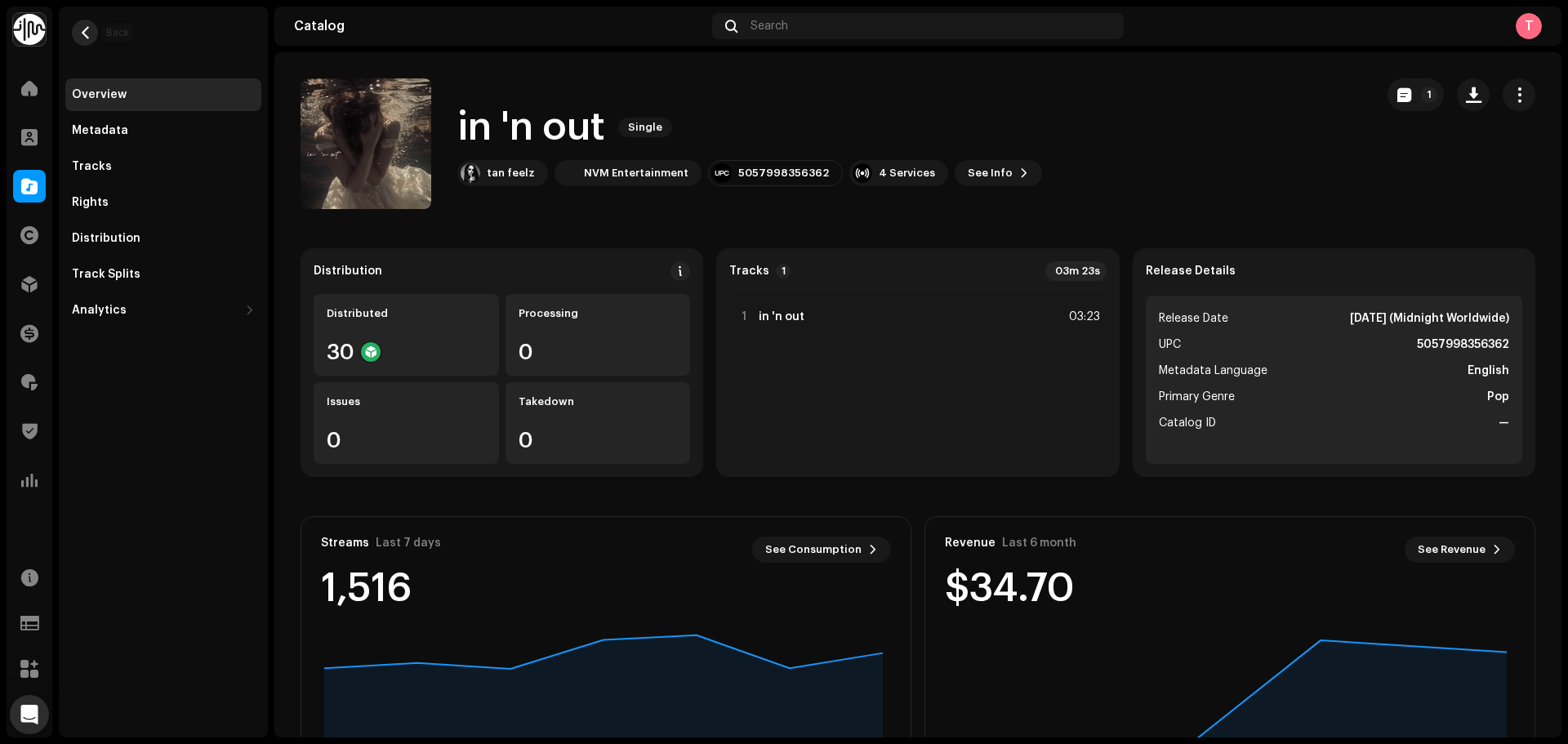
click at [78, 25] on button "button" at bounding box center [85, 33] width 26 height 26
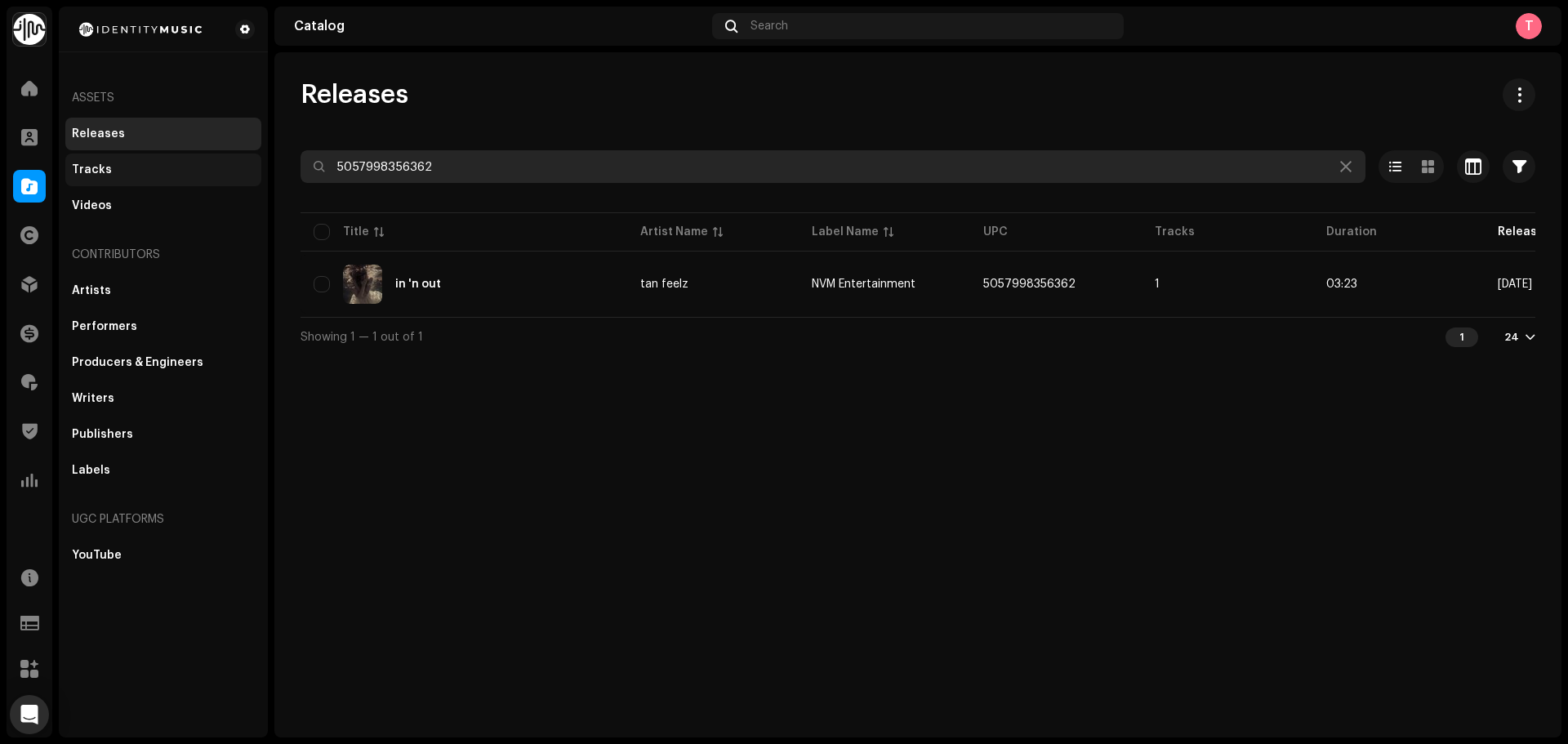
drag, startPoint x: 489, startPoint y: 158, endPoint x: 120, endPoint y: 179, distance: 369.6
click at [120, 179] on div "Identity Music Home Clients Catalog Rights Distribution Finance Royalties Trust…" at bounding box center [784, 372] width 1568 height 744
paste input "7316470198257"
type input "7316470198257"
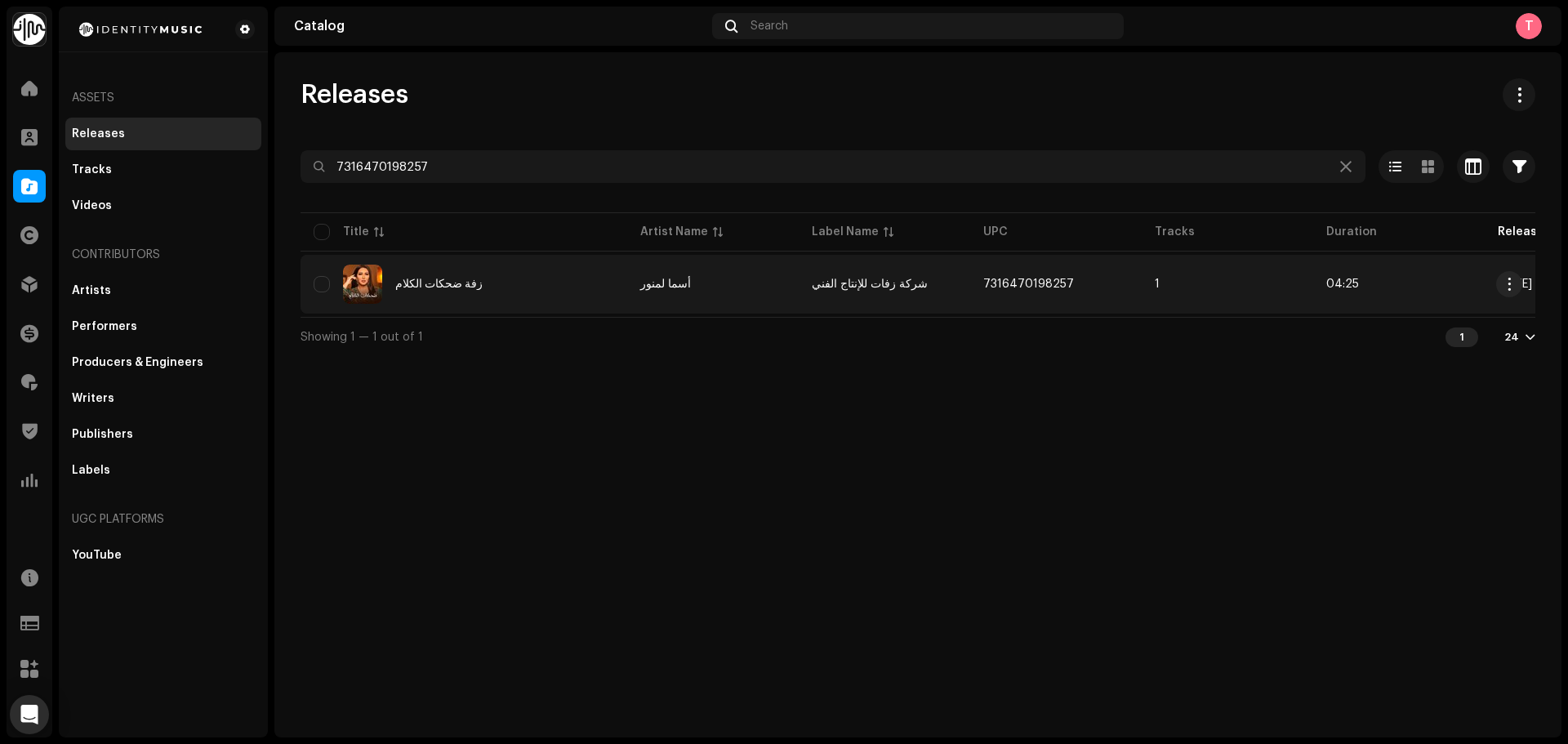
click at [534, 288] on div "زفة ضحكات الكلام" at bounding box center [464, 284] width 301 height 39
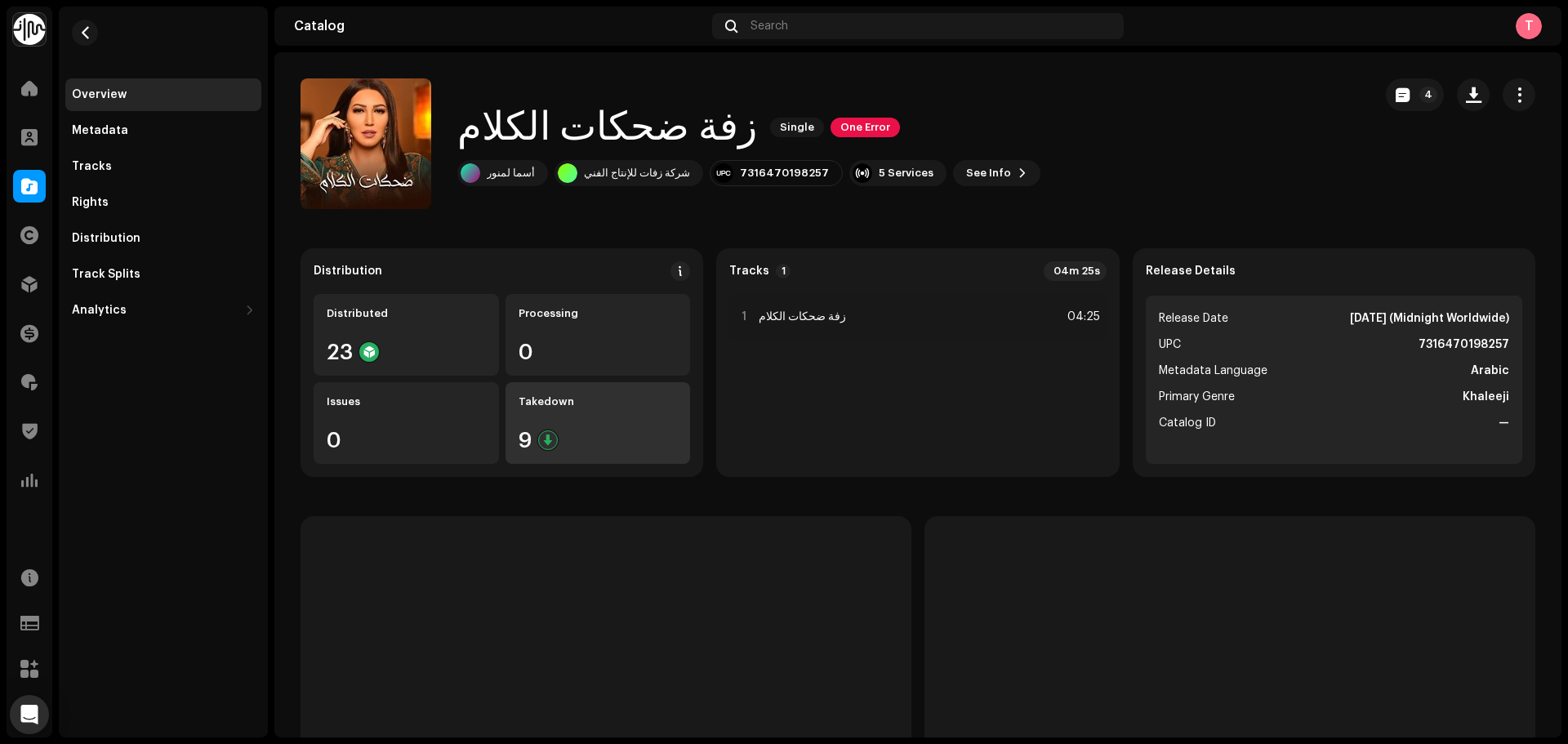
click at [598, 446] on div "9" at bounding box center [598, 440] width 159 height 22
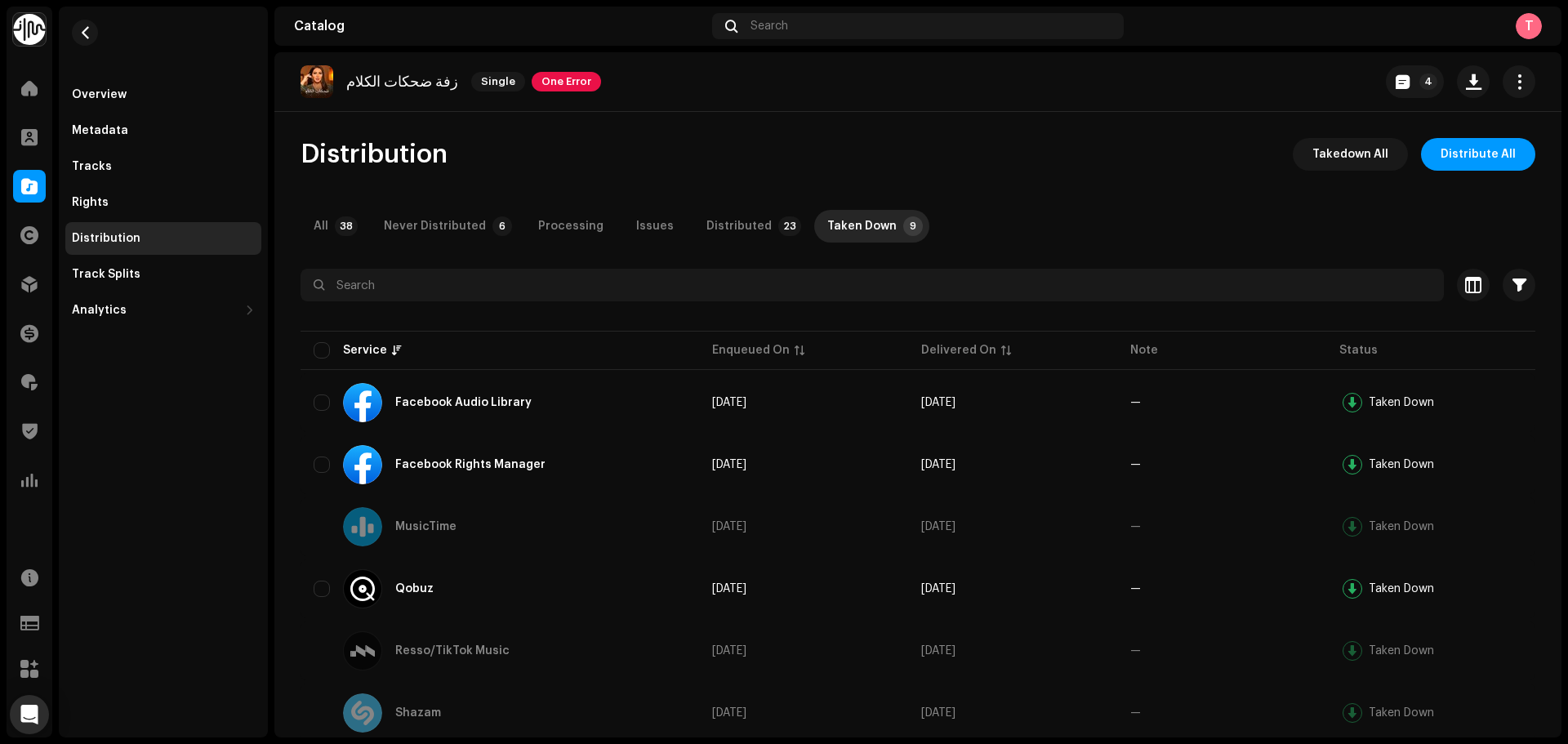
click at [477, 247] on div "Distribution Takedown All Distribute All All 38 Never Distributed 6 Processing …" at bounding box center [918, 555] width 1287 height 833
click at [463, 234] on div "Never Distributed" at bounding box center [435, 227] width 102 height 33
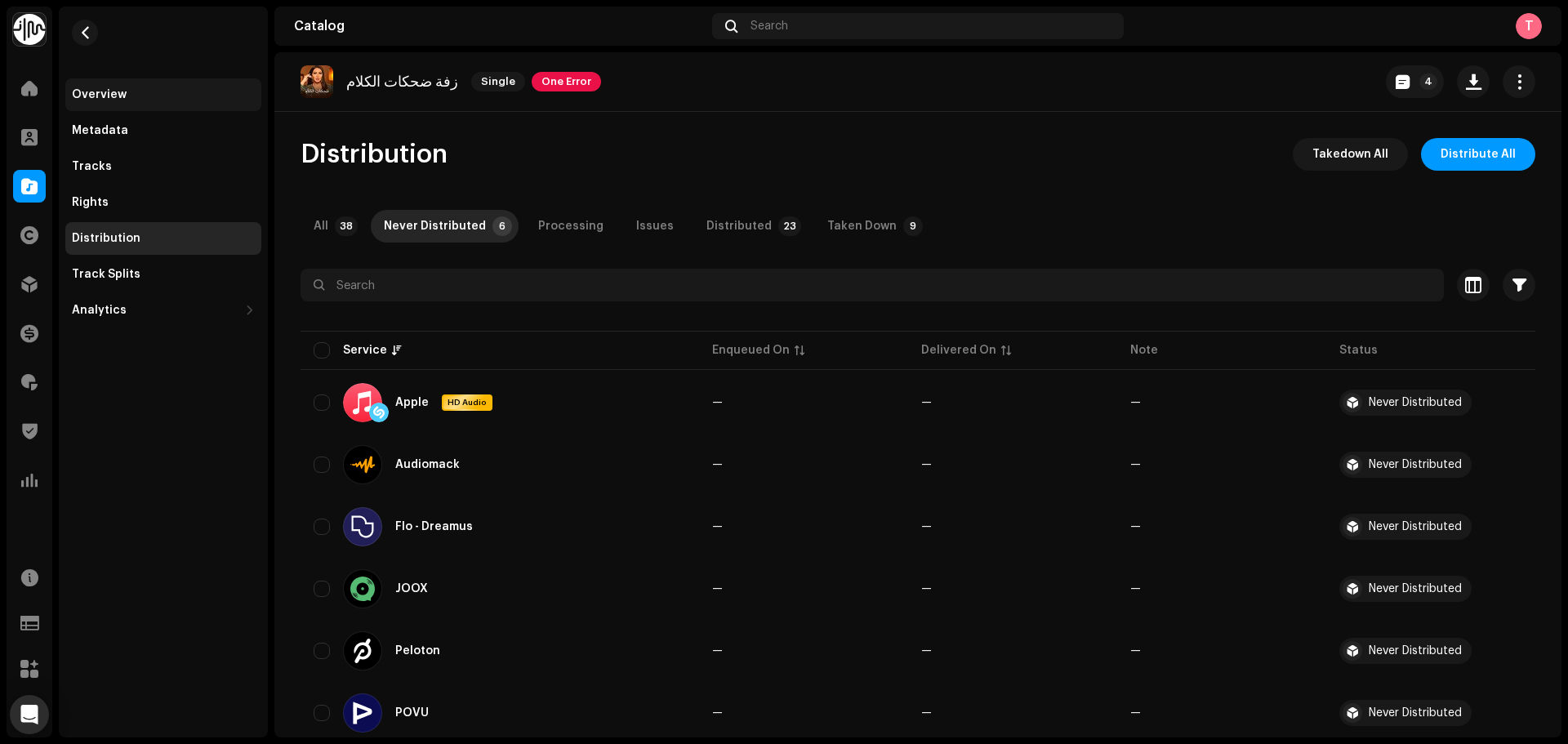
click at [135, 104] on div "Overview" at bounding box center [163, 95] width 196 height 33
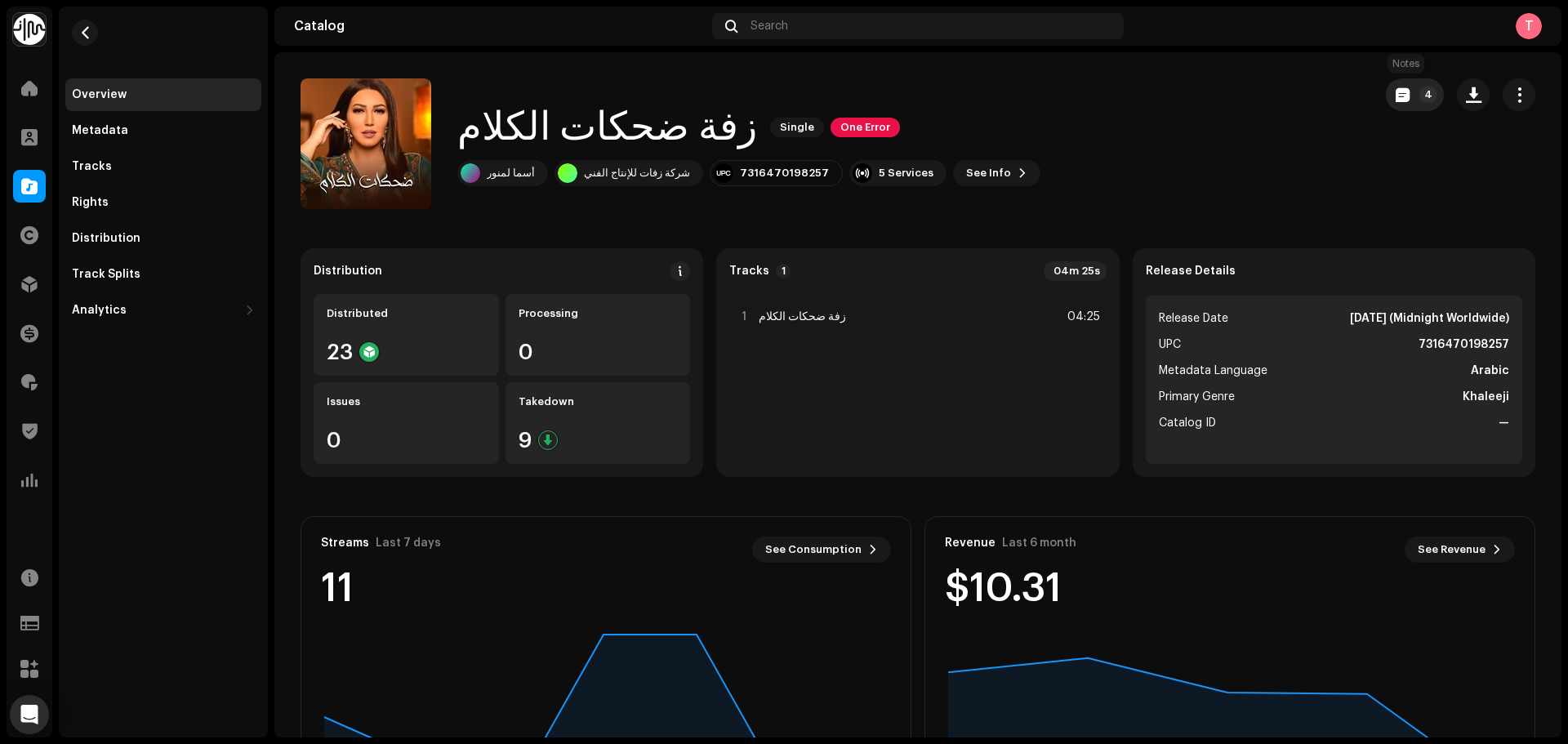
click at [1386, 87] on button "4" at bounding box center [1415, 95] width 58 height 33
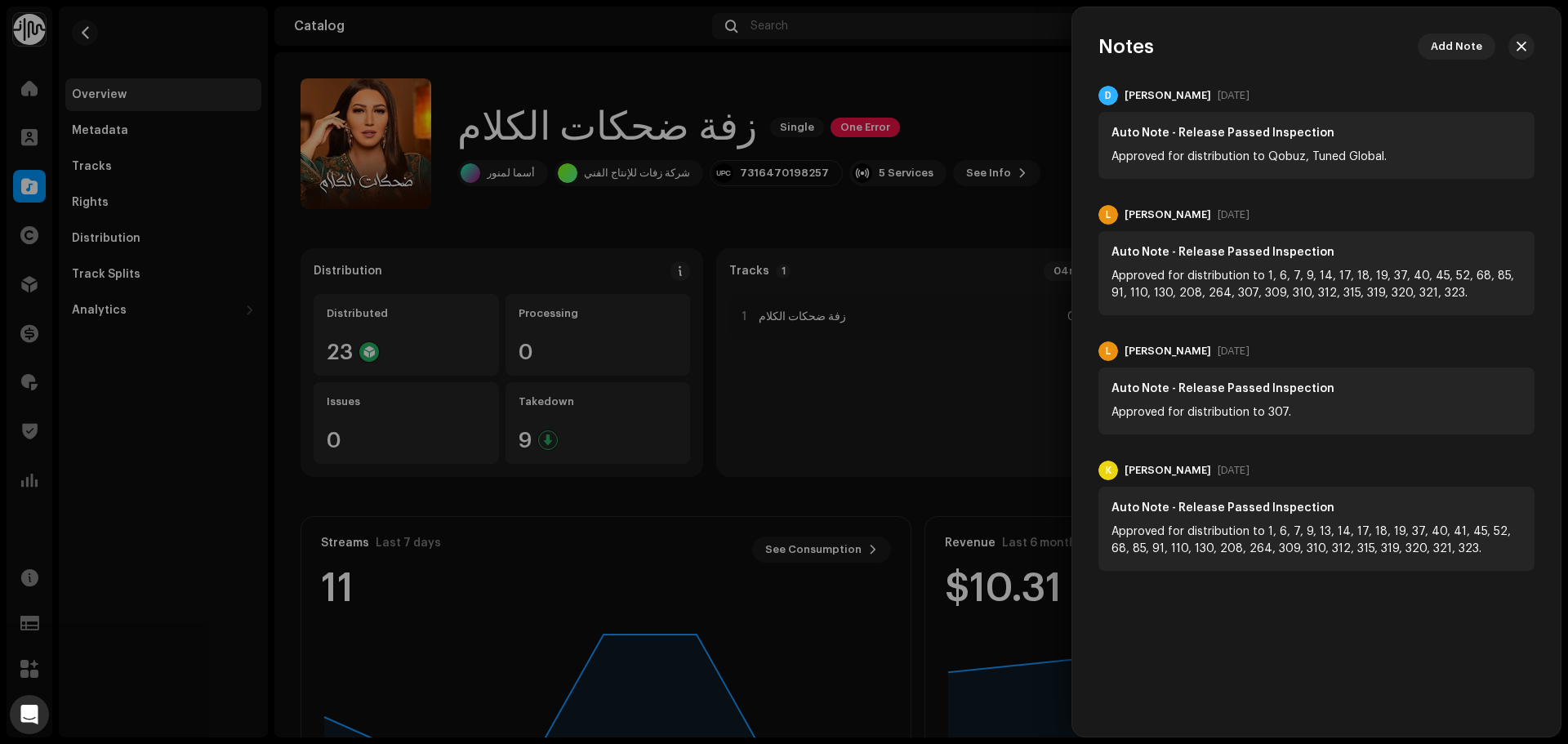
click at [1008, 146] on div at bounding box center [784, 372] width 1568 height 744
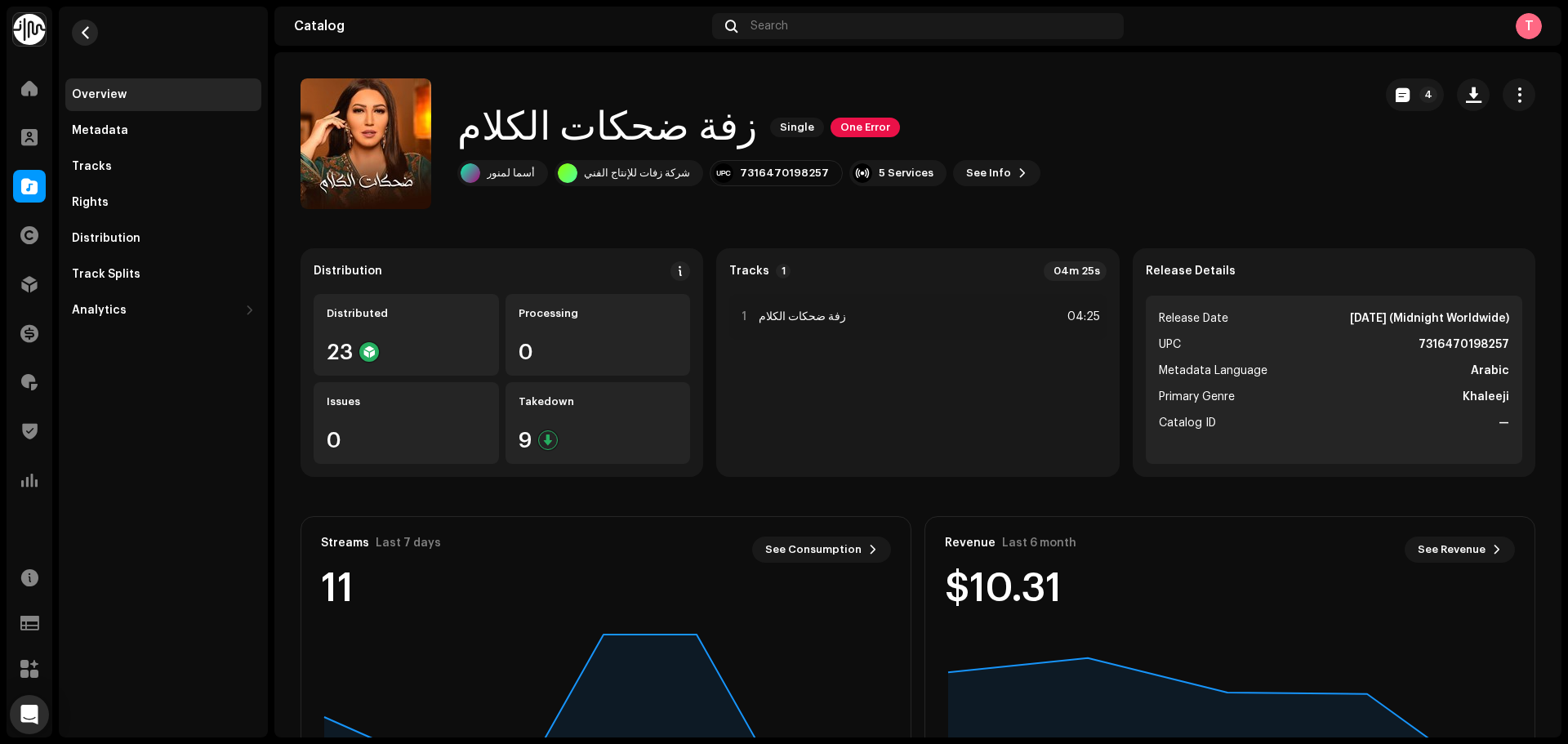
click at [88, 29] on span "button" at bounding box center [86, 32] width 12 height 13
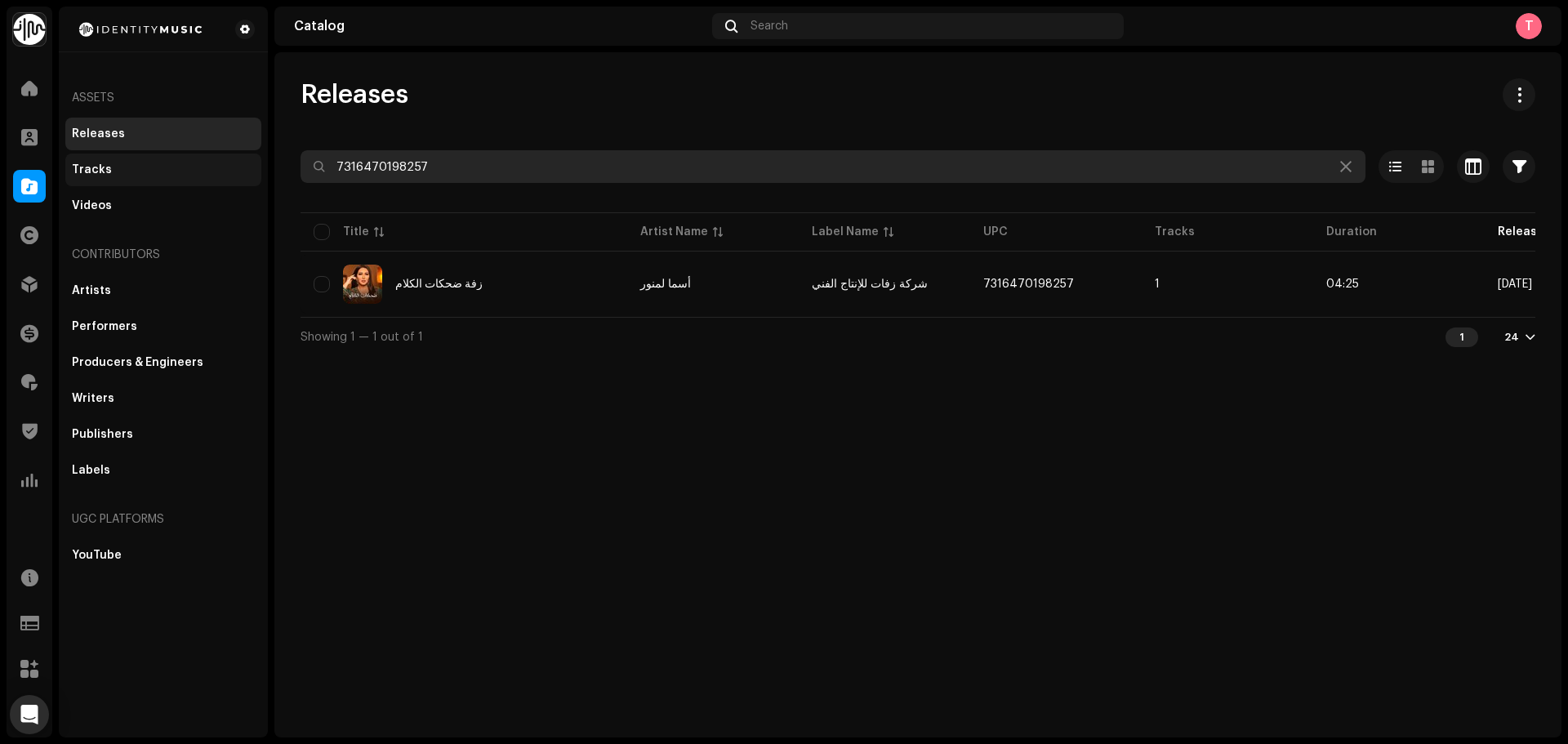
drag, startPoint x: 512, startPoint y: 176, endPoint x: 169, endPoint y: 170, distance: 343.1
click at [169, 170] on div "Identity Music Home Clients Catalog Rights Distribution Finance Royalties Trust…" at bounding box center [784, 372] width 1568 height 744
paste input "197745292682"
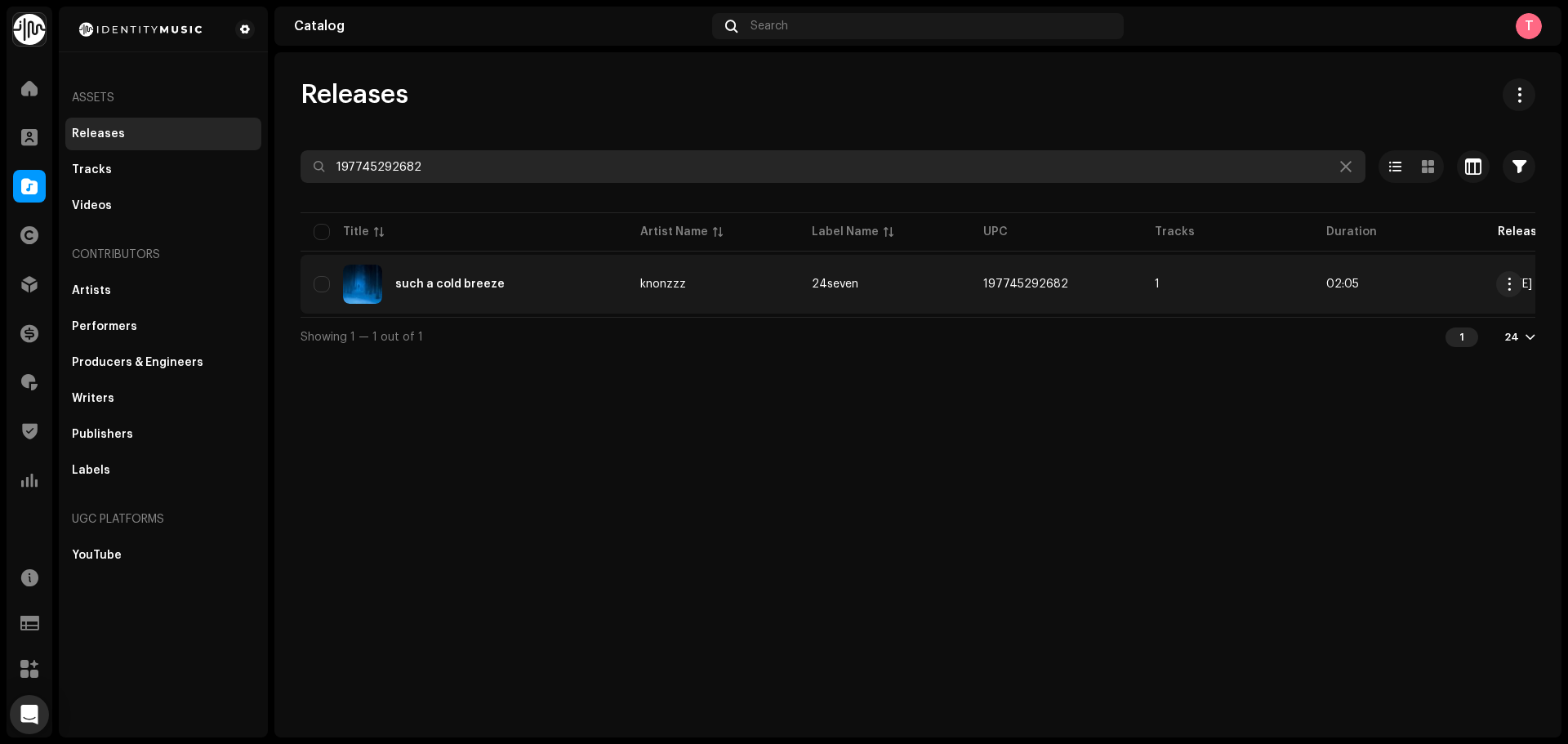
type input "197745292682"
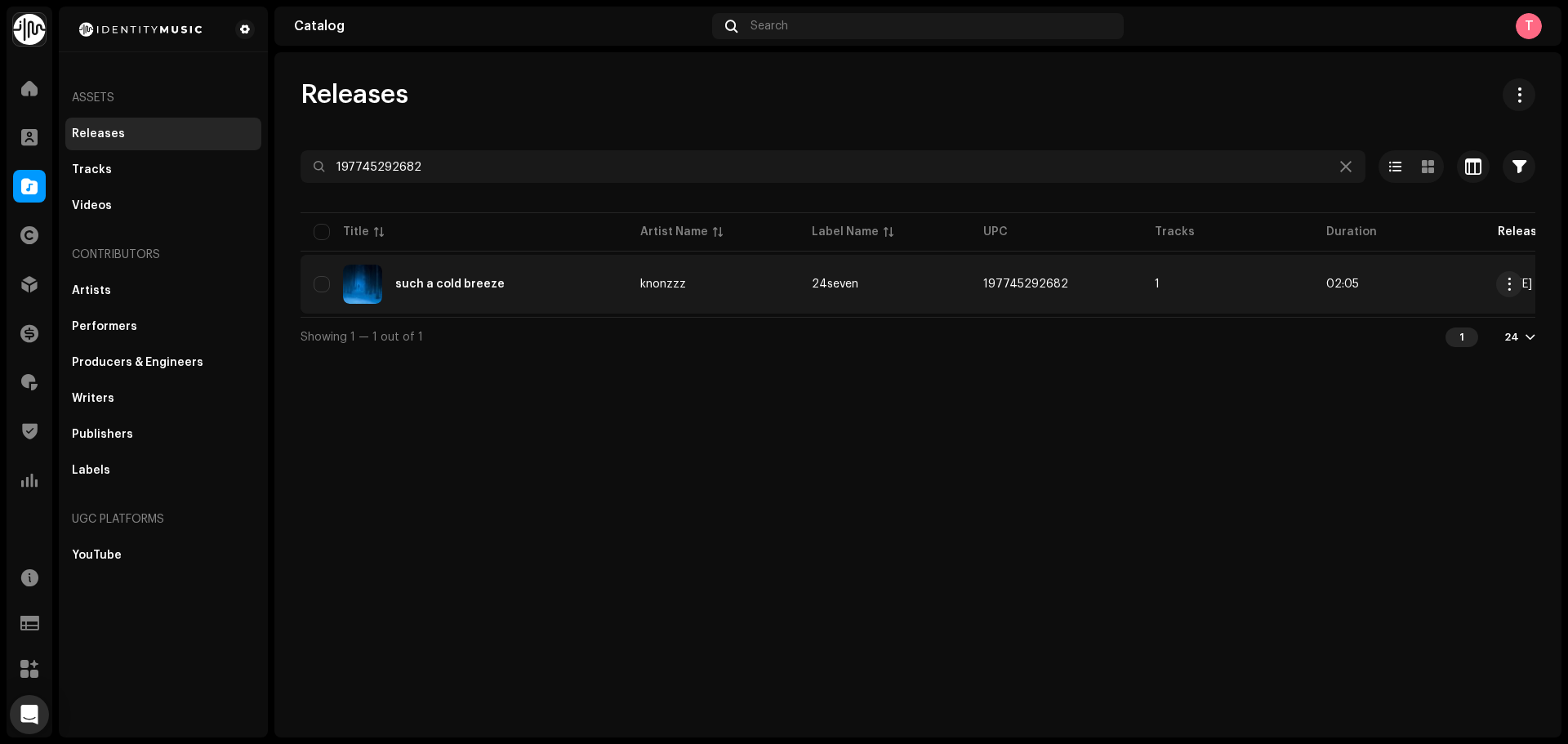
click at [733, 286] on re-a-table-link "knonzzz" at bounding box center [713, 284] width 145 height 11
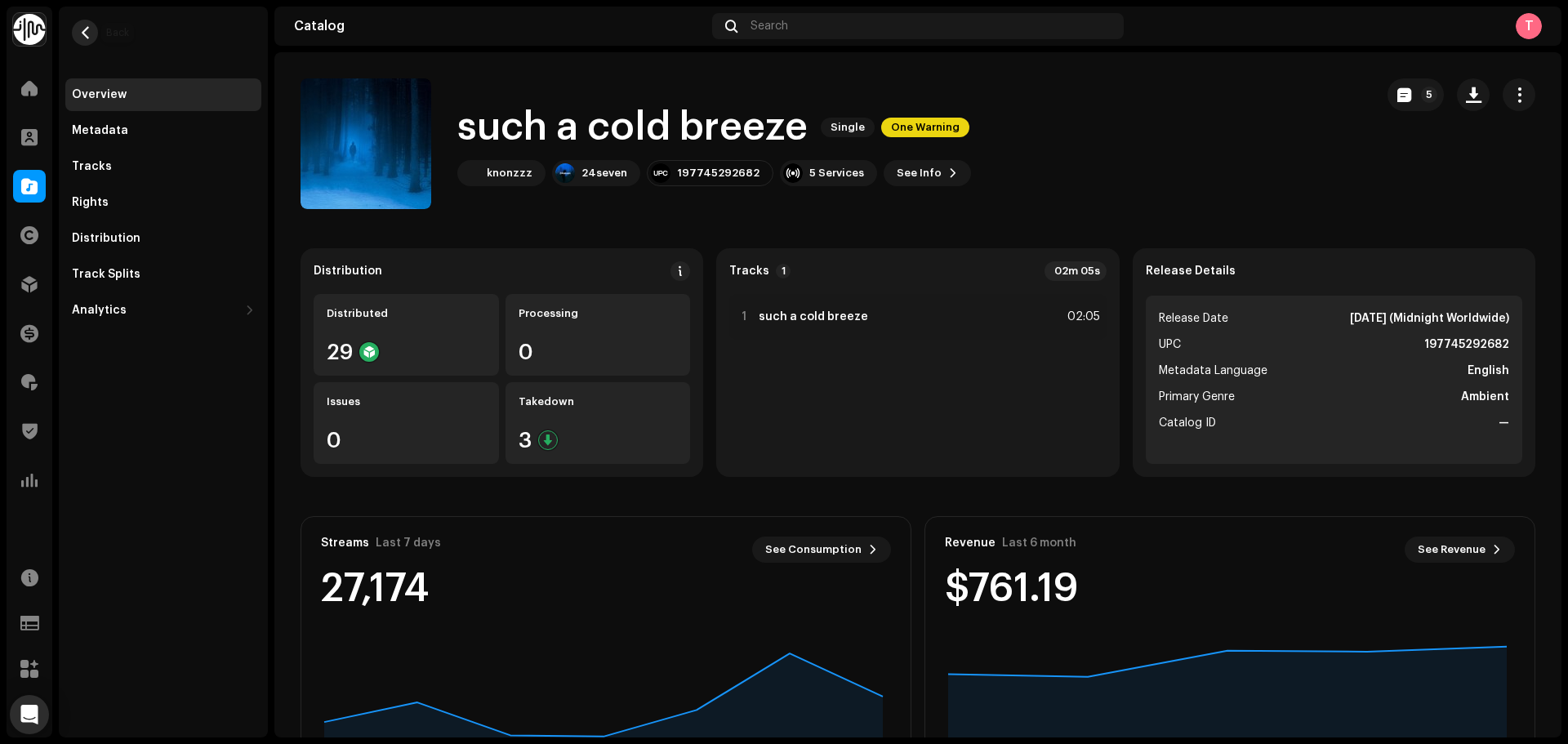
click at [83, 34] on span "button" at bounding box center [86, 32] width 12 height 13
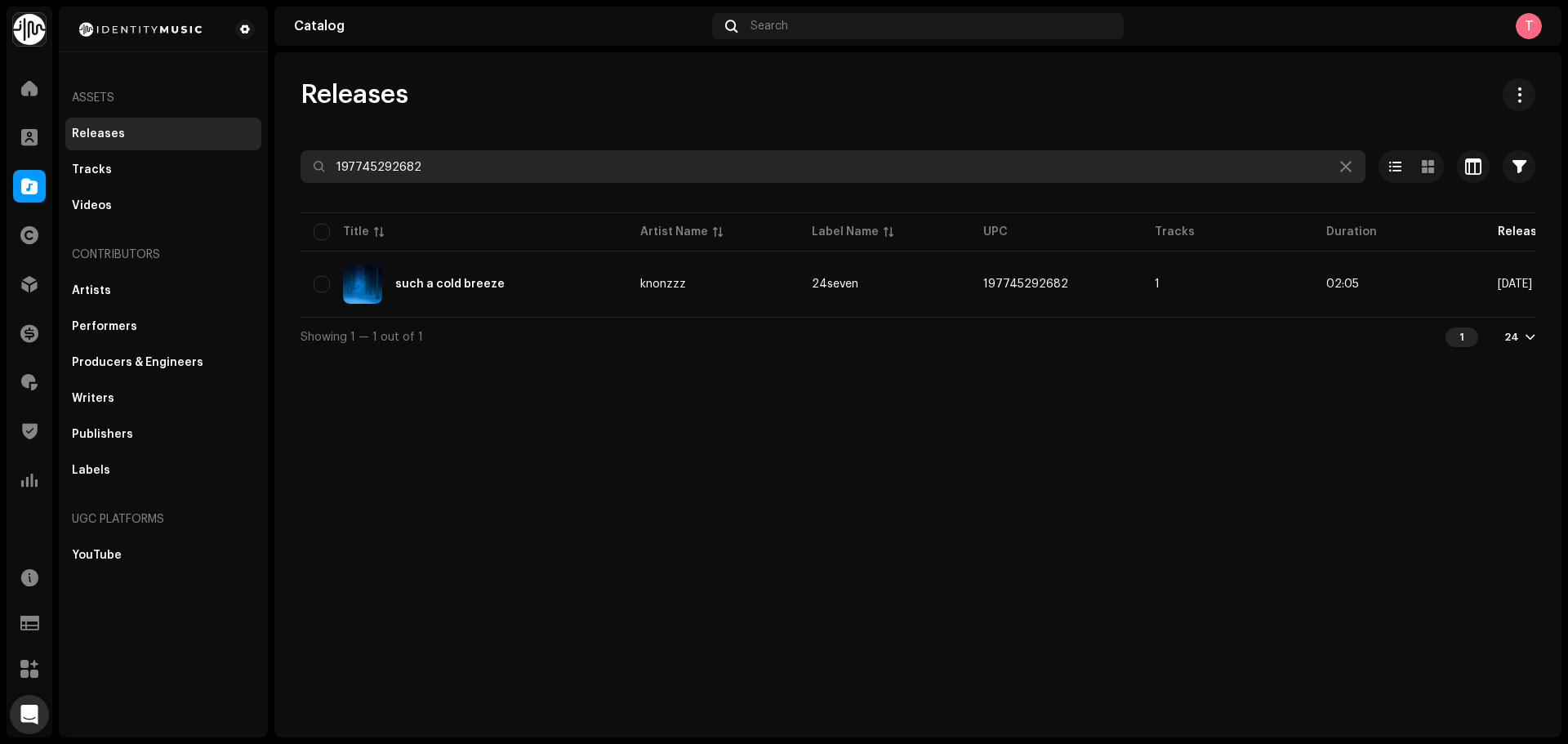
drag, startPoint x: 477, startPoint y: 175, endPoint x: 80, endPoint y: 142, distance: 398.4
click at [87, 142] on div "Identity Music Home Clients Catalog Rights Distribution Finance Royalties Trust…" at bounding box center [784, 372] width 1568 height 744
paste input "7316477709524"
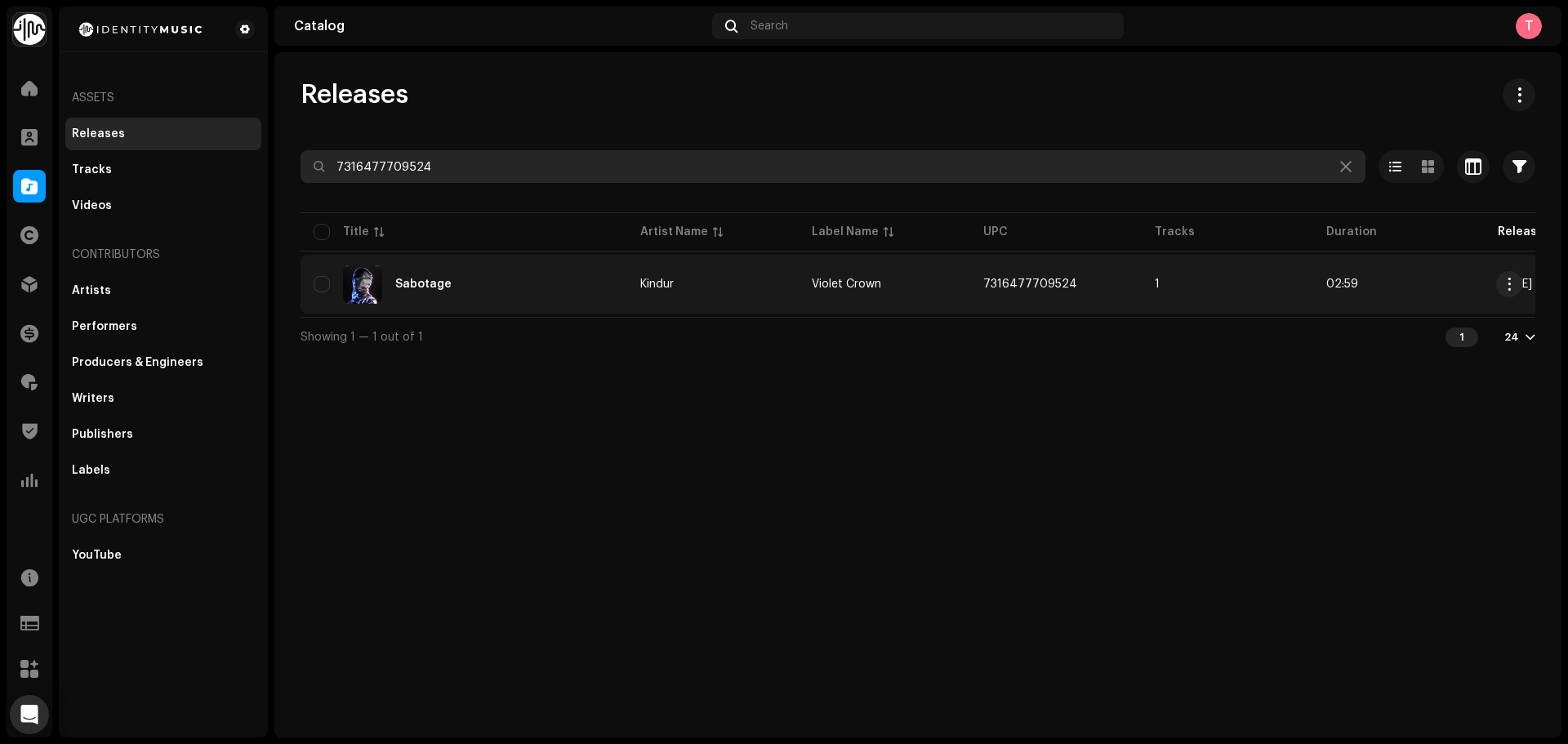
type input "7316477709524"
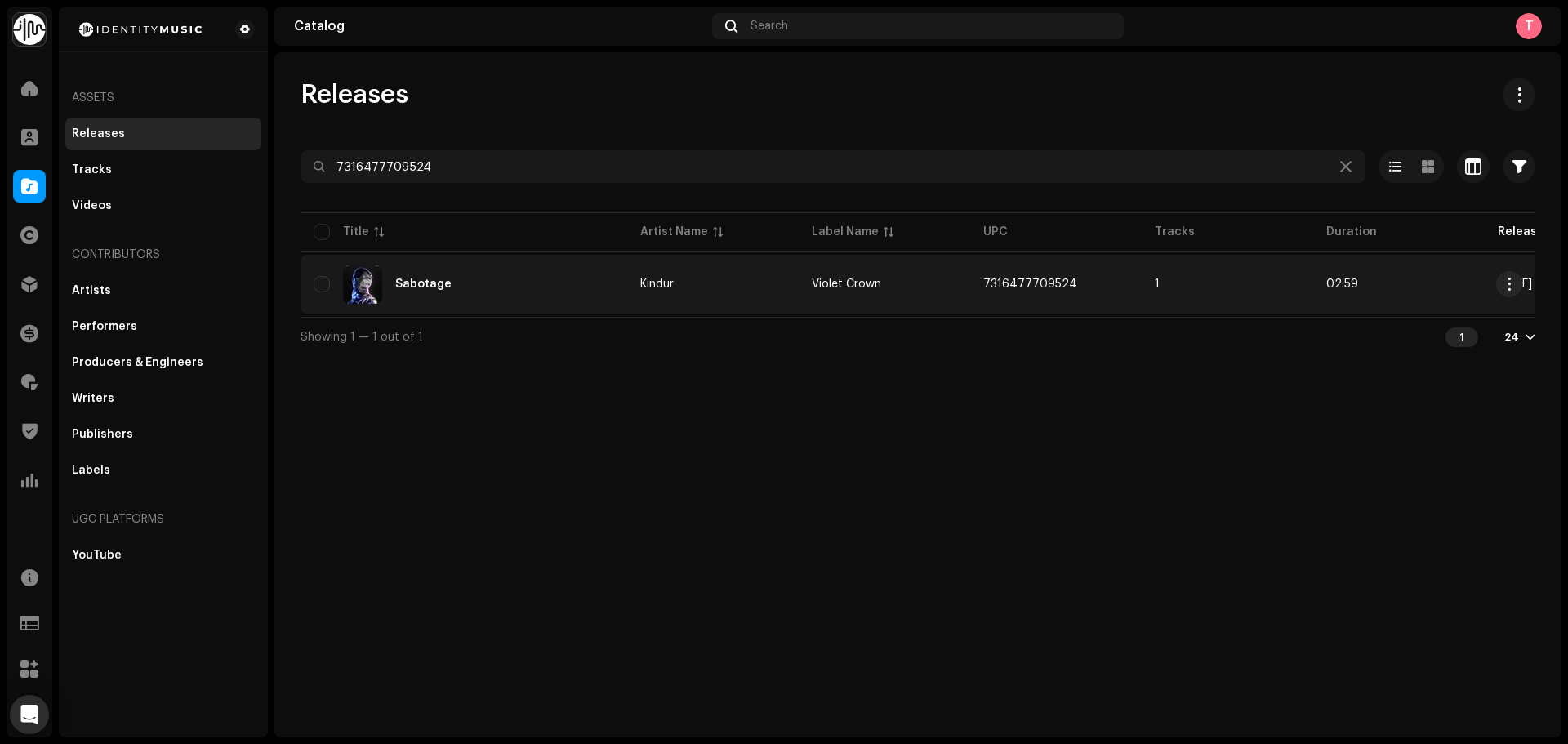
click at [572, 274] on div "Sabotage" at bounding box center [464, 284] width 301 height 39
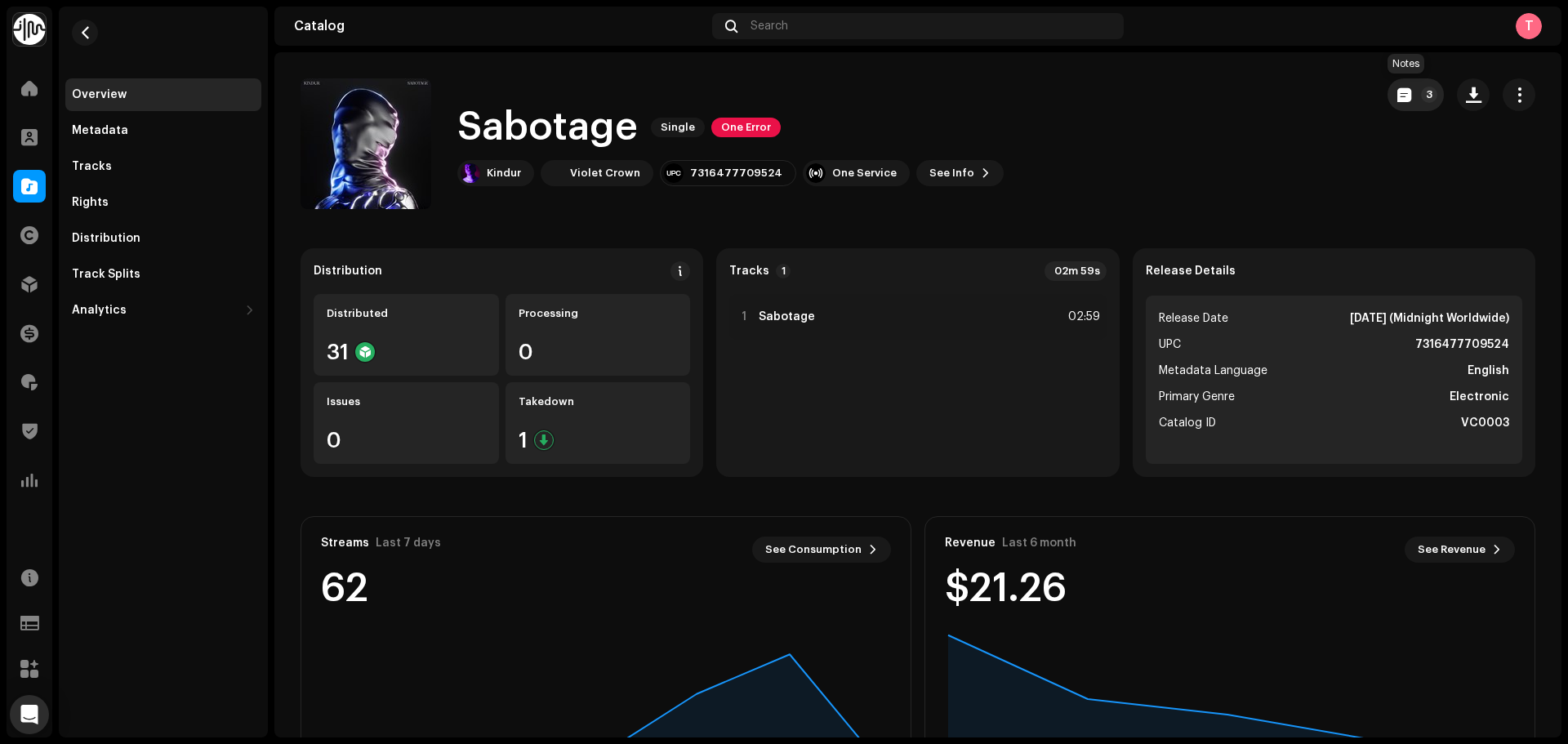
click at [1398, 96] on span "button" at bounding box center [1405, 94] width 14 height 13
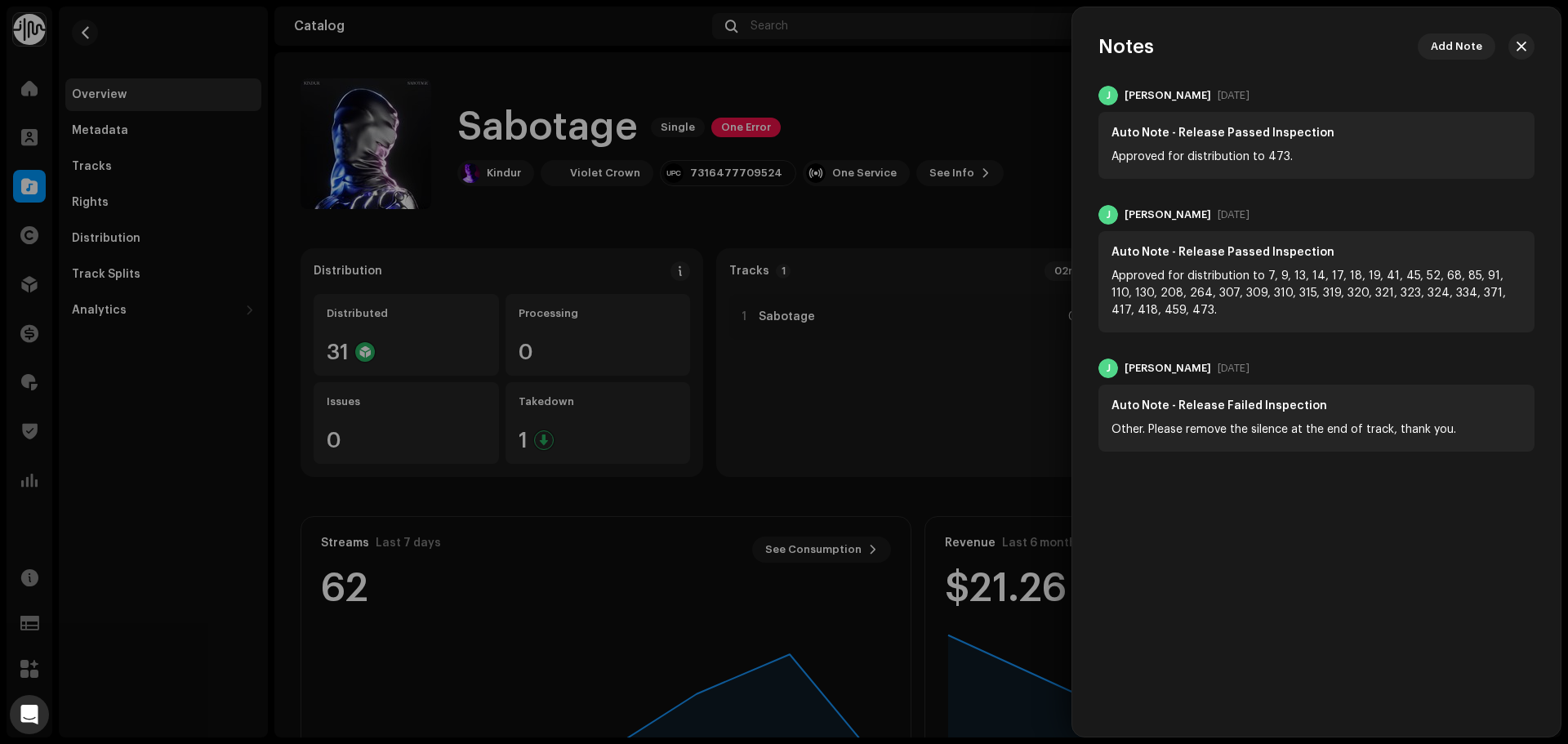
click at [1026, 116] on div at bounding box center [784, 372] width 1568 height 744
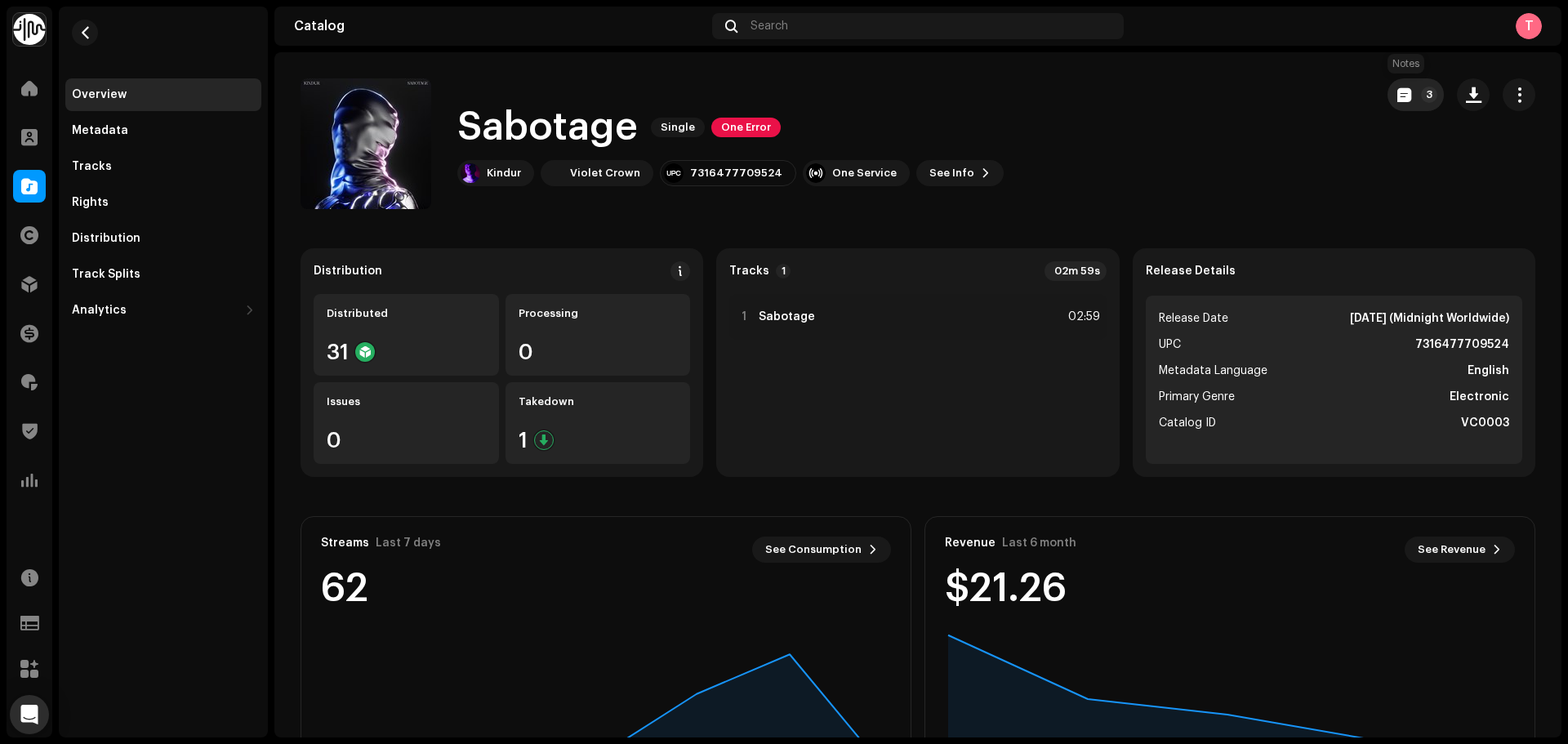
click at [1388, 94] on button "3" at bounding box center [1416, 95] width 56 height 33
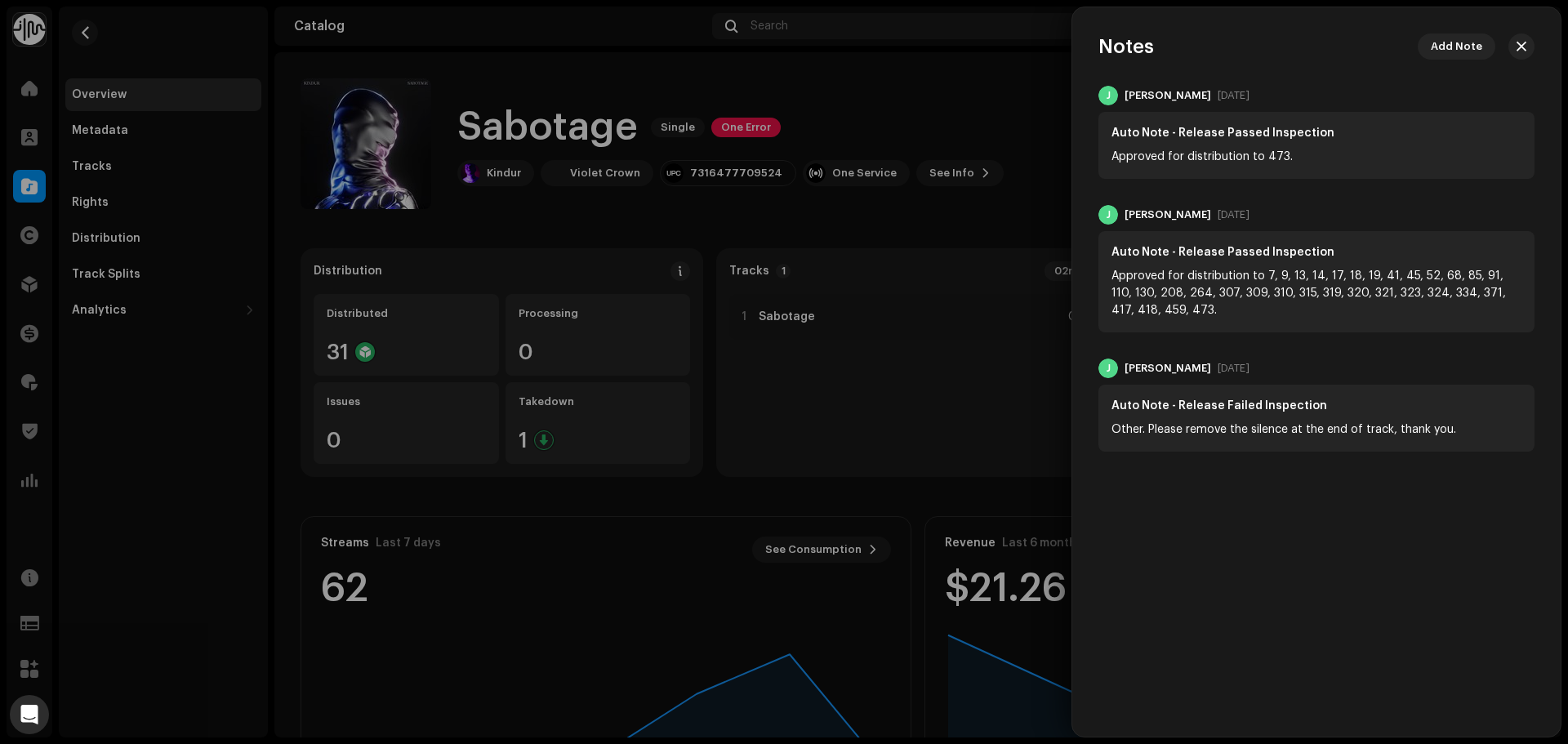
click at [957, 69] on div at bounding box center [784, 372] width 1568 height 744
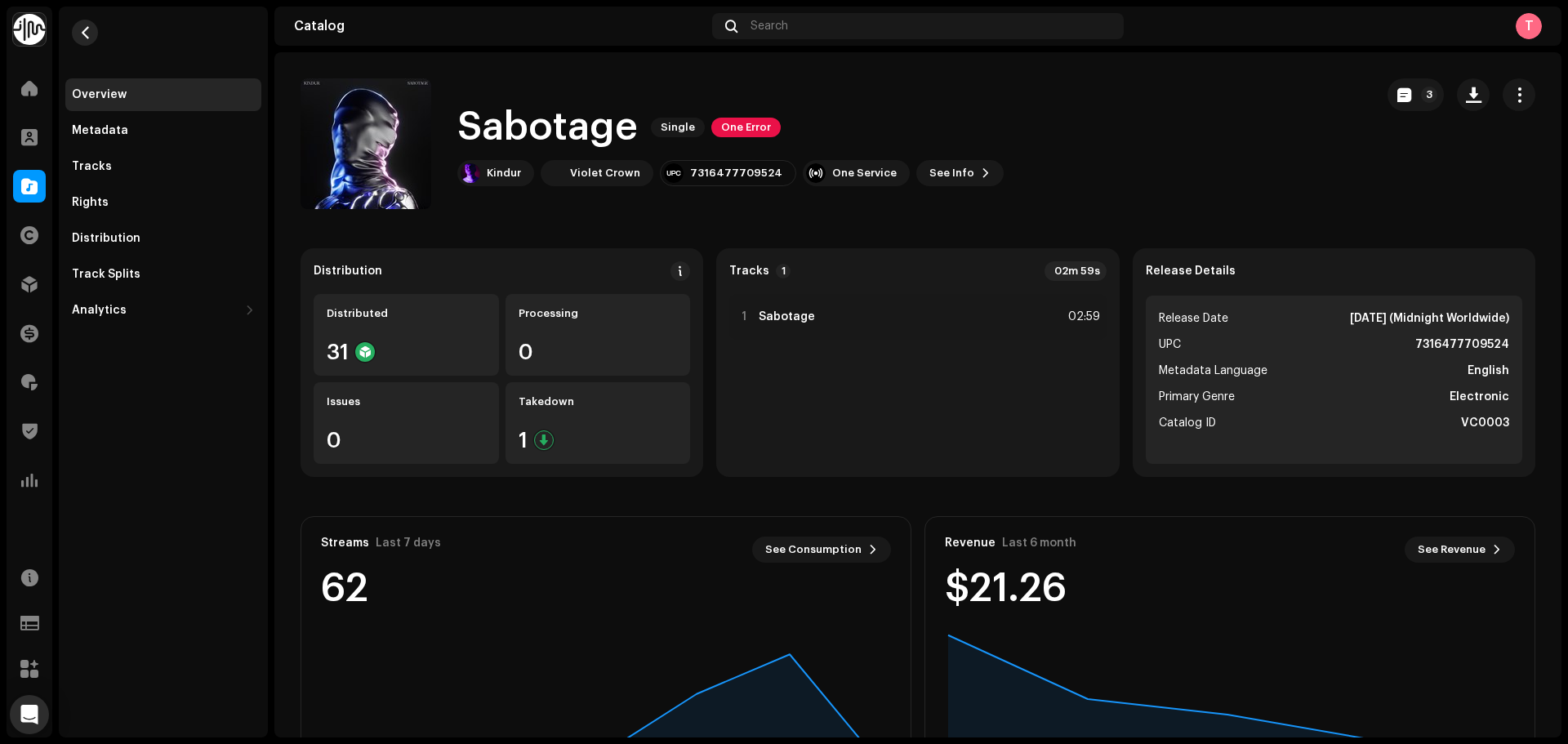
click at [86, 36] on span "button" at bounding box center [86, 32] width 12 height 13
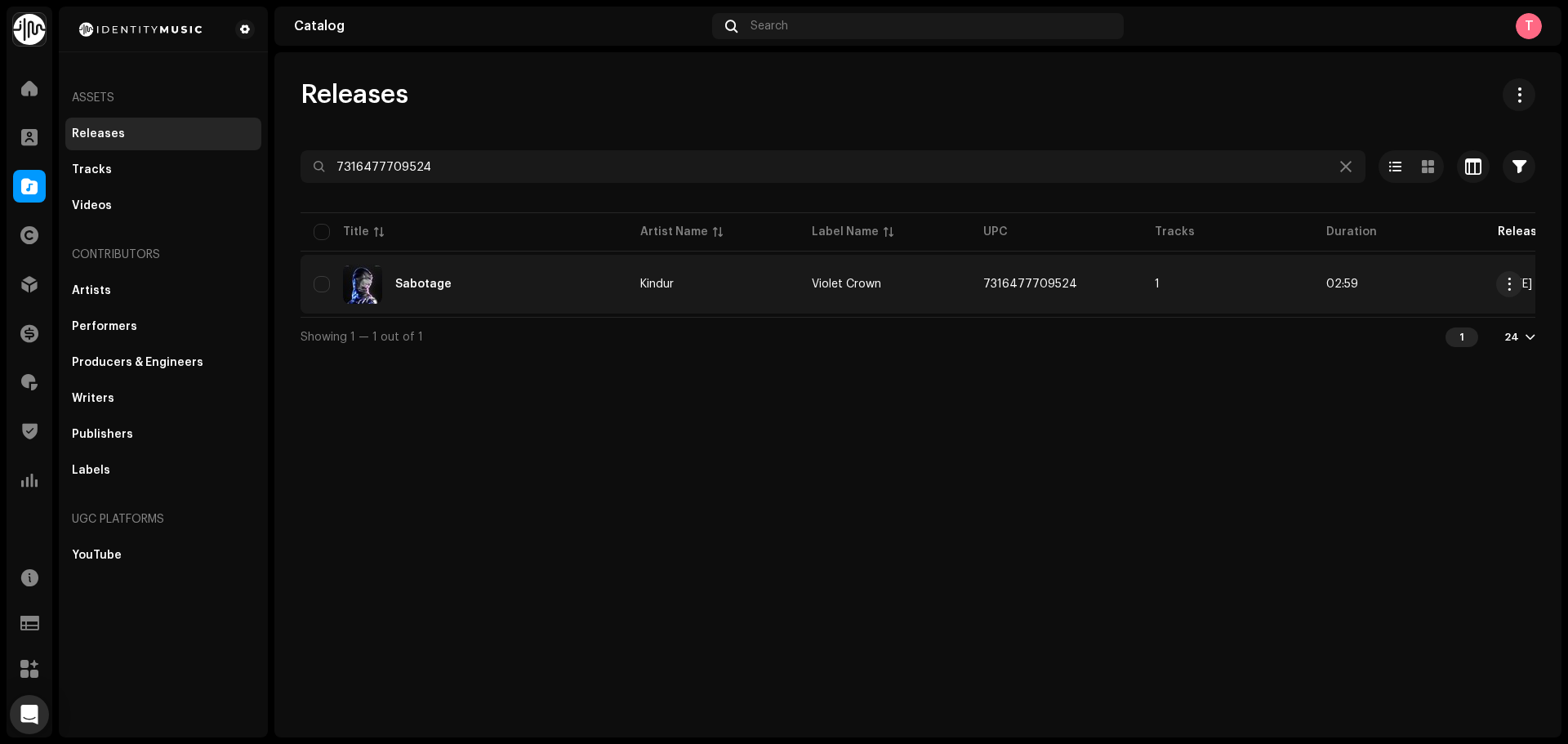
click at [598, 282] on div "Sabotage" at bounding box center [464, 284] width 301 height 39
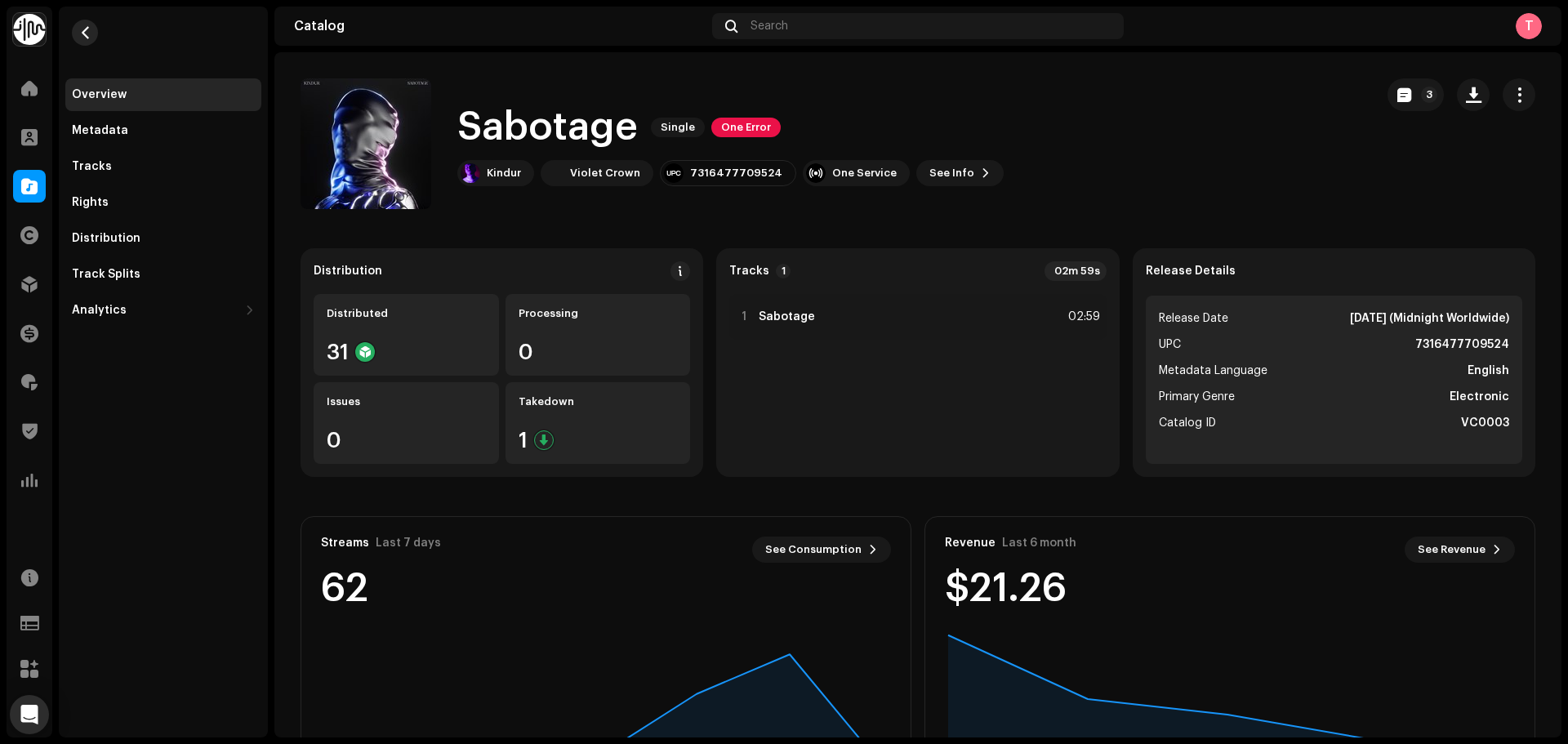
click at [83, 33] on span "button" at bounding box center [86, 32] width 12 height 13
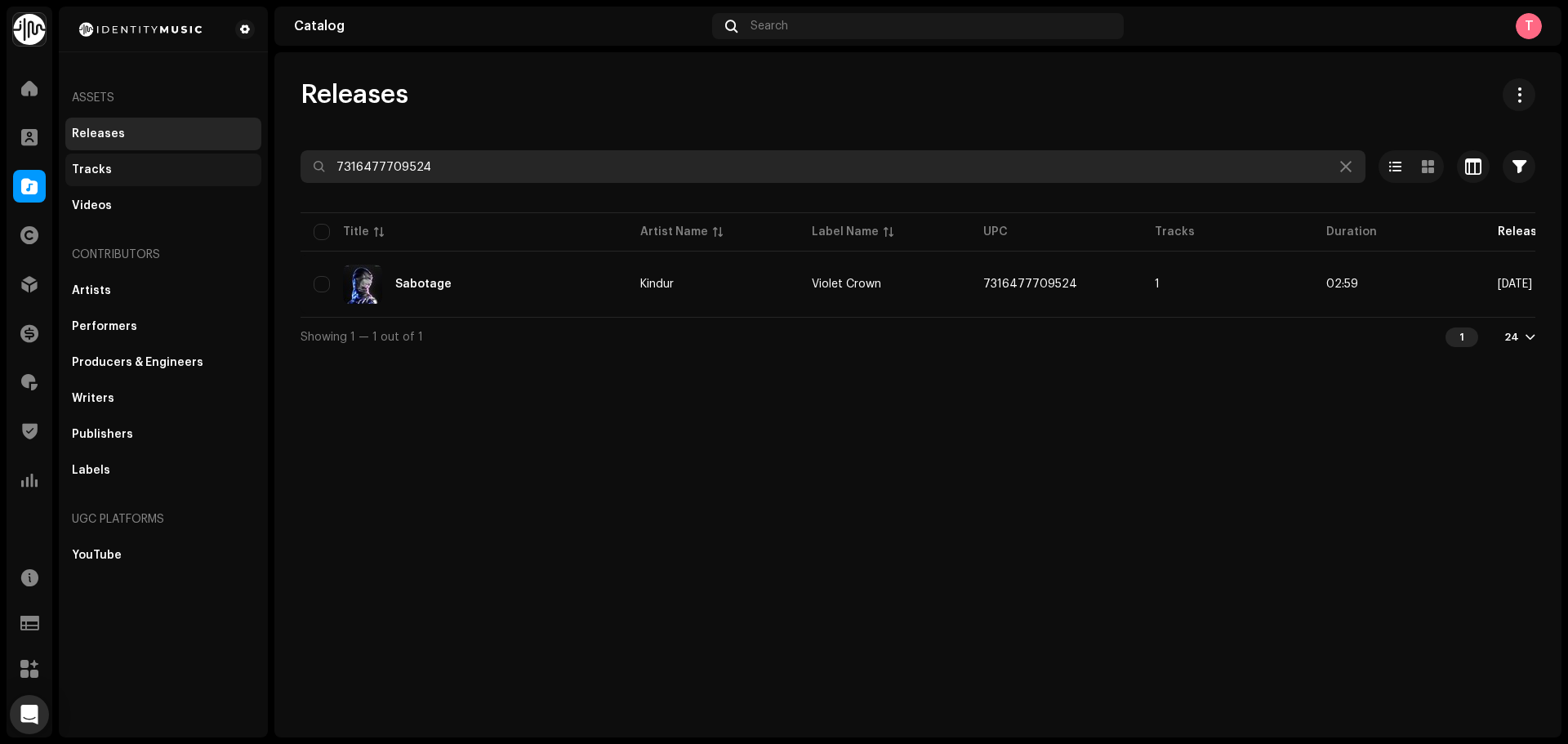
drag, startPoint x: 505, startPoint y: 165, endPoint x: 117, endPoint y: 160, distance: 388.0
click at [128, 160] on div "Identity Music Home Clients Catalog Rights Distribution Finance Royalties Trust…" at bounding box center [784, 372] width 1568 height 744
paste input "2442730"
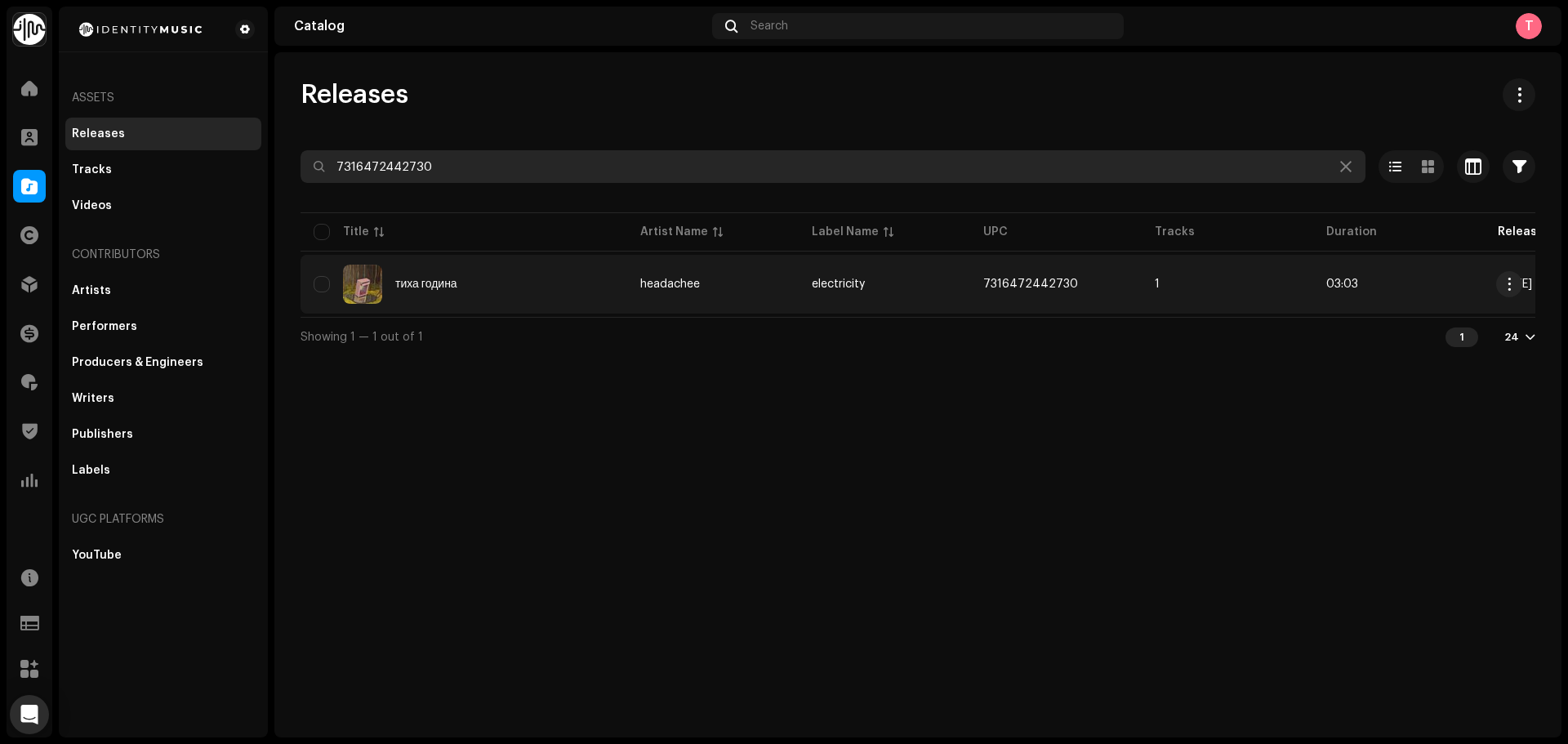
type input "7316472442730"
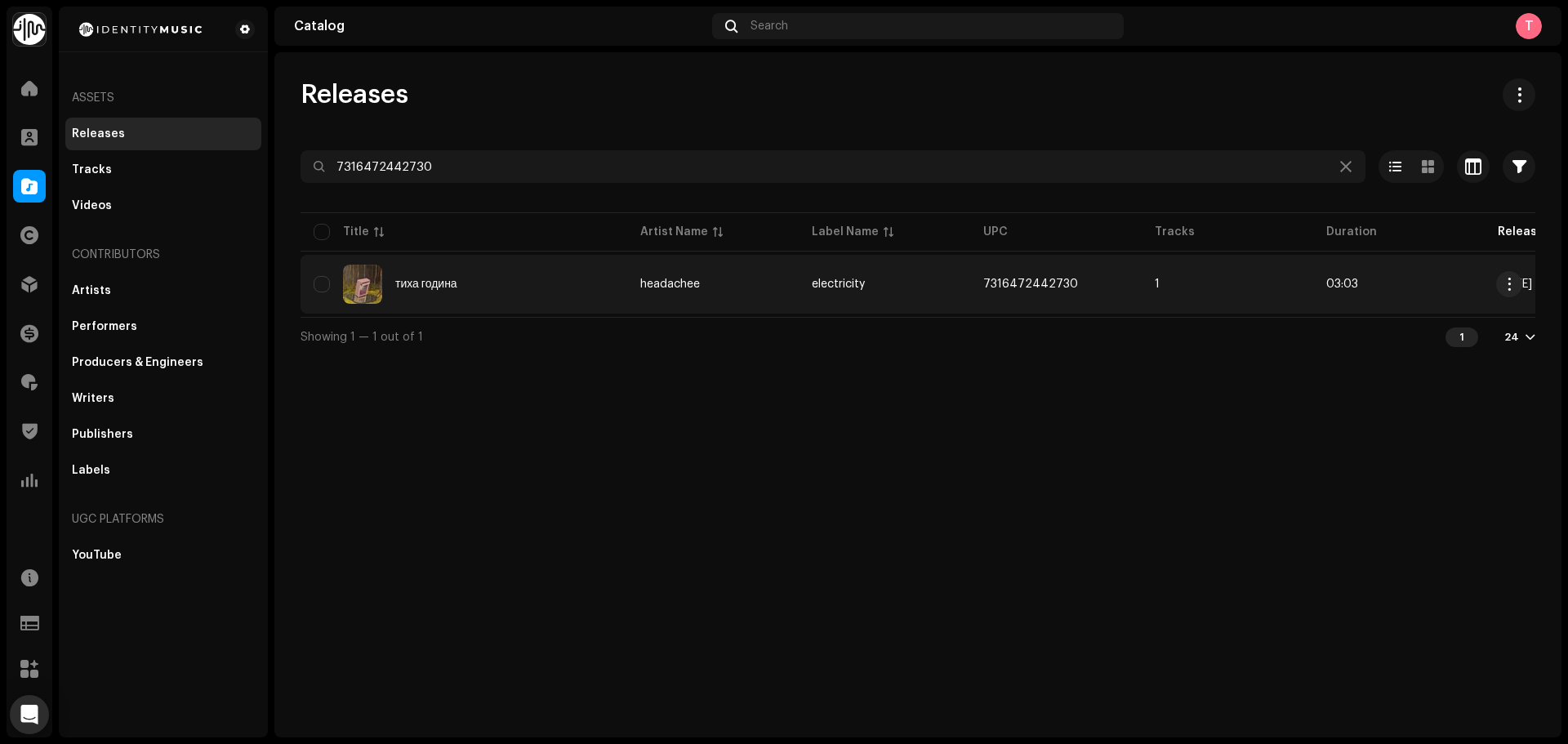
click at [518, 269] on div "тиха година" at bounding box center [464, 284] width 301 height 39
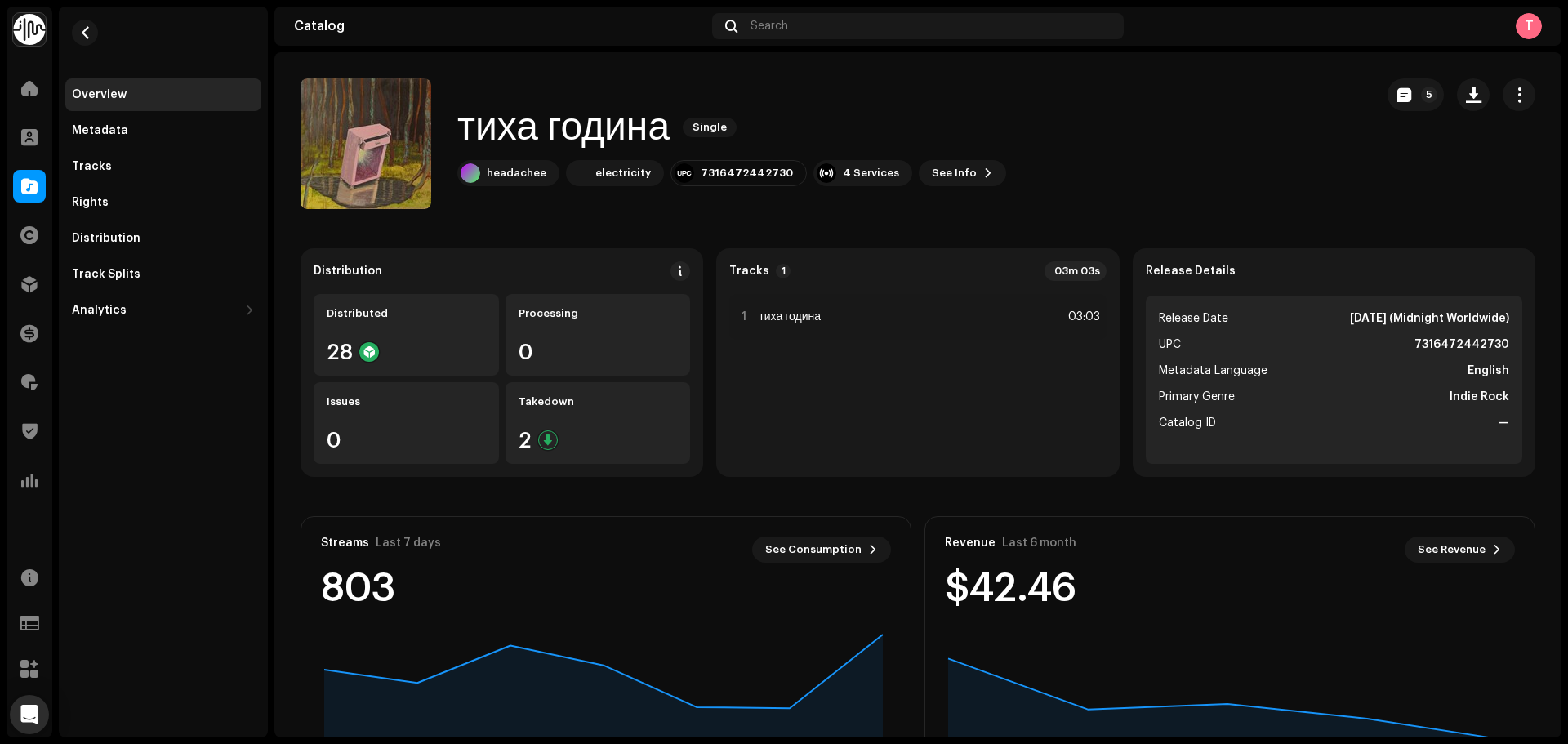
click at [97, 39] on re-m-nav-back at bounding box center [85, 42] width 39 height 72
click at [92, 36] on button "button" at bounding box center [85, 33] width 26 height 26
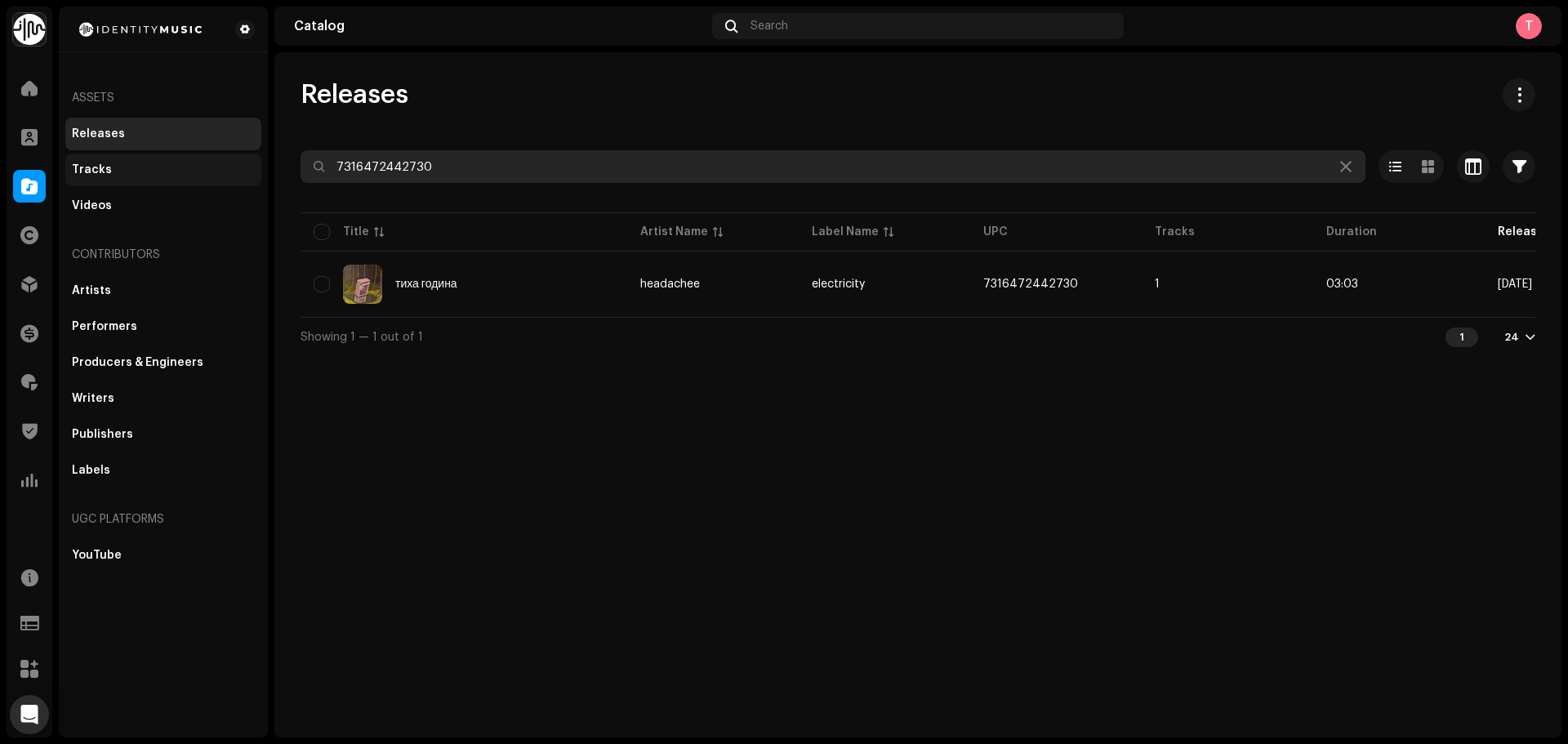
drag, startPoint x: 481, startPoint y: 163, endPoint x: 160, endPoint y: 161, distance: 321.0
click at [172, 161] on div "Identity Music Home Clients Catalog Rights Distribution Finance Royalties Trust…" at bounding box center [784, 372] width 1568 height 744
paste input "8881977"
type input "7316478881977"
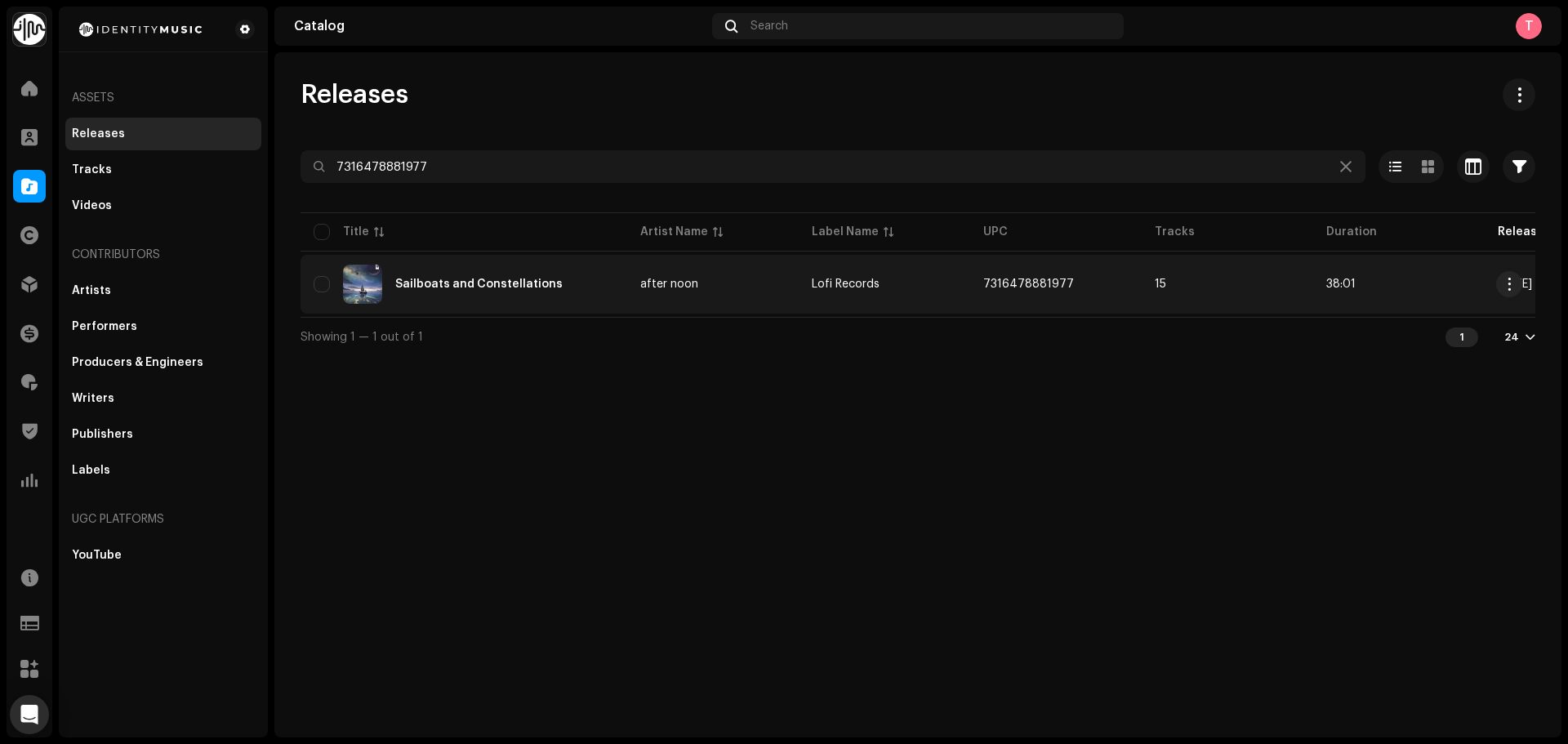
click at [583, 272] on div "Sailboats and Constellations" at bounding box center [464, 284] width 301 height 39
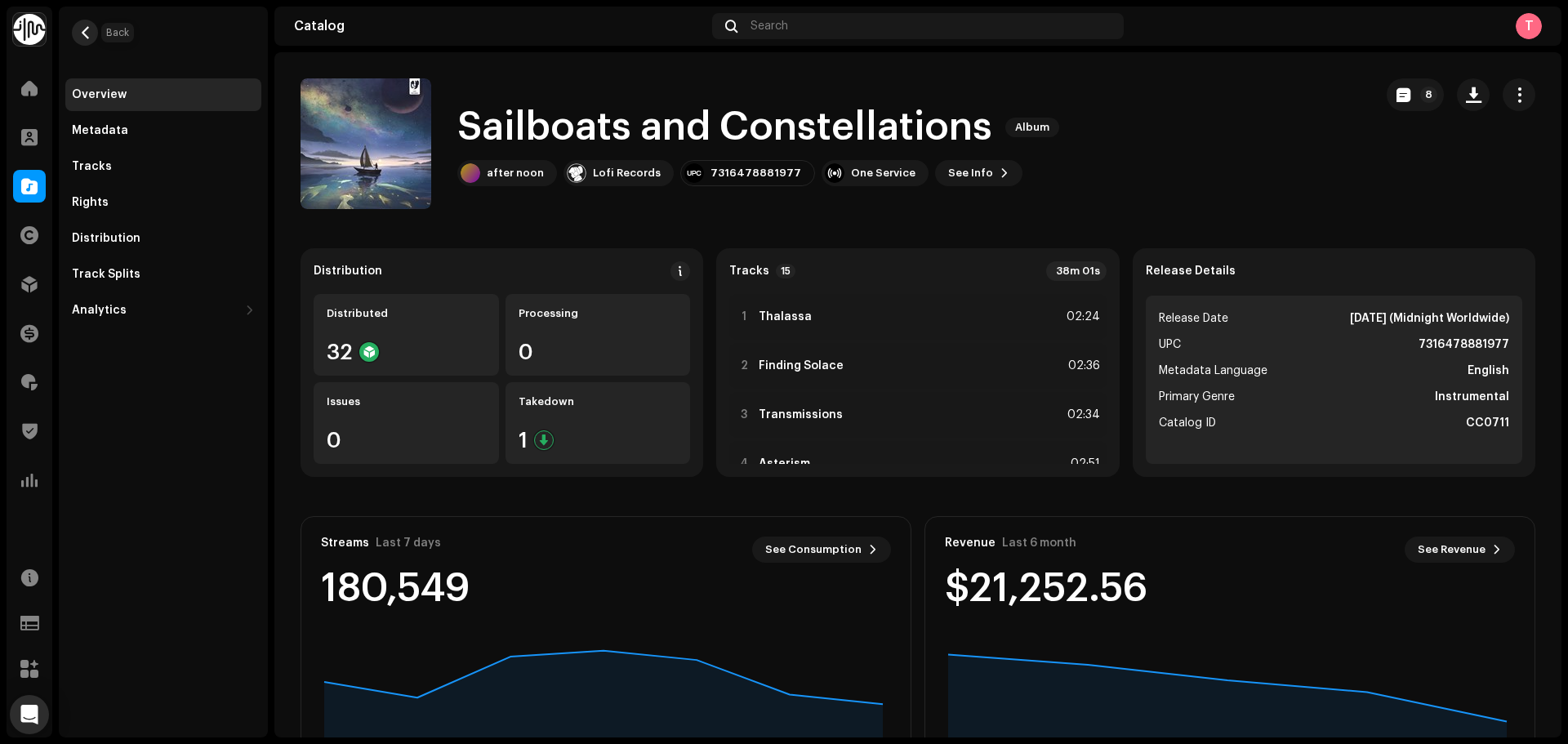
click at [86, 35] on span "button" at bounding box center [86, 32] width 12 height 13
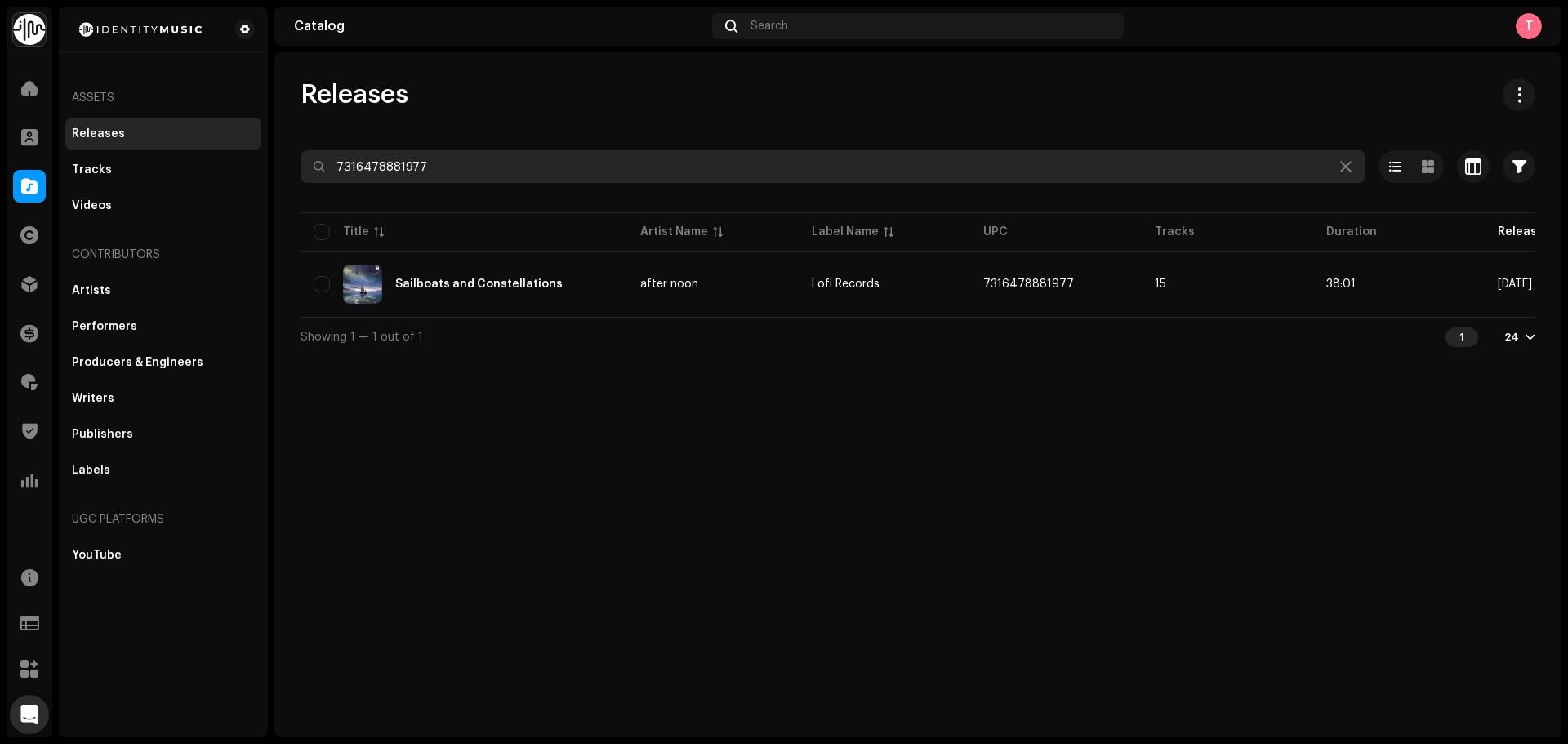
drag, startPoint x: 481, startPoint y: 166, endPoint x: 178, endPoint y: 125, distance: 305.8
click at [182, 125] on div "Identity Music Home Clients Catalog Rights Distribution Finance Royalties Trust…" at bounding box center [784, 372] width 1568 height 744
paste input "81115854"
type input "7316481115854"
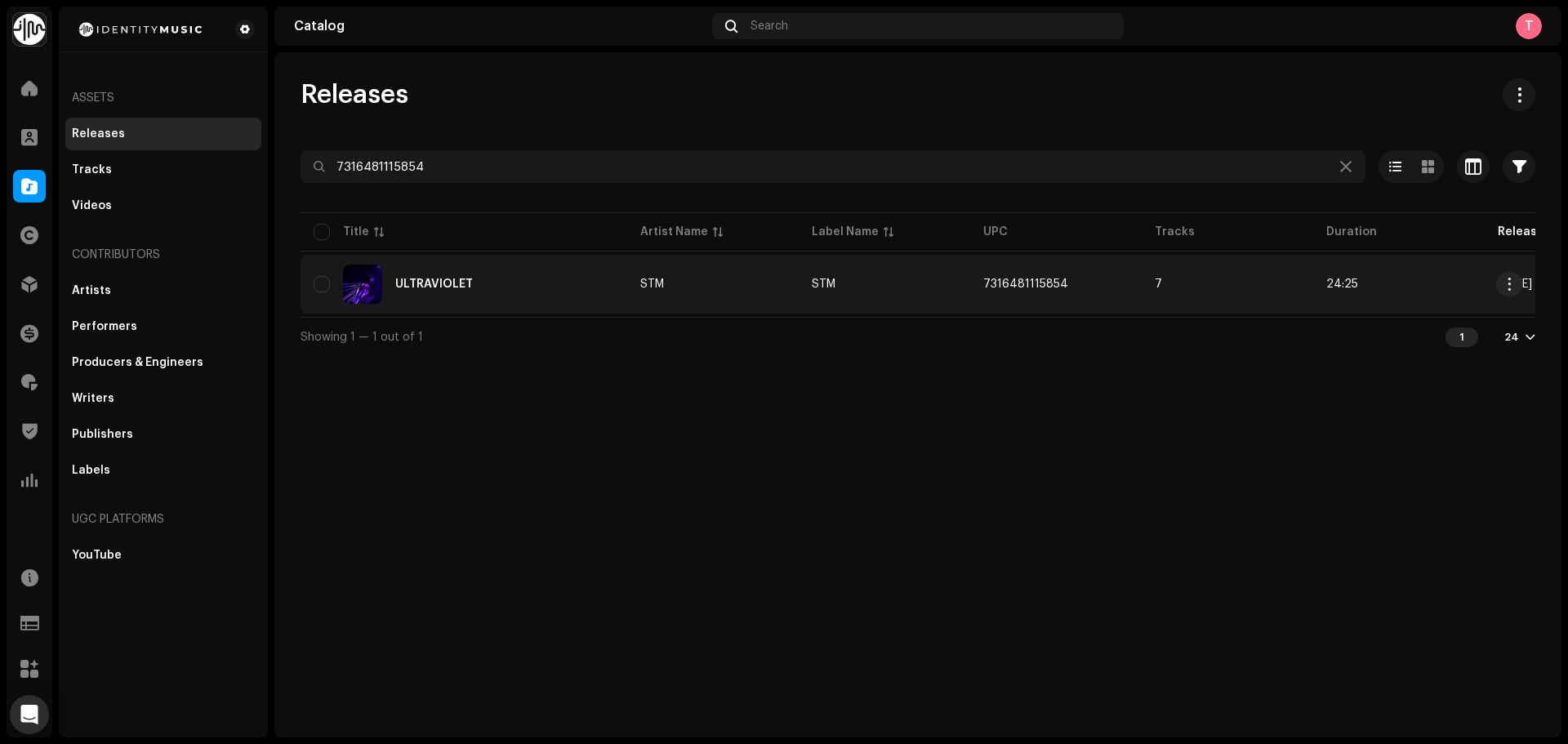
click at [551, 294] on div "ULTRAVIOLET" at bounding box center [464, 284] width 301 height 39
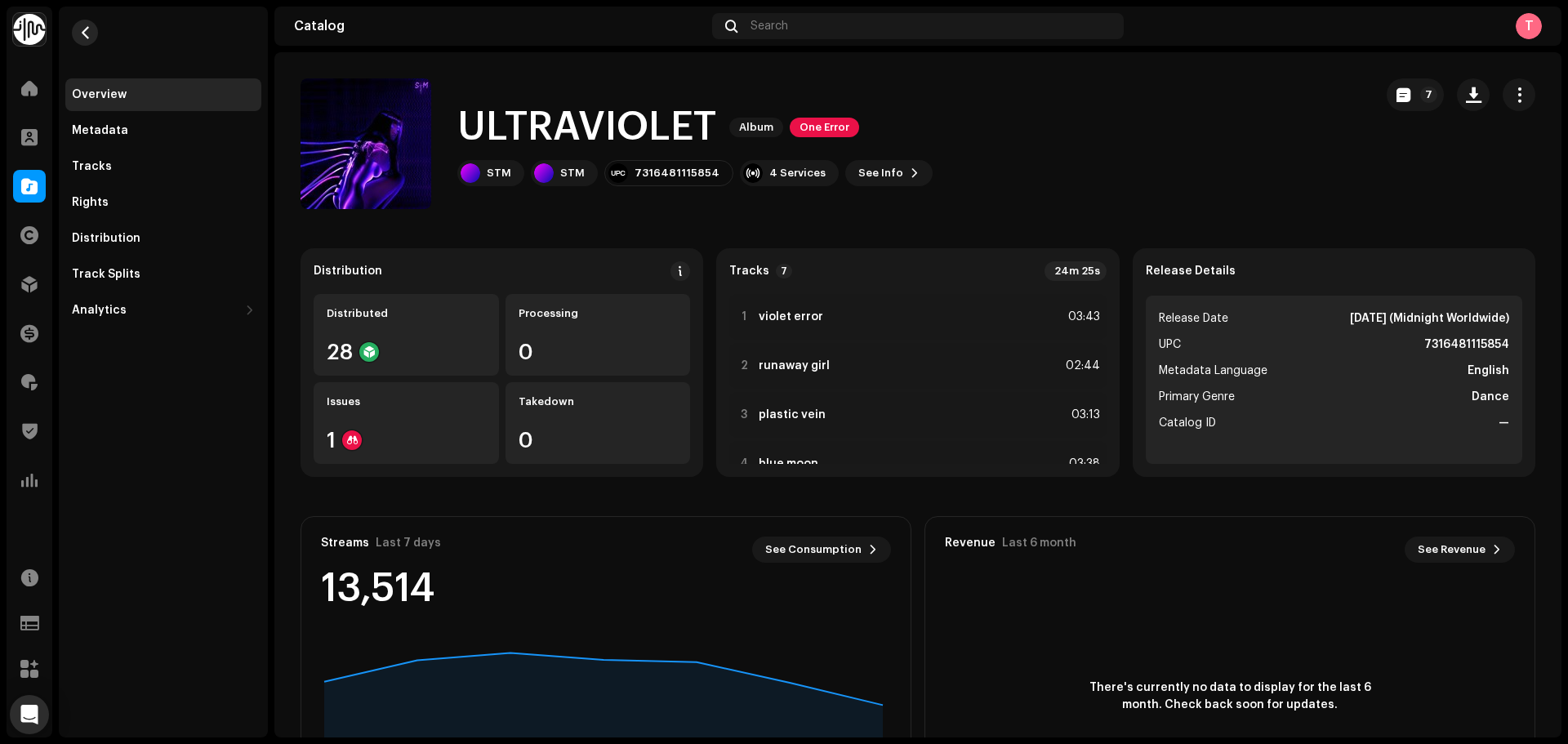
click at [85, 33] on span "button" at bounding box center [86, 32] width 12 height 13
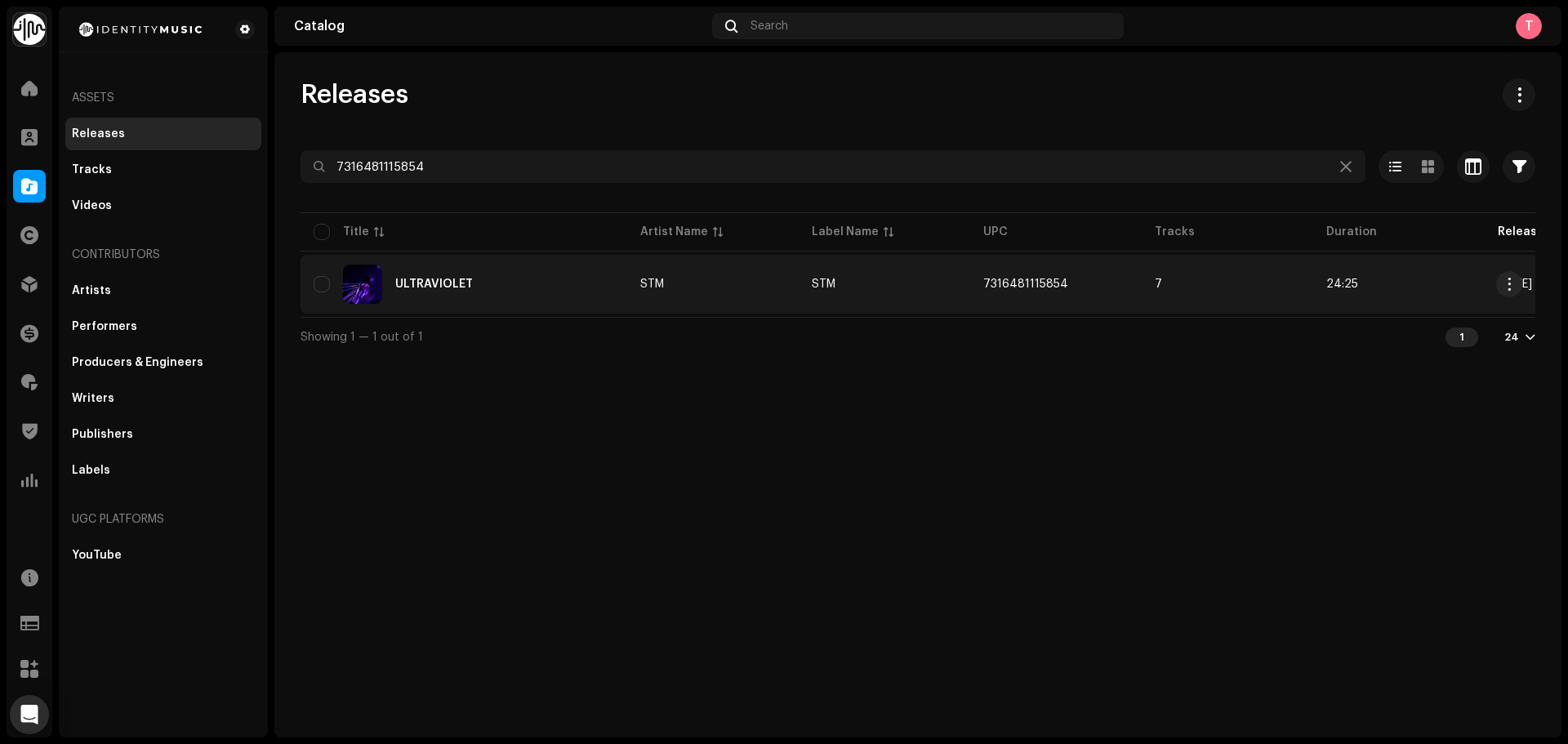
click at [495, 280] on div "ULTRAVIOLET" at bounding box center [464, 284] width 301 height 39
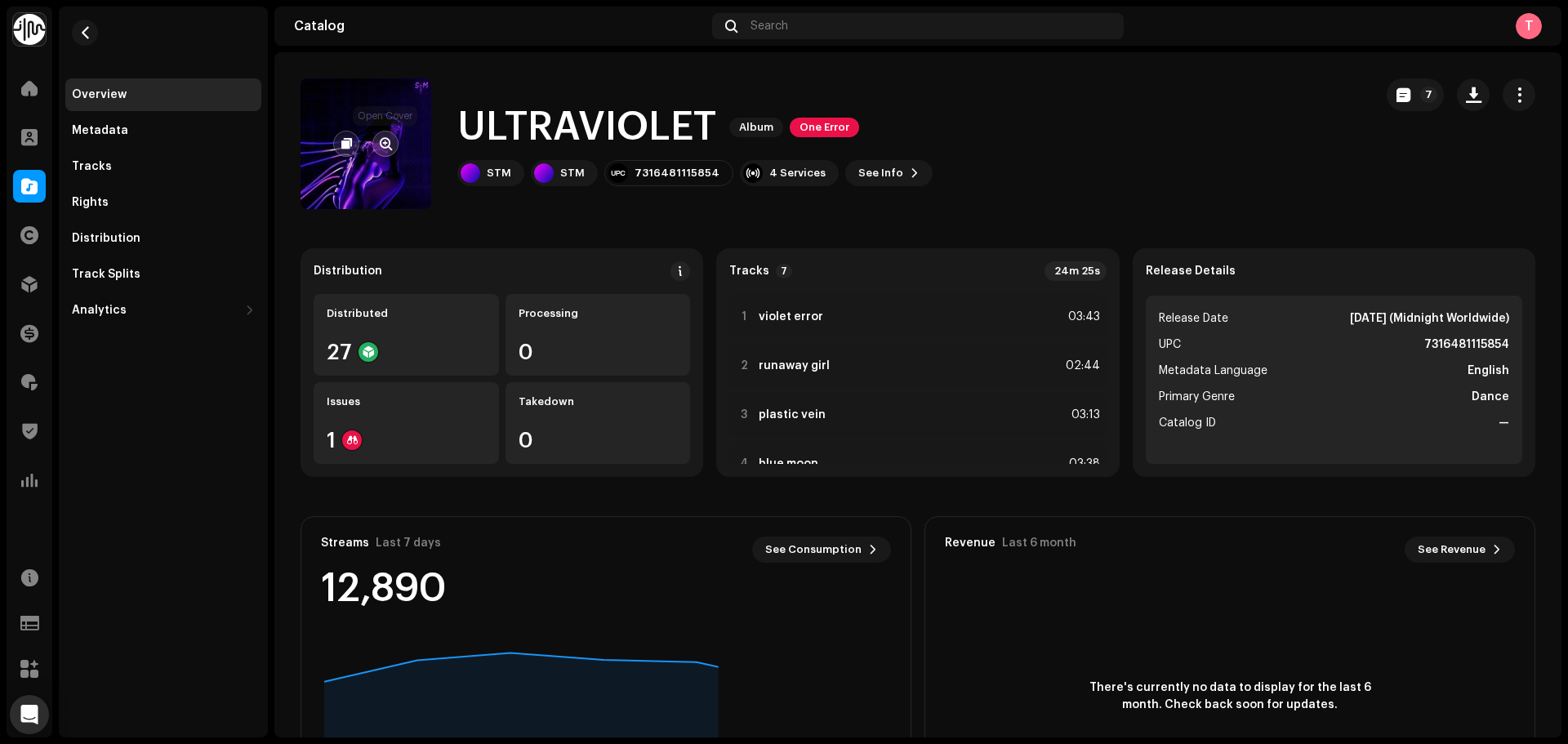
click at [381, 147] on span "button" at bounding box center [386, 144] width 12 height 13
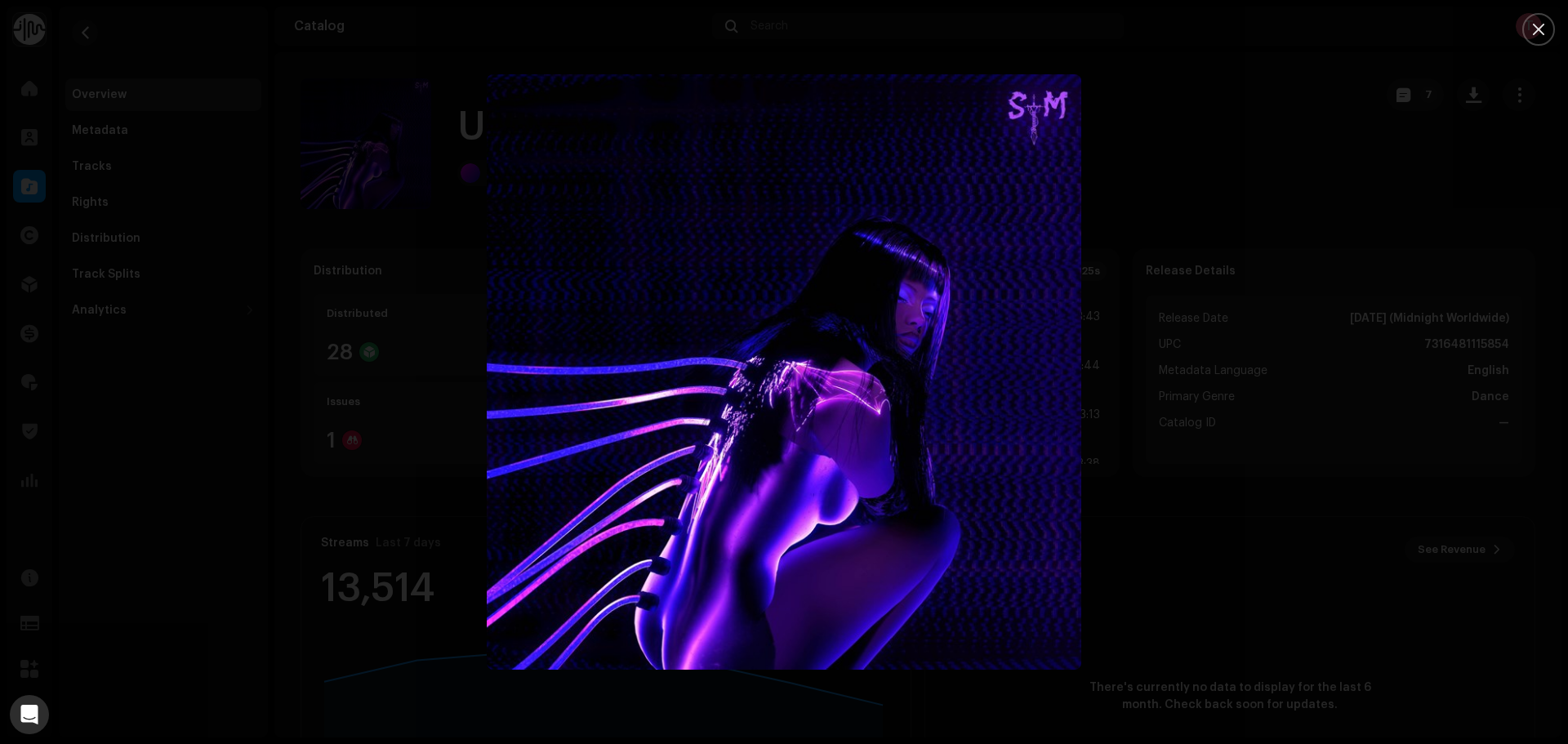
click at [325, 157] on div at bounding box center [784, 372] width 1568 height 744
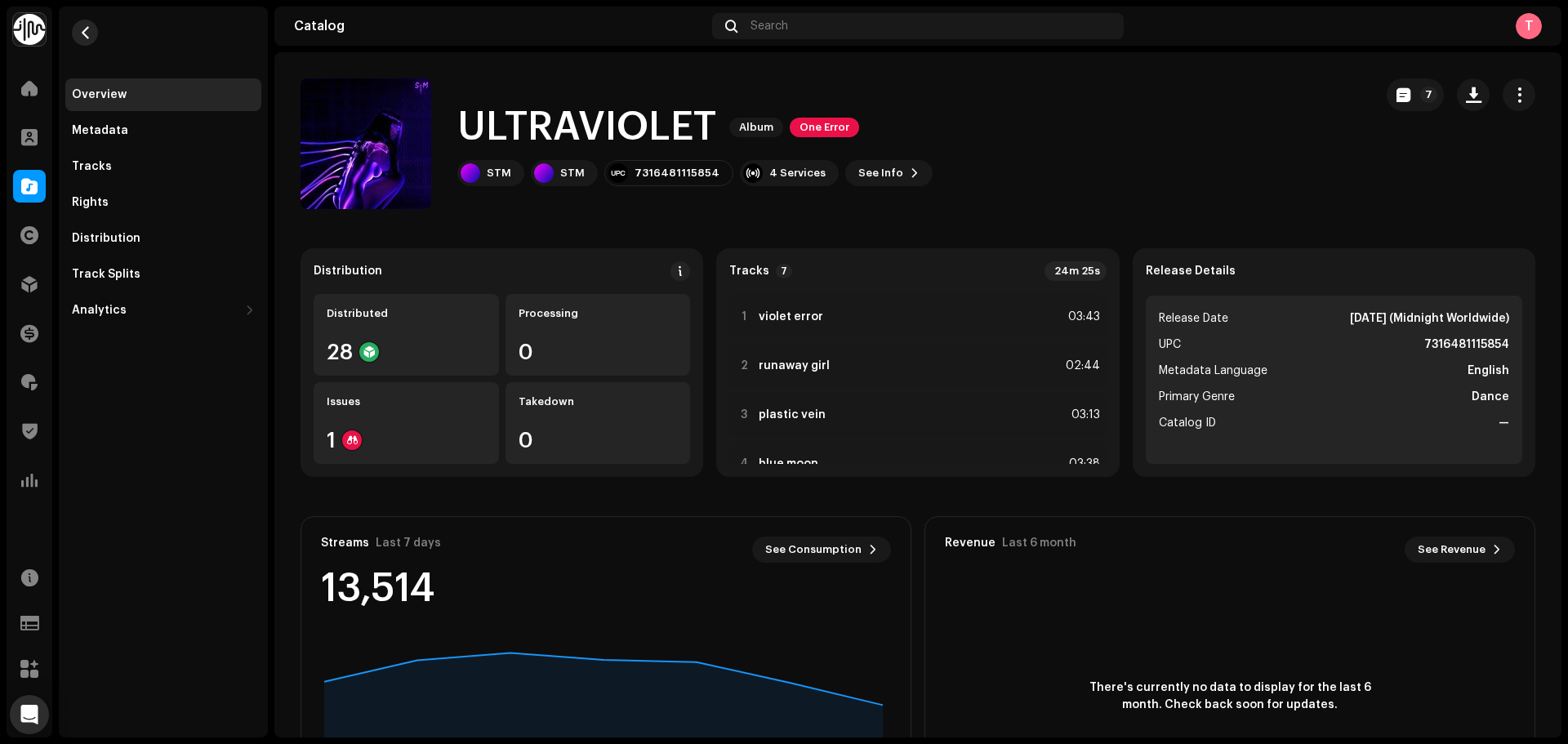
click at [82, 24] on button "button" at bounding box center [85, 33] width 26 height 26
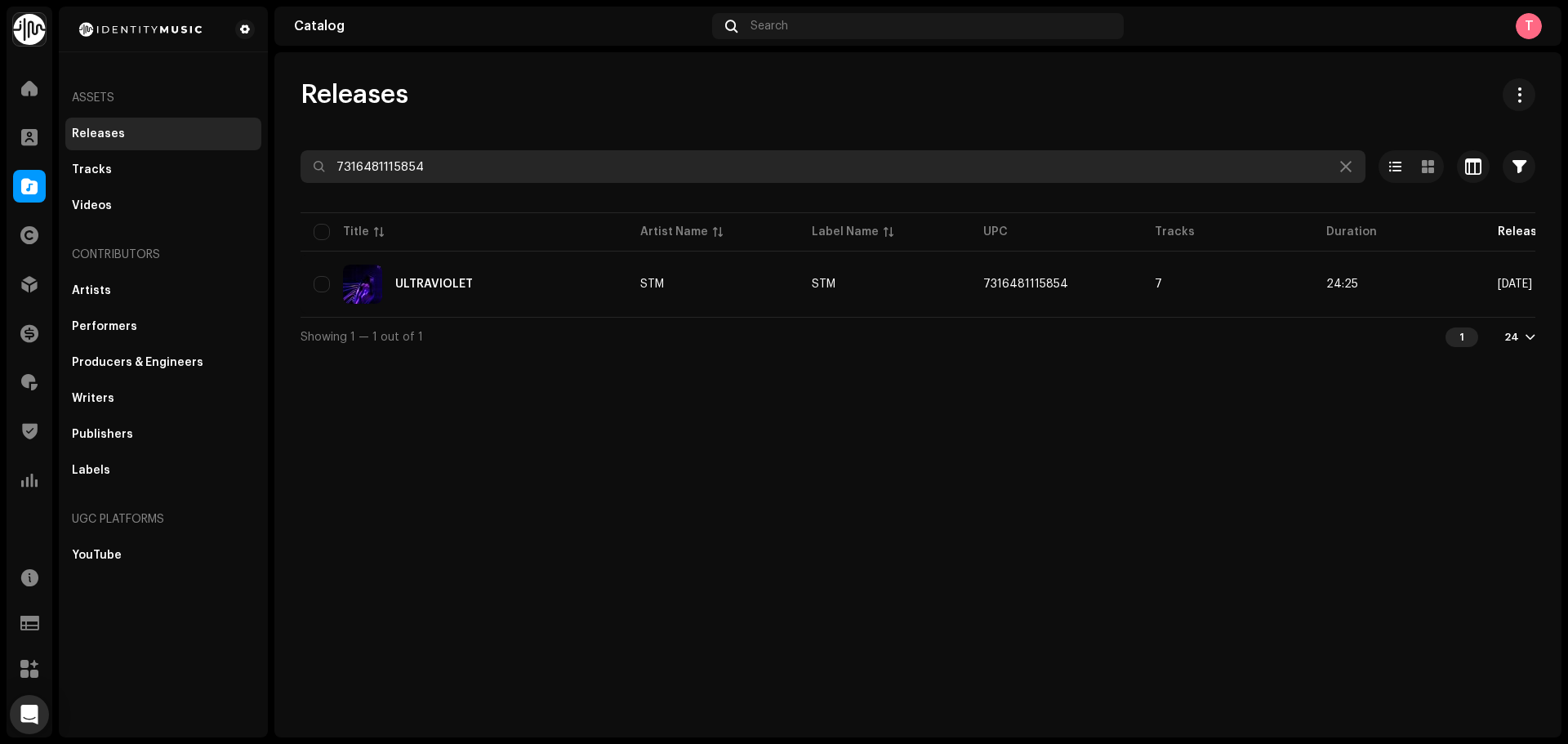
drag, startPoint x: 508, startPoint y: 164, endPoint x: 306, endPoint y: 160, distance: 202.0
click at [306, 160] on input "7316481115854" at bounding box center [834, 167] width 1066 height 33
paste input "[CREDIT_CARD_NUMBER]"
drag, startPoint x: 464, startPoint y: 159, endPoint x: 228, endPoint y: 127, distance: 238.2
click at [228, 127] on div "Identity Music Home Clients Catalog Rights Distribution Finance Royalties Trust…" at bounding box center [784, 372] width 1568 height 744
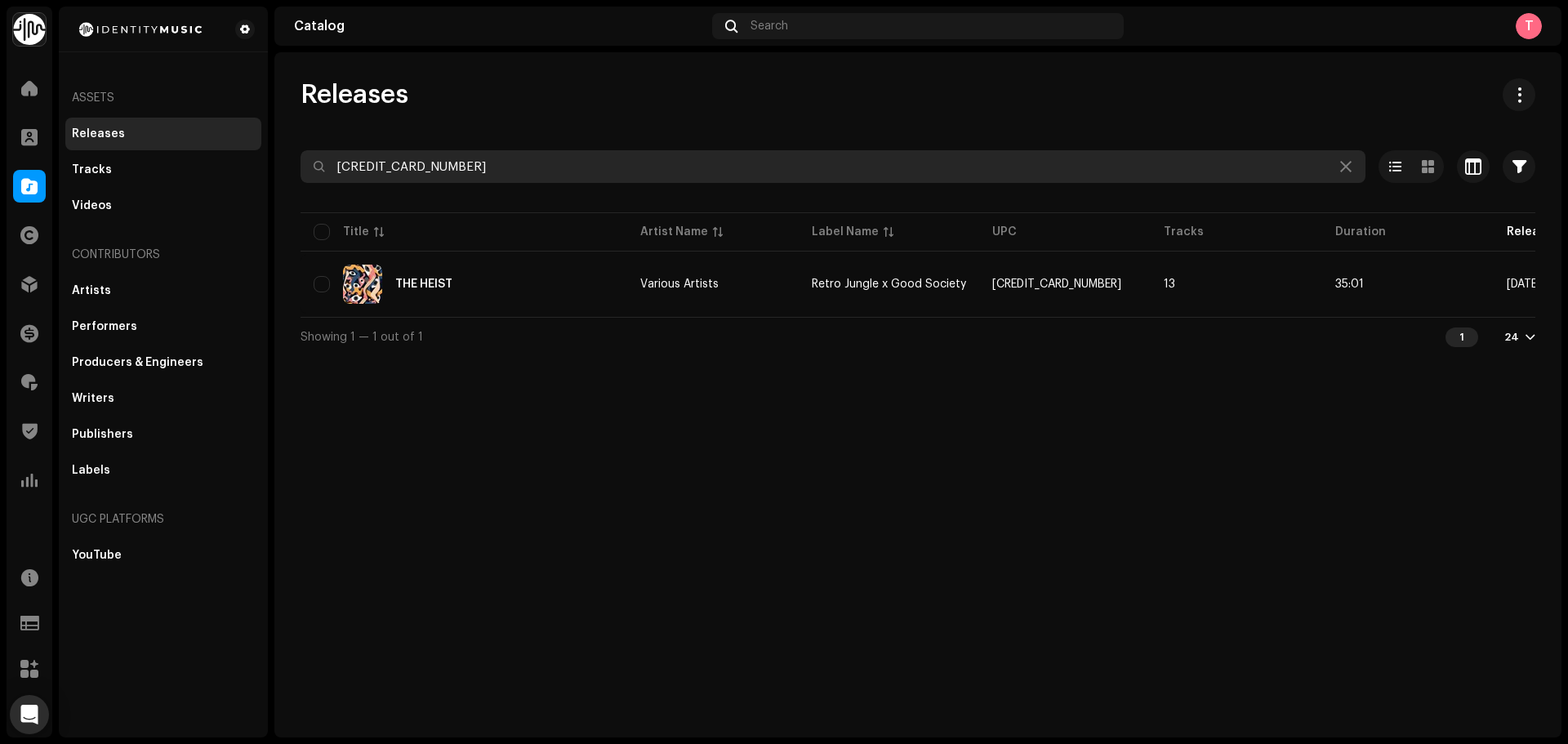
paste input "840093913616"
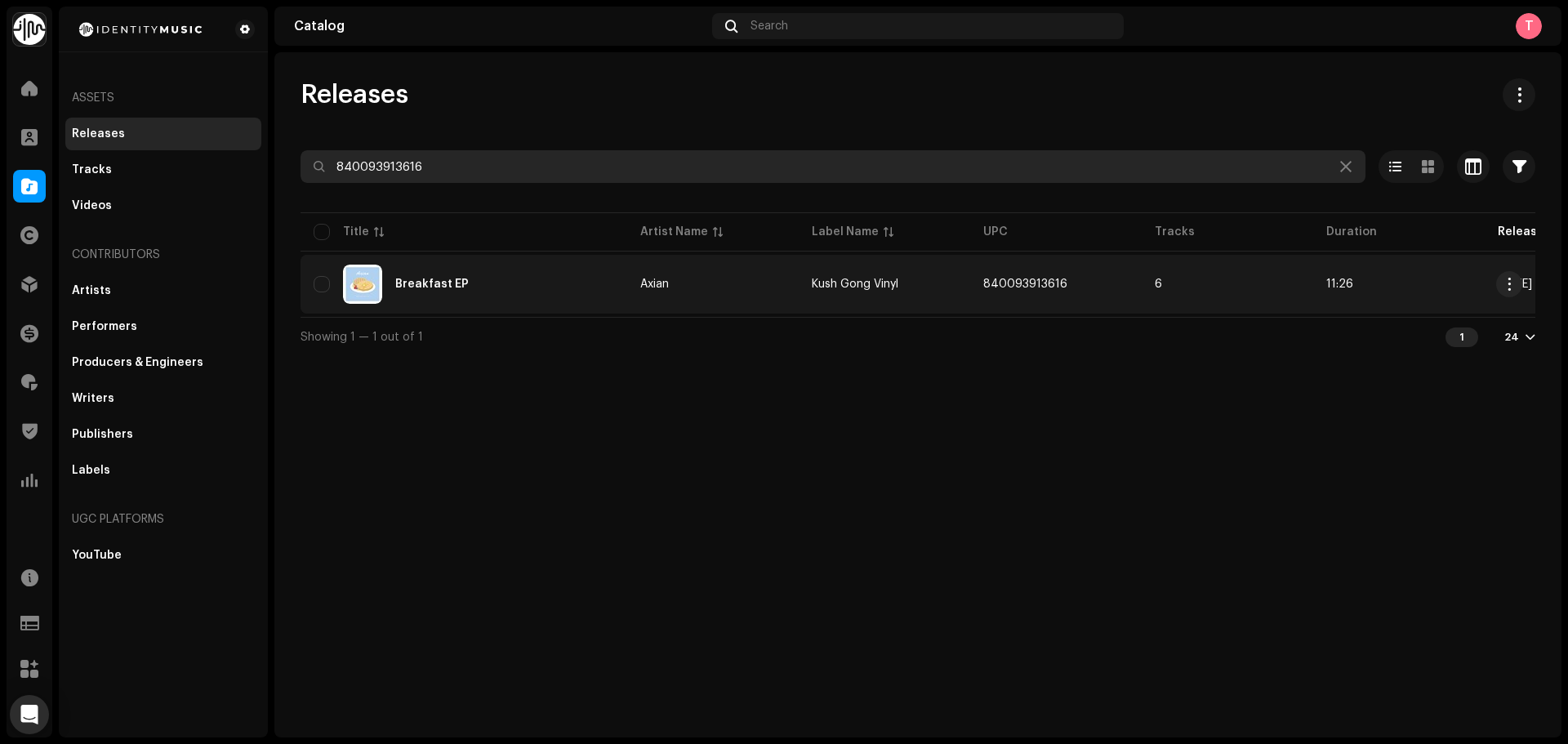
type input "840093913616"
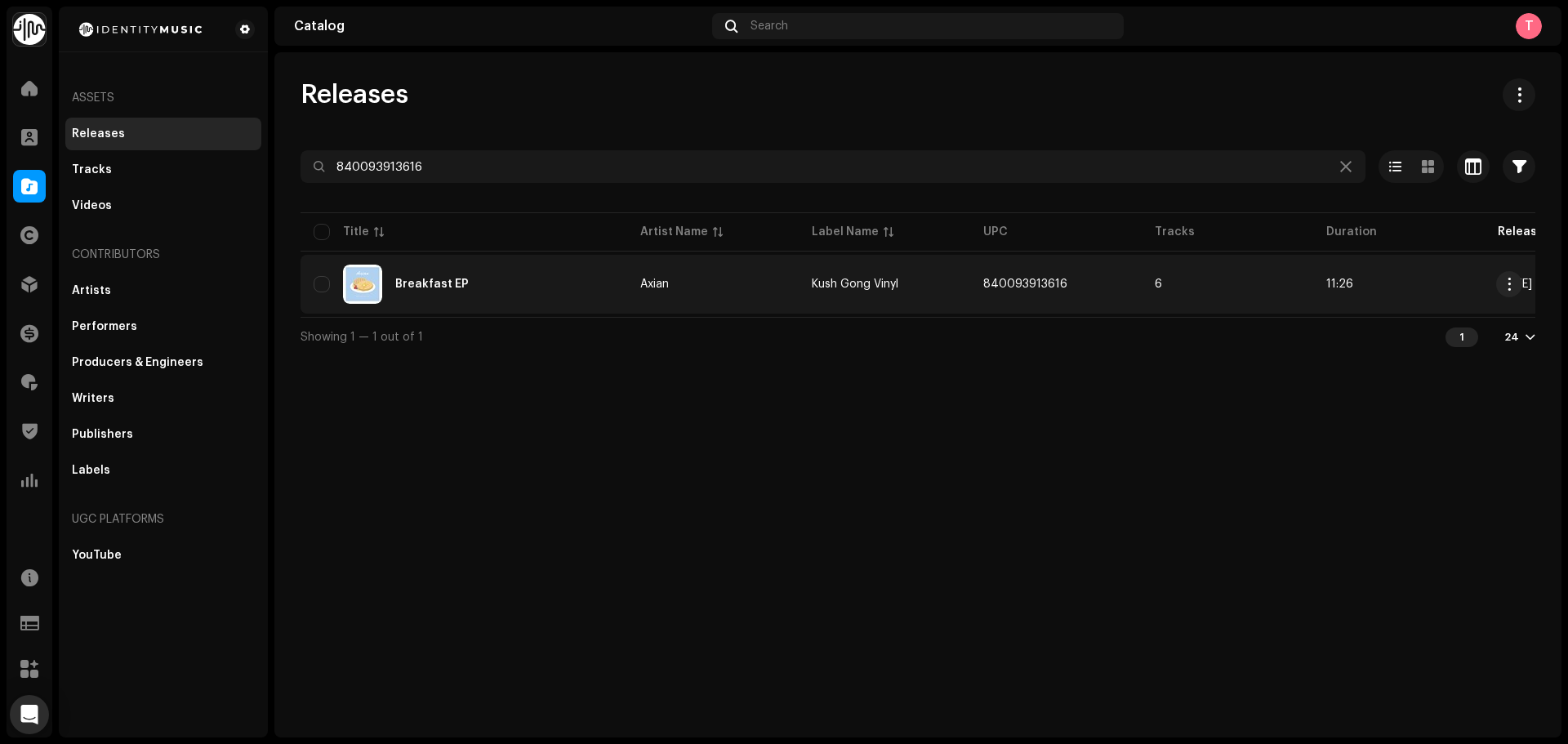
click at [533, 287] on div "Breakfast EP" at bounding box center [464, 284] width 301 height 39
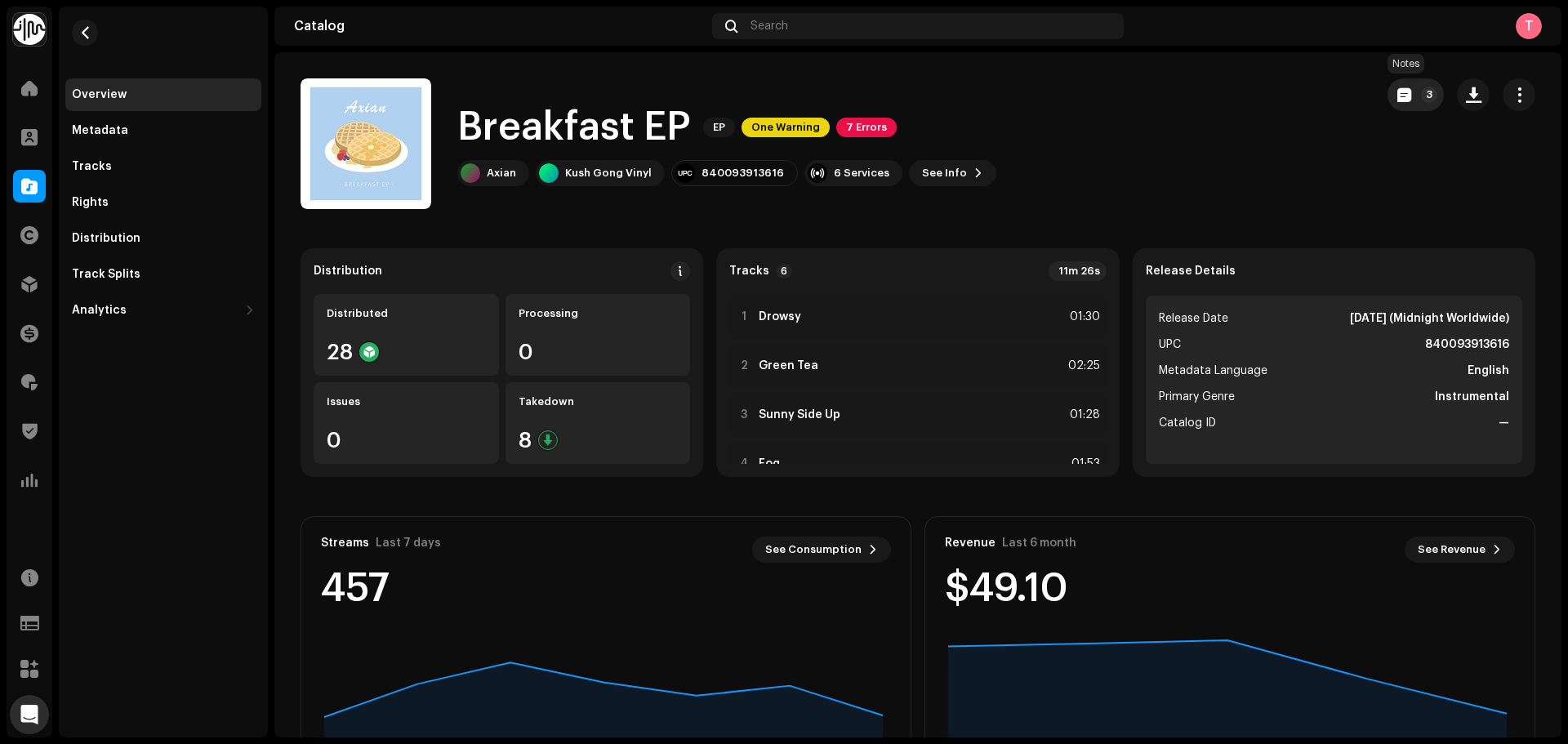
click at [1410, 99] on button "3" at bounding box center [1416, 95] width 56 height 33
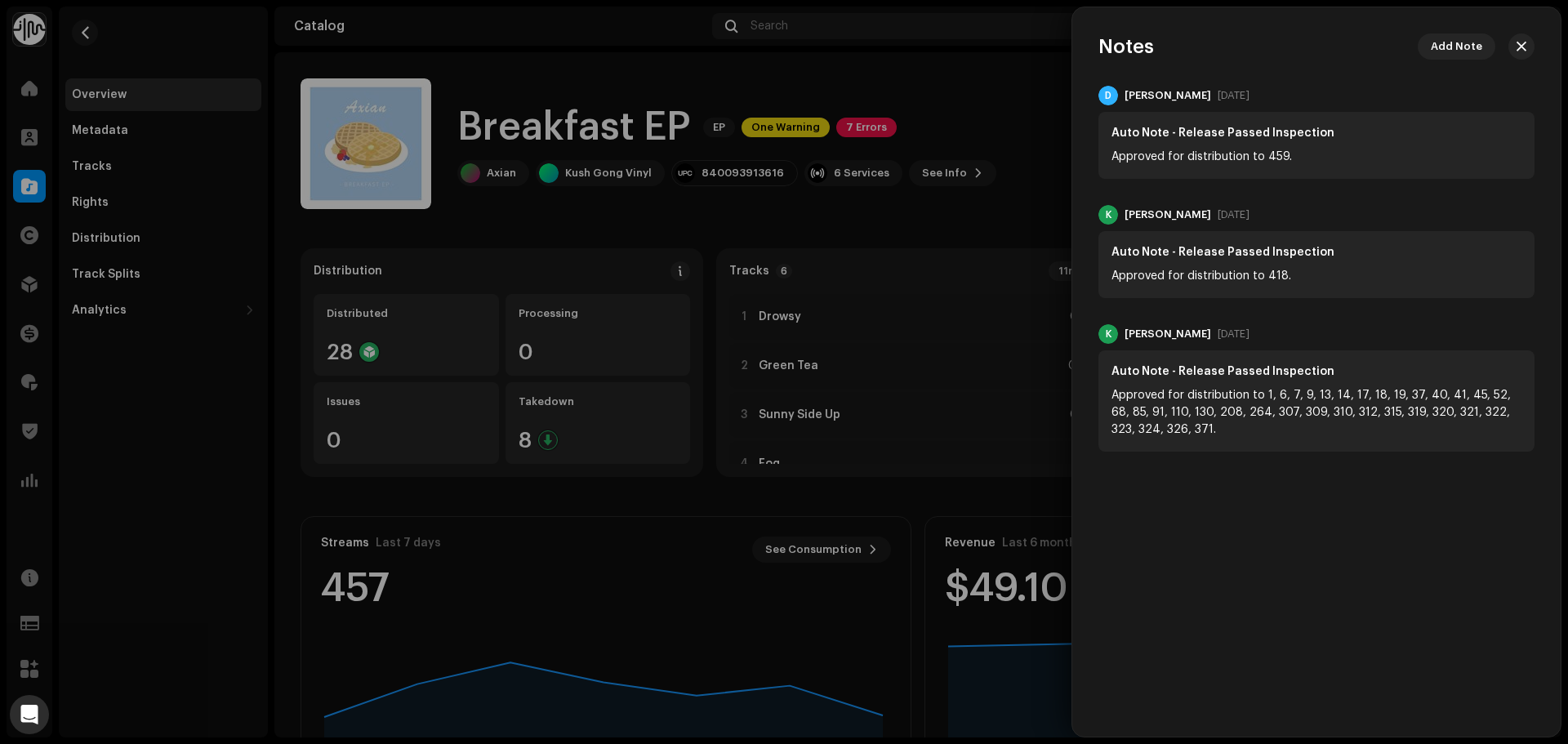
click at [1036, 89] on div at bounding box center [784, 372] width 1568 height 744
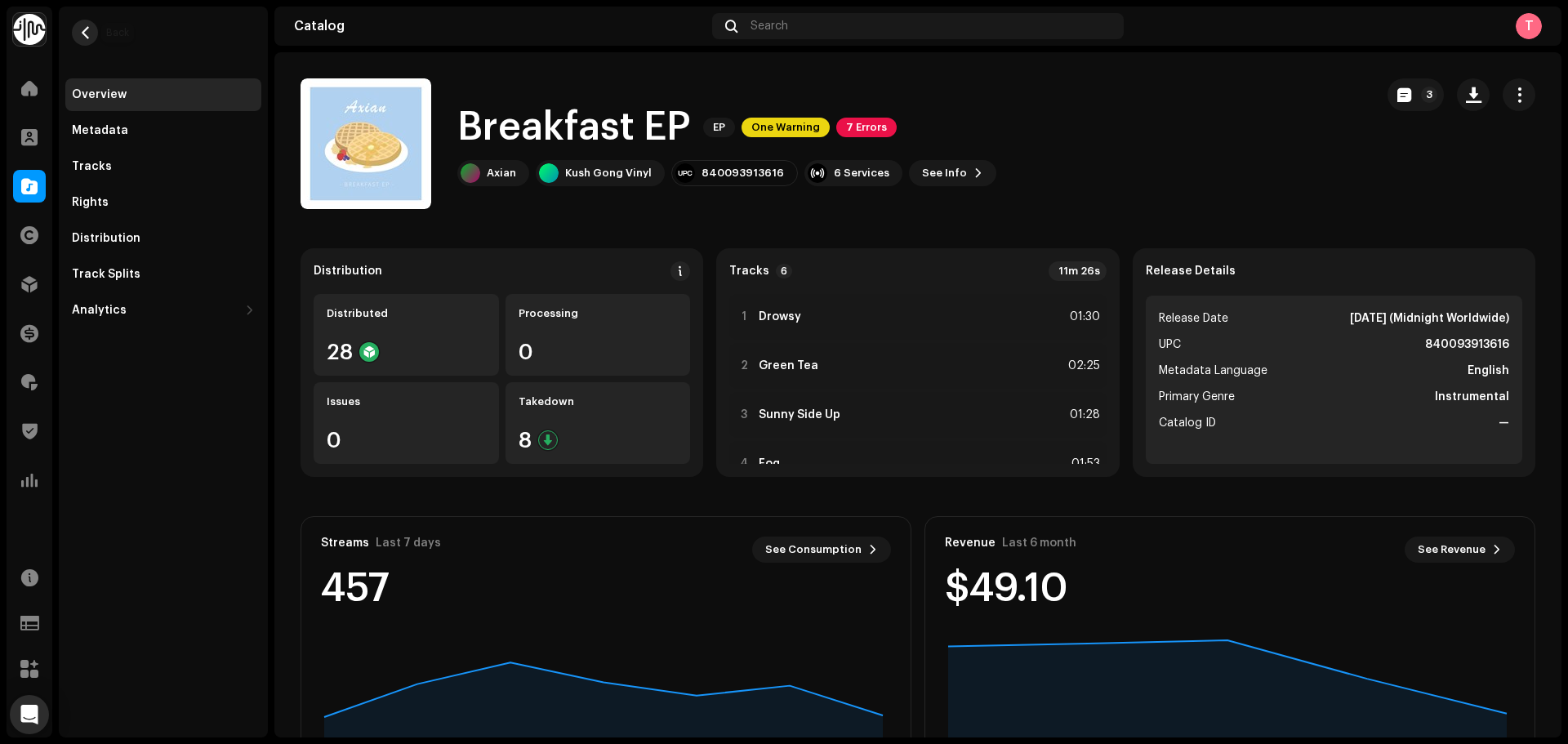
click at [81, 42] on button "button" at bounding box center [85, 33] width 26 height 26
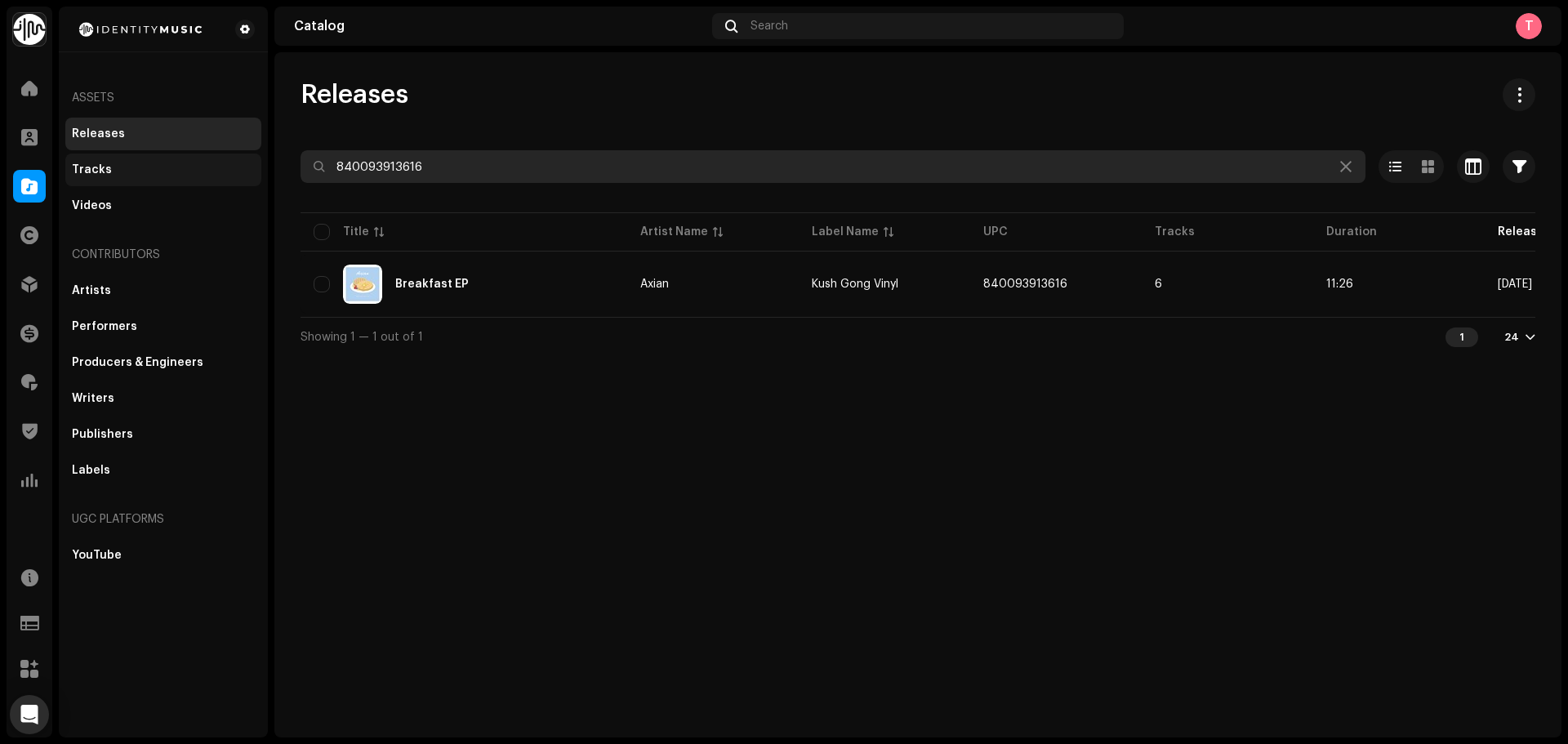
drag, startPoint x: 479, startPoint y: 172, endPoint x: 182, endPoint y: 166, distance: 297.1
click at [182, 166] on div "Identity Music Home Clients Catalog Rights Distribution Finance Royalties Trust…" at bounding box center [784, 372] width 1568 height 744
paste input "192378224567"
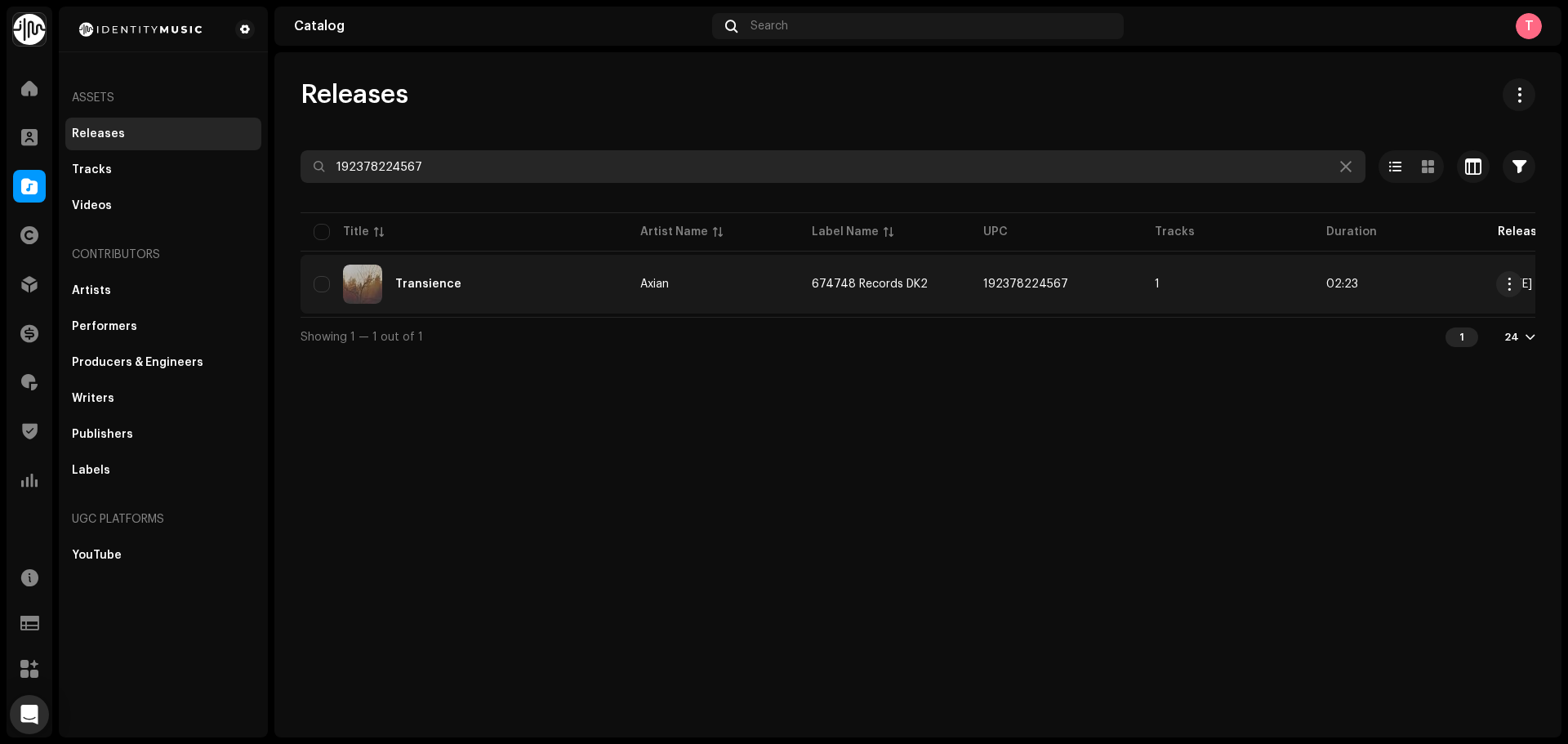
type input "192378224567"
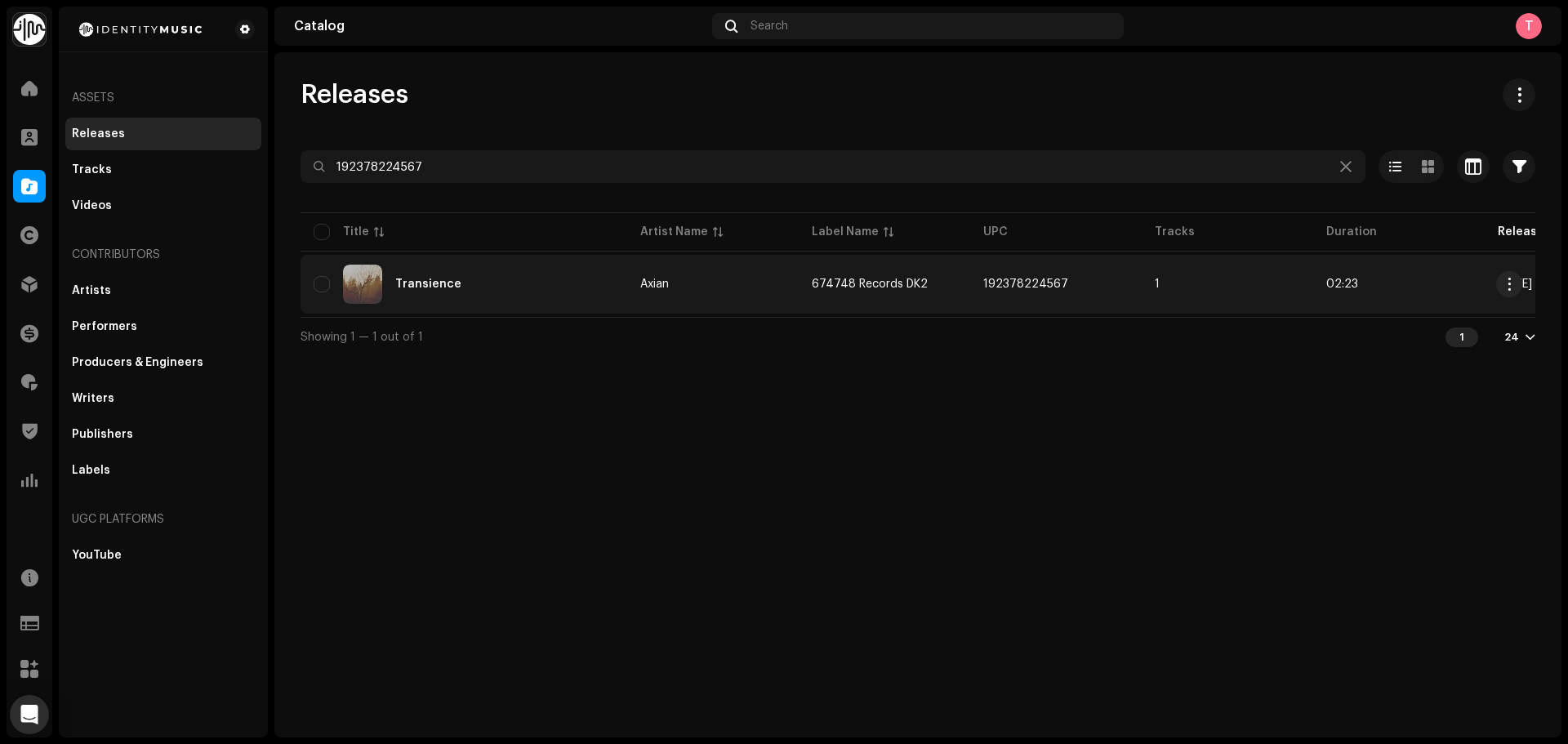
click at [508, 286] on div "Transience" at bounding box center [464, 284] width 301 height 39
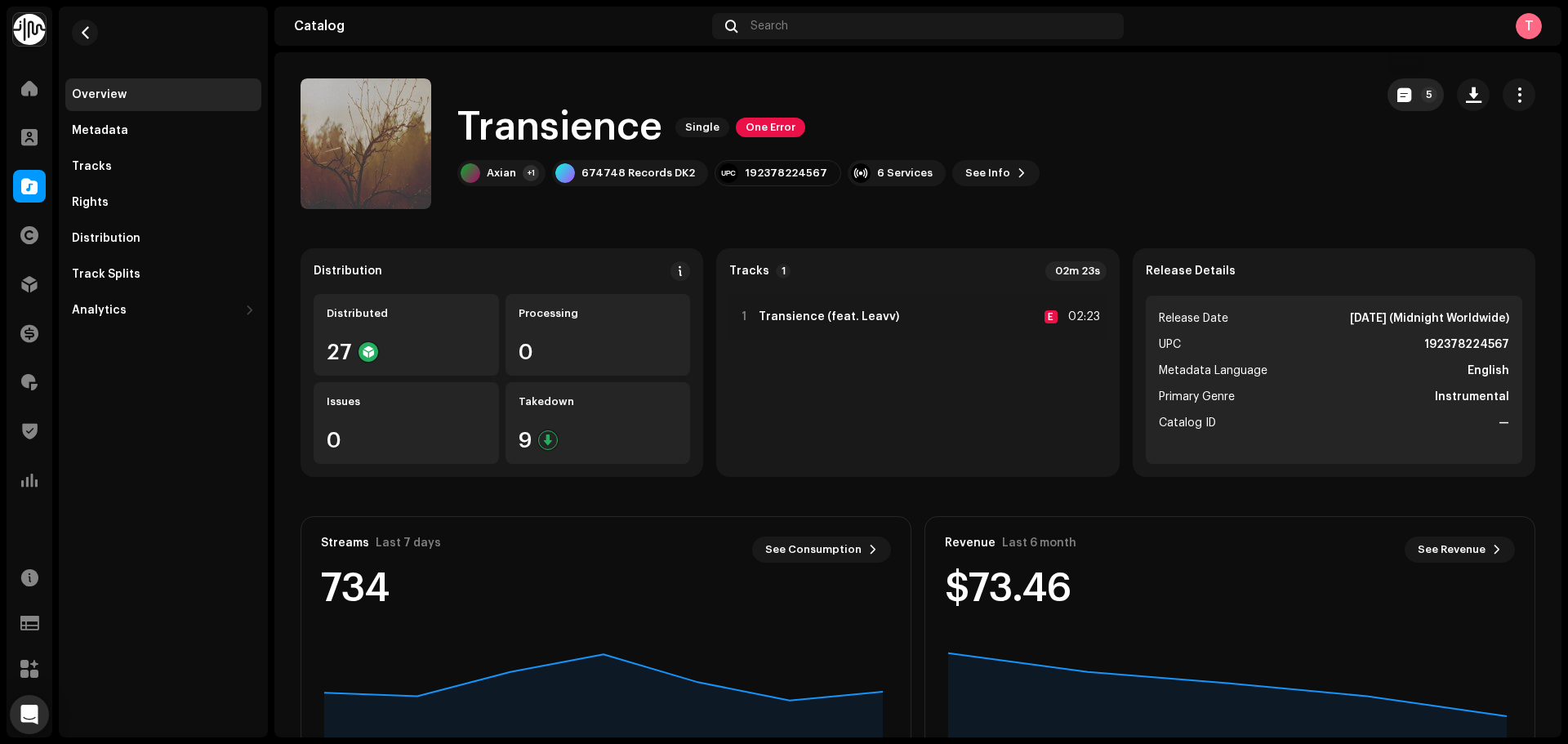
click at [1388, 95] on button "5" at bounding box center [1416, 95] width 56 height 33
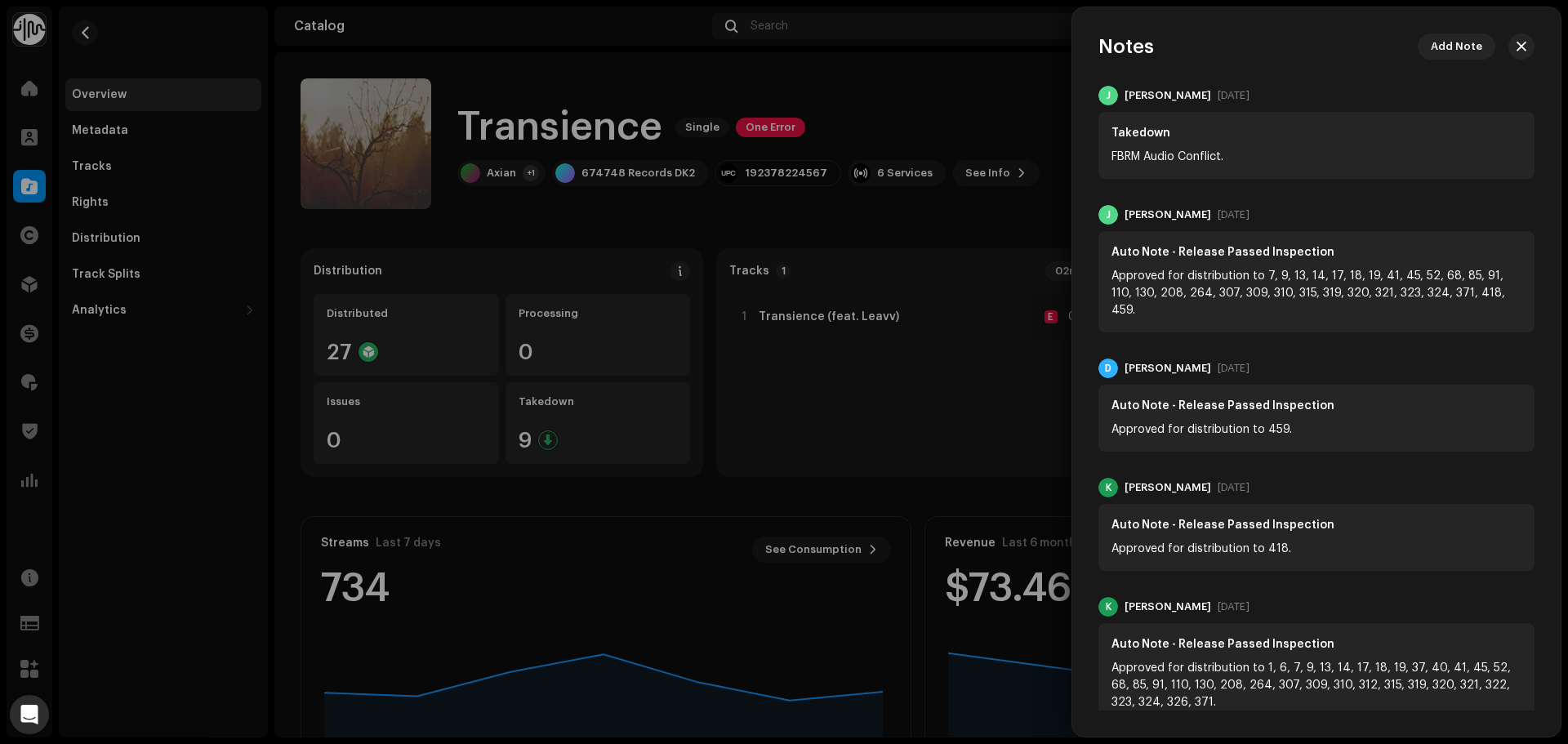
click at [1057, 52] on div at bounding box center [784, 372] width 1568 height 744
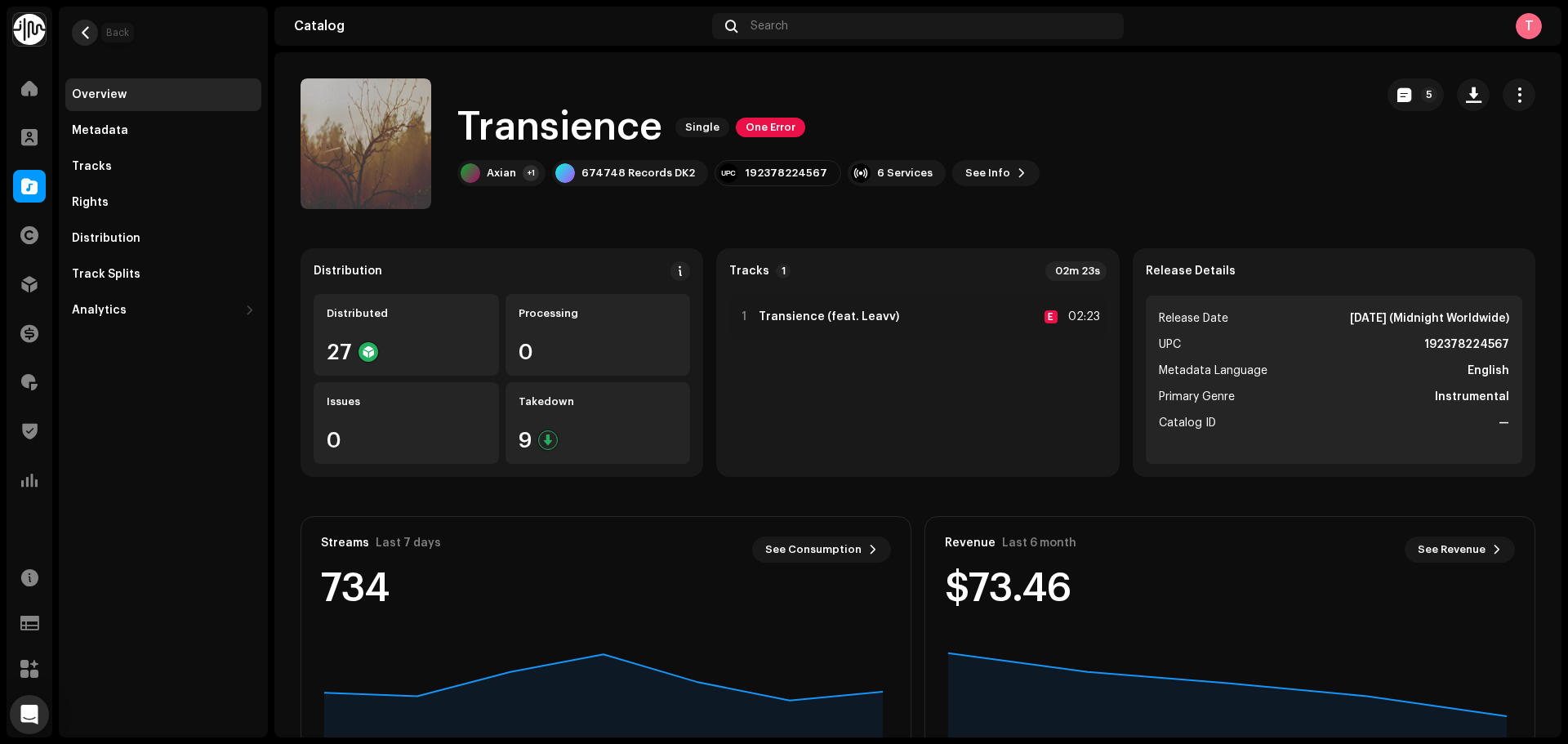
click at [74, 26] on button "button" at bounding box center [85, 33] width 26 height 26
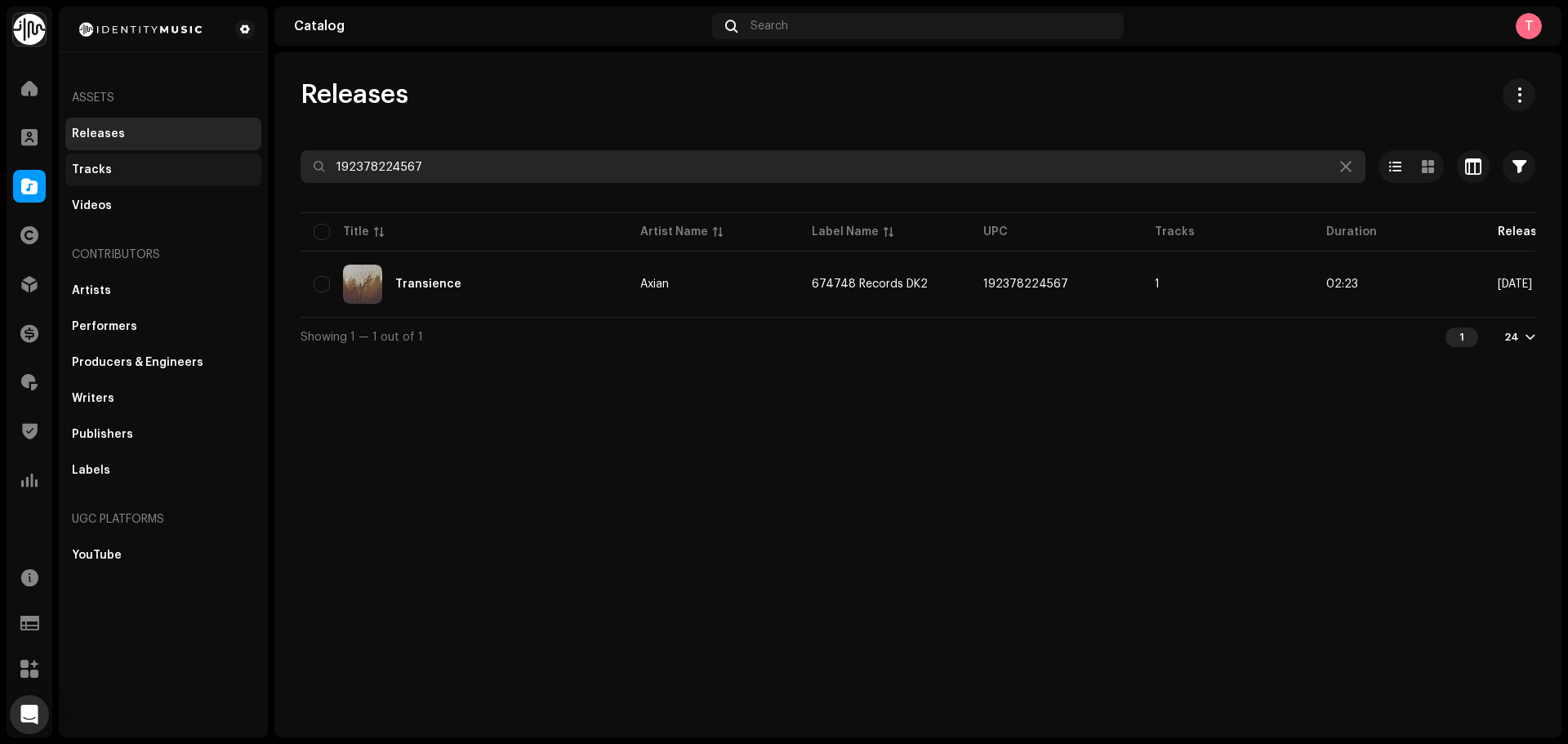
drag, startPoint x: 489, startPoint y: 160, endPoint x: 147, endPoint y: 179, distance: 342.5
click at [147, 179] on div "Identity Music Home Clients Catalog Rights Distribution Finance Royalties Trust…" at bounding box center [784, 372] width 1568 height 744
paste input "6165997436"
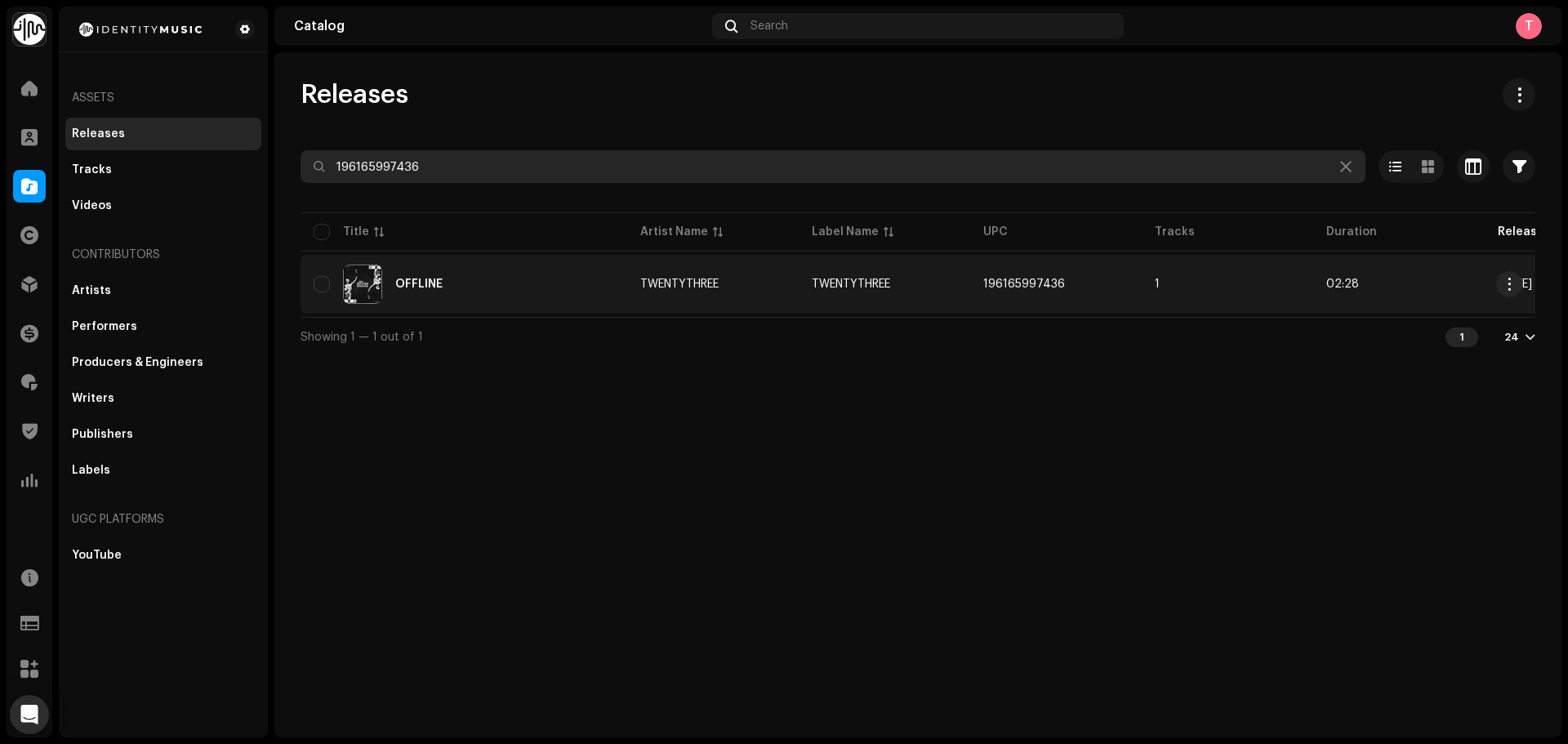
type input "196165997436"
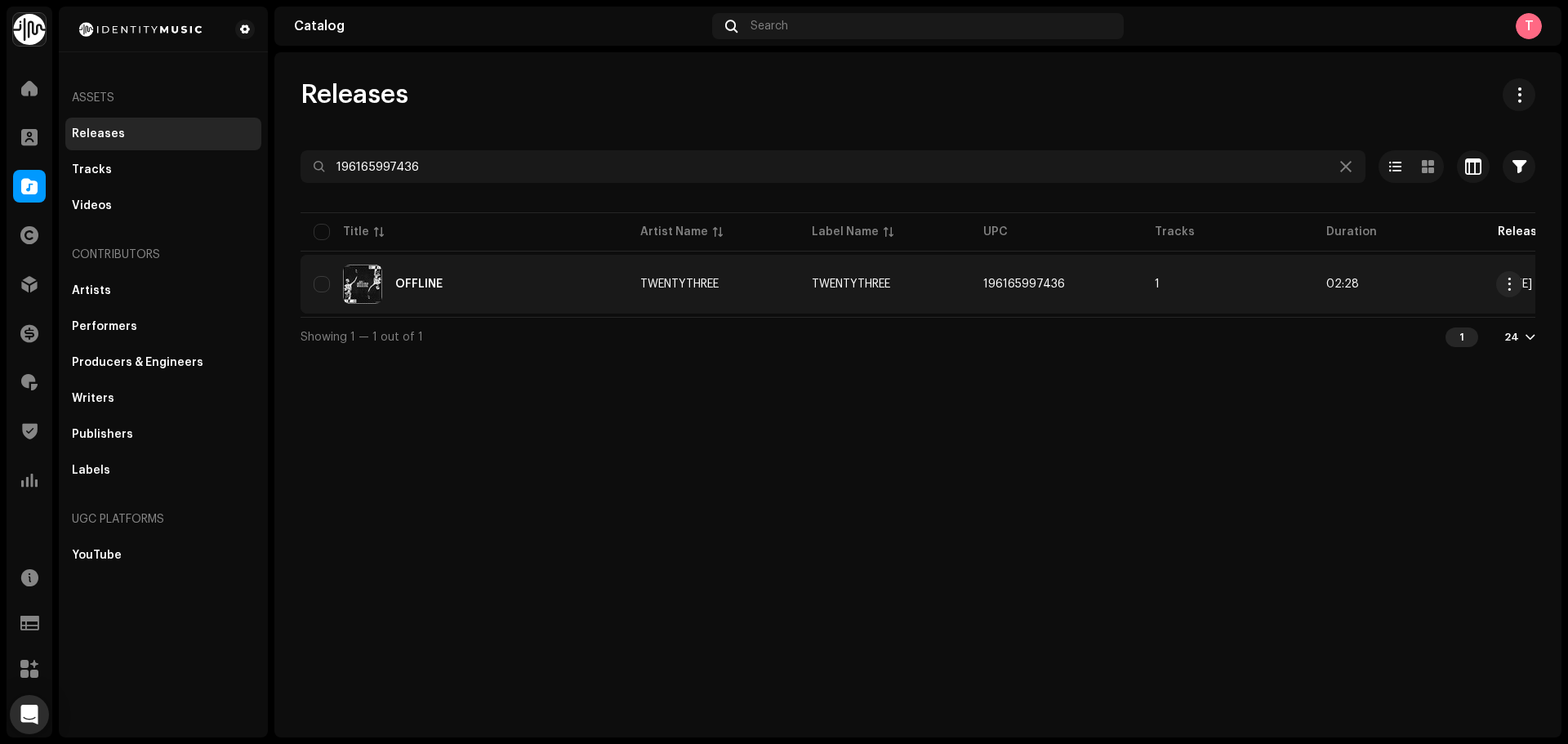
click at [515, 269] on div "OFFLINE" at bounding box center [464, 284] width 301 height 39
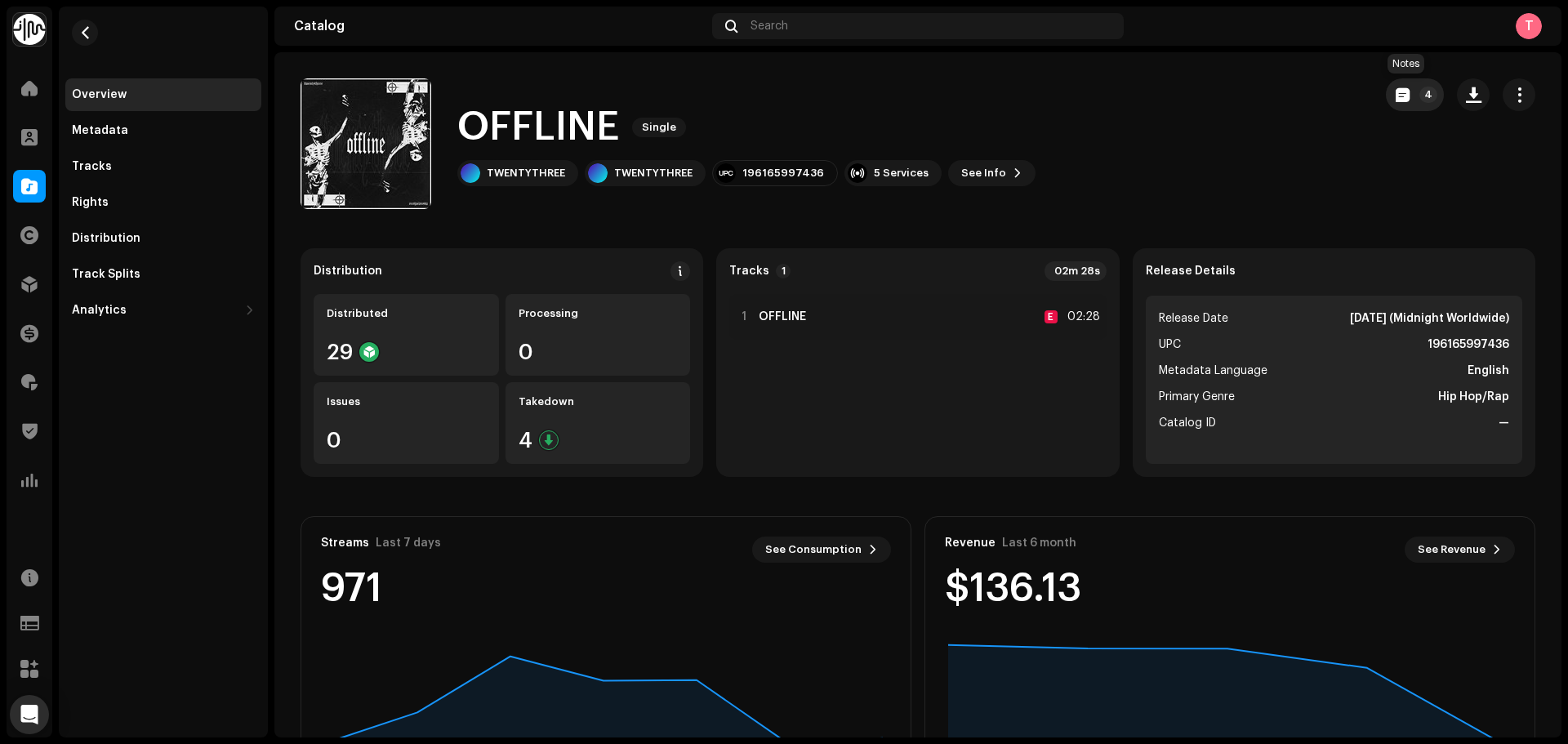
click at [1404, 97] on button "4" at bounding box center [1415, 95] width 58 height 33
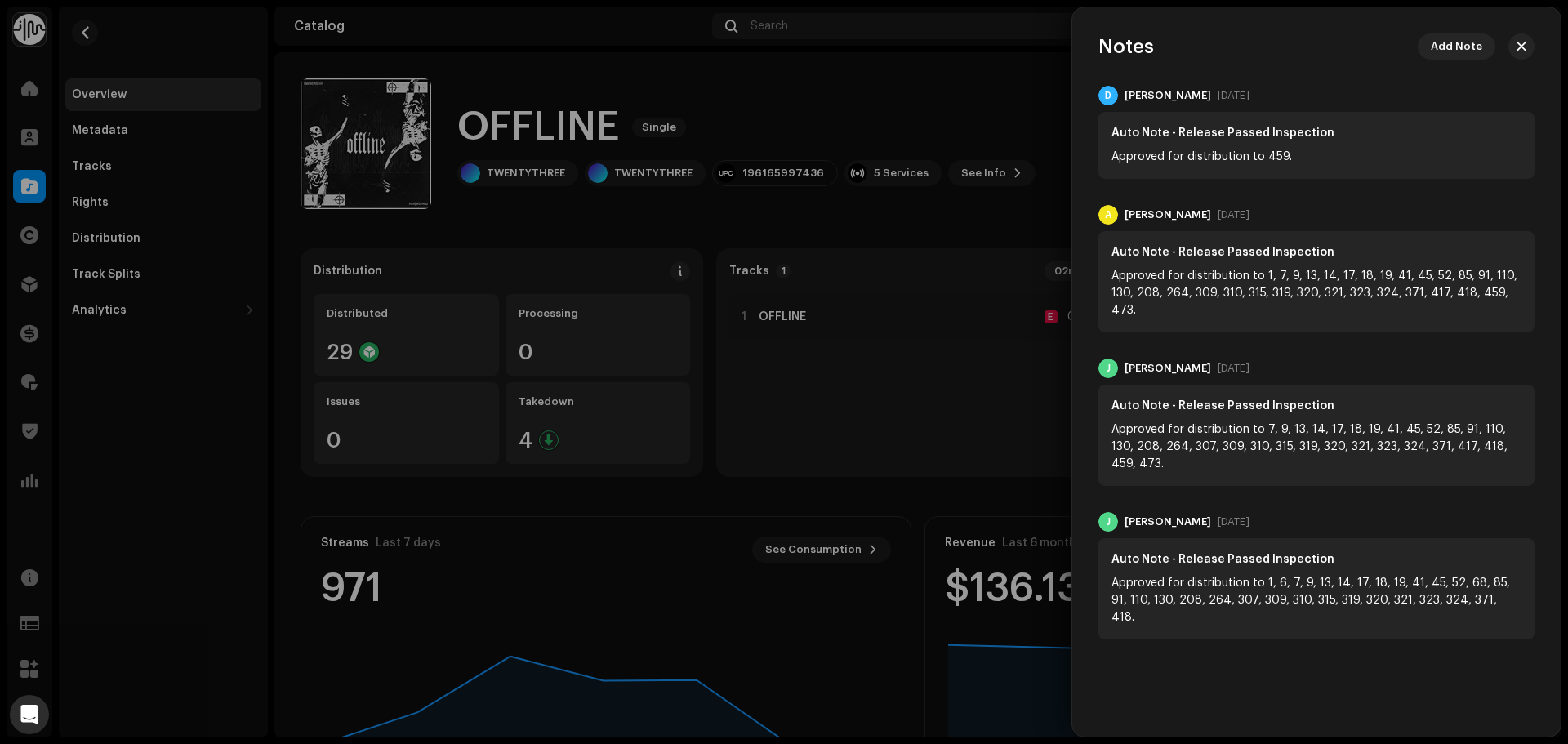
click at [977, 95] on div at bounding box center [784, 372] width 1568 height 744
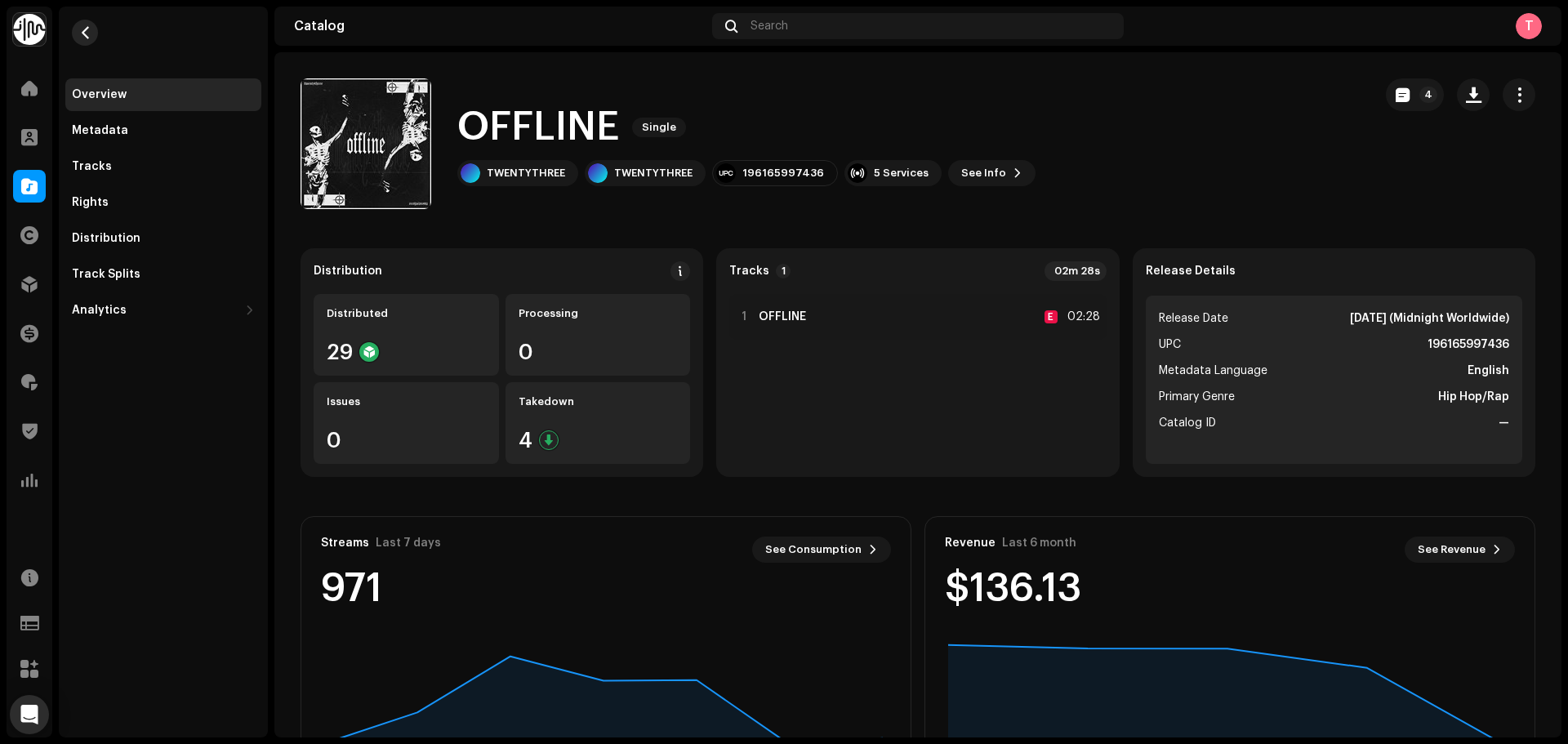
click at [83, 43] on button "button" at bounding box center [85, 33] width 26 height 26
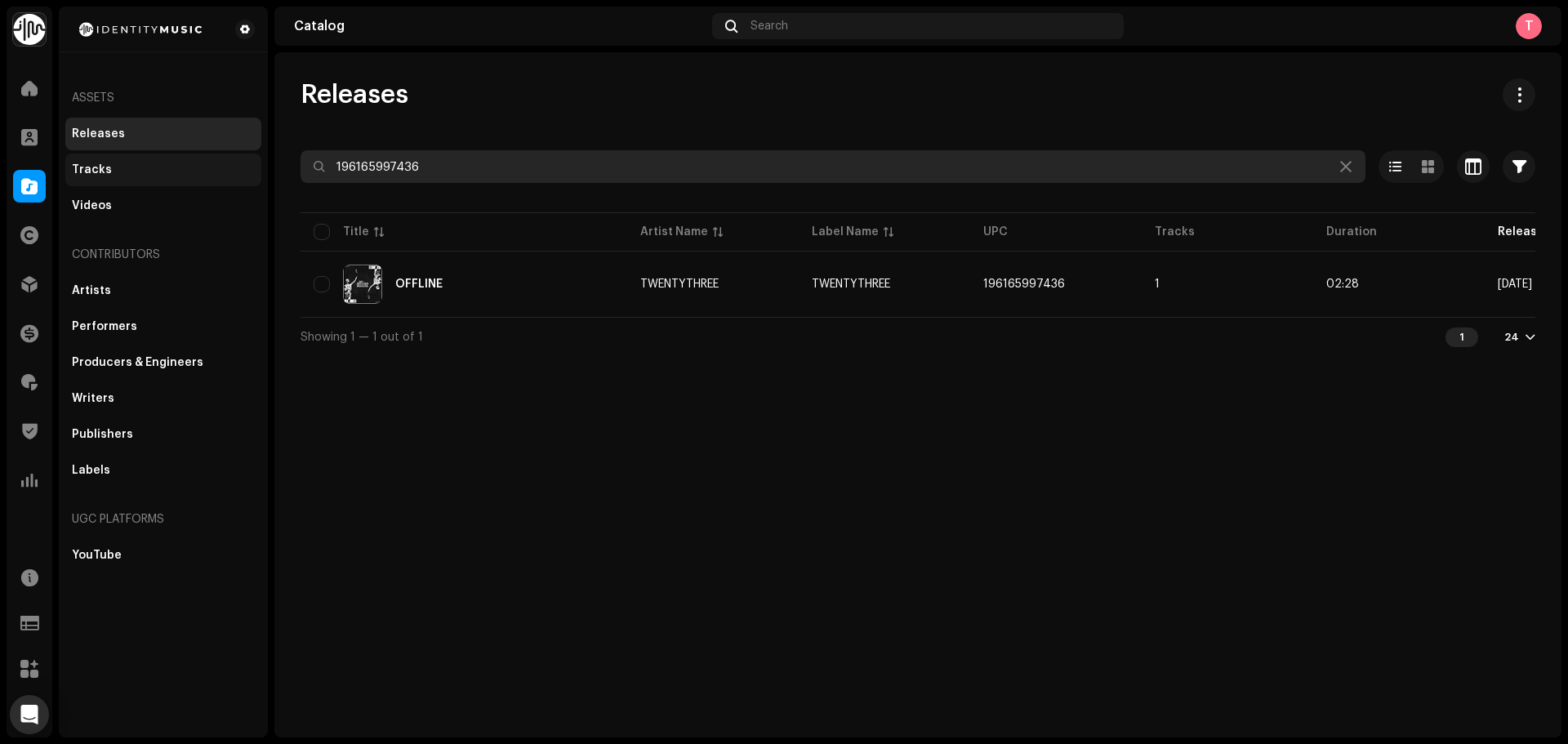
drag, startPoint x: 517, startPoint y: 172, endPoint x: 224, endPoint y: 164, distance: 293.1
click at [225, 164] on div "Identity Music Home Clients Catalog Rights Distribution Finance Royalties Trust…" at bounding box center [784, 372] width 1568 height 744
paste input "840093434739"
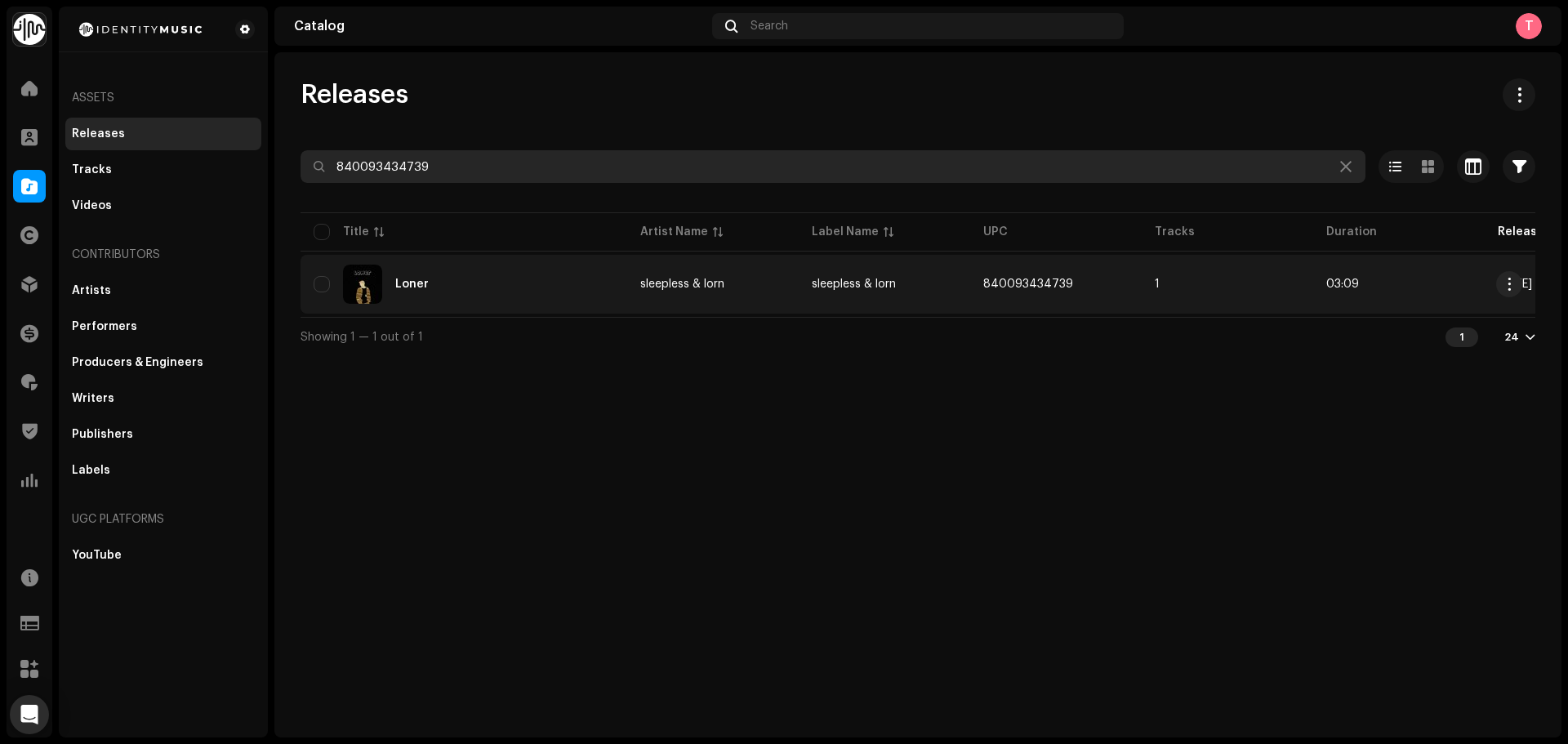
type input "840093434739"
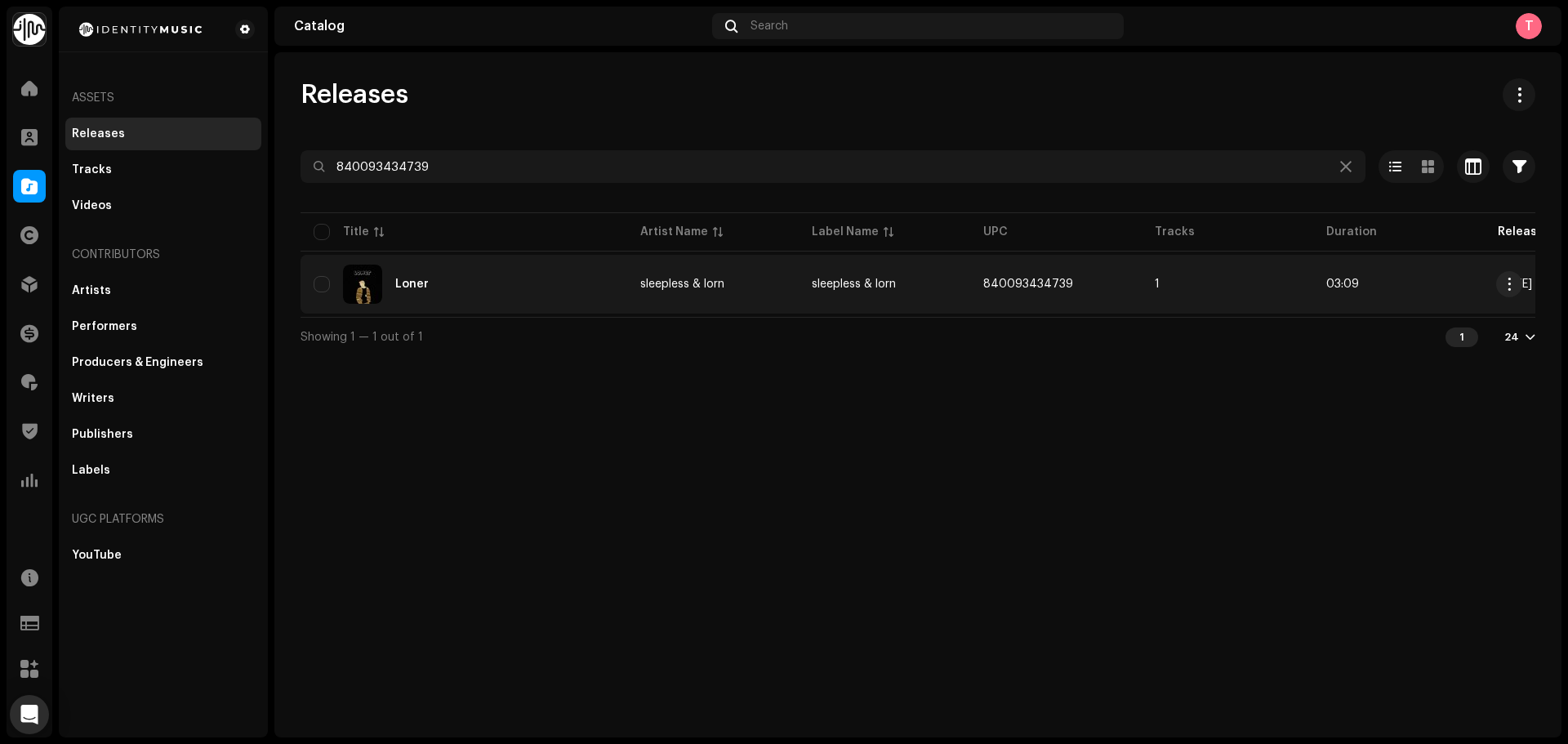
click at [520, 288] on div "Loner" at bounding box center [464, 284] width 301 height 39
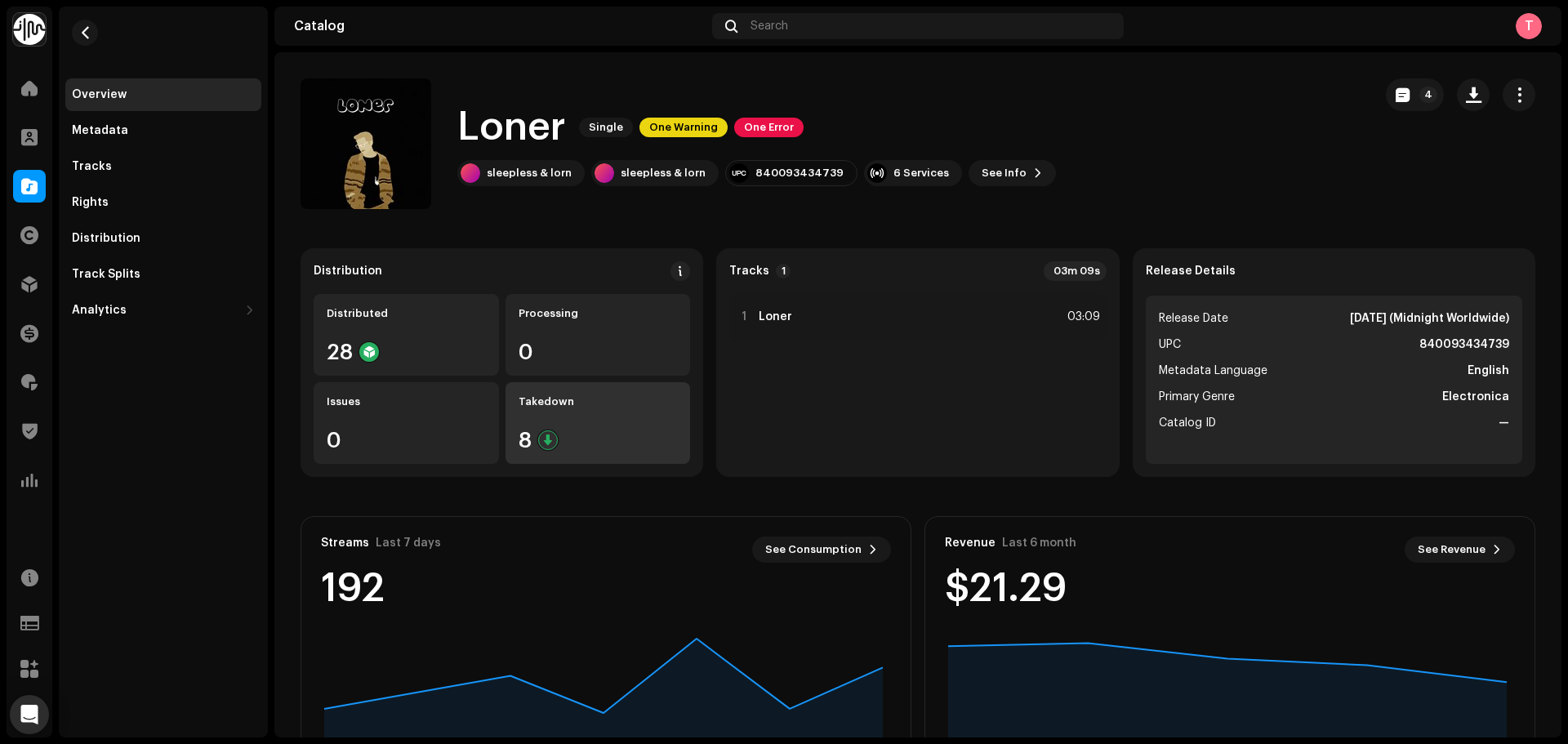
click at [617, 406] on div "Takedown" at bounding box center [598, 401] width 159 height 13
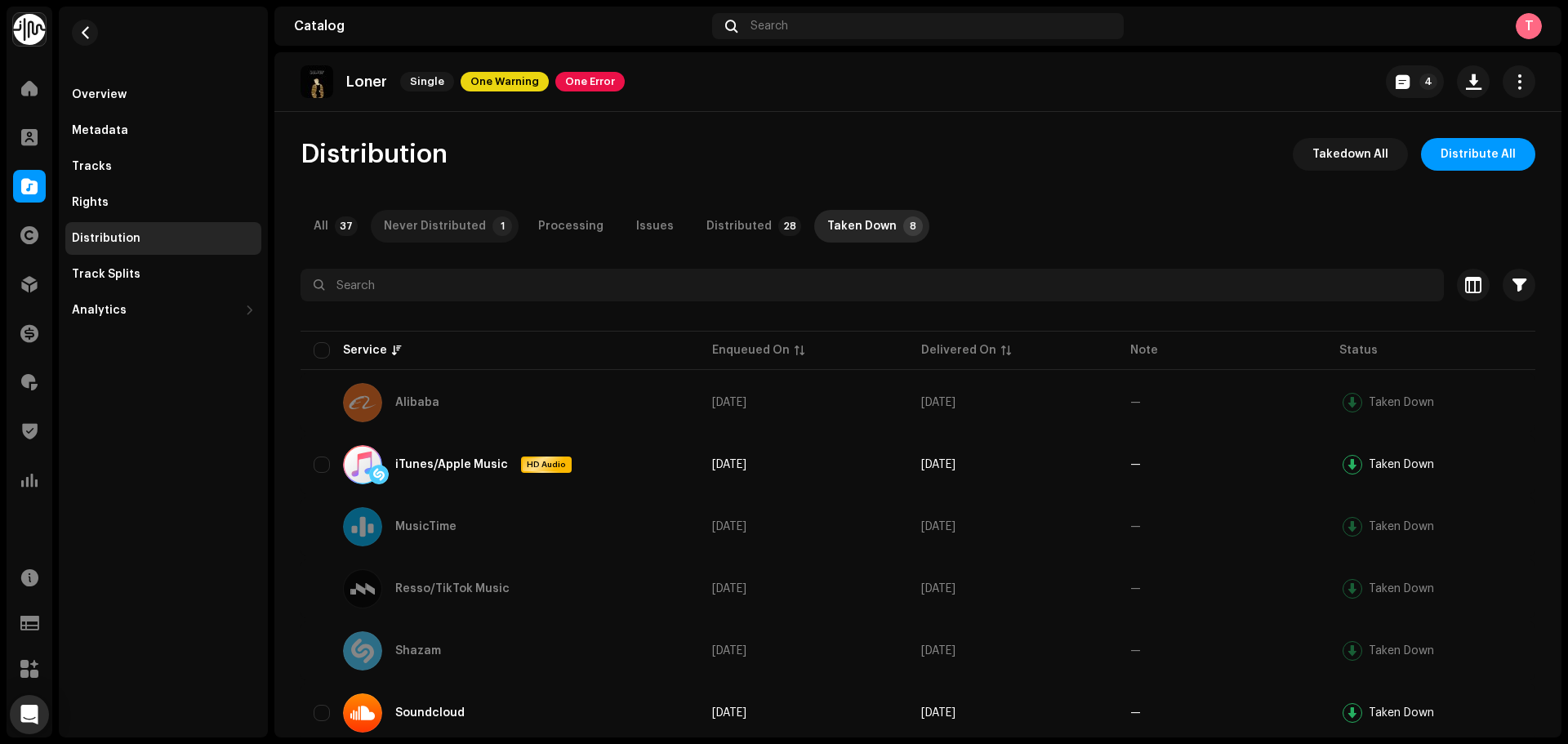
click at [463, 216] on div "Never Distributed" at bounding box center [435, 227] width 102 height 33
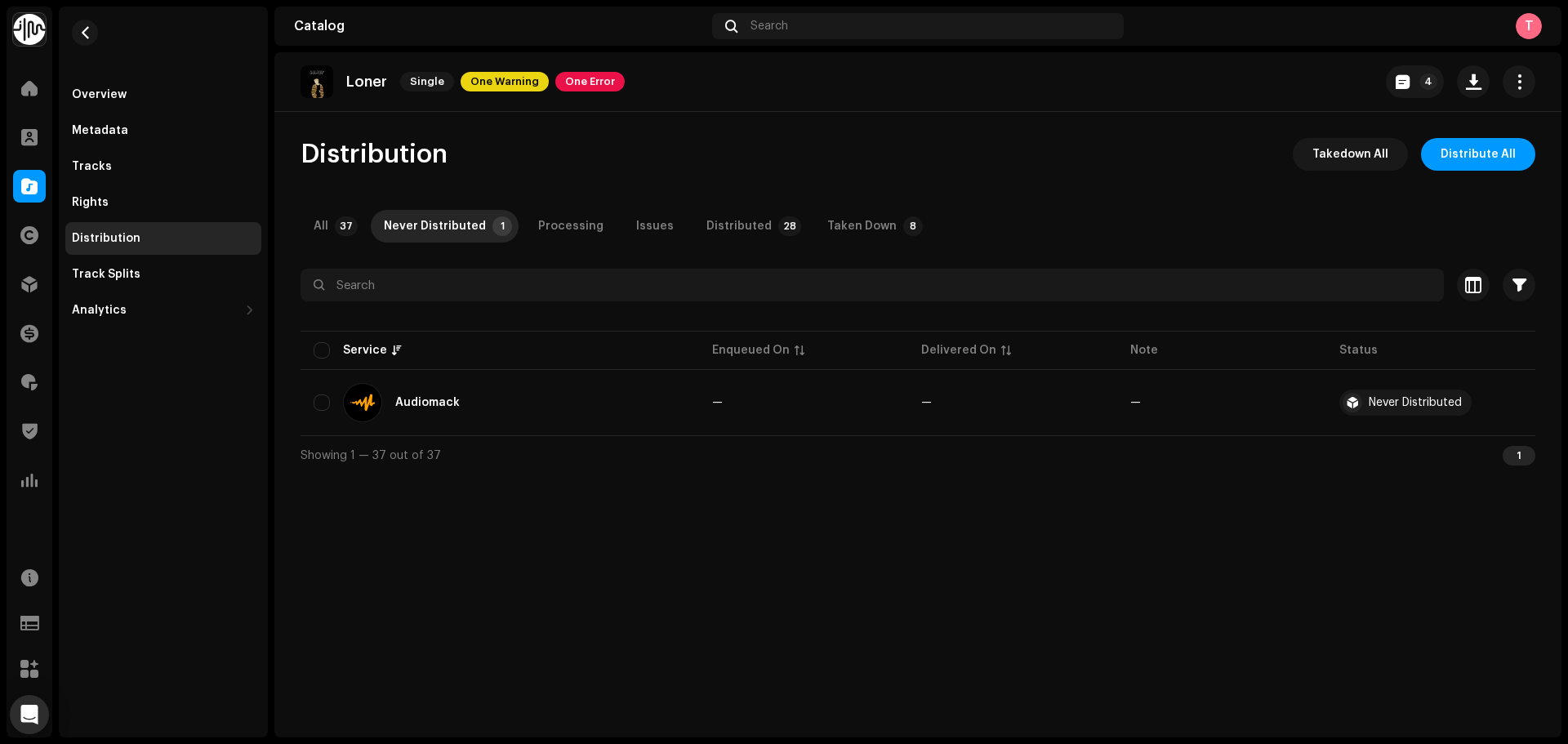
click at [840, 244] on div "Distribution Takedown All Distribute All All 37 Never Distributed 1 Processing …" at bounding box center [918, 306] width 1287 height 337
click at [847, 228] on div "Taken Down" at bounding box center [862, 227] width 69 height 33
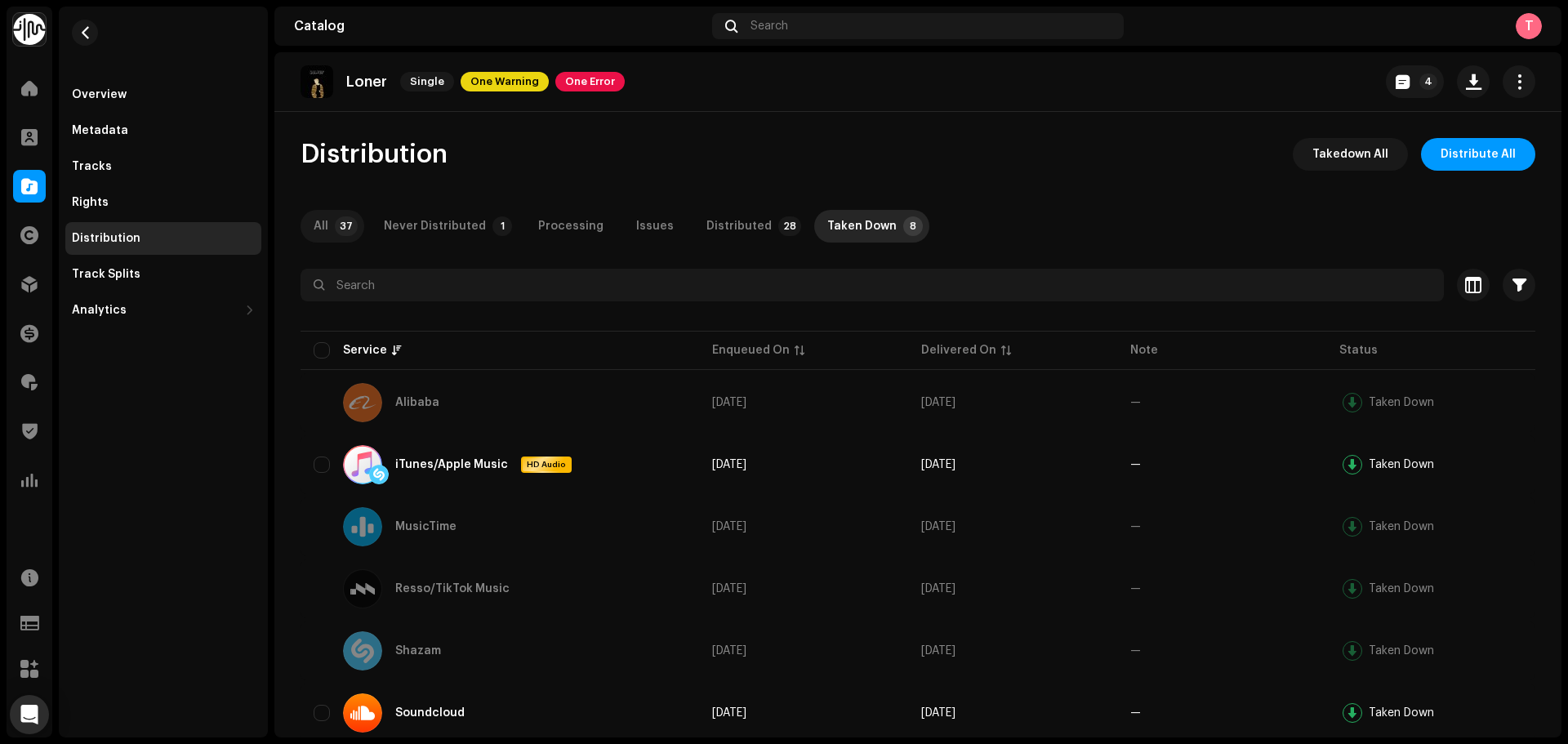
click at [345, 229] on p-badge "37" at bounding box center [346, 226] width 22 height 20
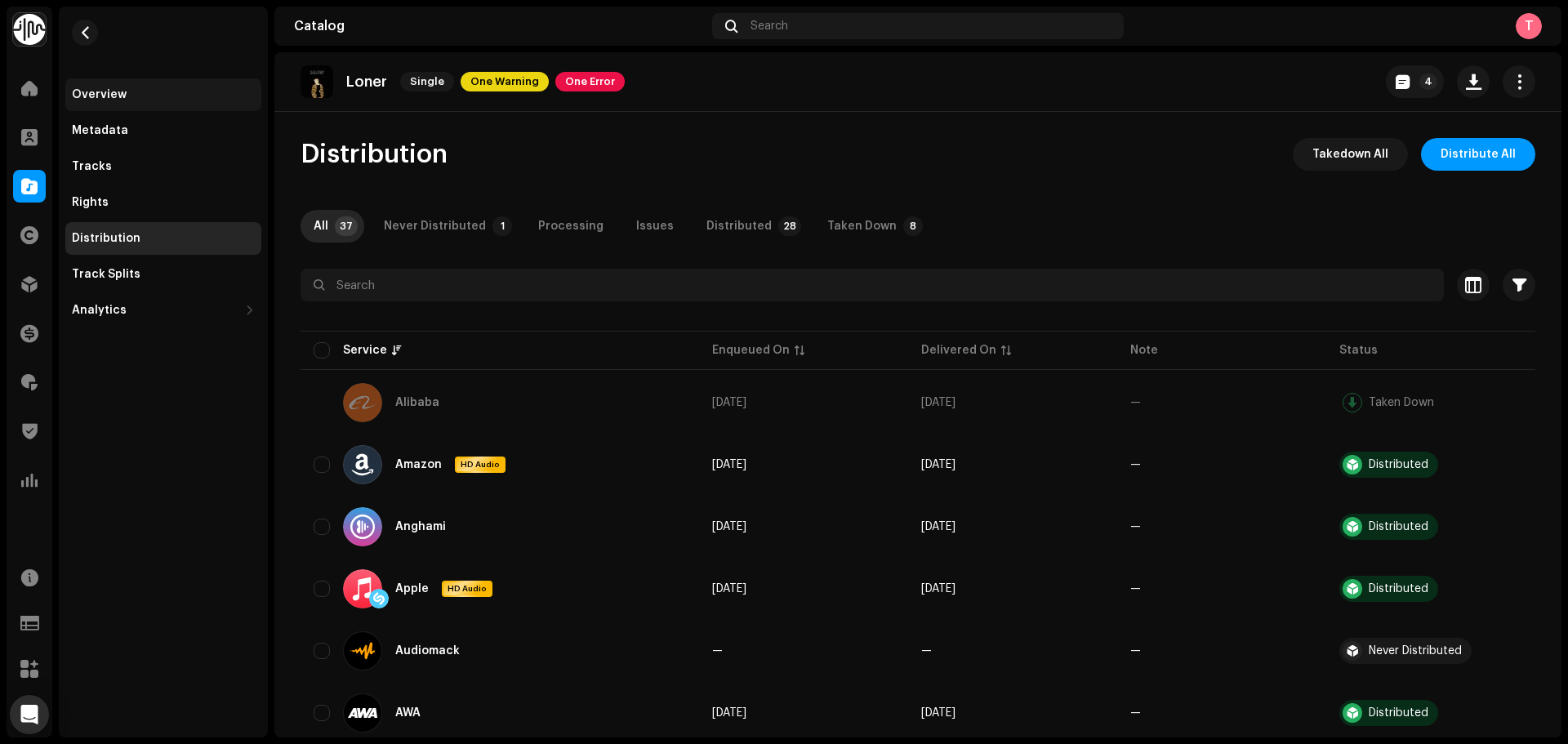
click at [140, 103] on div "Overview" at bounding box center [163, 95] width 196 height 33
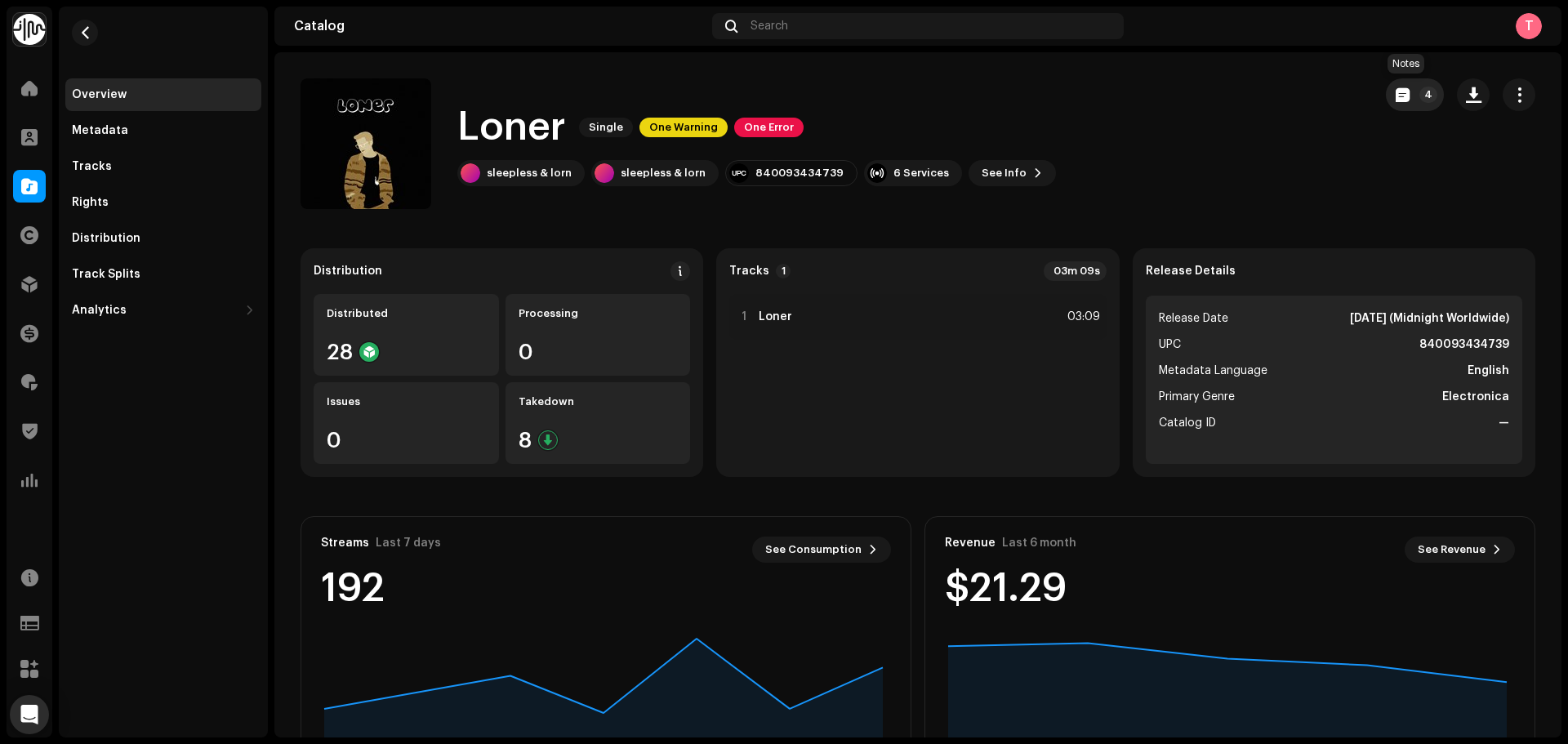
click at [1404, 91] on button "4" at bounding box center [1415, 95] width 58 height 33
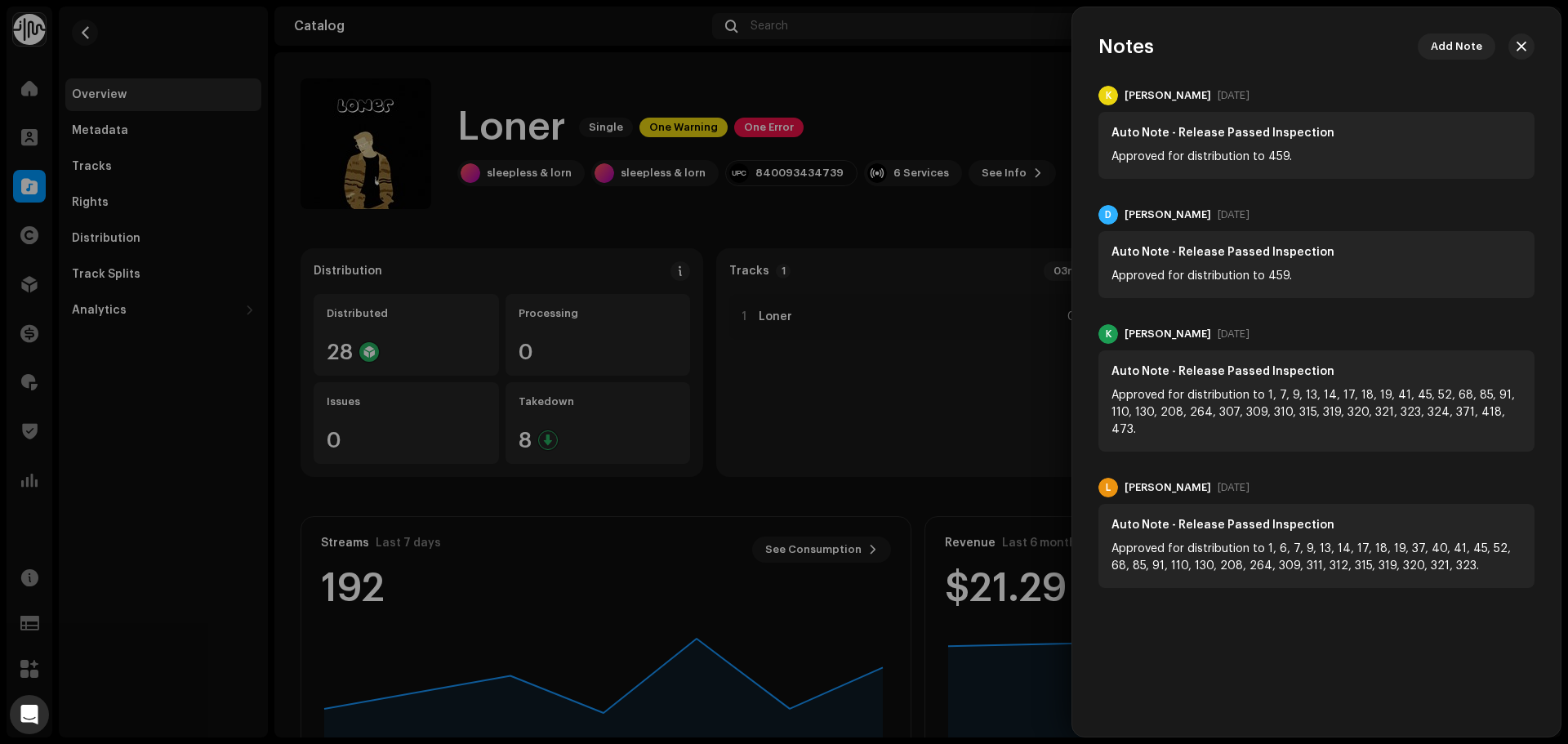
click at [1027, 94] on div at bounding box center [784, 372] width 1568 height 744
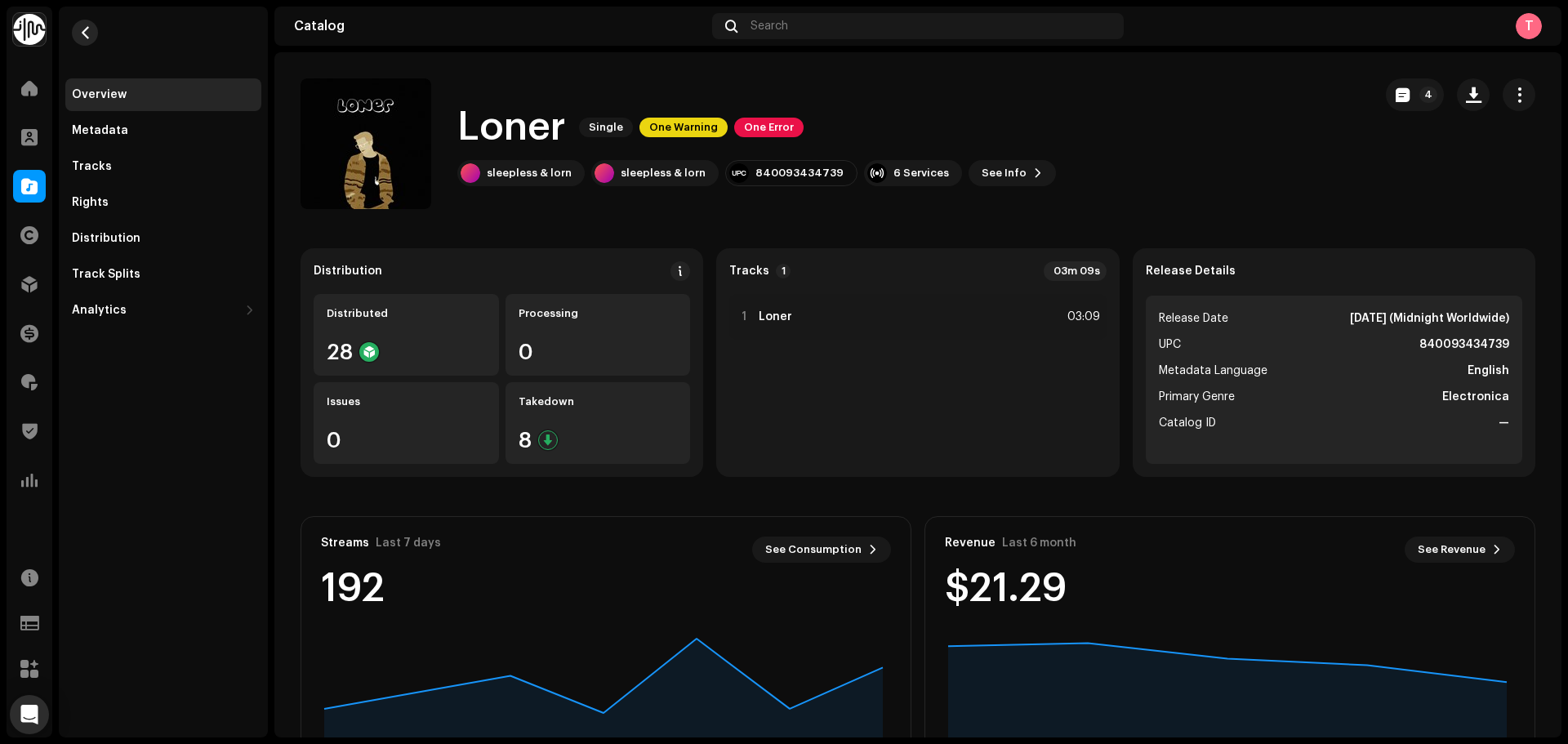
click at [87, 42] on button "button" at bounding box center [85, 33] width 26 height 26
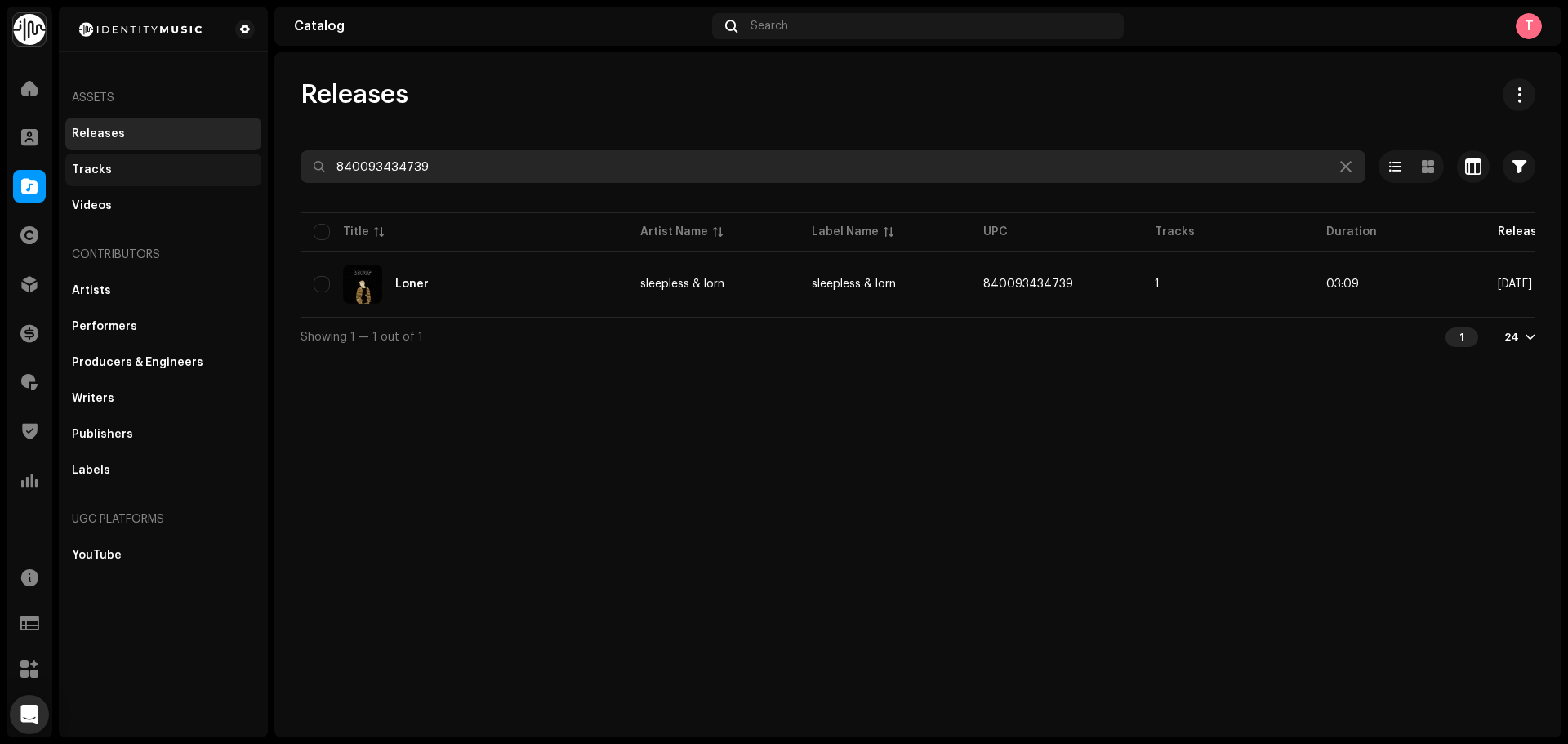
drag, startPoint x: 488, startPoint y: 167, endPoint x: 200, endPoint y: 176, distance: 288.1
click at [200, 176] on div "Identity Music Home Clients Catalog Rights Distribution Finance Royalties Trust…" at bounding box center [784, 372] width 1568 height 744
paste input "7316475901098"
type input "7316475901098"
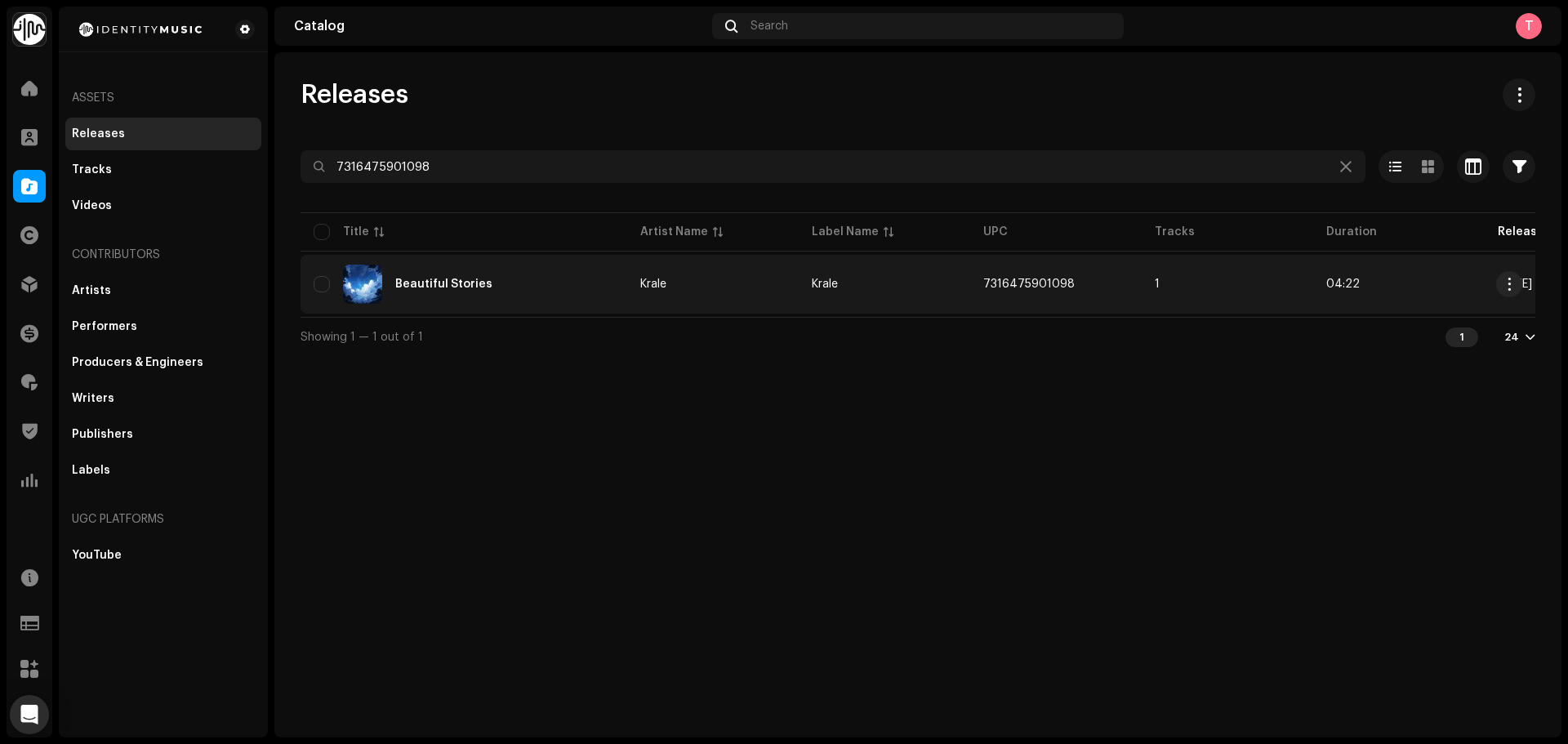
click at [536, 281] on div "Beautiful Stories" at bounding box center [464, 284] width 301 height 39
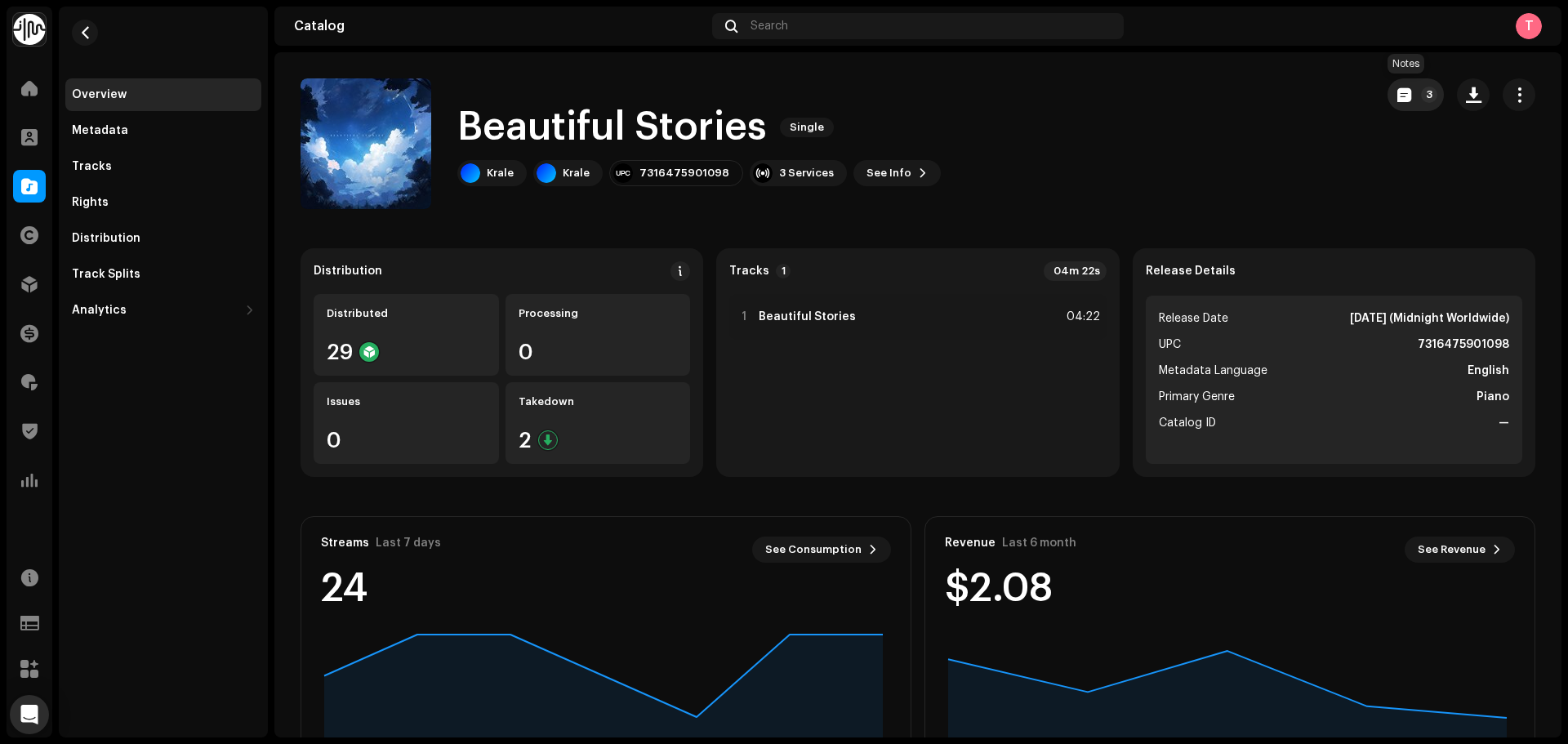
click at [1407, 93] on button "3" at bounding box center [1416, 95] width 56 height 33
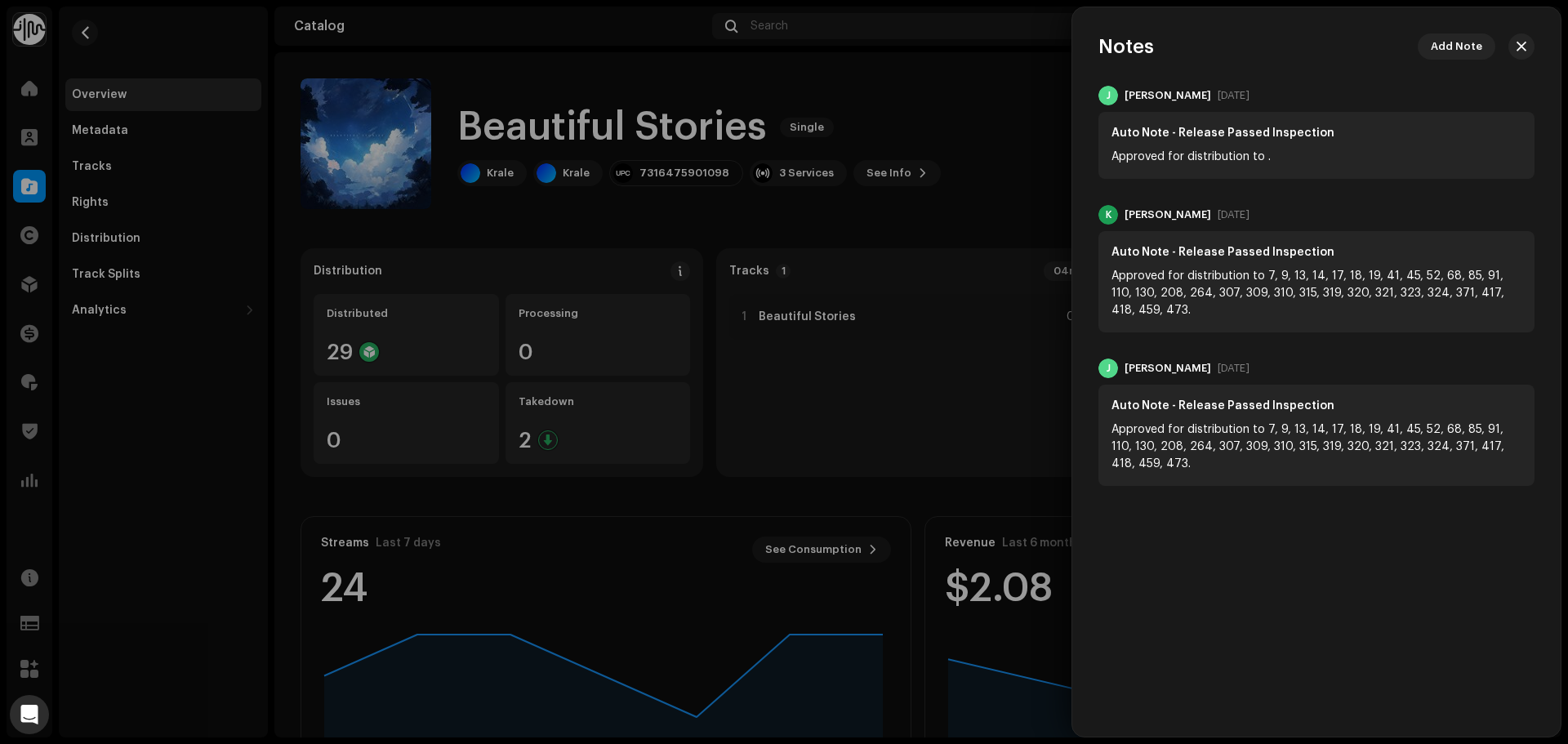
click at [1009, 140] on div at bounding box center [784, 372] width 1568 height 744
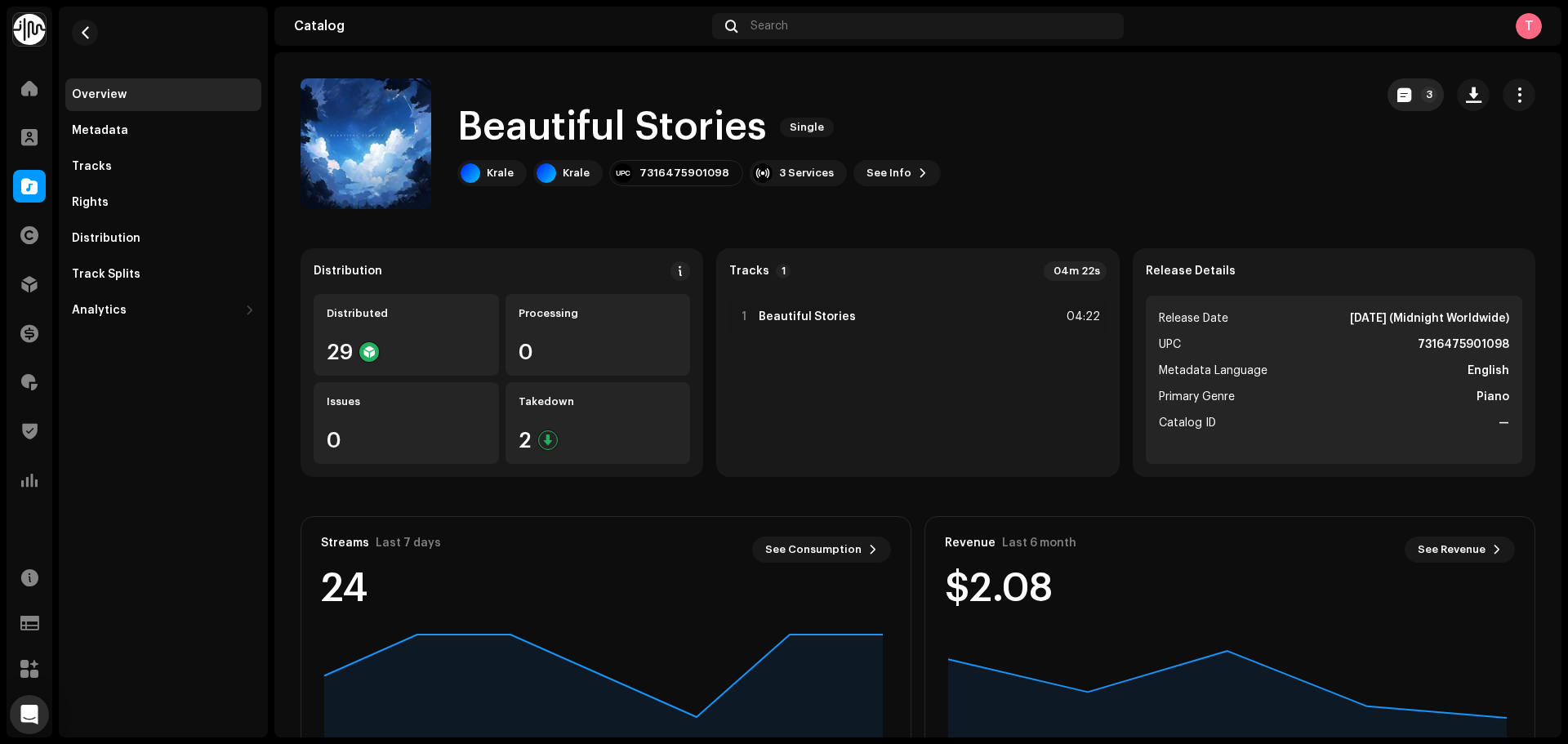
click at [1377, 88] on div "Beautiful Stories Single Krale Krale 7316475901098 3 Services See Info 3 3" at bounding box center [918, 144] width 1235 height 131
click at [1398, 93] on span "button" at bounding box center [1405, 94] width 14 height 13
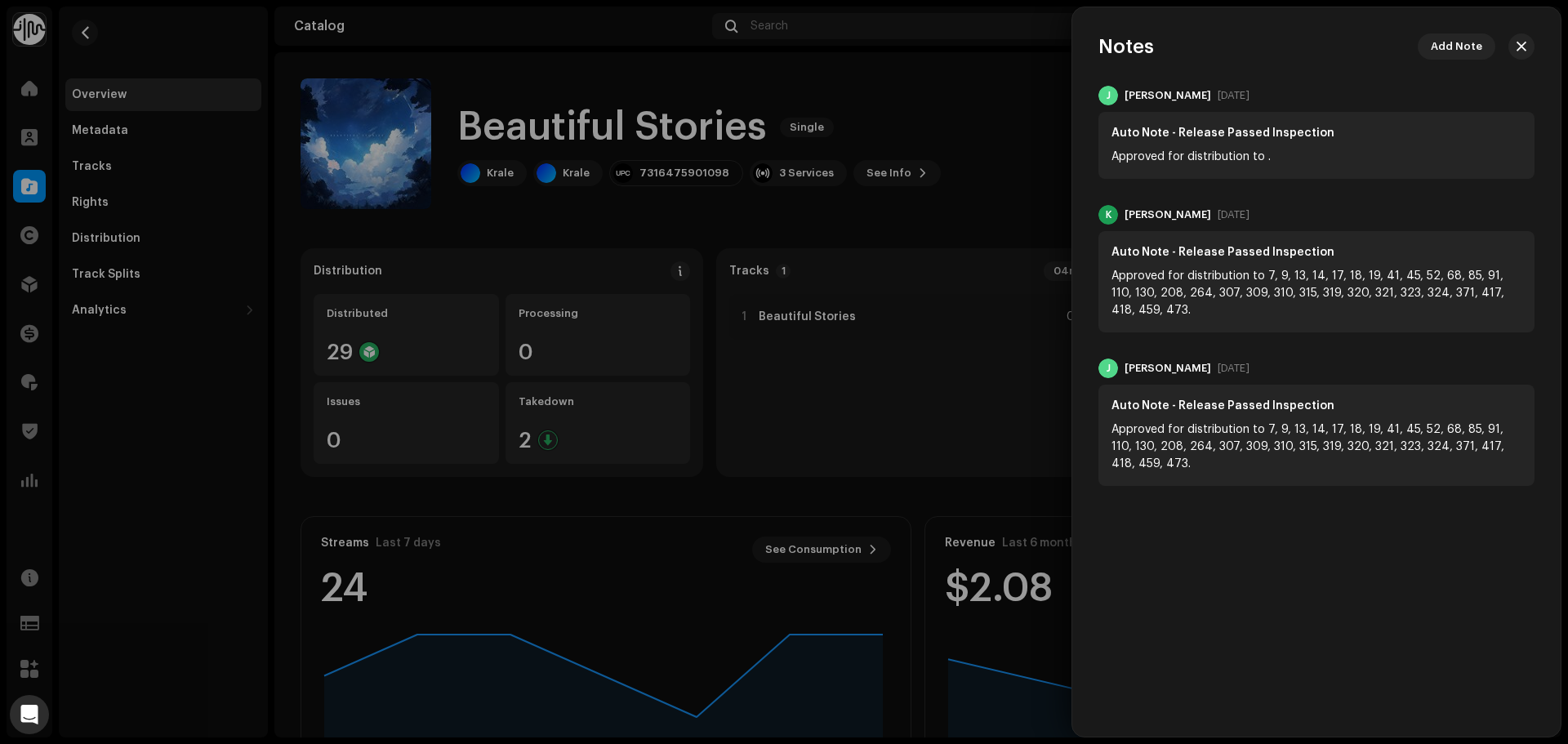
click at [1008, 132] on div at bounding box center [784, 372] width 1568 height 744
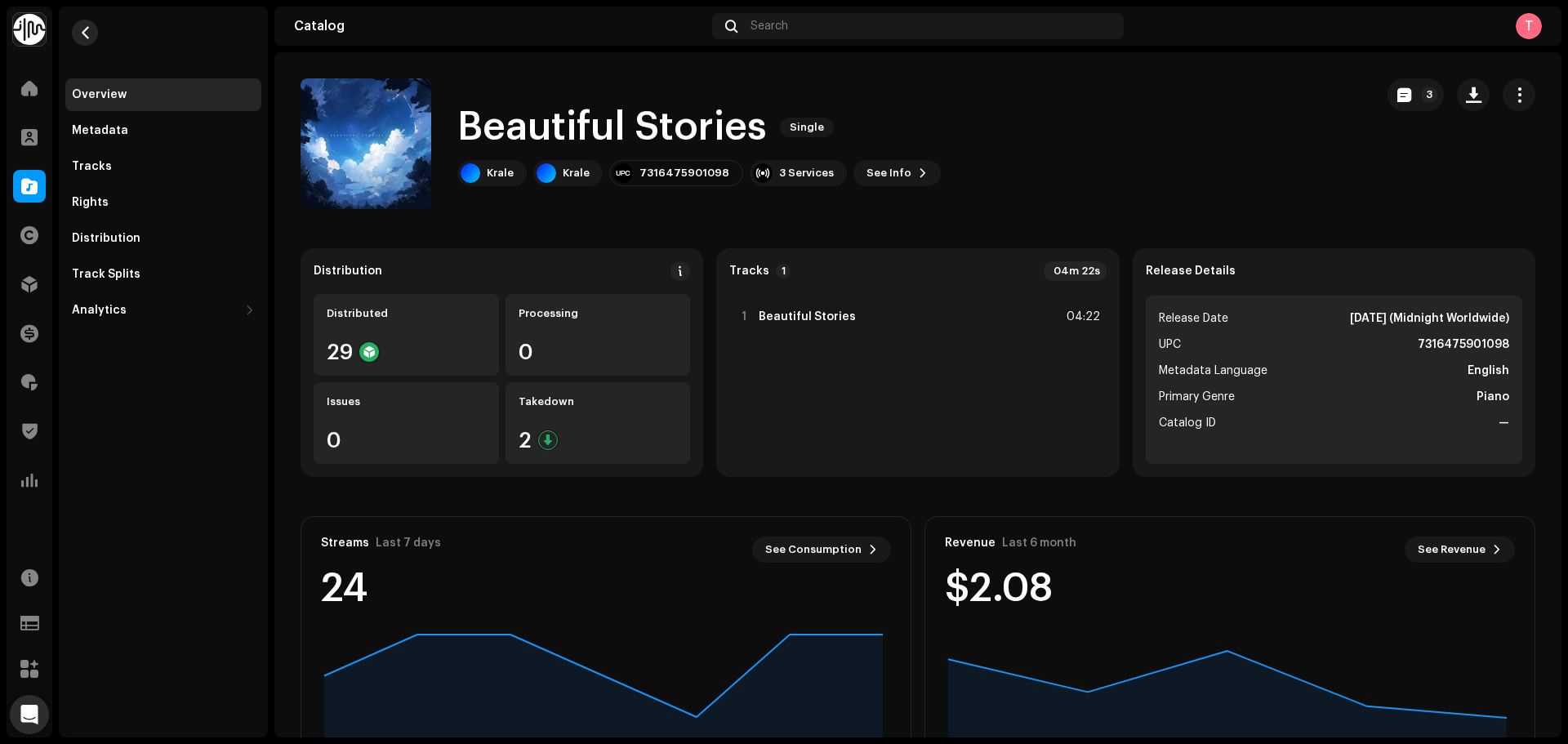
click at [84, 22] on button "button" at bounding box center [85, 33] width 26 height 26
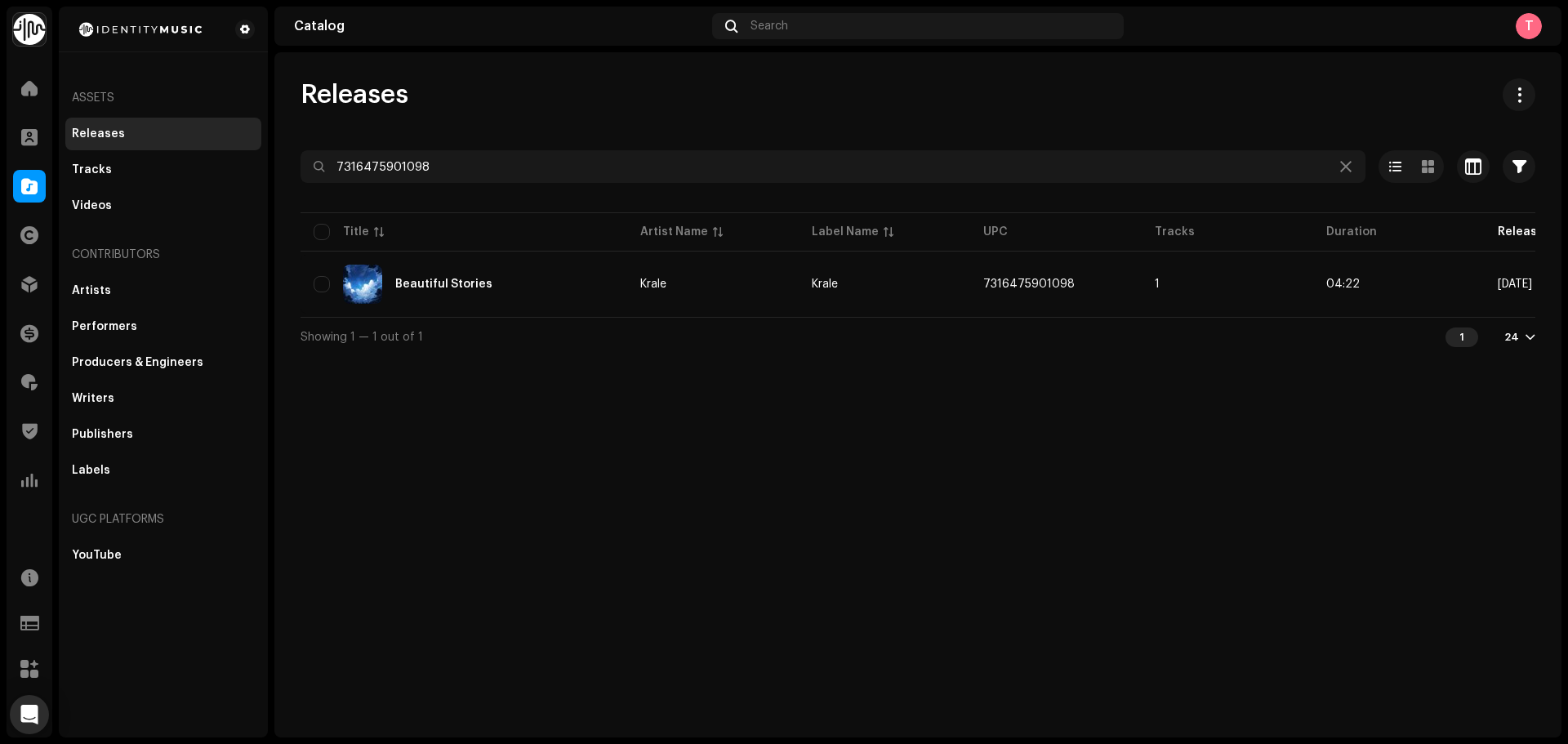
drag, startPoint x: 508, startPoint y: 185, endPoint x: 364, endPoint y: 190, distance: 144.1
click at [363, 189] on div at bounding box center [918, 196] width 1235 height 26
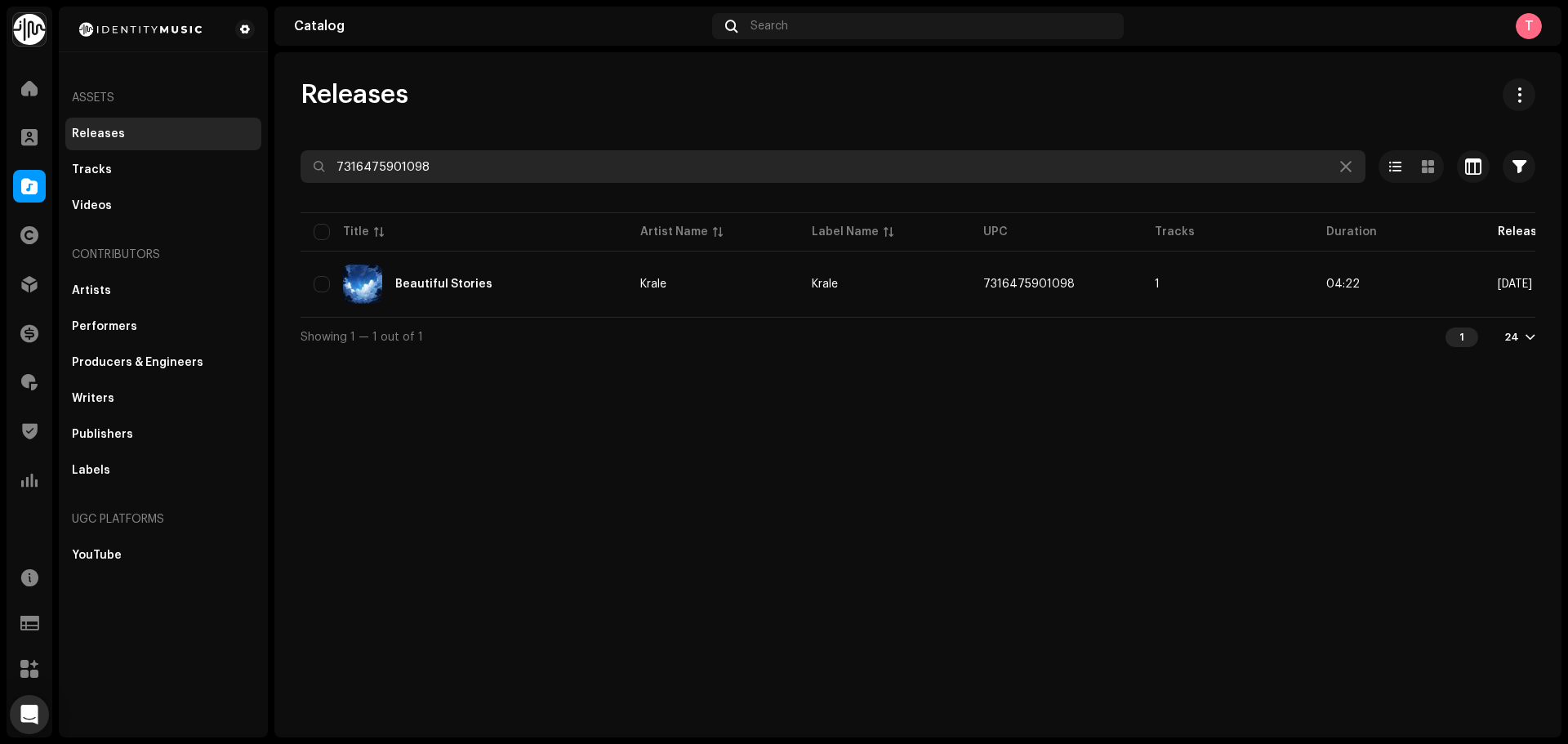
drag, startPoint x: 553, startPoint y: 161, endPoint x: 19, endPoint y: 198, distance: 535.3
click at [21, 198] on div "Identity Music Home Clients Catalog Rights Distribution Finance Royalties Trust…" at bounding box center [784, 372] width 1568 height 744
paste input "194937366589"
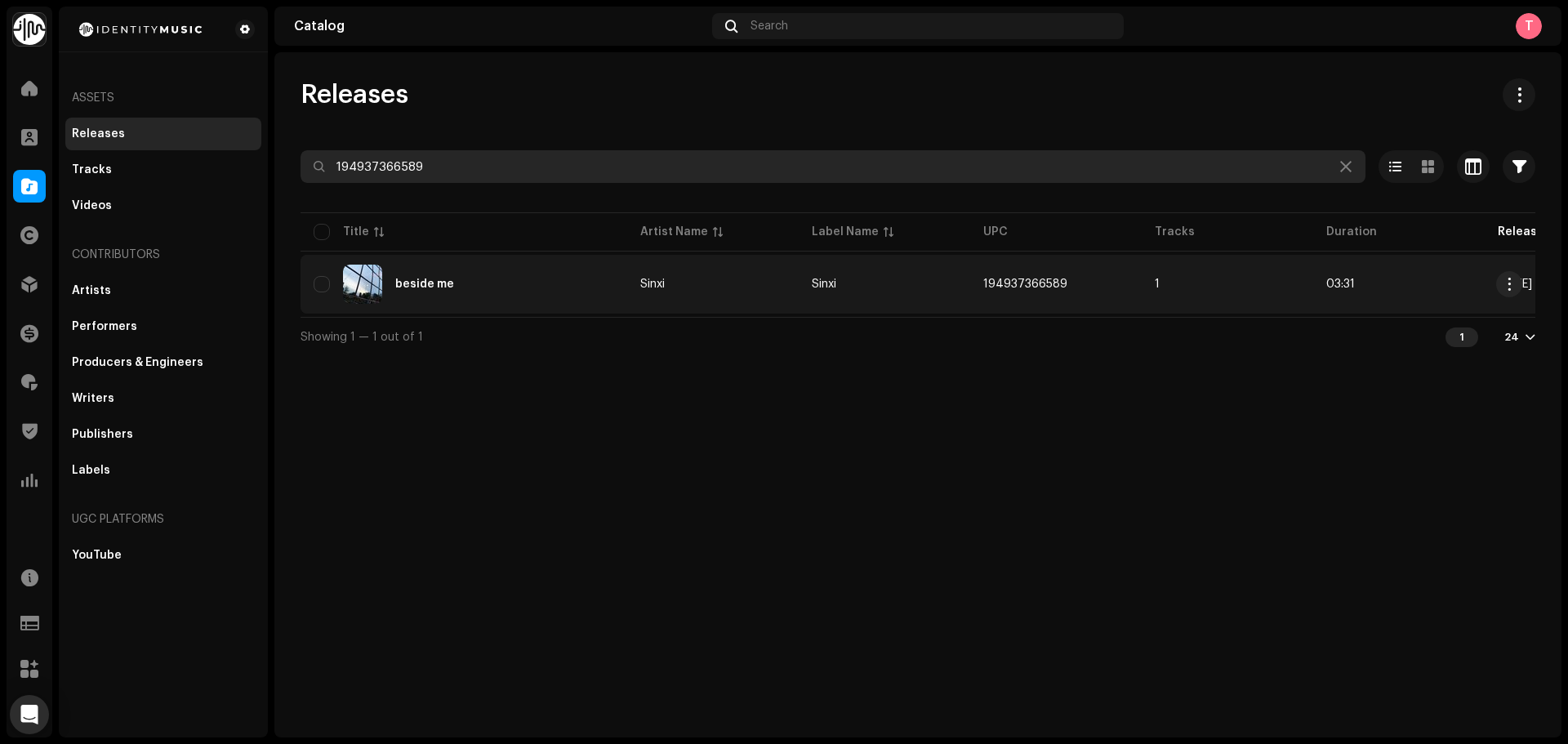
type input "194937366589"
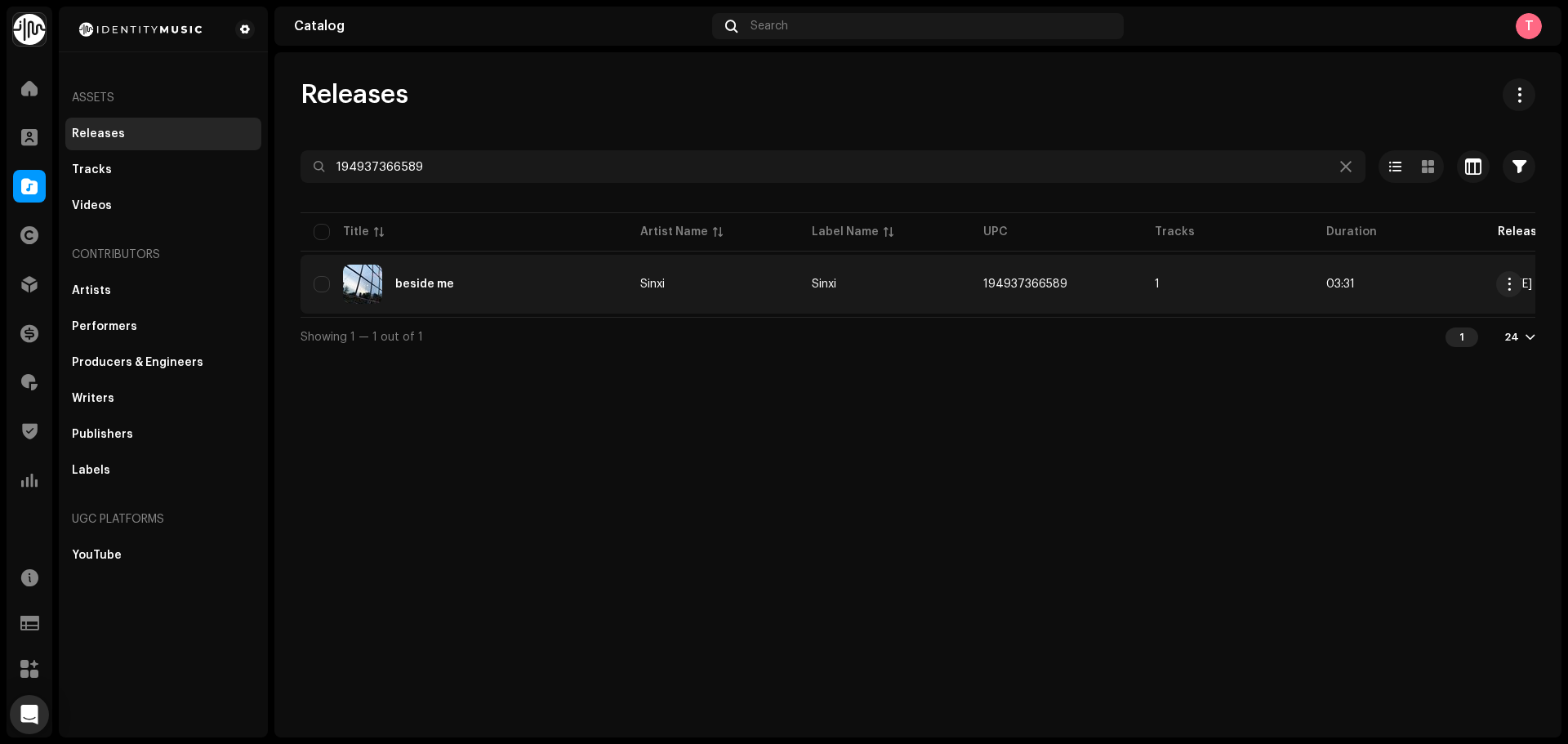
click at [490, 285] on div "beside me" at bounding box center [464, 284] width 301 height 39
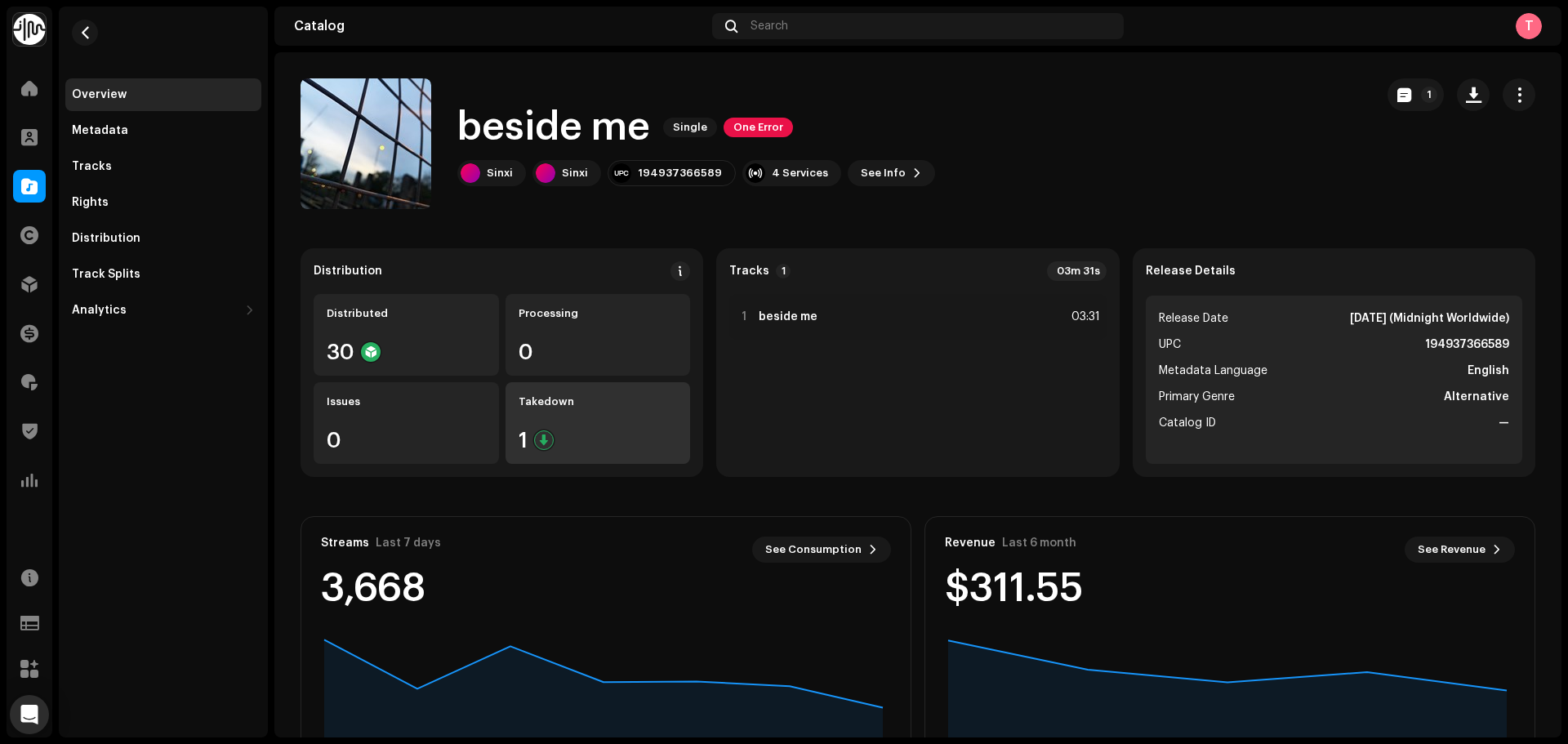
click at [608, 419] on div "Takedown 1" at bounding box center [598, 423] width 185 height 81
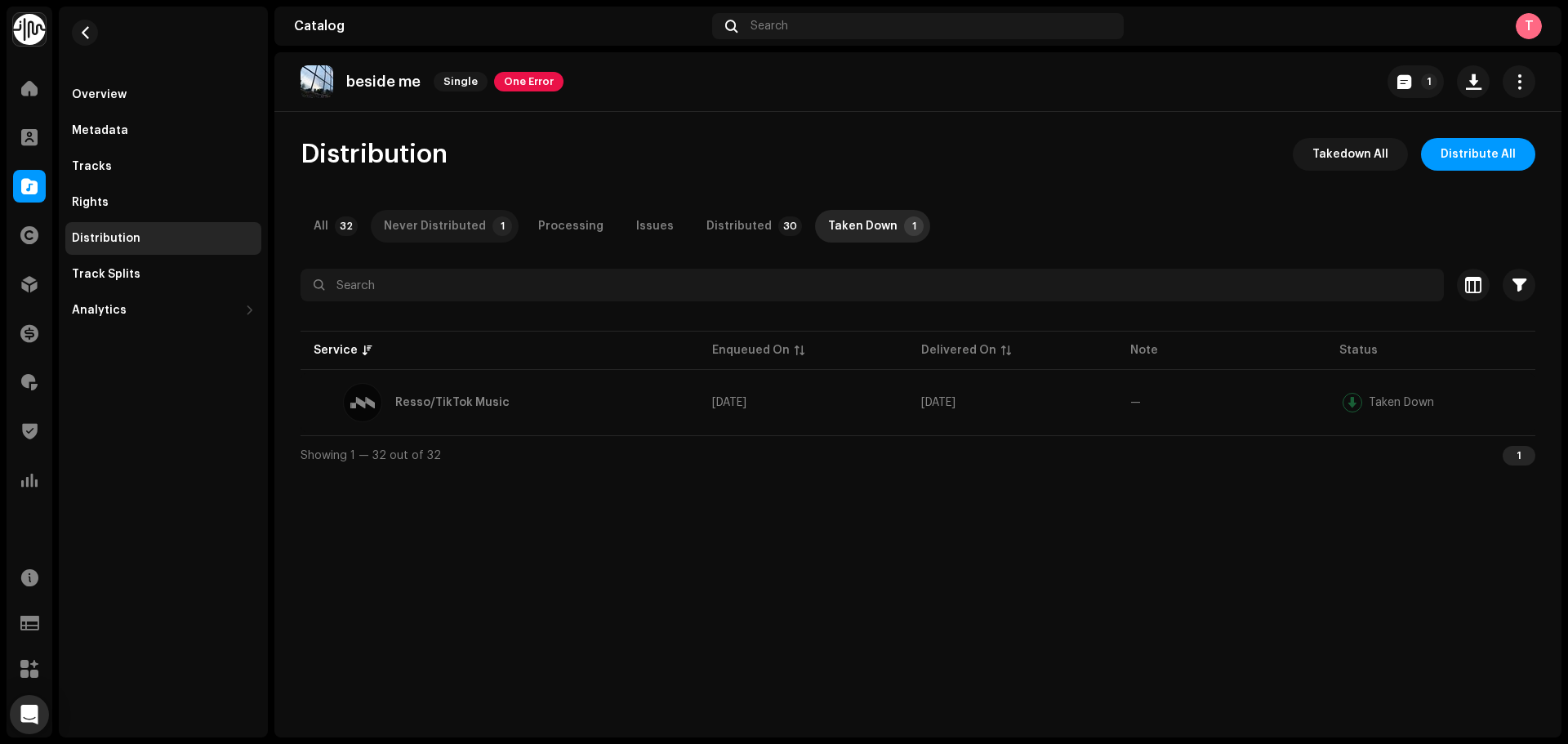
click at [449, 221] on div "Never Distributed" at bounding box center [435, 227] width 102 height 33
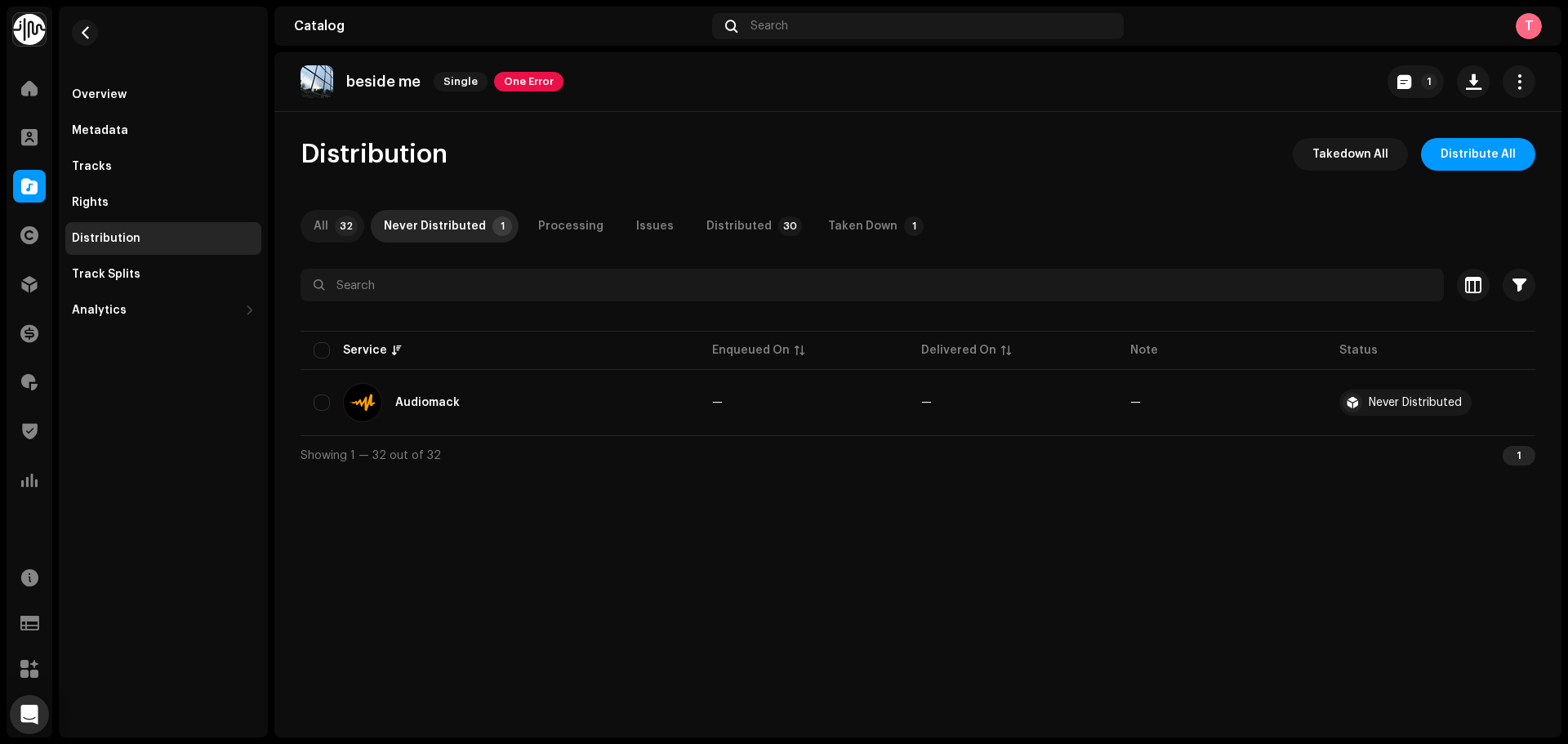
click at [316, 228] on div "All" at bounding box center [321, 227] width 15 height 33
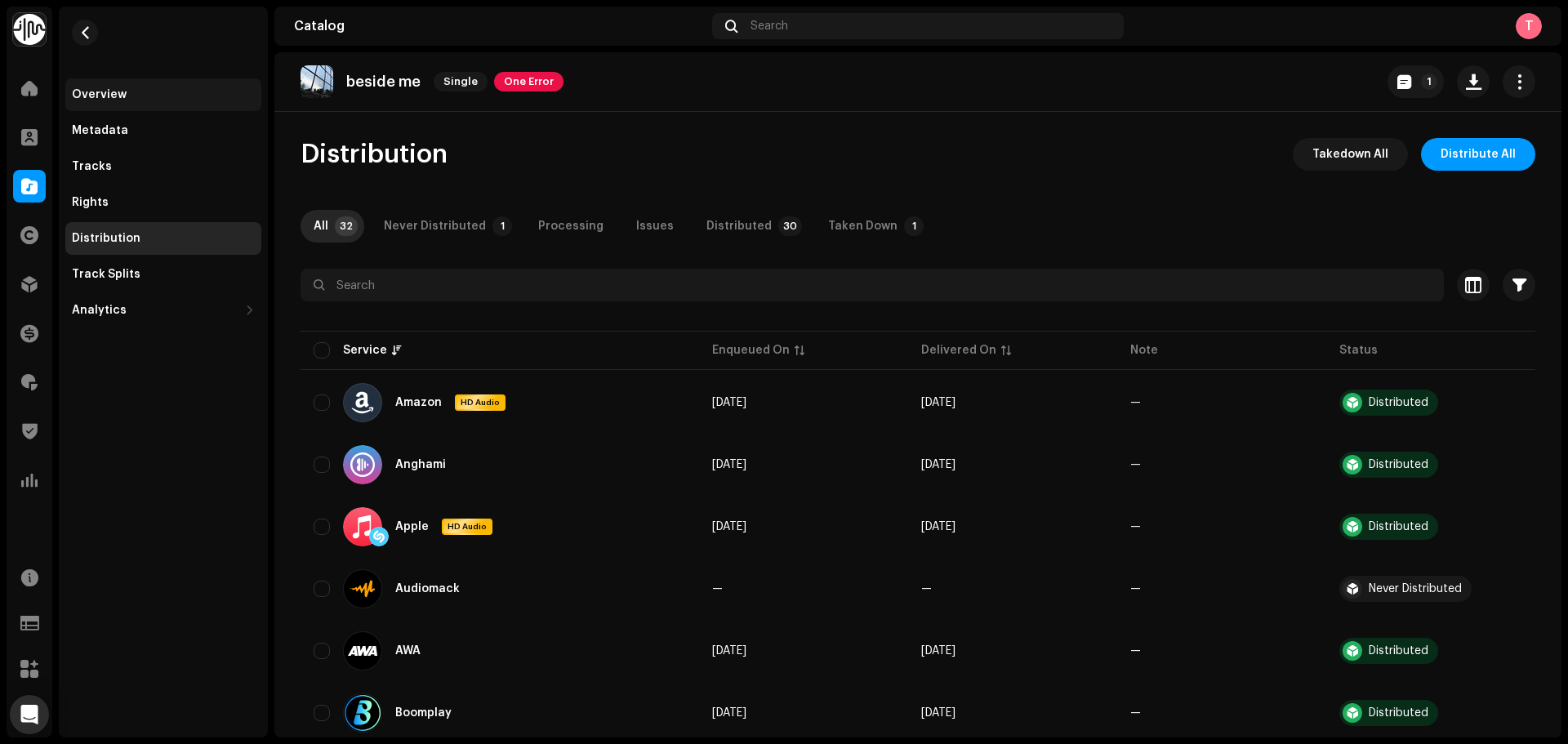
click at [133, 88] on div "Overview" at bounding box center [163, 94] width 183 height 13
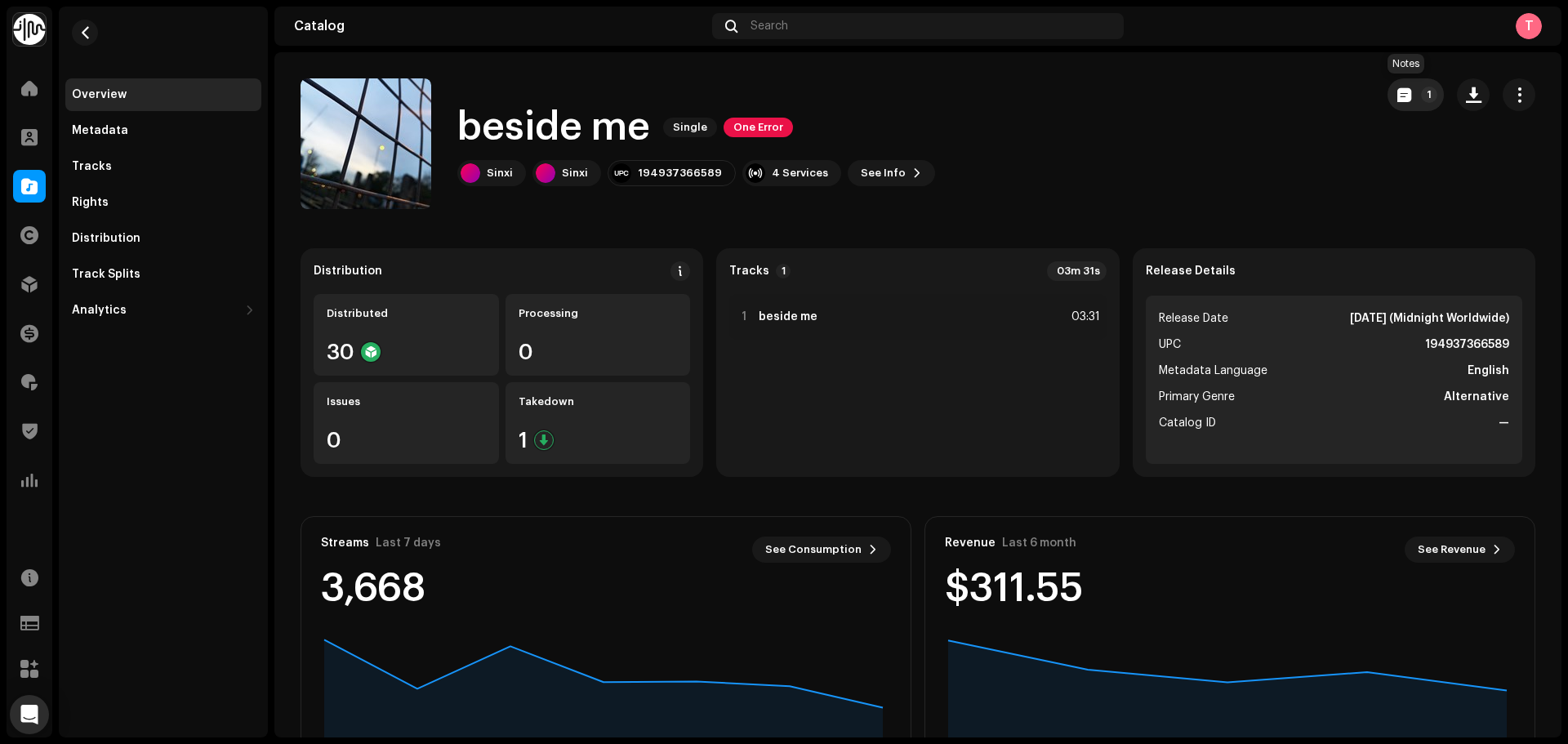
click at [1403, 83] on button "1" at bounding box center [1416, 95] width 56 height 33
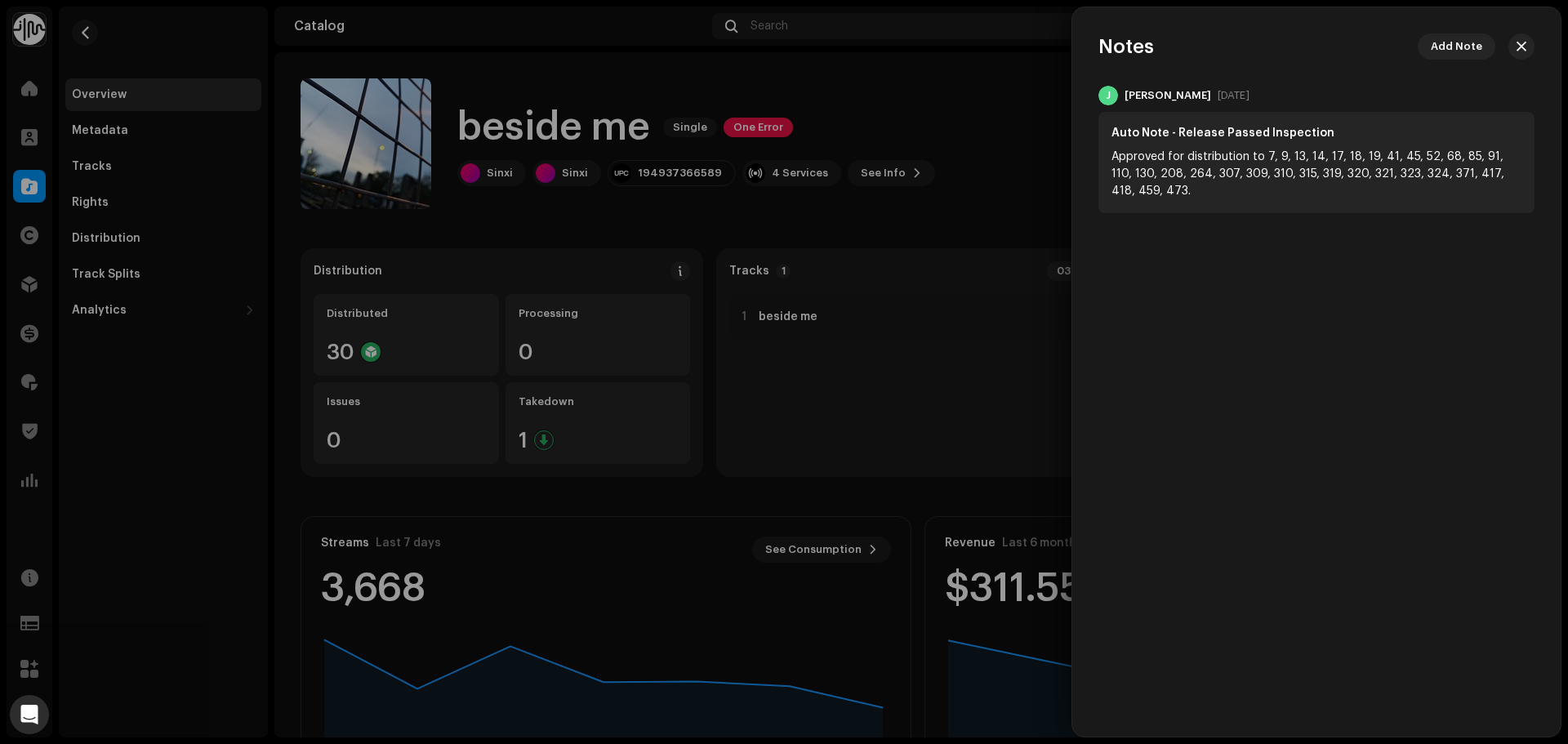
click at [1040, 159] on div at bounding box center [784, 372] width 1568 height 744
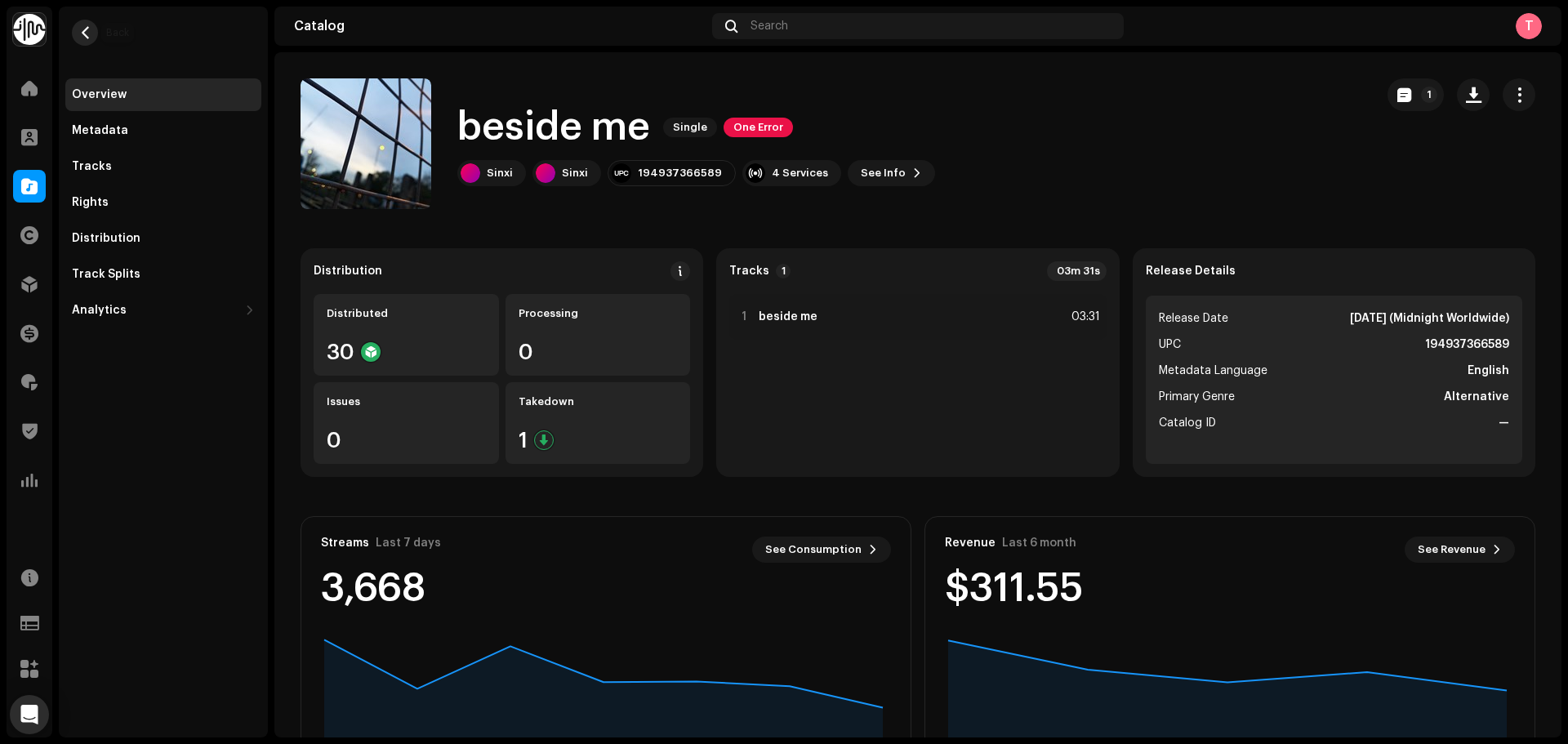
click at [80, 22] on button "button" at bounding box center [85, 33] width 26 height 26
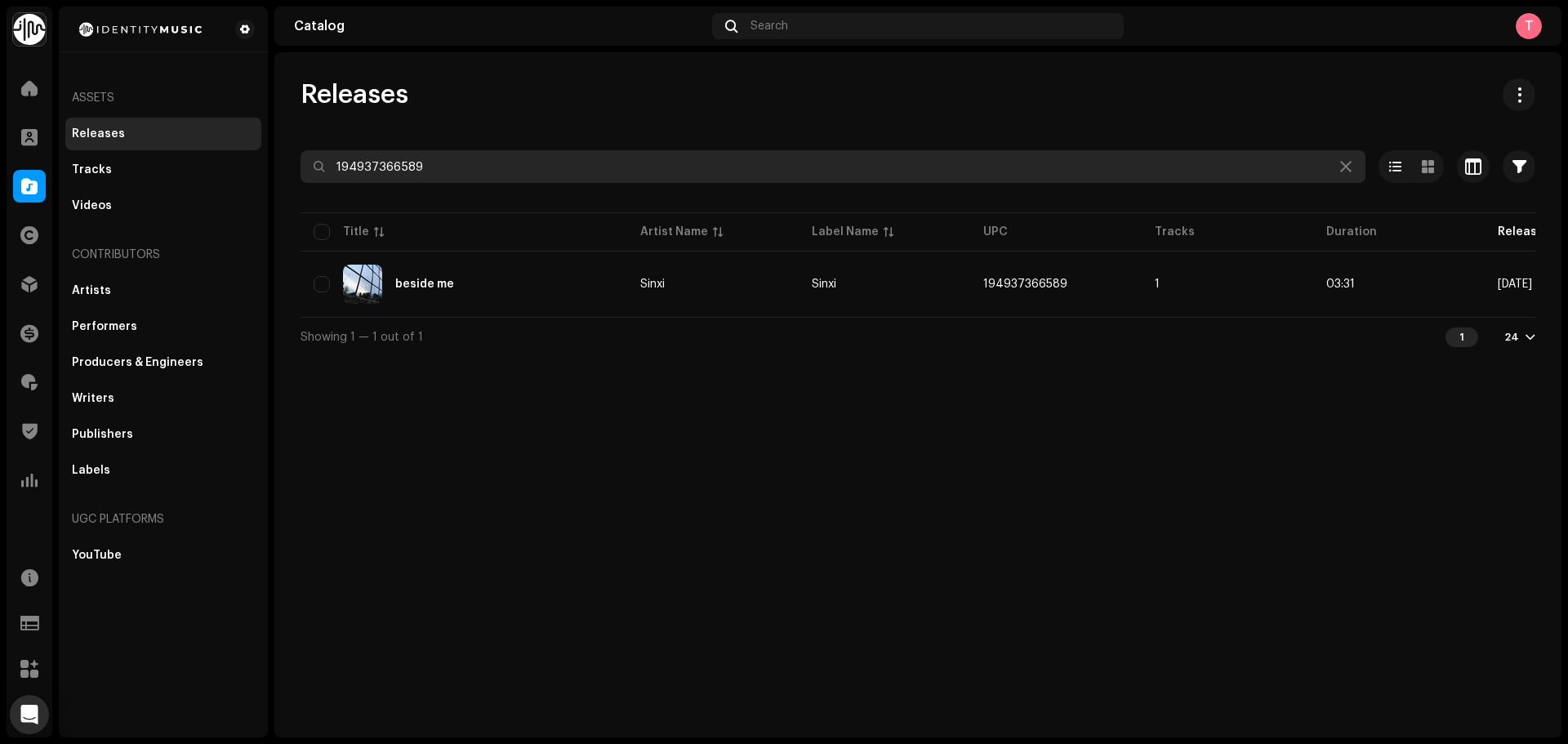
drag, startPoint x: 517, startPoint y: 160, endPoint x: 272, endPoint y: 166, distance: 245.1
click at [278, 166] on div "Releases 194937366589 Selected 0 Select all 1 Options Filters Distribution stat…" at bounding box center [918, 217] width 1287 height 278
paste input "8445490280723"
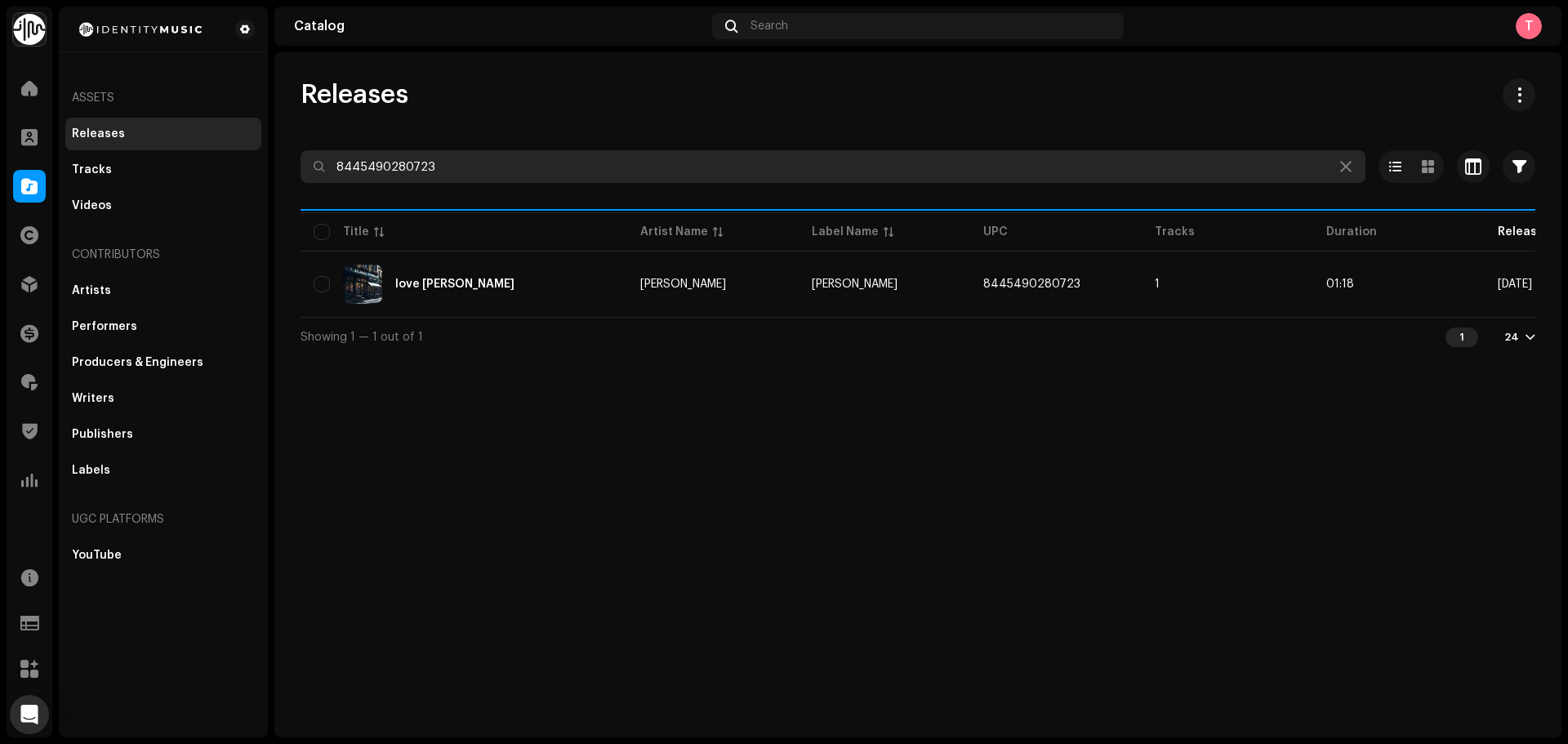
type input "8445490280723"
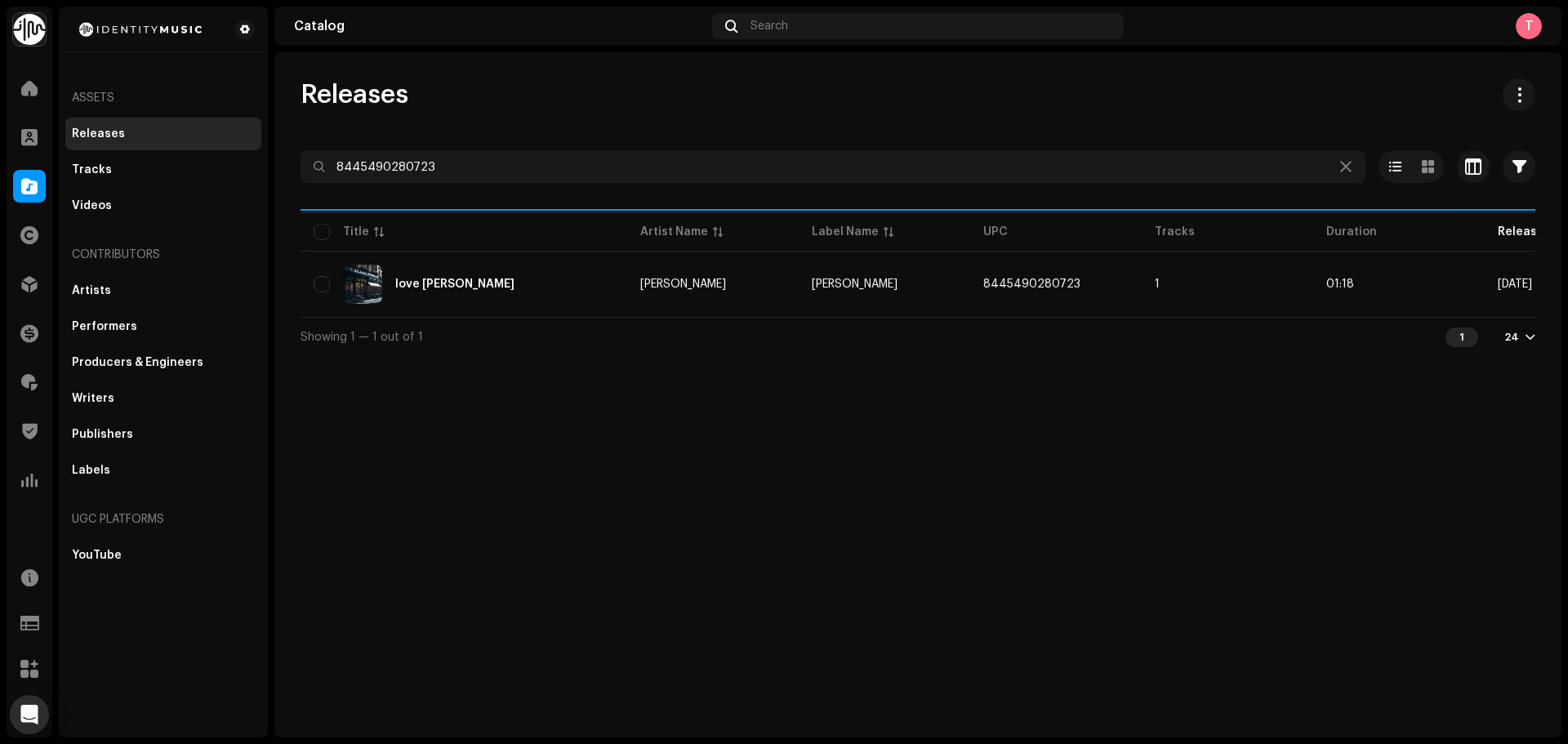
click at [513, 267] on div "love nwantiti - lofi" at bounding box center [464, 284] width 301 height 39
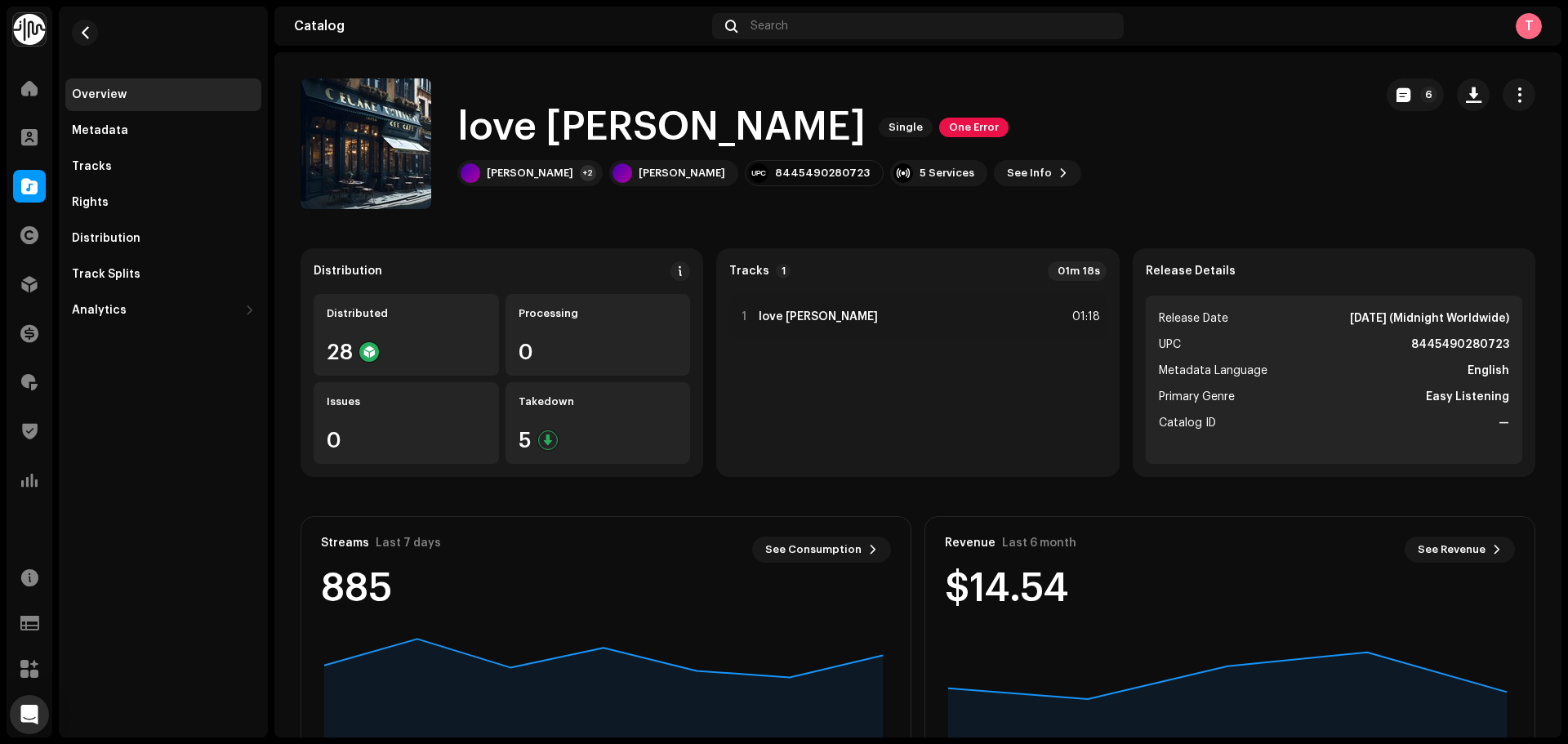
click at [1371, 80] on div "love nwantiti - lofi Single One Error Jaden Christy +2 Jaden Christy 8445490280…" at bounding box center [918, 144] width 1235 height 131
click at [1389, 84] on button "6" at bounding box center [1416, 95] width 57 height 33
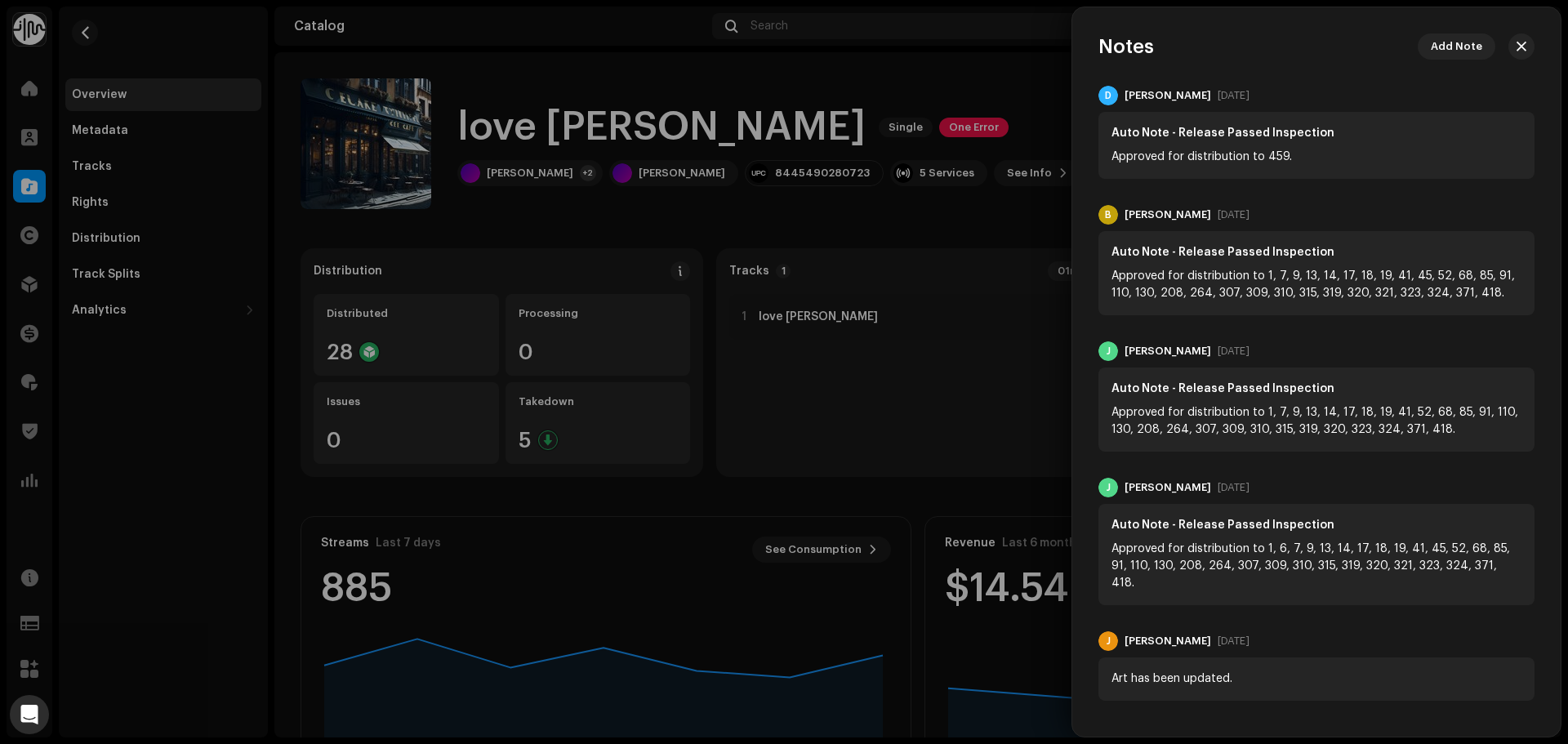
click at [1043, 124] on div at bounding box center [784, 372] width 1568 height 744
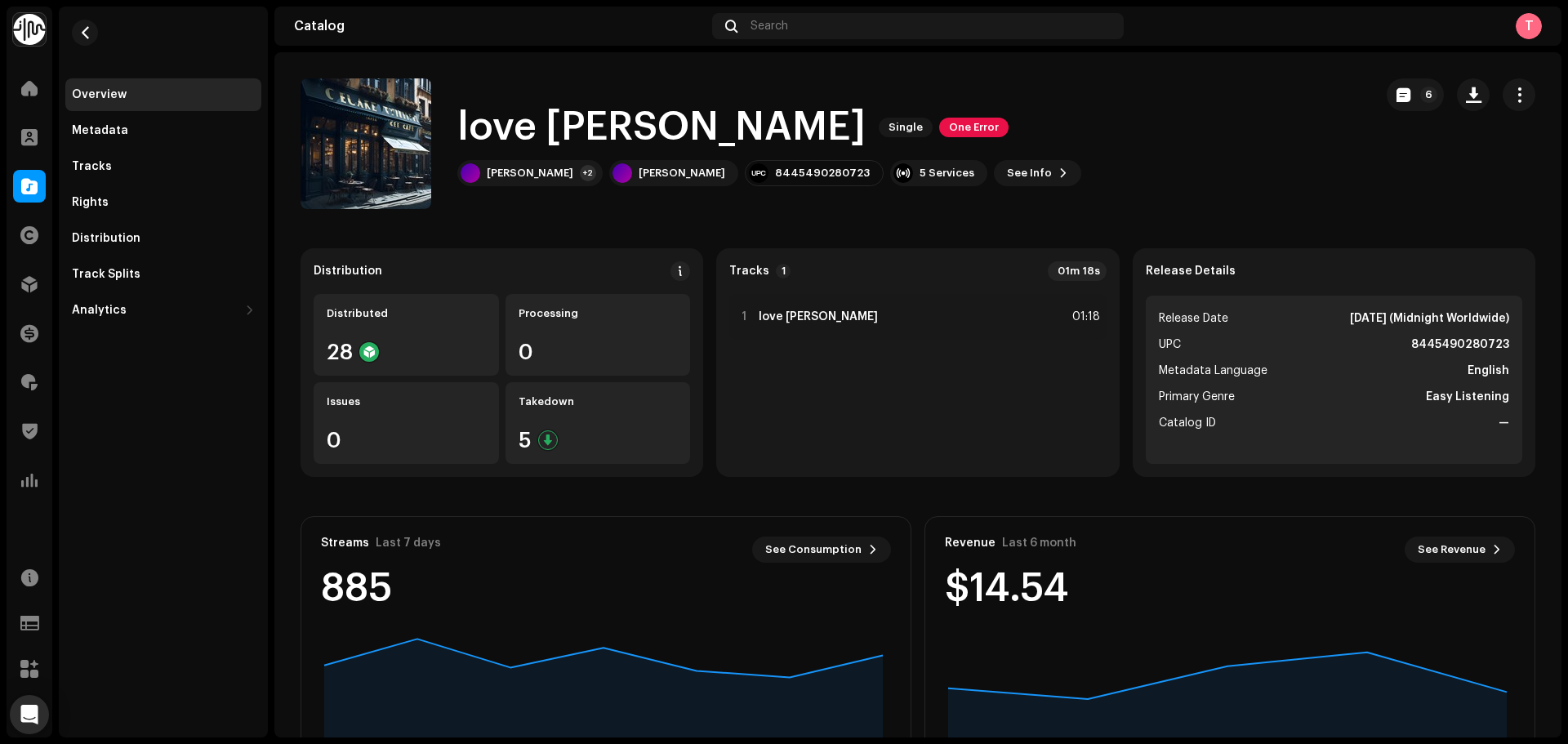
click at [97, 42] on re-m-nav-back at bounding box center [85, 42] width 39 height 72
click at [89, 36] on span "button" at bounding box center [86, 32] width 12 height 13
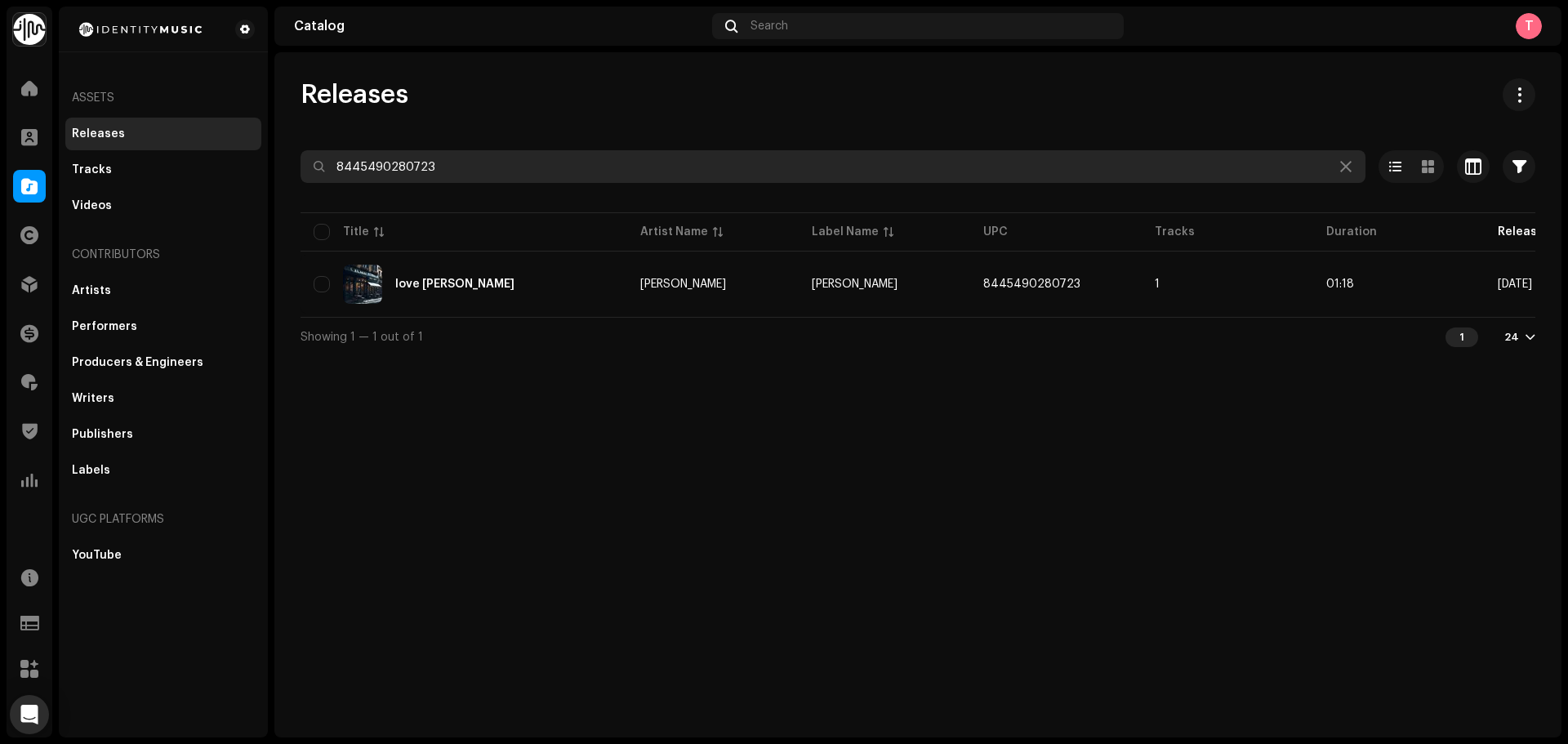
drag, startPoint x: 464, startPoint y: 163, endPoint x: 267, endPoint y: 165, distance: 197.0
click at [272, 165] on div "Identity Music Home Clients Catalog Rights Distribution Finance Royalties Trust…" at bounding box center [784, 372] width 1568 height 744
paste input "7316478026491"
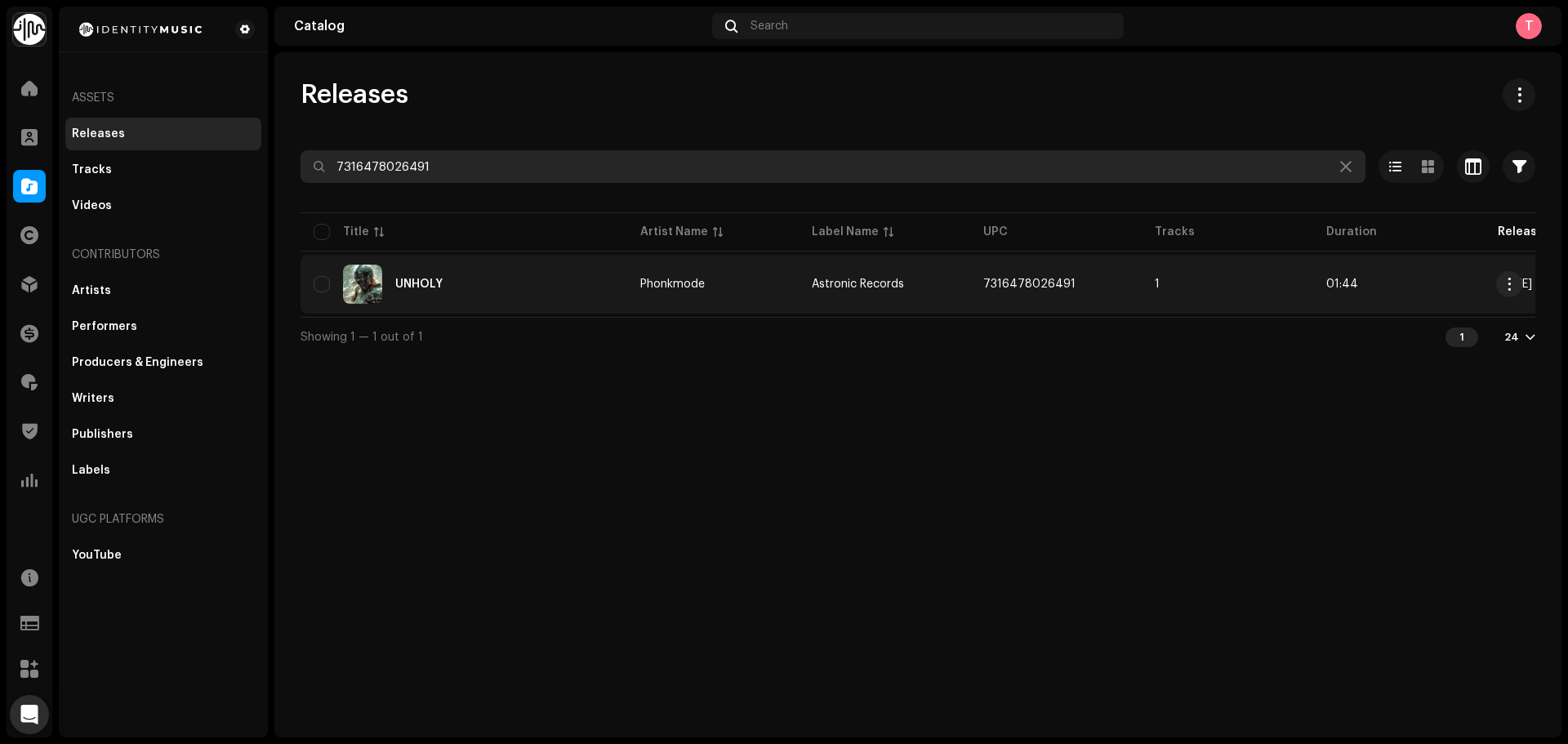
type input "7316478026491"
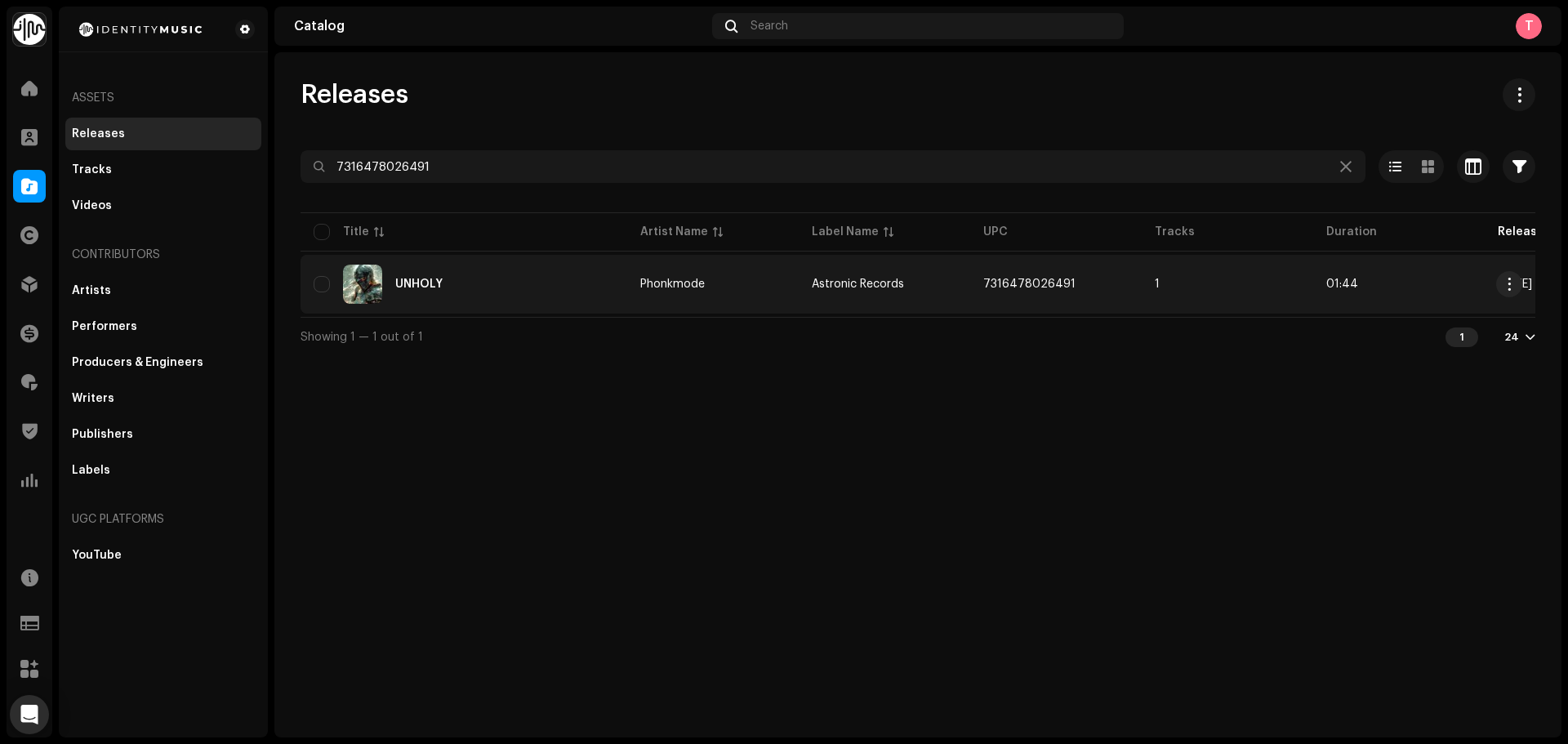
click at [519, 288] on div "UNHOLY" at bounding box center [464, 284] width 301 height 39
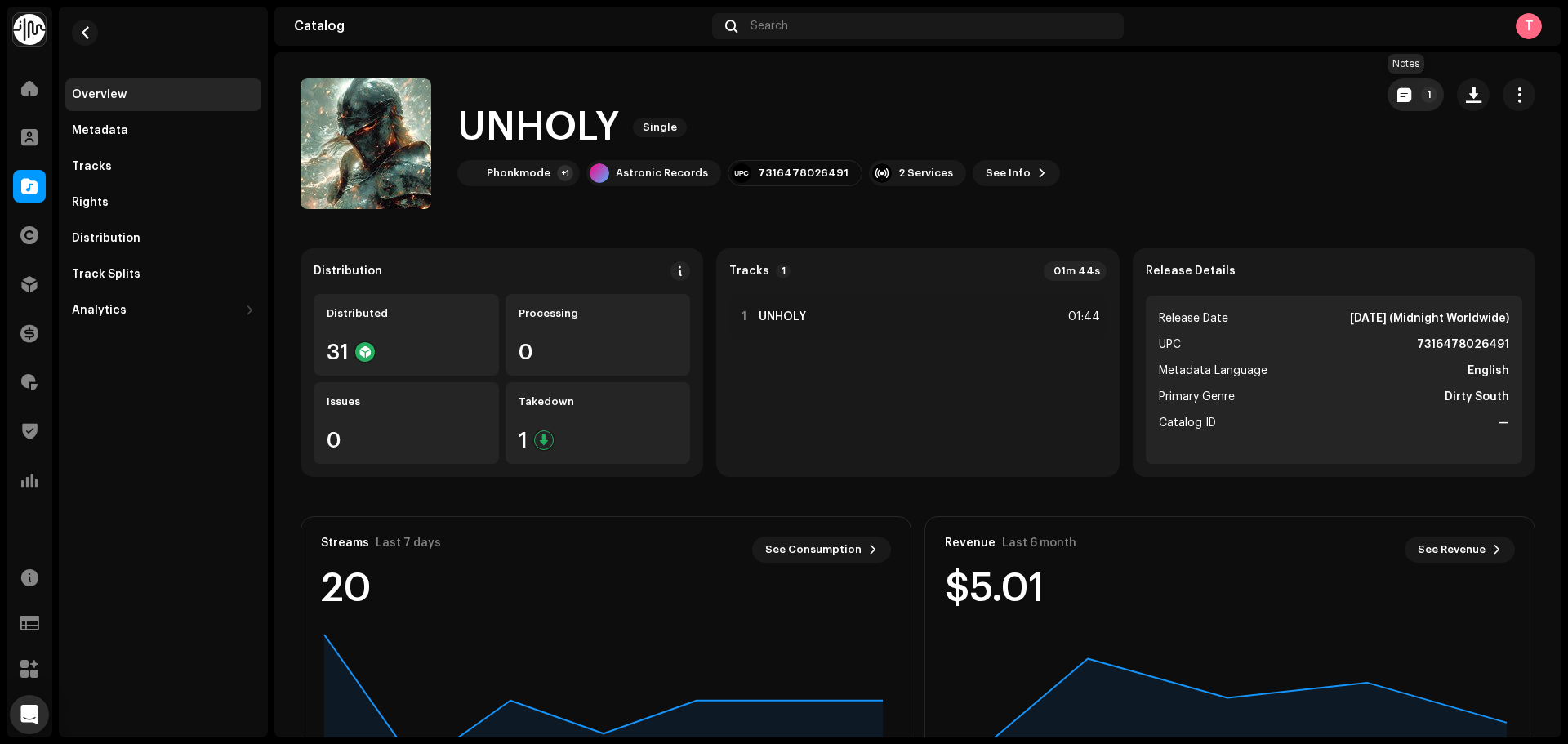
click at [1398, 99] on span "button" at bounding box center [1405, 94] width 14 height 13
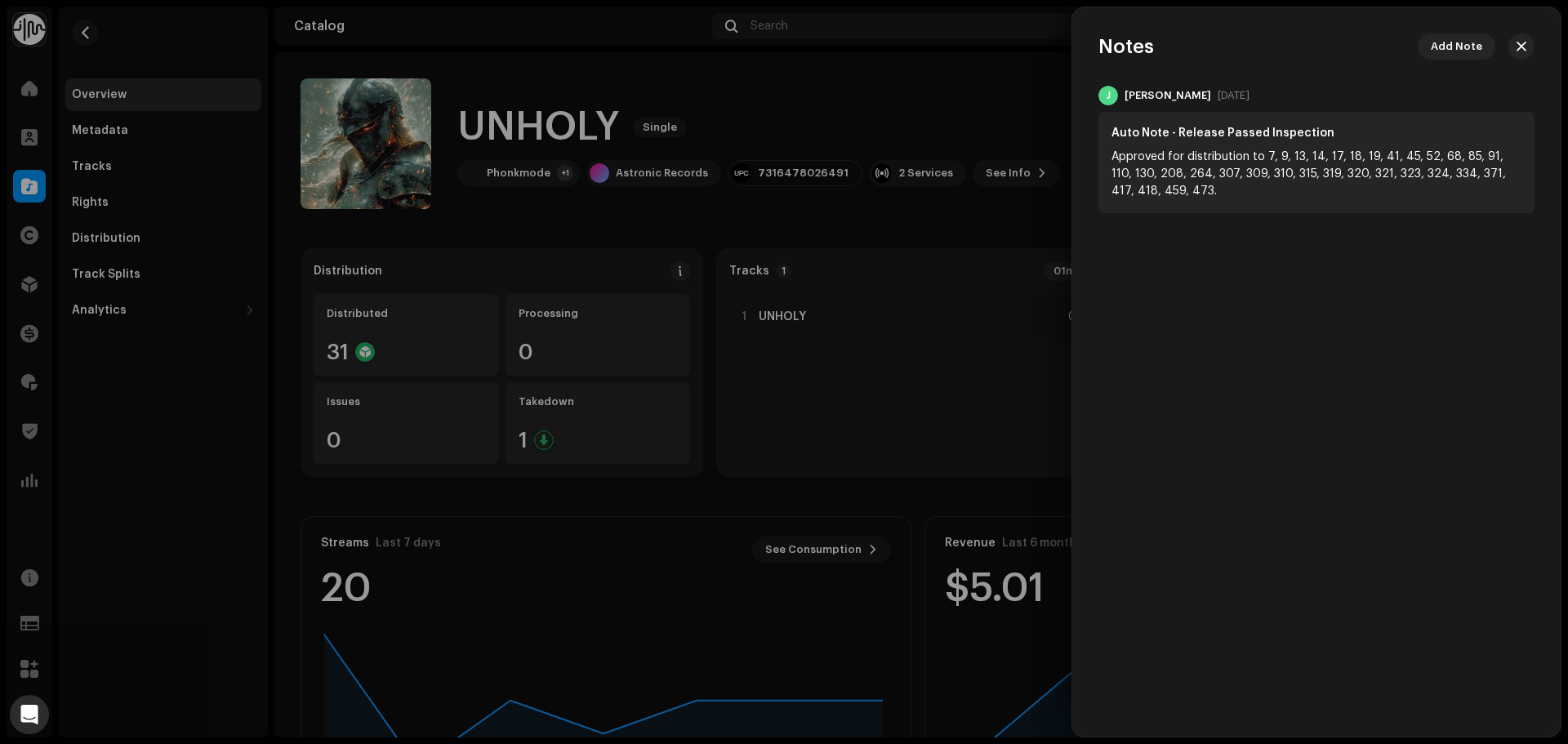
click at [983, 138] on div at bounding box center [784, 372] width 1568 height 744
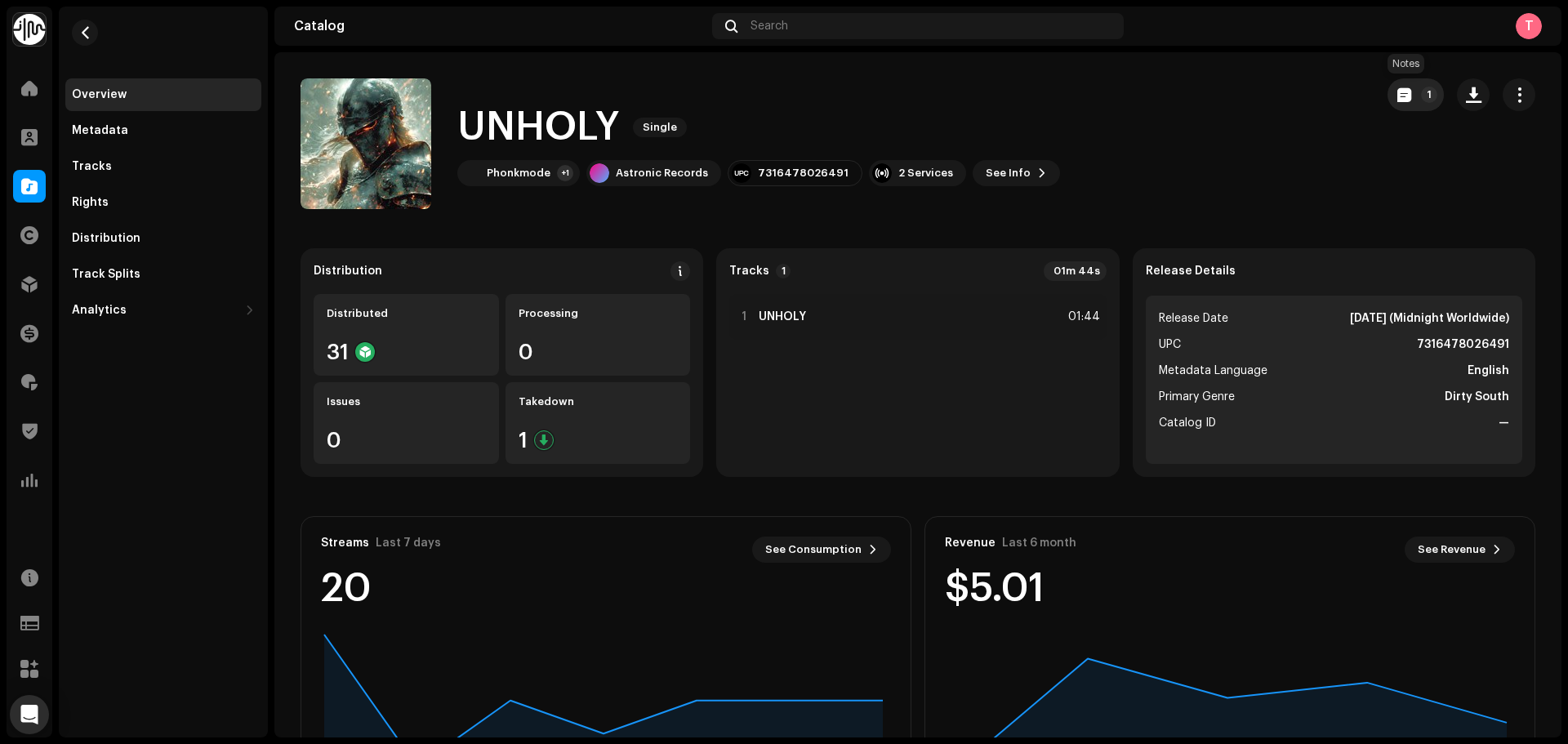
click at [1399, 101] on span "button" at bounding box center [1405, 94] width 14 height 13
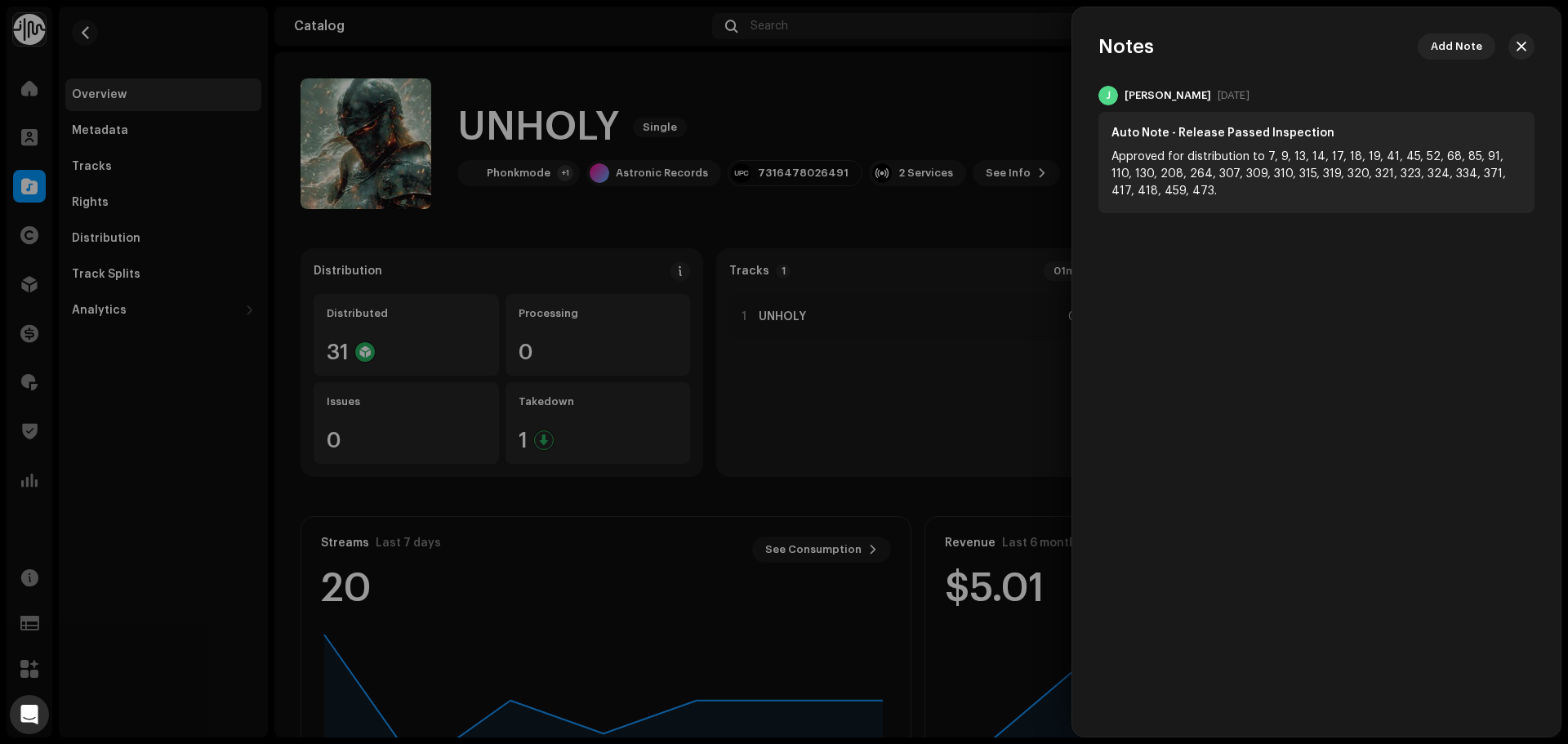
click at [994, 91] on div at bounding box center [784, 372] width 1568 height 744
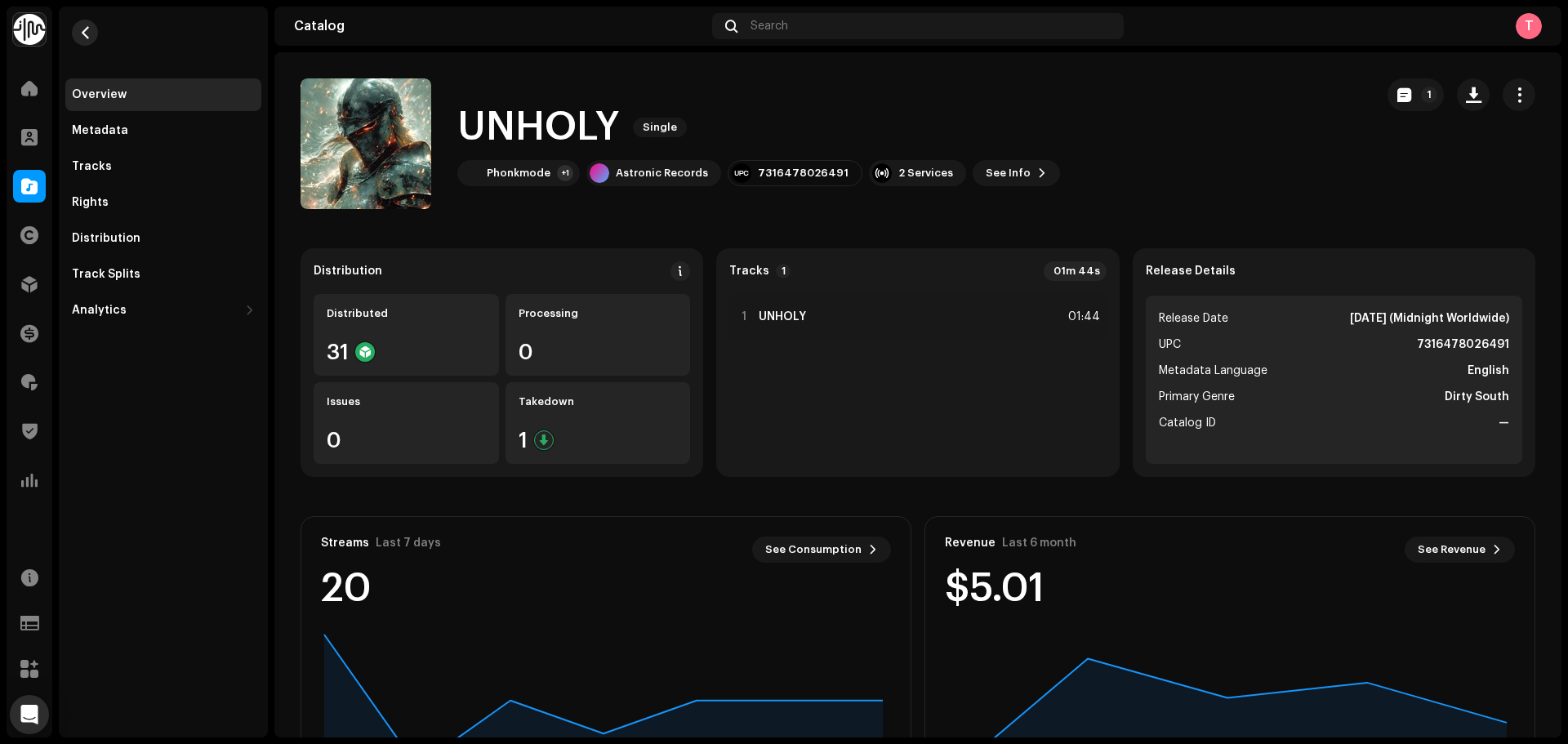
click at [86, 42] on button "button" at bounding box center [85, 33] width 26 height 26
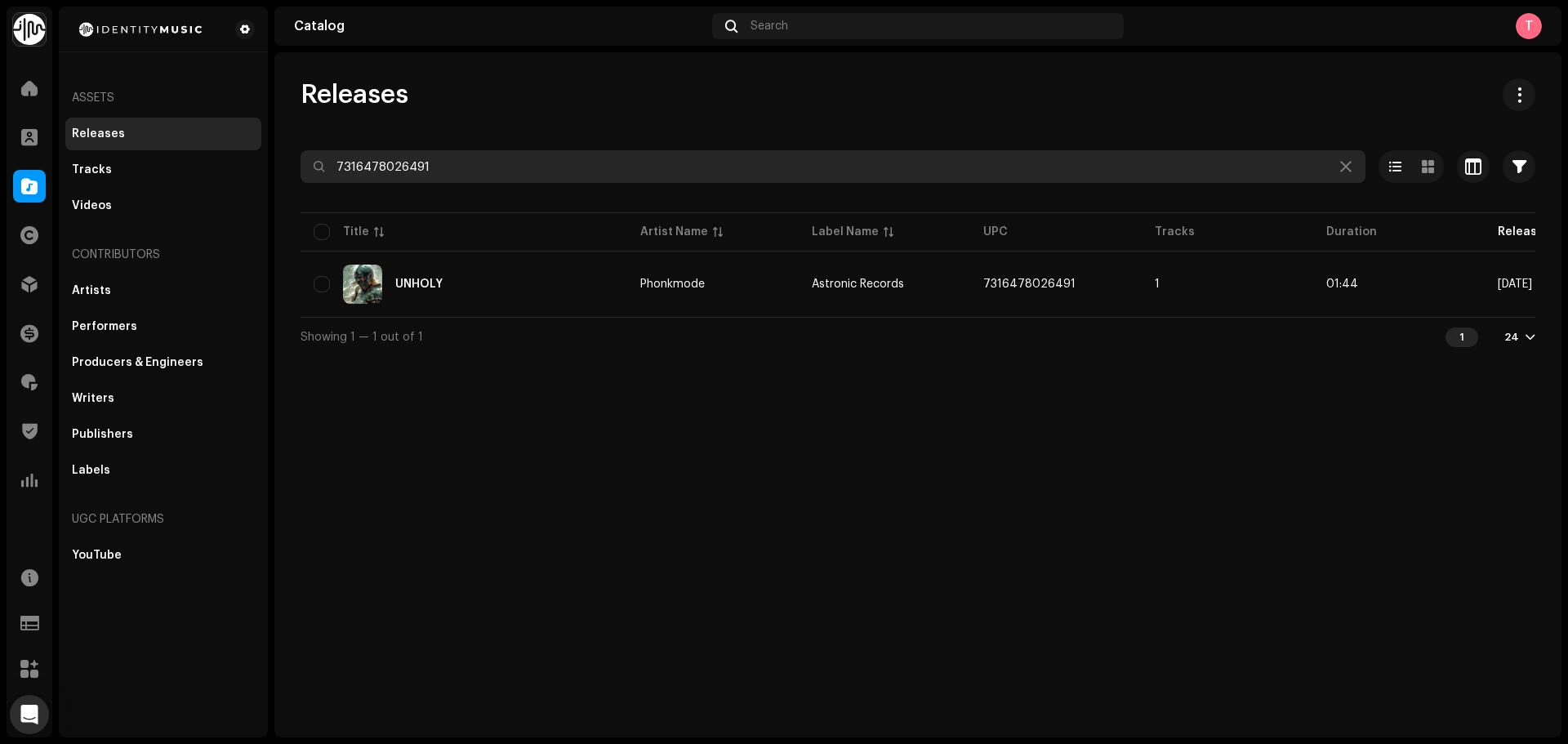
drag, startPoint x: 455, startPoint y: 164, endPoint x: 187, endPoint y: 141, distance: 269.0
click at [195, 141] on div "Identity Music Home Clients Catalog Rights Distribution Finance Royalties Trust…" at bounding box center [784, 372] width 1568 height 744
paste input "195068609286"
type input "195068609286"
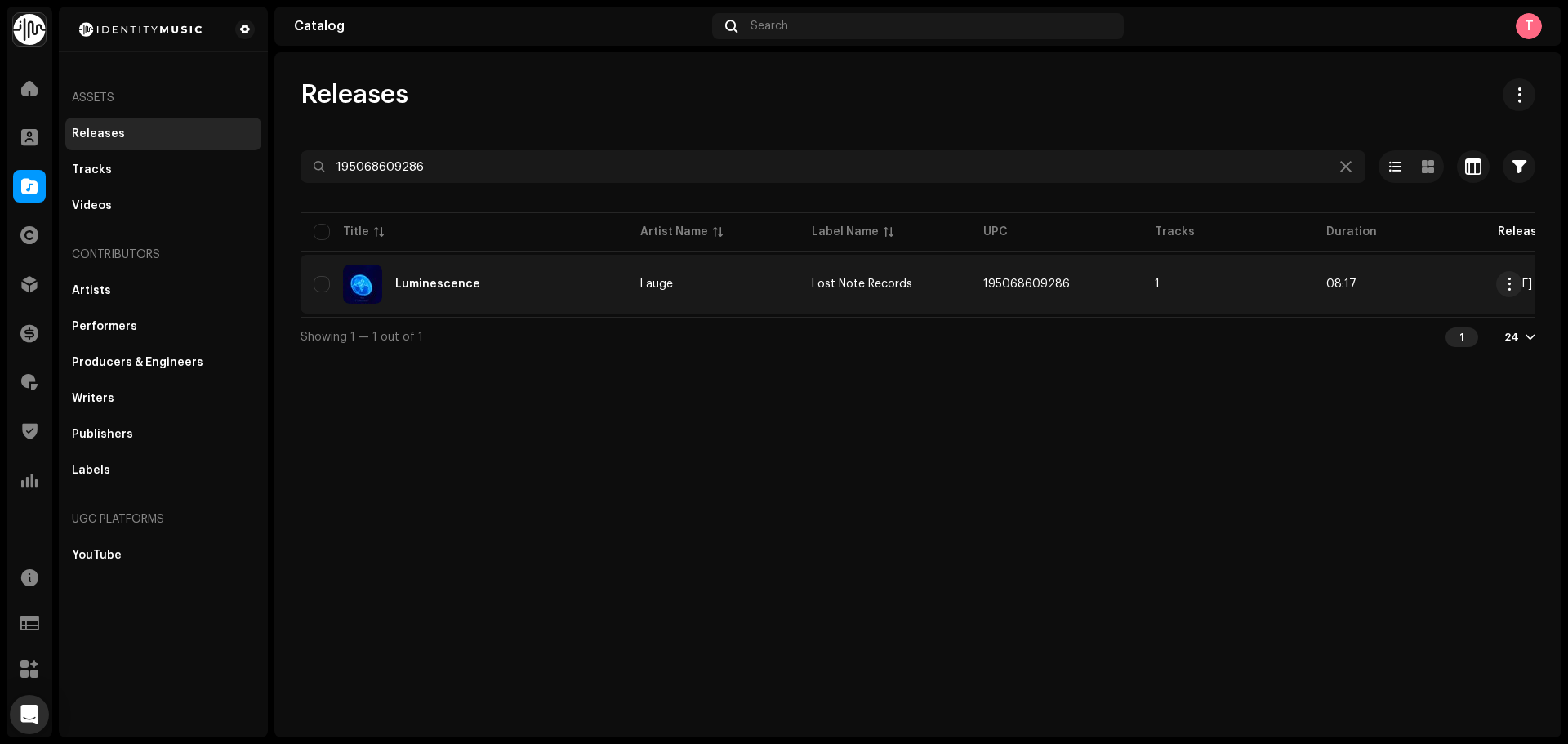
click at [480, 292] on div "Luminescence" at bounding box center [464, 284] width 301 height 39
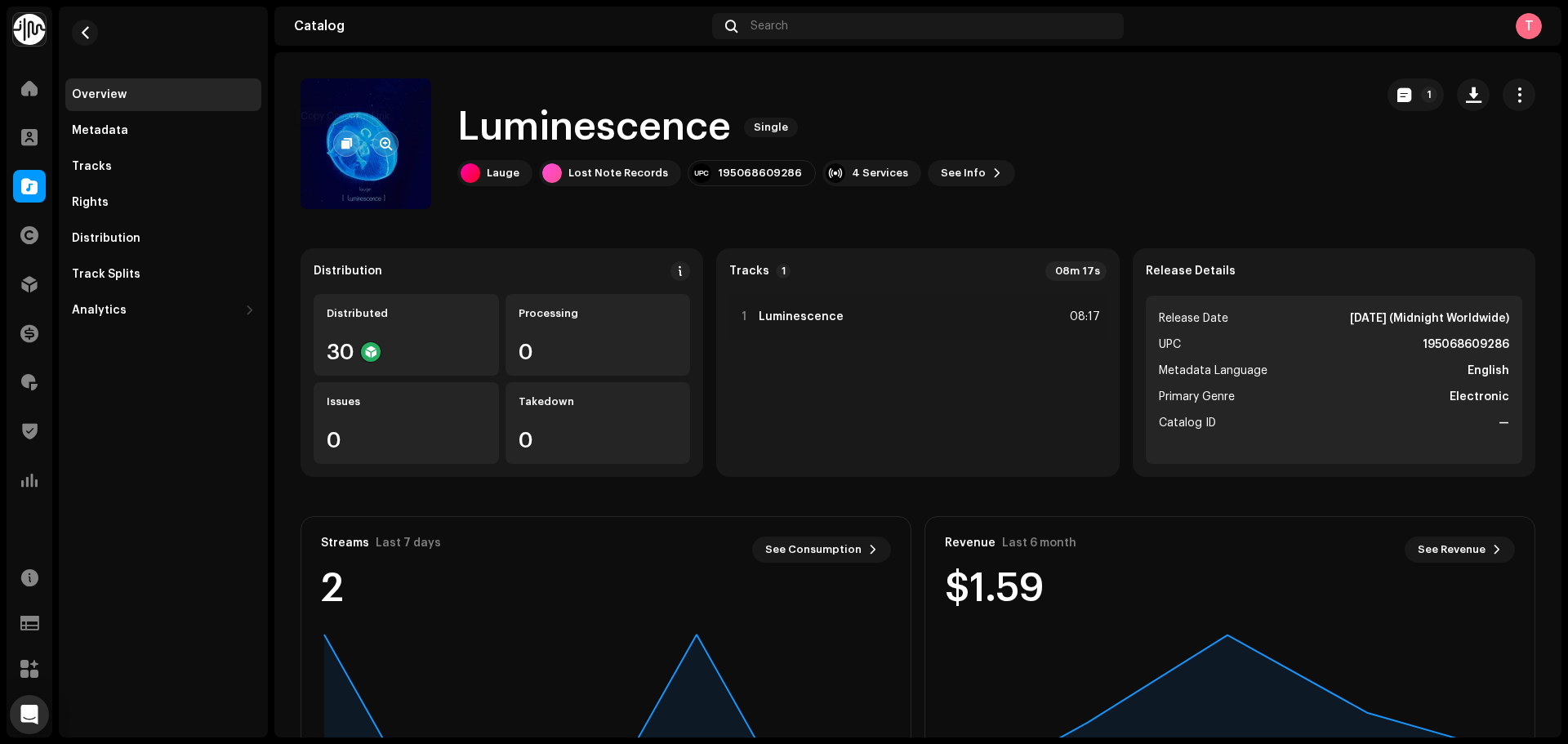
click at [355, 142] on button "button" at bounding box center [346, 144] width 26 height 26
click at [387, 147] on span "button" at bounding box center [386, 144] width 12 height 13
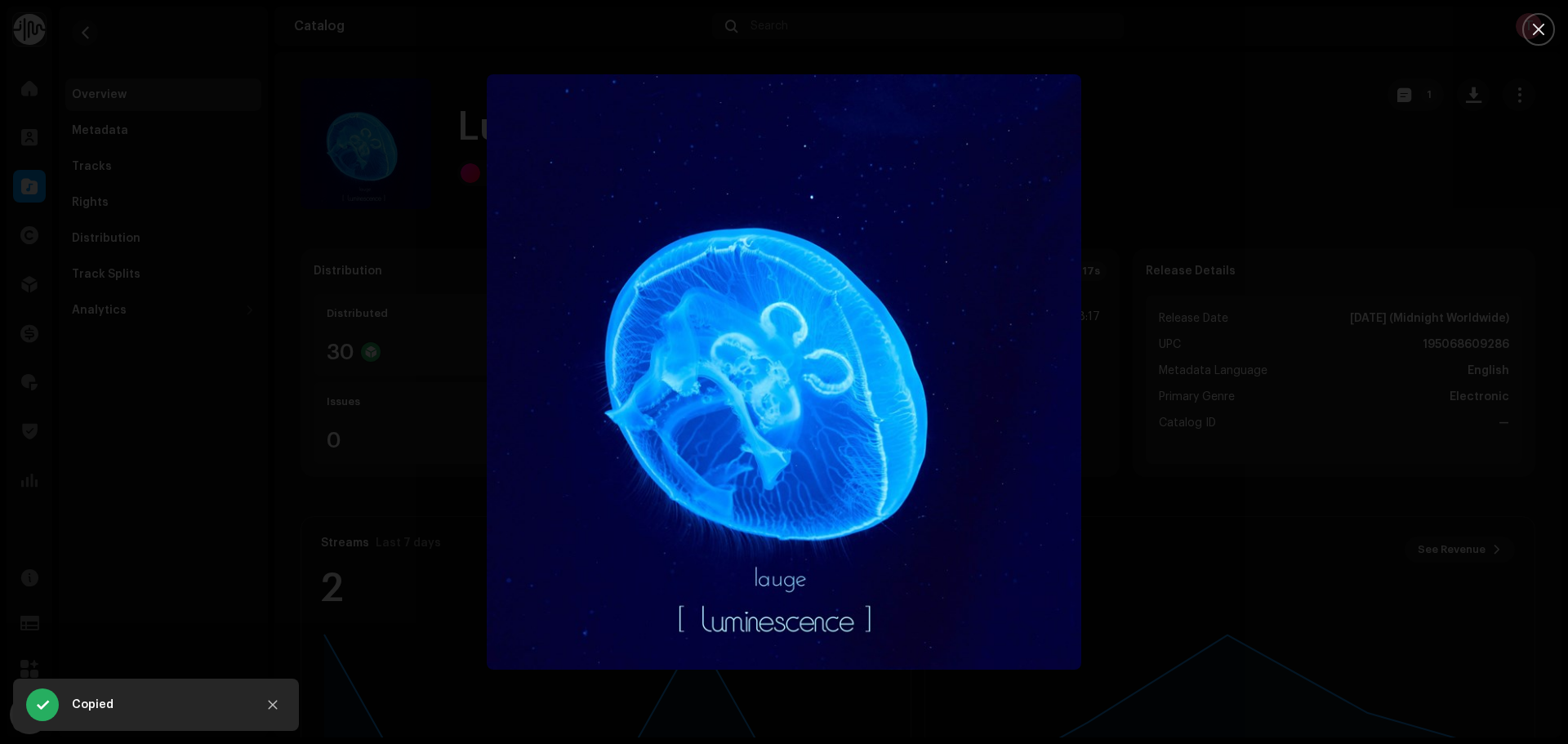
click at [1268, 221] on div at bounding box center [784, 372] width 1568 height 744
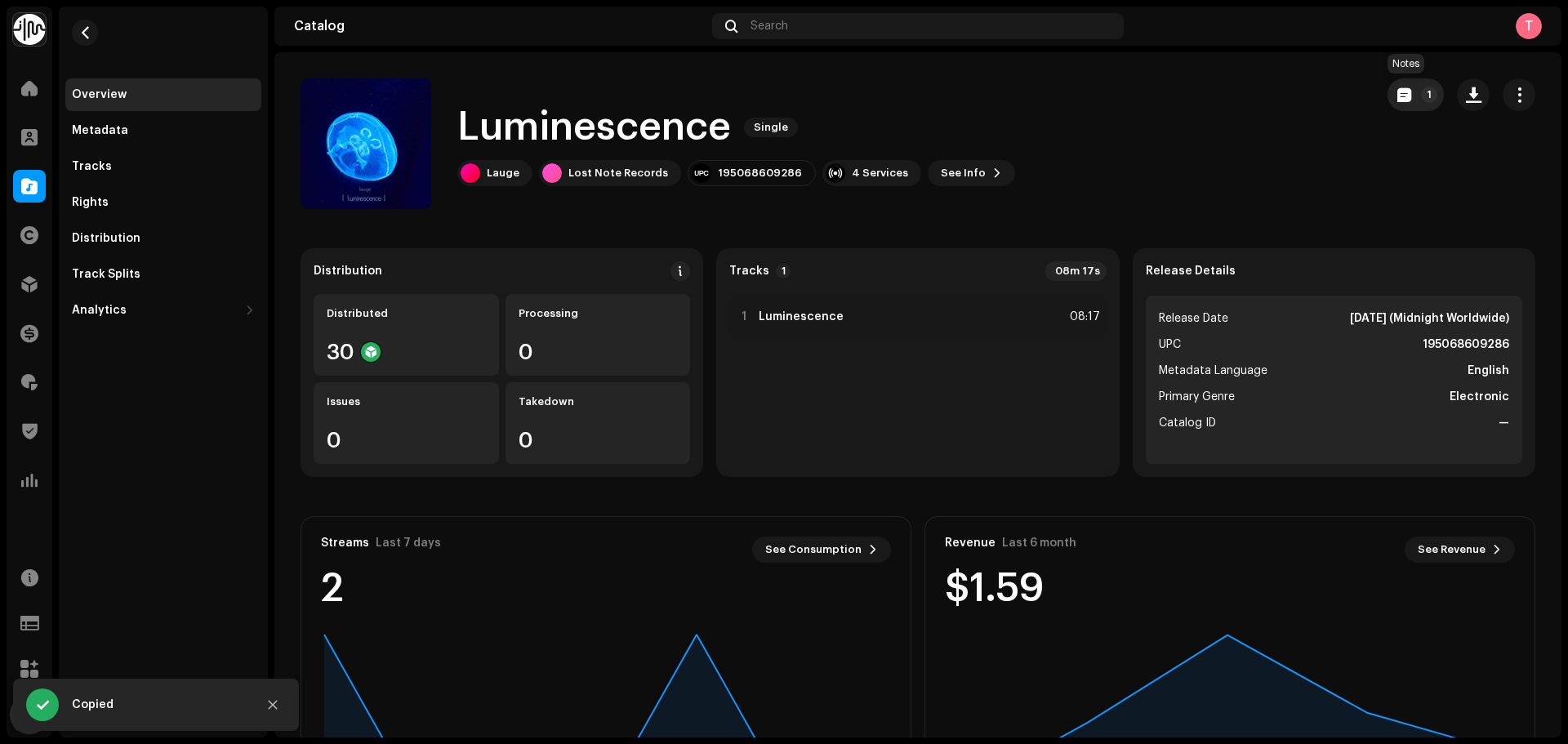
click at [1421, 93] on p-badge "1" at bounding box center [1429, 94] width 16 height 16
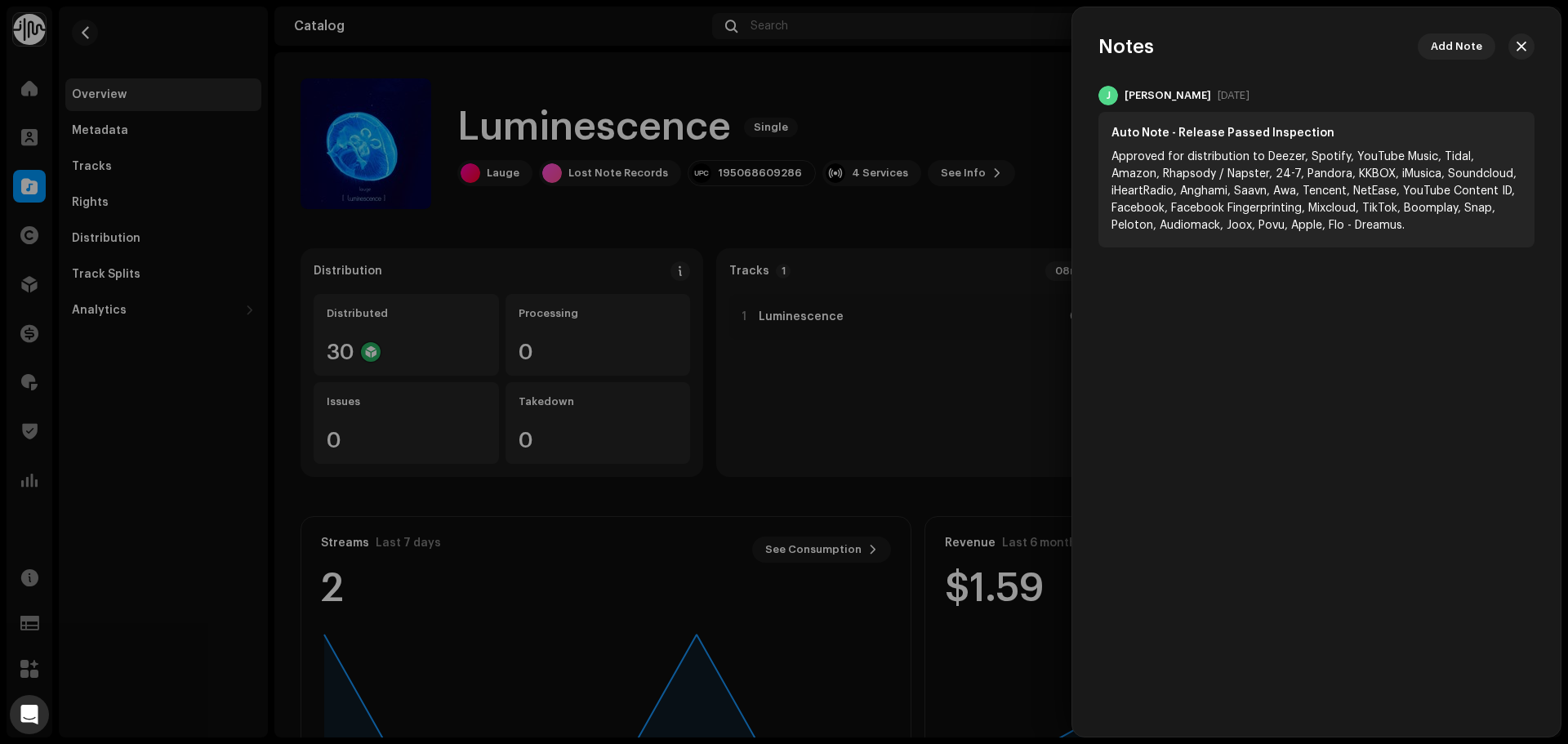
click at [86, 29] on div at bounding box center [784, 372] width 1568 height 744
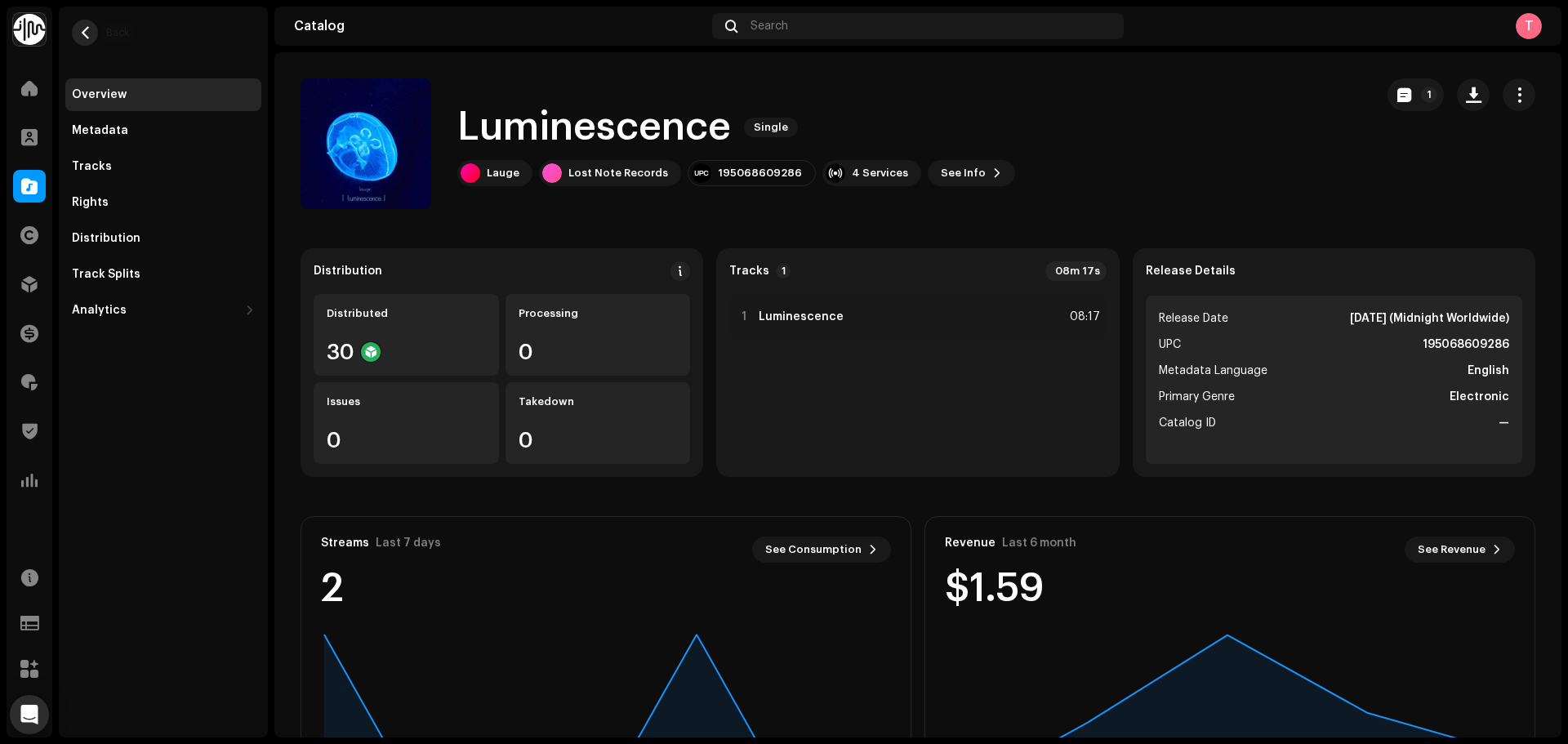
click at [86, 33] on span "button" at bounding box center [86, 32] width 12 height 13
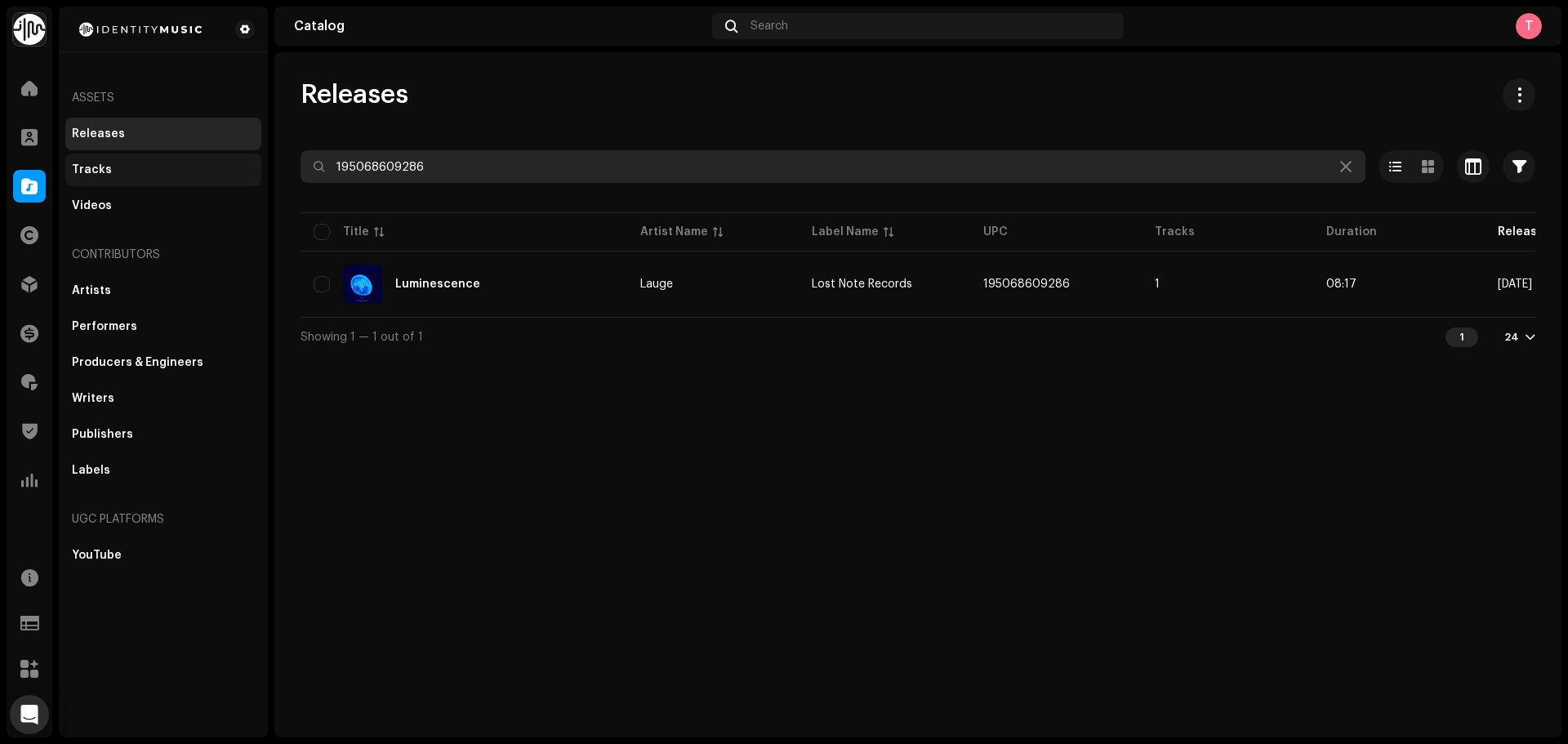
drag, startPoint x: 478, startPoint y: 169, endPoint x: 182, endPoint y: 168, distance: 296.0
click at [182, 168] on div "Identity Music Home Clients Catalog Rights Distribution Finance Royalties Trust…" at bounding box center [784, 372] width 1568 height 744
paste input "3617054768908"
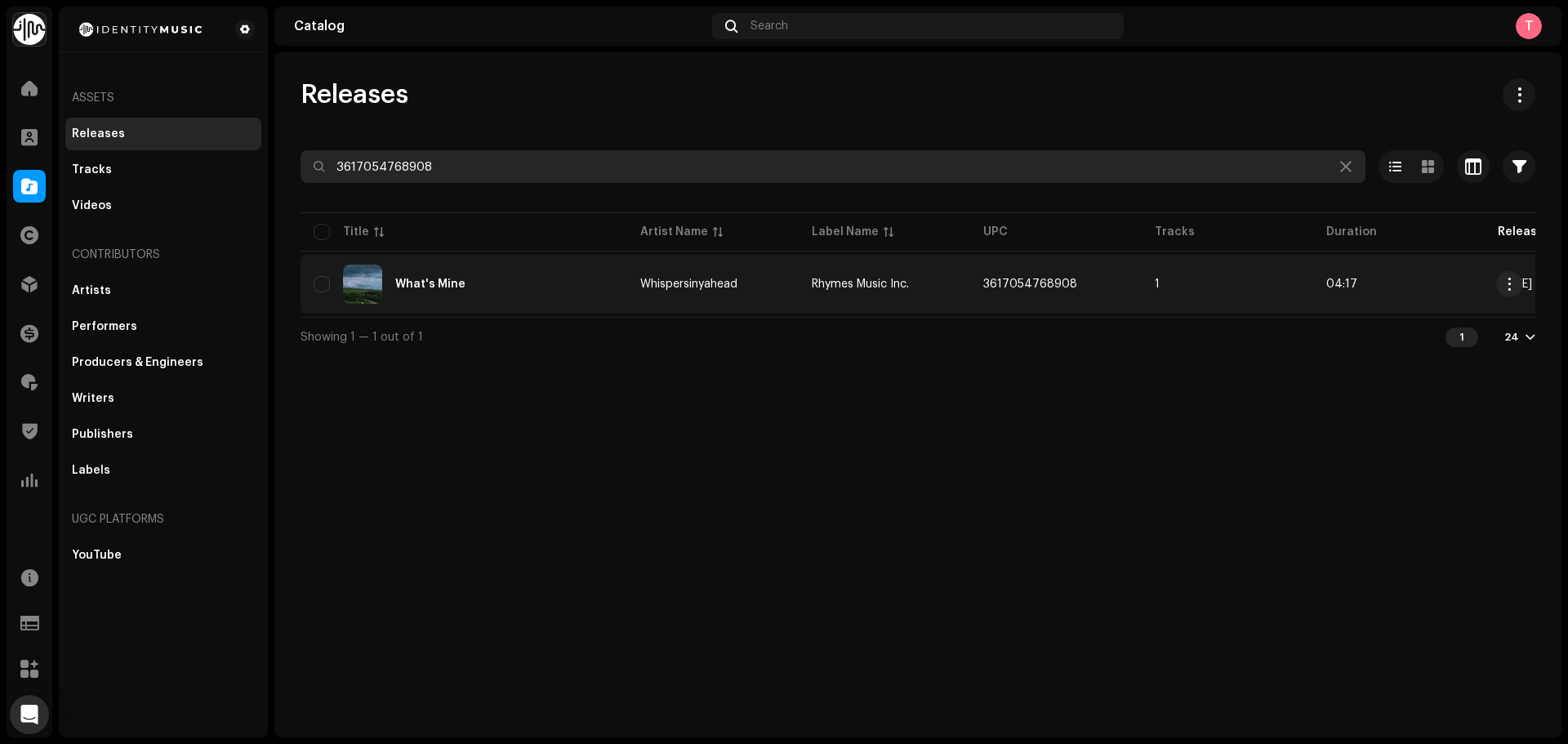
type input "3617054768908"
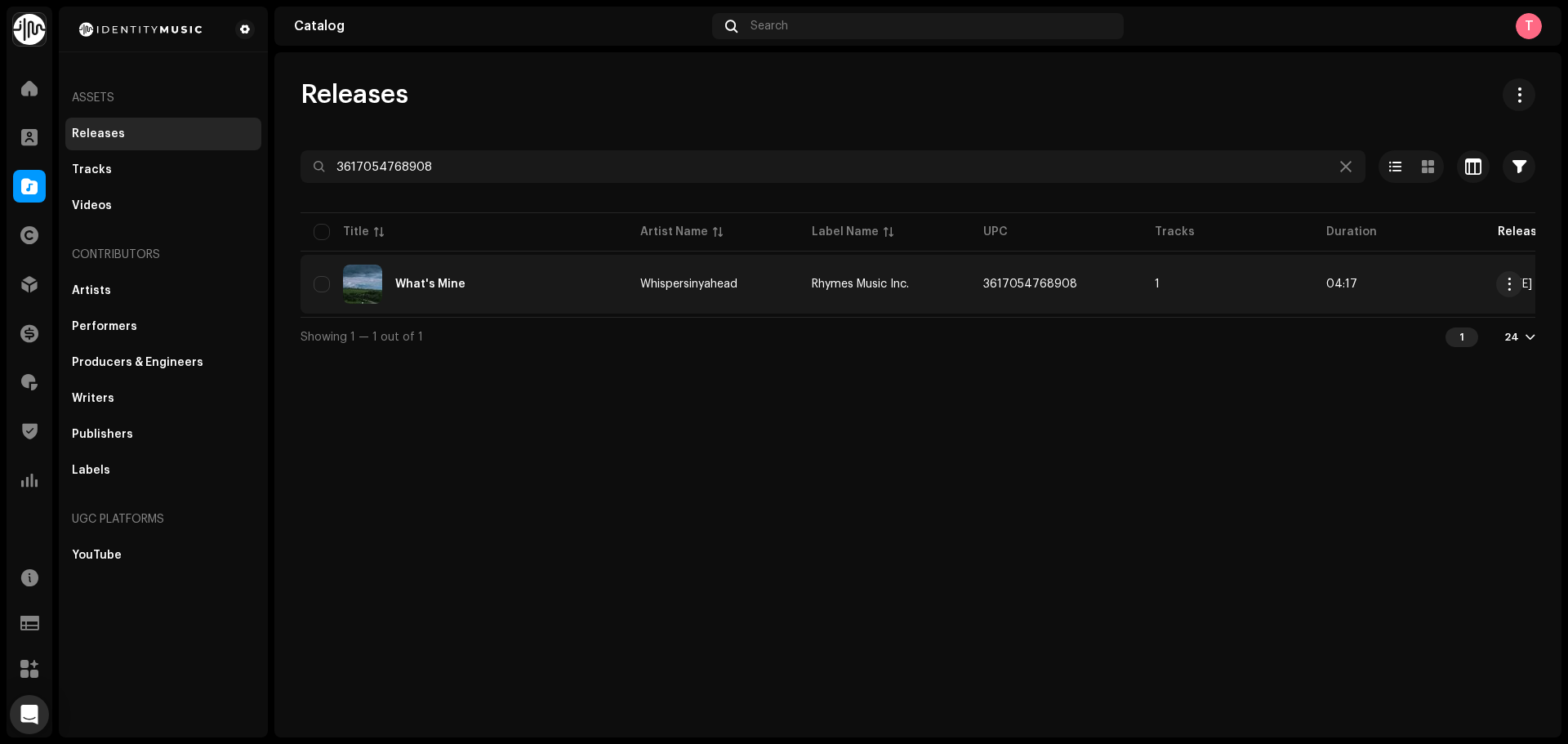
click at [490, 292] on div "What's Mine" at bounding box center [464, 284] width 301 height 39
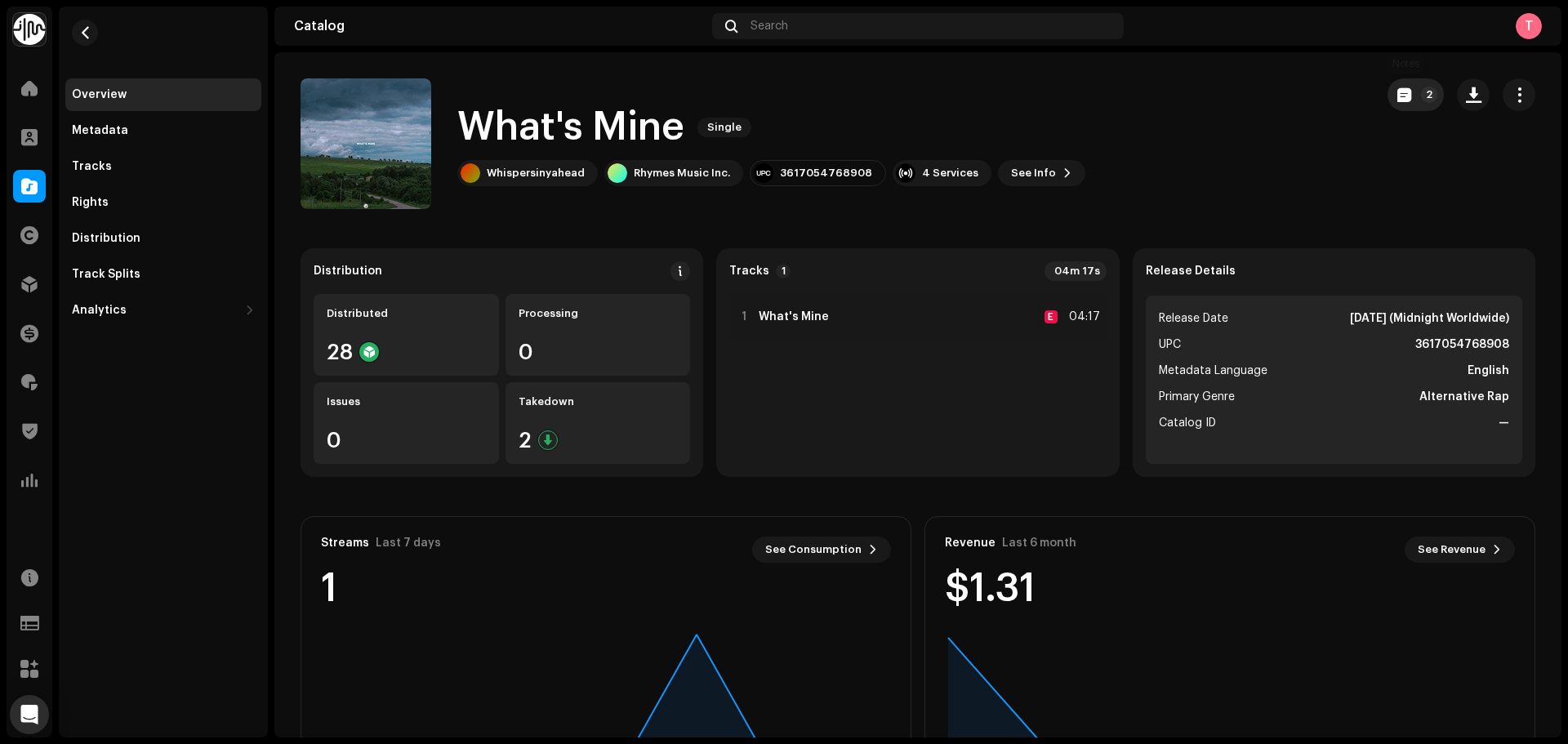
click at [1398, 94] on span "button" at bounding box center [1405, 94] width 14 height 13
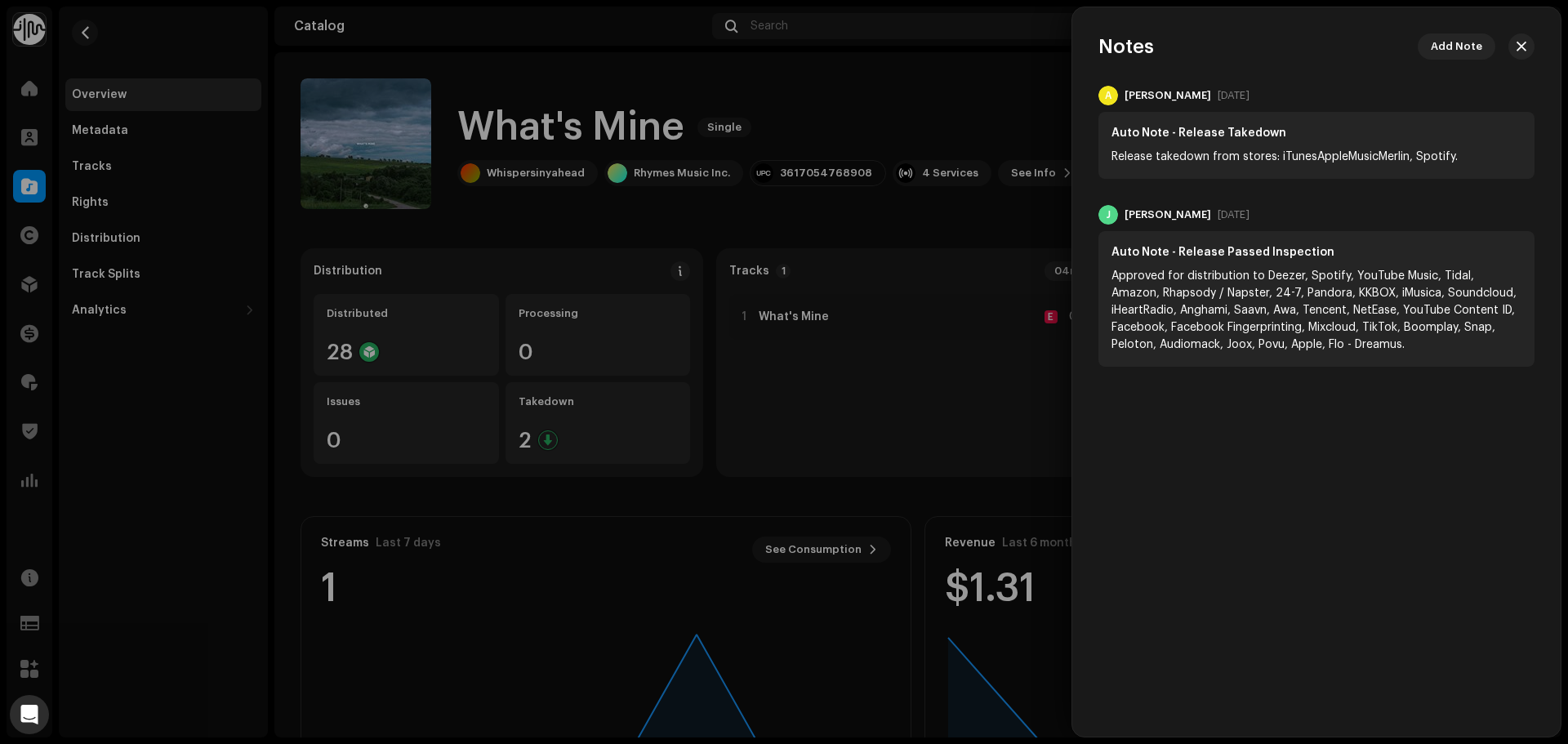
click at [995, 119] on div at bounding box center [784, 372] width 1568 height 744
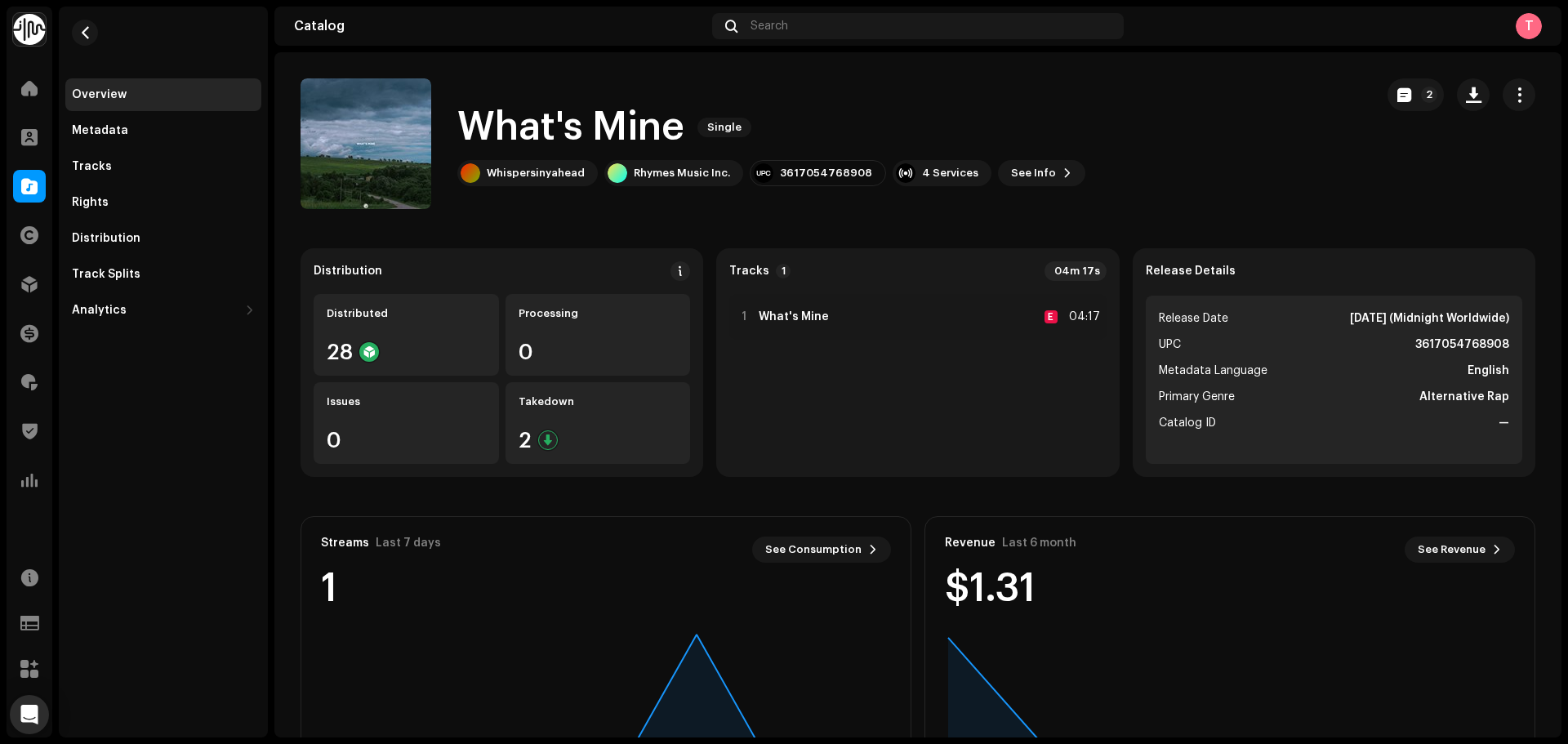
click at [1369, 89] on div "What's Mine Single Whispersinyahead Rhymes Music Inc. 3617054768908 4 Services …" at bounding box center [918, 144] width 1235 height 131
click at [1398, 97] on span "button" at bounding box center [1405, 94] width 14 height 13
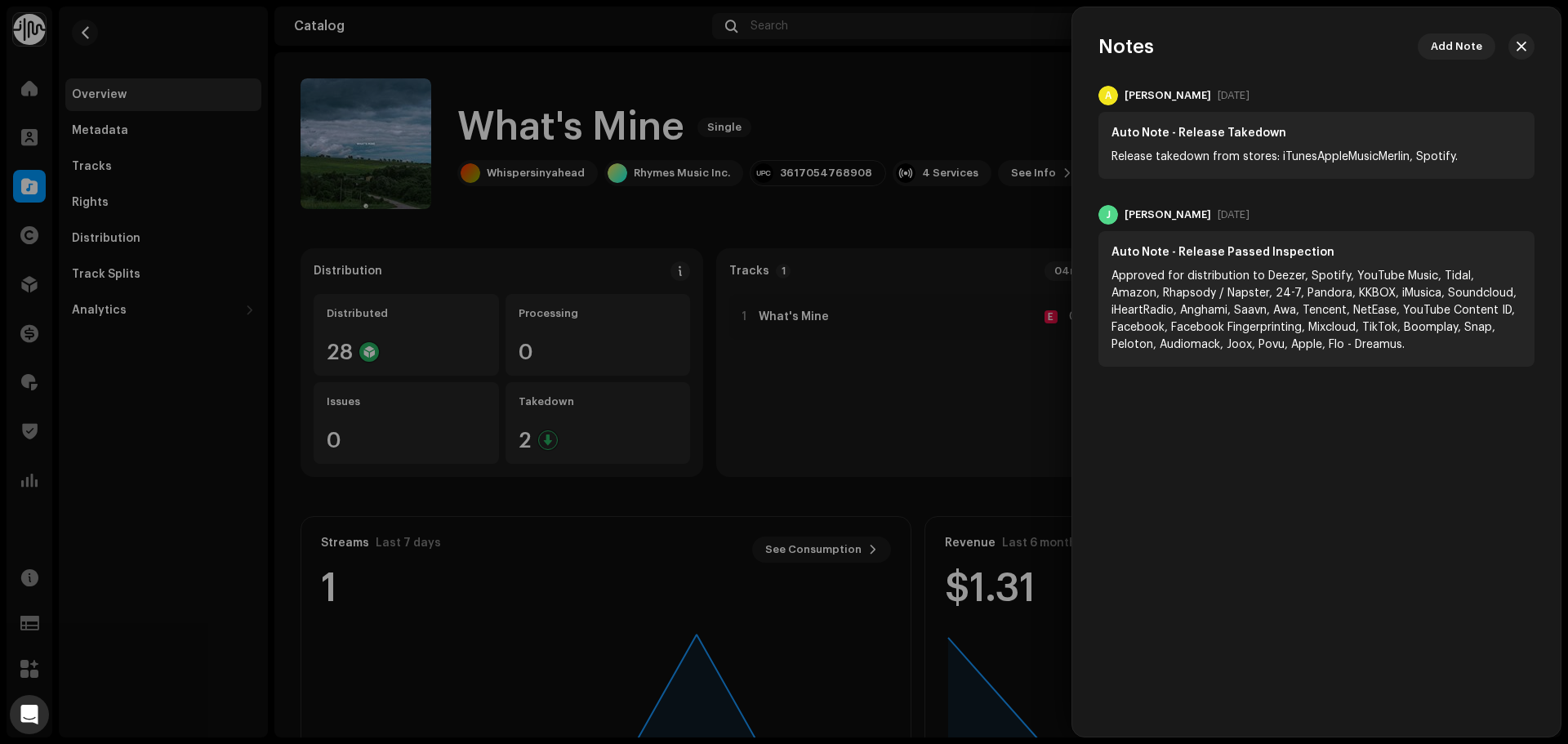
click at [819, 126] on div at bounding box center [784, 372] width 1568 height 744
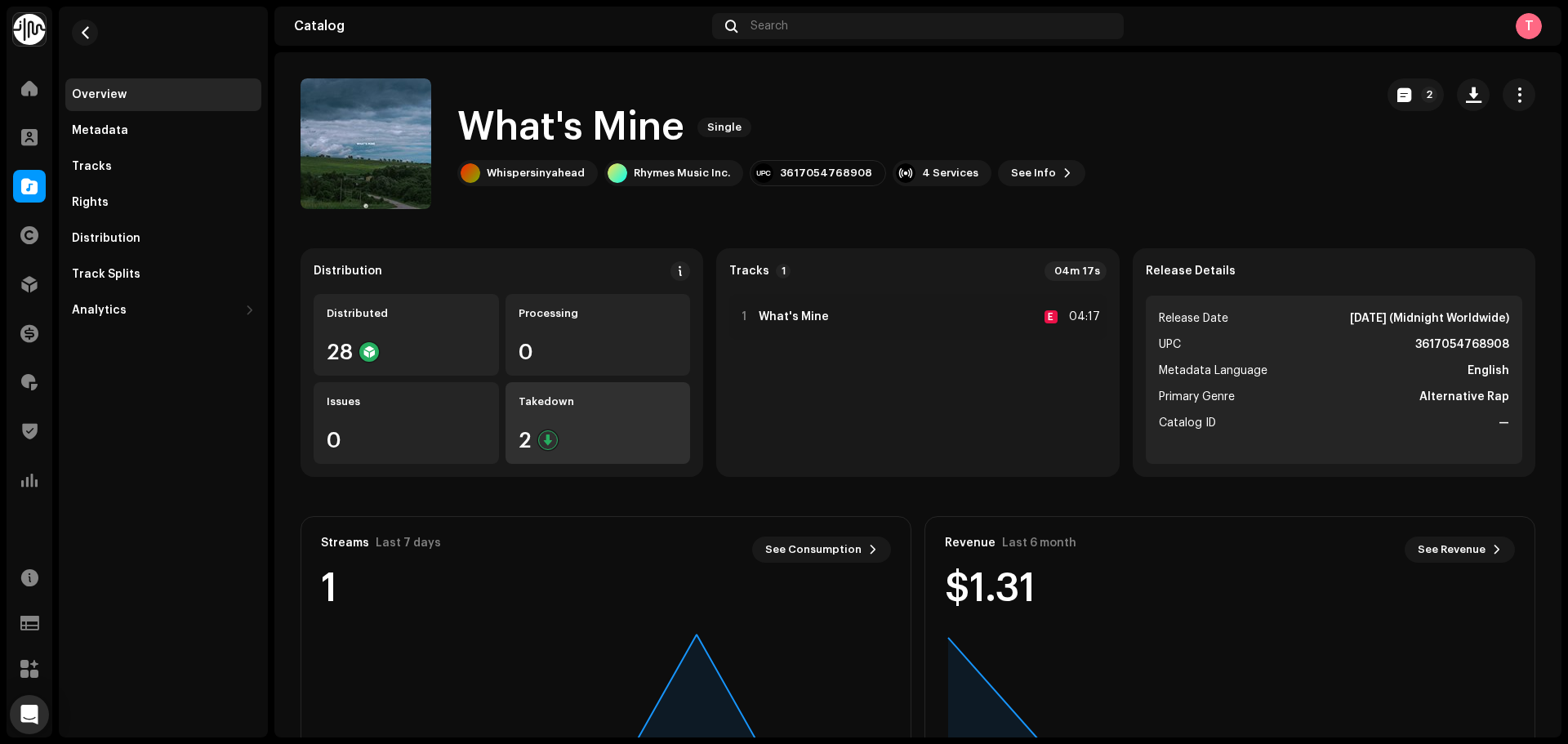
click at [610, 410] on div "Takedown 2" at bounding box center [598, 423] width 185 height 81
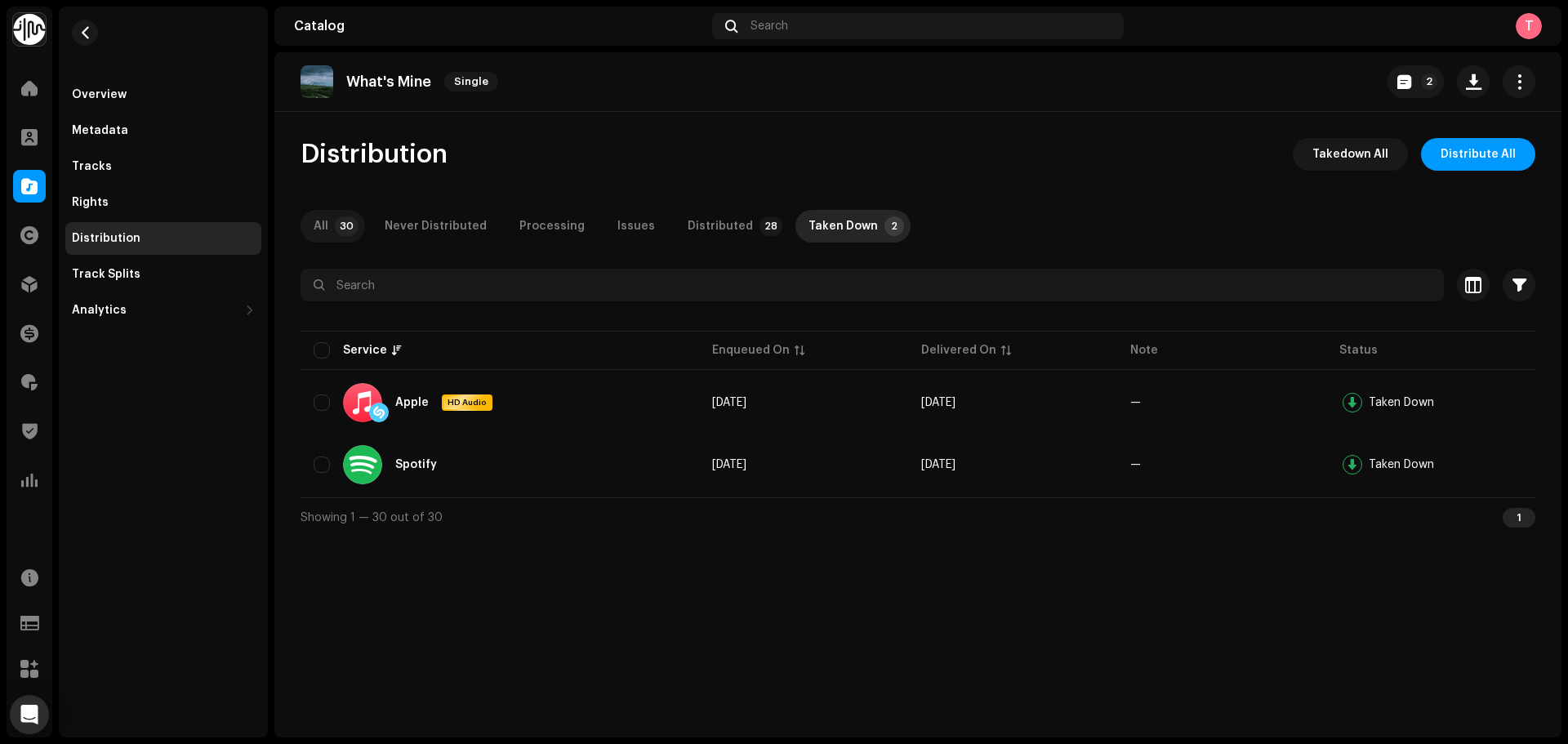
click at [324, 222] on div "All" at bounding box center [321, 227] width 15 height 33
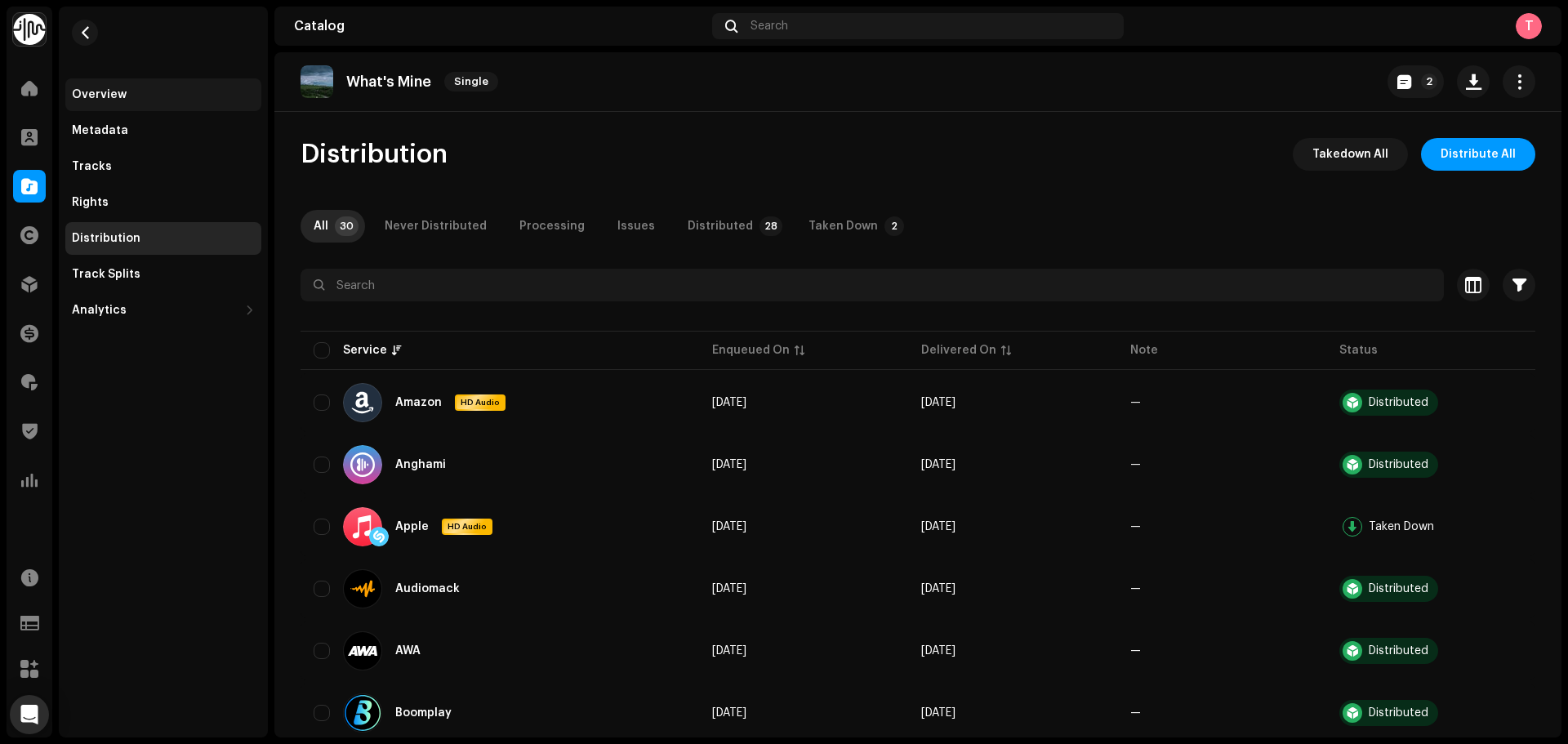
click at [141, 80] on div "Overview" at bounding box center [163, 95] width 196 height 33
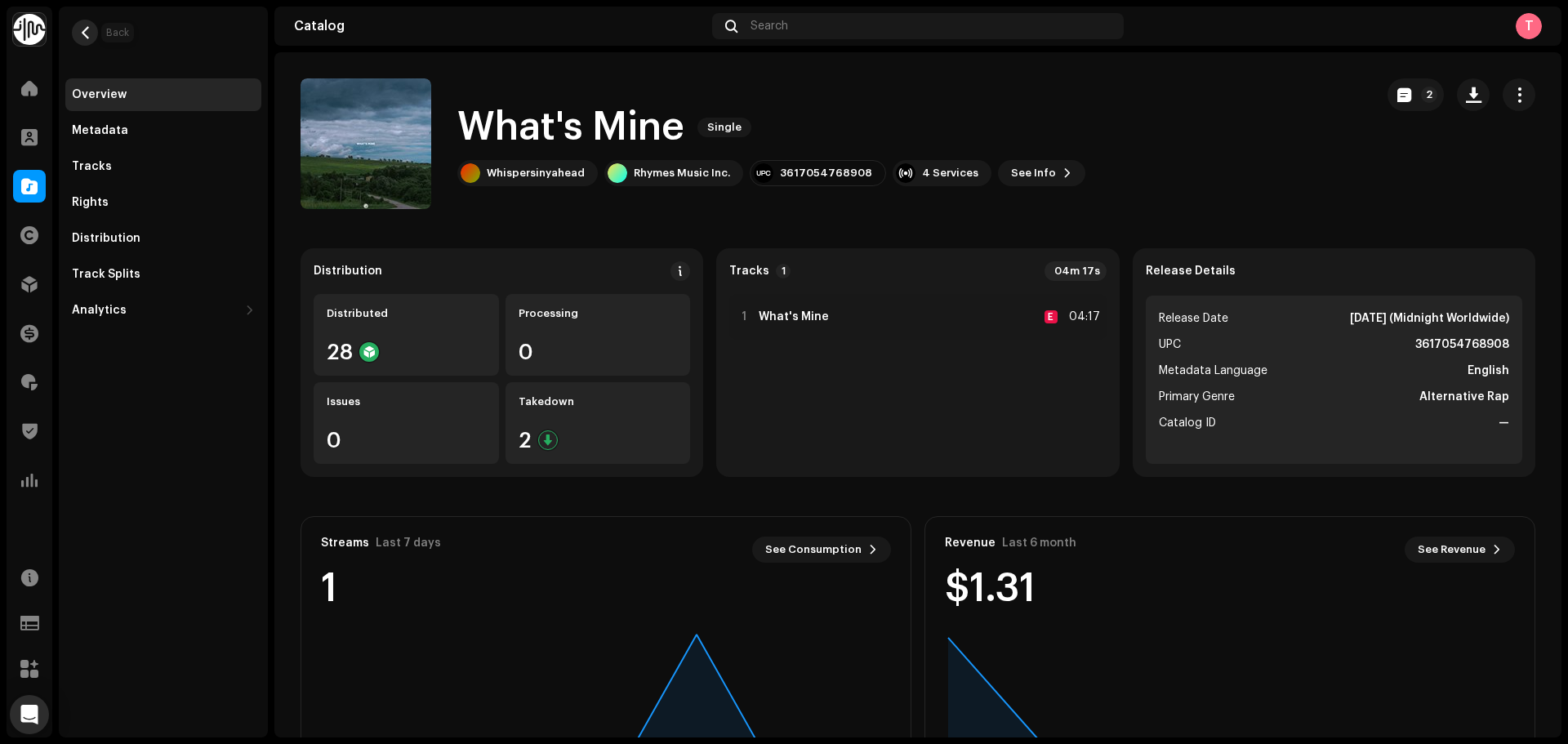
click at [85, 29] on span "button" at bounding box center [86, 32] width 12 height 13
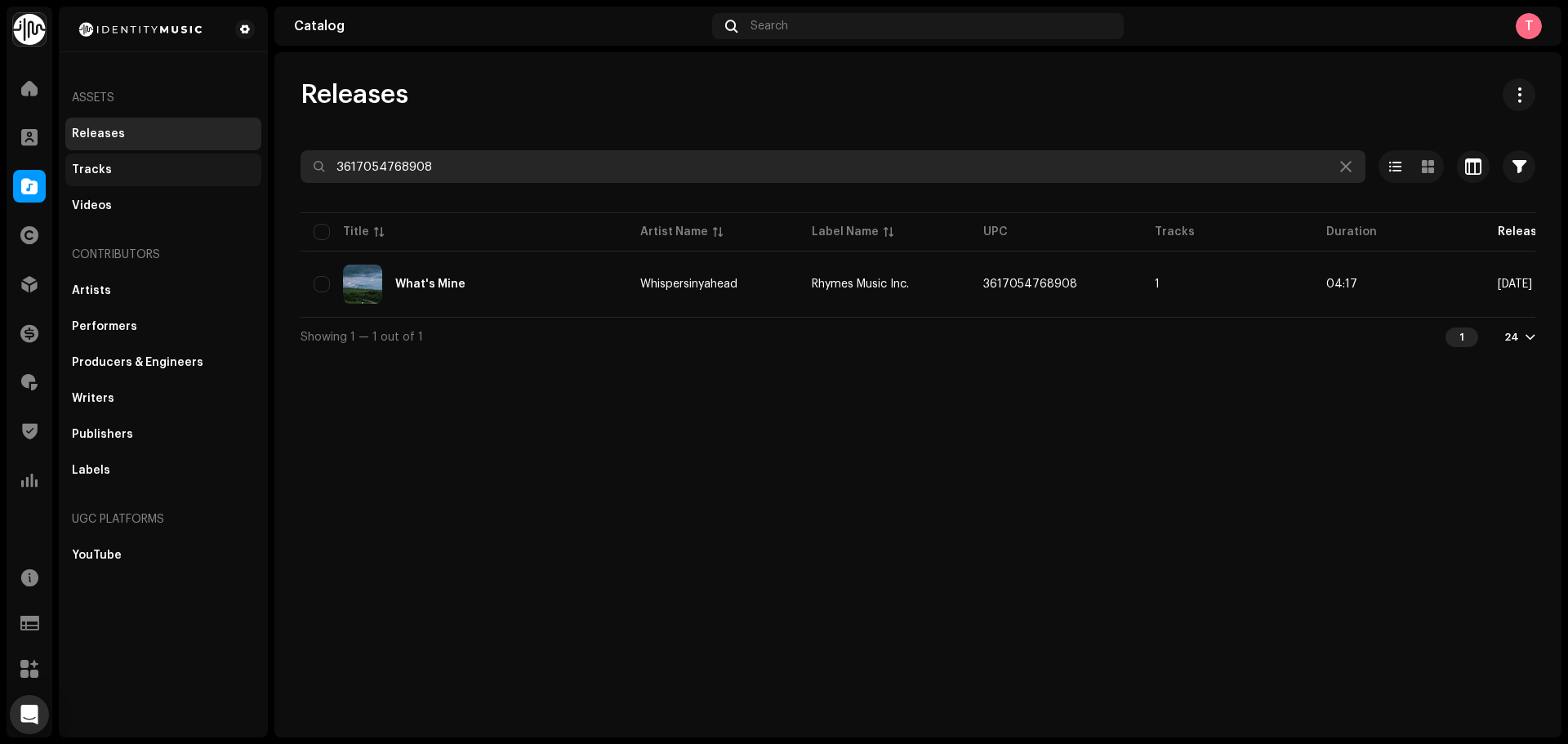
drag, startPoint x: 395, startPoint y: 169, endPoint x: 214, endPoint y: 172, distance: 181.0
click at [215, 172] on div "Identity Music Home Clients Catalog Rights Distribution Finance Royalties Trust…" at bounding box center [784, 372] width 1568 height 744
paste input "7316480695265"
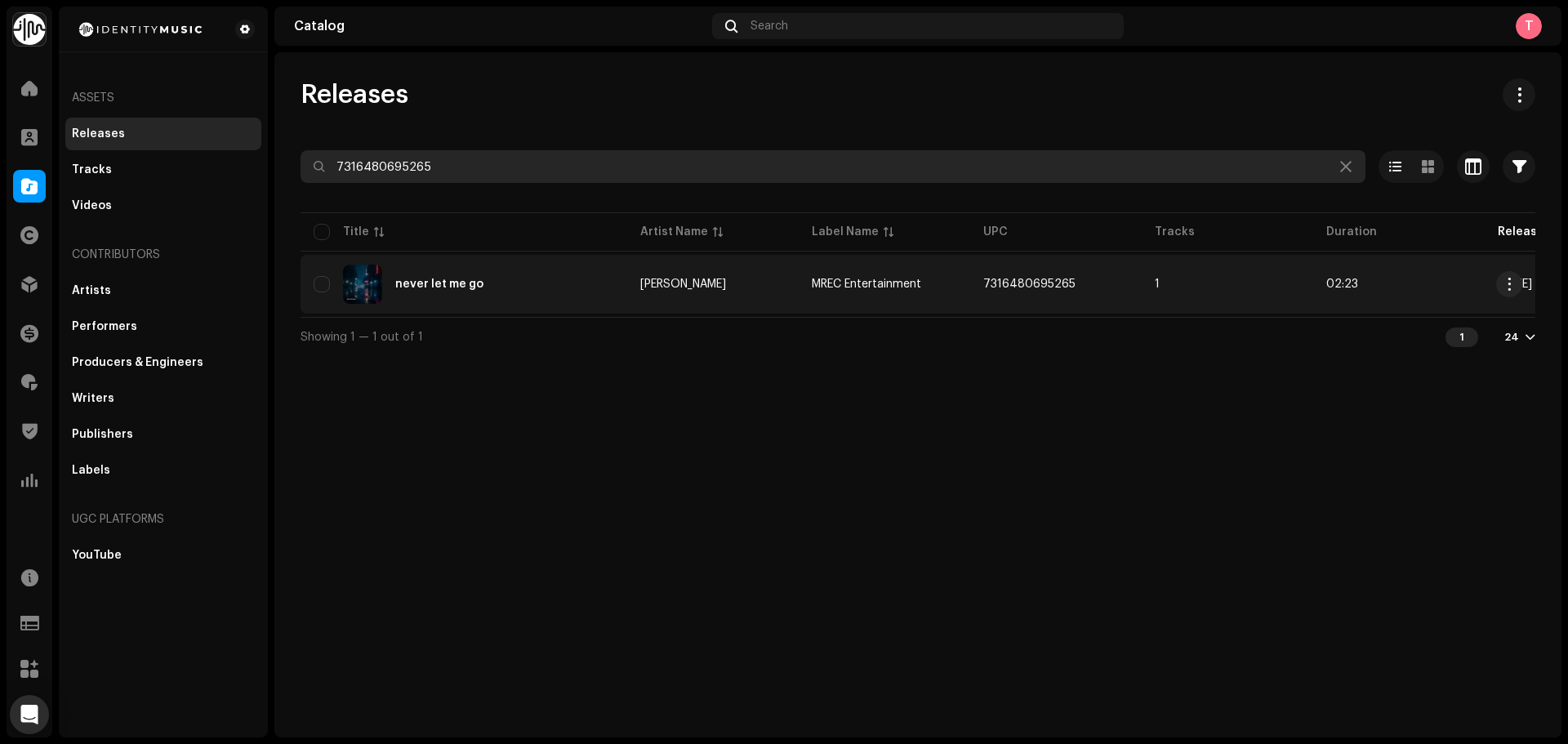
type input "7316480695265"
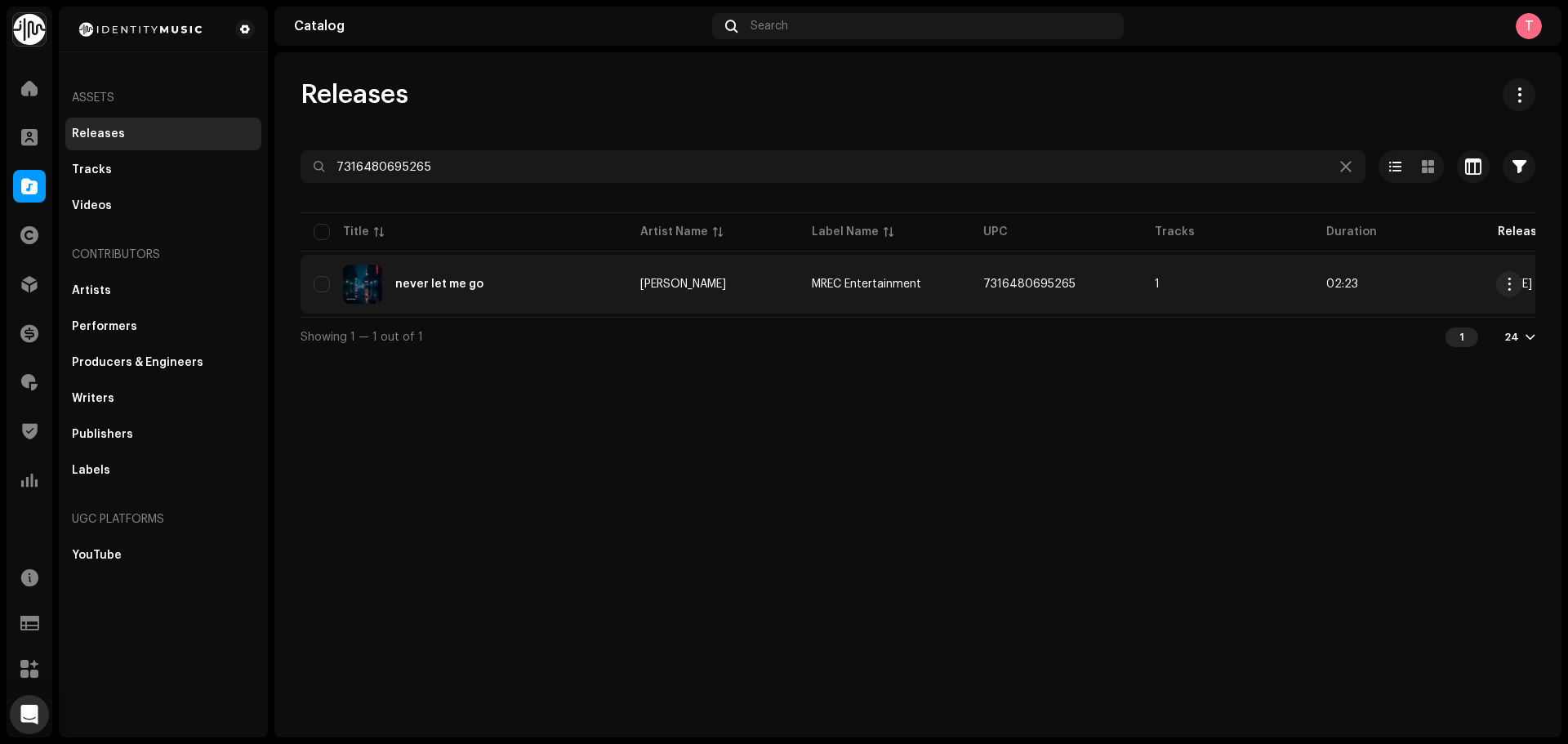
click at [554, 281] on div "never let me go" at bounding box center [464, 284] width 301 height 39
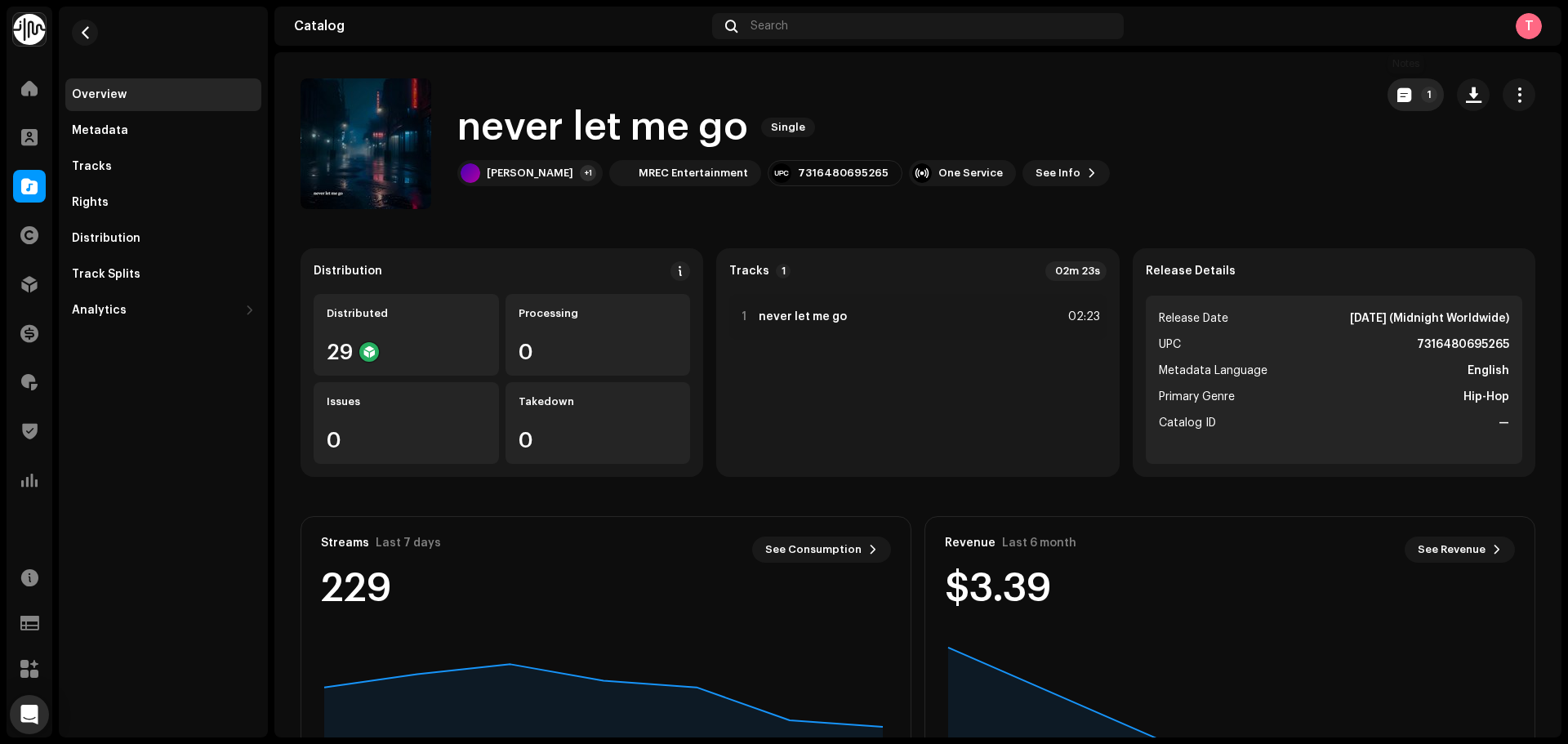
click at [1398, 99] on span "button" at bounding box center [1405, 94] width 14 height 13
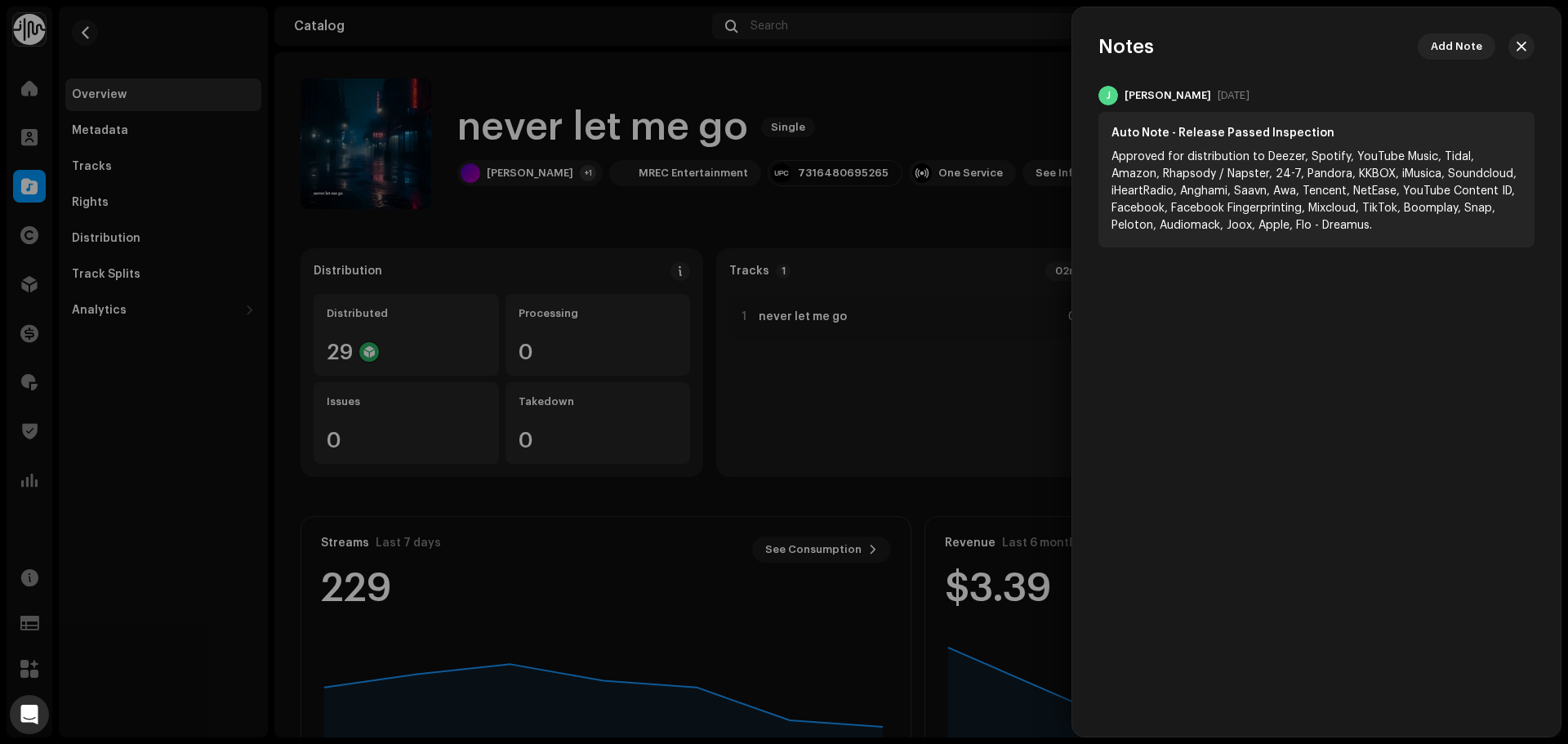
click at [992, 105] on div at bounding box center [784, 372] width 1568 height 744
